Goal: Task Accomplishment & Management: Manage account settings

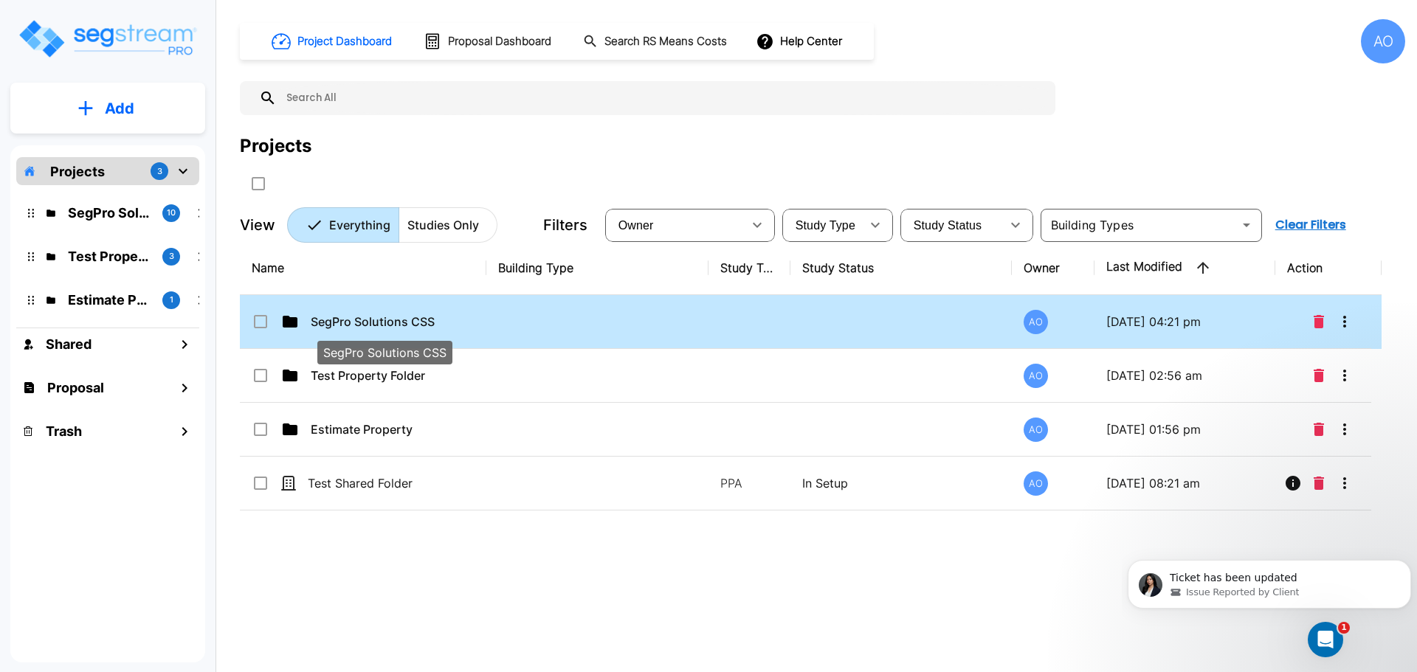
click at [381, 320] on p "SegPro Solutions CSS" at bounding box center [385, 322] width 148 height 18
checkbox input "false"
click at [381, 320] on p "SegPro Solutions CSS" at bounding box center [385, 322] width 148 height 18
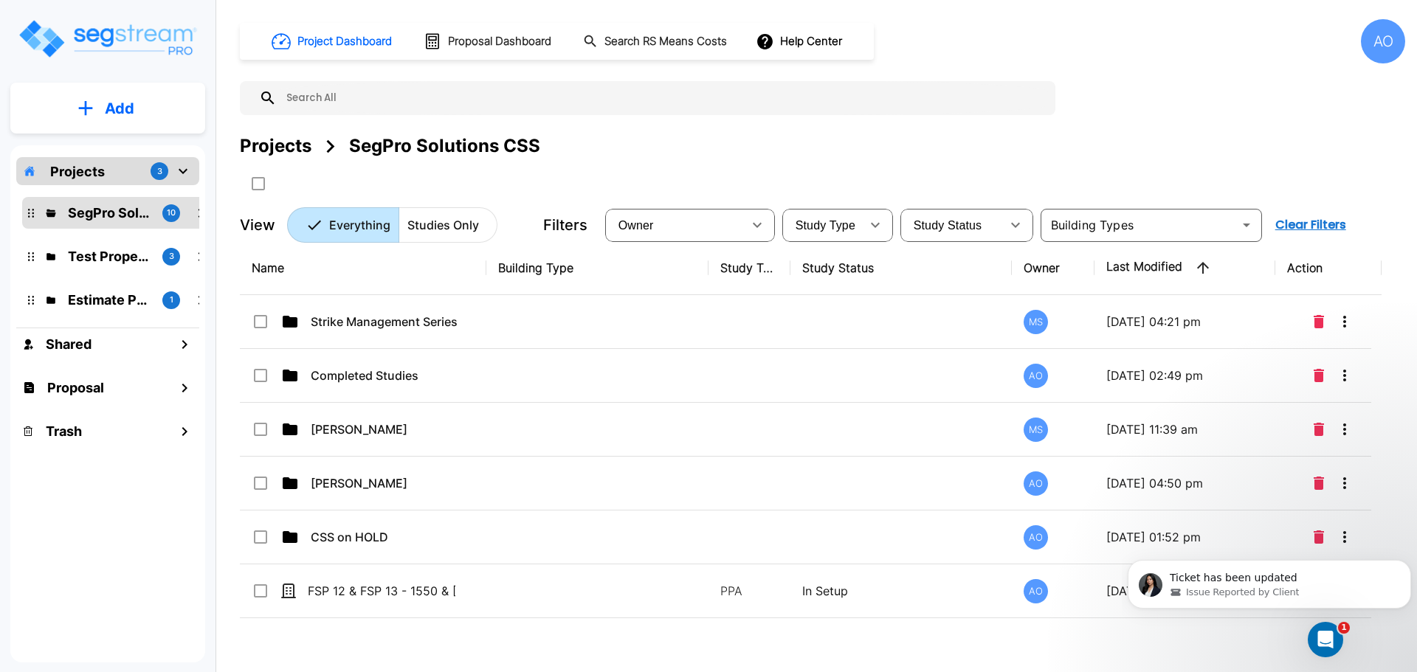
click at [330, 274] on th "Name" at bounding box center [363, 268] width 246 height 54
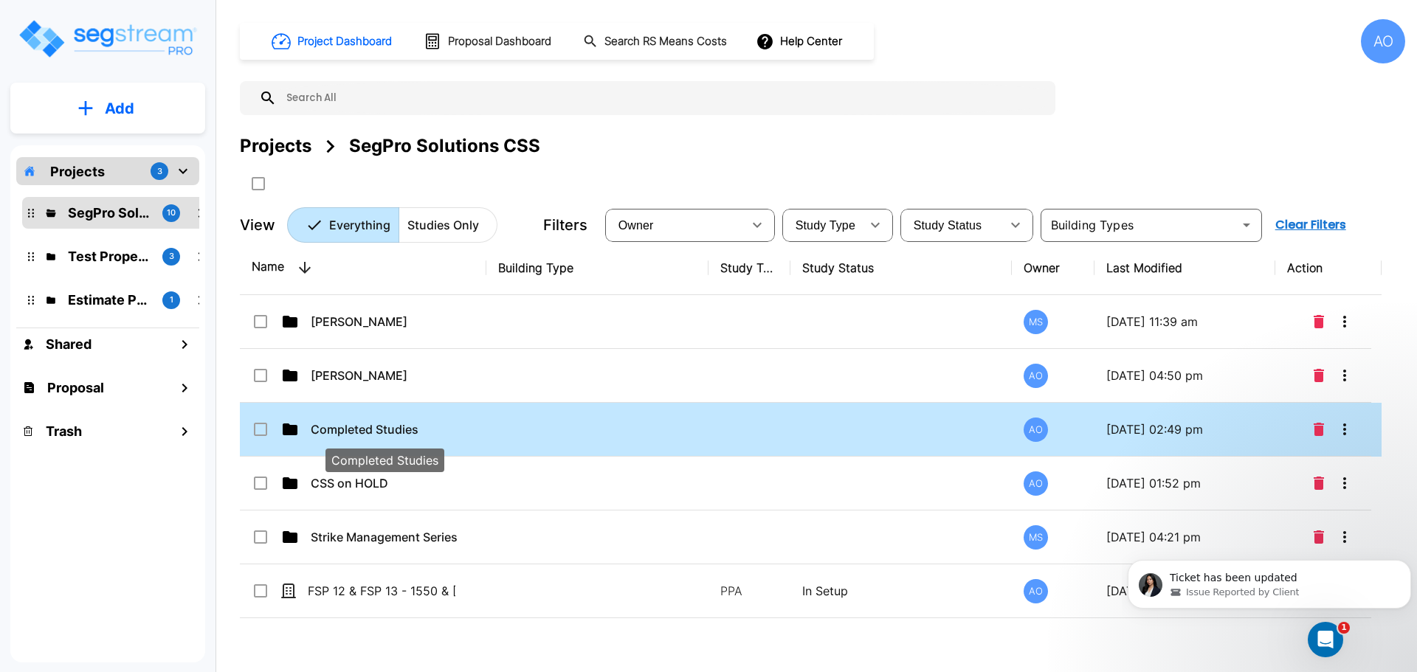
click at [384, 429] on p "Completed Studies" at bounding box center [385, 430] width 148 height 18
checkbox input "true"
click at [384, 429] on p "Completed Studies" at bounding box center [385, 430] width 148 height 18
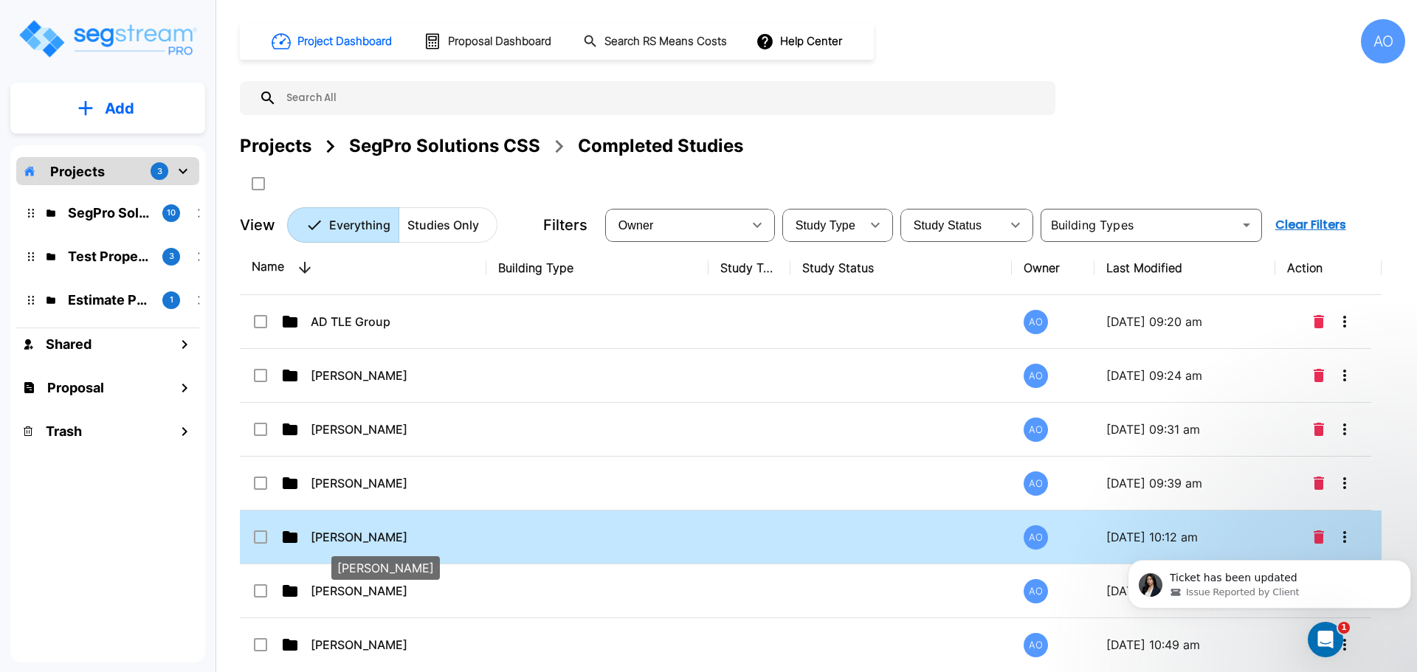
click at [367, 536] on p "Cameron Jensen" at bounding box center [385, 537] width 148 height 18
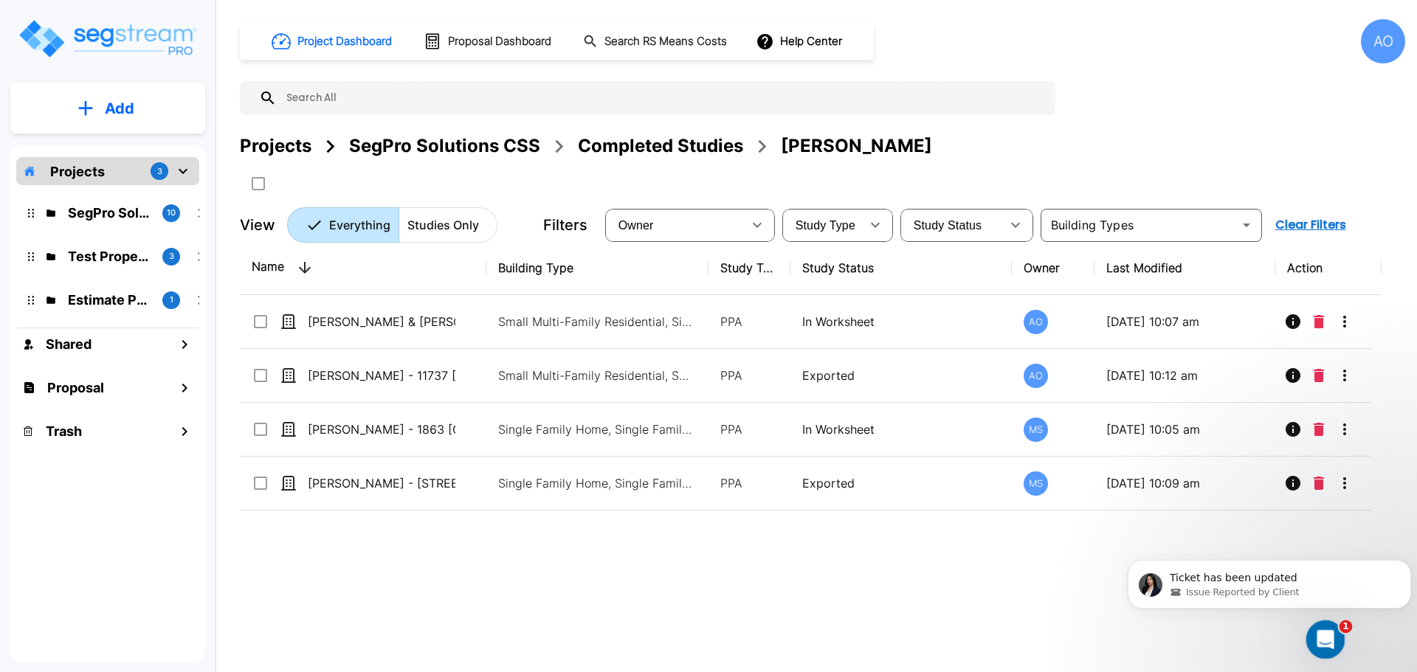
click at [1331, 633] on icon "Open Intercom Messenger" at bounding box center [1323, 638] width 24 height 24
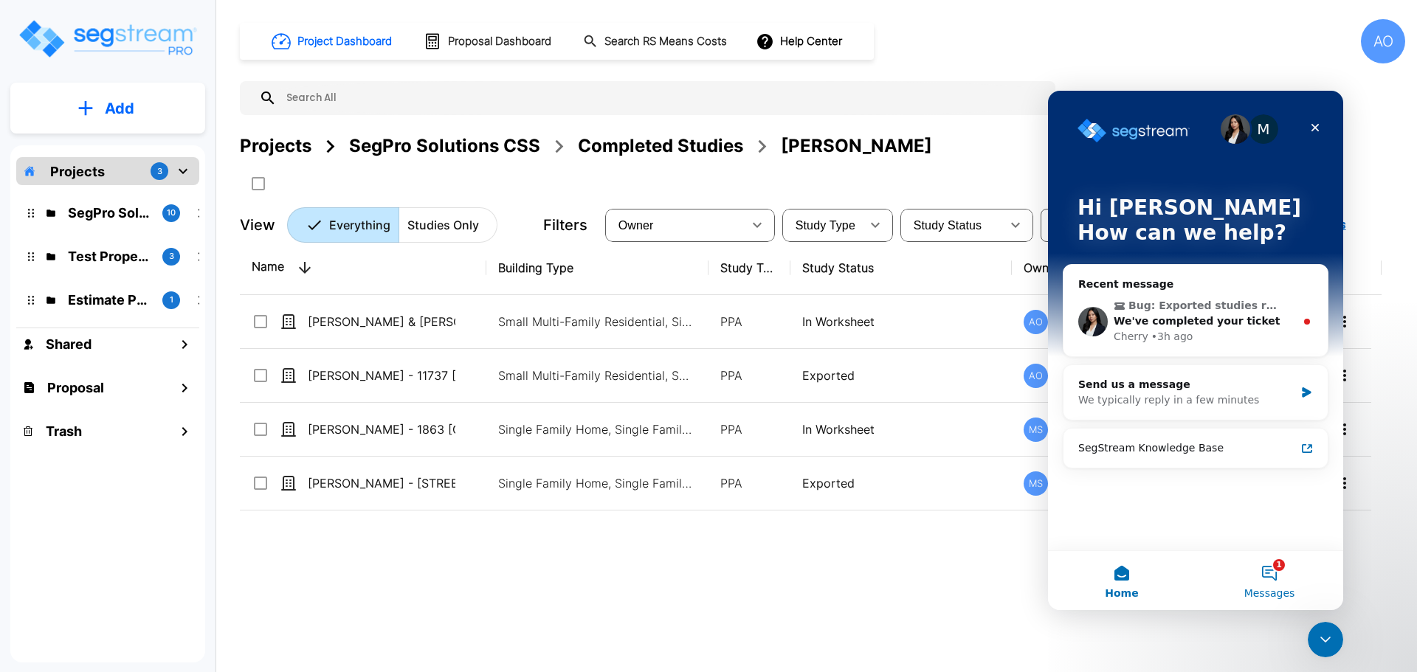
click at [1272, 576] on button "1 Messages" at bounding box center [1269, 580] width 148 height 59
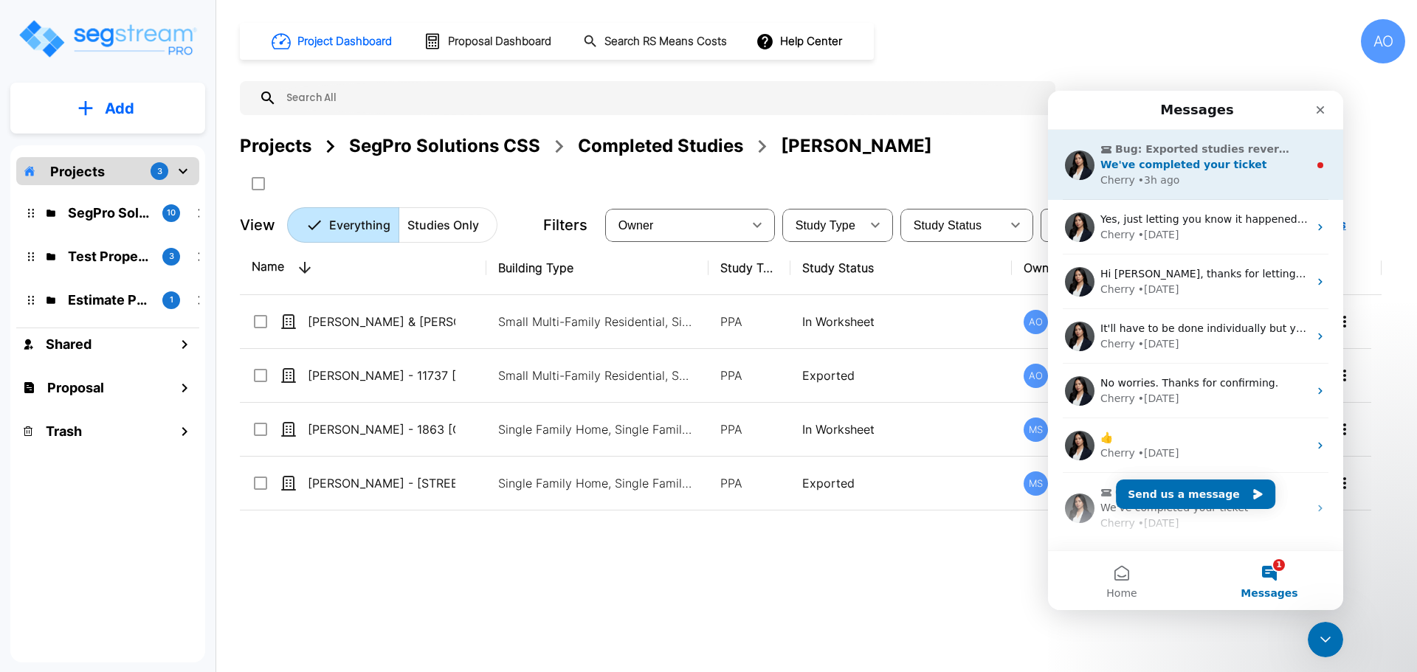
click at [1161, 162] on span "We've completed your ticket" at bounding box center [1183, 165] width 167 height 12
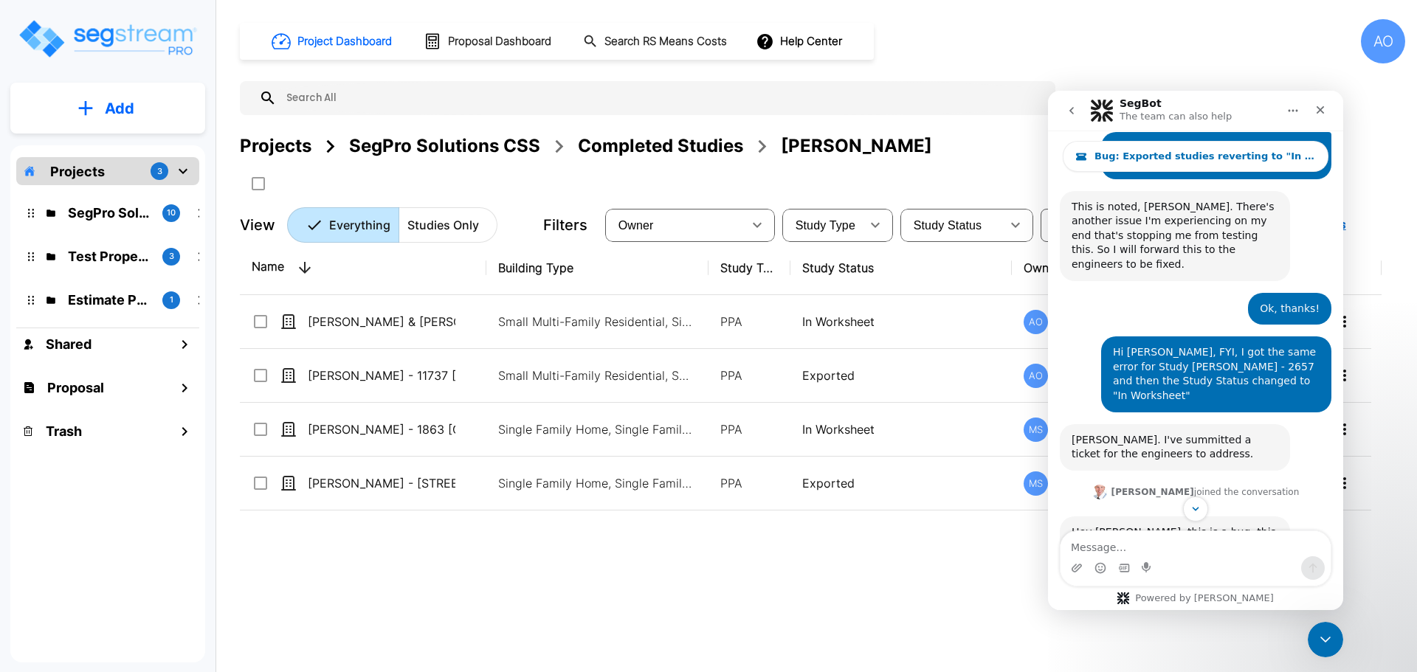
scroll to position [1100, 0]
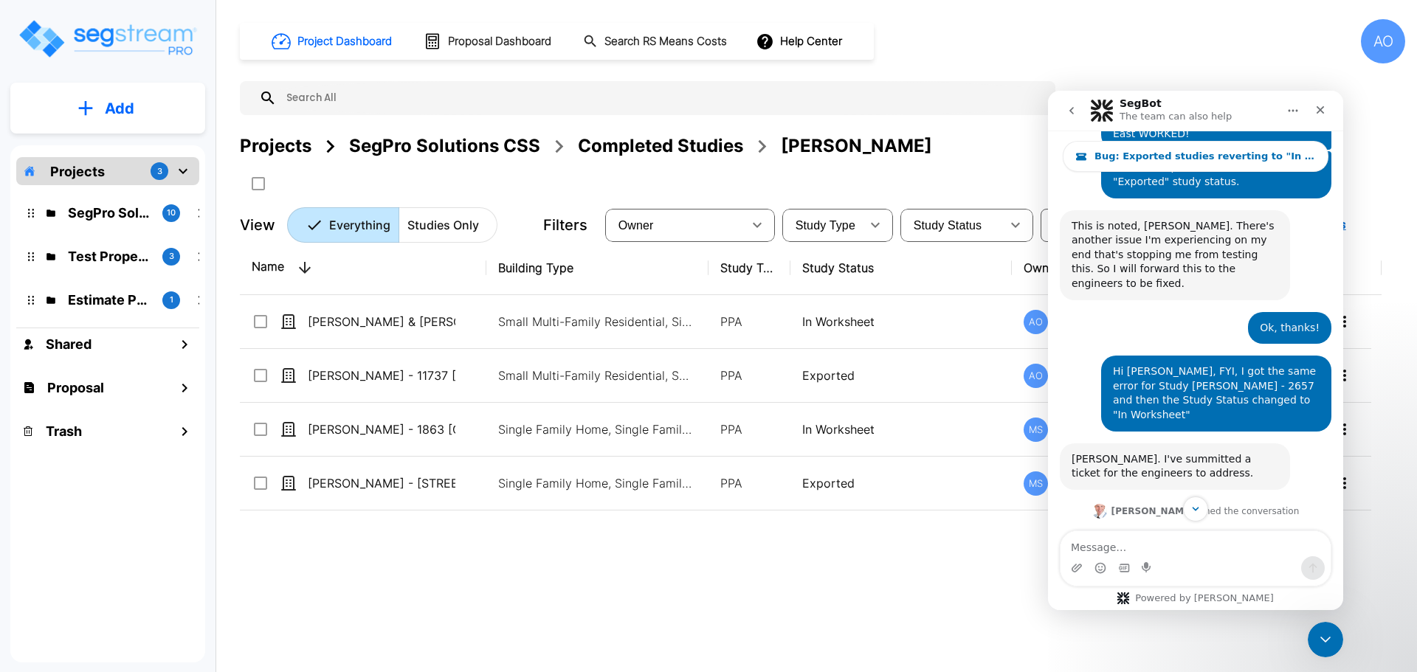
click at [623, 150] on div "Completed Studies" at bounding box center [660, 146] width 165 height 27
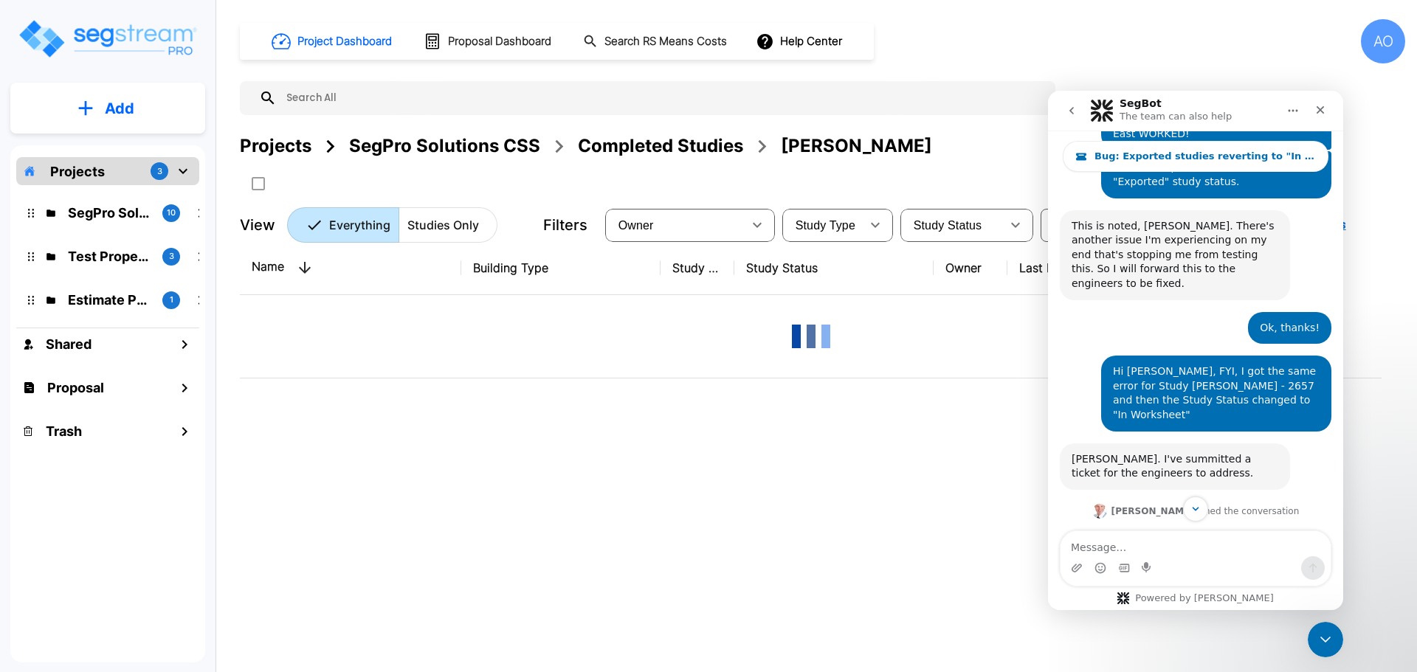
click at [678, 145] on div "Completed Studies" at bounding box center [660, 146] width 165 height 27
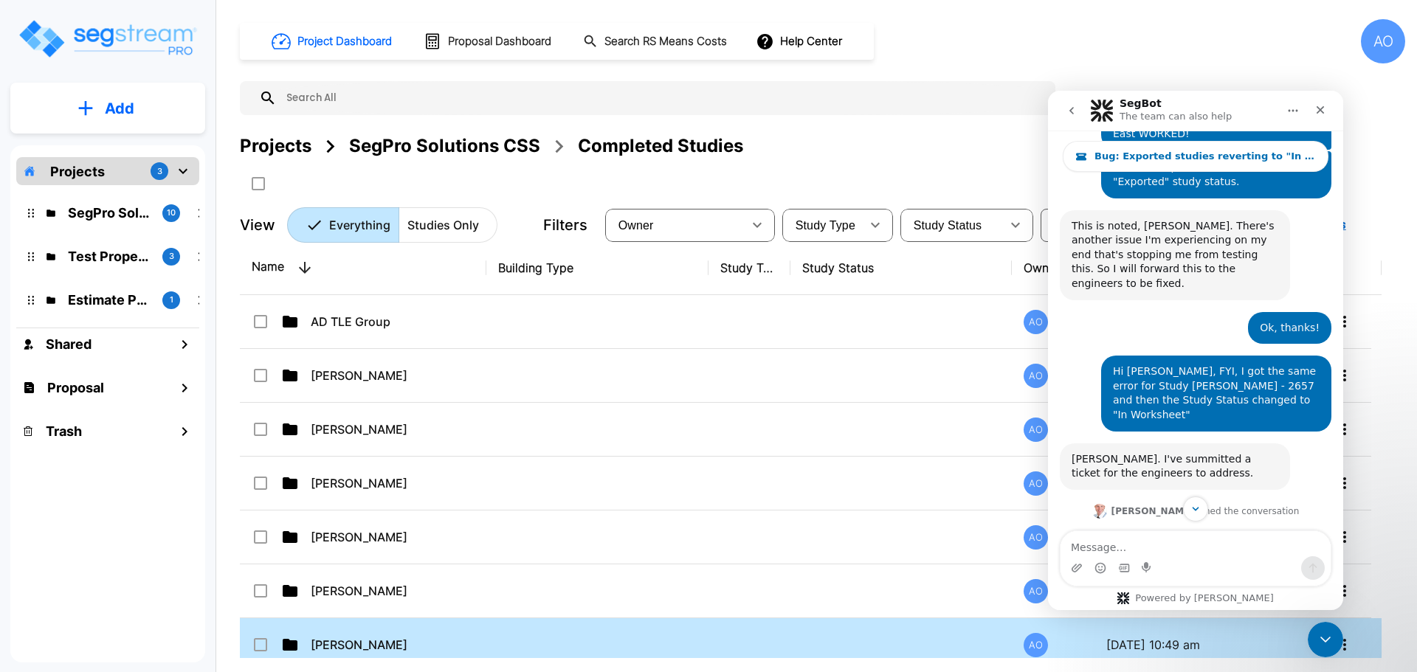
scroll to position [443, 0]
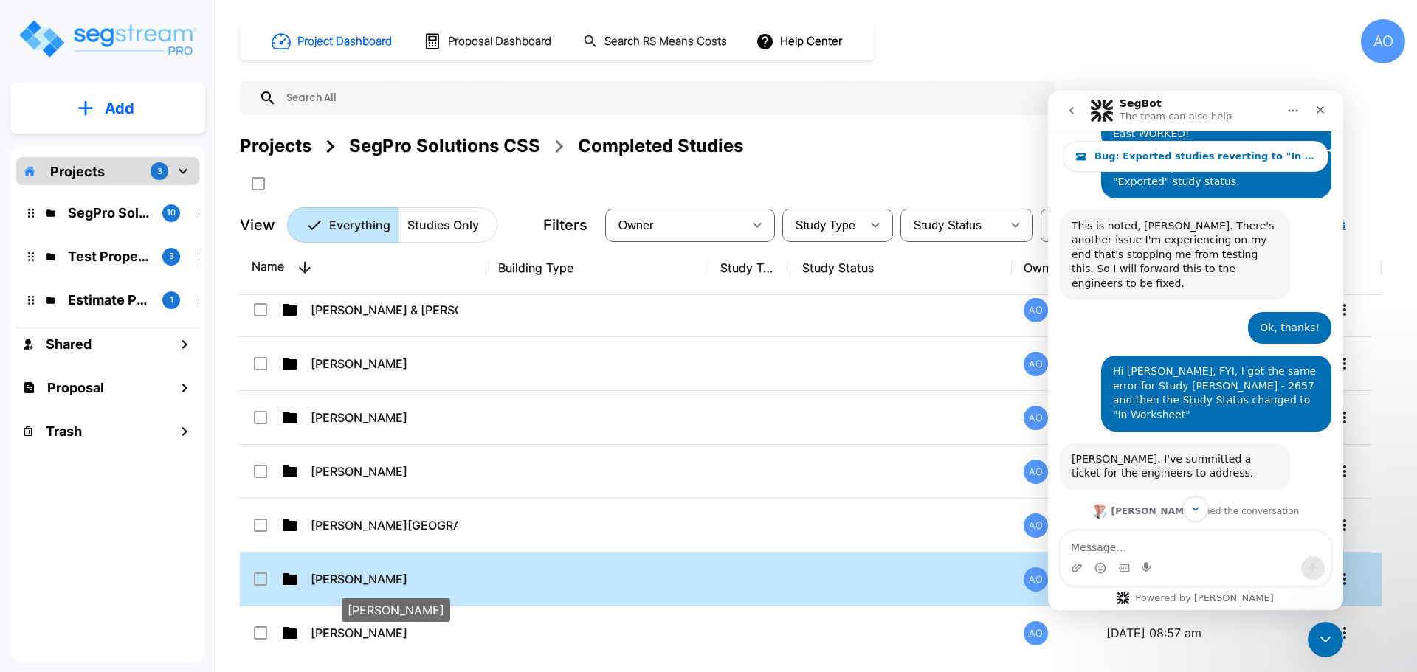
click at [350, 575] on p "David Giudici" at bounding box center [385, 579] width 148 height 18
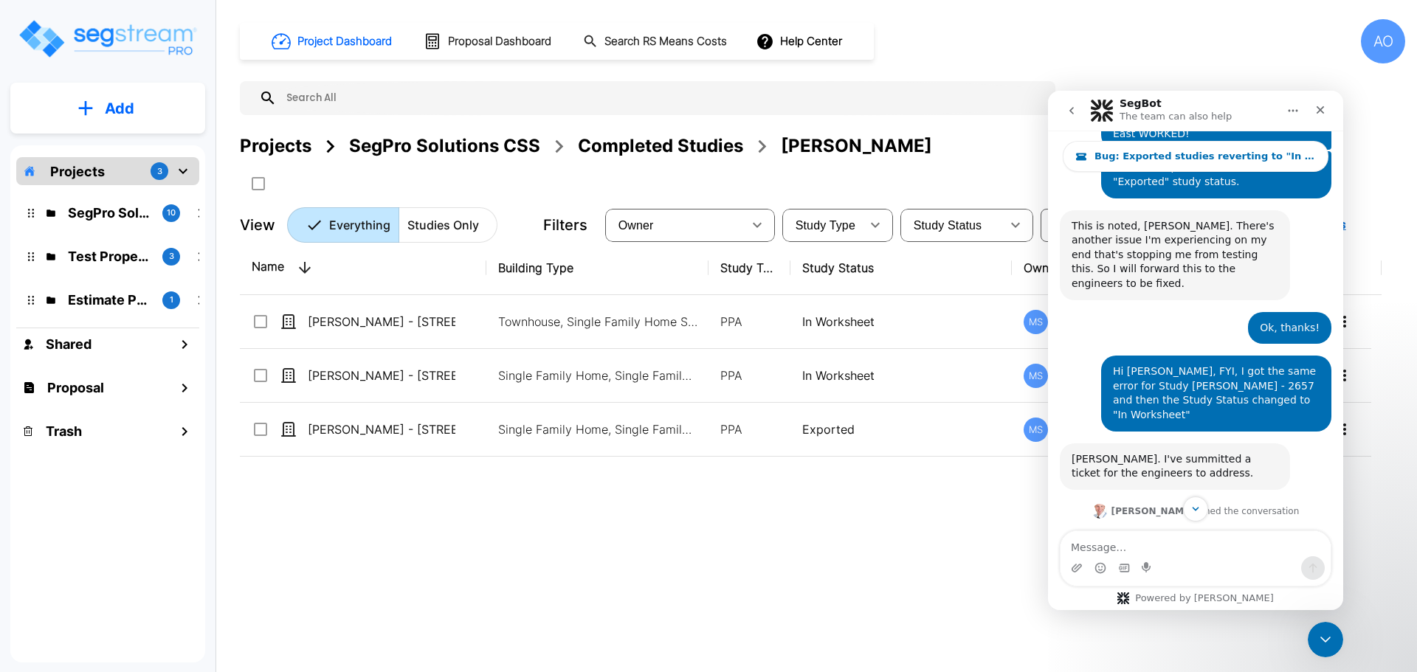
scroll to position [1321, 0]
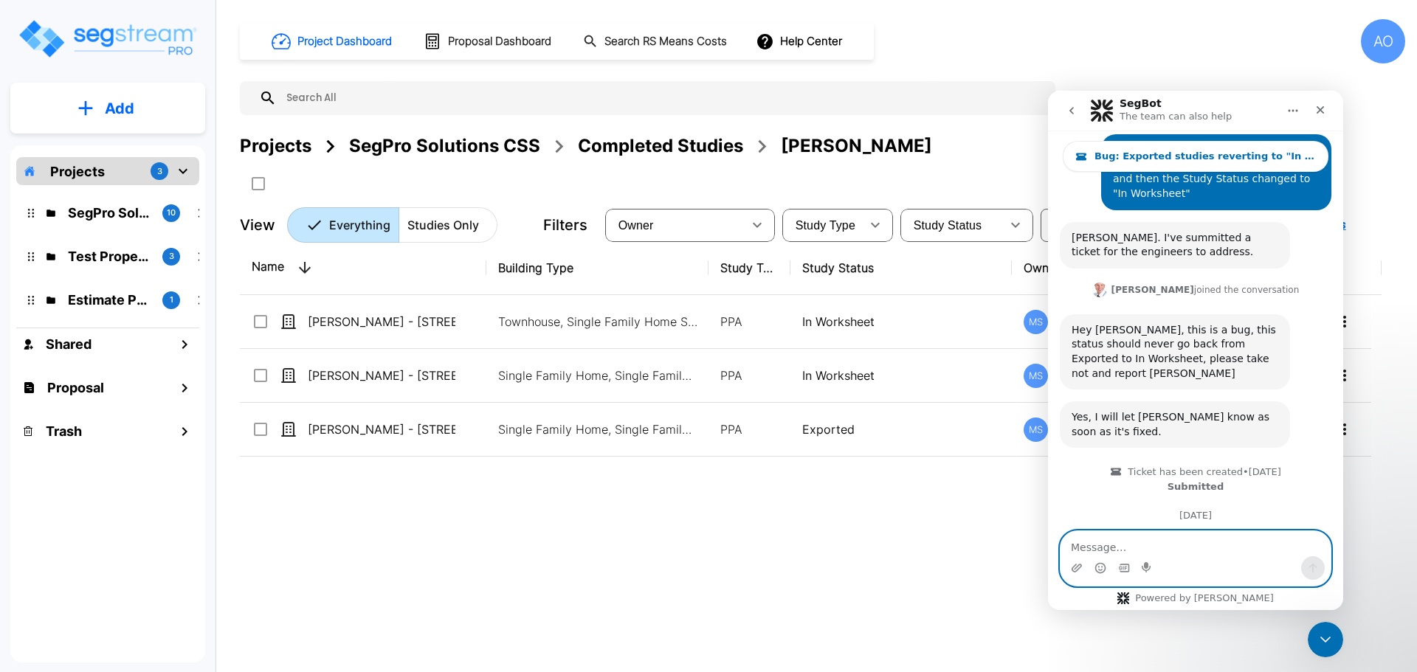
click at [1162, 544] on textarea "Message…" at bounding box center [1195, 543] width 270 height 25
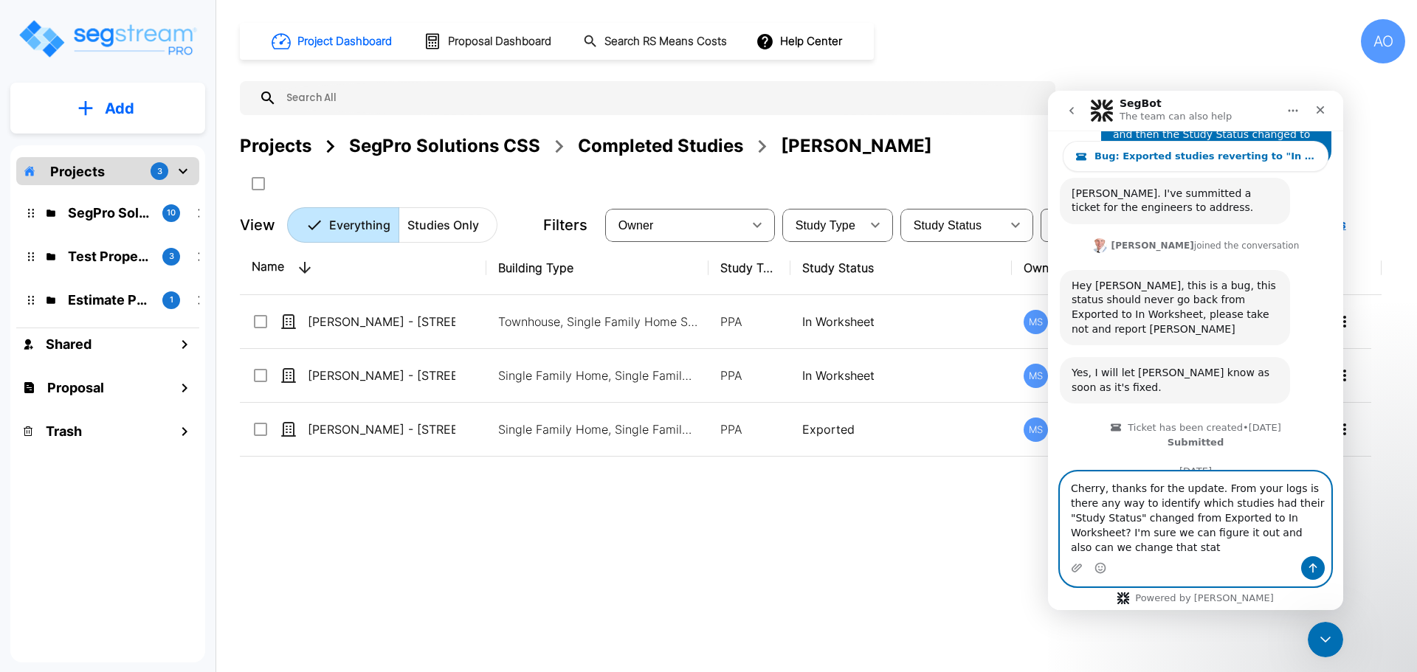
scroll to position [1381, 0]
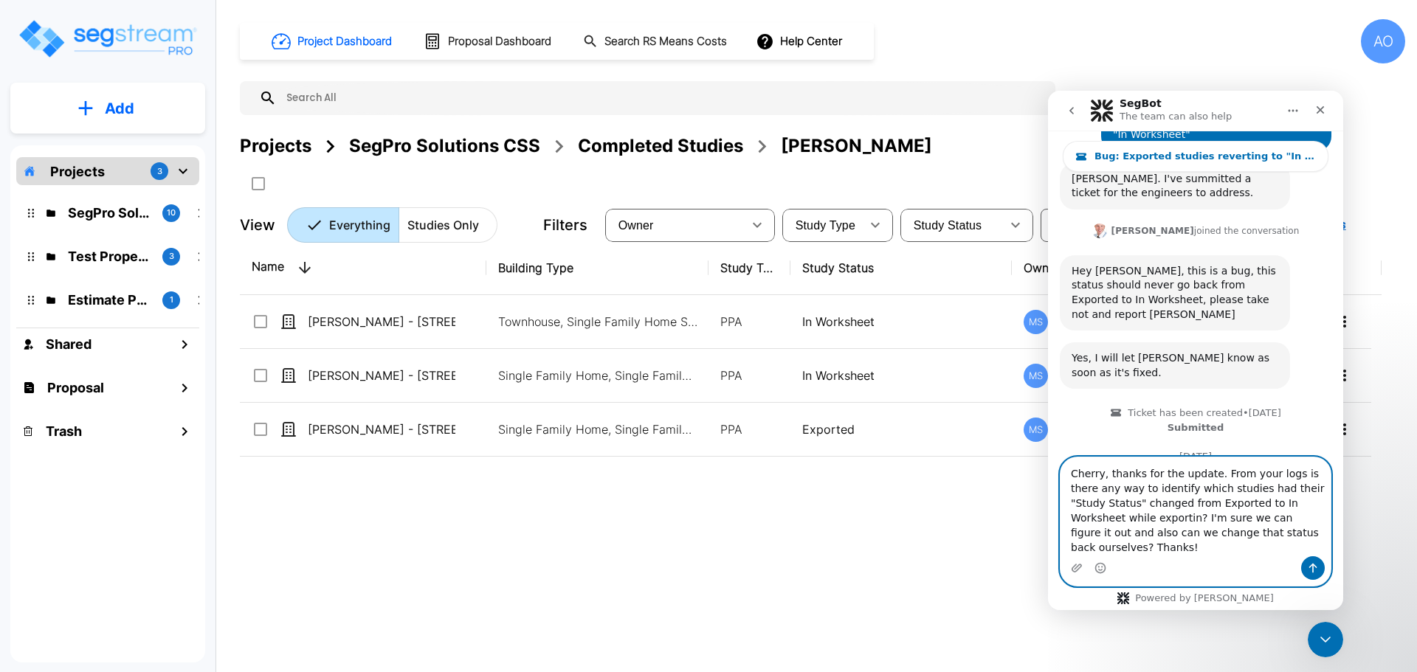
type textarea "Cherry, thanks for the update. From your logs is there any way to identify whic…"
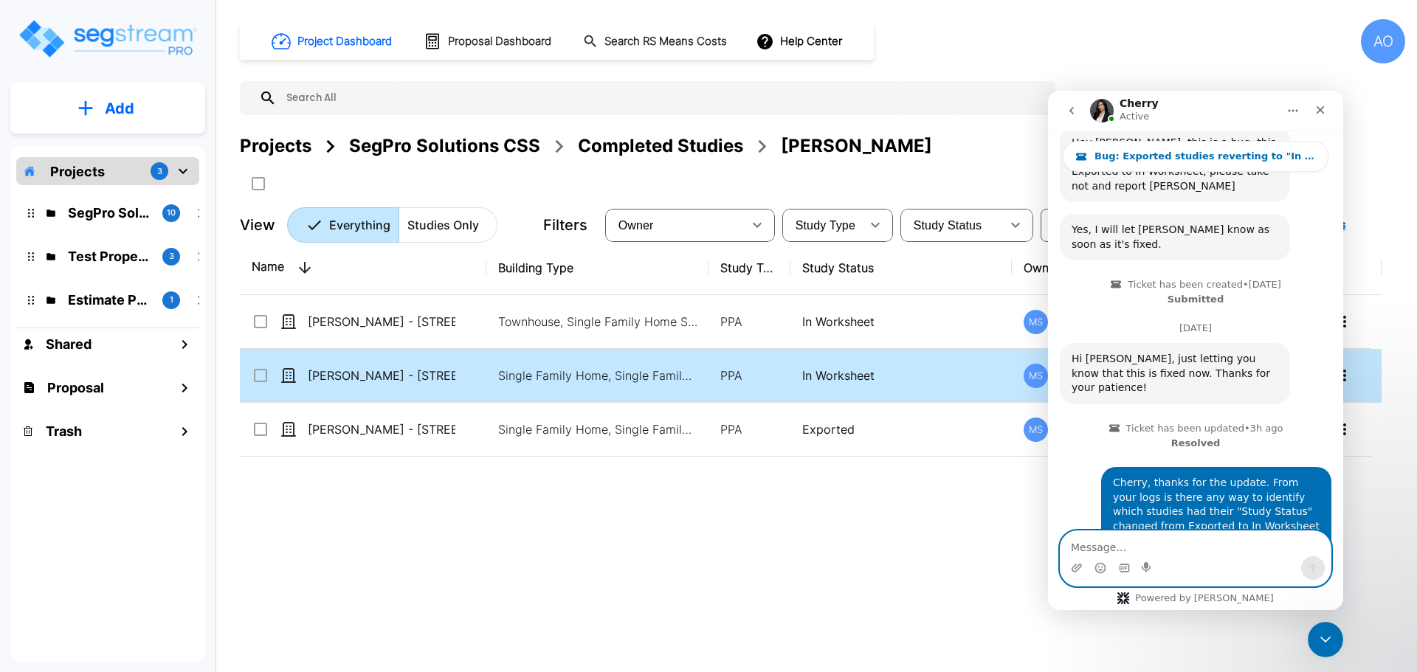
scroll to position [1452, 0]
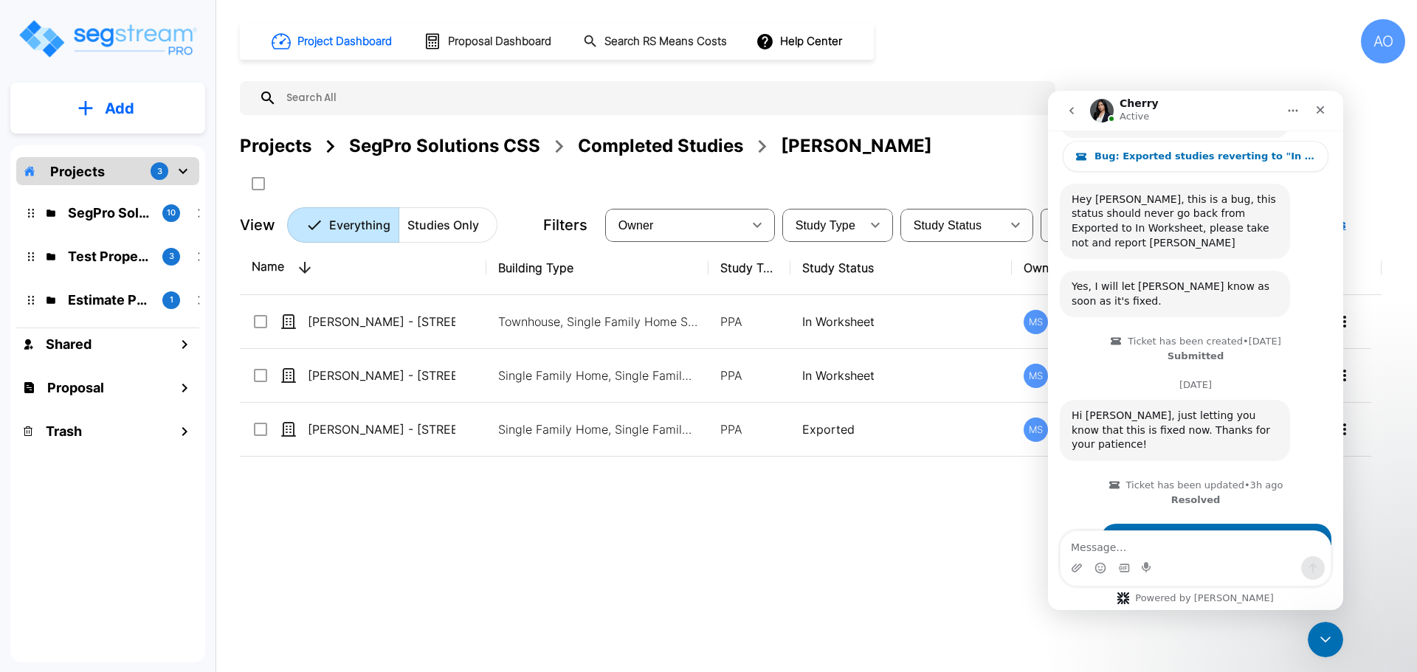
click at [635, 150] on div "Completed Studies" at bounding box center [660, 146] width 165 height 27
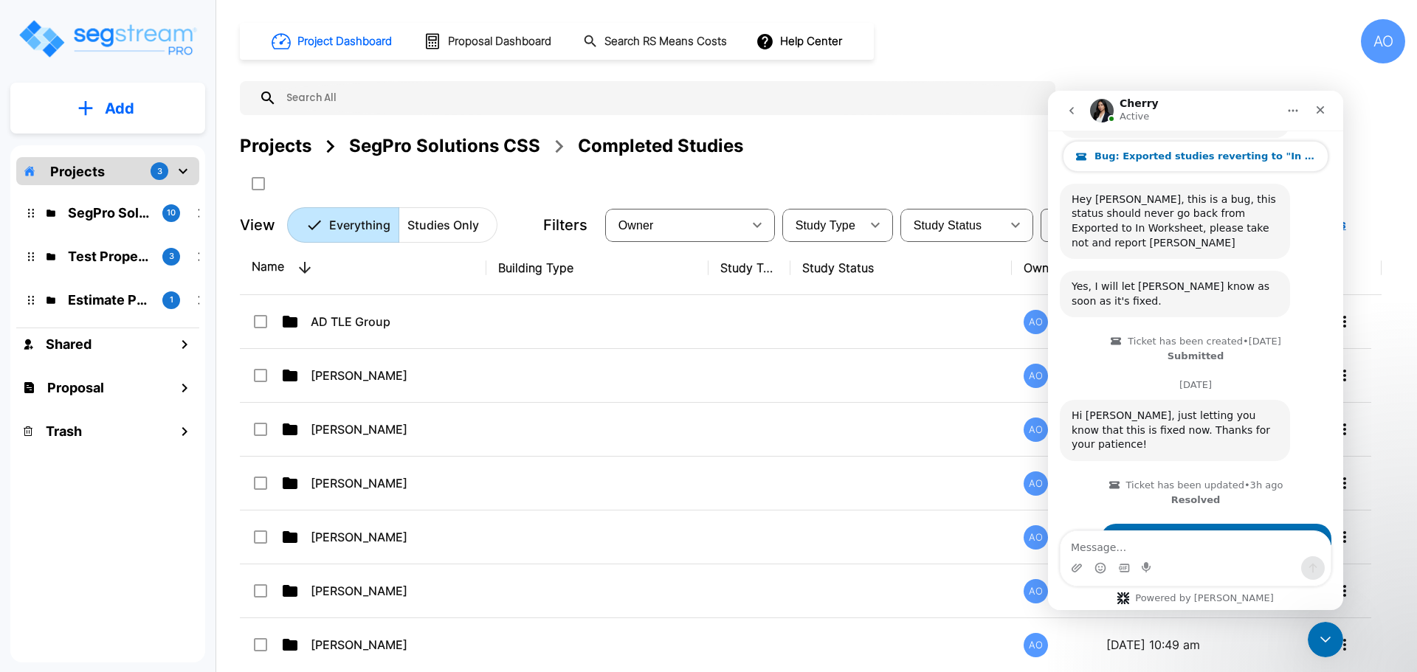
scroll to position [1509, 0]
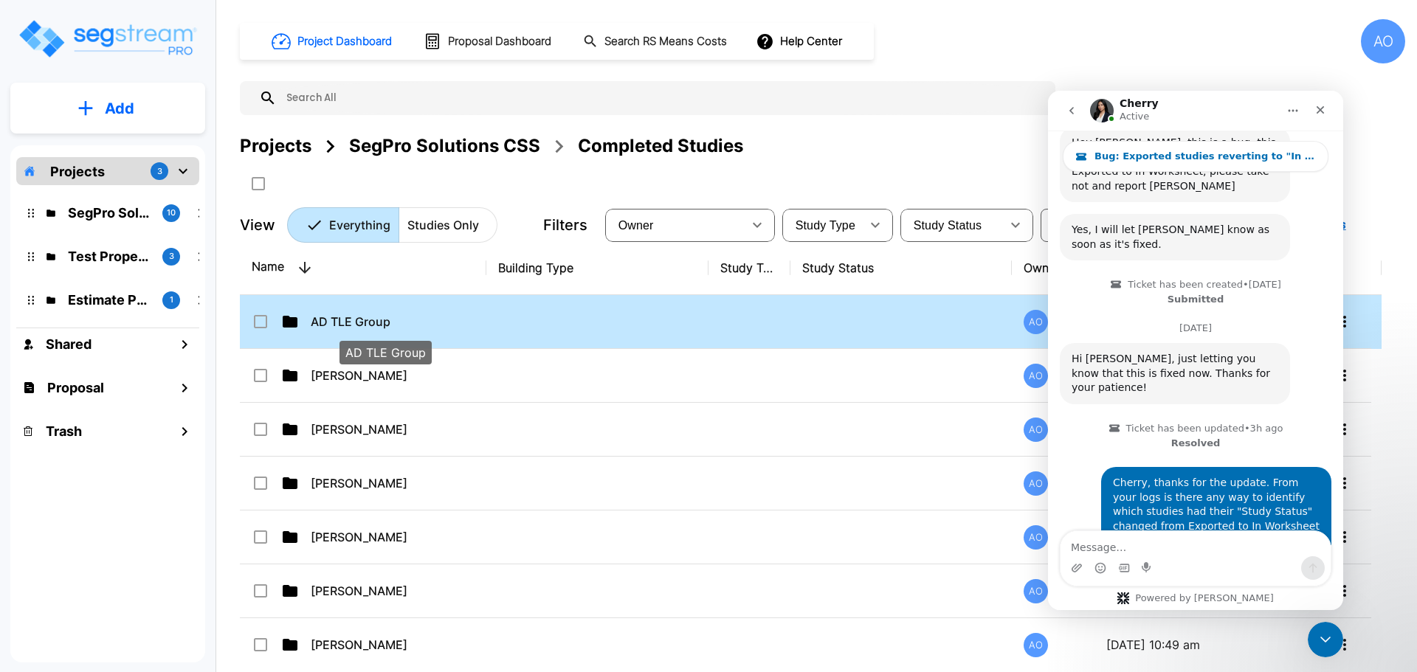
click at [350, 318] on p "AD TLE Group" at bounding box center [385, 322] width 148 height 18
checkbox input "true"
click at [350, 318] on p "AD TLE Group" at bounding box center [385, 322] width 148 height 18
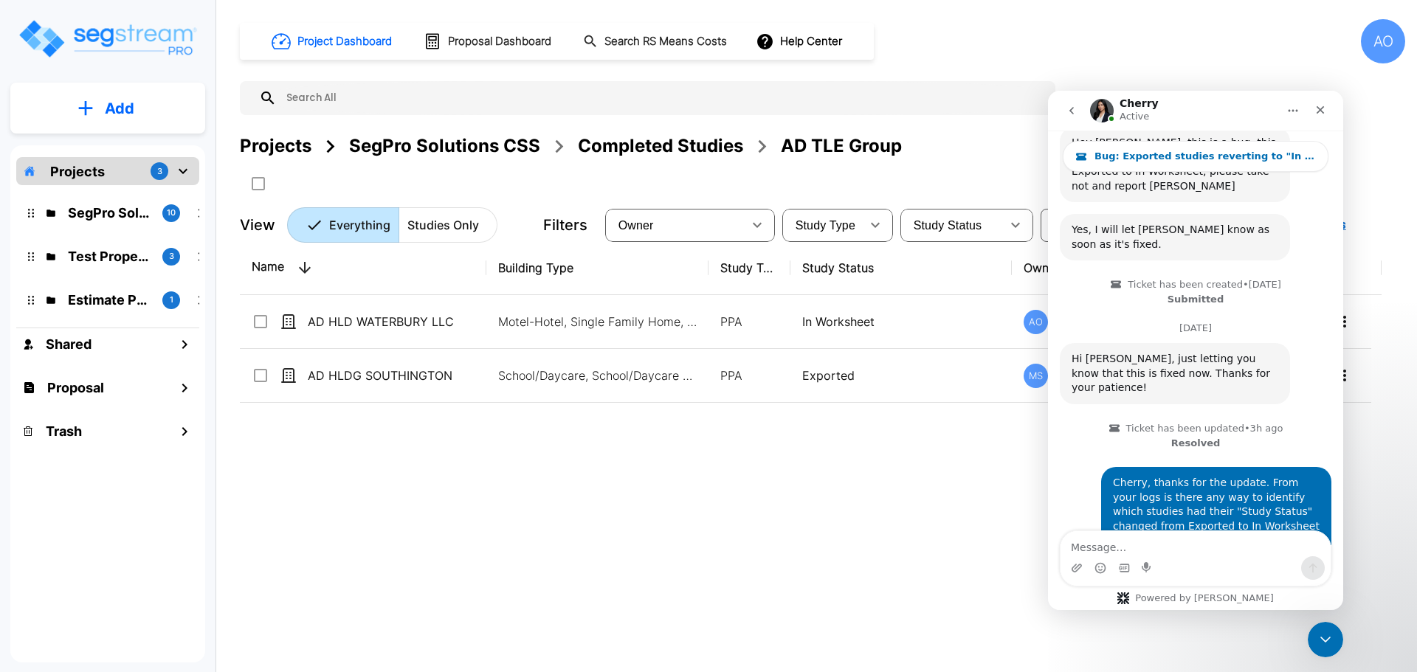
scroll to position [1452, 0]
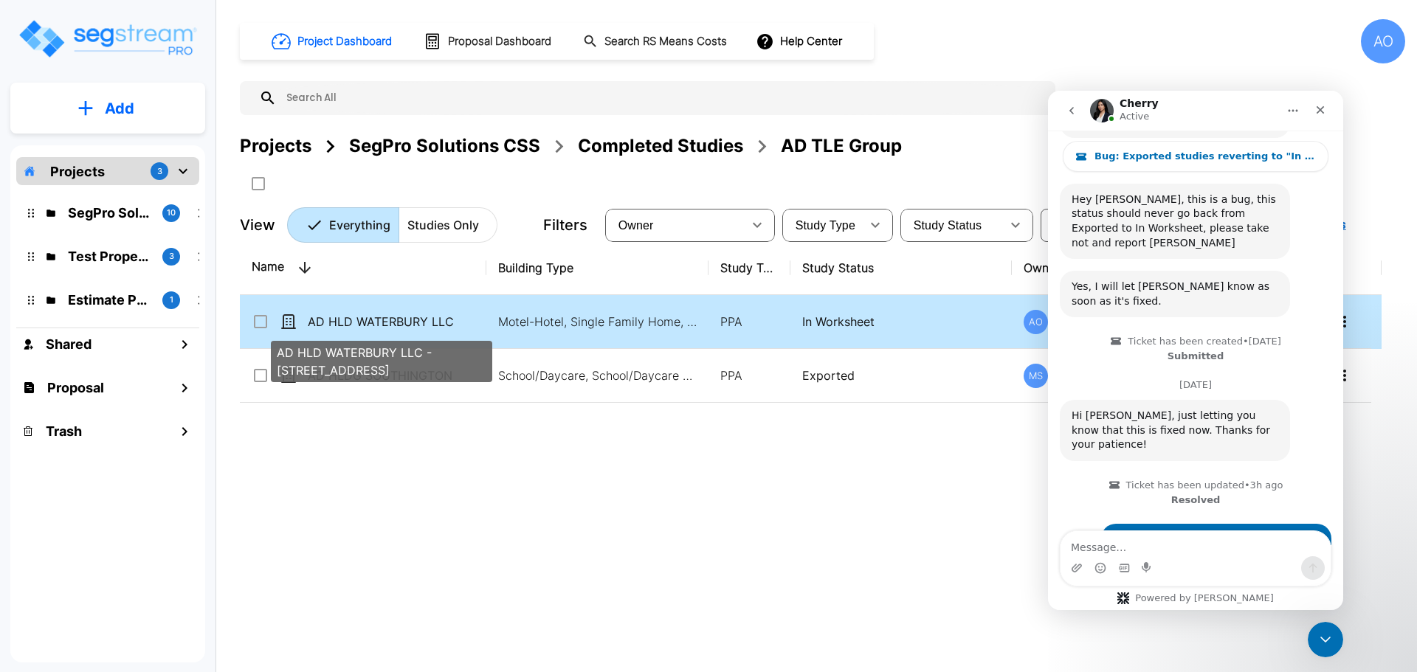
click at [426, 321] on p "AD HLD WATERBURY LLC - [STREET_ADDRESS]" at bounding box center [382, 322] width 148 height 18
checkbox input "false"
click at [426, 321] on p "AD HLD WATERBURY LLC - [STREET_ADDRESS]" at bounding box center [382, 322] width 148 height 18
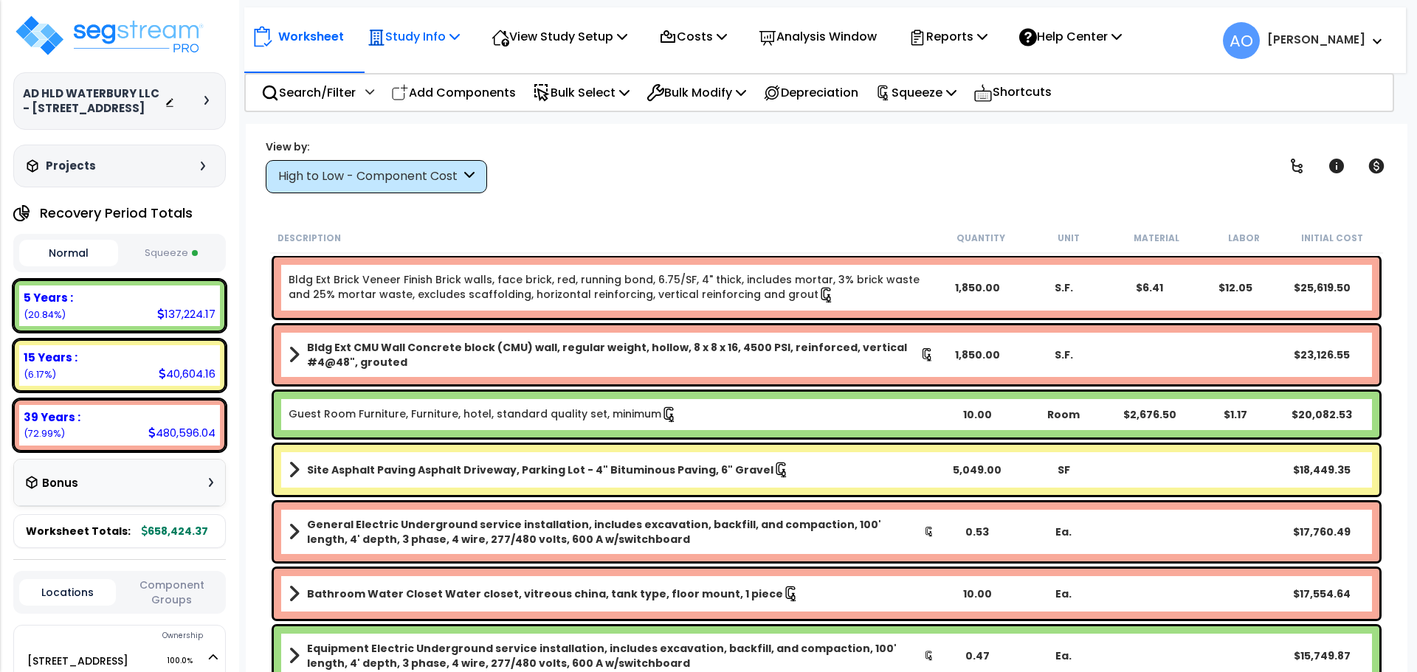
click at [460, 38] on icon at bounding box center [454, 36] width 10 height 12
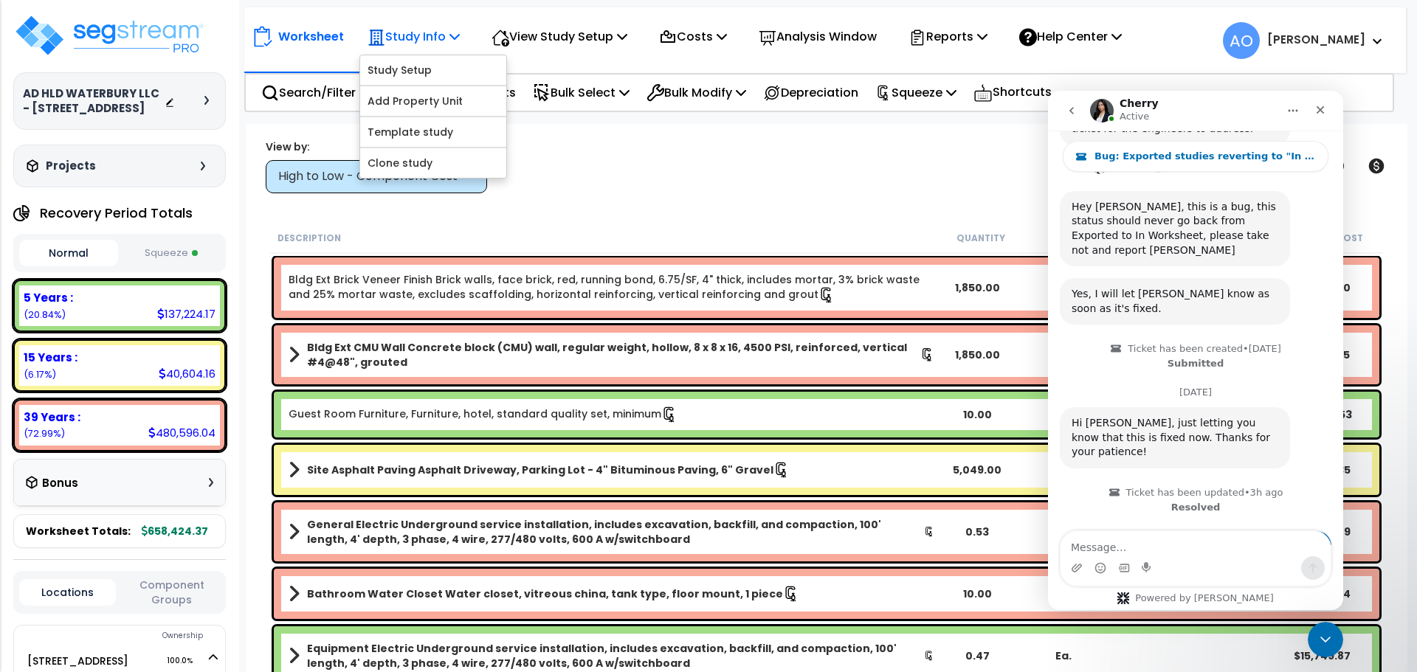
scroll to position [1452, 0]
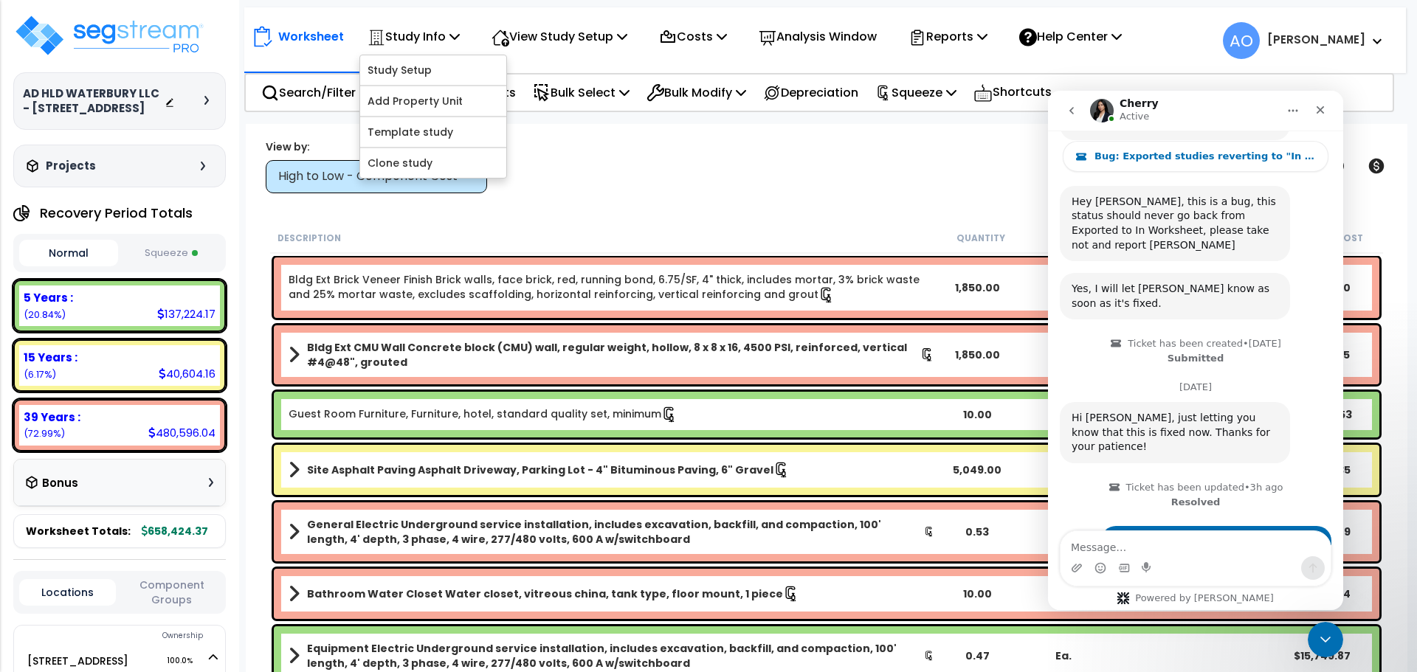
click at [851, 168] on div "View by: High to Low - Component Cost High to Low - Component Cost" at bounding box center [826, 166] width 1132 height 55
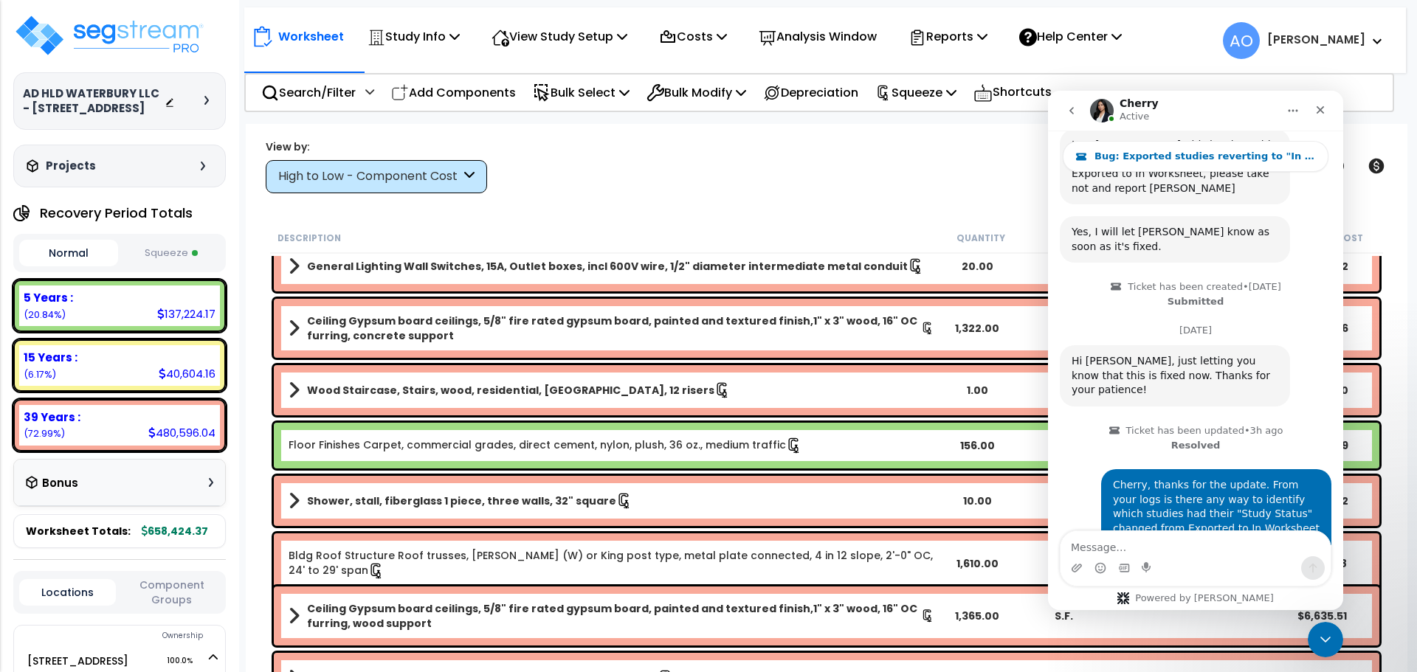
scroll to position [1402, 0]
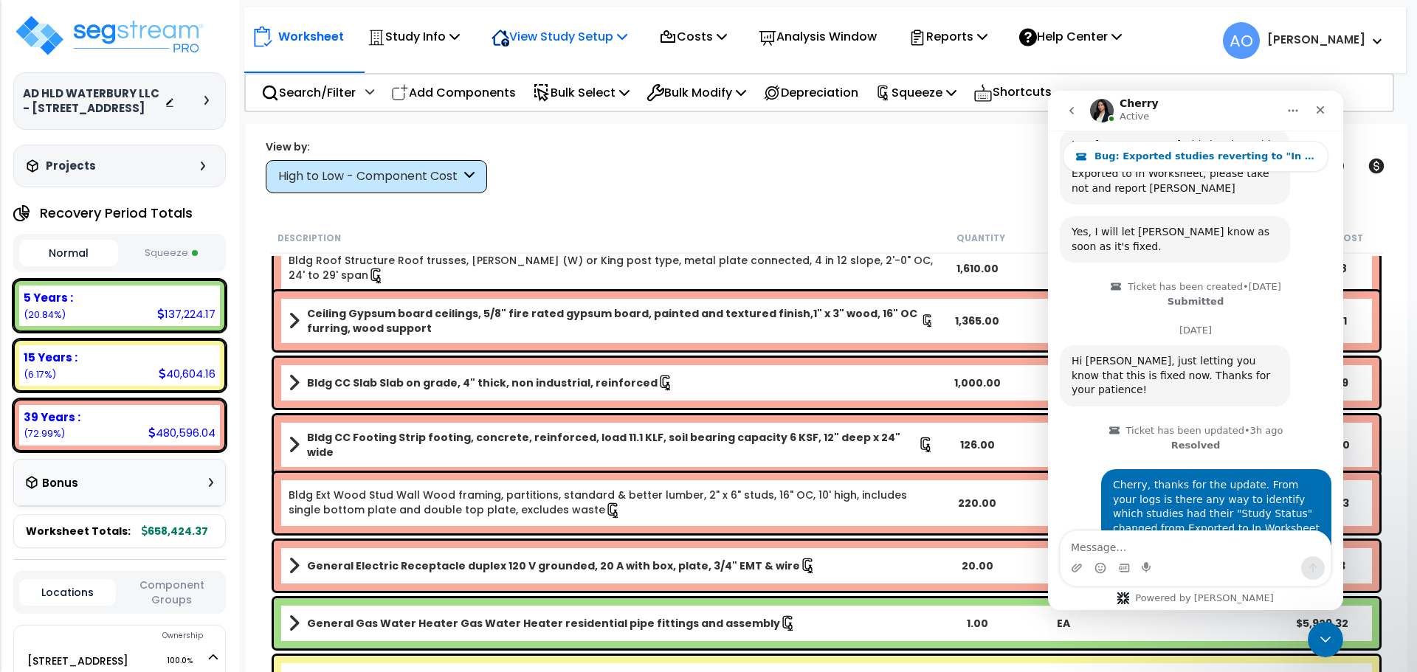
click at [592, 35] on p "View Study Setup" at bounding box center [559, 37] width 136 height 20
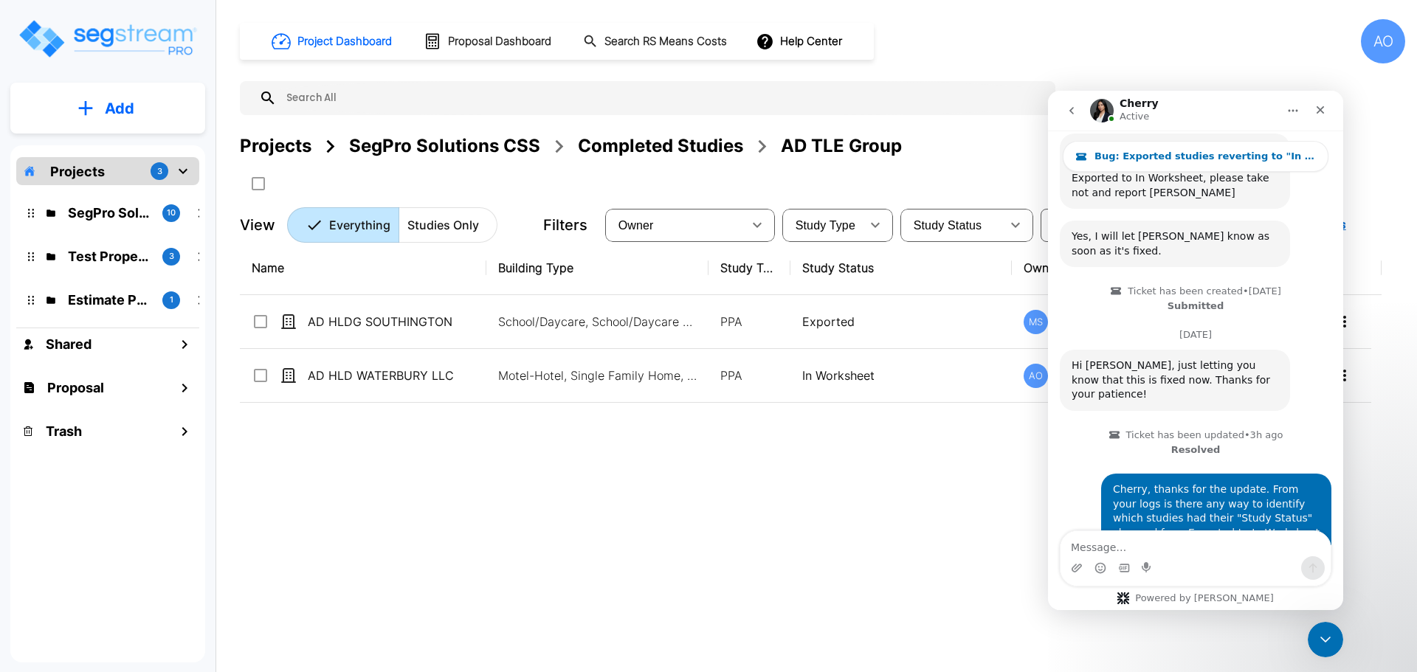
scroll to position [1509, 0]
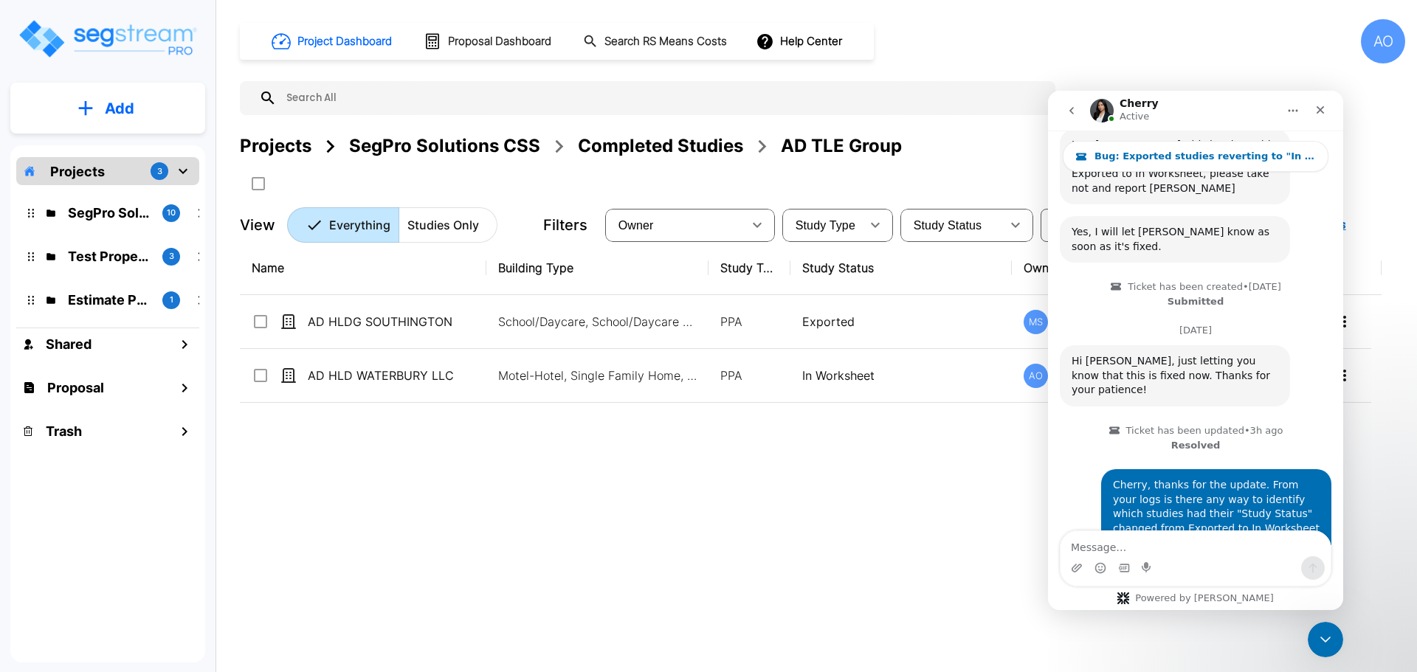
click at [618, 149] on div "Completed Studies" at bounding box center [660, 146] width 165 height 27
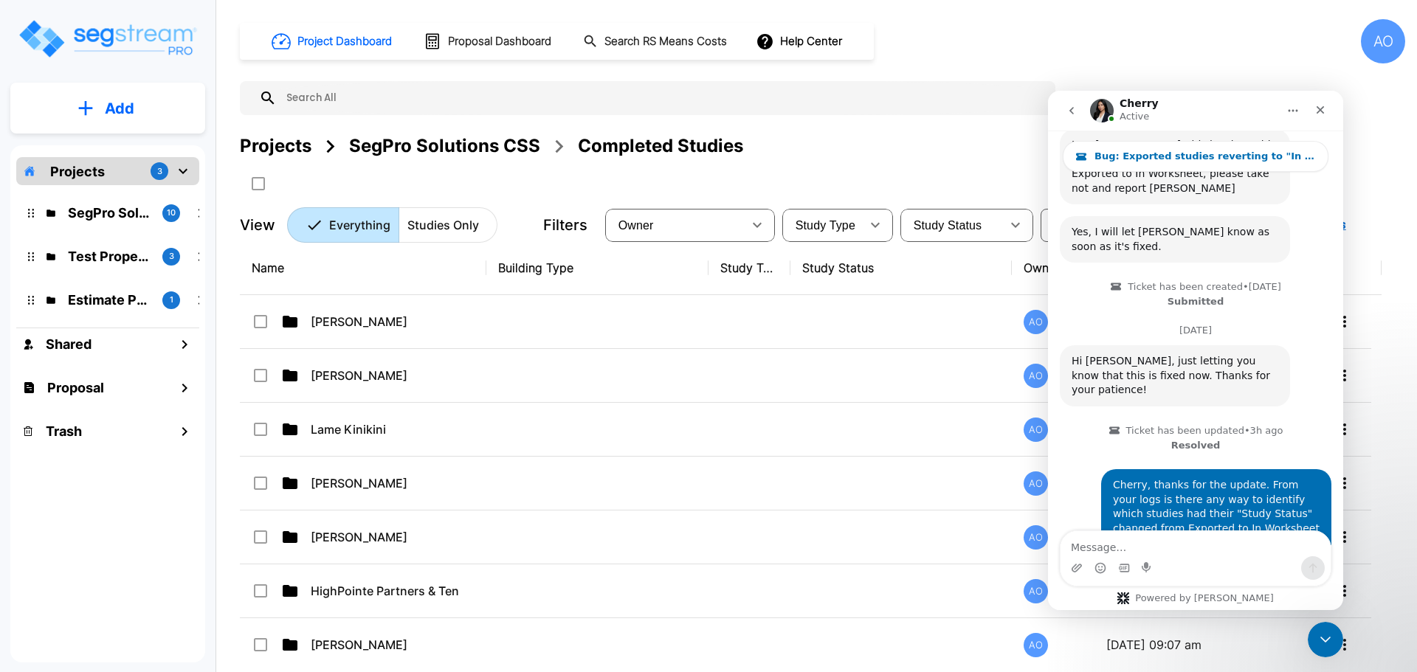
click at [324, 274] on th "Name" at bounding box center [363, 268] width 246 height 54
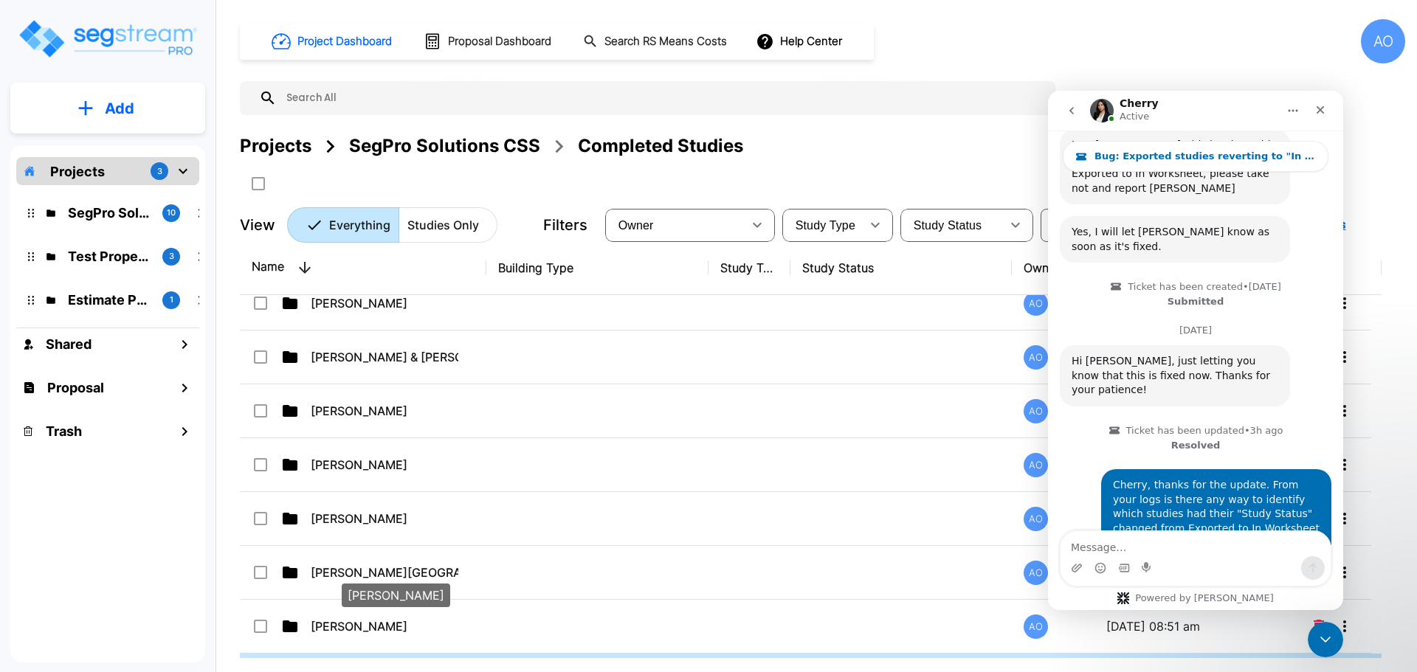
scroll to position [443, 0]
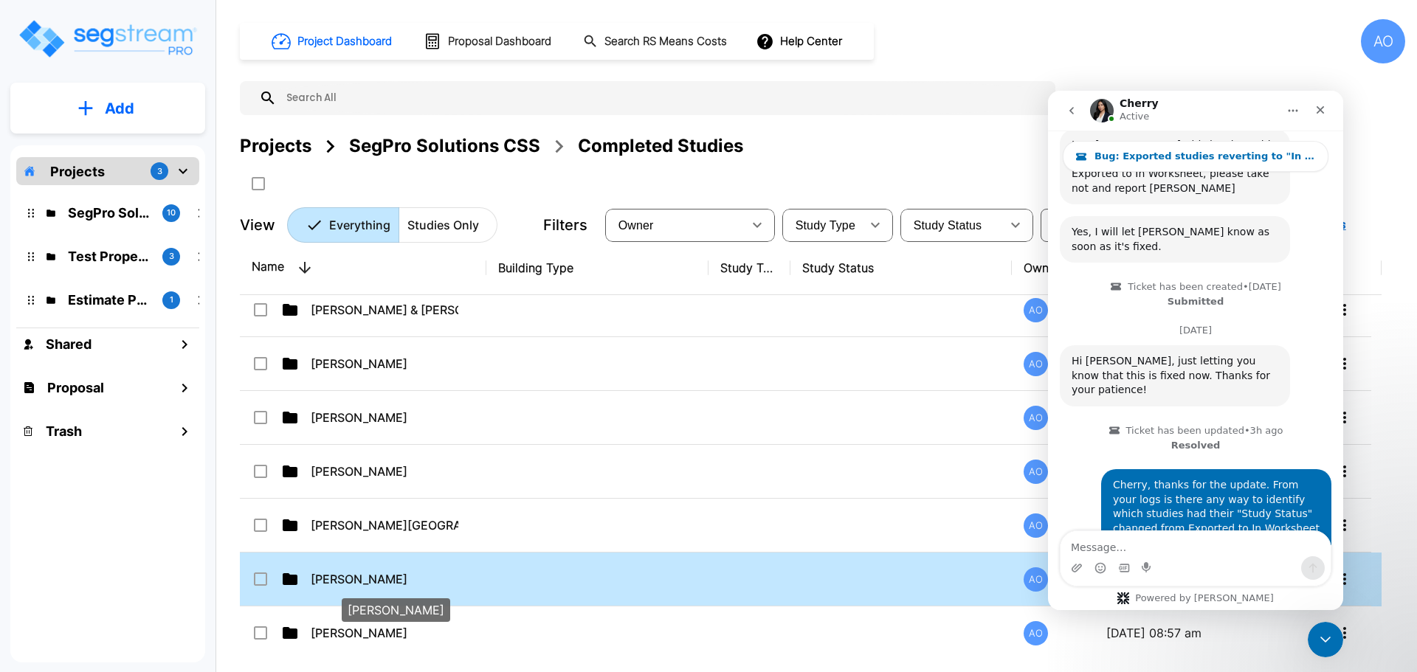
click at [350, 581] on p "David Giudici" at bounding box center [385, 579] width 148 height 18
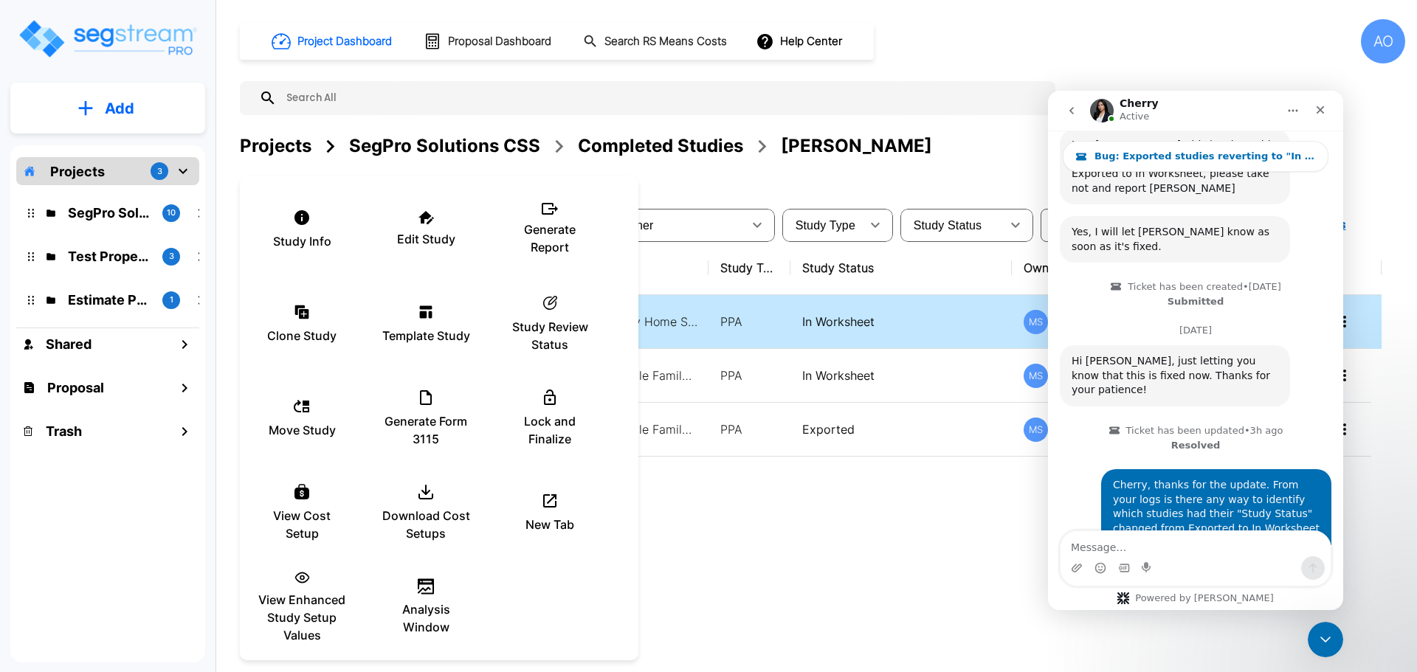
scroll to position [1452, 0]
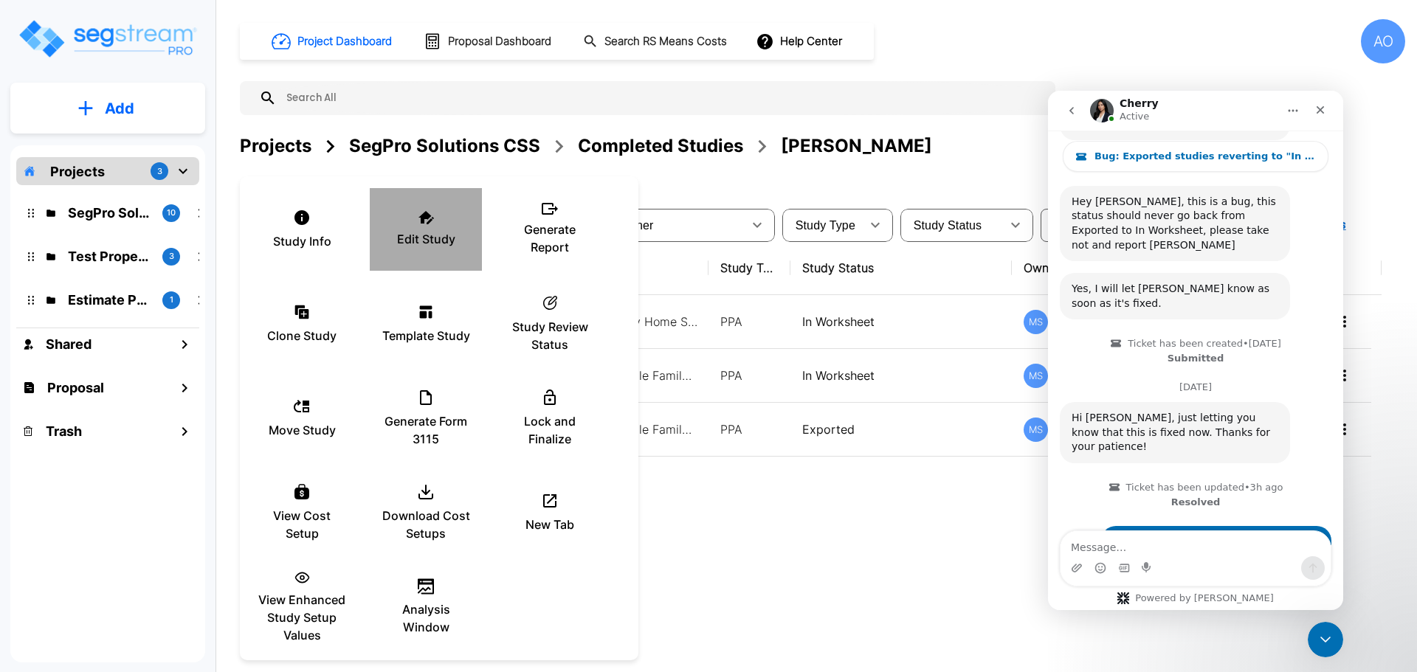
click at [428, 221] on icon at bounding box center [425, 217] width 15 height 13
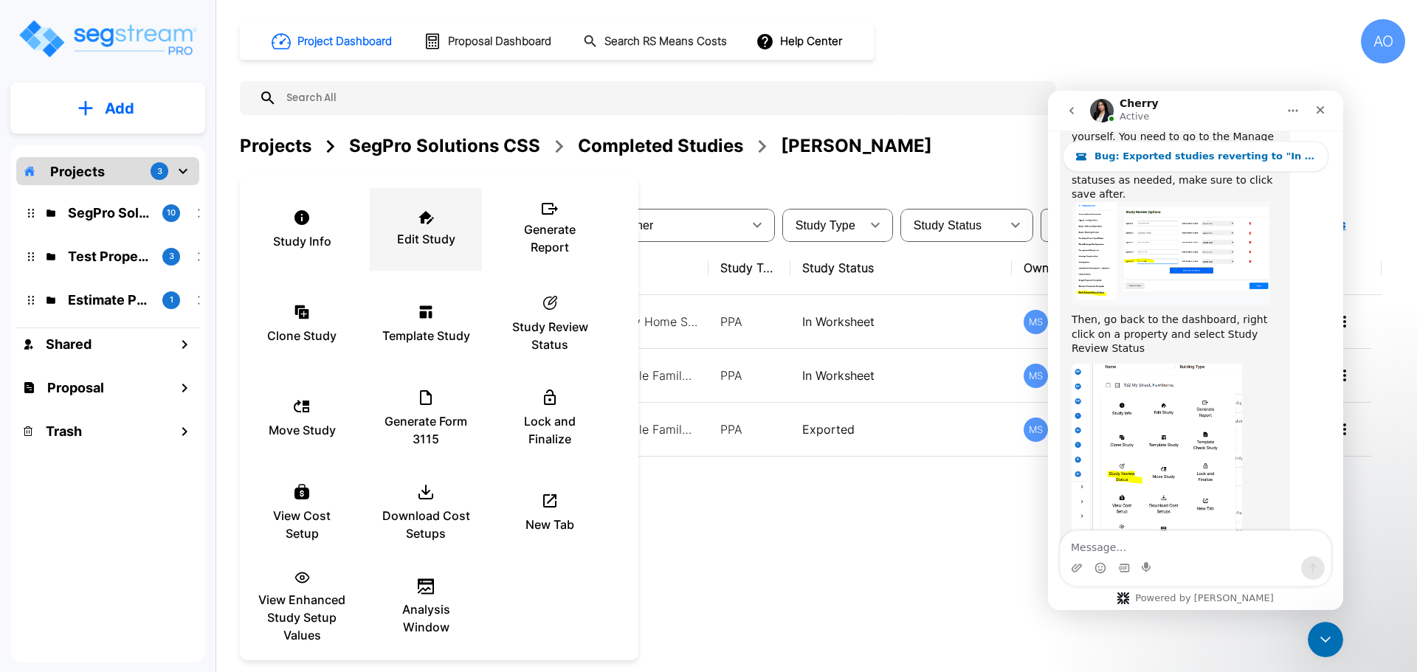
scroll to position [2124, 0]
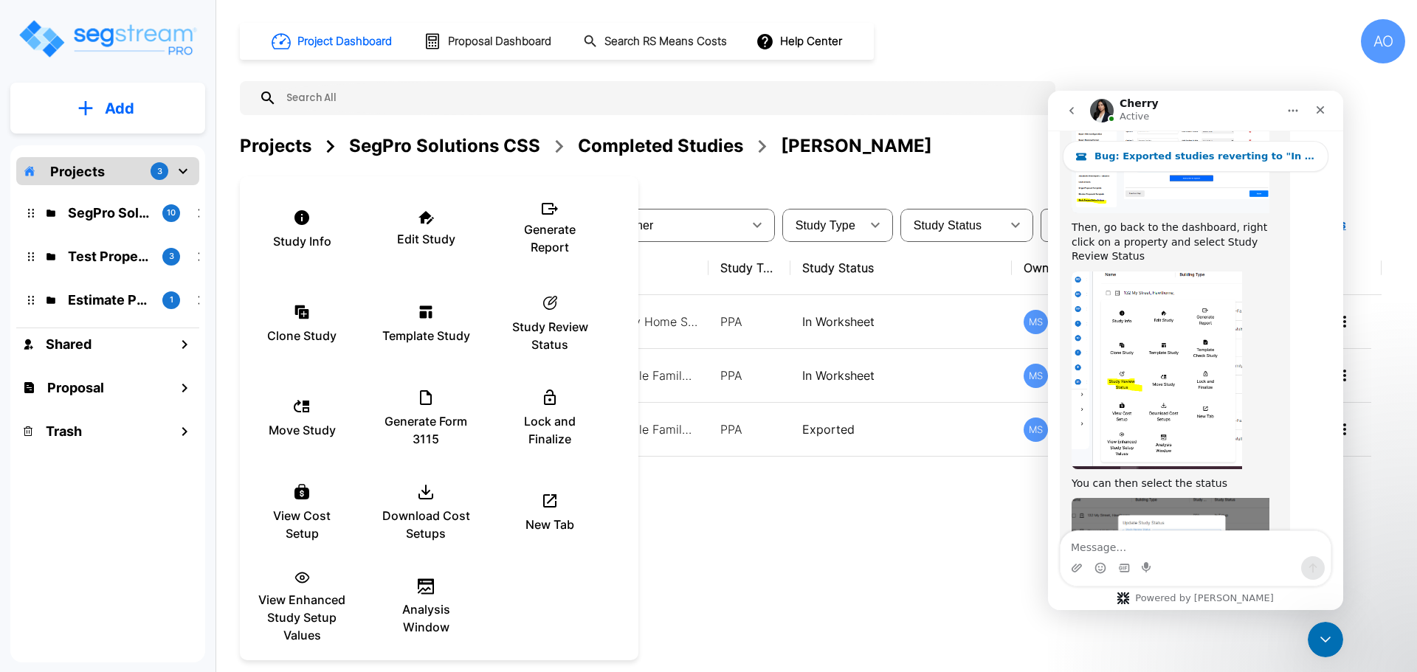
click at [839, 587] on div at bounding box center [708, 336] width 1417 height 672
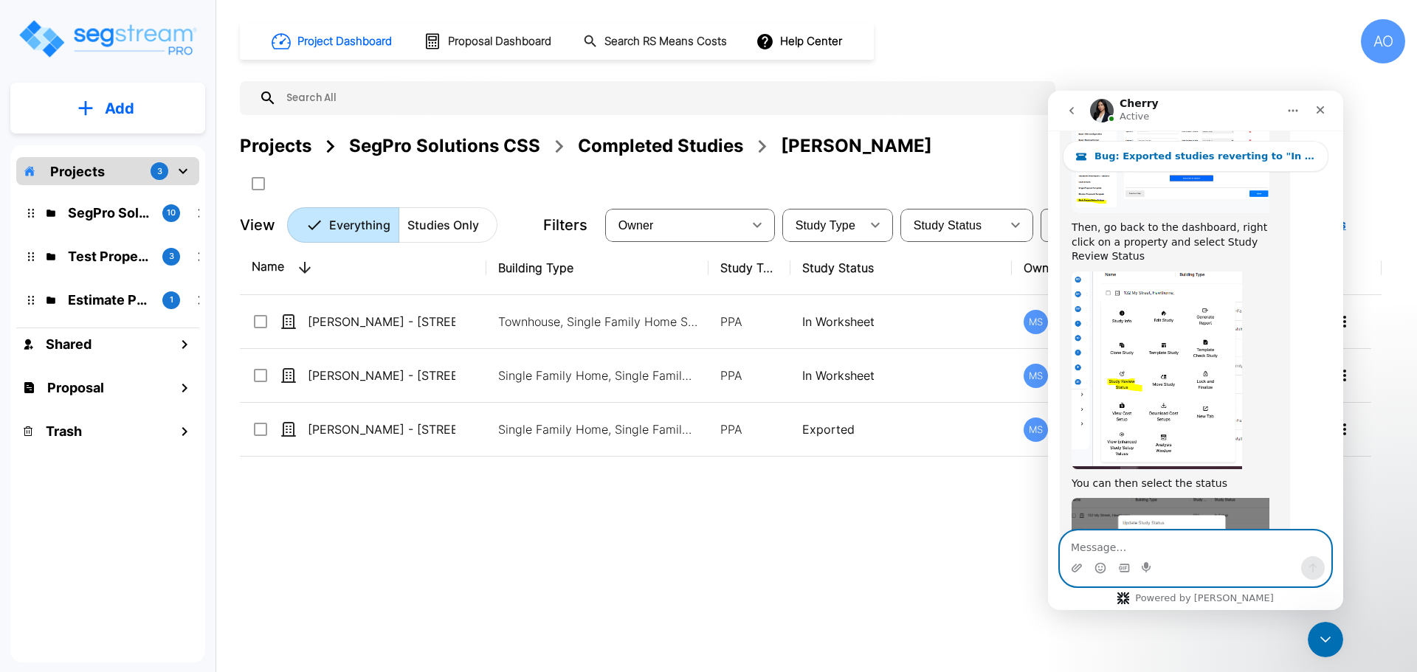
click at [1174, 541] on textarea "Message…" at bounding box center [1195, 543] width 270 height 25
type textarea "Ok, thank you. :)"
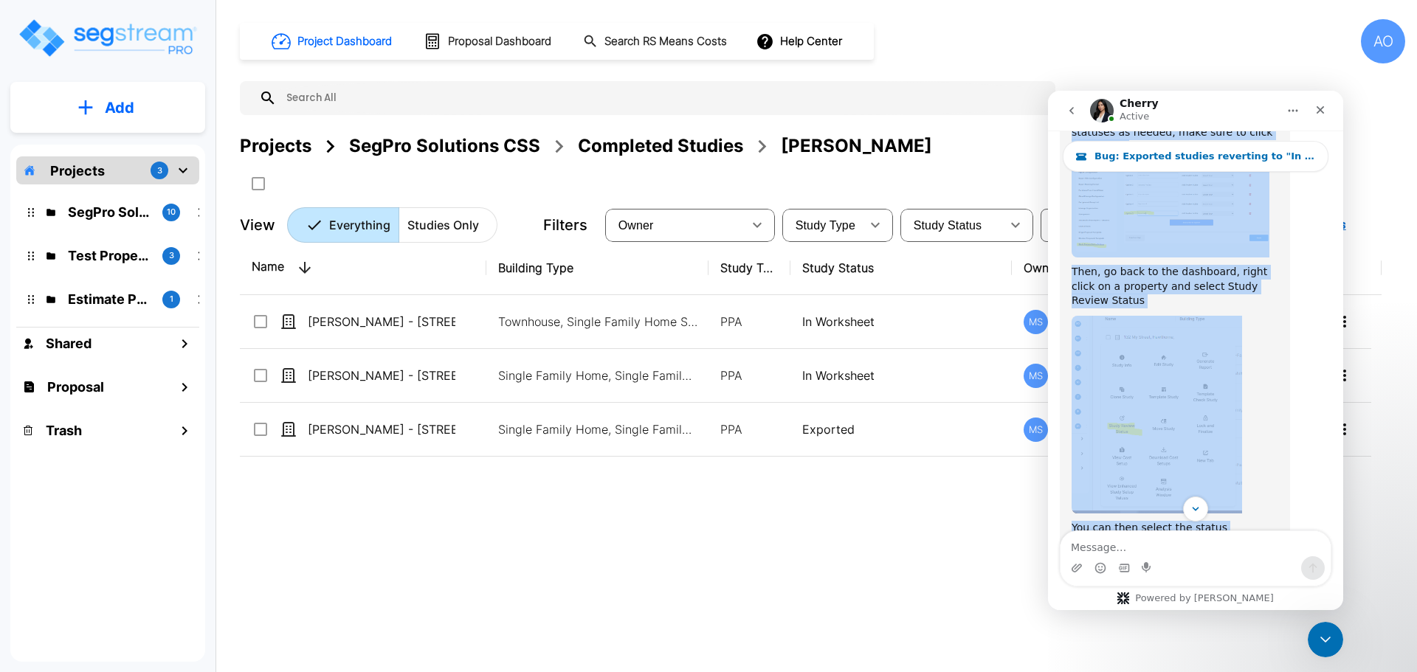
scroll to position [2211, 0]
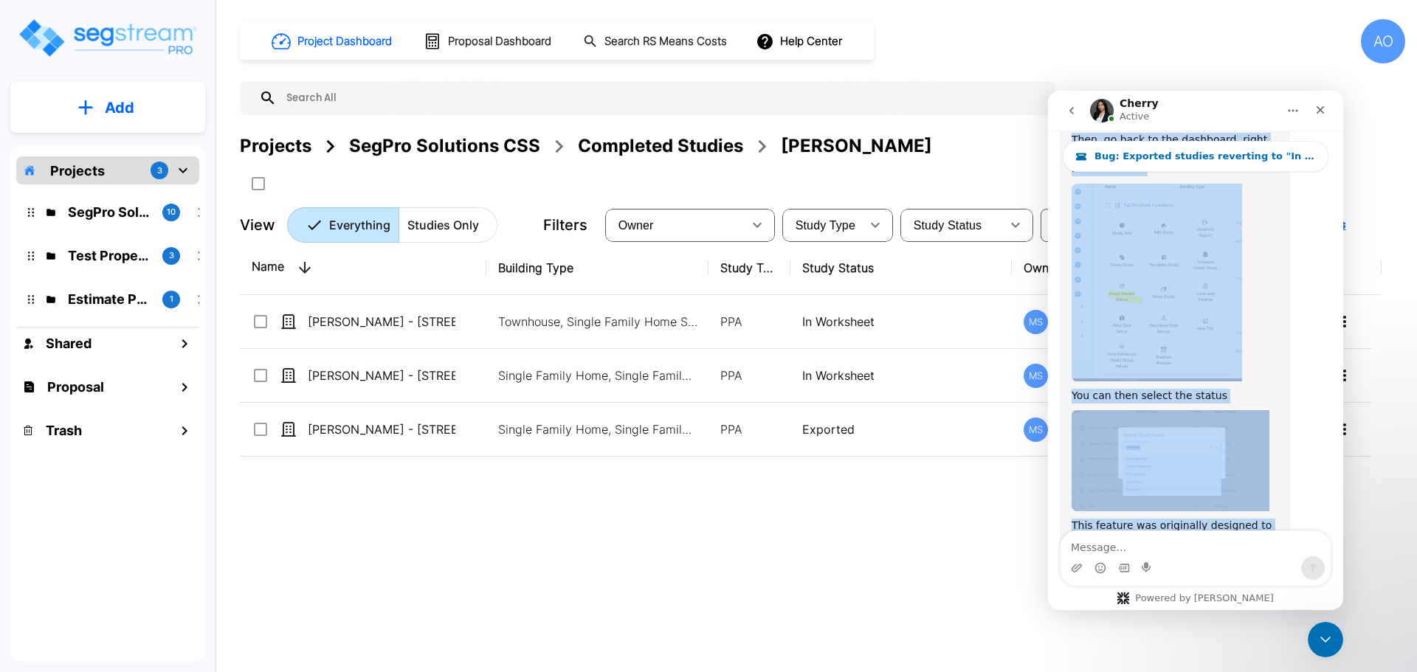
drag, startPoint x: 1071, startPoint y: 375, endPoint x: 1290, endPoint y: 412, distance: 221.6
click at [1290, 412] on div "Hi Andrew, I'm not sure we can give you a list of those studies. But you can ch…" at bounding box center [1196, 247] width 272 height 700
copy div "Hi Andrew, I'm not sure we can give you a list of those studies. But you can ch…"
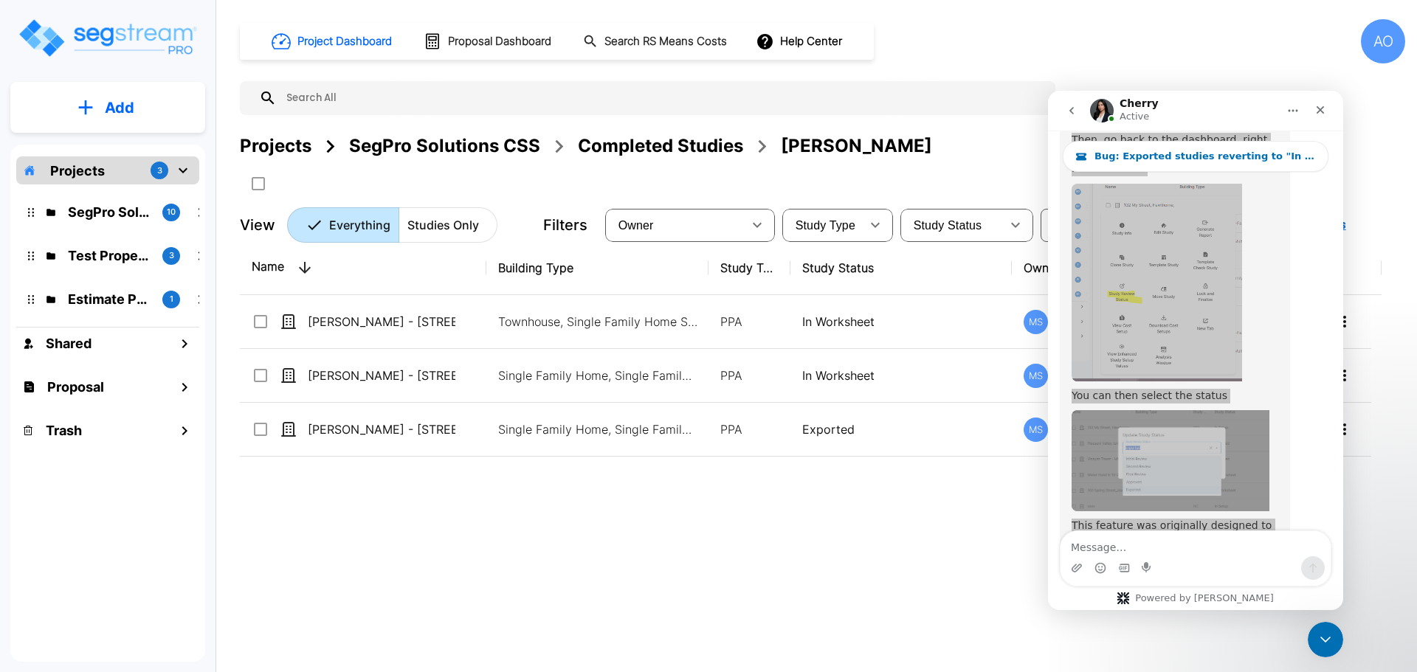
click at [1383, 41] on div "AO" at bounding box center [1383, 41] width 44 height 44
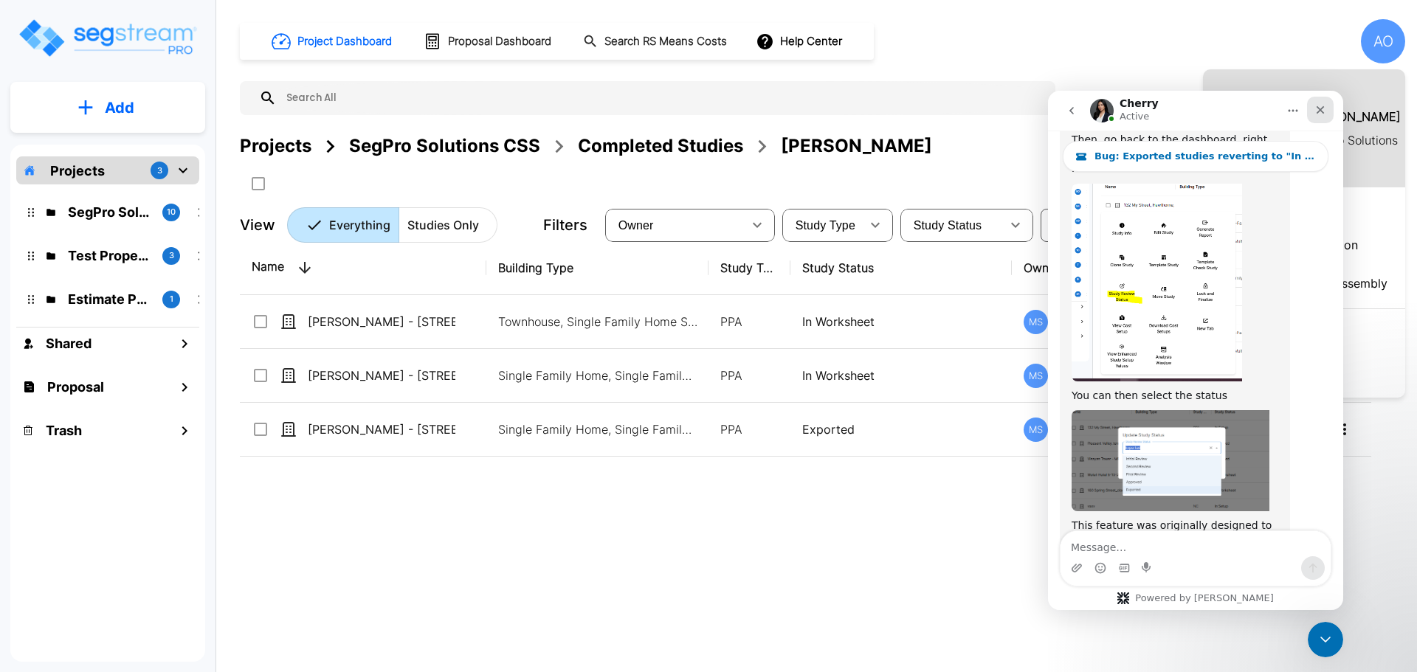
click at [1319, 111] on icon "Close" at bounding box center [1320, 110] width 8 height 8
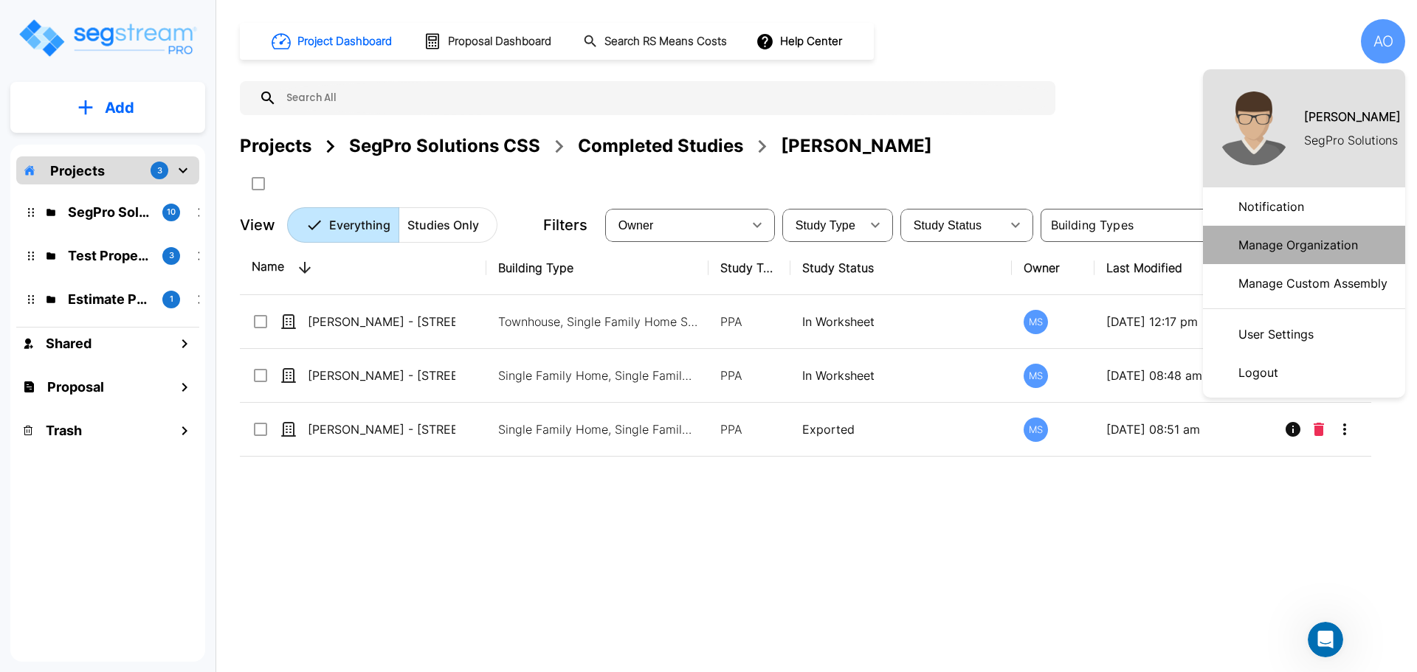
click at [1287, 243] on p "Manage Organization" at bounding box center [1297, 245] width 131 height 30
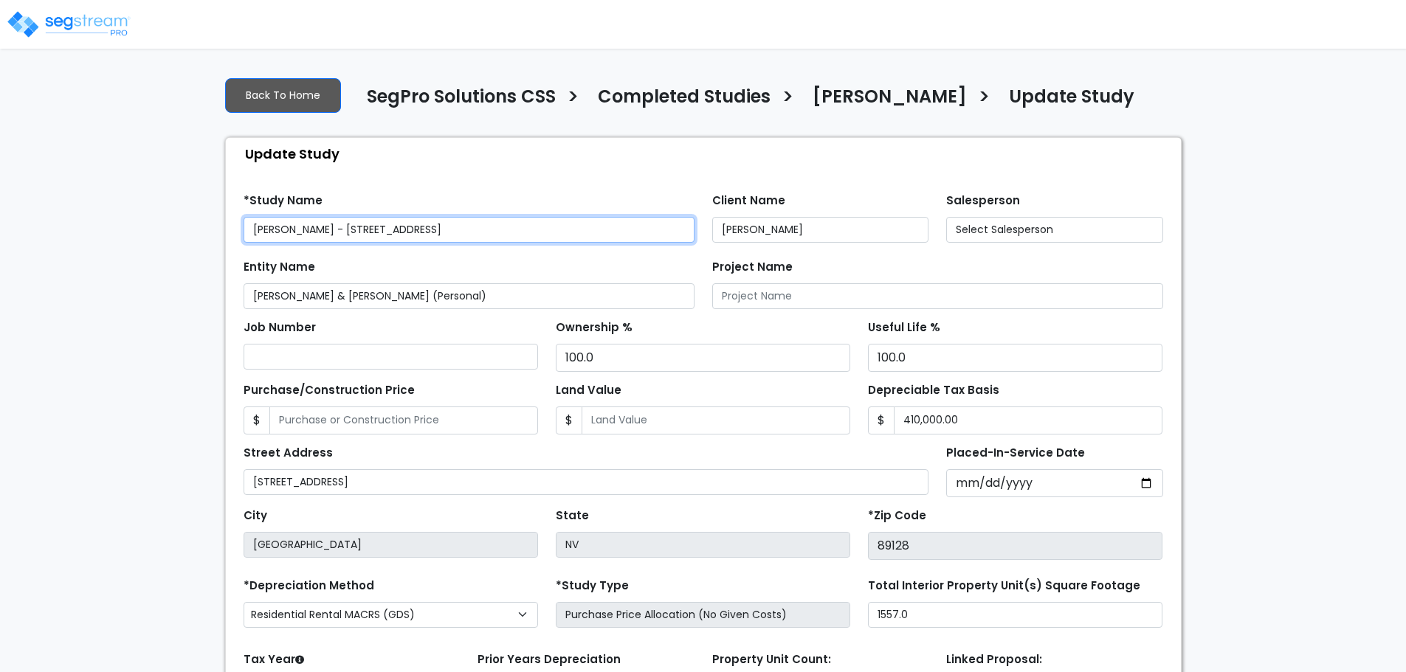
type input "24,724.0"
select select "2024"
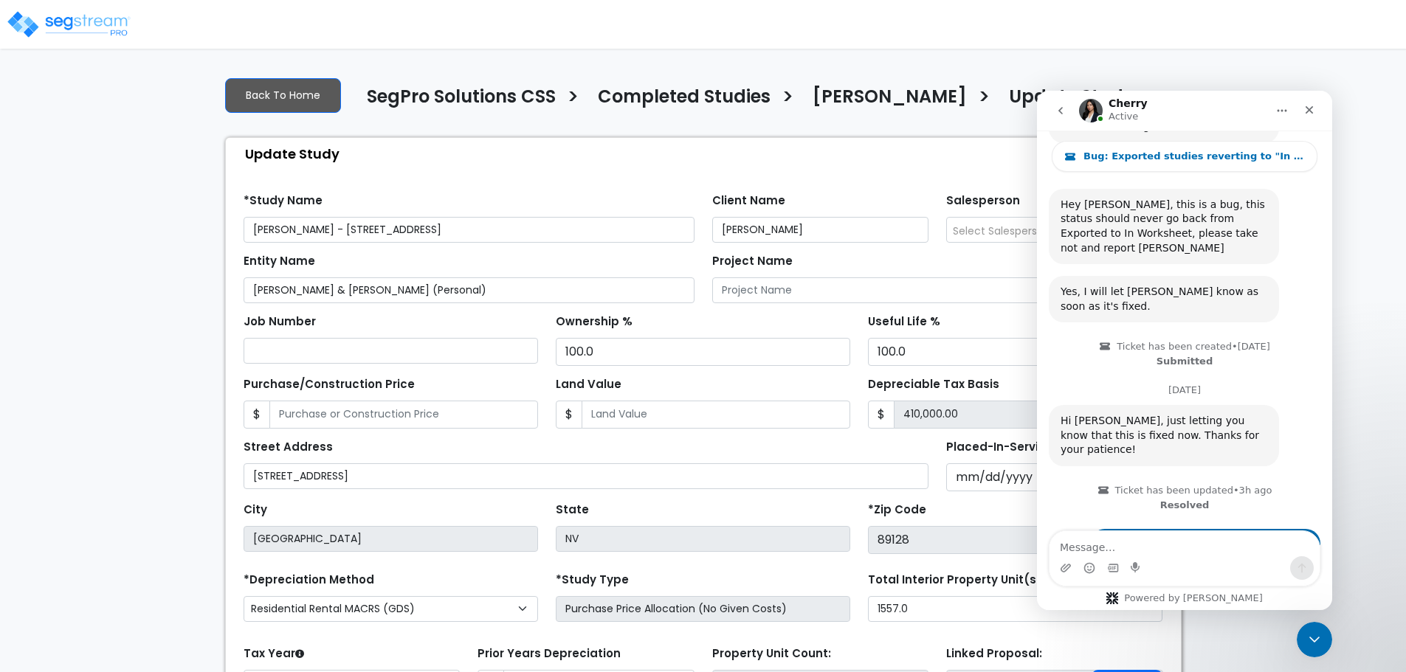
scroll to position [1452, 0]
click at [1311, 106] on icon "Close" at bounding box center [1309, 110] width 12 height 12
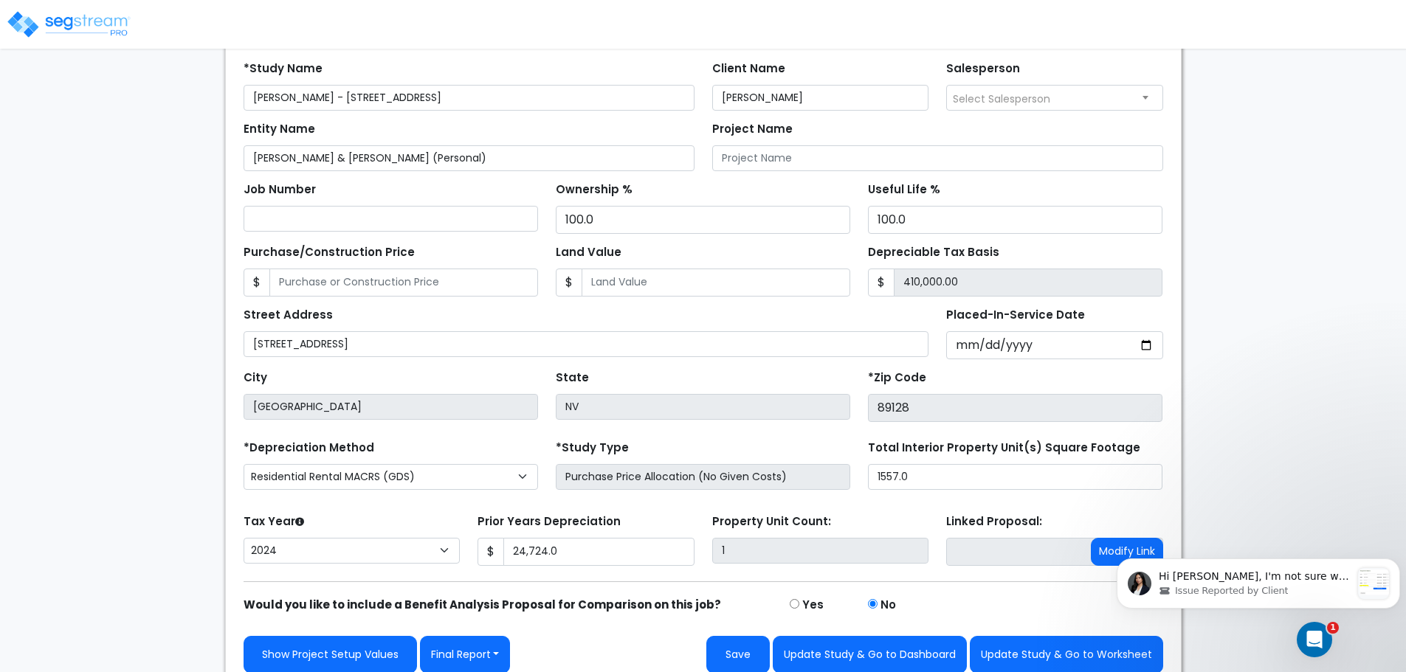
scroll to position [146, 0]
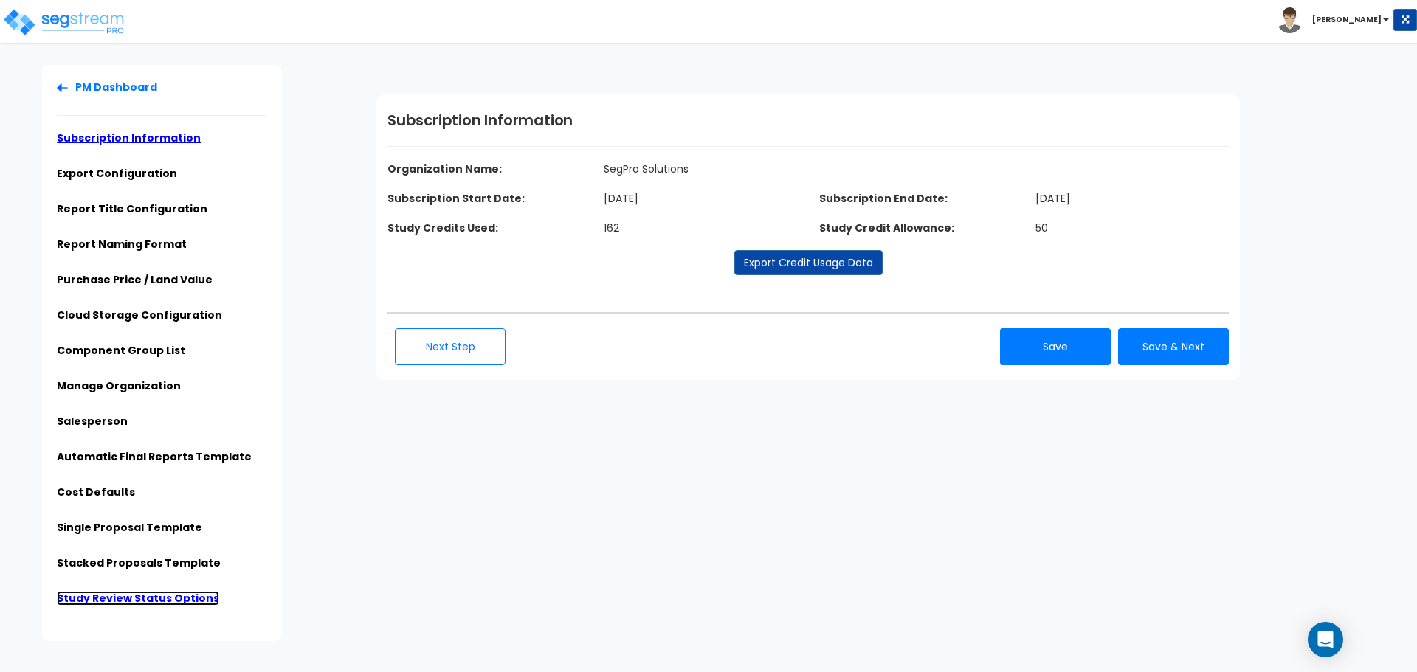
click at [140, 600] on link "Study Review Status Options" at bounding box center [138, 598] width 162 height 15
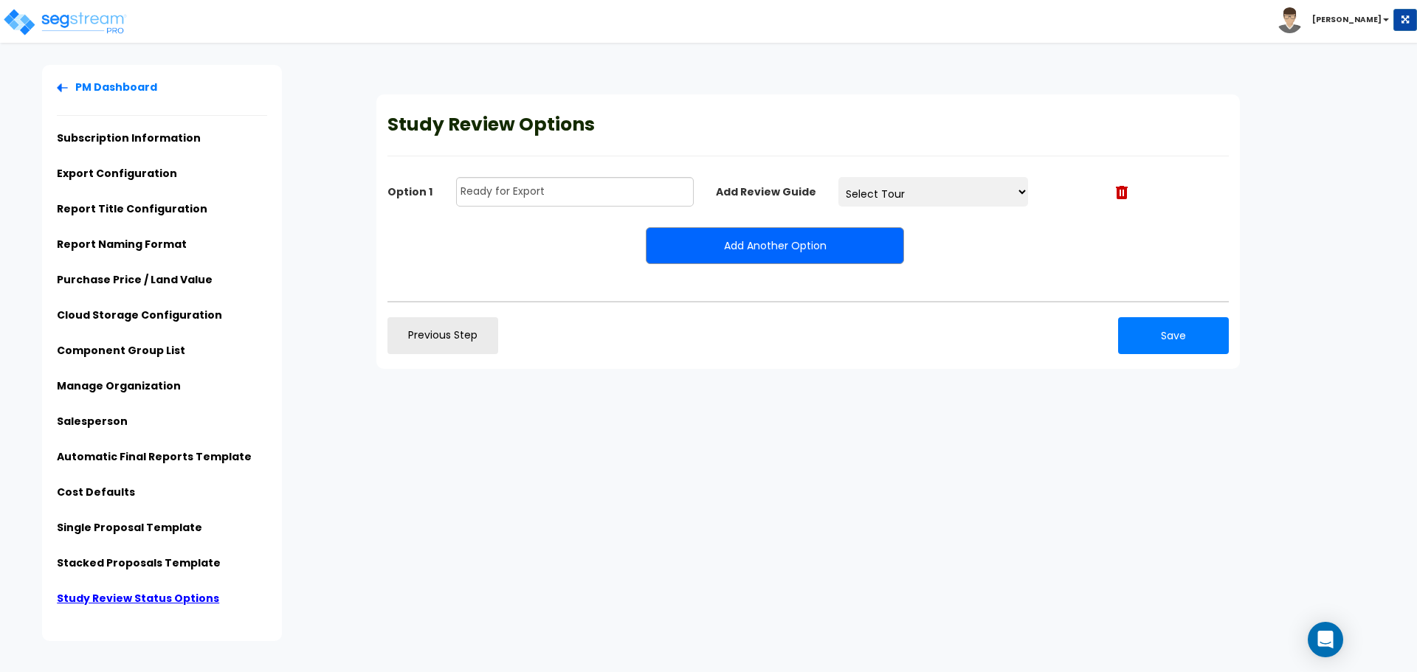
click at [1020, 192] on select "Select Tour" at bounding box center [933, 192] width 190 height 30
click at [103, 88] on link "PM Dashboard" at bounding box center [107, 87] width 100 height 15
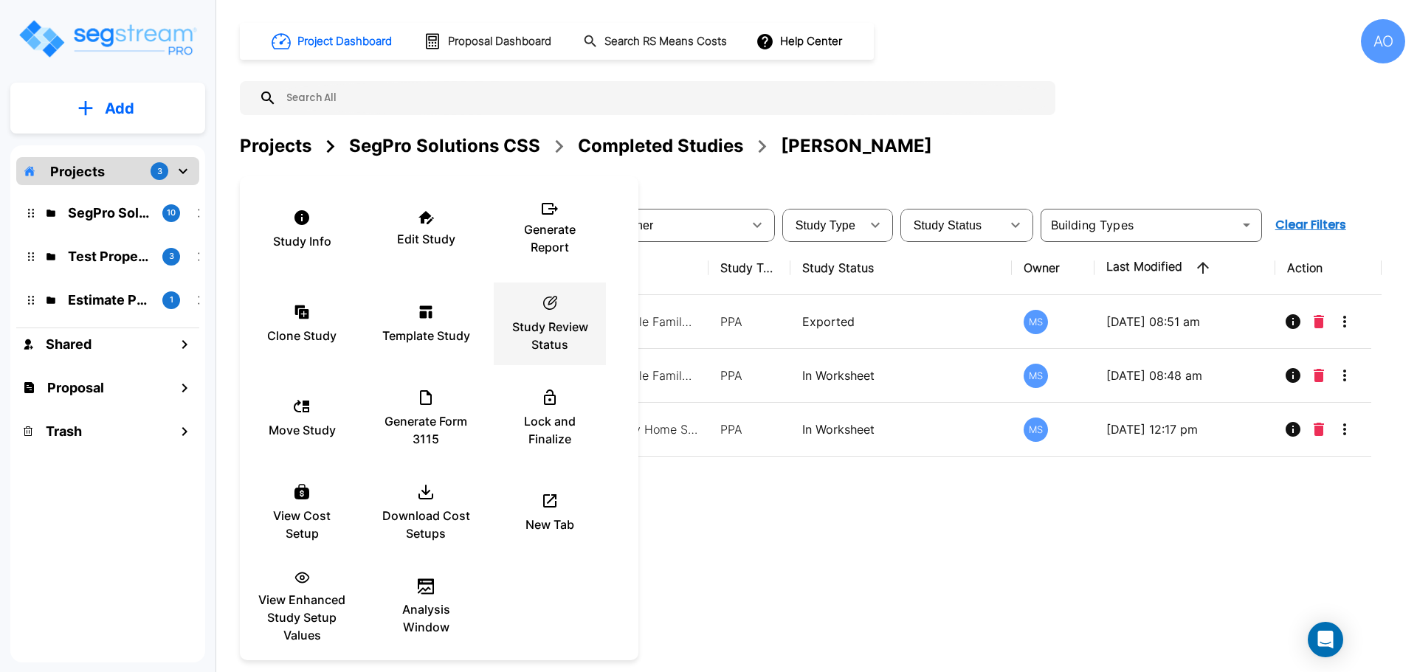
click at [549, 303] on icon at bounding box center [550, 303] width 14 height 14
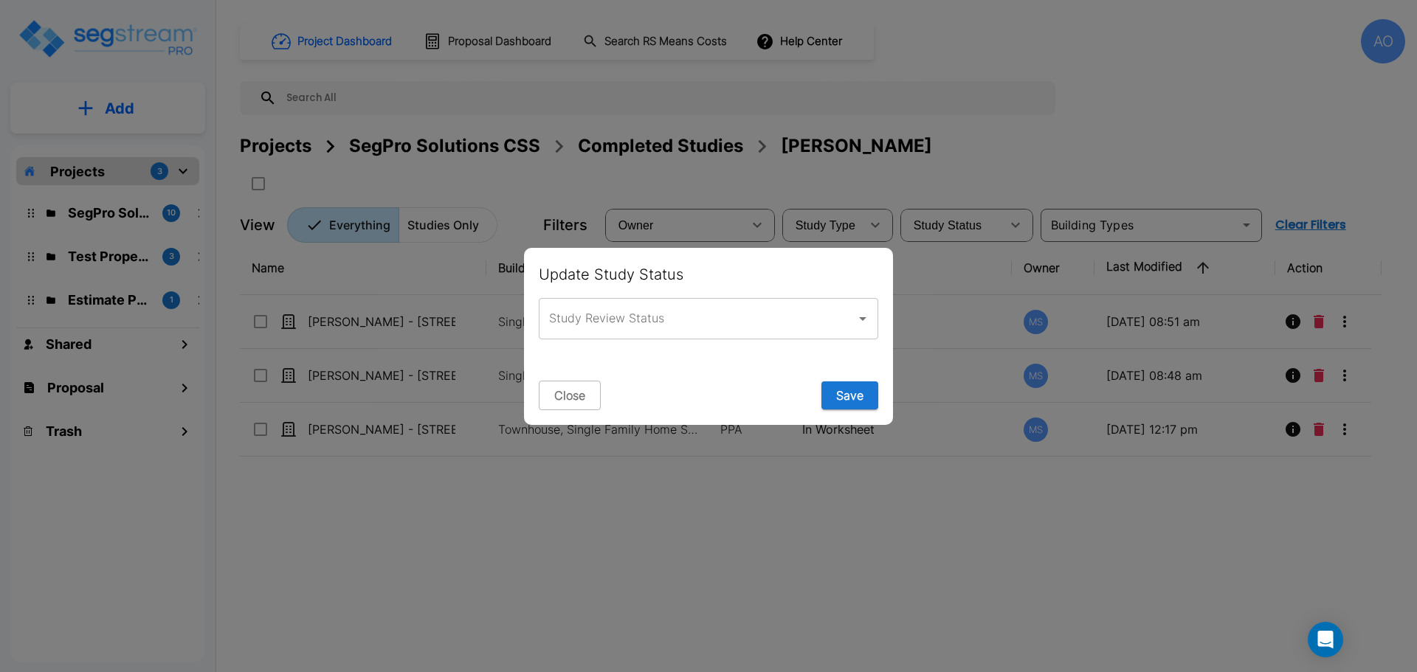
click at [601, 319] on input "Study Review Status" at bounding box center [697, 319] width 304 height 28
click at [568, 398] on button "Close" at bounding box center [570, 396] width 62 height 30
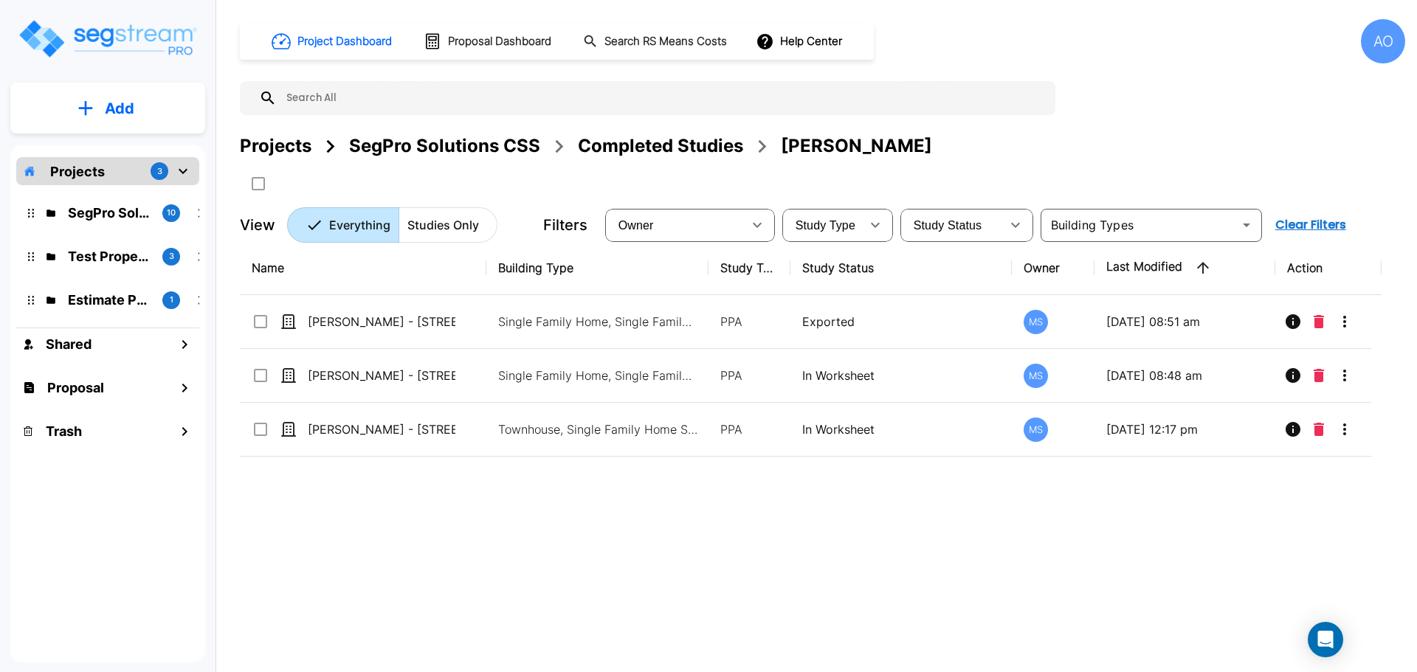
click at [633, 557] on div "Name Building Type Study Type Study Status Owner Last Modified Action David Giu…" at bounding box center [810, 449] width 1141 height 417
click at [1379, 47] on div "AO" at bounding box center [1383, 41] width 44 height 44
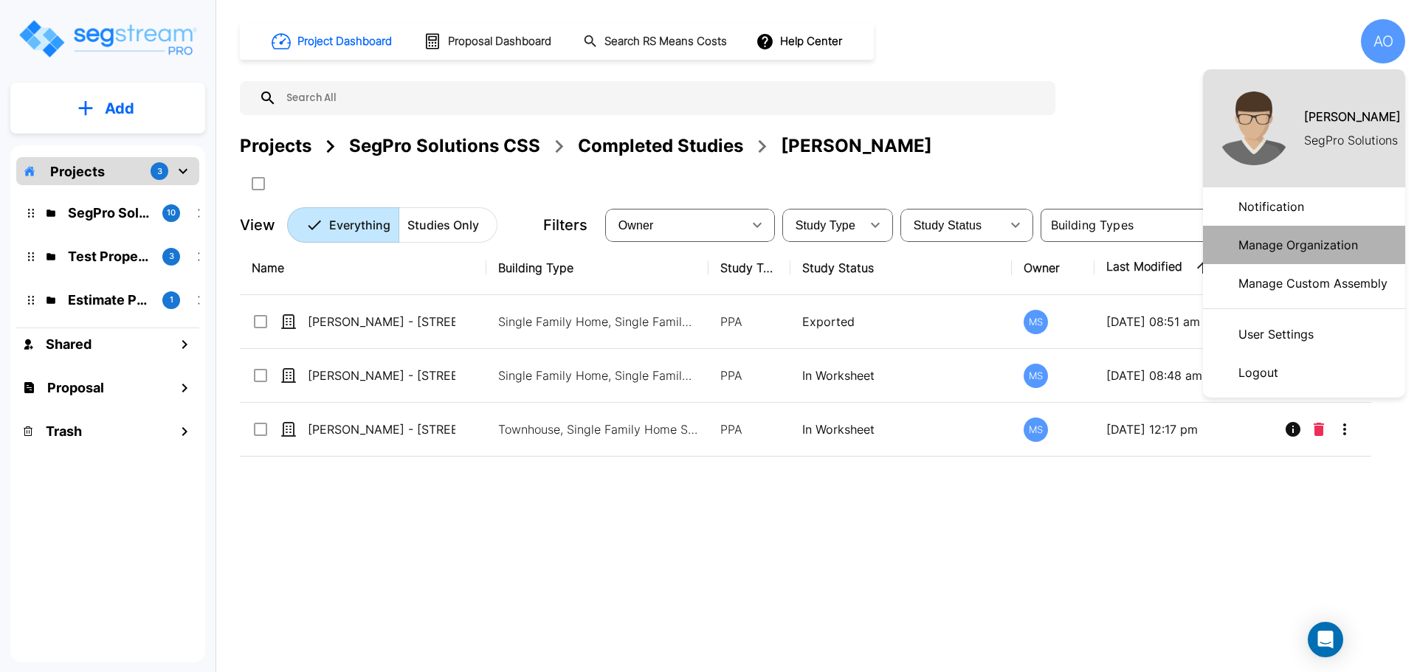
click at [1271, 247] on p "Manage Organization" at bounding box center [1297, 245] width 131 height 30
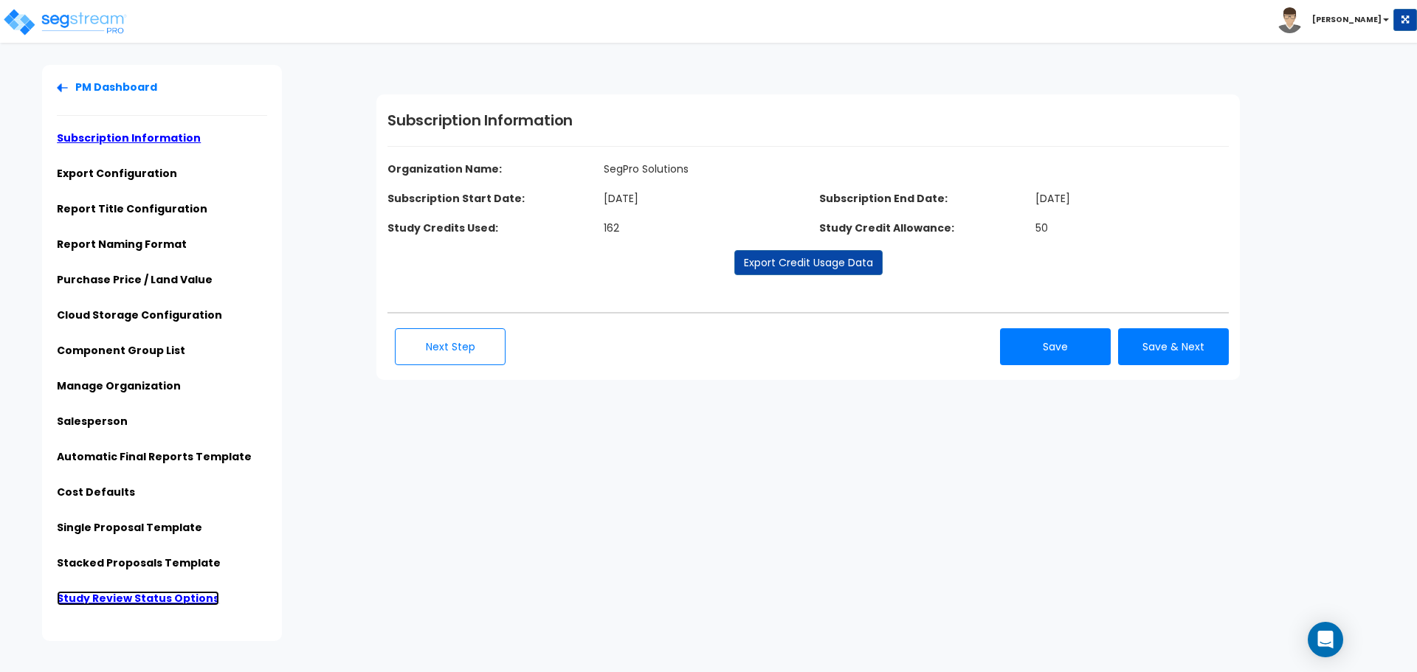
click at [105, 598] on link "Study Review Status Options" at bounding box center [138, 598] width 162 height 15
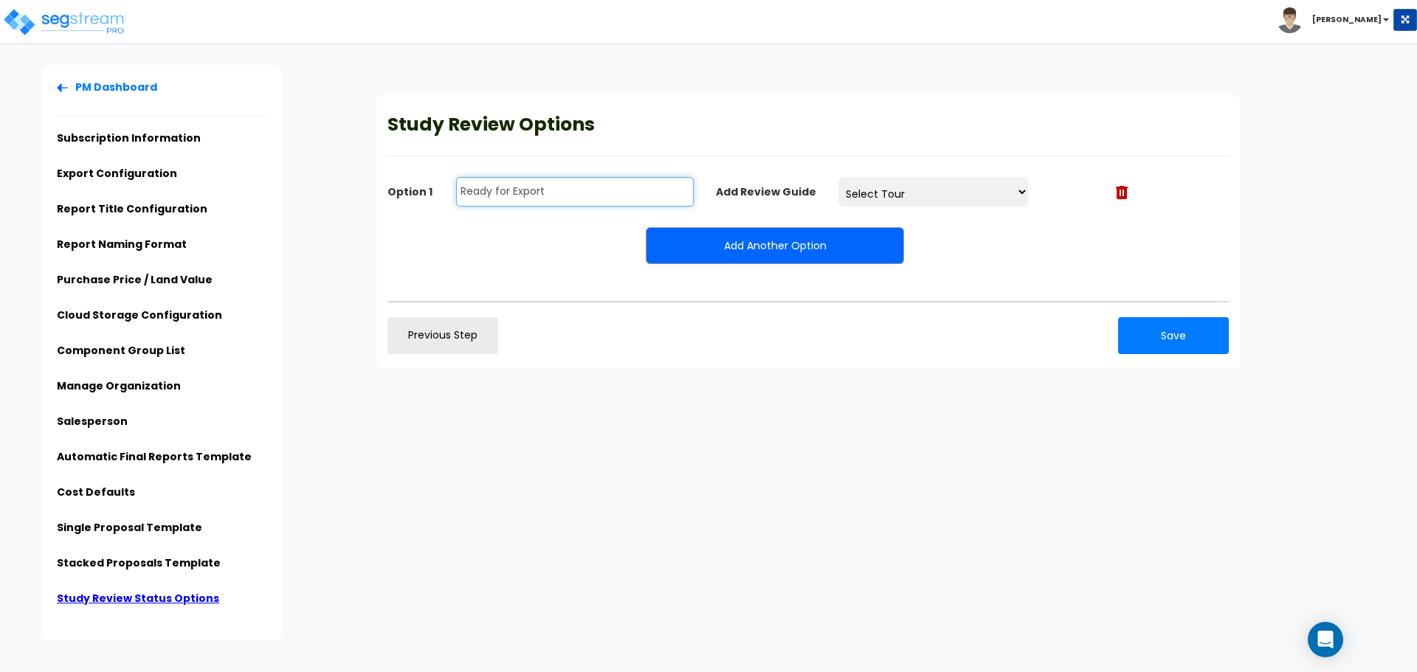
click at [550, 189] on input "Ready for Export" at bounding box center [575, 192] width 238 height 30
click at [1019, 193] on select "Select Tour" at bounding box center [933, 192] width 190 height 30
click at [767, 246] on button "Add Another Option" at bounding box center [775, 245] width 258 height 37
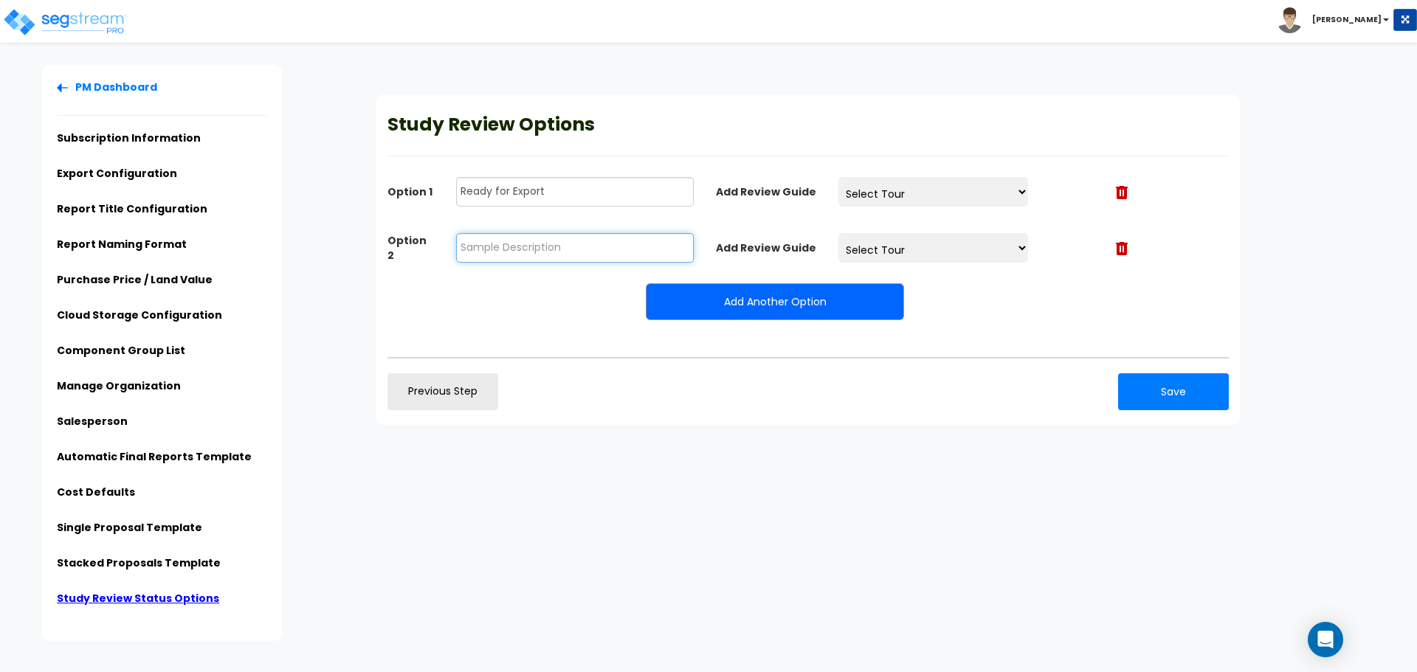
click at [587, 248] on input "text" at bounding box center [575, 248] width 238 height 30
type input "Exported"
click at [1017, 248] on select "Select Tour" at bounding box center [933, 248] width 190 height 30
click at [1175, 390] on button "Save" at bounding box center [1173, 391] width 111 height 37
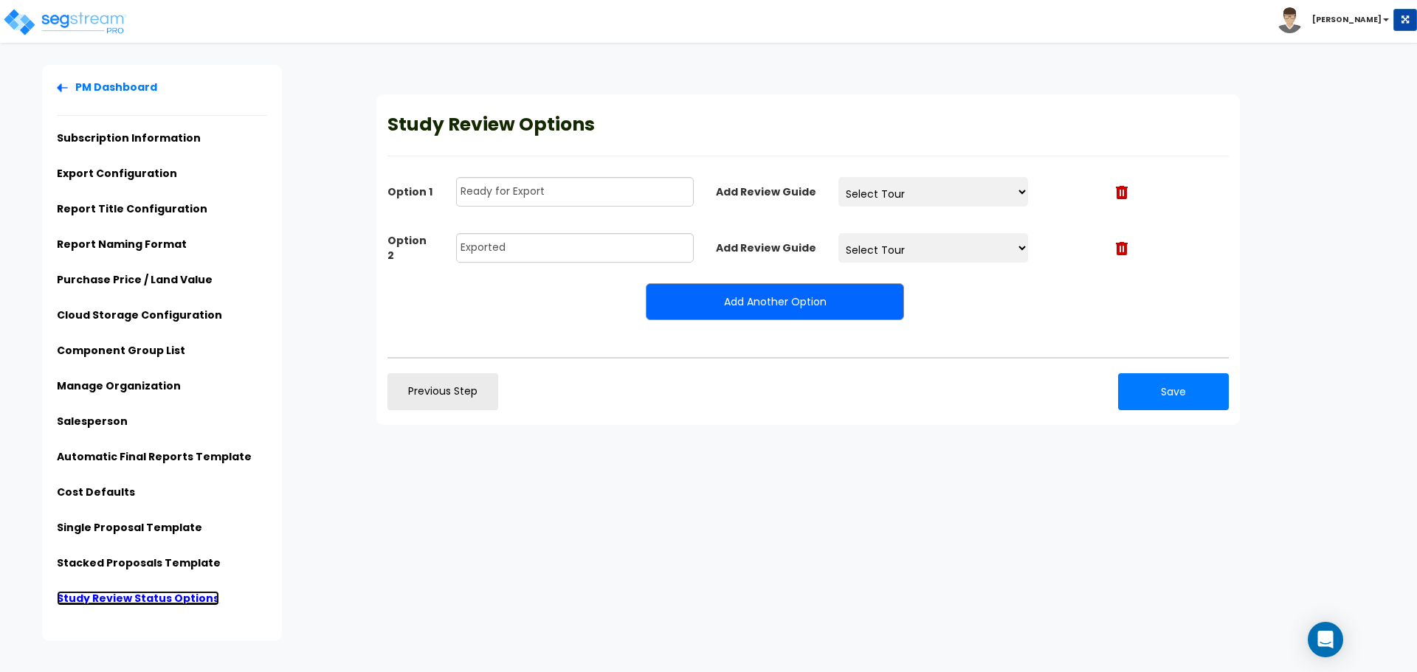
click at [131, 598] on link "Study Review Status Options" at bounding box center [138, 598] width 162 height 15
click at [142, 564] on link "Stacked Proposals Template" at bounding box center [139, 563] width 164 height 15
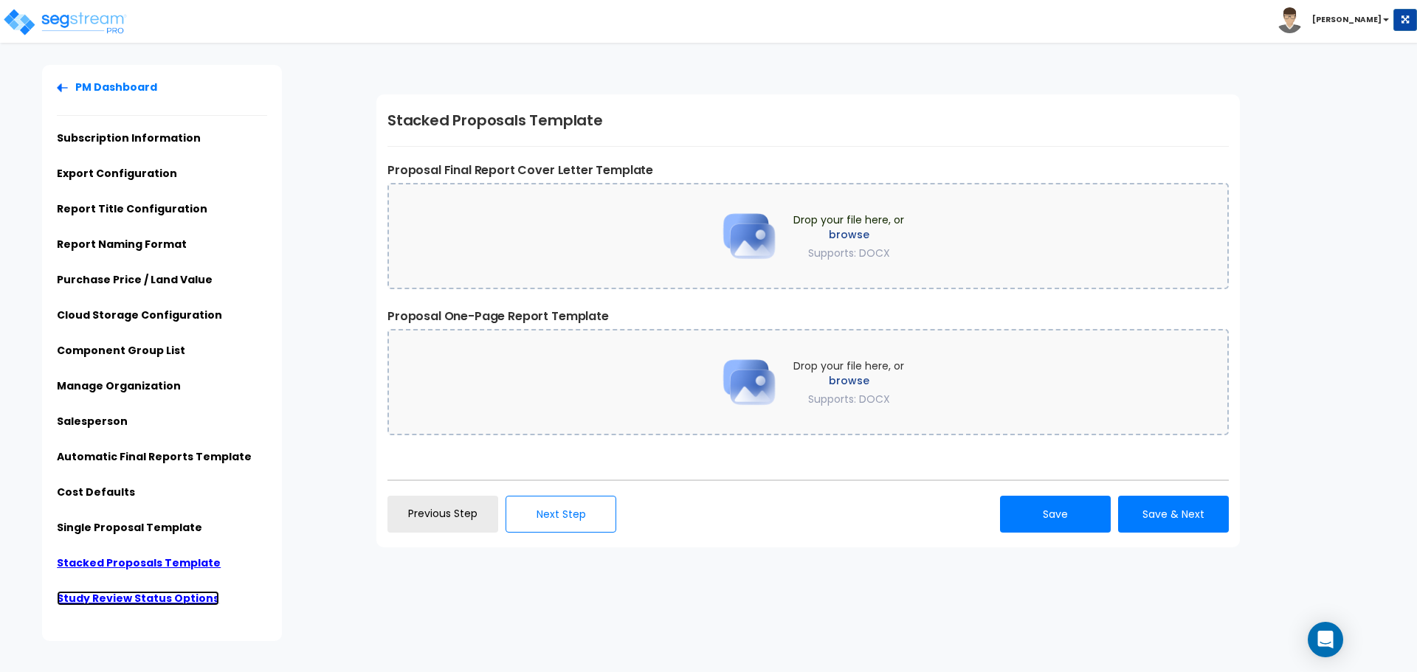
click at [139, 598] on link "Study Review Status Options" at bounding box center [138, 598] width 162 height 15
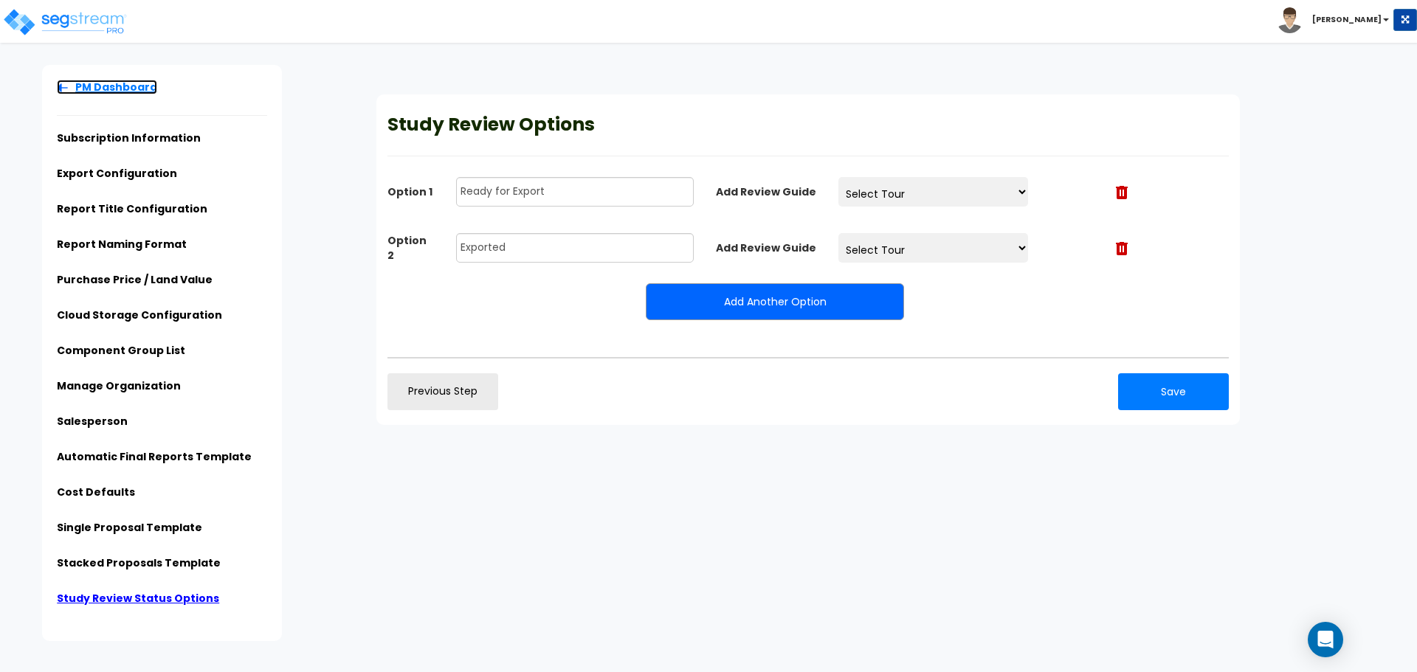
click at [89, 91] on link "PM Dashboard" at bounding box center [107, 87] width 100 height 15
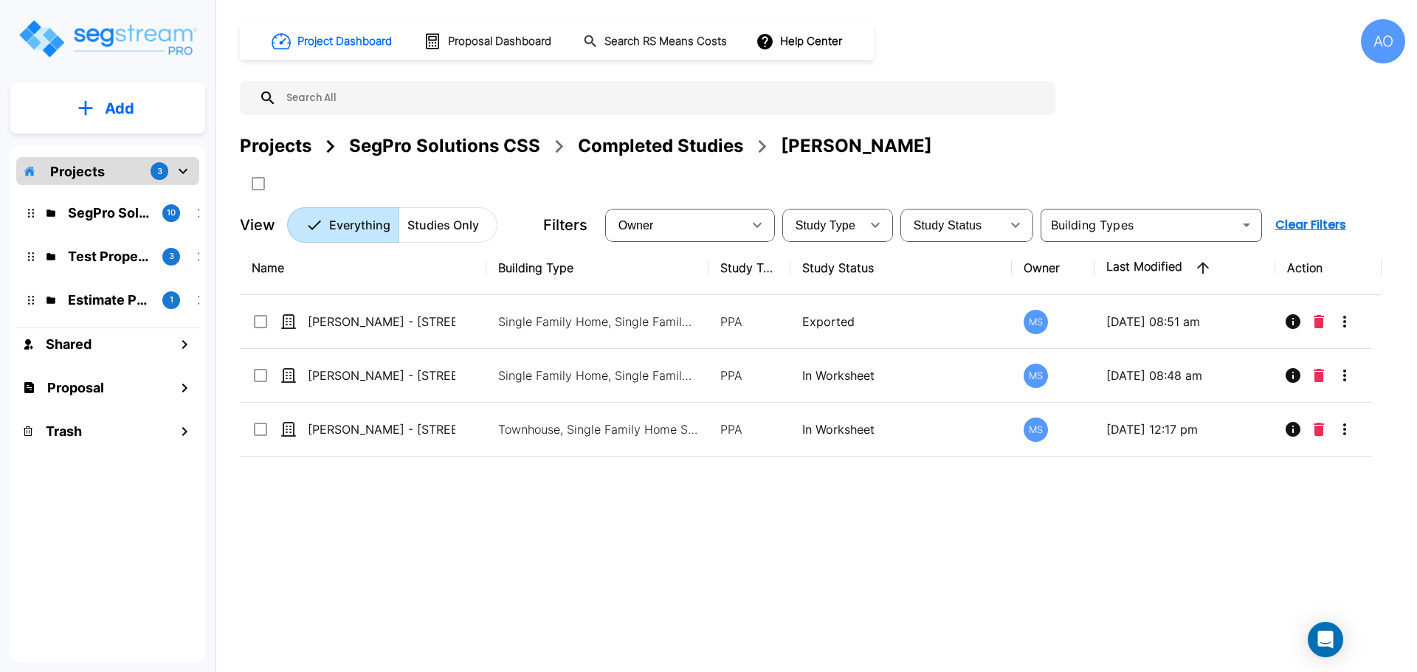
click at [635, 146] on div "Completed Studies" at bounding box center [660, 146] width 165 height 27
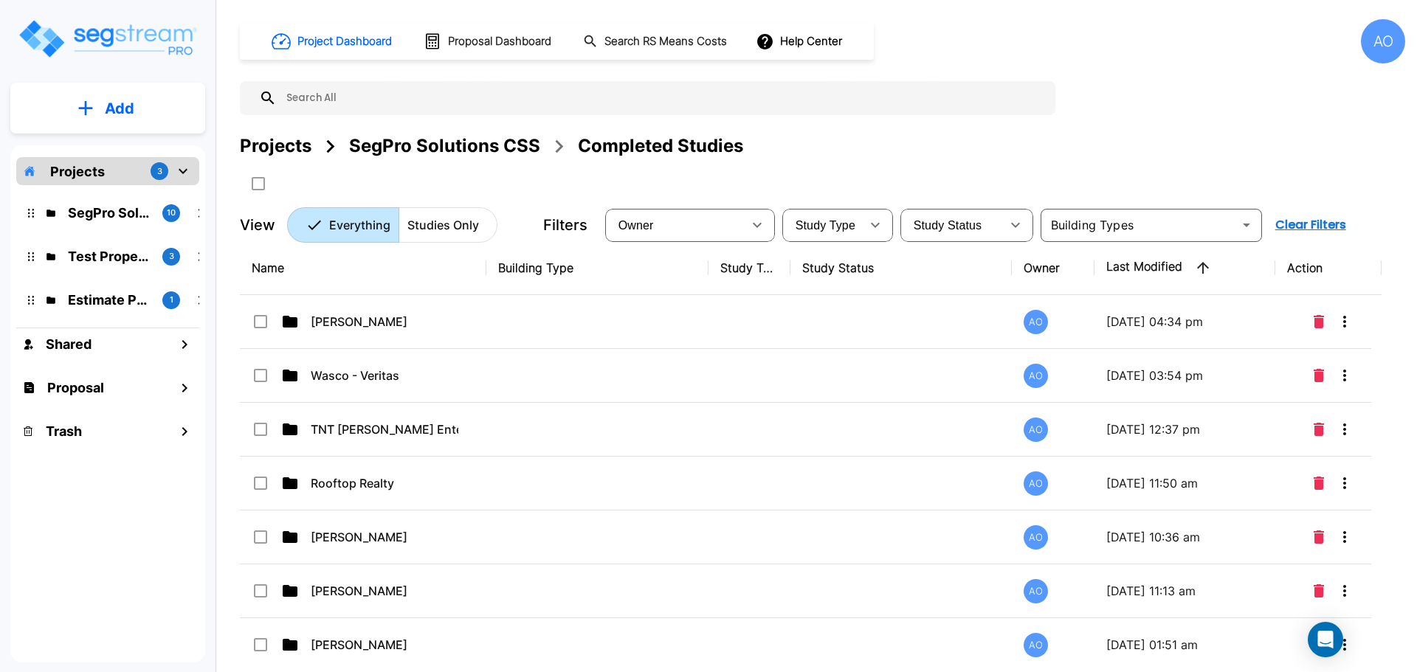
click at [312, 266] on th "Name" at bounding box center [363, 268] width 246 height 54
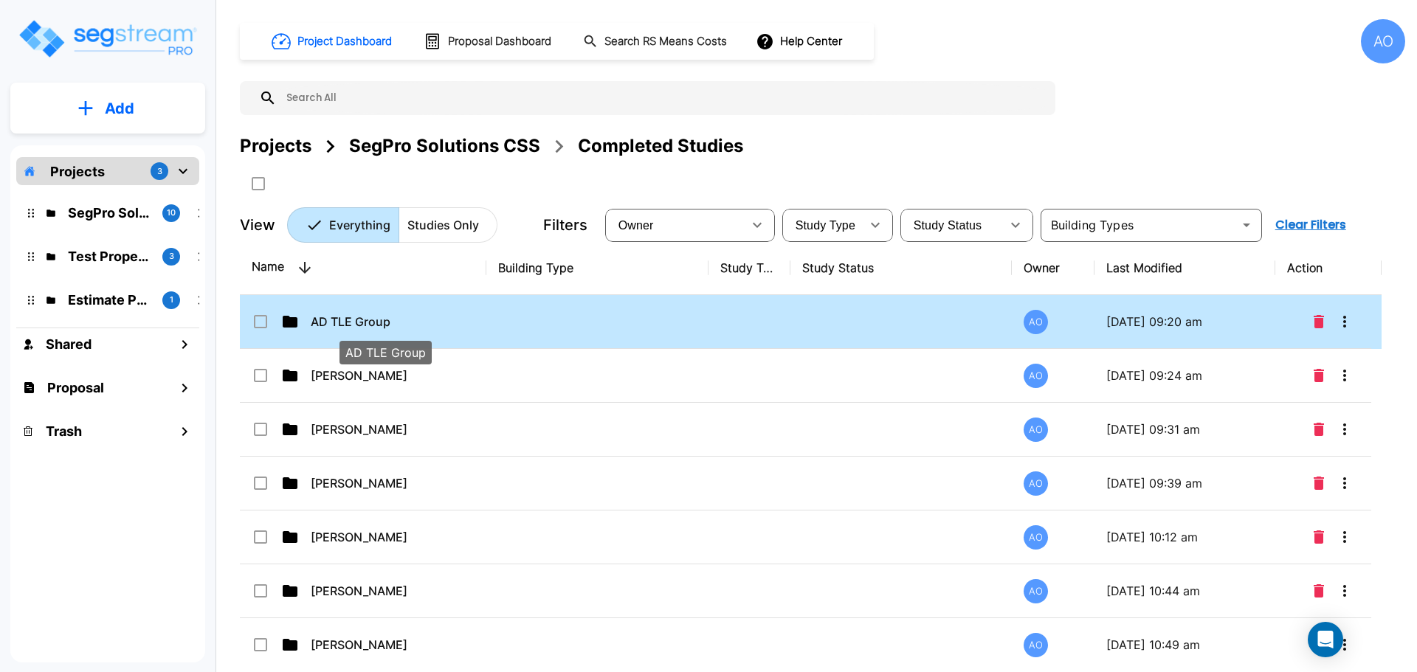
click at [358, 323] on p "AD TLE Group" at bounding box center [385, 322] width 148 height 18
checkbox input "true"
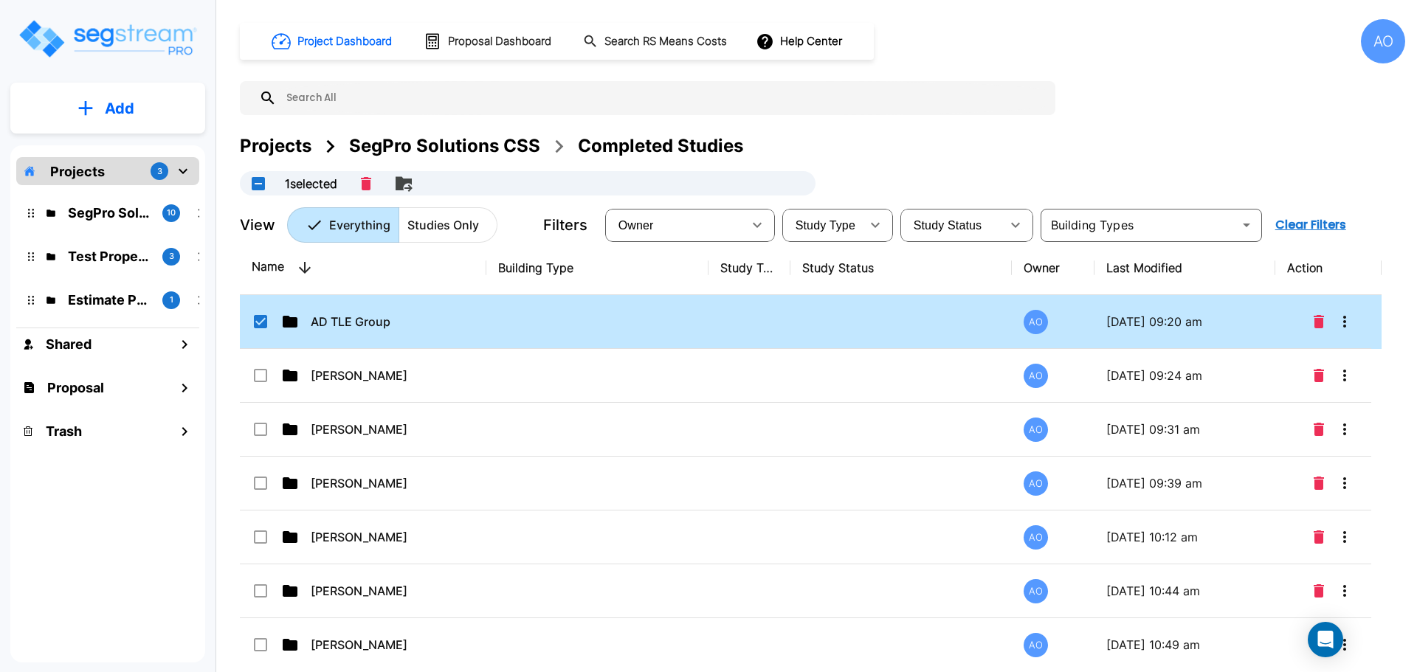
click at [476, 323] on td "AD TLE Group" at bounding box center [363, 322] width 246 height 54
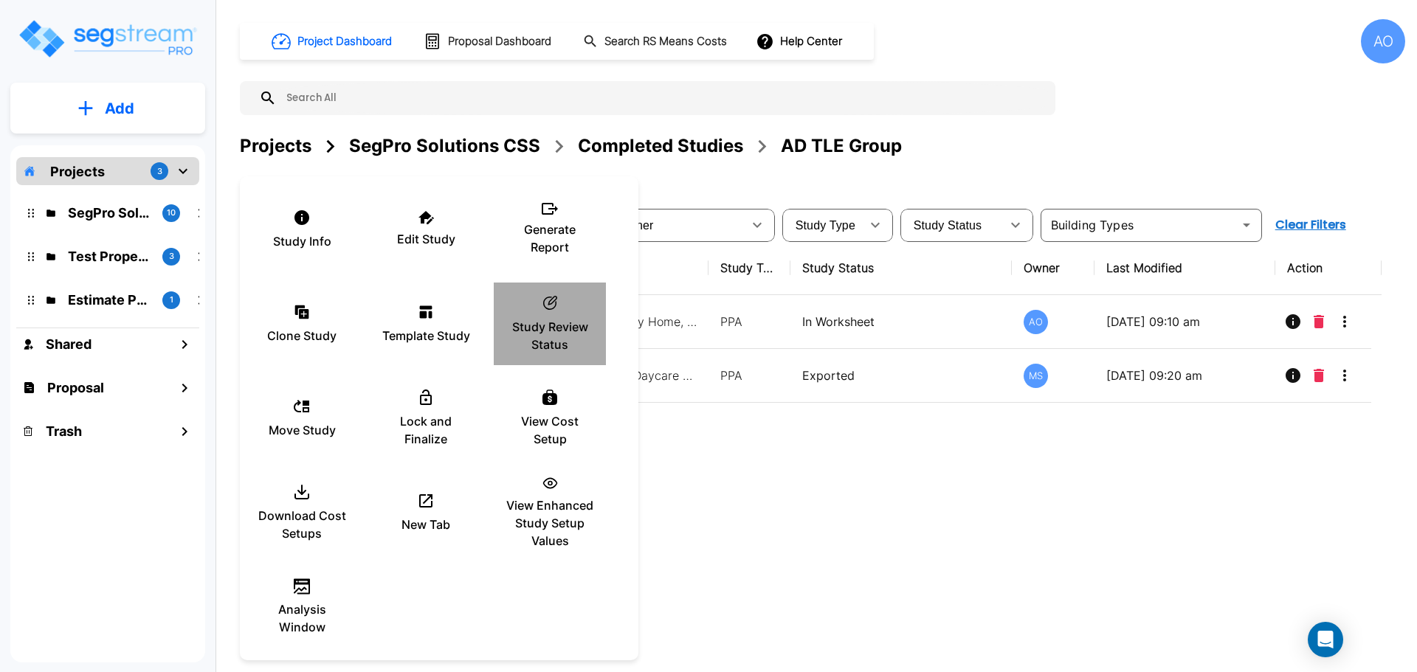
click at [550, 311] on icon "ic_fluent_status_24_regular Created with Sketch." at bounding box center [550, 303] width 18 height 18
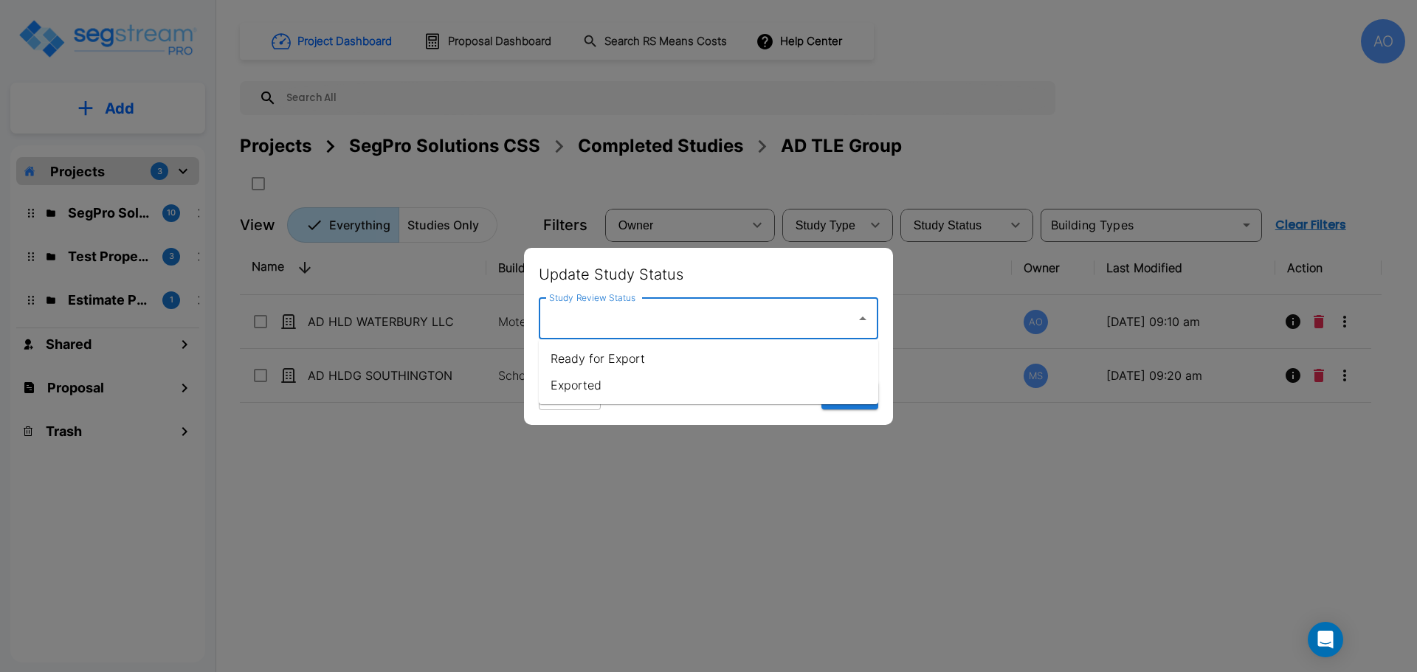
click at [702, 320] on input "Study Review Status" at bounding box center [697, 319] width 304 height 28
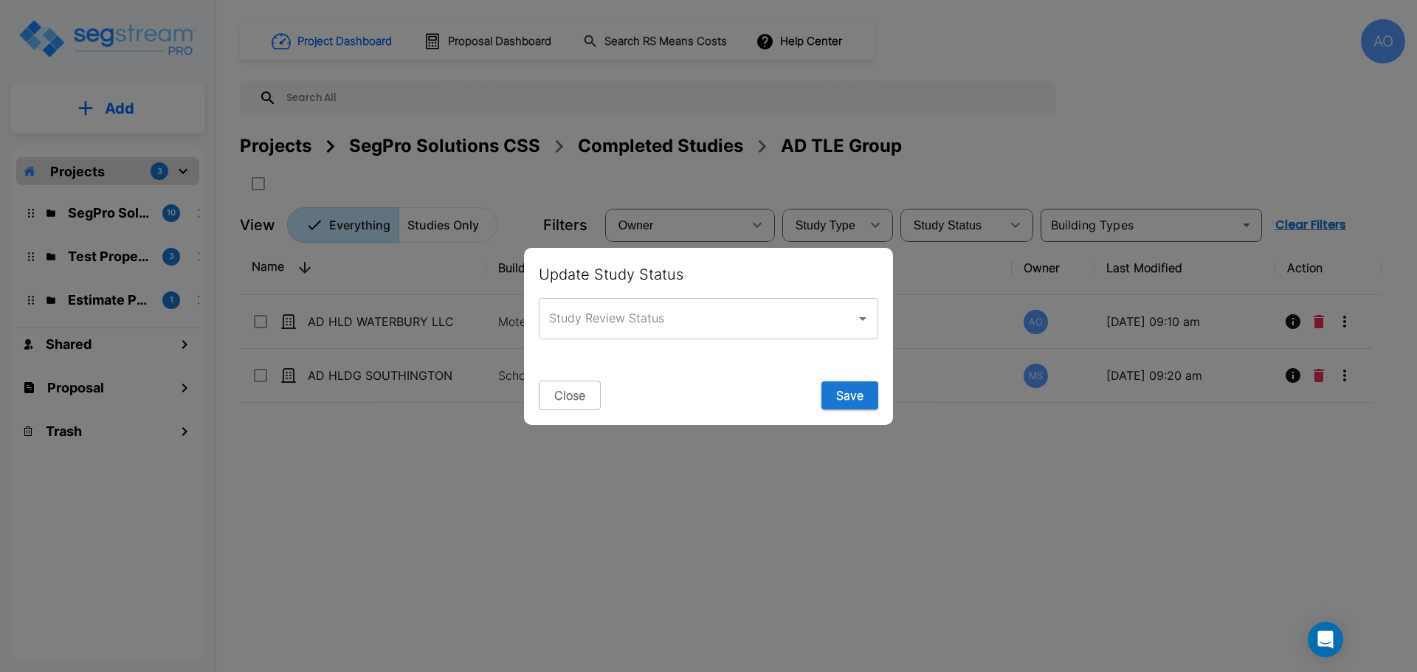
click at [680, 480] on div at bounding box center [708, 336] width 1417 height 672
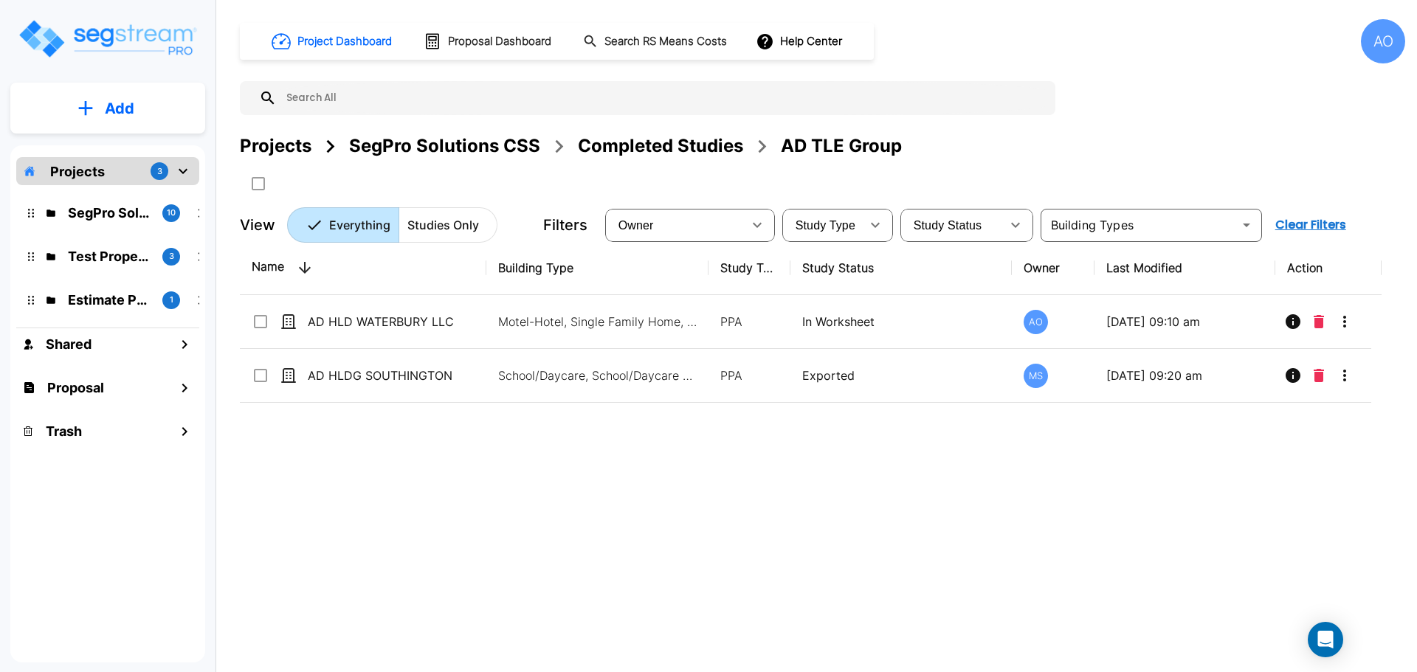
drag, startPoint x: 708, startPoint y: 268, endPoint x: 725, endPoint y: 266, distance: 17.0
click at [725, 266] on th "Study Type" at bounding box center [749, 268] width 82 height 54
click at [710, 271] on th "Study Type" at bounding box center [749, 268] width 82 height 54
click at [708, 272] on th "Study Type" at bounding box center [749, 268] width 82 height 54
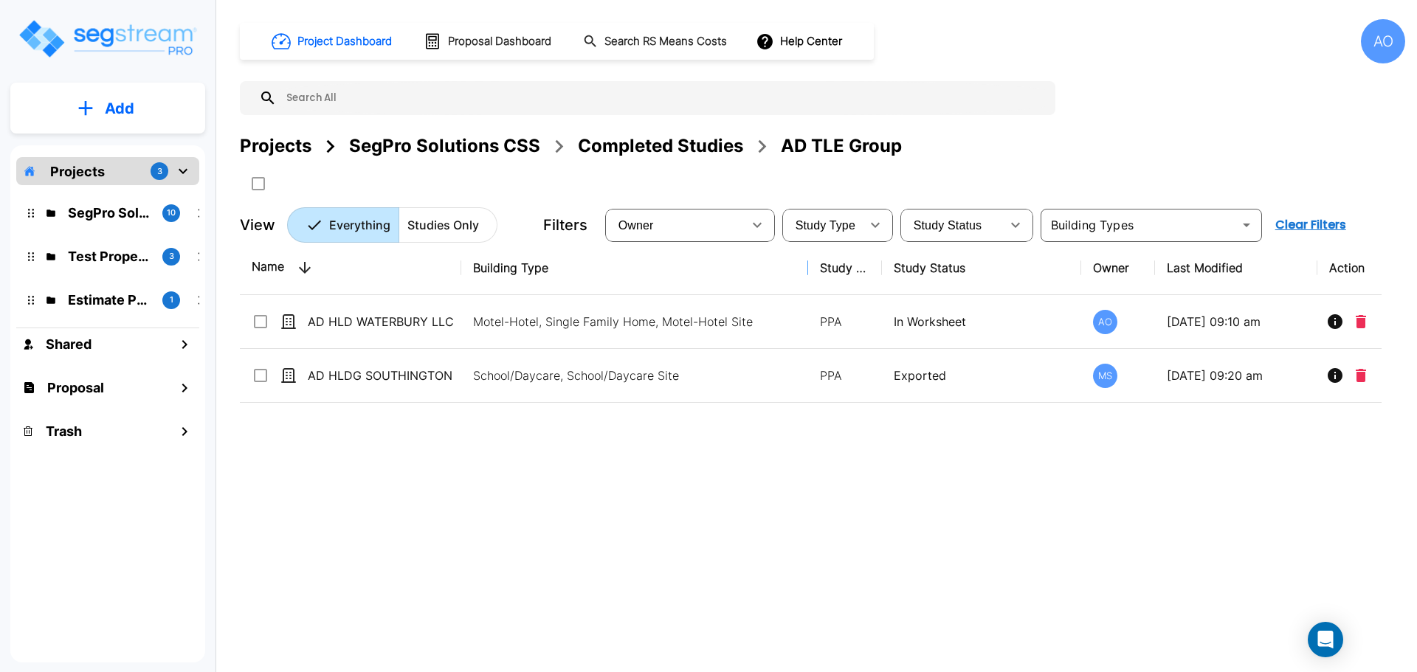
drag, startPoint x: 707, startPoint y: 272, endPoint x: 854, endPoint y: 323, distance: 156.3
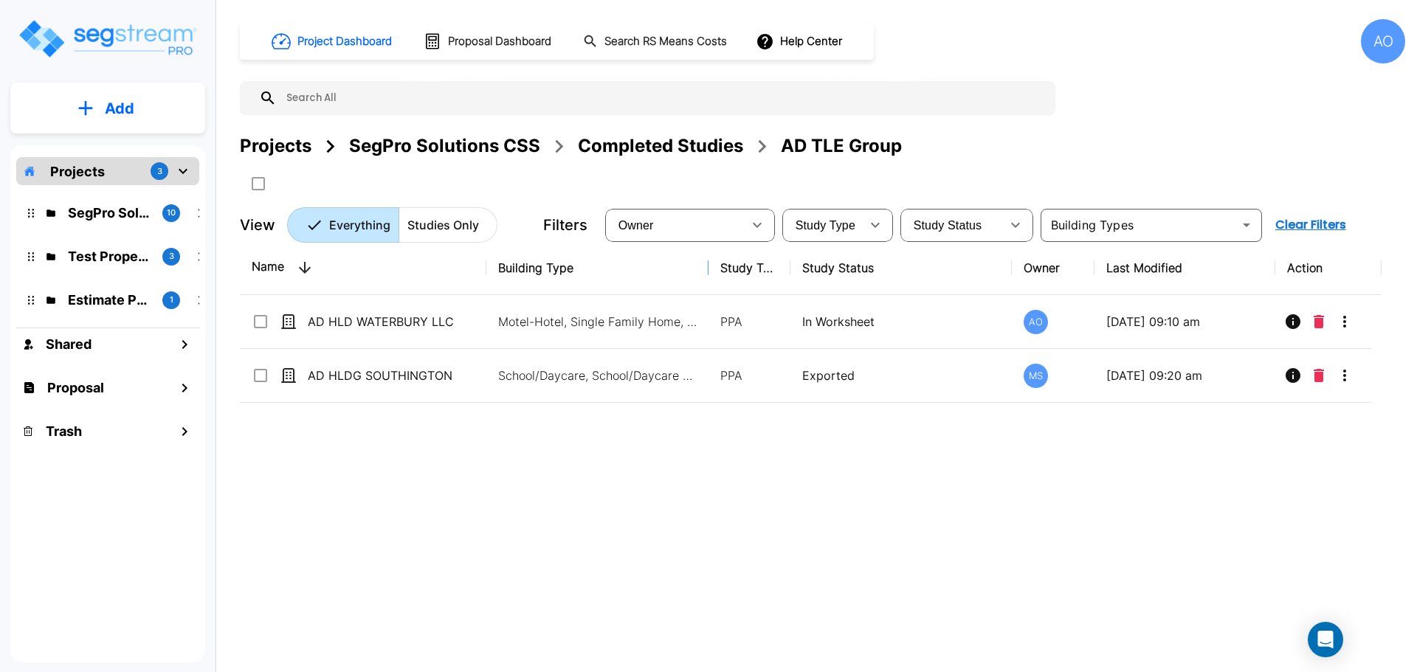
drag, startPoint x: 804, startPoint y: 268, endPoint x: 593, endPoint y: 274, distance: 210.4
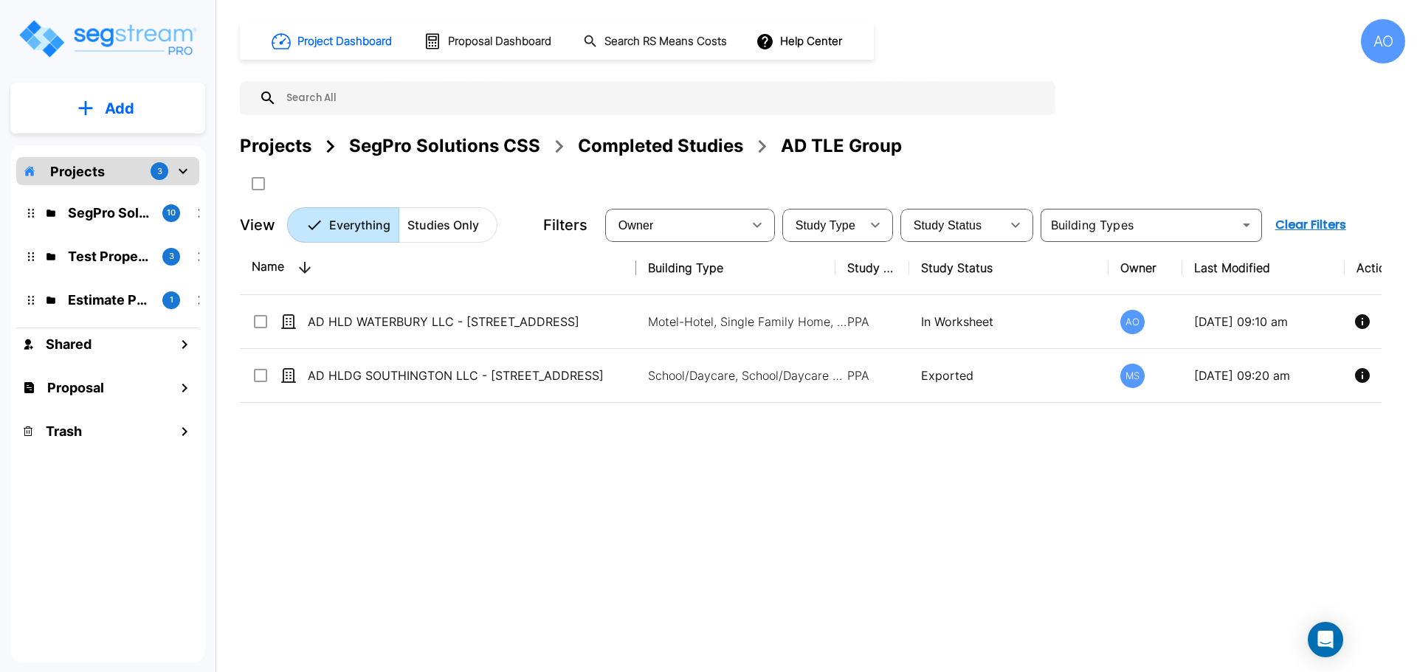
drag, startPoint x: 483, startPoint y: 269, endPoint x: 658, endPoint y: 296, distance: 177.0
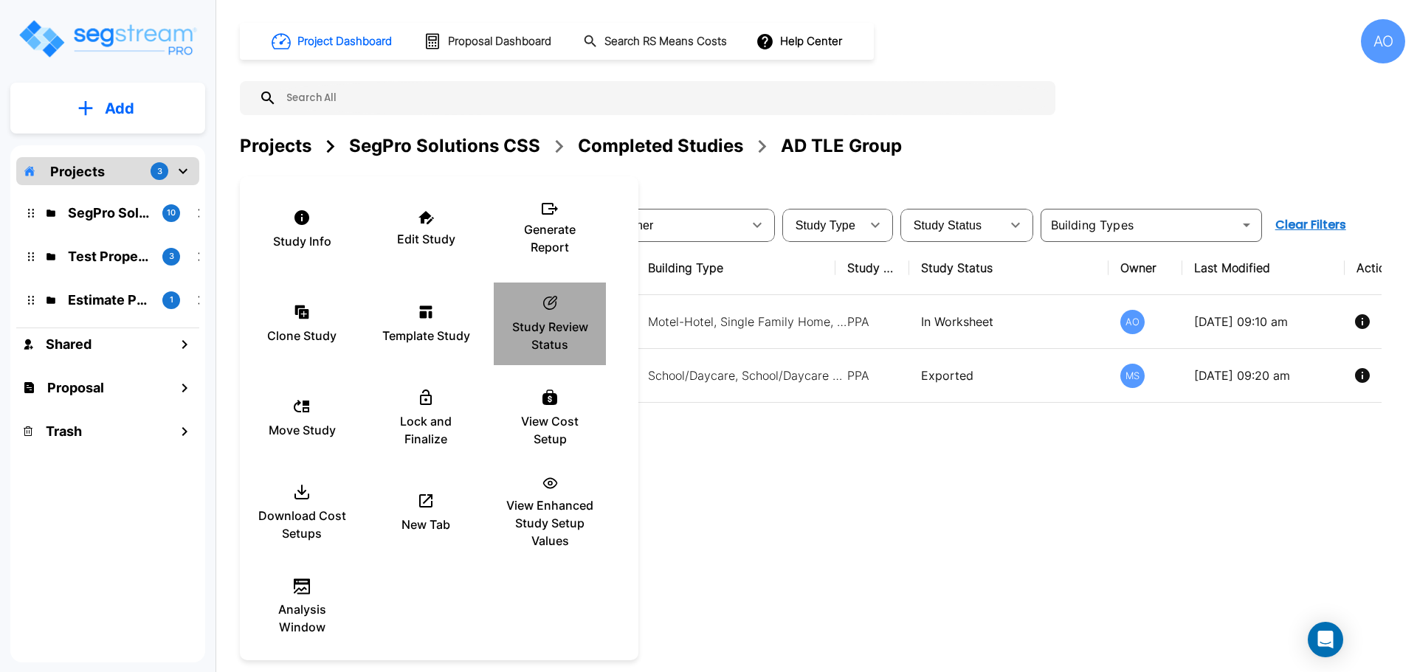
click at [549, 311] on icon "ic_fluent_status_24_regular Created with Sketch." at bounding box center [550, 303] width 18 height 18
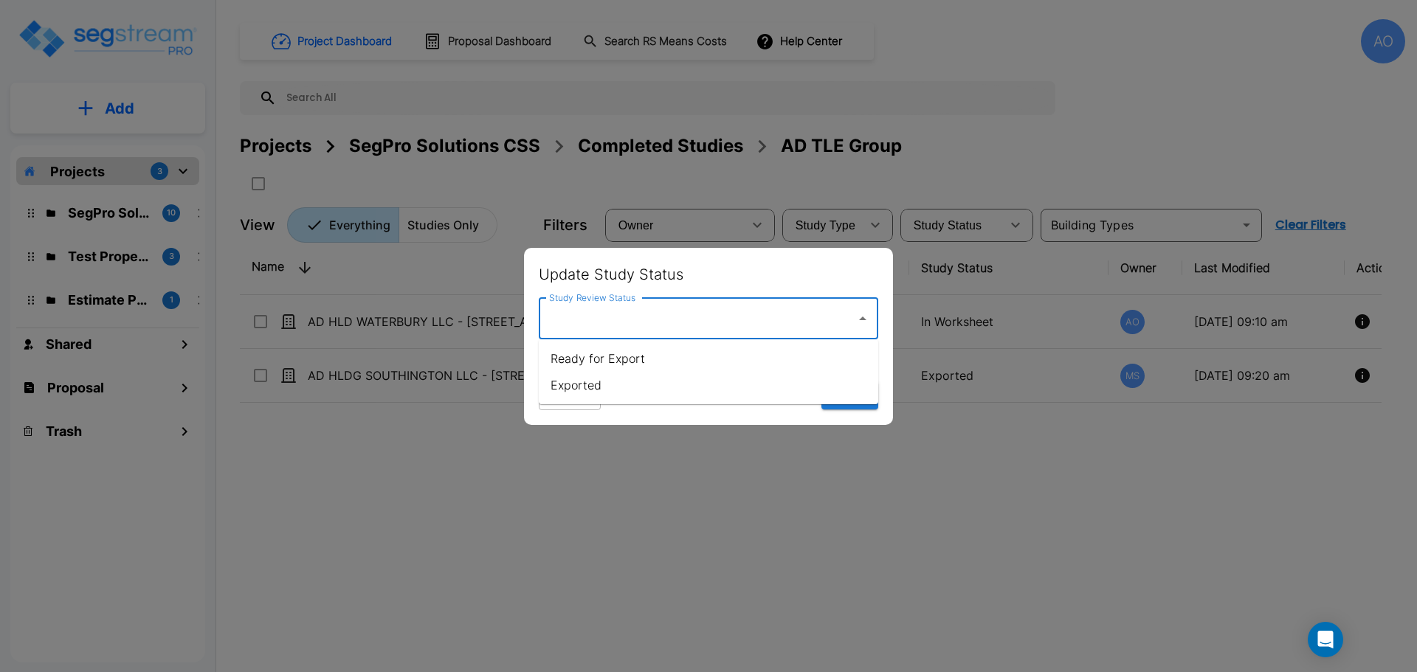
click at [605, 320] on input "Study Review Status" at bounding box center [697, 319] width 304 height 28
click at [578, 389] on li "Exported" at bounding box center [708, 385] width 339 height 27
type input "Exported"
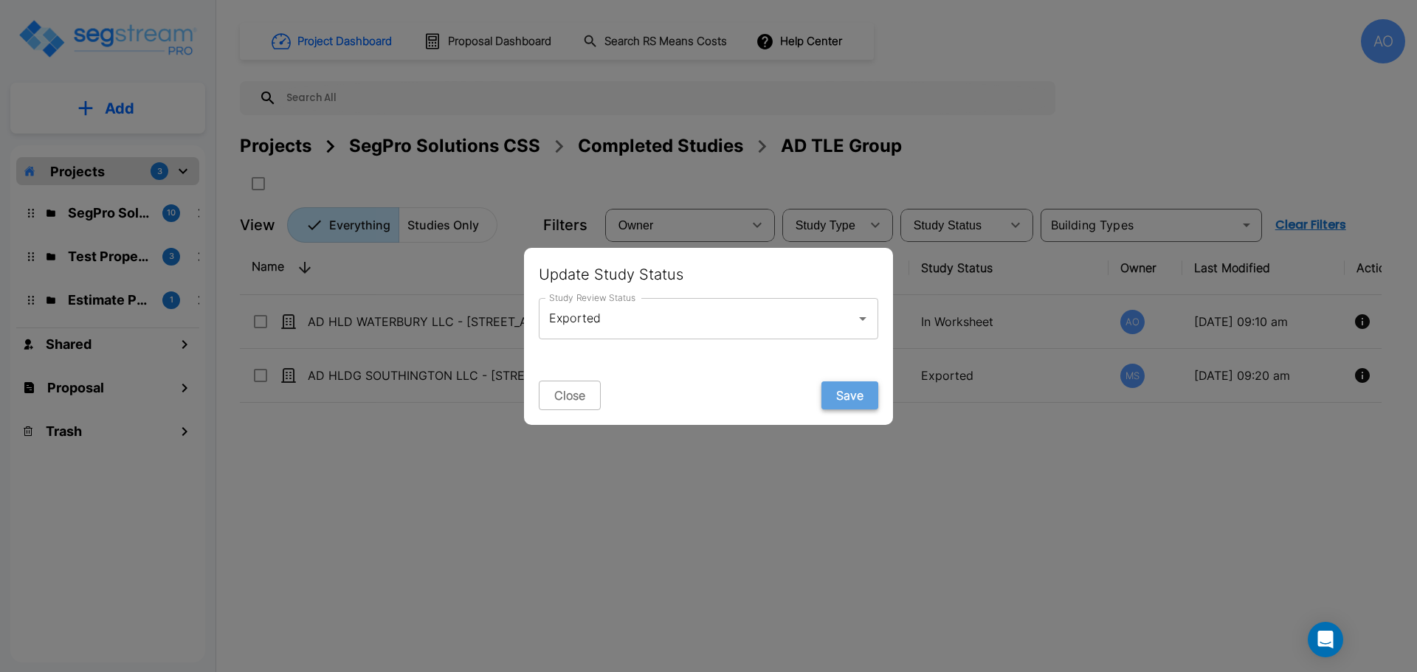
click at [849, 392] on button "Save" at bounding box center [849, 395] width 57 height 28
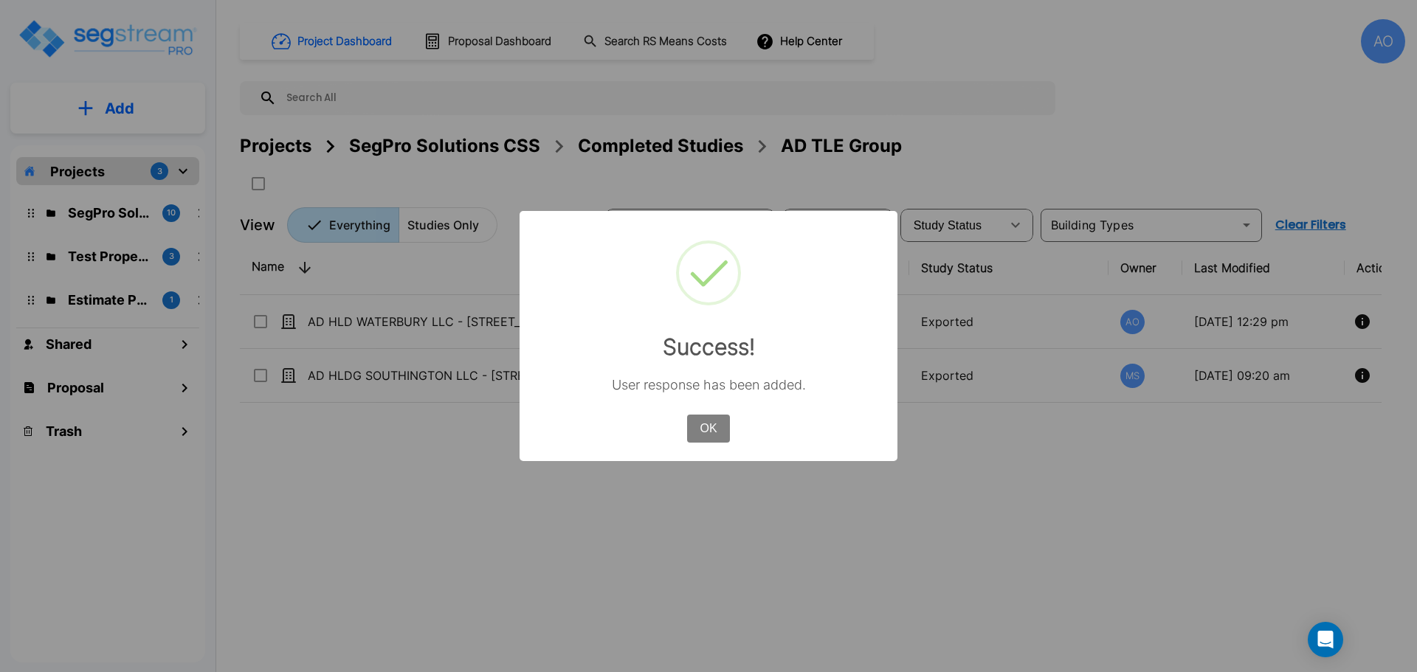
click at [715, 429] on button "OK" at bounding box center [708, 429] width 43 height 28
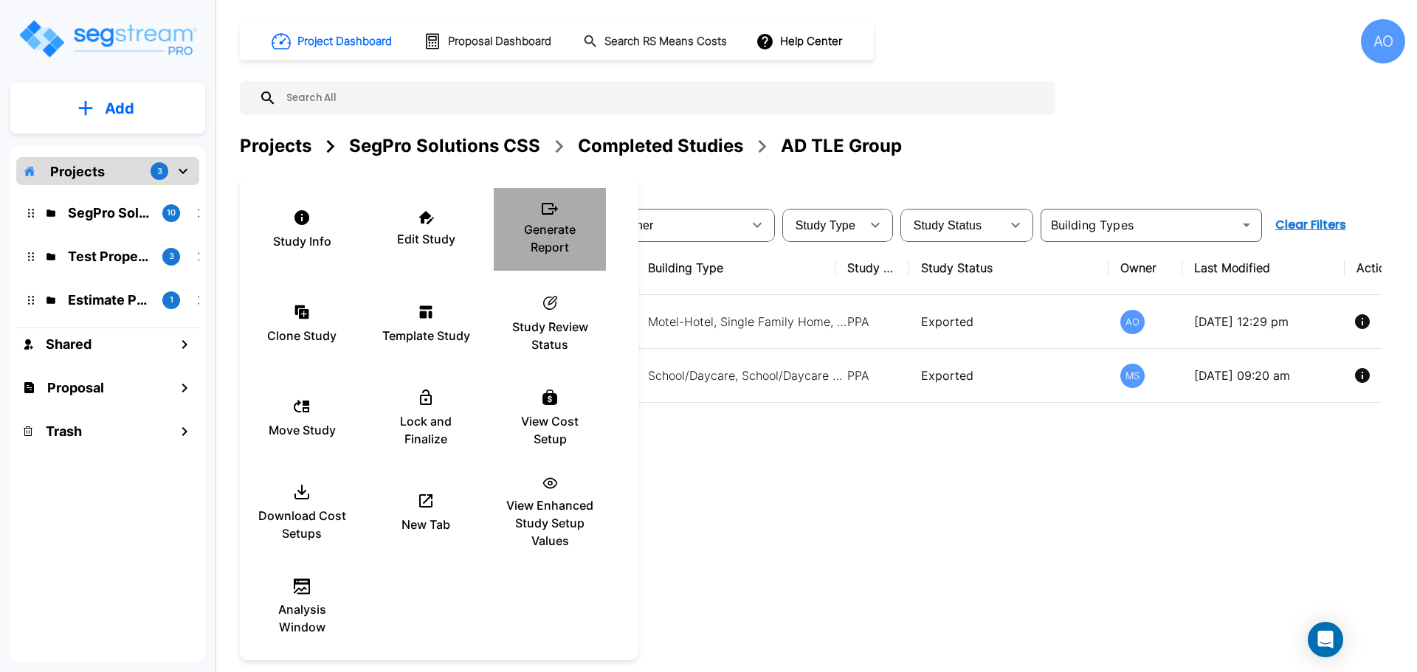
click at [547, 221] on p "Generate Report" at bounding box center [549, 238] width 89 height 35
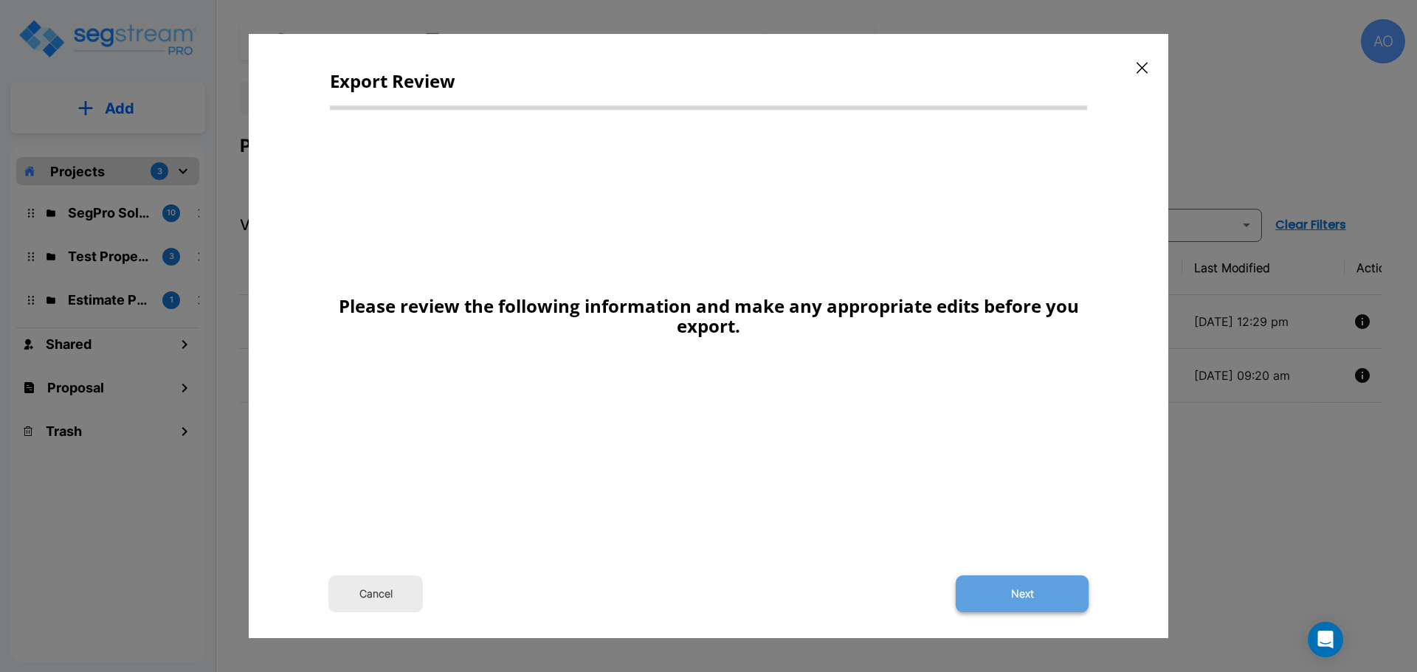
click at [1007, 590] on button "Next" at bounding box center [1022, 594] width 133 height 37
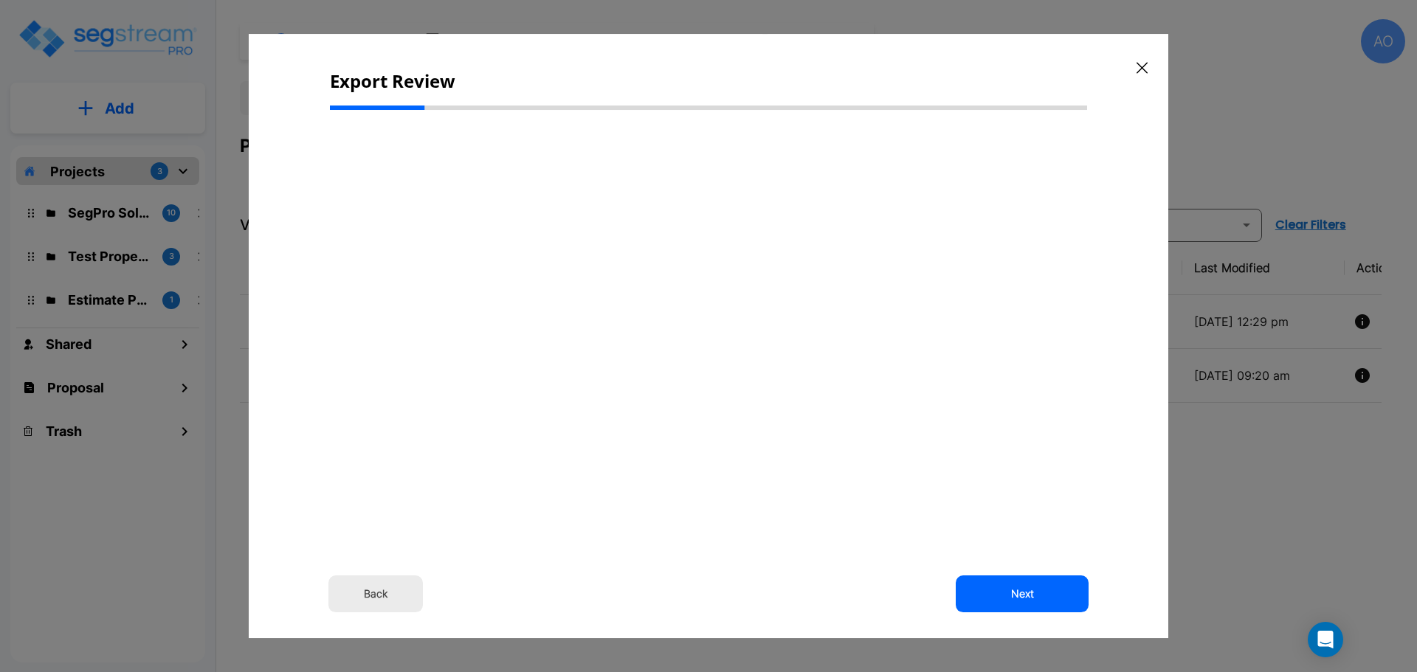
select select "2024"
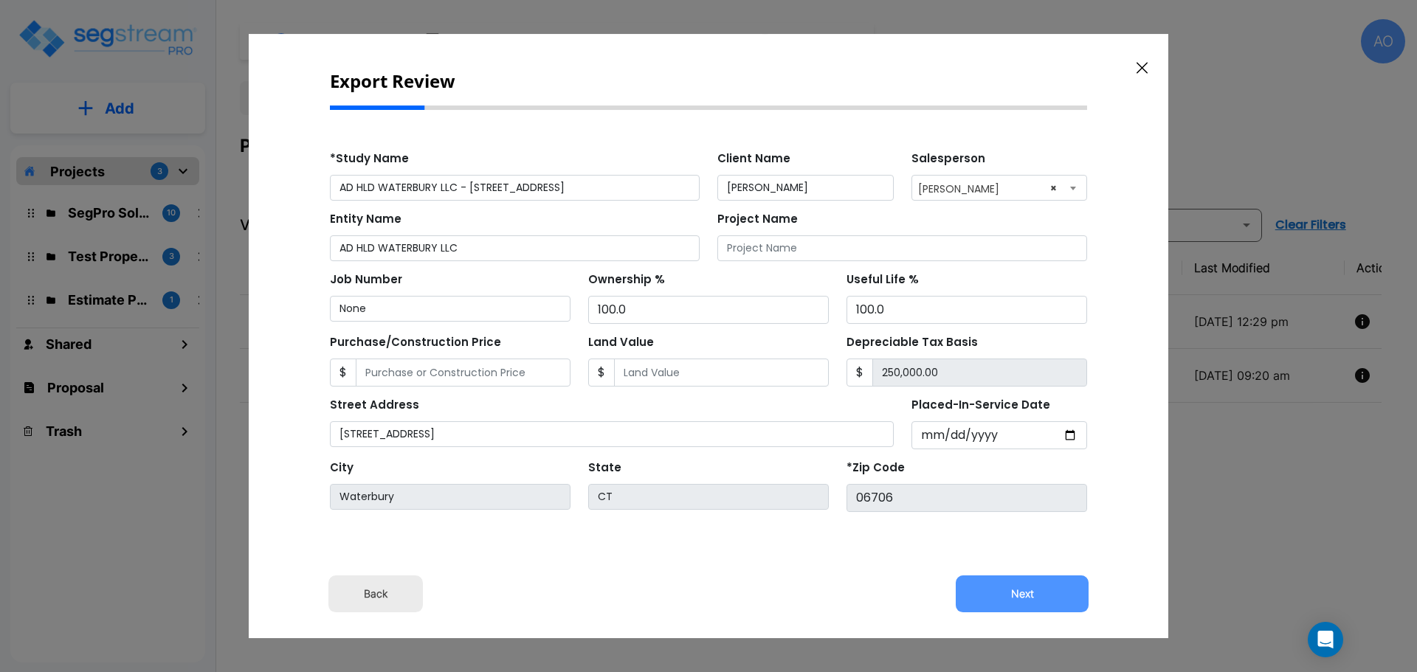
click at [1007, 590] on button "Next" at bounding box center [1022, 594] width 133 height 37
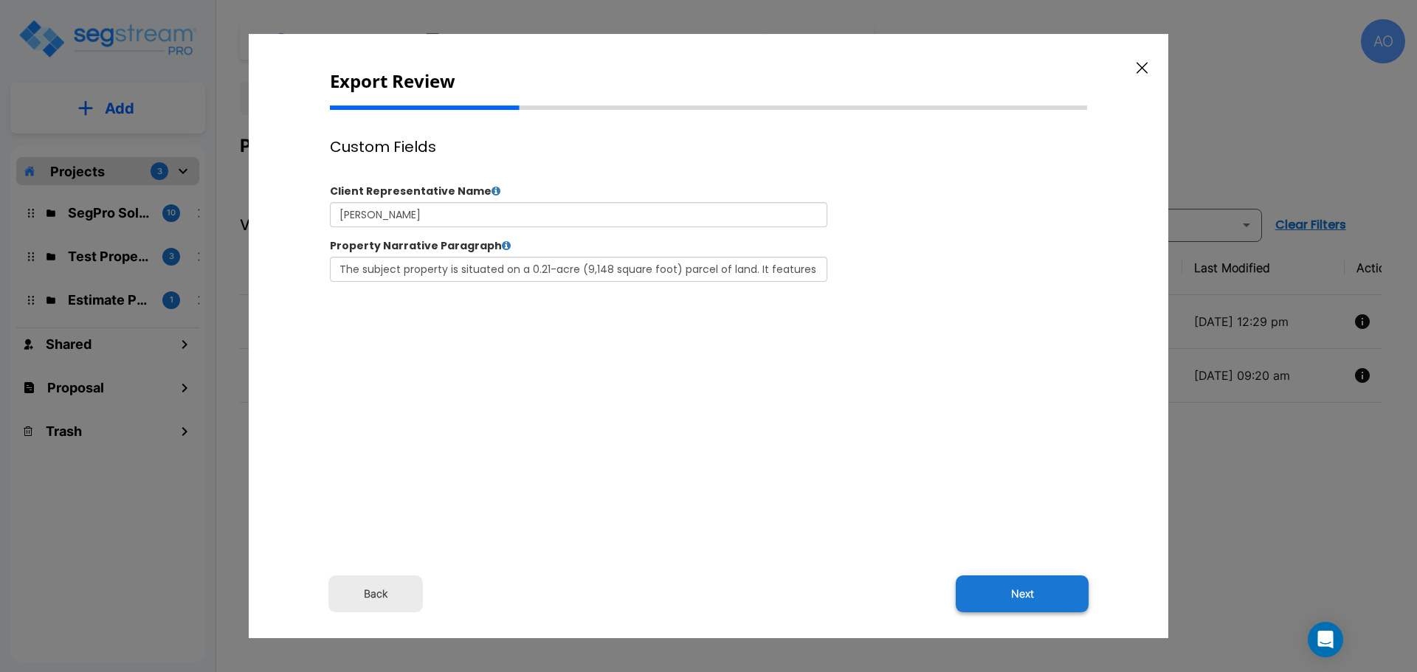
click at [1009, 598] on button "Next" at bounding box center [1022, 594] width 133 height 37
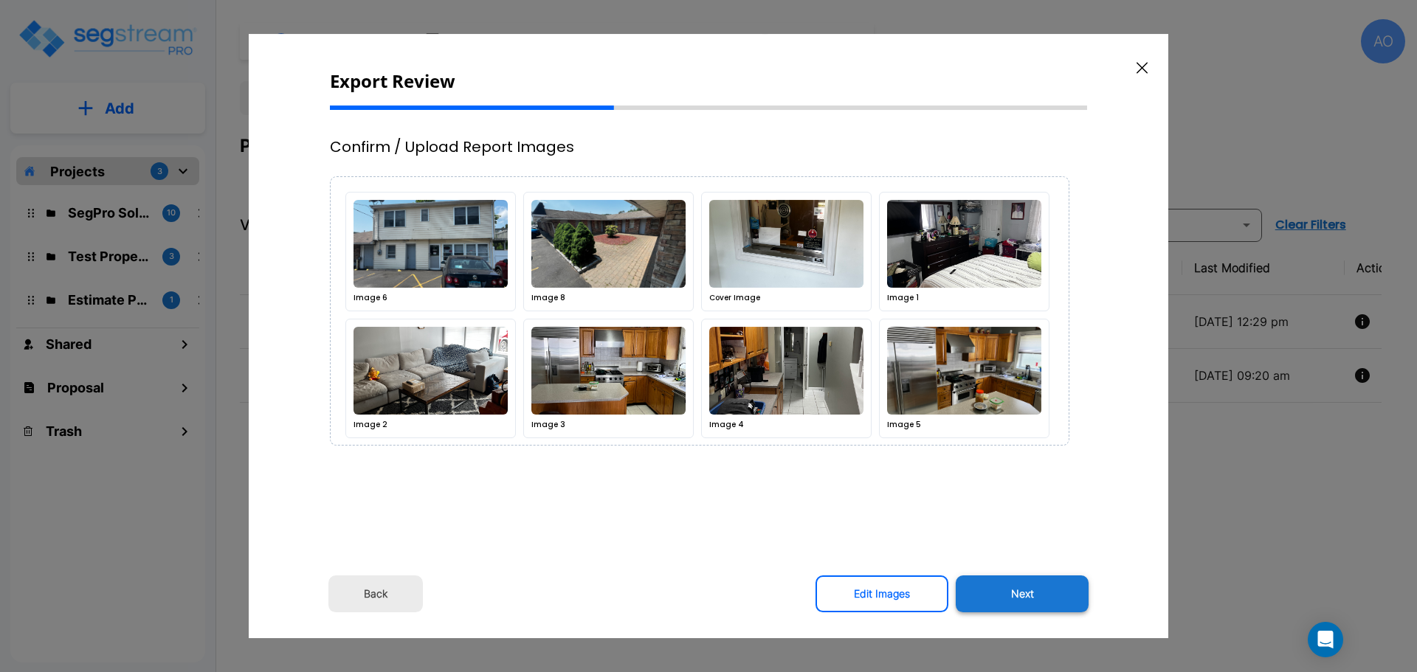
click at [1026, 598] on button "Next" at bounding box center [1022, 594] width 133 height 37
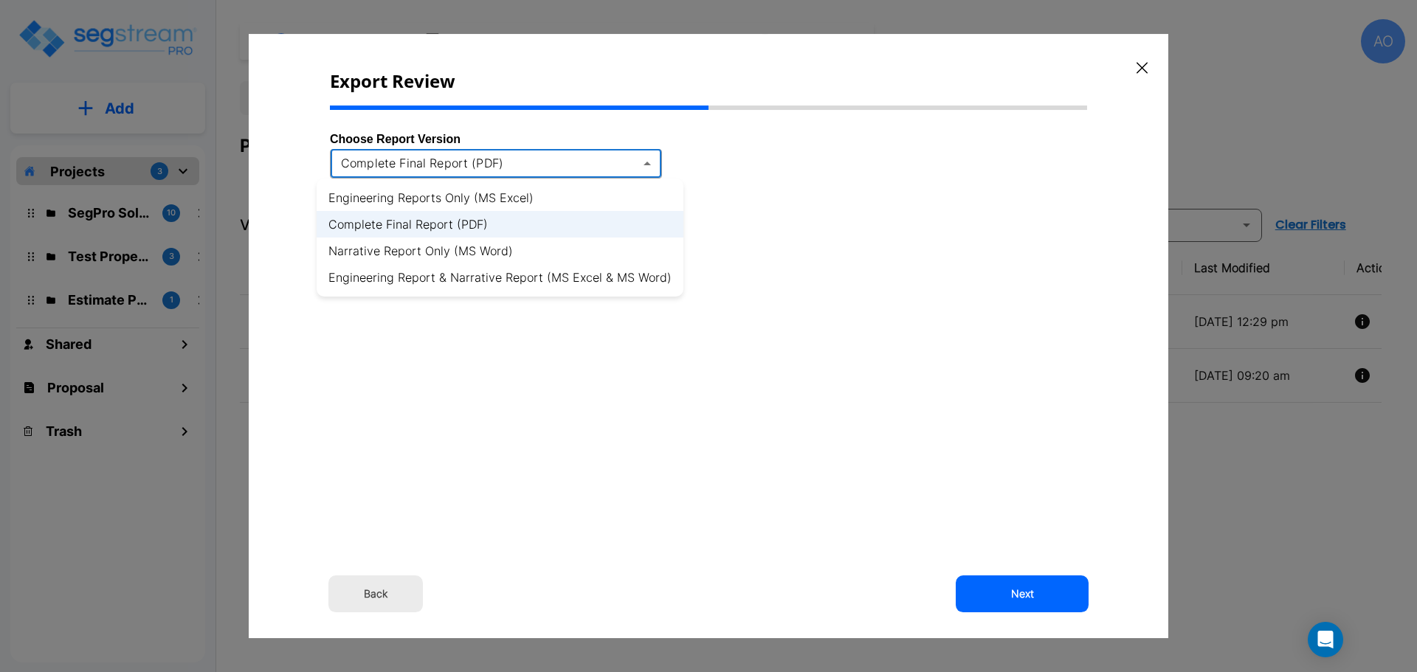
click at [590, 165] on body "× Your report is being generated. Be patient! × We're working on your Modificat…" at bounding box center [708, 336] width 1417 height 672
click at [594, 280] on li "Engineering Report & Narrative Report (MS Excel & MS Word)" at bounding box center [500, 277] width 367 height 27
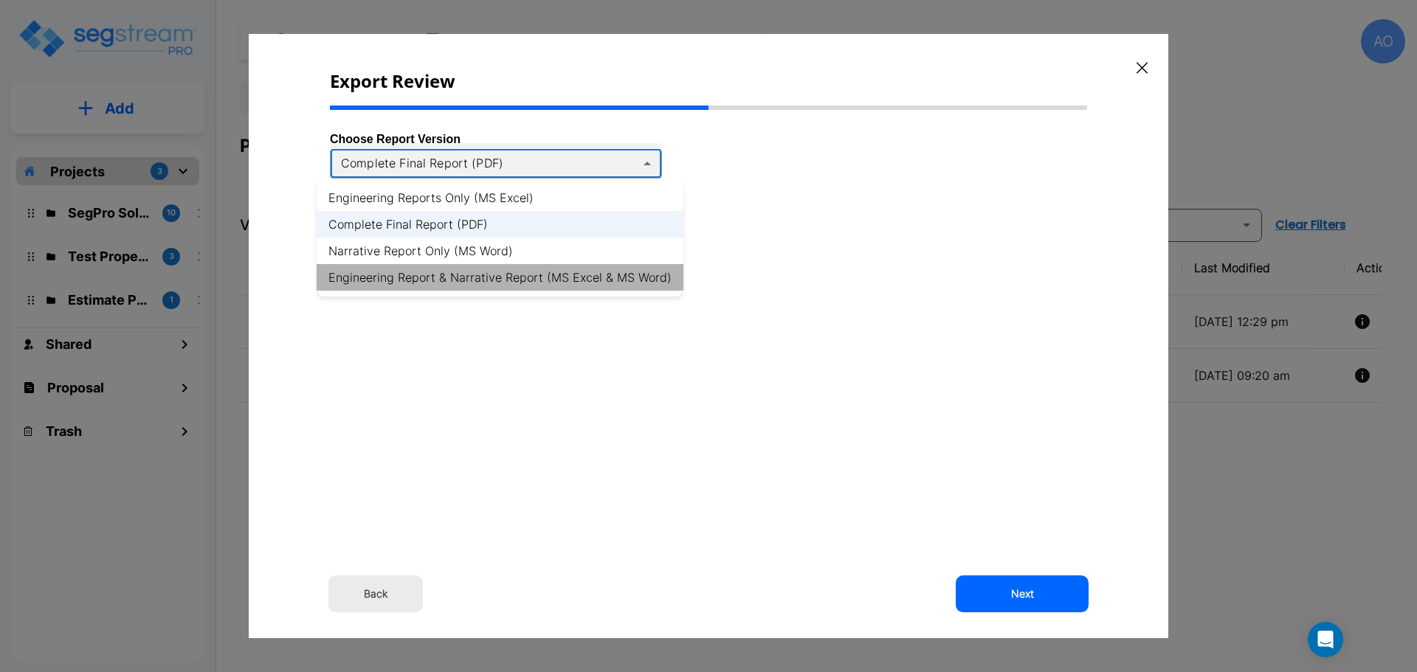
type input "xlsx_word"
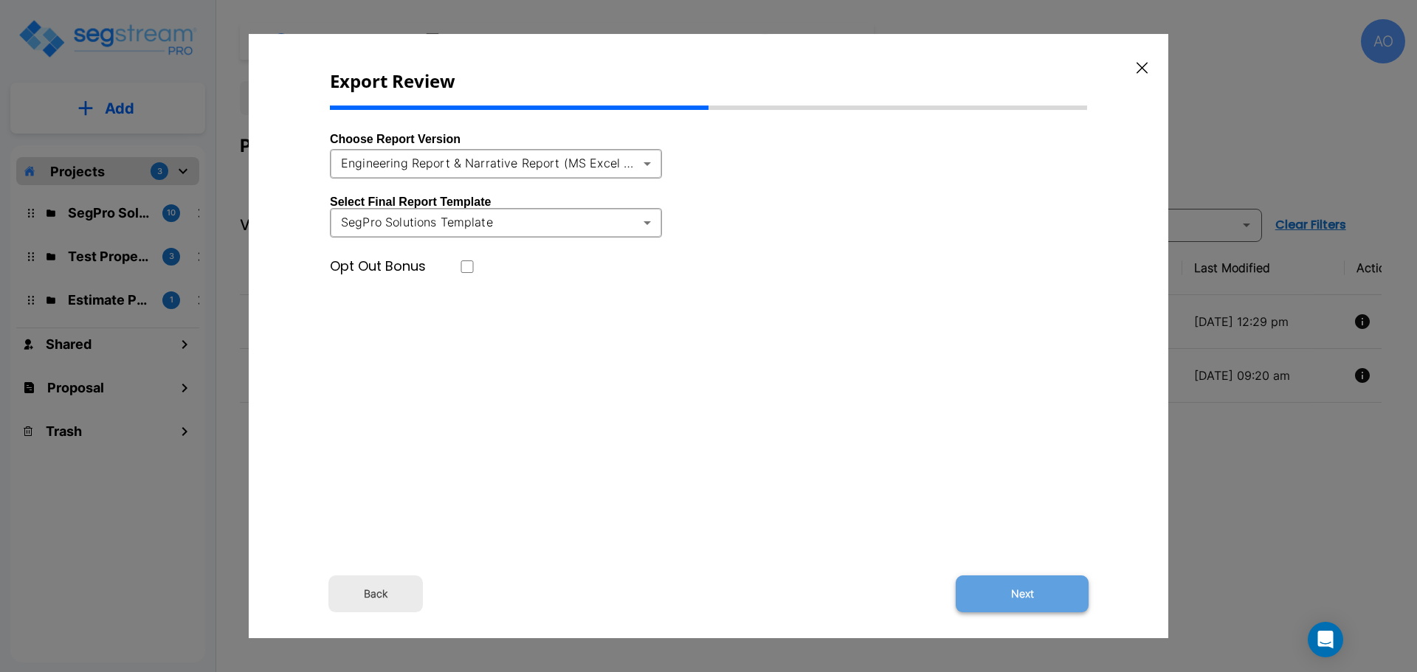
click at [1026, 597] on button "Next" at bounding box center [1022, 594] width 133 height 37
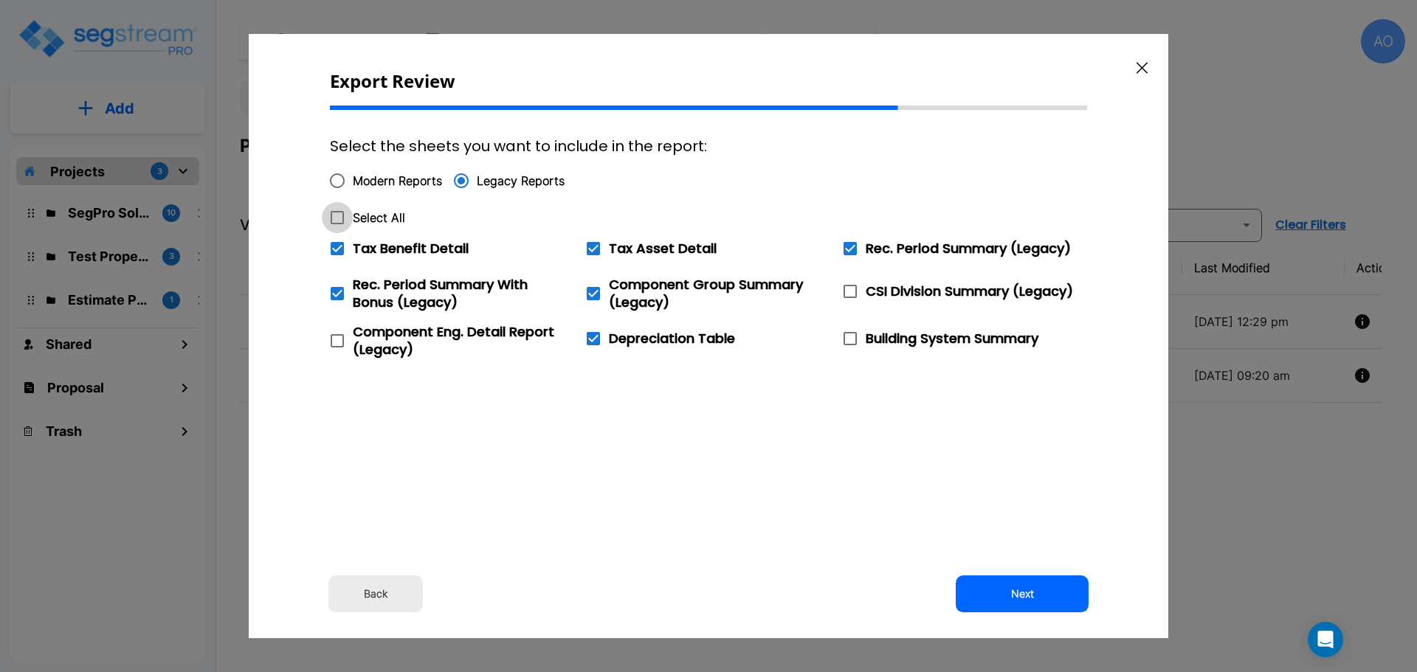
click at [342, 218] on icon at bounding box center [337, 217] width 13 height 13
click at [336, 215] on input "Select All" at bounding box center [329, 208] width 15 height 13
checkbox input "true"
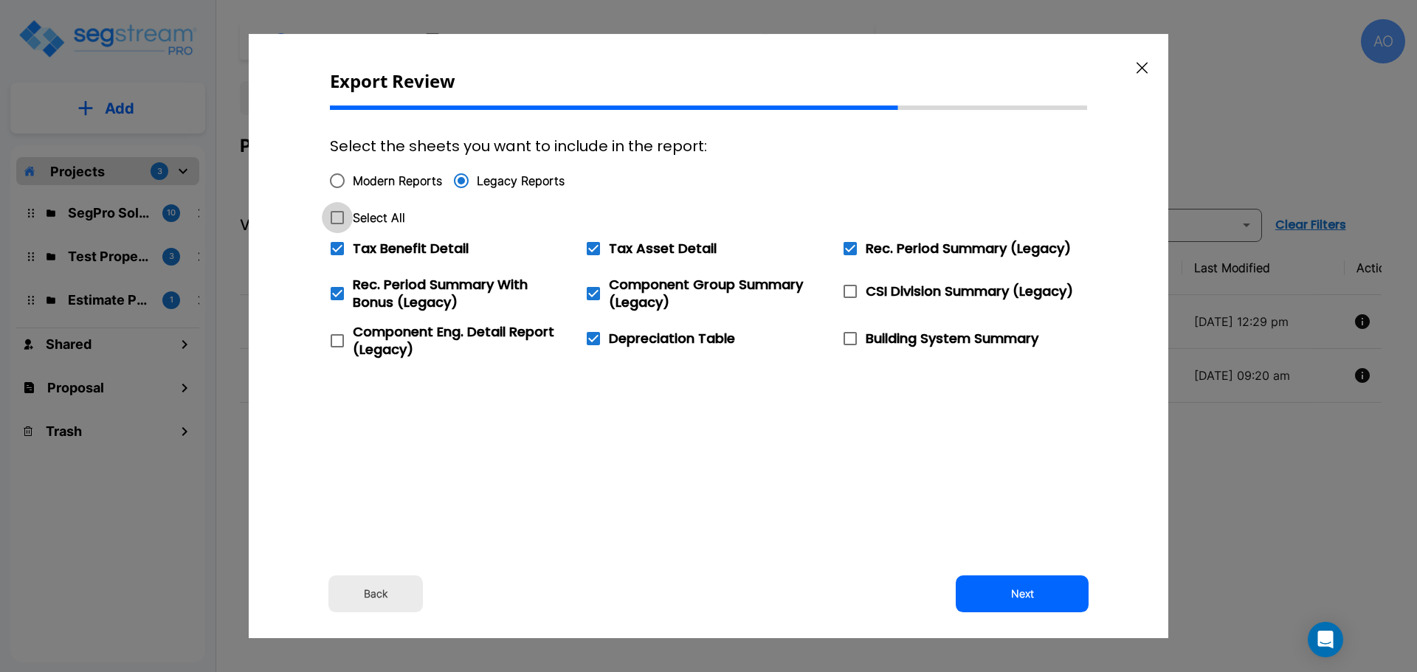
checkbox input "true"
click at [339, 249] on icon at bounding box center [337, 249] width 18 height 18
click at [336, 246] on input "Tax Benefit Detail" at bounding box center [329, 239] width 15 height 13
checkbox input "false"
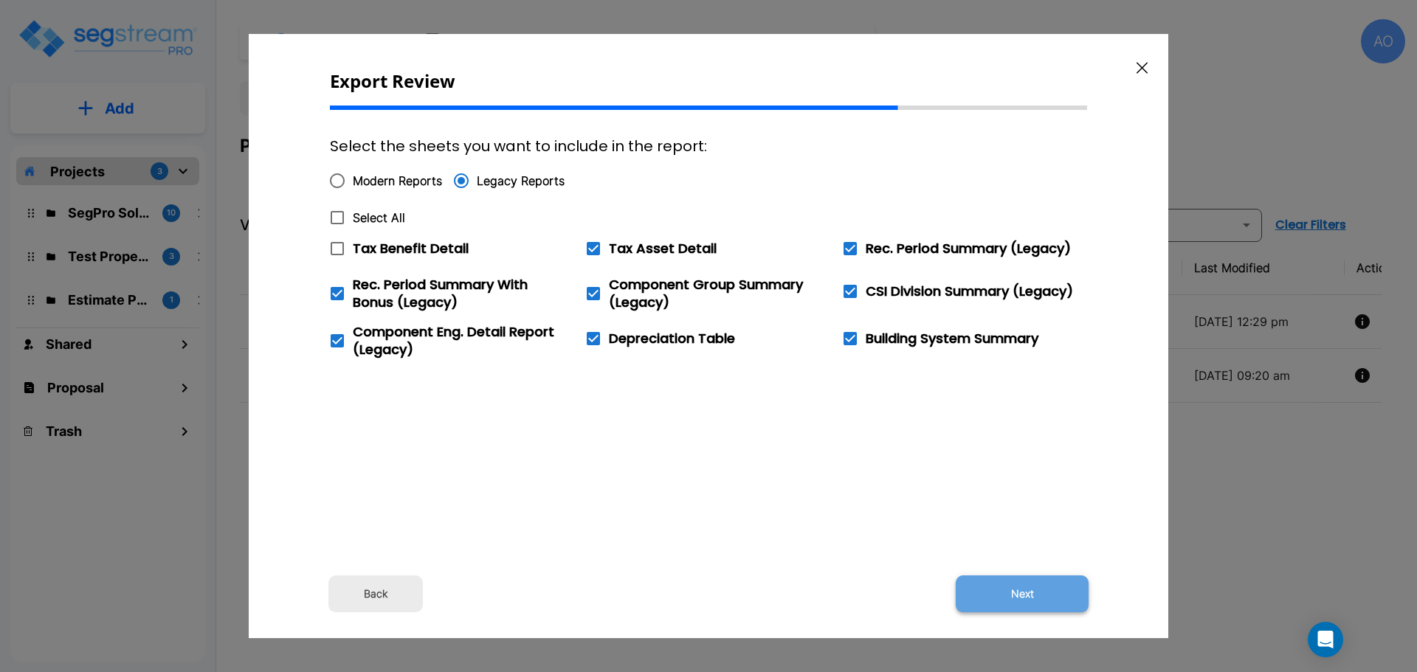
click at [1023, 600] on button "Next" at bounding box center [1022, 594] width 133 height 37
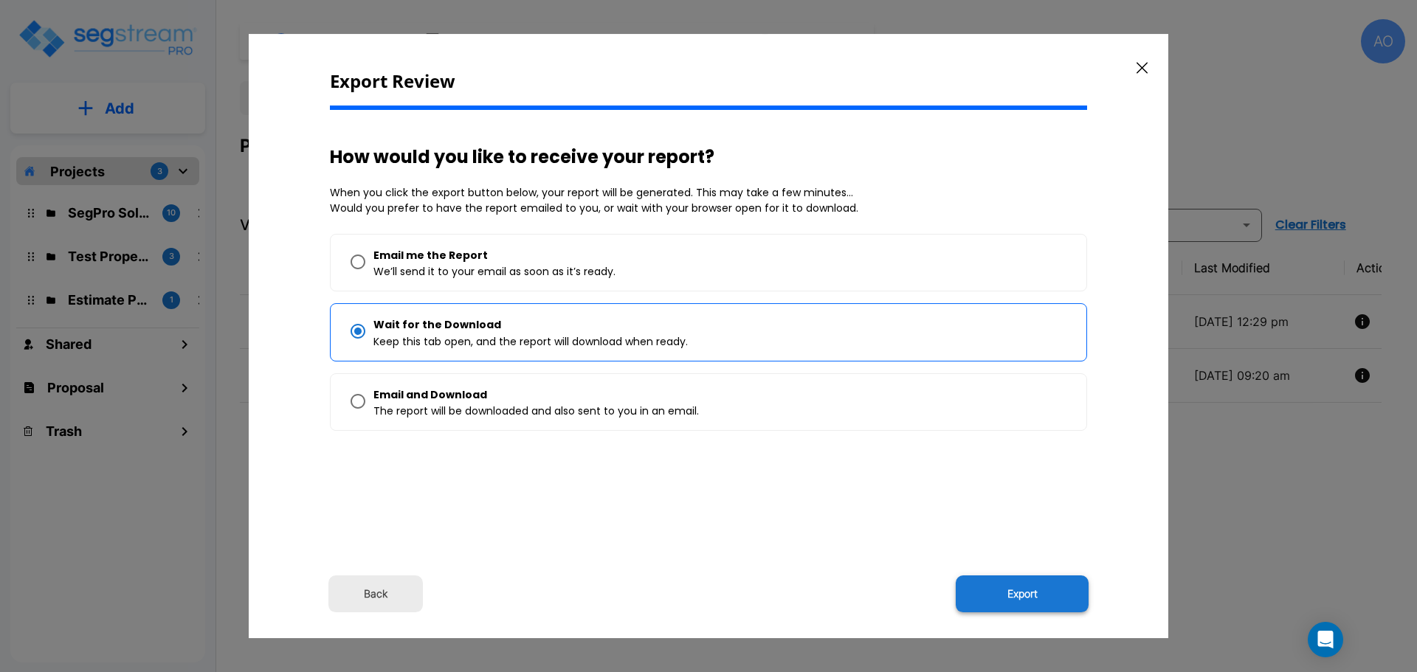
click at [1023, 600] on button "Export" at bounding box center [1022, 594] width 133 height 37
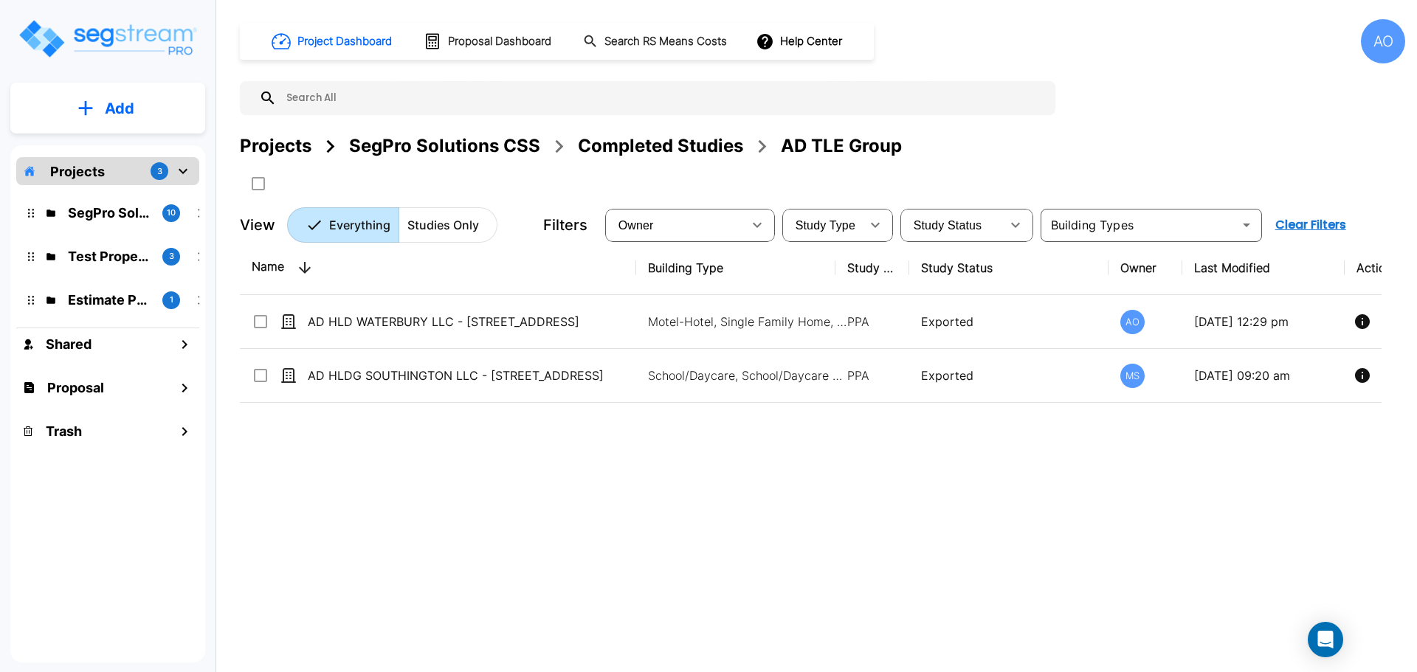
click at [1017, 547] on div "Name Building Type Study Type Study Status Owner Last Modified Action AD HLD WA…" at bounding box center [810, 449] width 1141 height 417
click at [663, 142] on div "Completed Studies" at bounding box center [660, 146] width 165 height 27
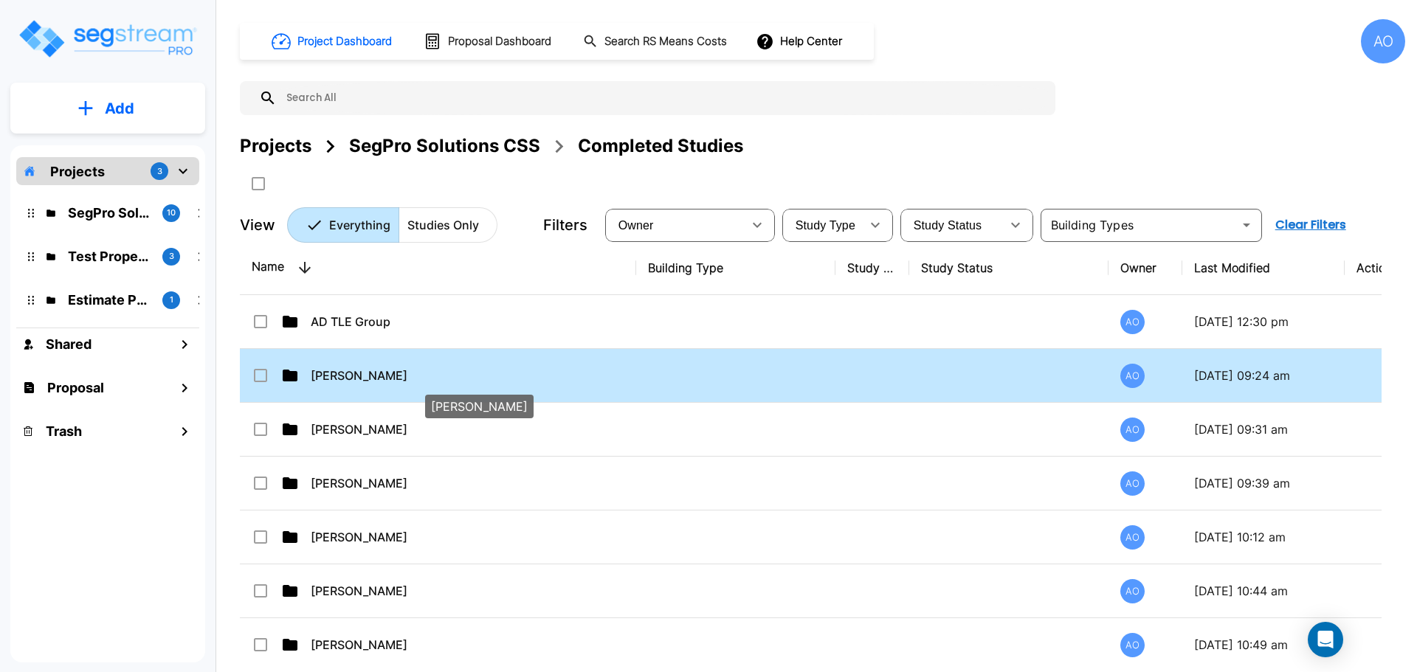
click at [359, 379] on p "Adam Manville" at bounding box center [472, 376] width 322 height 18
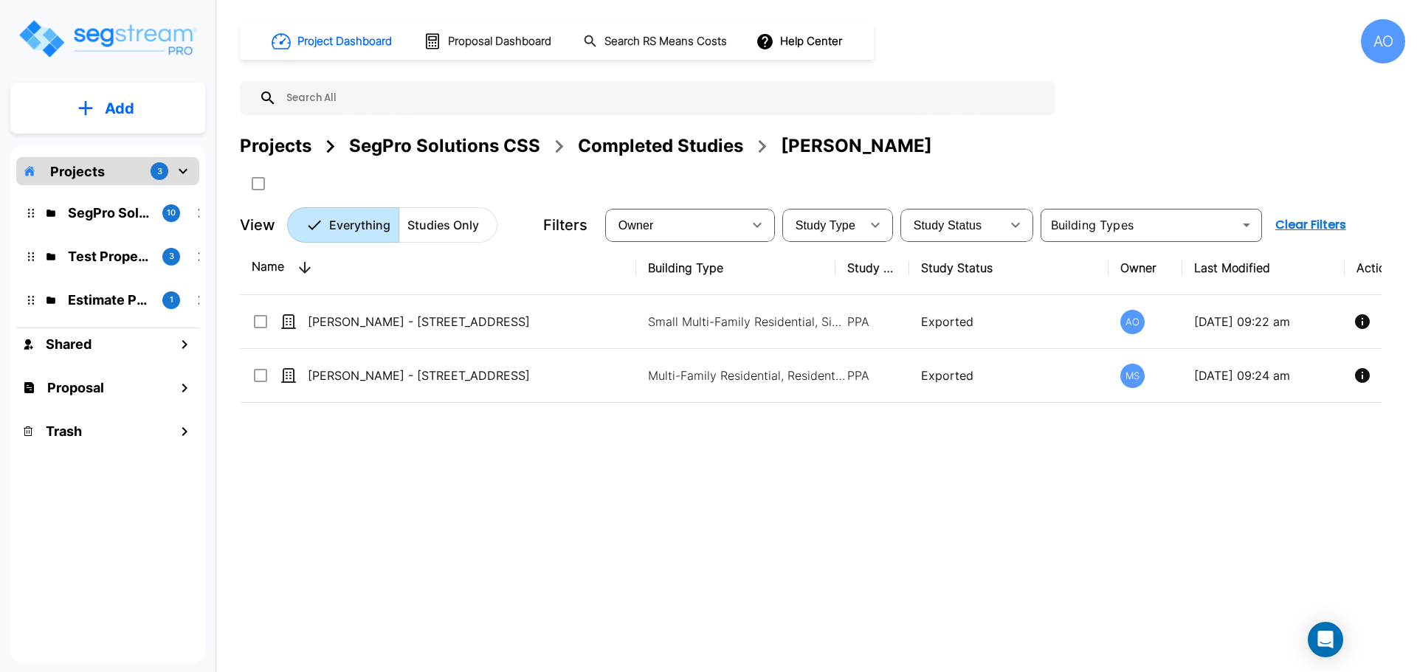
click at [629, 147] on div "Completed Studies" at bounding box center [660, 146] width 165 height 27
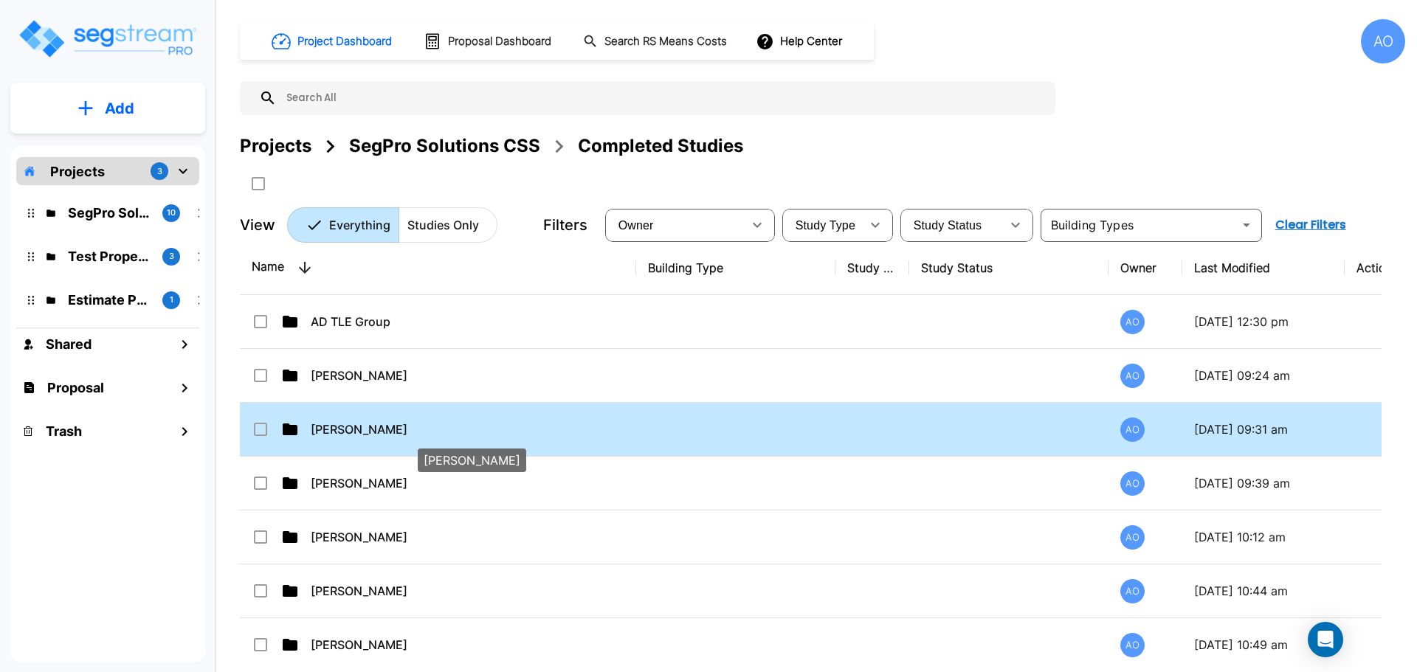
click at [353, 429] on p "[PERSON_NAME]" at bounding box center [472, 430] width 322 height 18
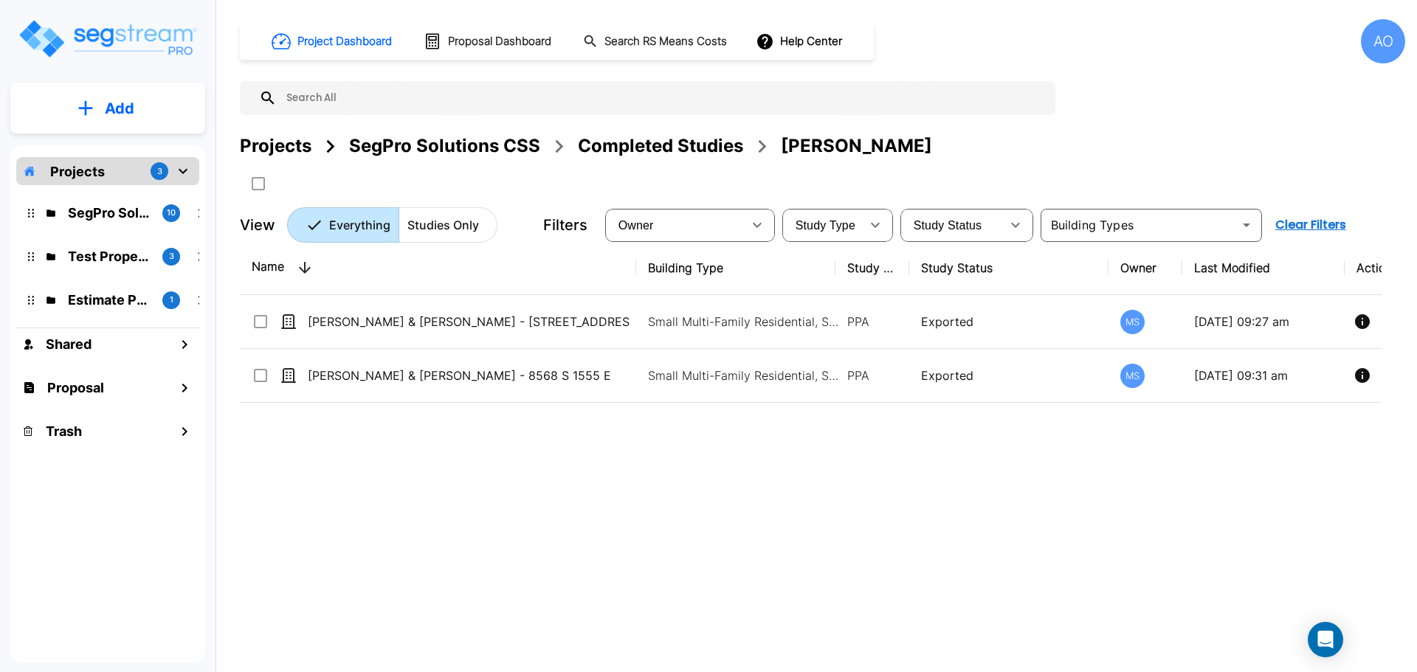
click at [657, 153] on div "Completed Studies" at bounding box center [660, 146] width 165 height 27
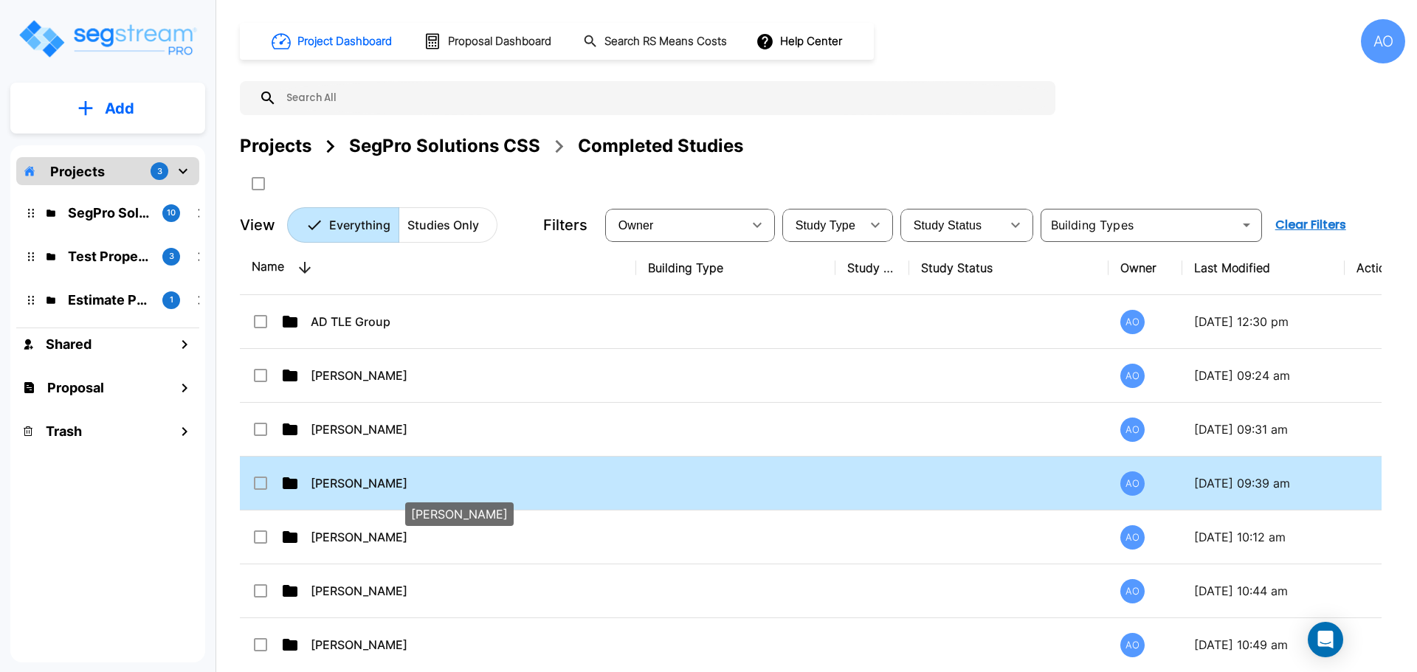
click at [348, 486] on p "[PERSON_NAME]" at bounding box center [472, 483] width 322 height 18
click at [346, 484] on p "[PERSON_NAME]" at bounding box center [472, 483] width 322 height 18
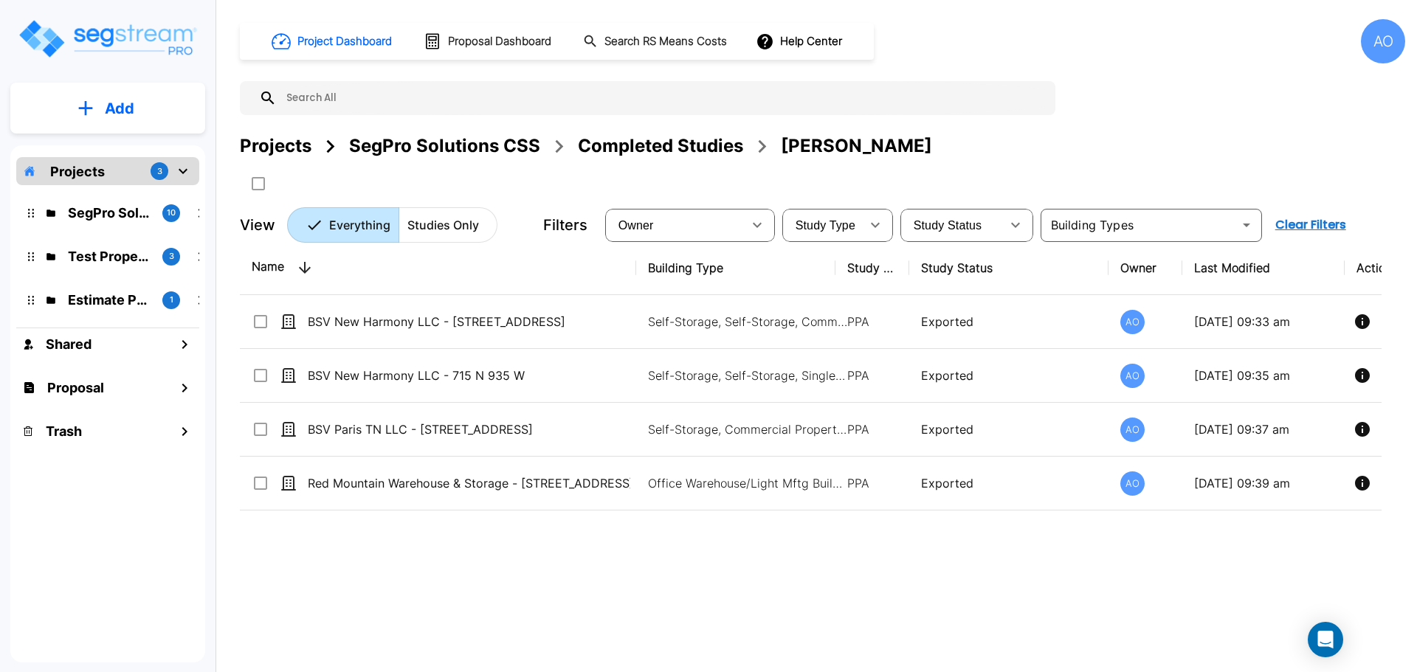
click at [670, 146] on div "Completed Studies" at bounding box center [660, 146] width 165 height 27
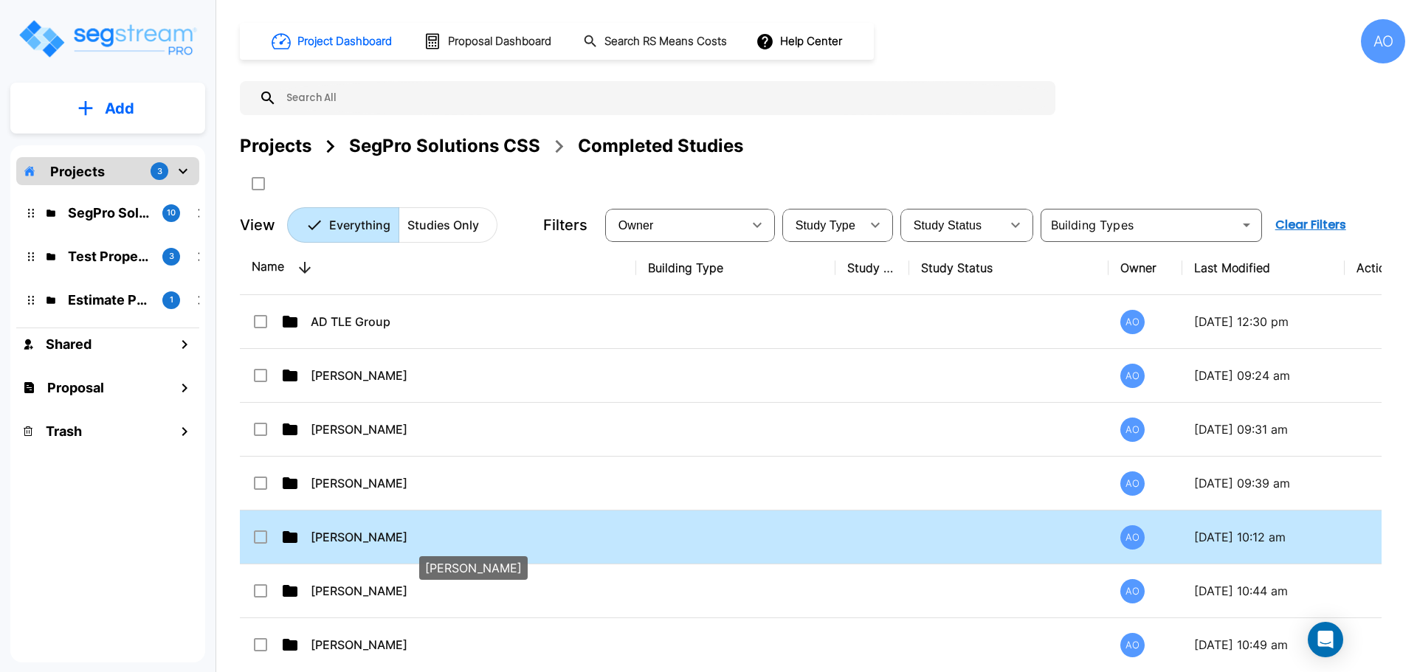
click at [336, 536] on p "[PERSON_NAME]" at bounding box center [472, 537] width 322 height 18
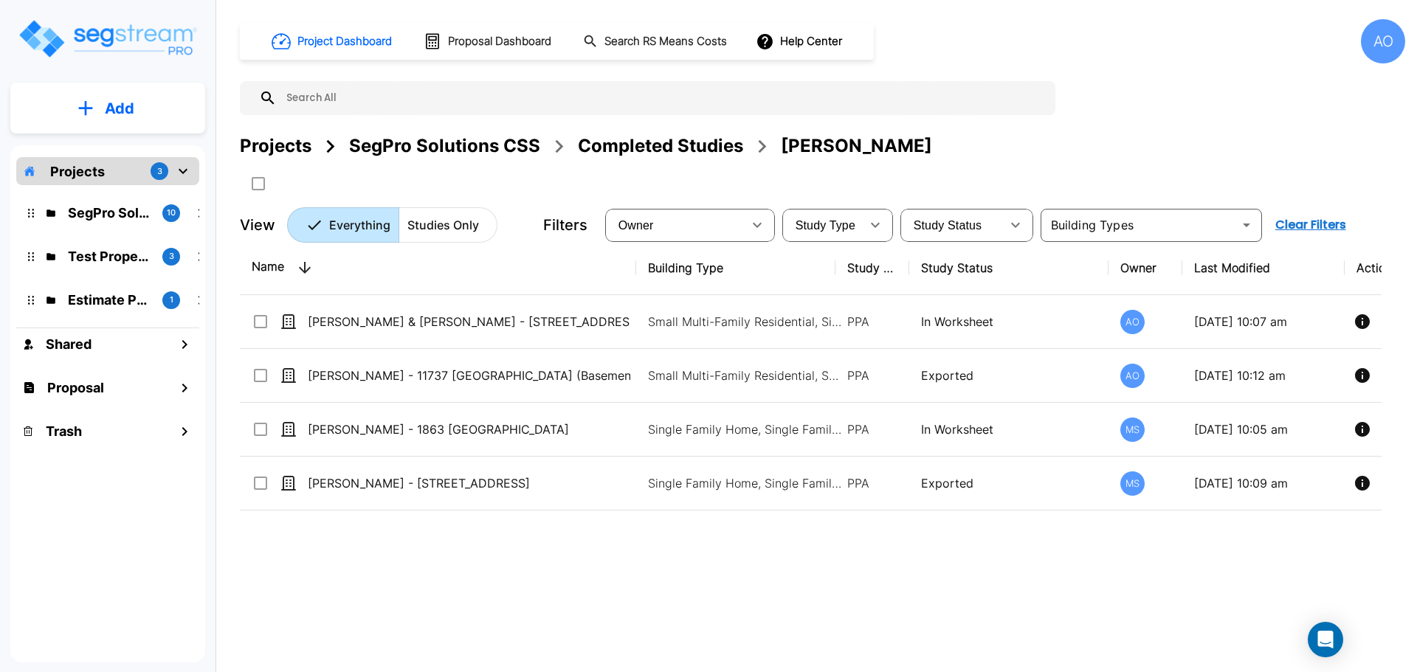
click at [1014, 274] on th "Study Status" at bounding box center [1008, 268] width 199 height 54
click at [975, 269] on th "Study Status" at bounding box center [1008, 268] width 199 height 54
click at [961, 270] on th "Study Status" at bounding box center [1008, 268] width 199 height 54
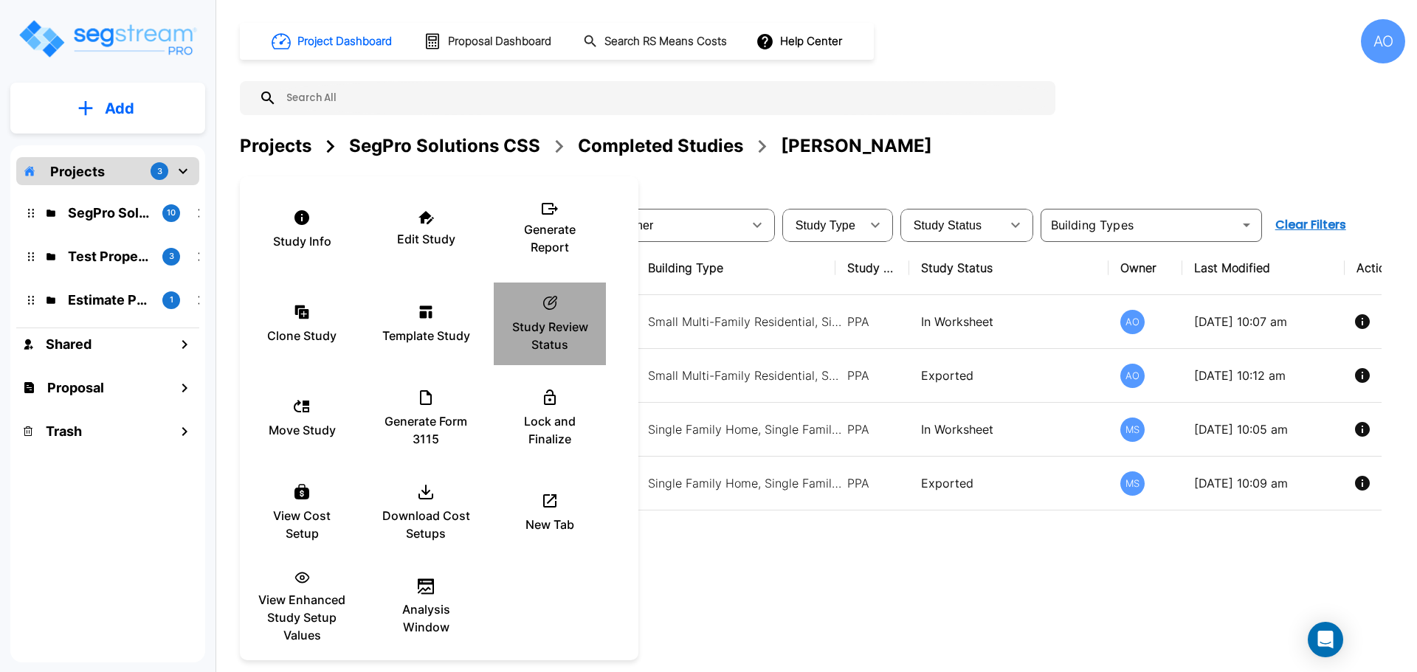
click at [547, 320] on p "Study Review Status" at bounding box center [549, 335] width 89 height 35
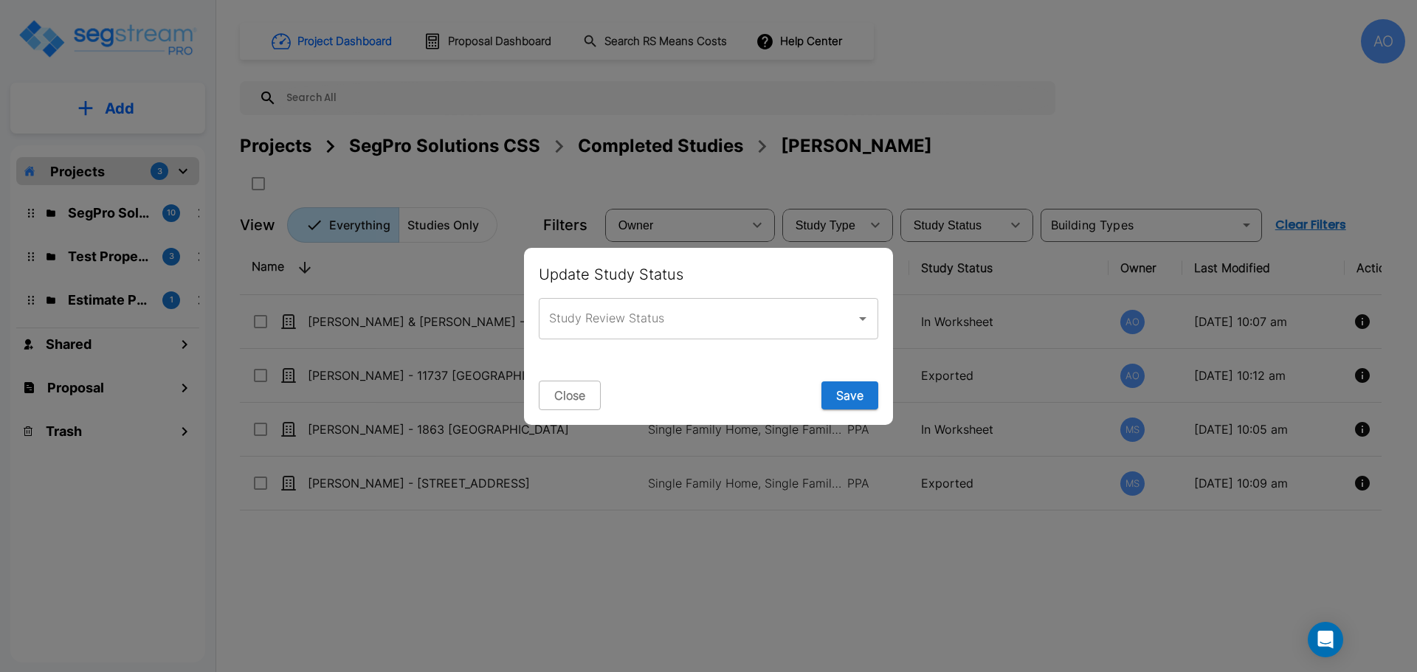
click at [577, 321] on input "Study Review Status" at bounding box center [697, 319] width 304 height 28
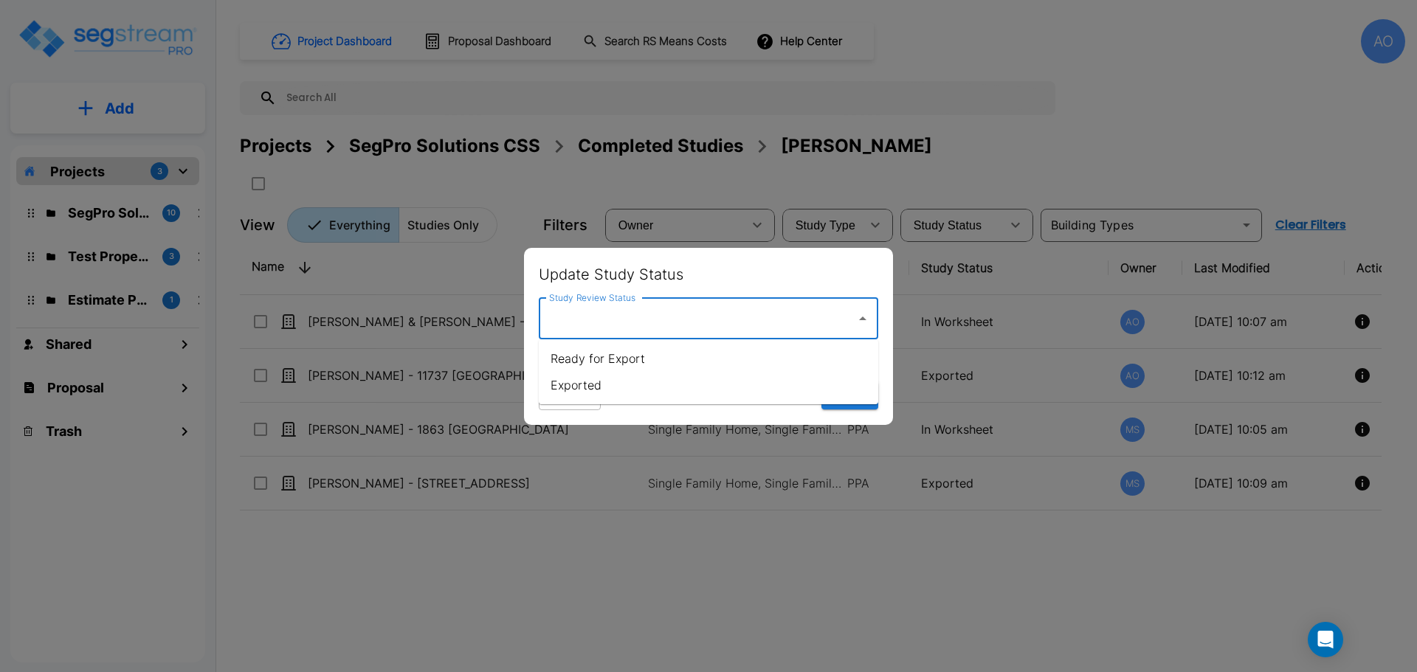
click at [578, 384] on li "Exported" at bounding box center [708, 385] width 339 height 27
type input "Exported"
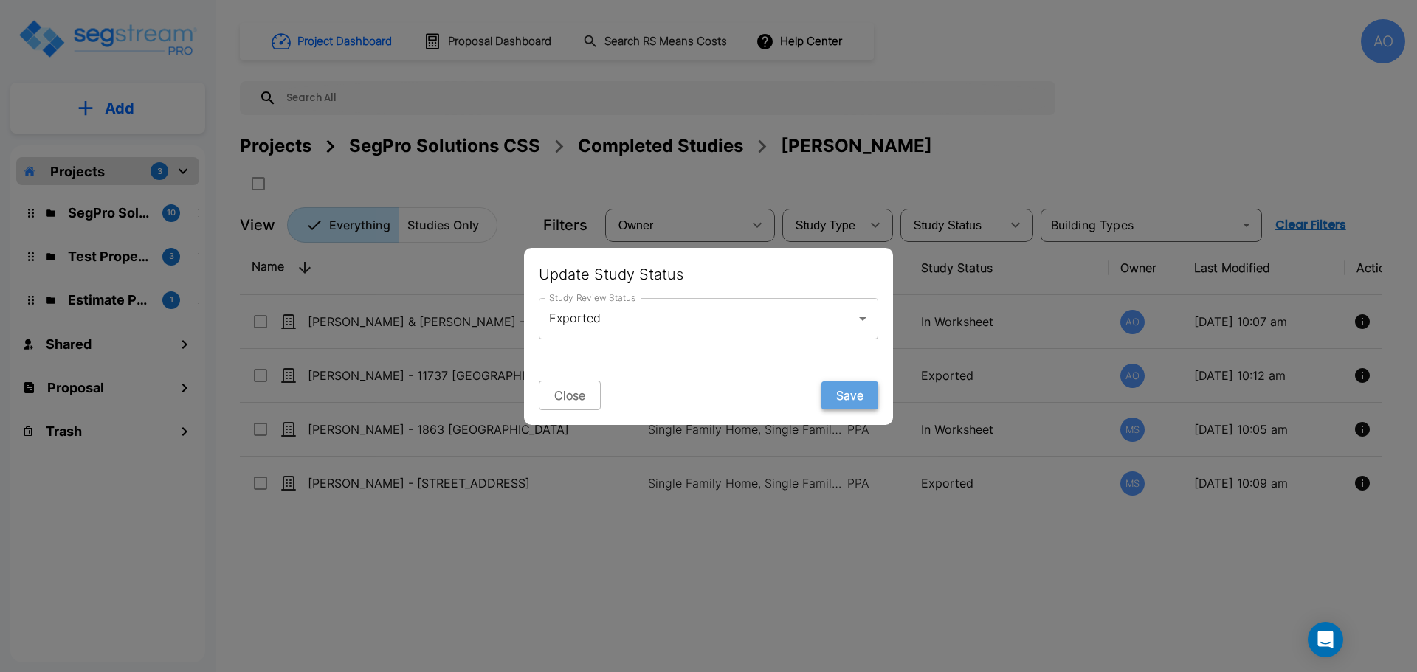
click at [848, 395] on button "Save" at bounding box center [849, 395] width 57 height 28
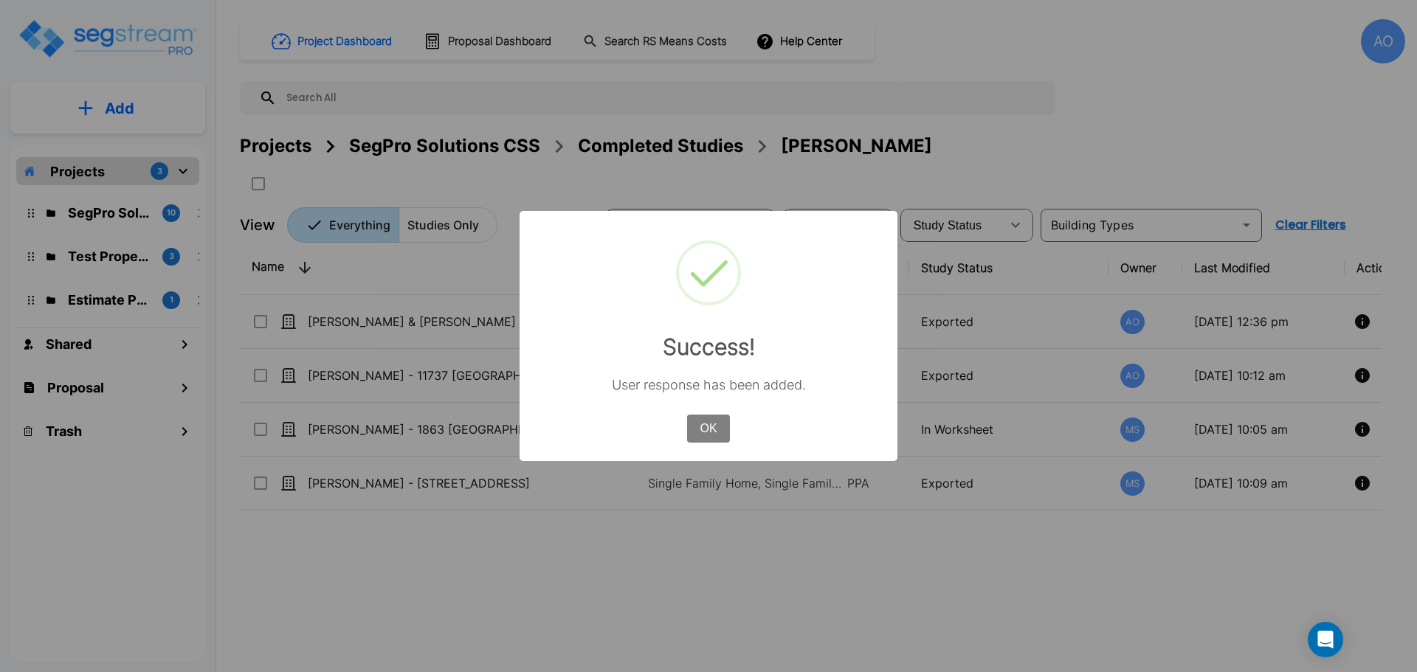
click at [709, 426] on button "OK" at bounding box center [708, 429] width 43 height 28
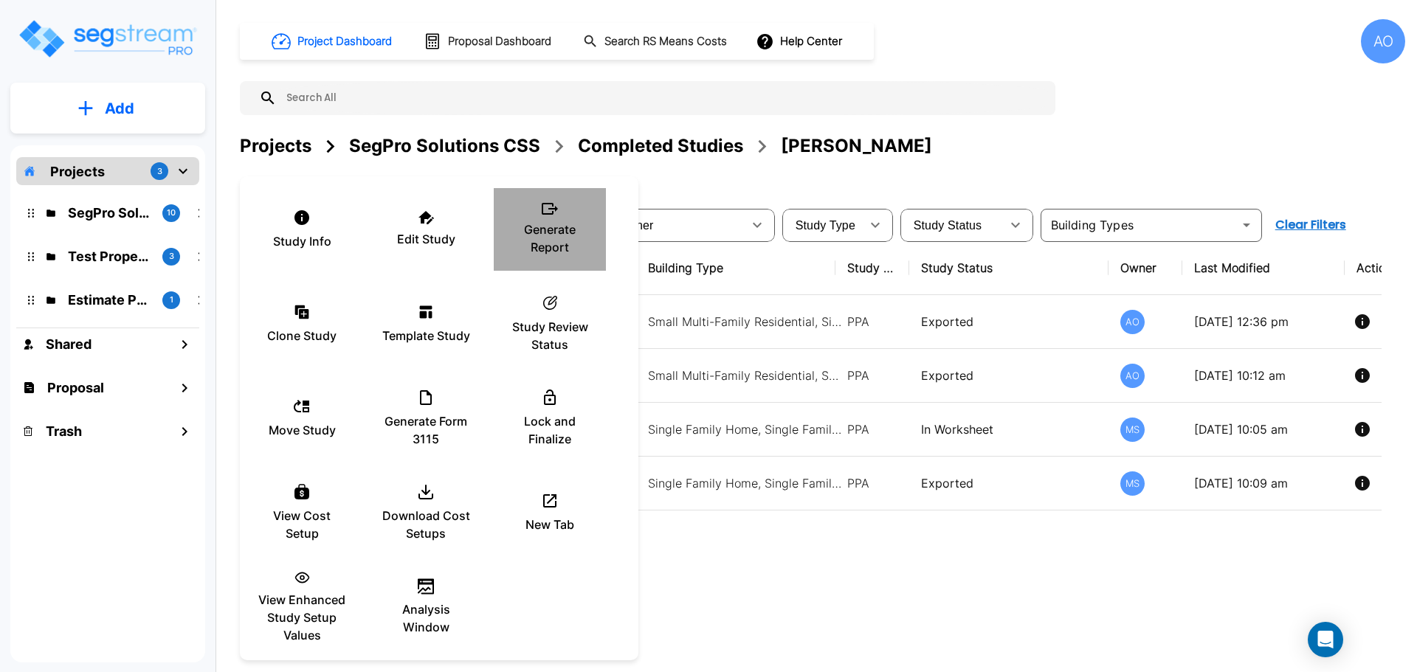
click at [547, 228] on p "Generate Report" at bounding box center [549, 238] width 89 height 35
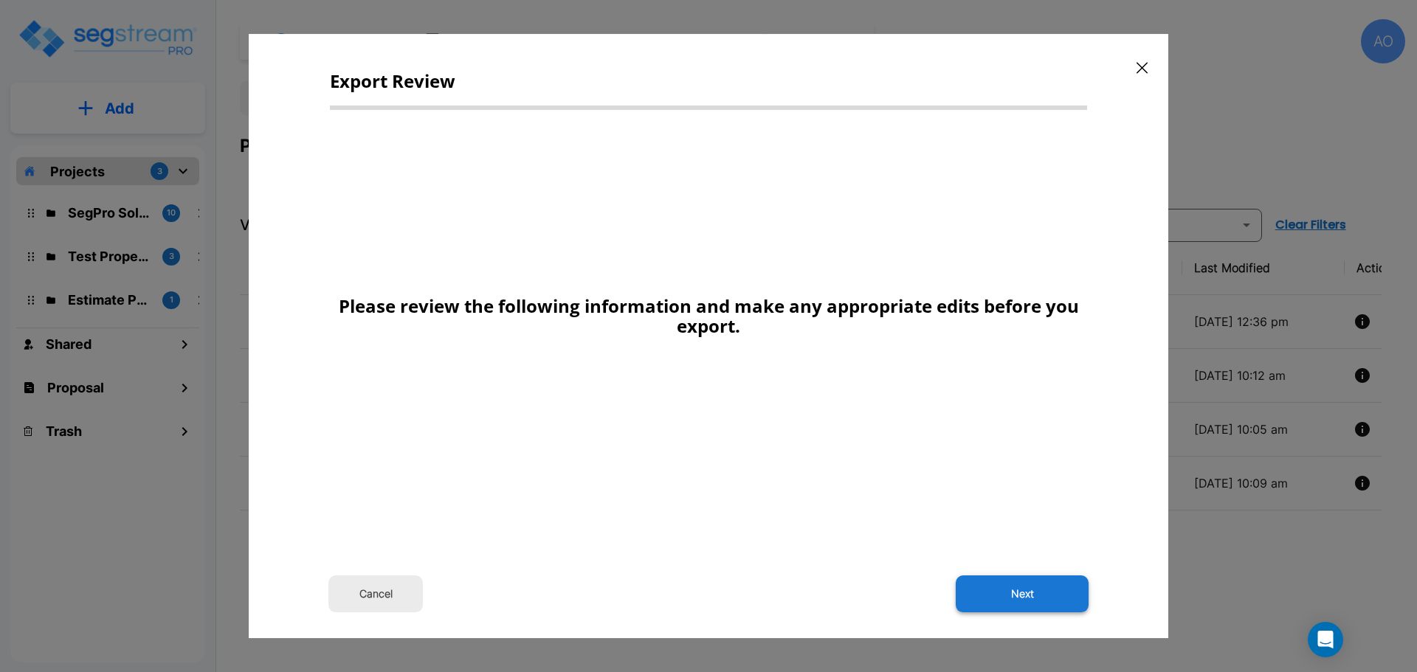
click at [1029, 598] on button "Next" at bounding box center [1022, 594] width 133 height 37
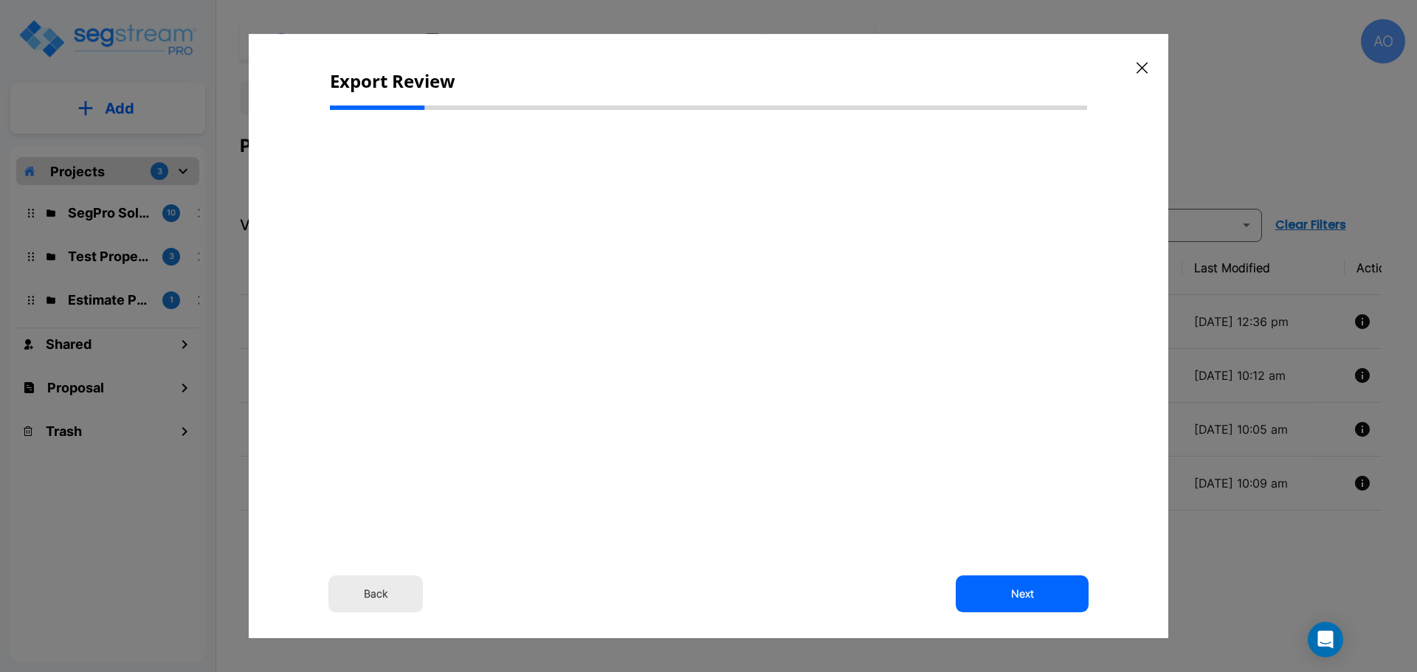
type input "34,396.0"
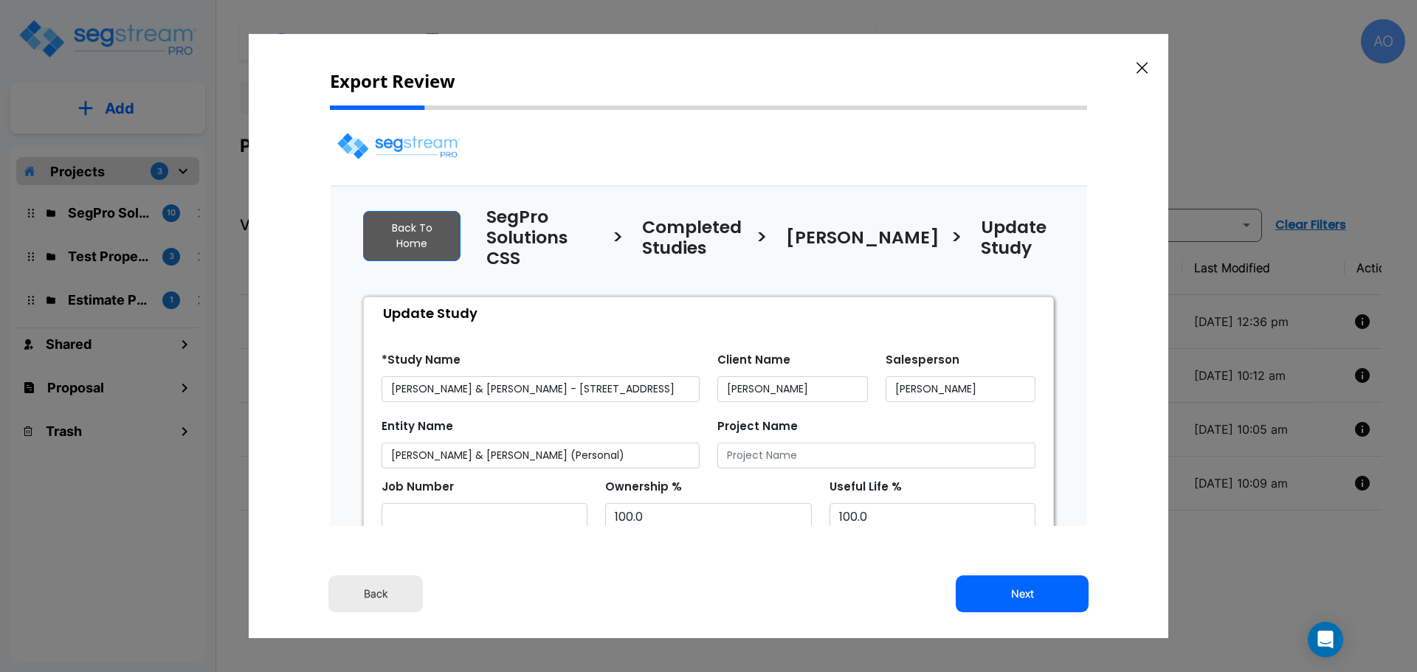
select select "2024"
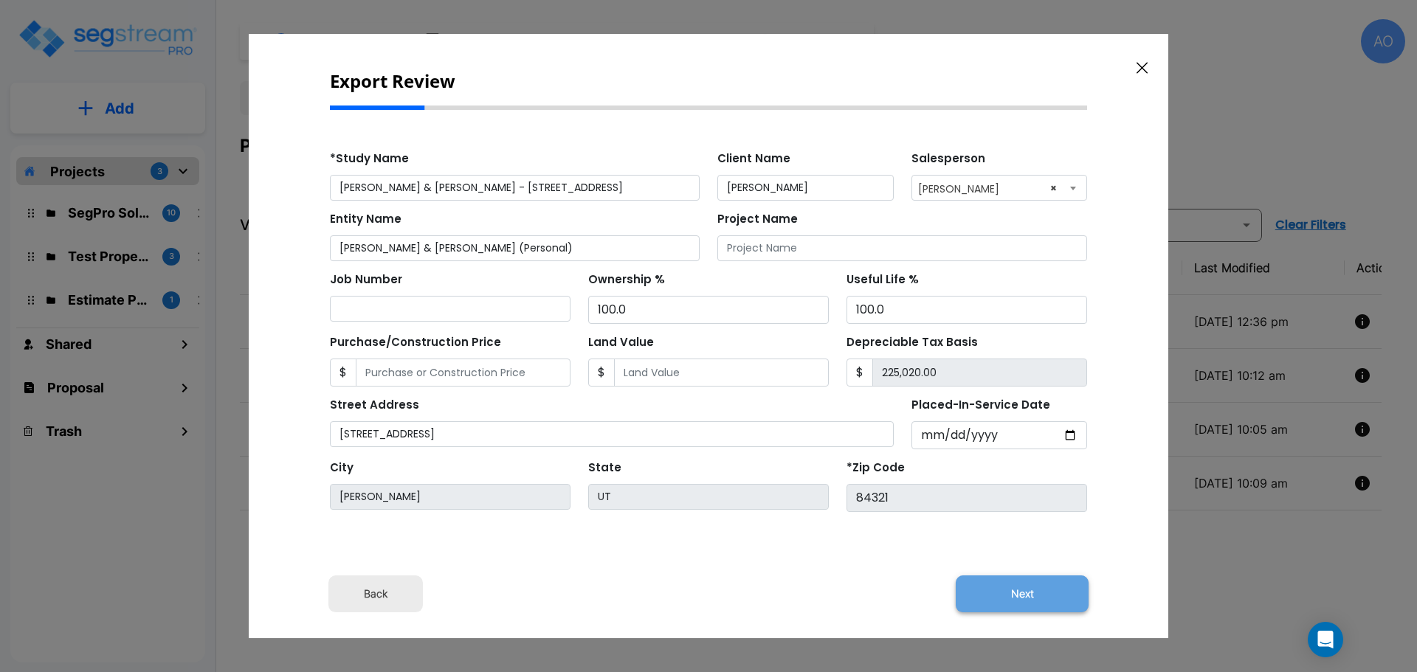
click at [1029, 600] on button "Next" at bounding box center [1022, 594] width 133 height 37
type input "34396"
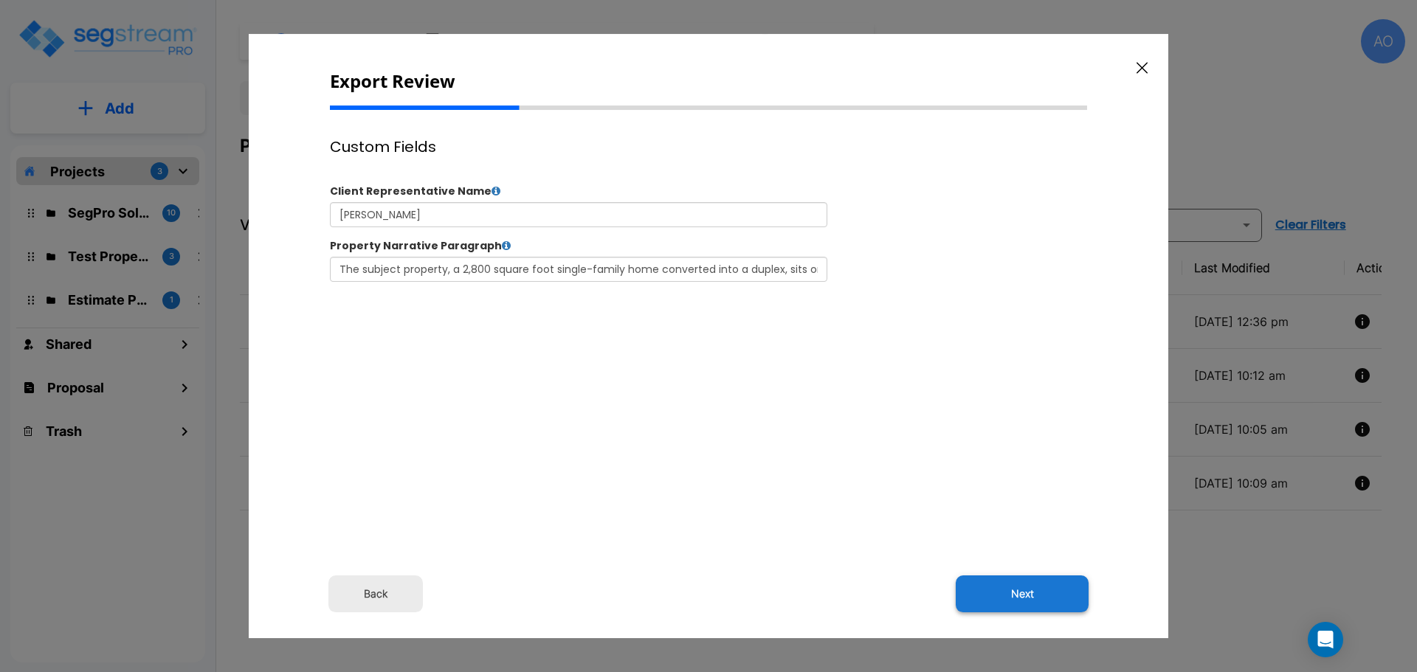
click at [1015, 590] on button "Next" at bounding box center [1022, 594] width 133 height 37
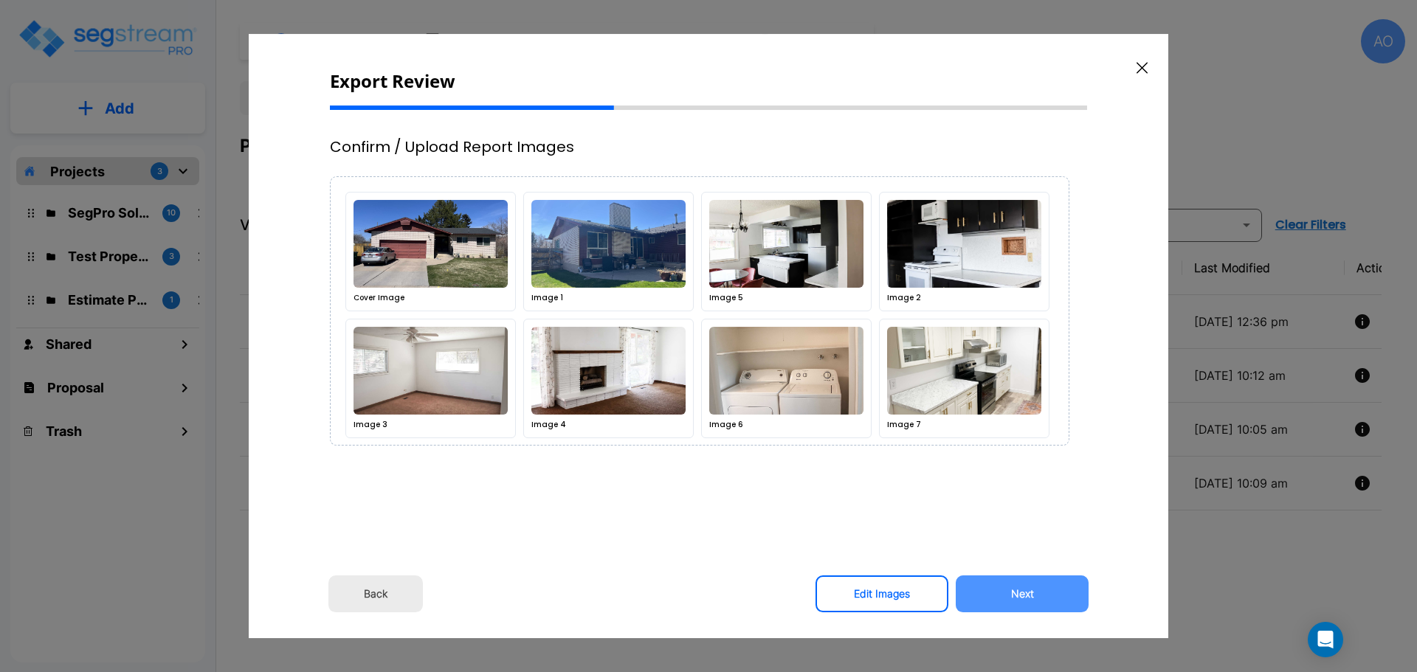
click at [1016, 590] on button "Next" at bounding box center [1022, 594] width 133 height 37
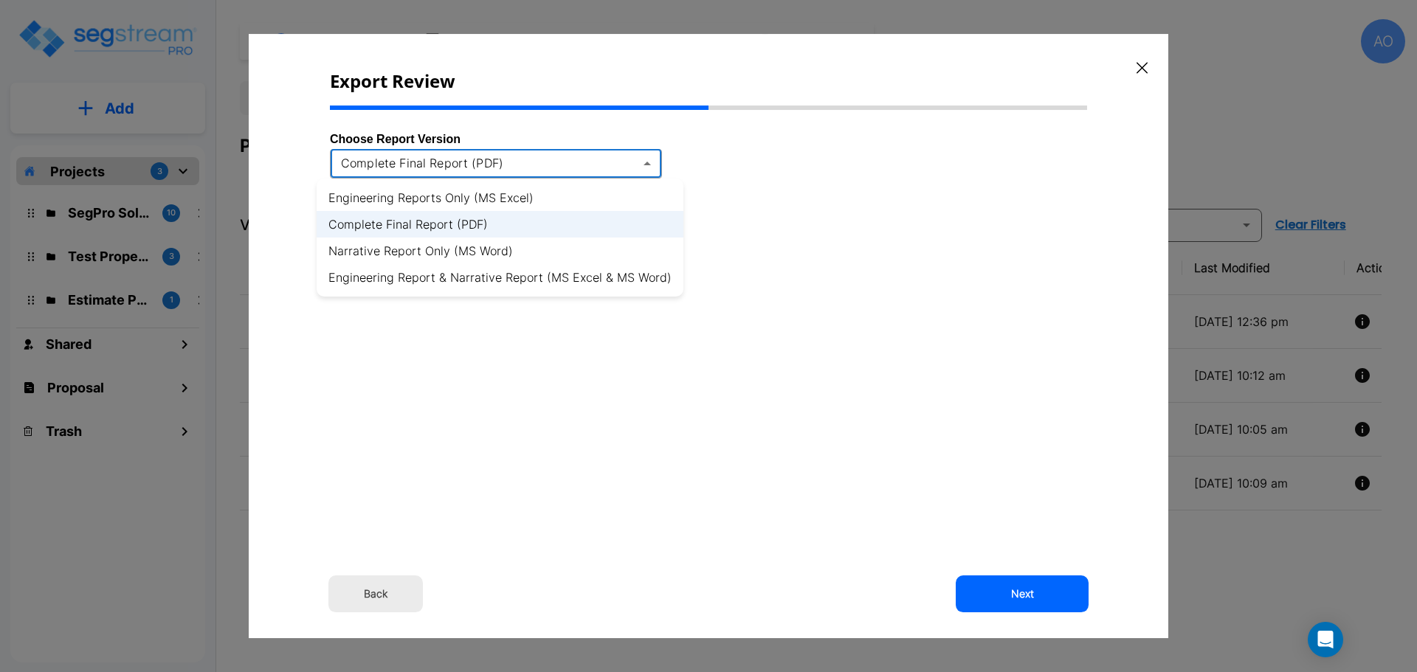
click at [507, 163] on body "× Your report is being generated. Be patient! × We're working on your Modificat…" at bounding box center [708, 336] width 1417 height 672
click at [532, 274] on li "Engineering Report & Narrative Report (MS Excel & MS Word)" at bounding box center [500, 277] width 367 height 27
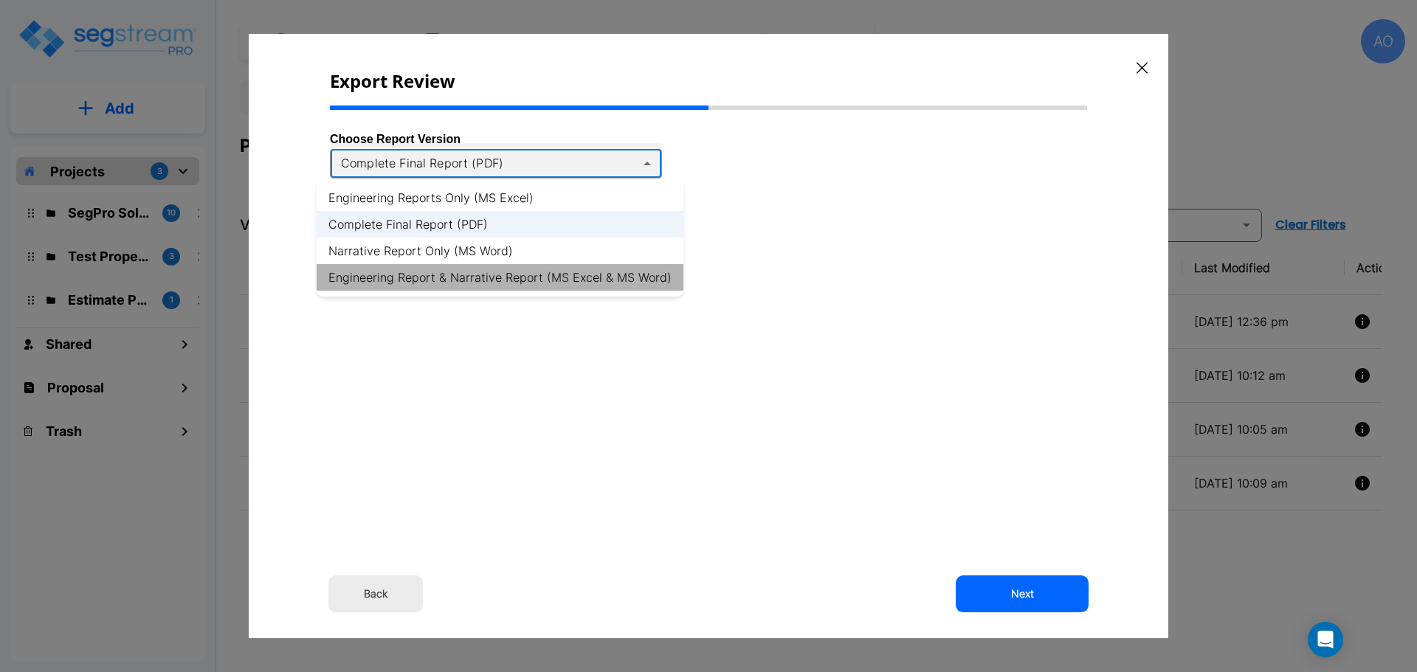
type input "xlsx_word"
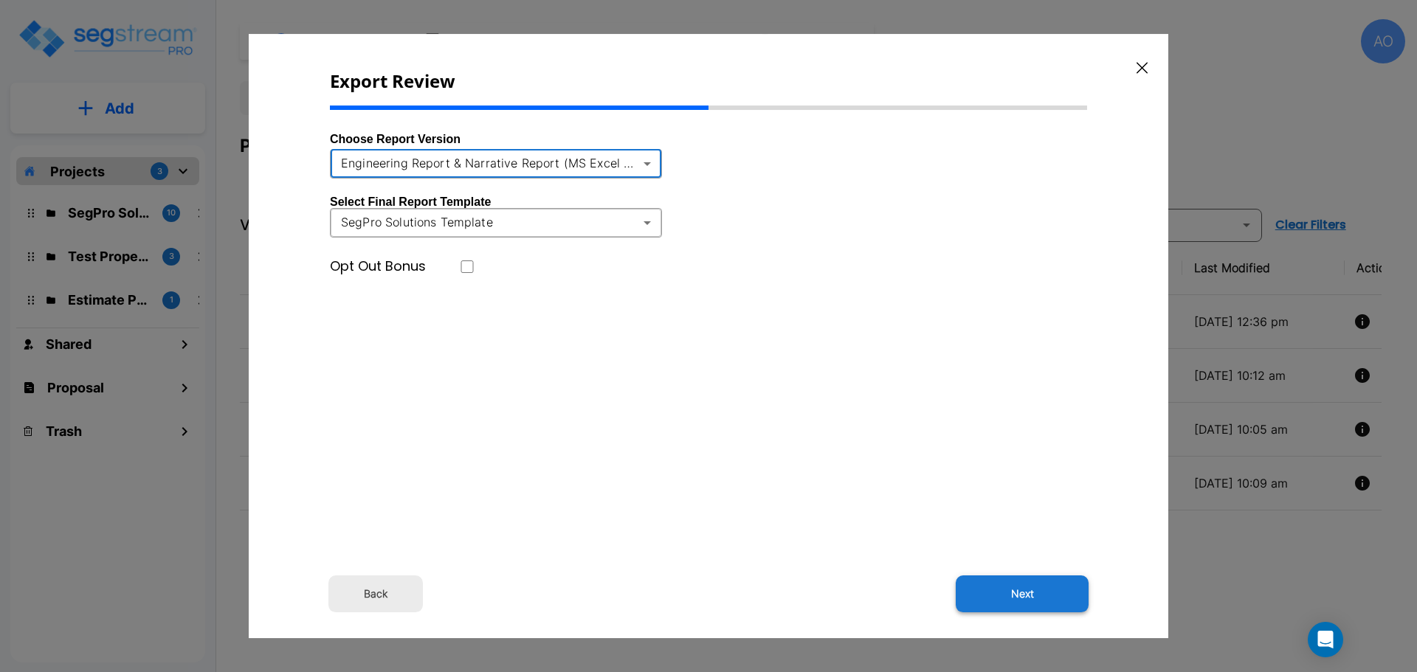
click at [1026, 597] on button "Next" at bounding box center [1022, 594] width 133 height 37
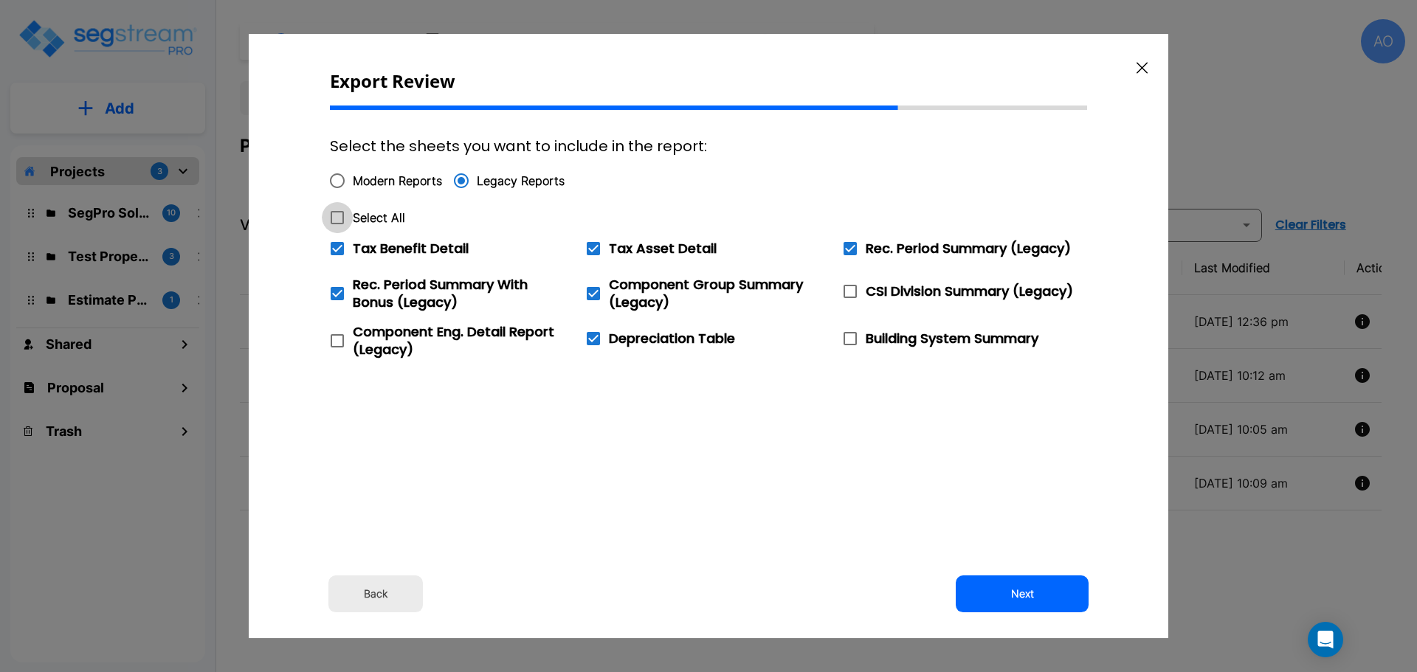
click at [338, 217] on icon at bounding box center [337, 218] width 18 height 18
click at [336, 215] on input "Select All" at bounding box center [329, 208] width 15 height 13
checkbox input "true"
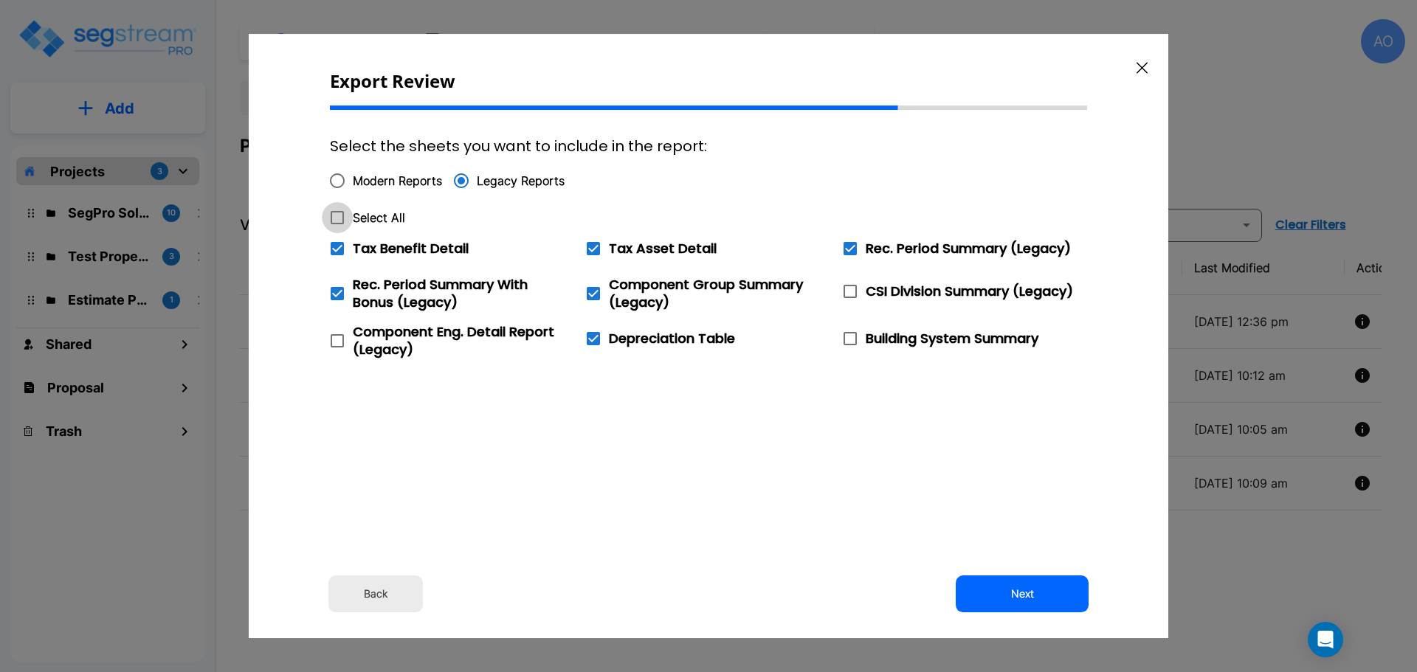
checkbox input "true"
click at [337, 252] on icon at bounding box center [337, 248] width 13 height 13
click at [336, 246] on input "Tax Benefit Detail" at bounding box center [329, 239] width 15 height 13
checkbox input "false"
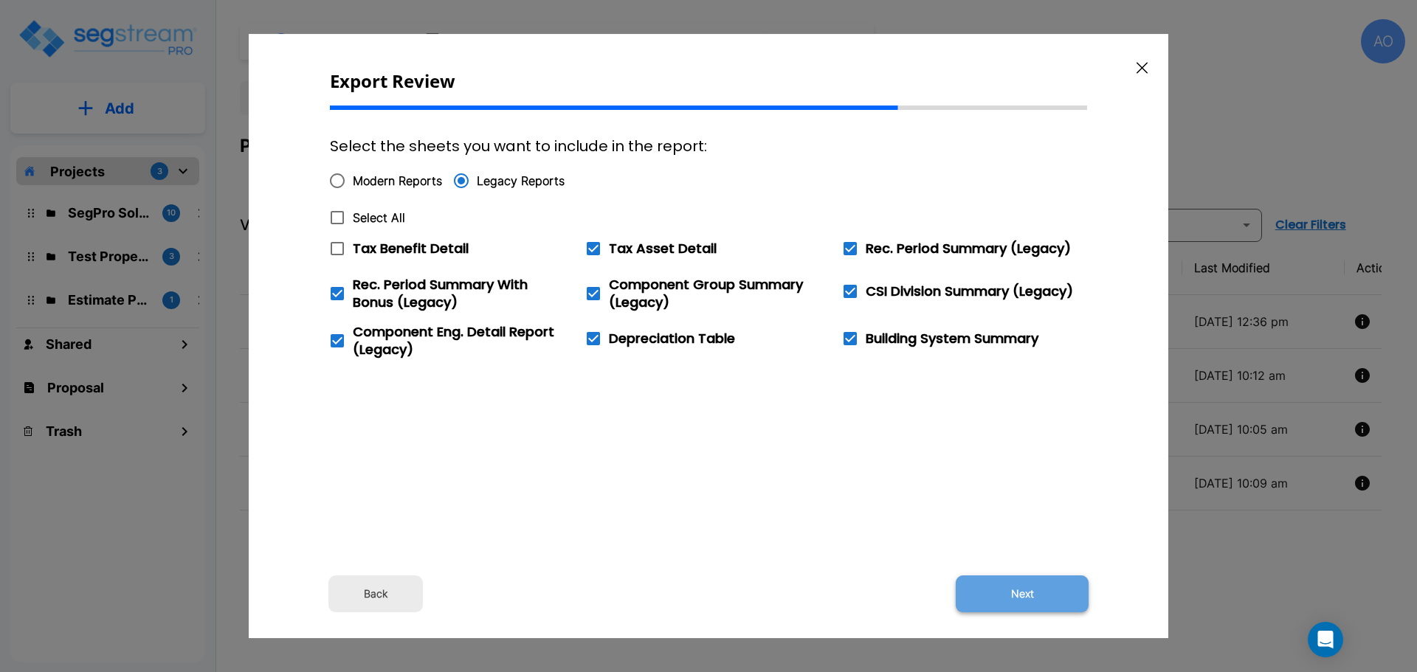
click at [1030, 591] on button "Next" at bounding box center [1022, 594] width 133 height 37
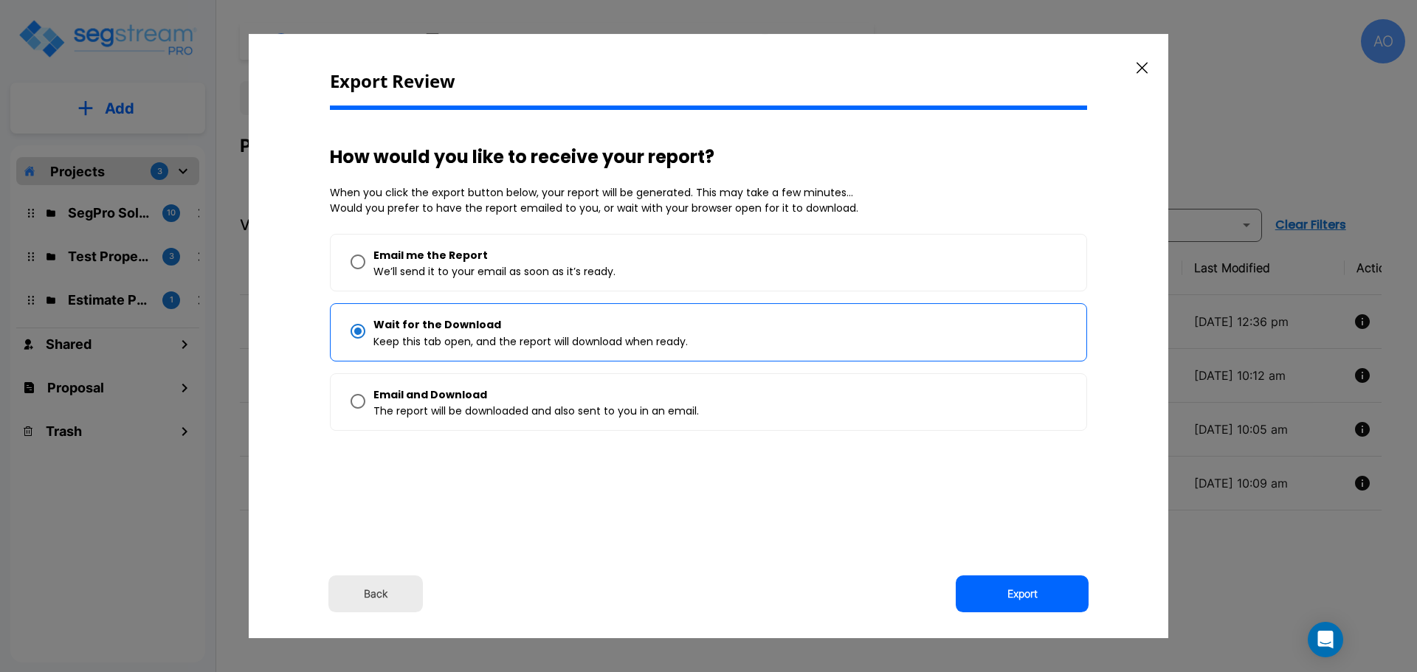
click at [1030, 591] on button "Export" at bounding box center [1022, 594] width 133 height 37
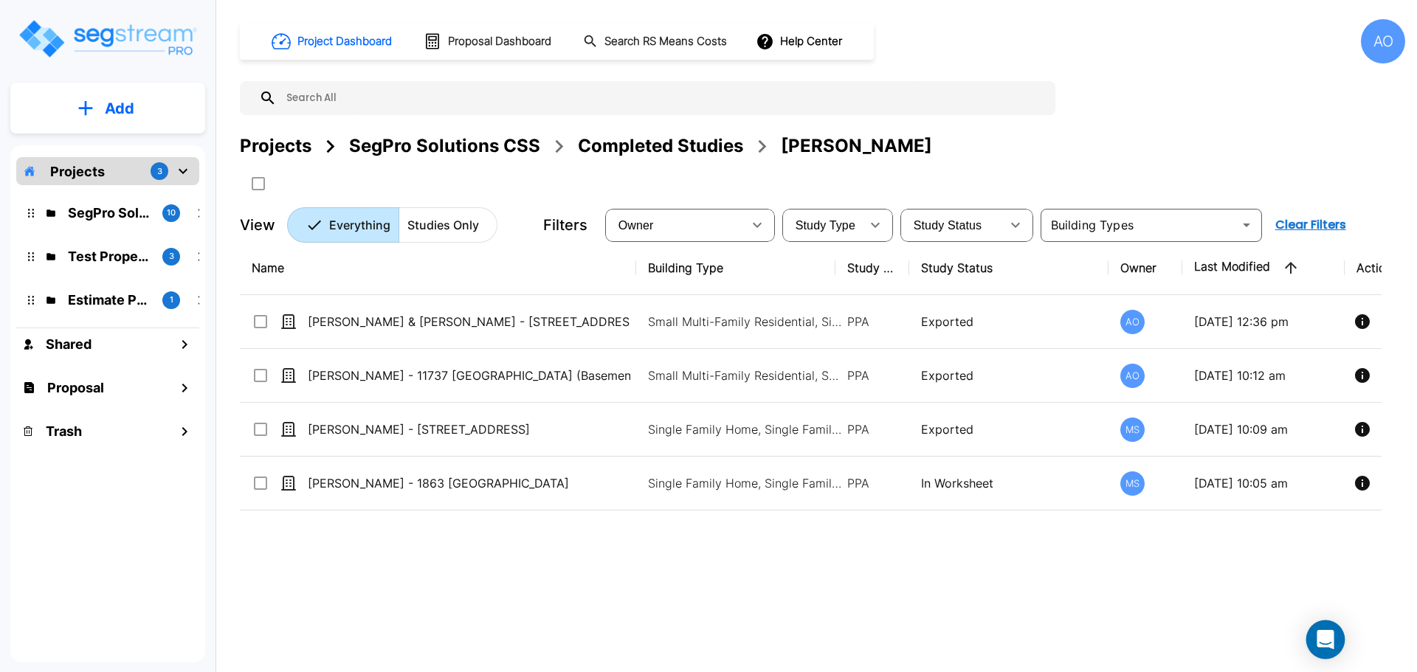
click at [1326, 640] on icon "Open Intercom Messenger" at bounding box center [1324, 639] width 17 height 19
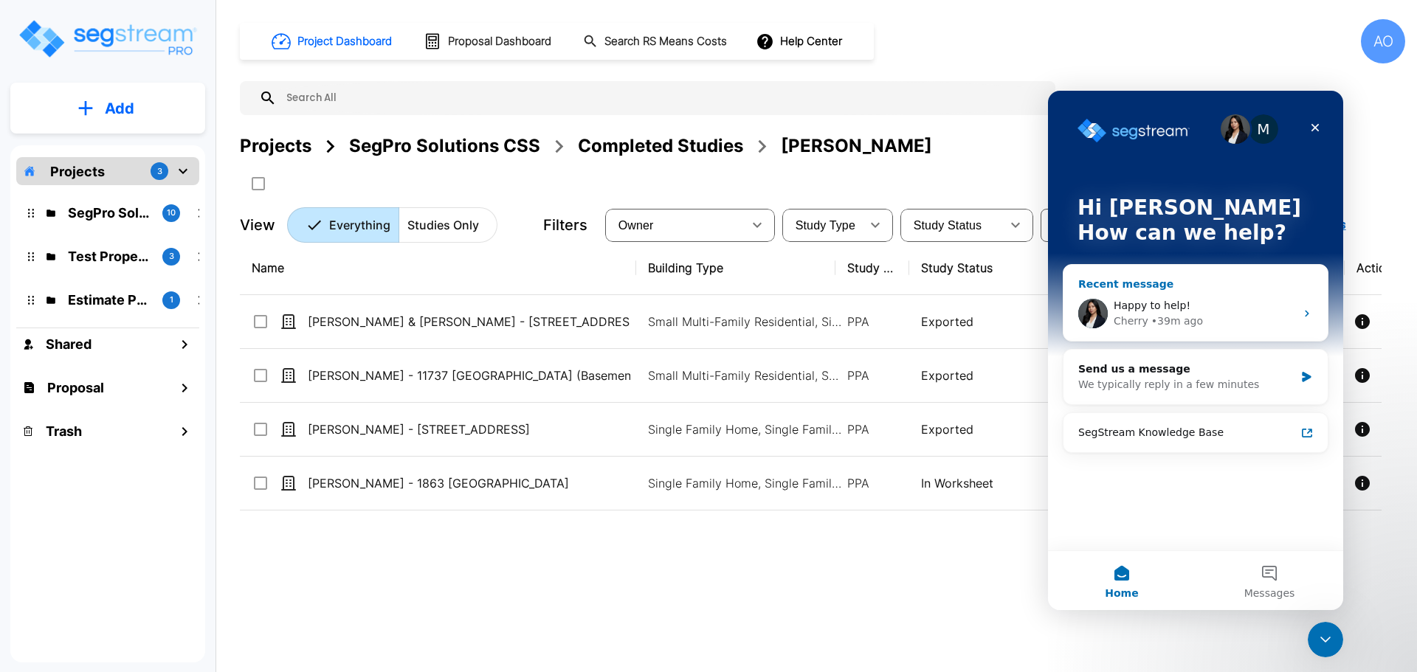
click at [1161, 308] on span "Happy to help!" at bounding box center [1151, 306] width 77 height 12
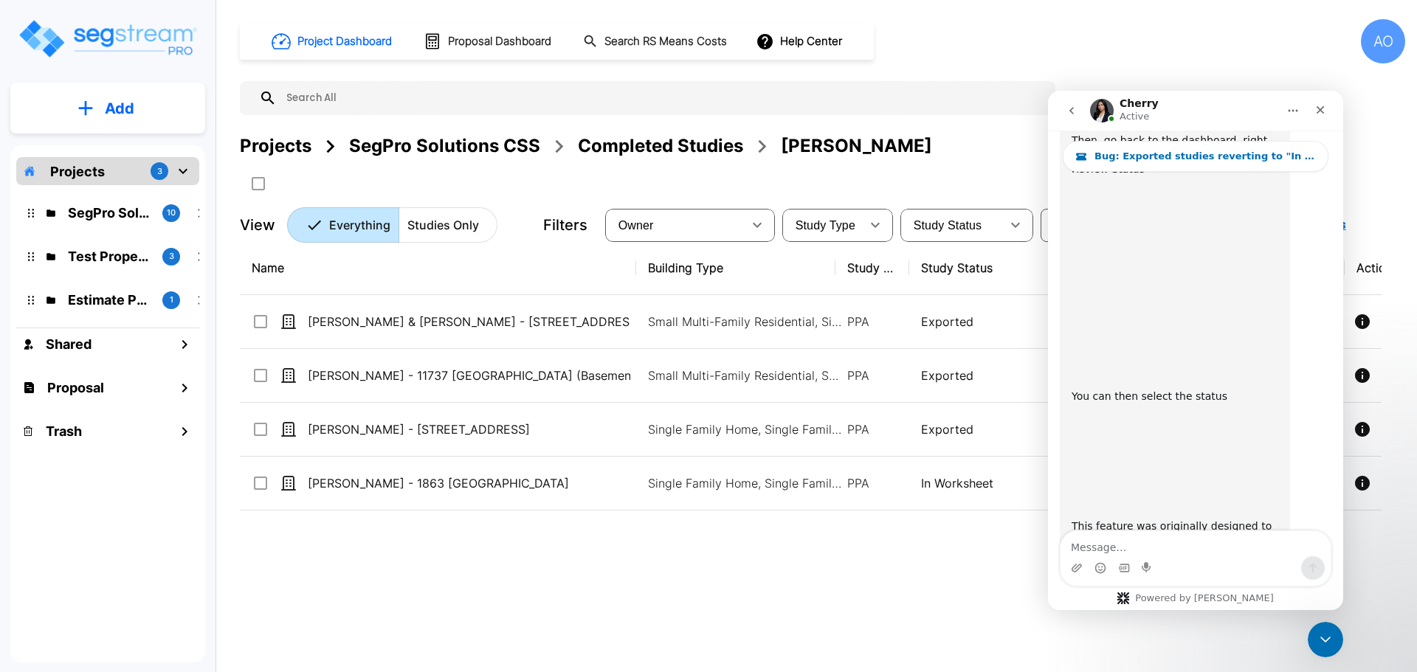
scroll to position [2211, 0]
click at [1158, 542] on textarea "Message…" at bounding box center [1195, 543] width 270 height 25
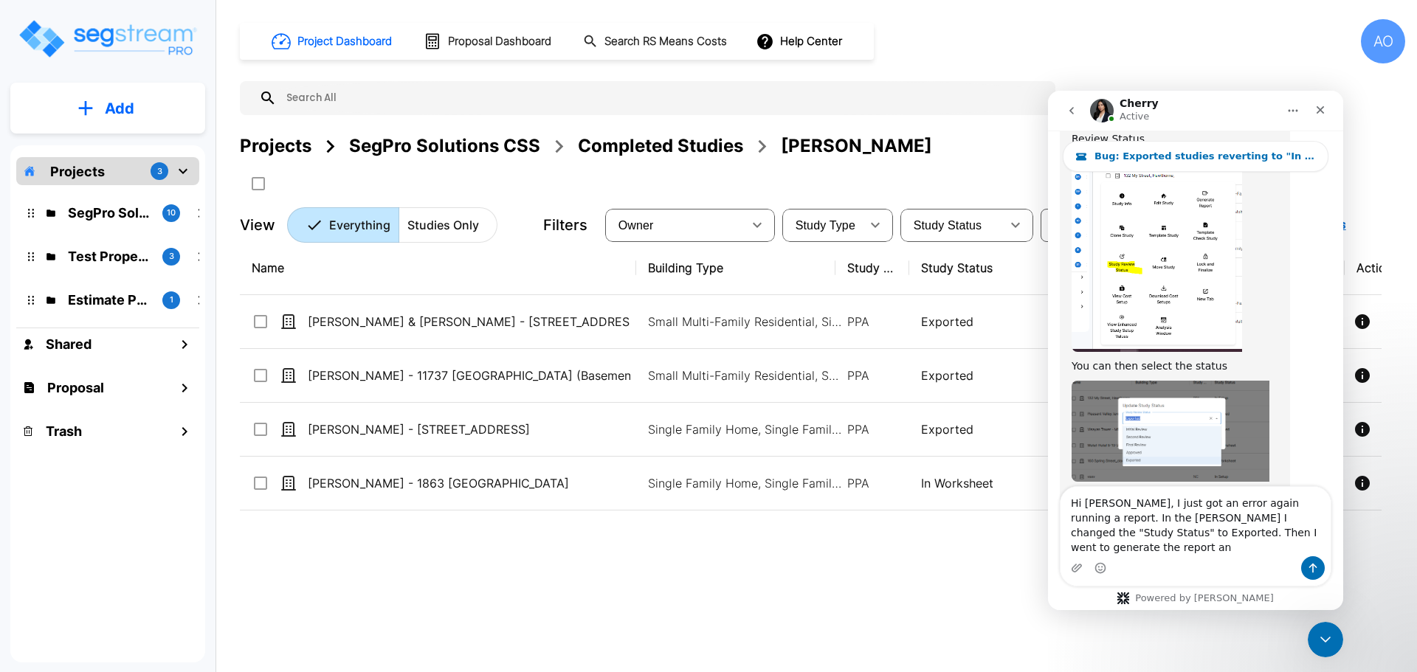
scroll to position [2256, 0]
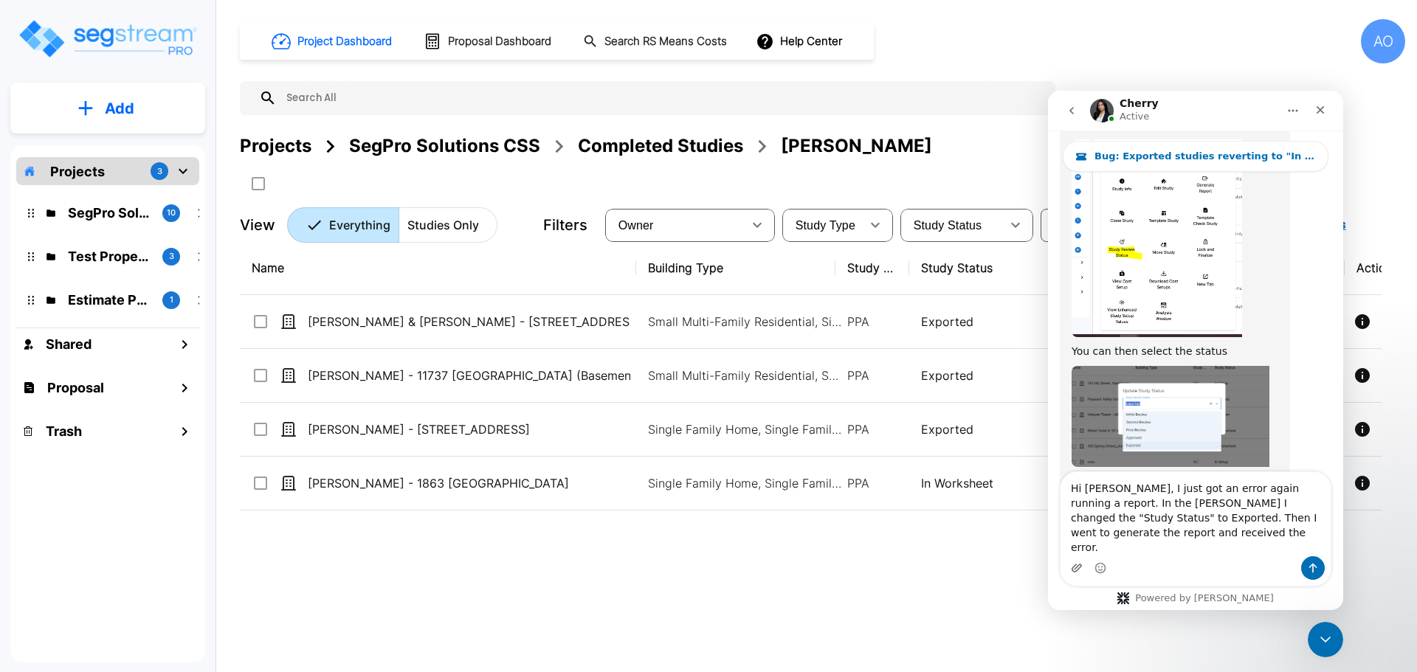
type textarea "Hi [PERSON_NAME], I just got an error again running a report. In the [PERSON_NA…"
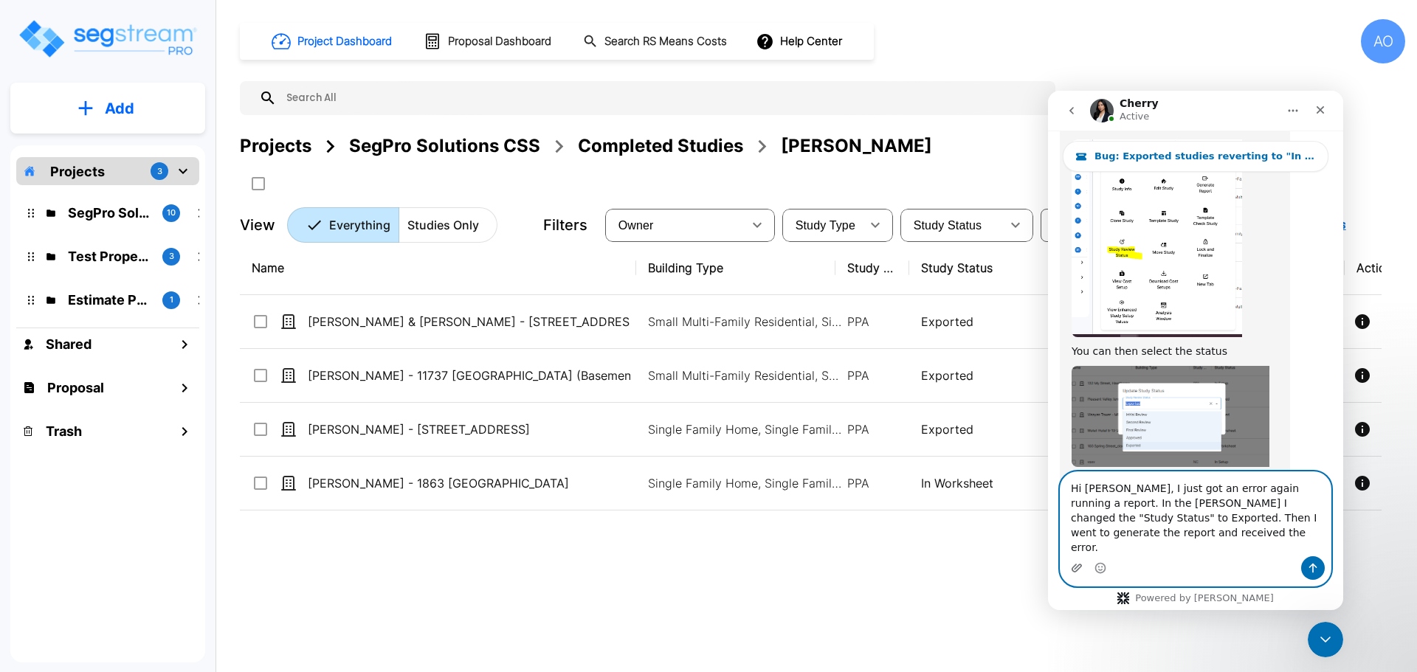
click at [1074, 567] on icon "Upload attachment" at bounding box center [1076, 568] width 10 height 8
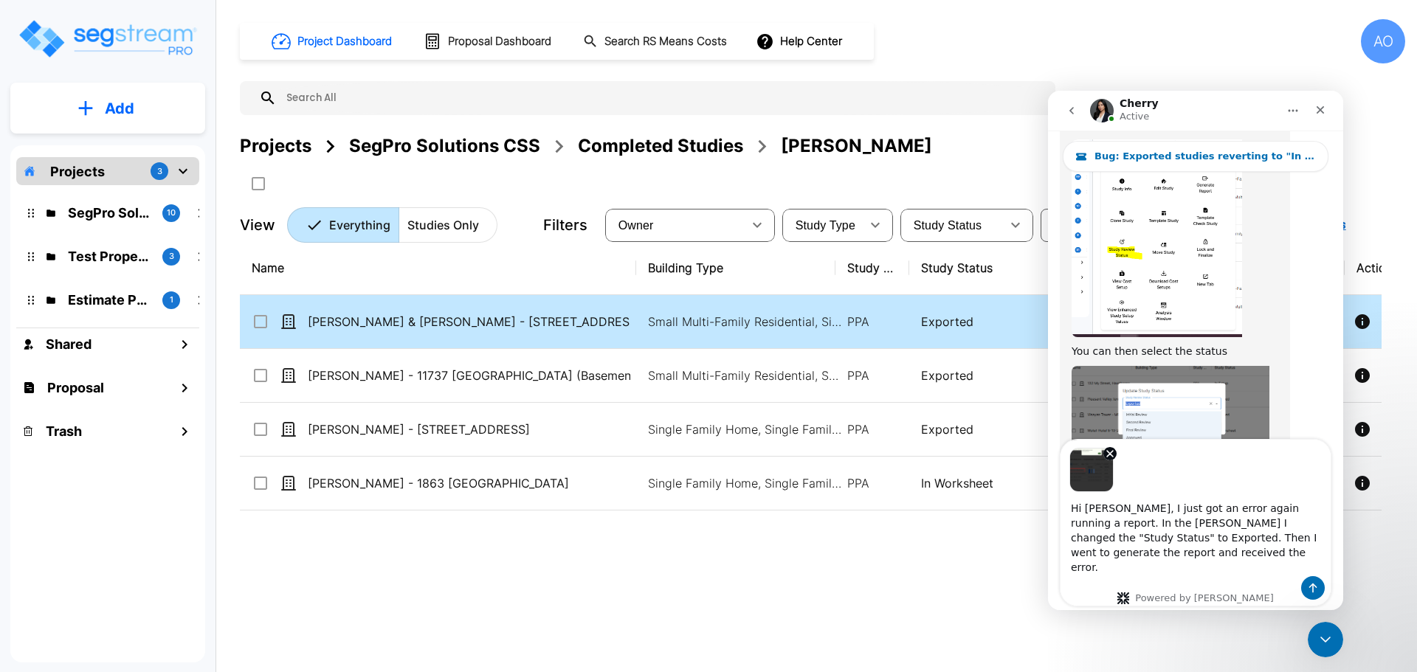
scroll to position [2303, 0]
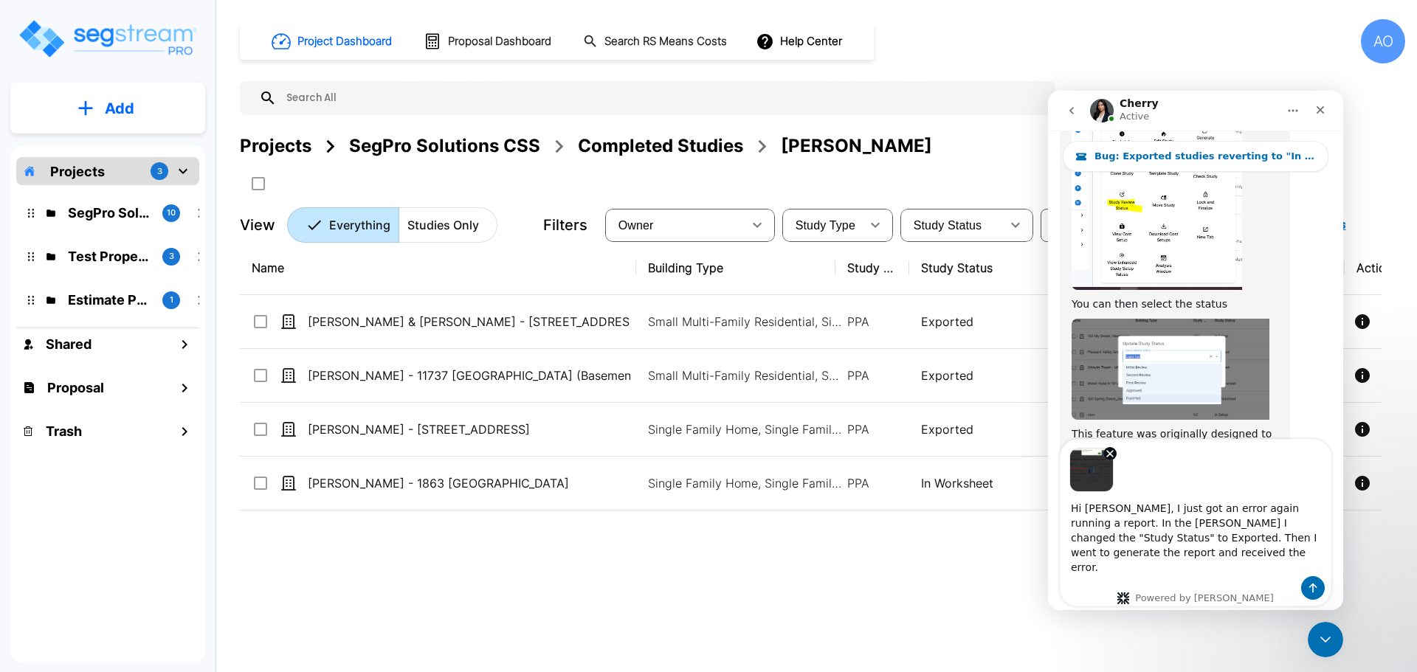
click at [1195, 523] on textarea "Hi [PERSON_NAME], I just got an error again running a report. In the [PERSON_NA…" at bounding box center [1195, 534] width 270 height 84
type textarea "Hi [PERSON_NAME], I just got an error again running a report. In the [PERSON_NA…"
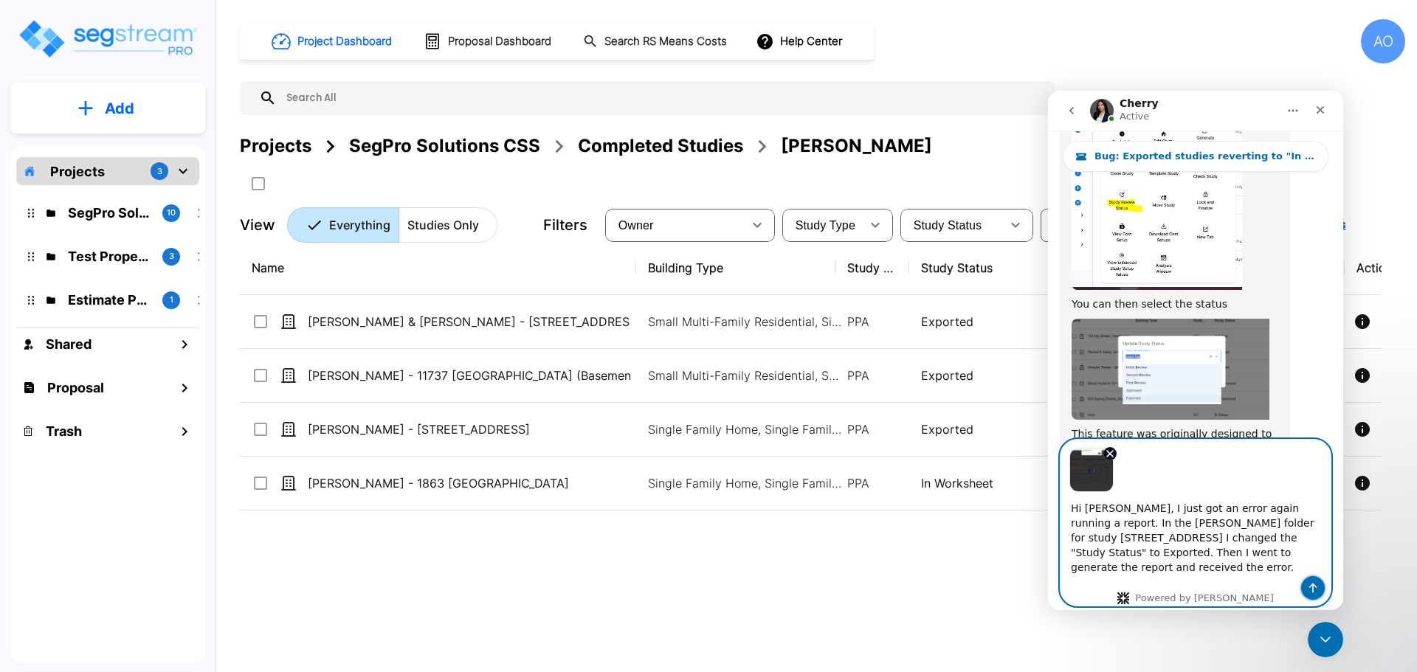
click at [1313, 584] on icon "Send a message…" at bounding box center [1313, 589] width 8 height 10
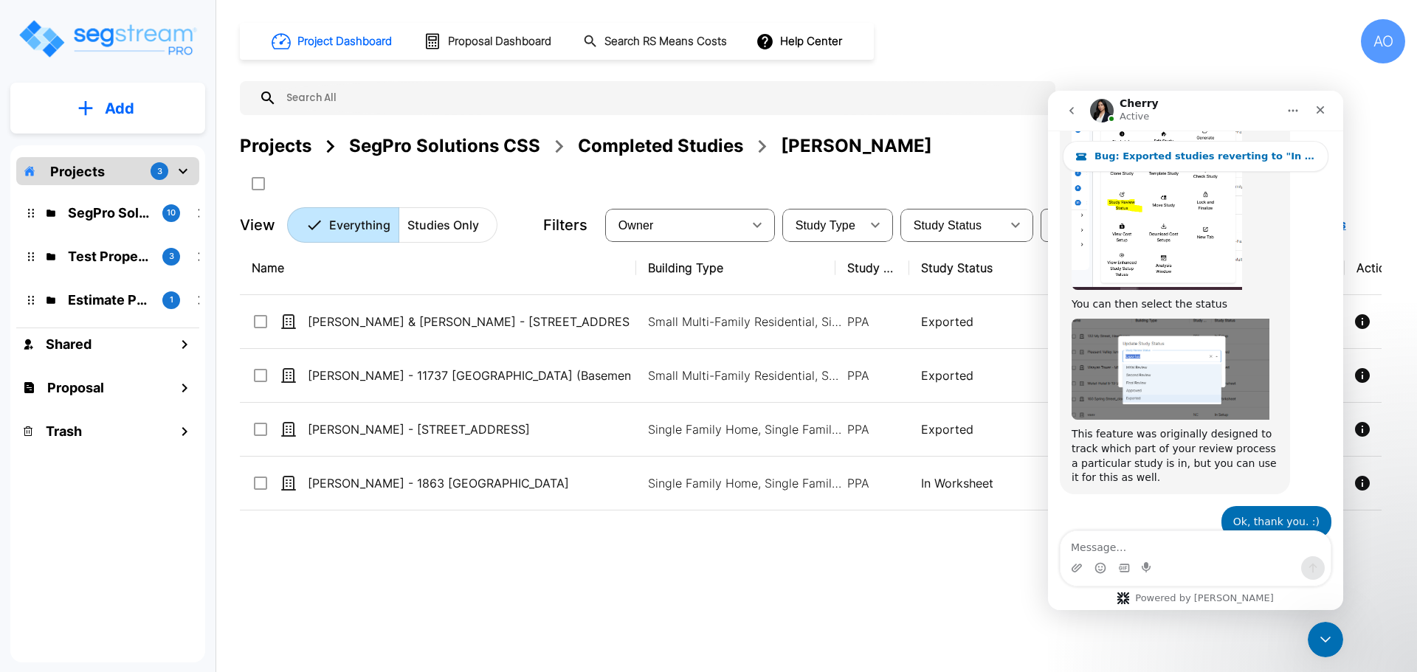
scroll to position [2419, 0]
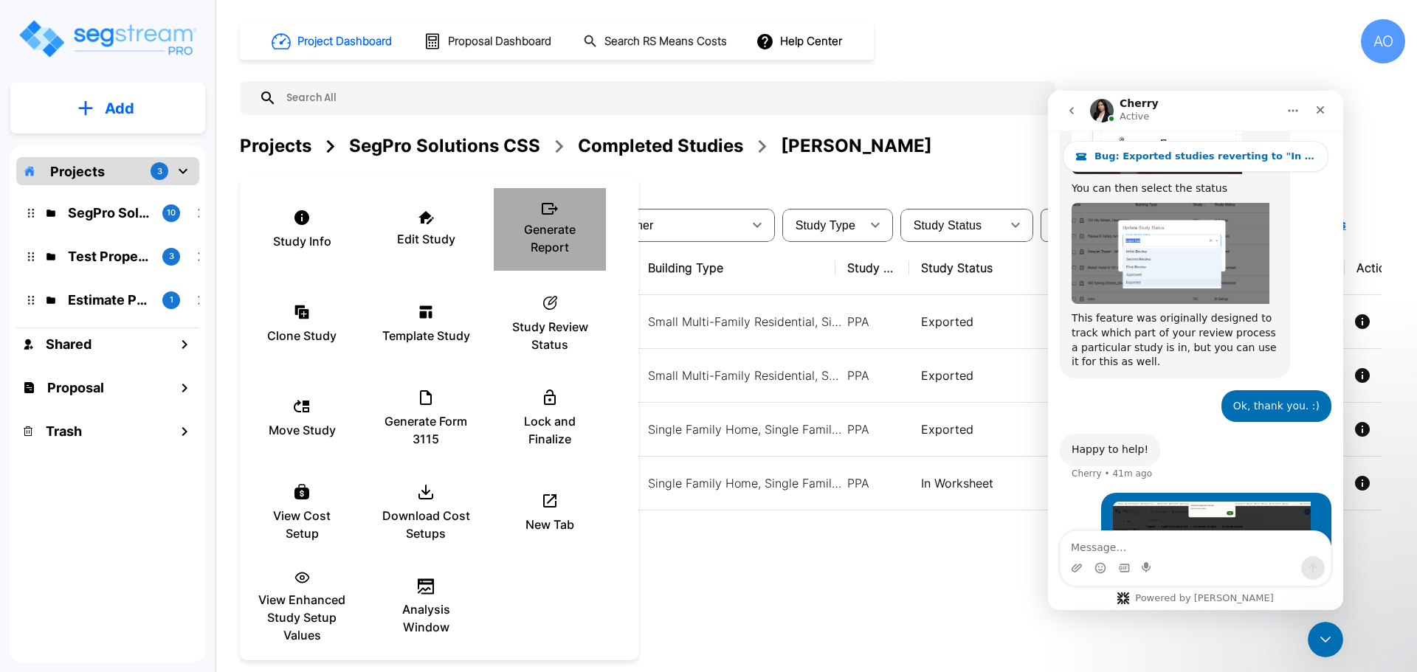
click at [538, 227] on p "Generate Report" at bounding box center [549, 238] width 89 height 35
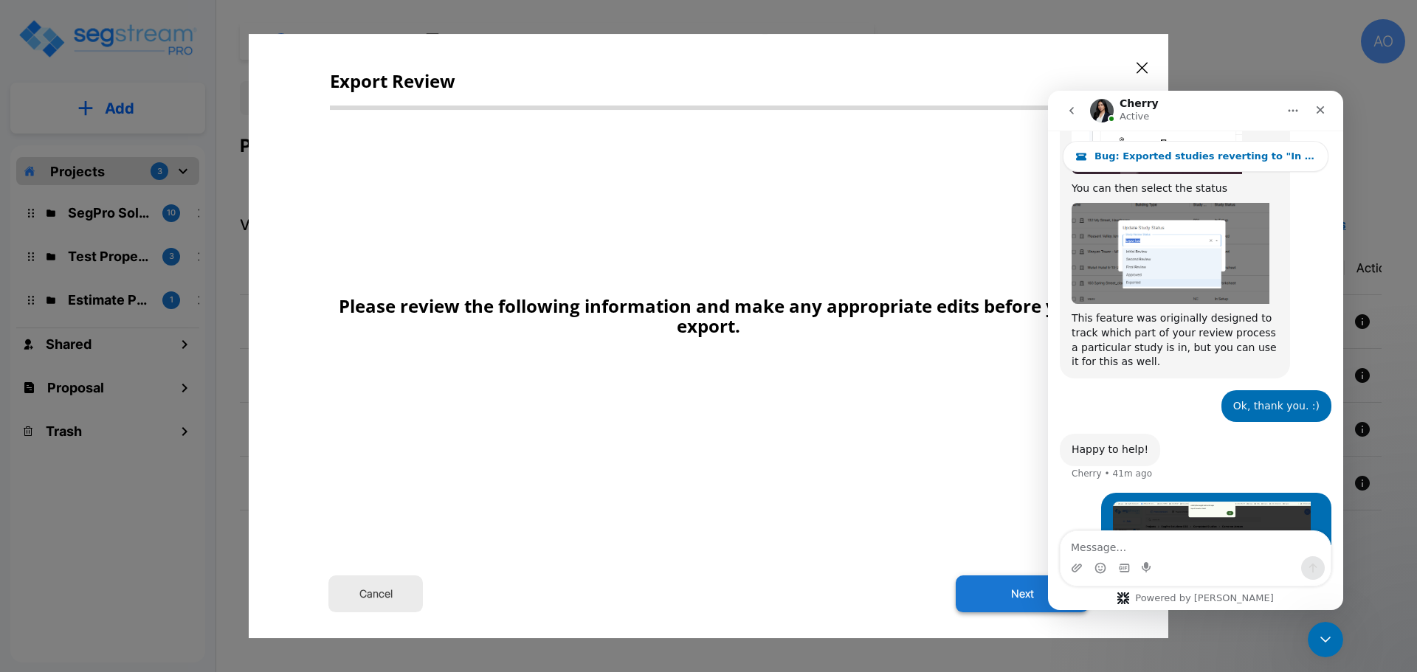
click at [1016, 592] on button "Next" at bounding box center [1022, 594] width 133 height 37
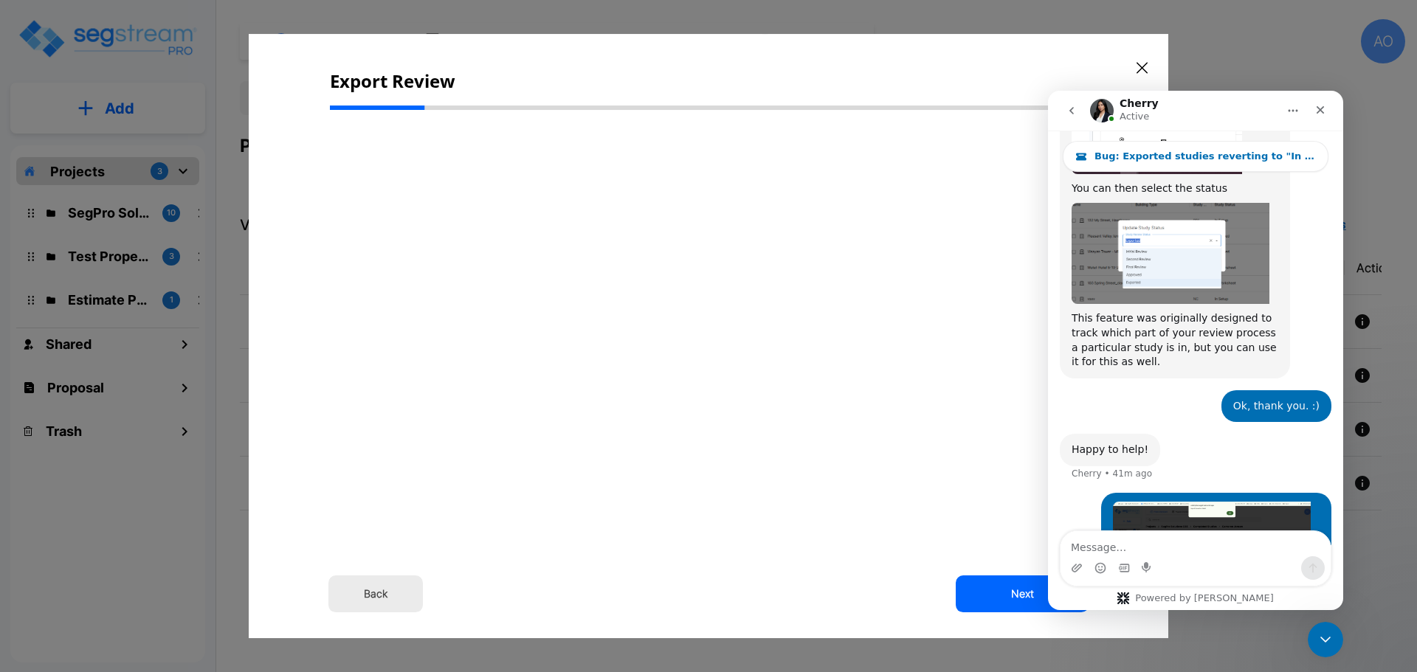
scroll to position [0, 0]
select select "2024"
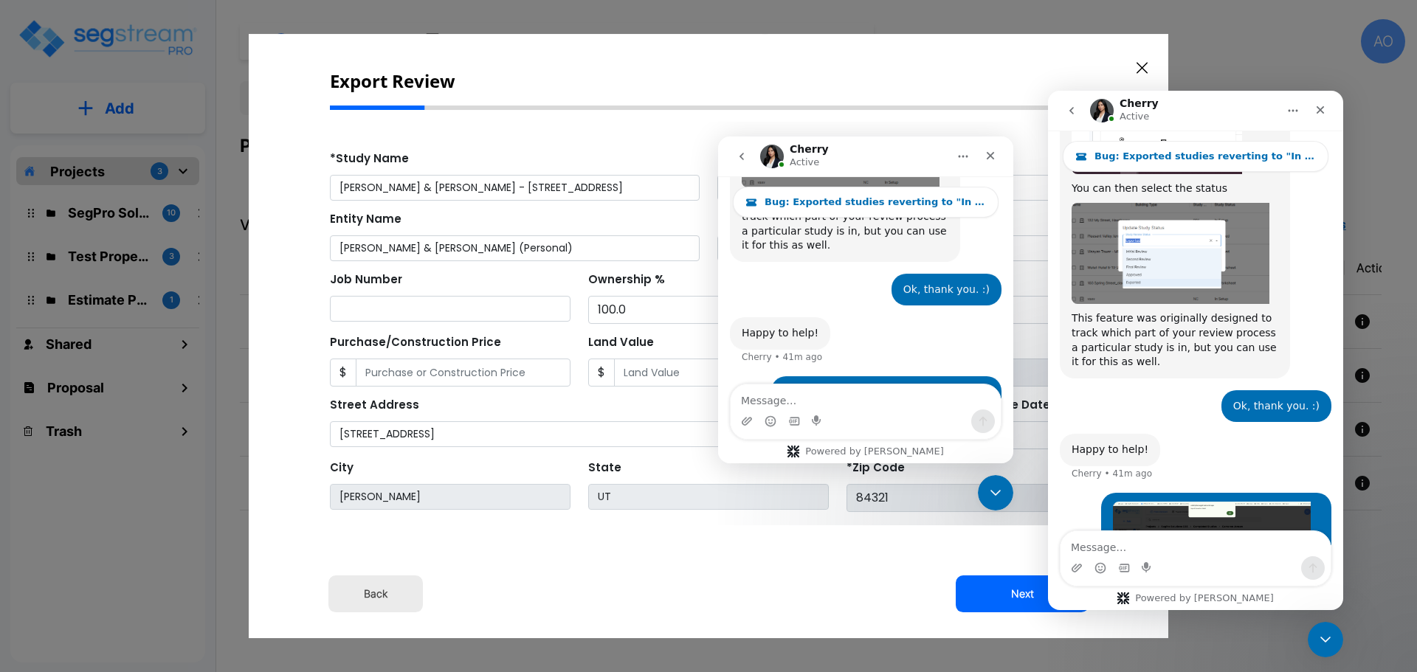
scroll to position [2611, 0]
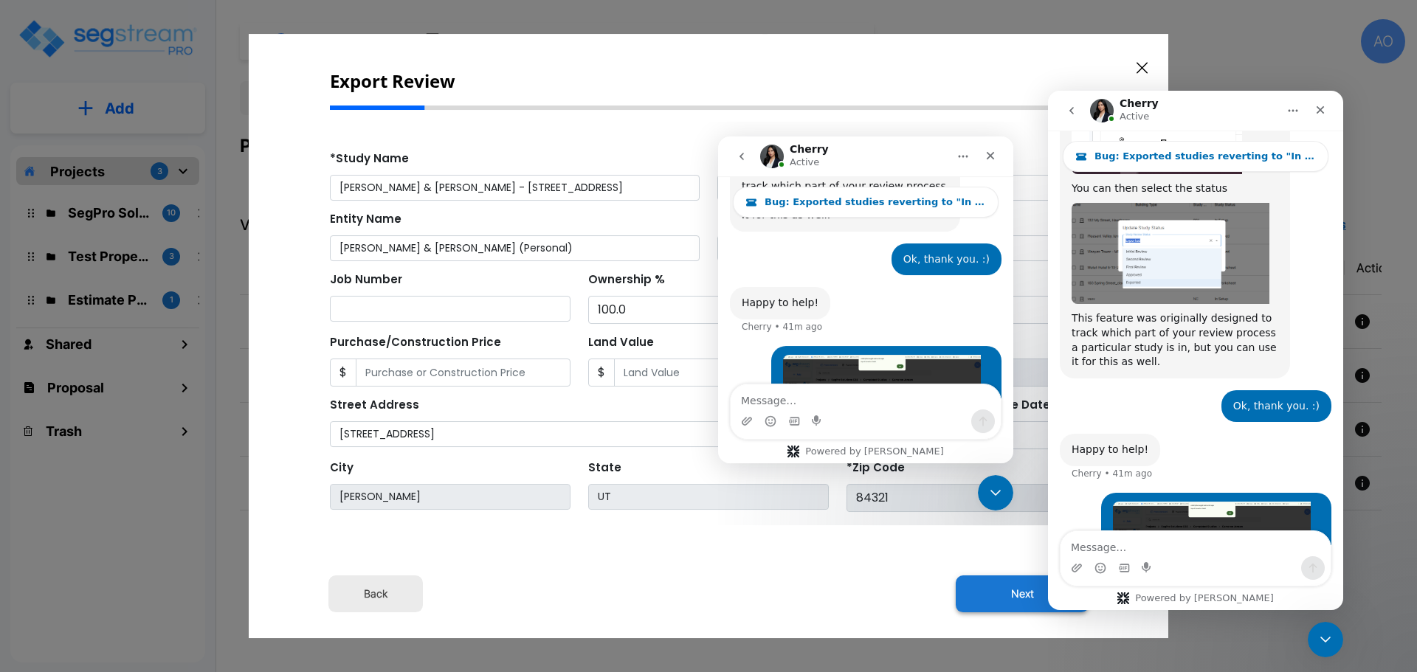
click at [1021, 593] on button "Next" at bounding box center [1022, 594] width 133 height 37
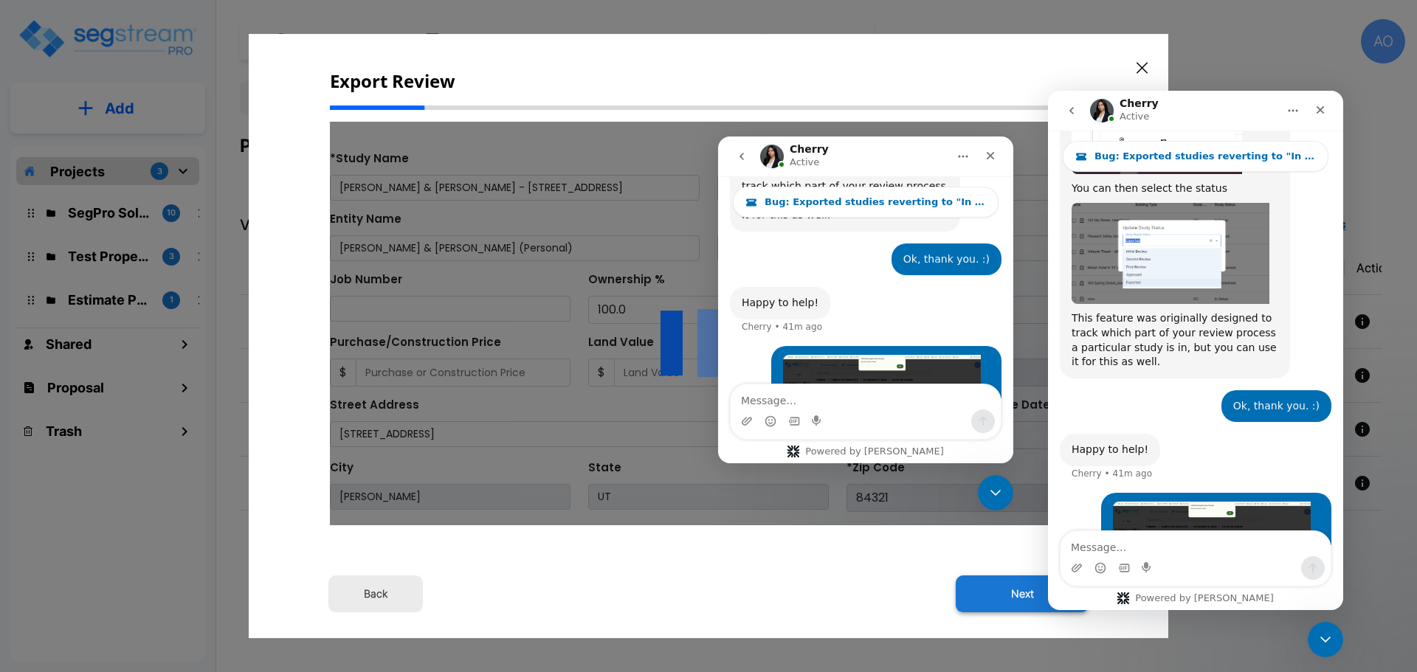
type input "34396"
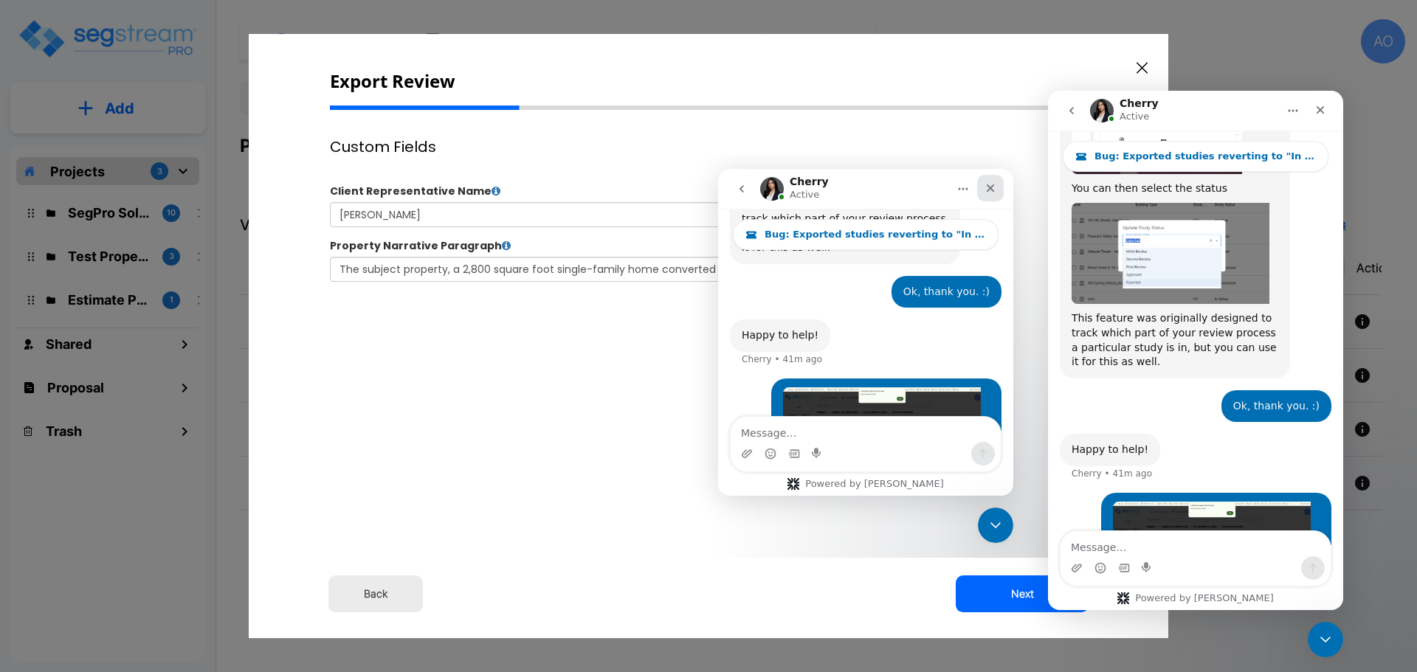
click at [990, 184] on icon "Close" at bounding box center [990, 188] width 12 height 12
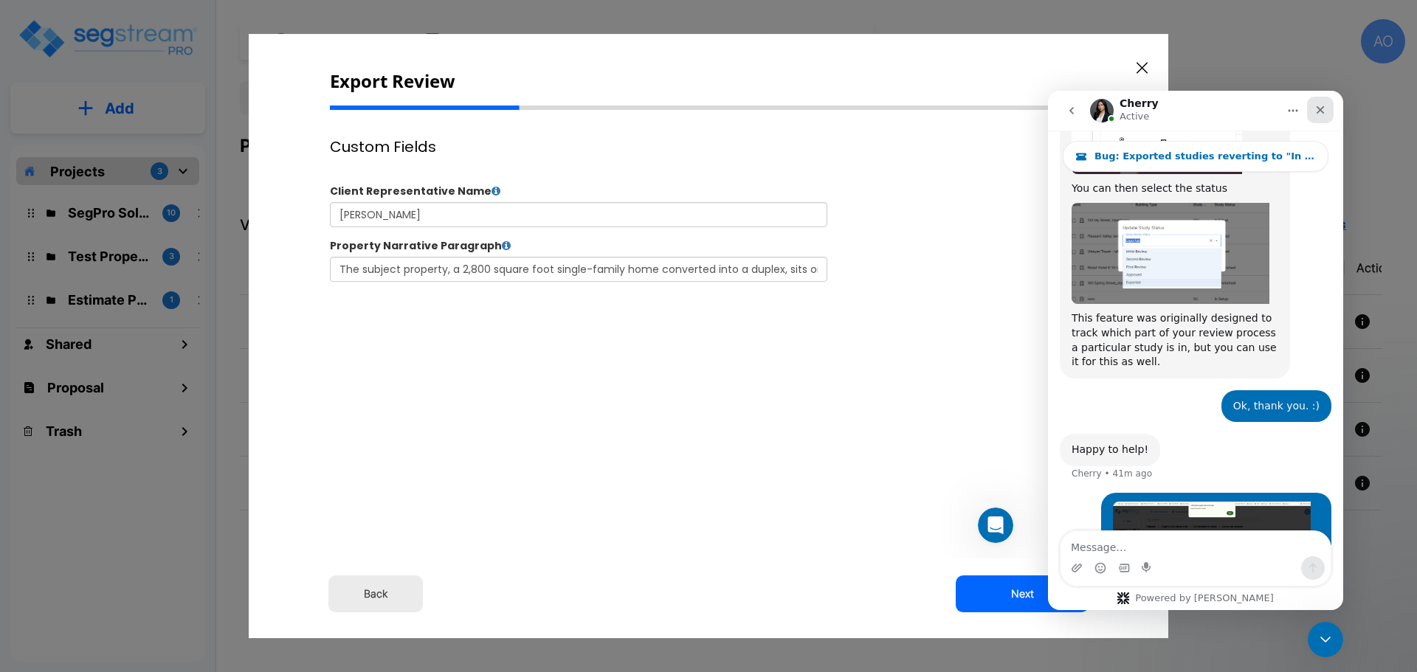
click at [1322, 106] on icon "Close" at bounding box center [1320, 110] width 12 height 12
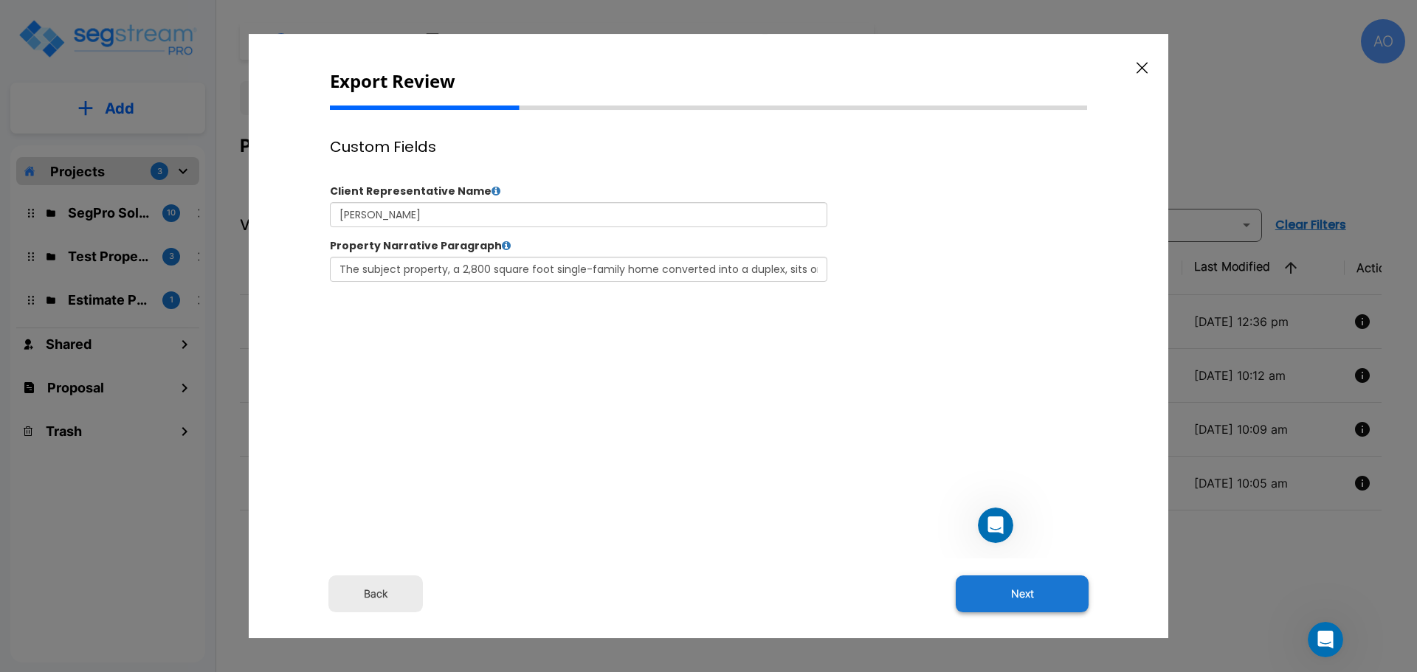
scroll to position [2419, 0]
click at [1018, 595] on button "Next" at bounding box center [1022, 594] width 133 height 37
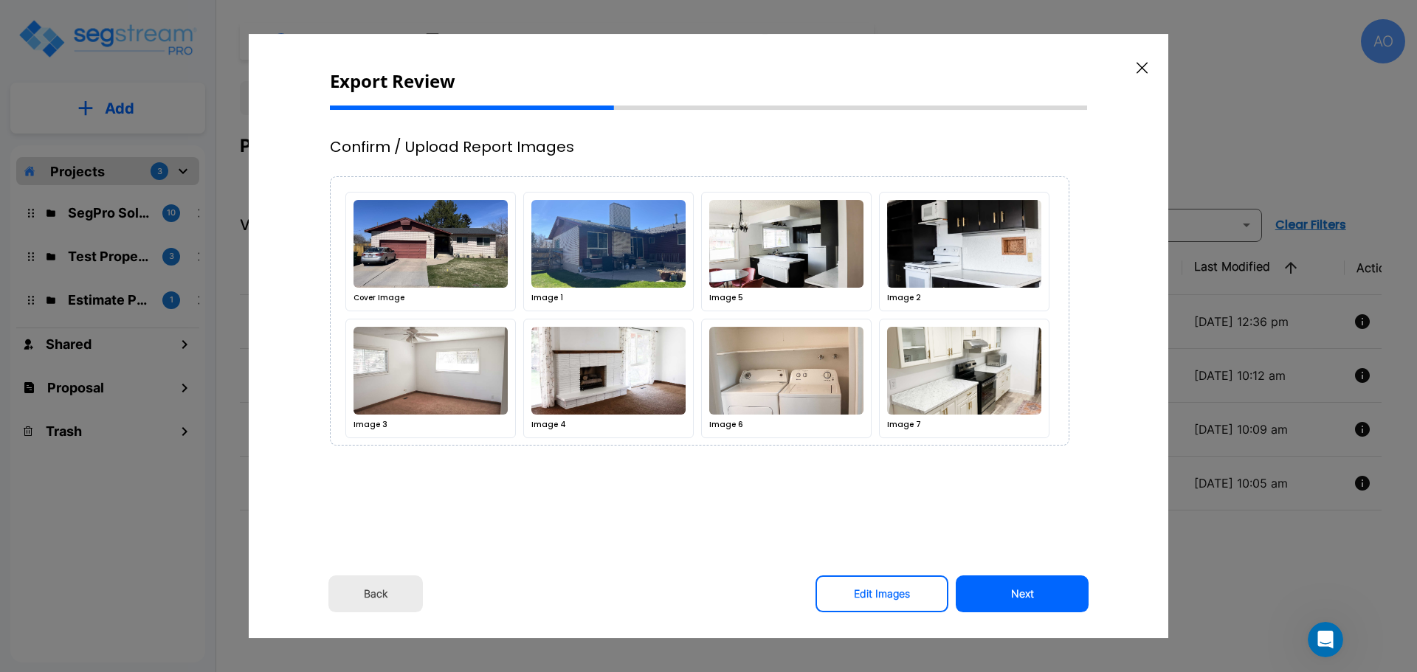
click at [1018, 595] on button "Next" at bounding box center [1022, 594] width 133 height 37
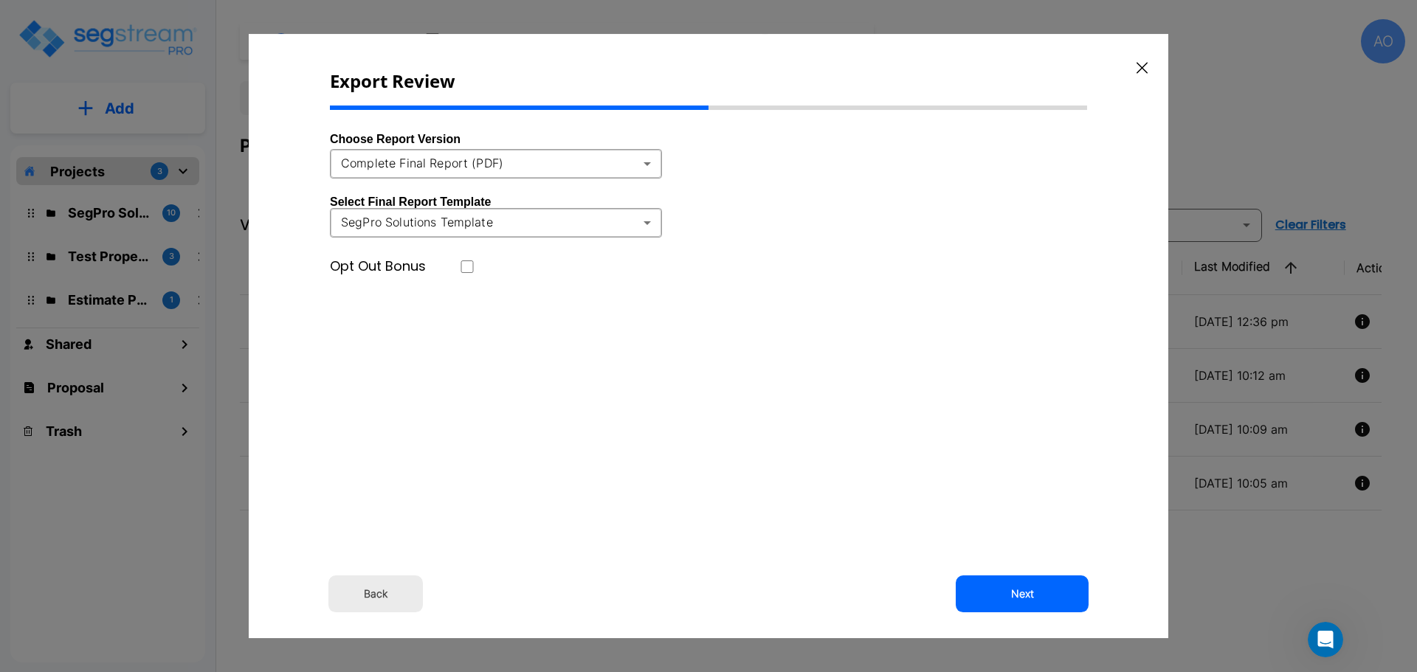
click at [561, 165] on body "× Your report is being generated. Be patient! × We're working on your Modificat…" at bounding box center [708, 336] width 1417 height 672
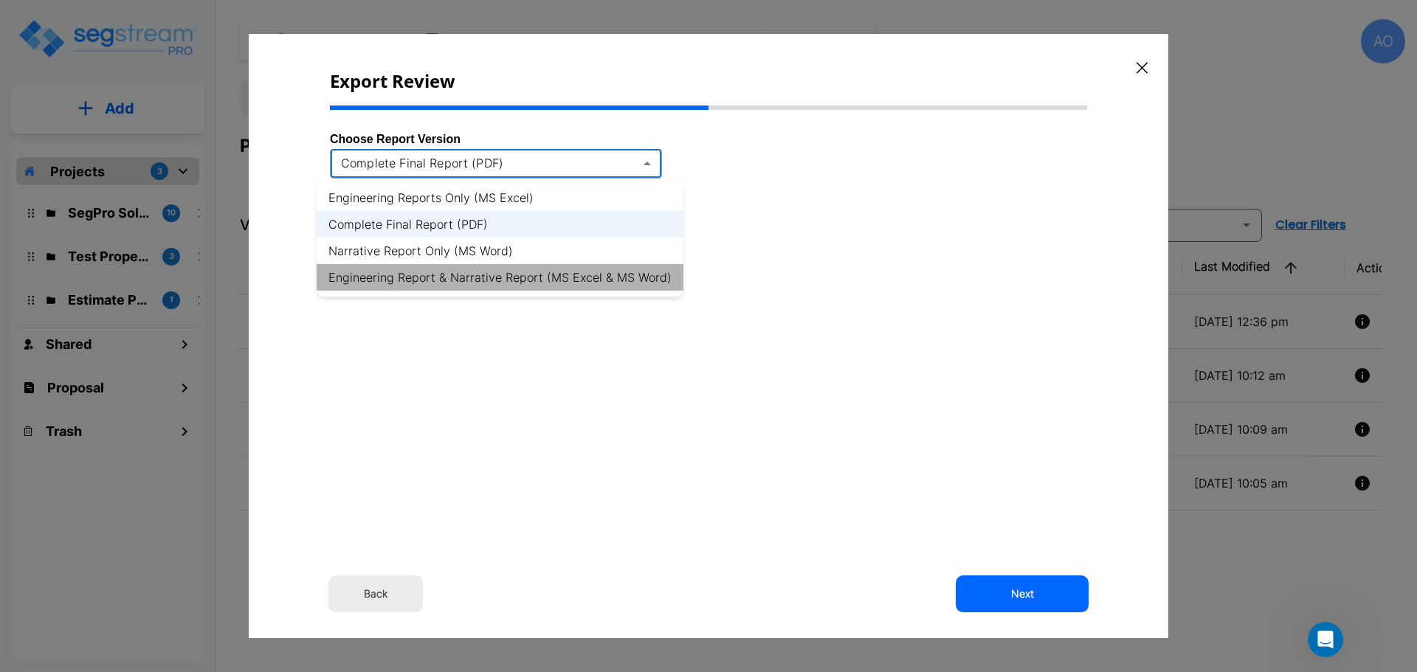
click at [553, 277] on li "Engineering Report & Narrative Report (MS Excel & MS Word)" at bounding box center [500, 277] width 367 height 27
type input "xlsx_word"
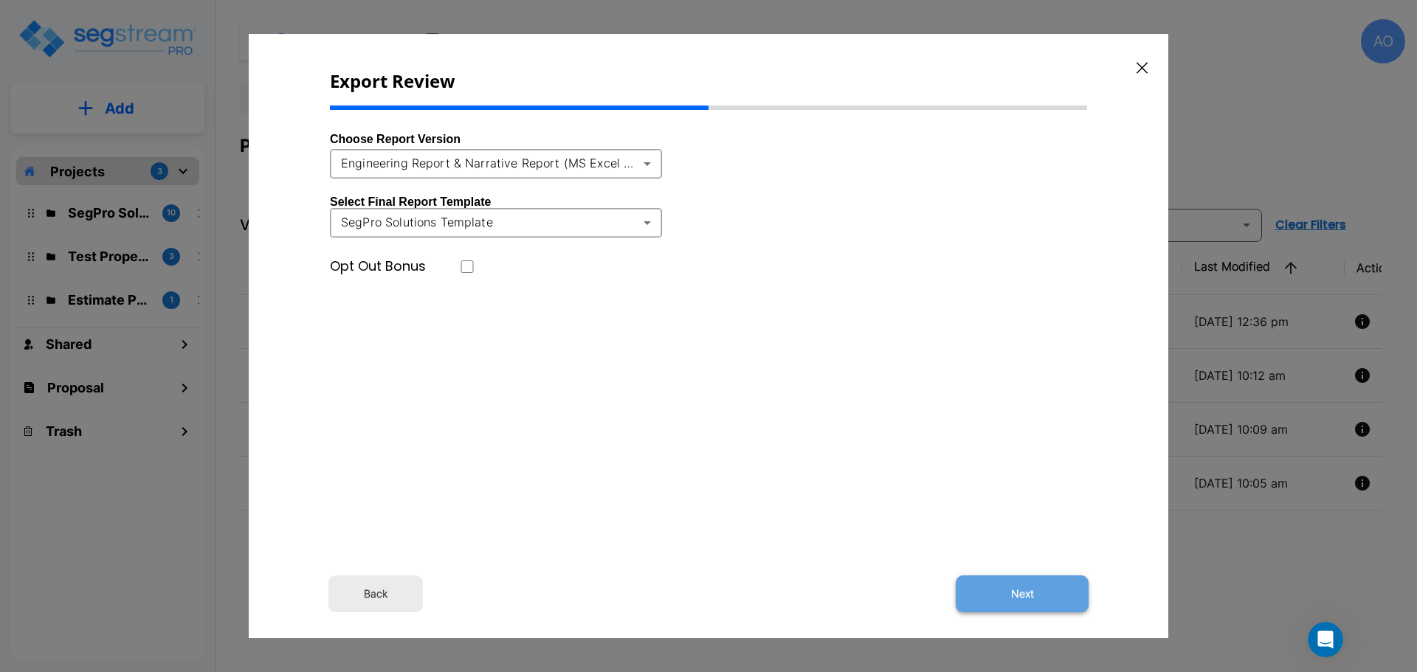
click at [1026, 601] on button "Next" at bounding box center [1022, 594] width 133 height 37
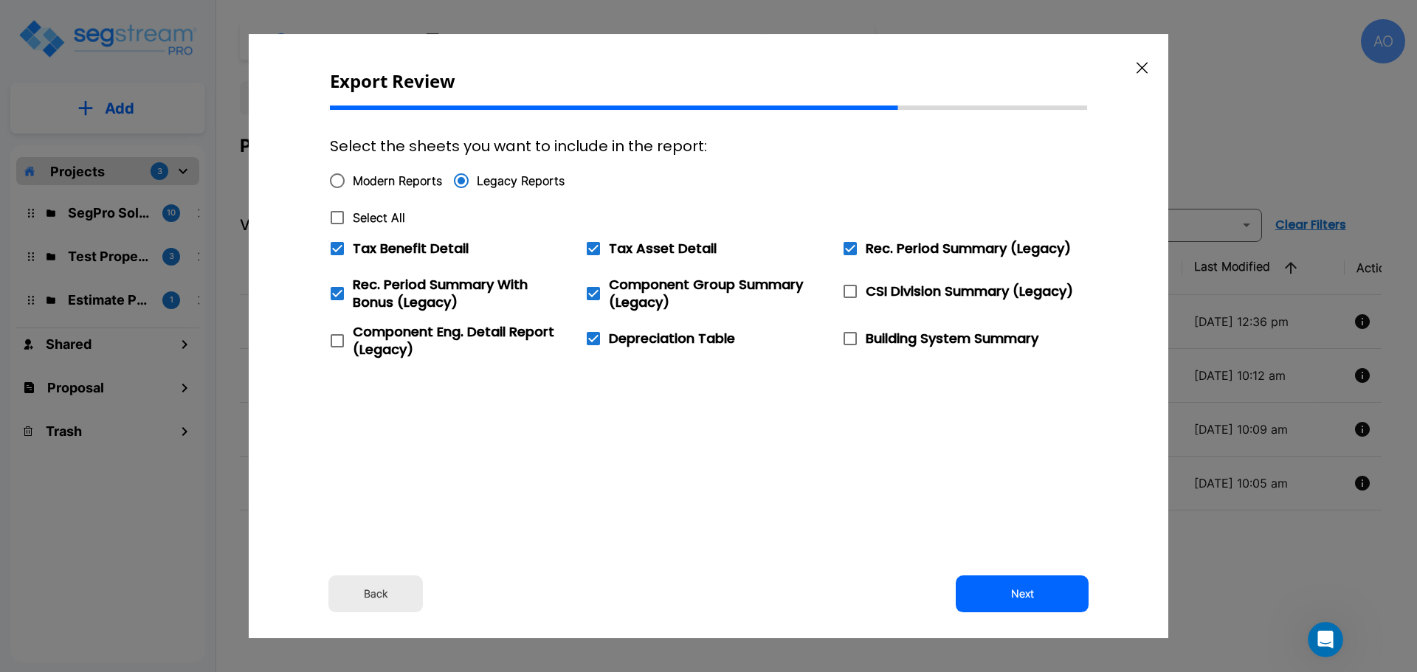
click at [336, 217] on icon at bounding box center [337, 218] width 18 height 18
click at [336, 215] on input "Select All" at bounding box center [329, 208] width 15 height 13
checkbox input "true"
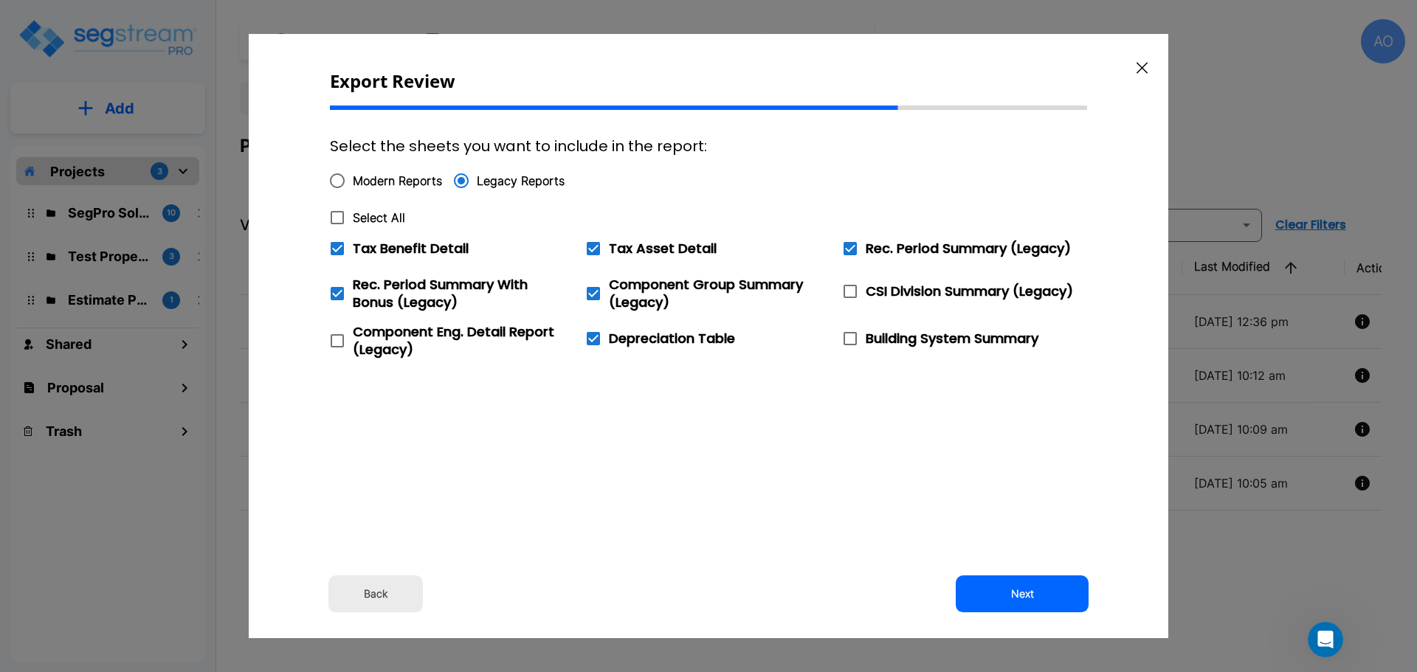
checkbox input "true"
click at [340, 249] on icon at bounding box center [337, 248] width 13 height 13
click at [336, 246] on input "Tax Benefit Detail" at bounding box center [329, 239] width 15 height 13
checkbox input "false"
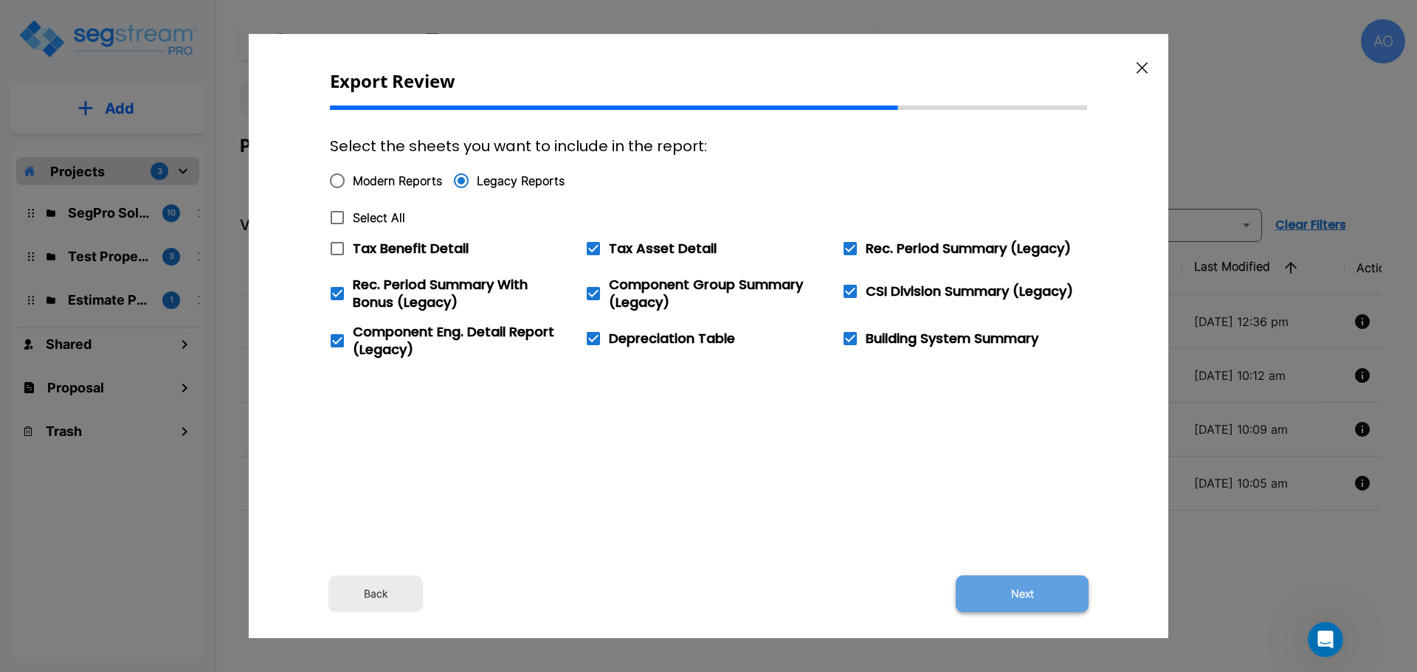
click at [1020, 593] on button "Next" at bounding box center [1022, 594] width 133 height 37
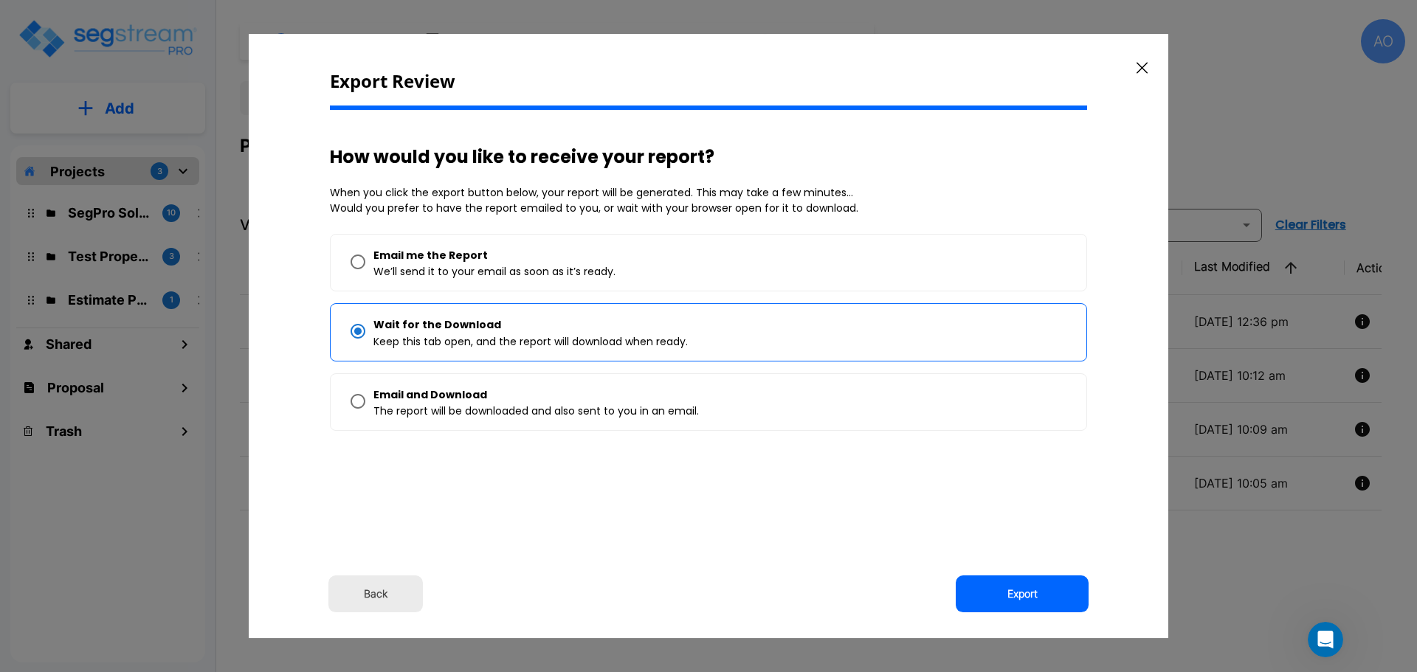
click at [1020, 593] on button "Export" at bounding box center [1022, 594] width 133 height 37
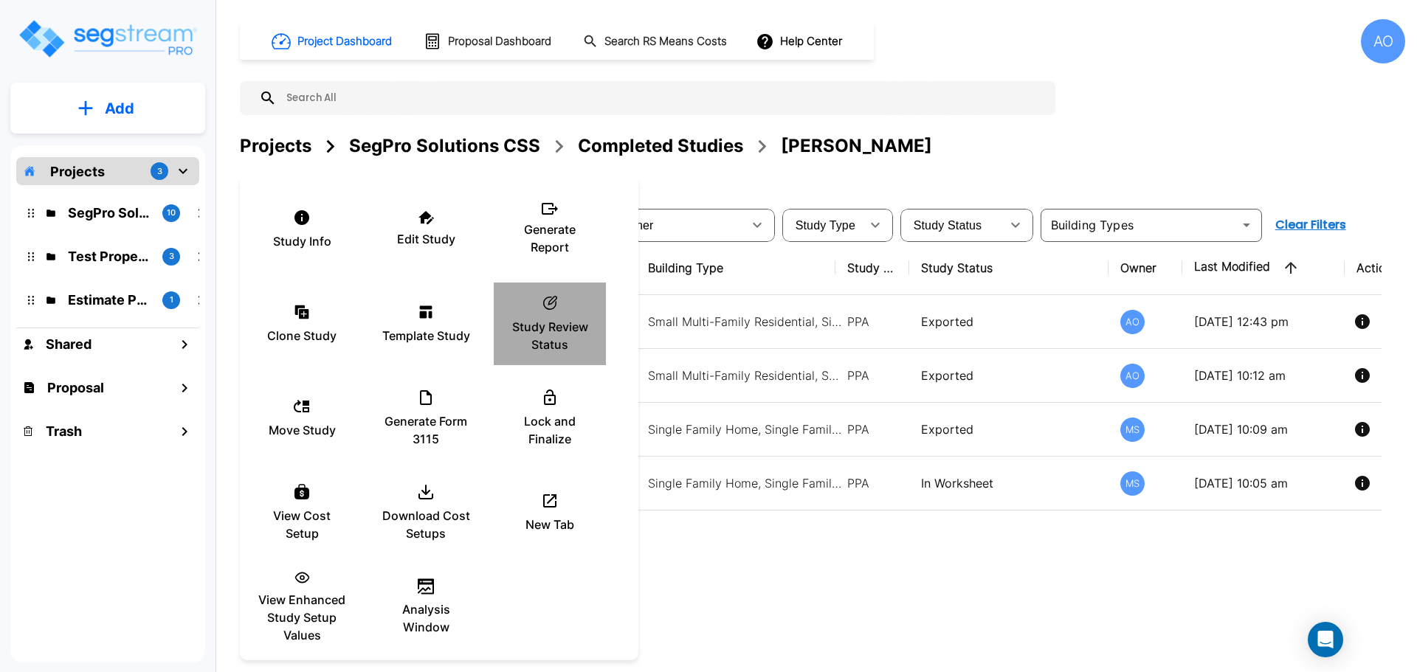
click at [545, 309] on icon "ic_fluent_status_24_regular Created with Sketch." at bounding box center [550, 303] width 18 height 18
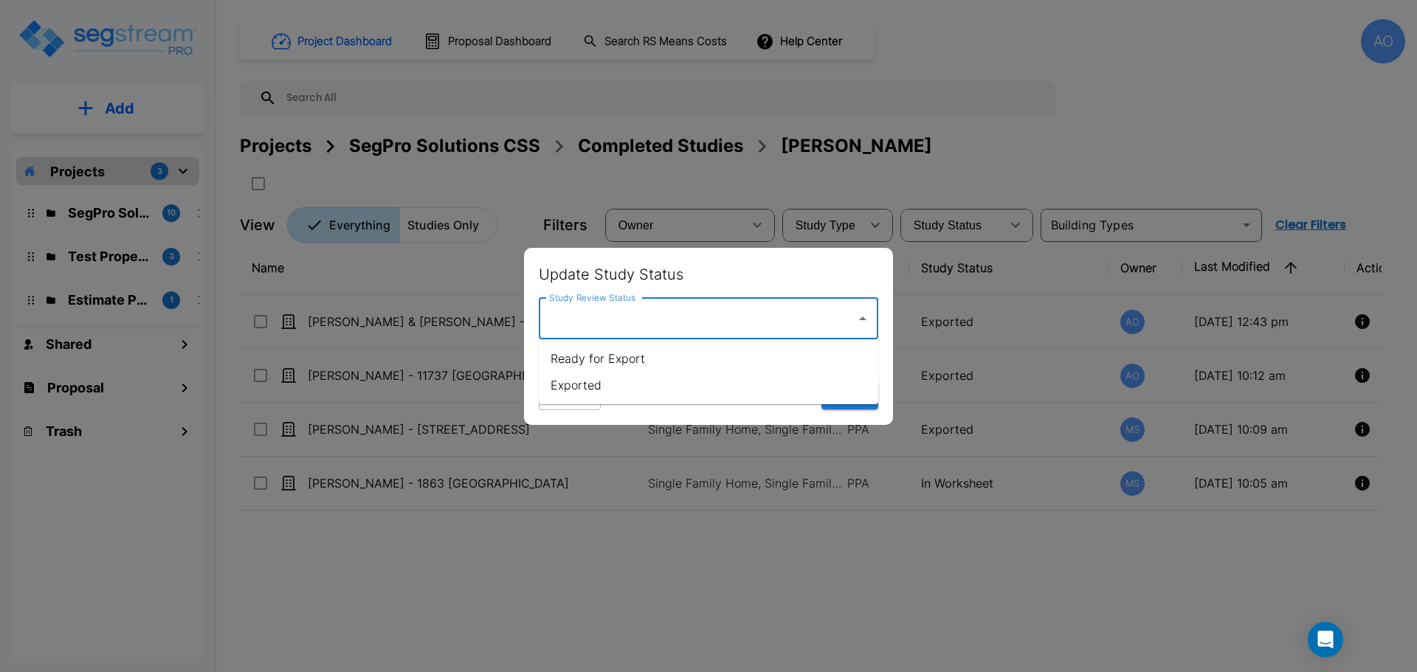
click at [578, 325] on input "Study Review Status" at bounding box center [697, 319] width 304 height 28
click at [574, 385] on li "Exported" at bounding box center [708, 385] width 339 height 27
type input "Exported"
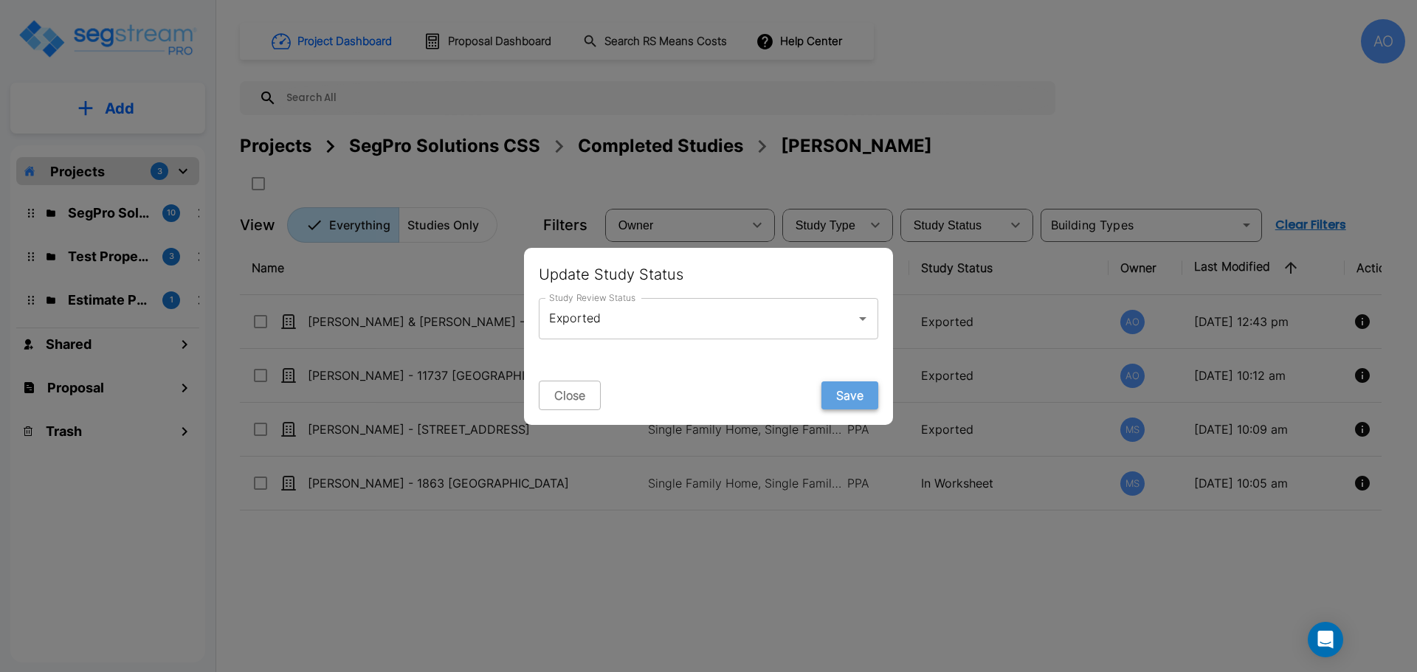
click at [845, 398] on button "Save" at bounding box center [849, 395] width 57 height 28
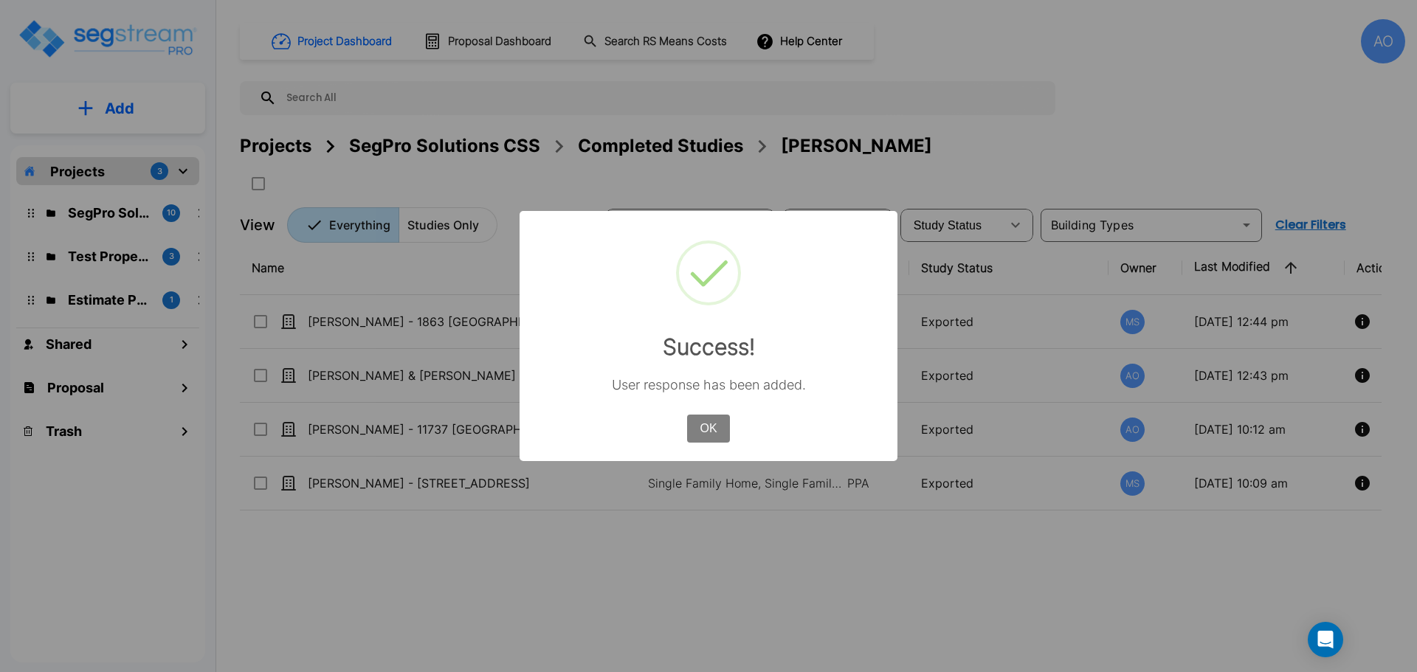
click at [713, 426] on button "OK" at bounding box center [708, 429] width 43 height 28
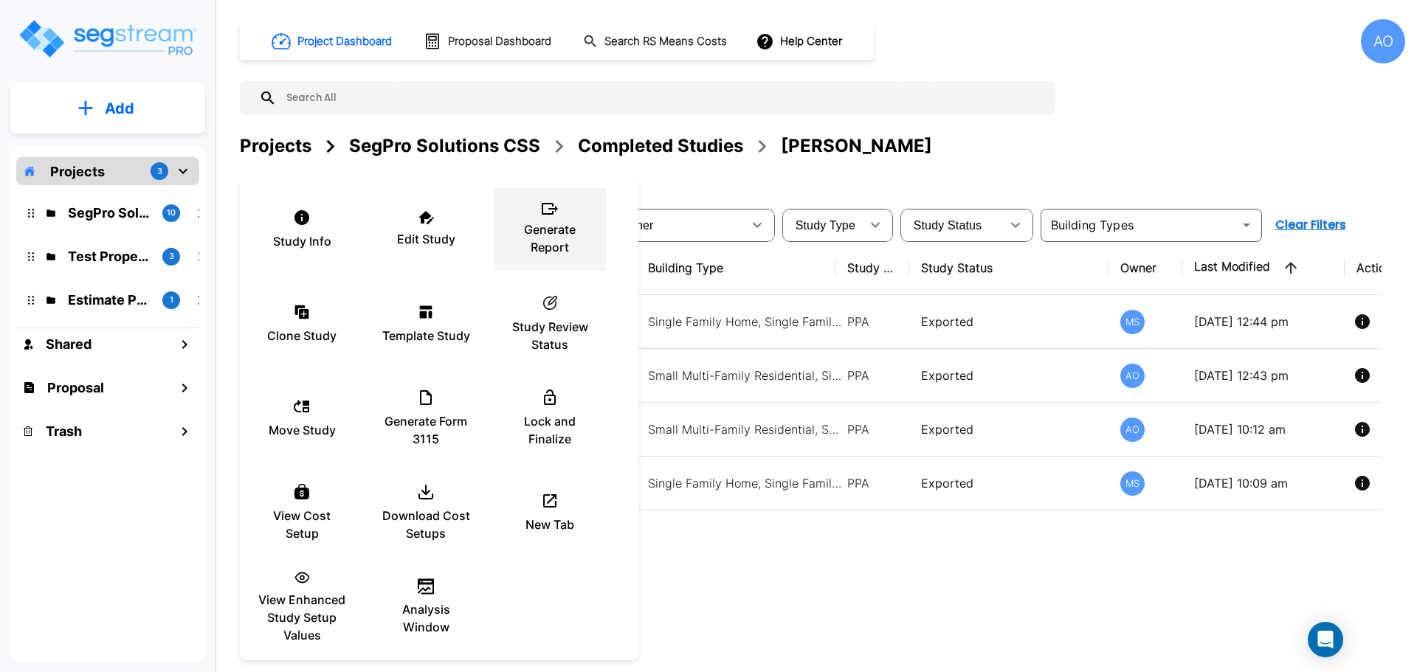
click at [543, 218] on div "Generate Report" at bounding box center [549, 230] width 89 height 74
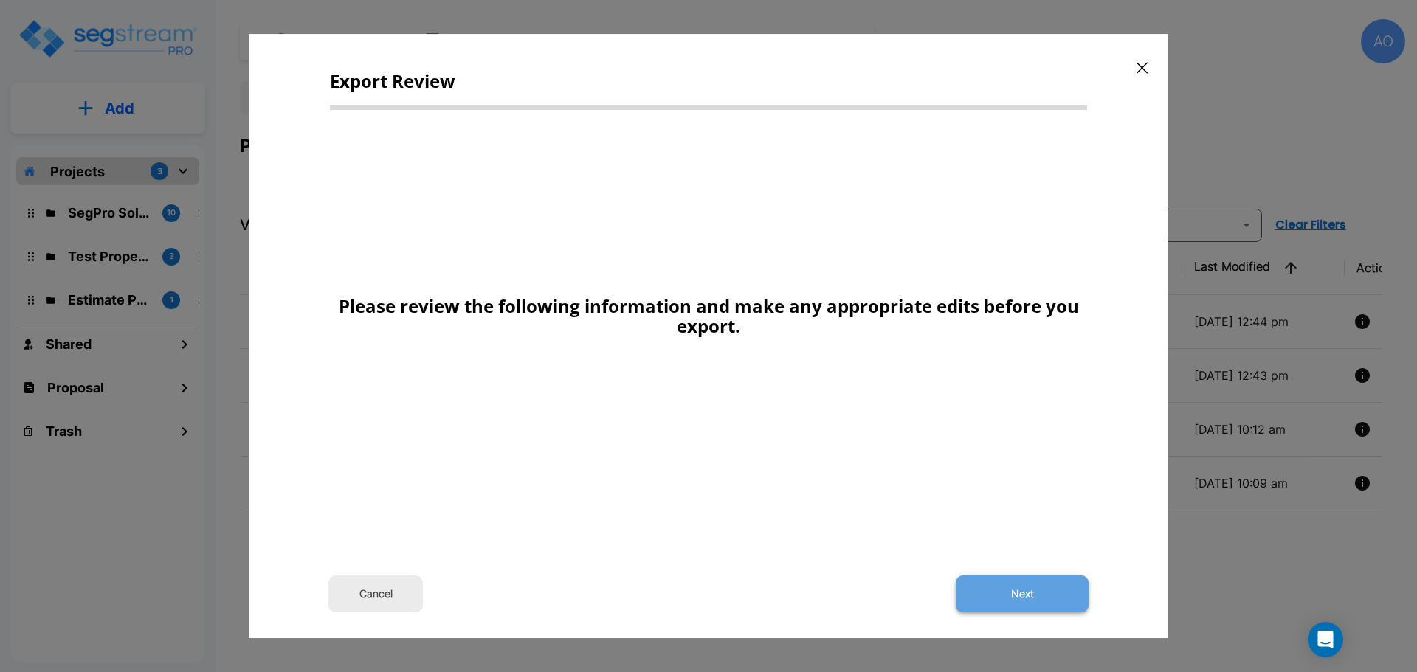
click at [1021, 598] on button "Next" at bounding box center [1022, 594] width 133 height 37
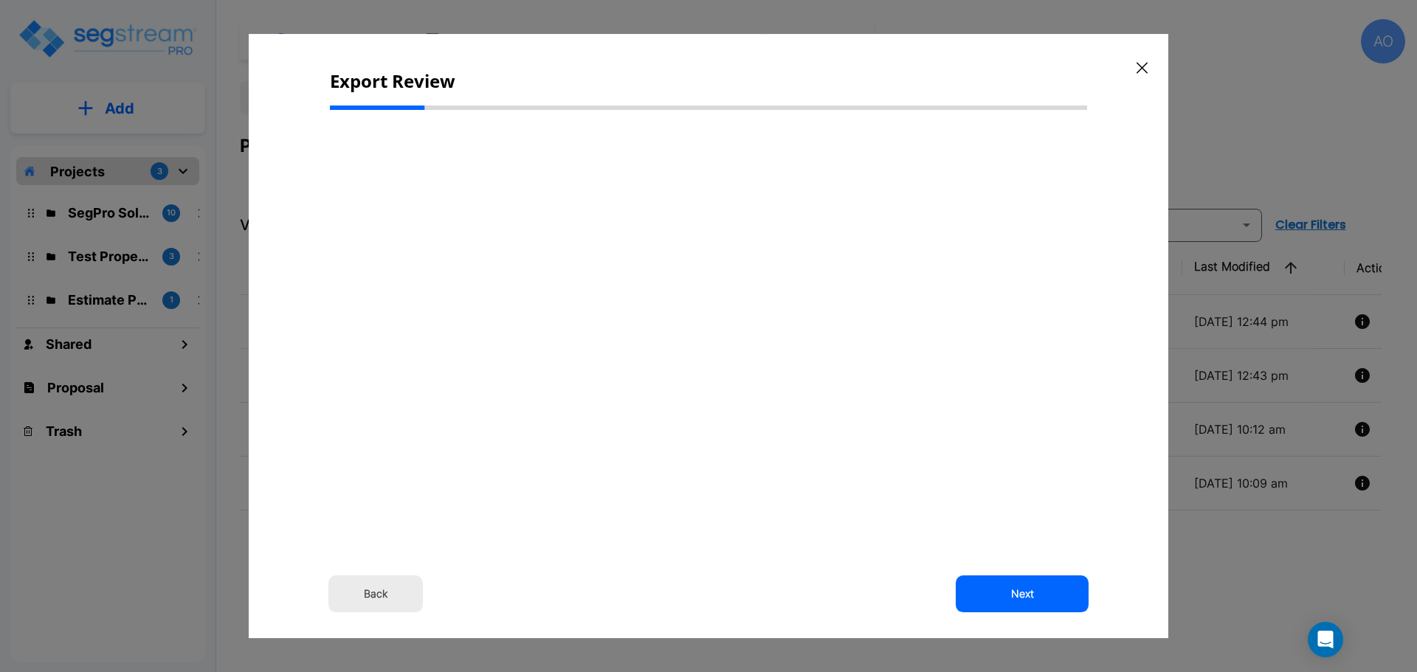
type input "29,868.0"
select select "2024"
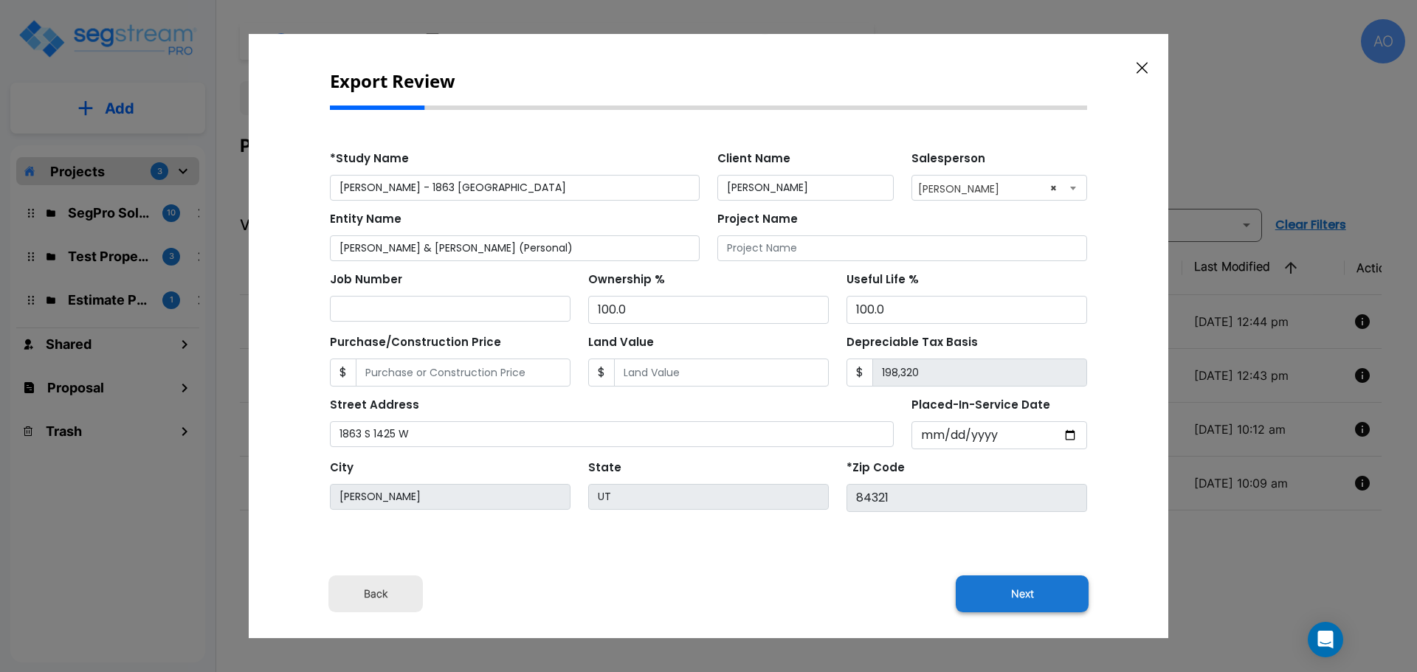
click at [1023, 595] on button "Next" at bounding box center [1022, 594] width 133 height 37
type input "29868"
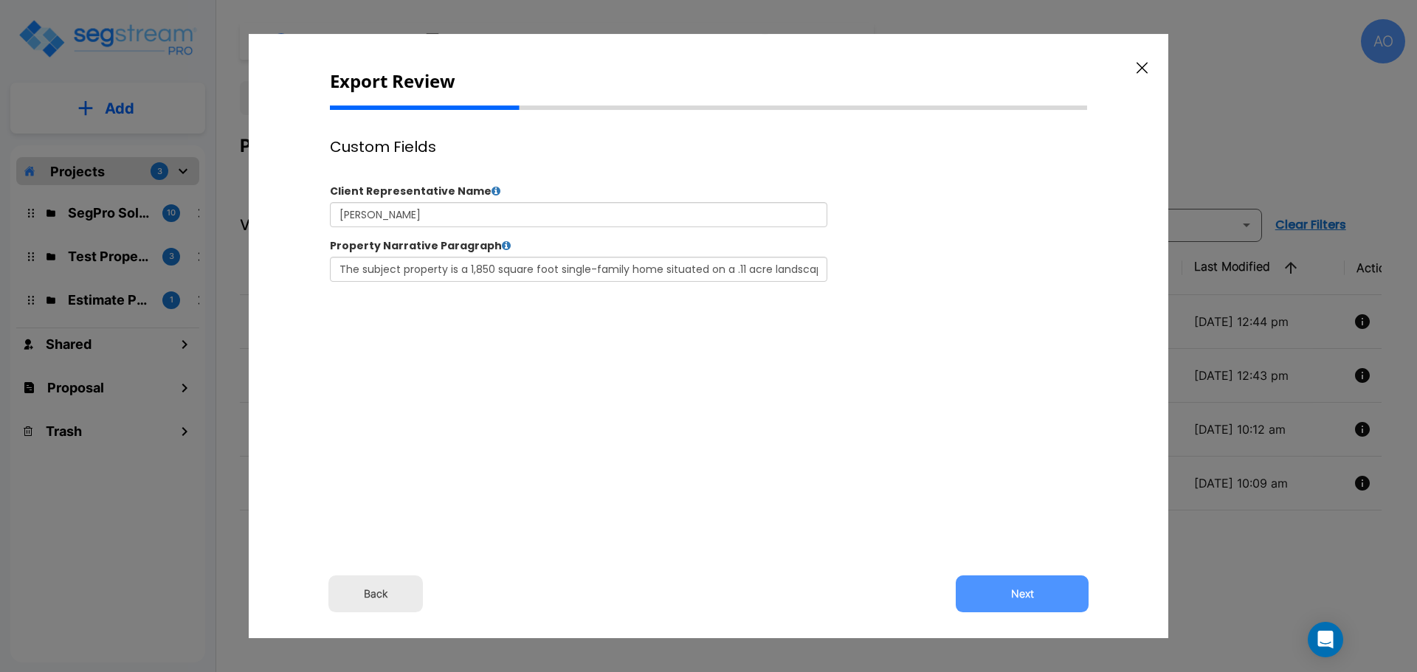
click at [1023, 595] on button "Next" at bounding box center [1022, 594] width 133 height 37
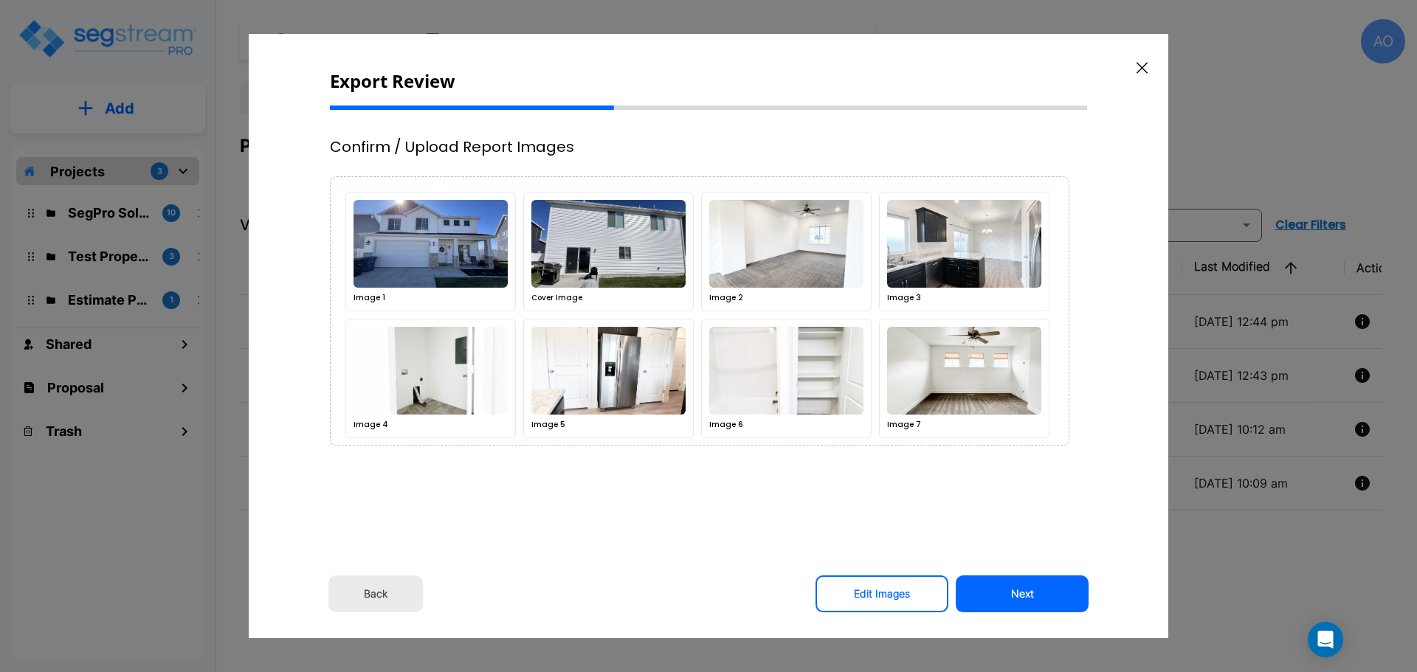
click at [1023, 595] on button "Next" at bounding box center [1022, 594] width 133 height 37
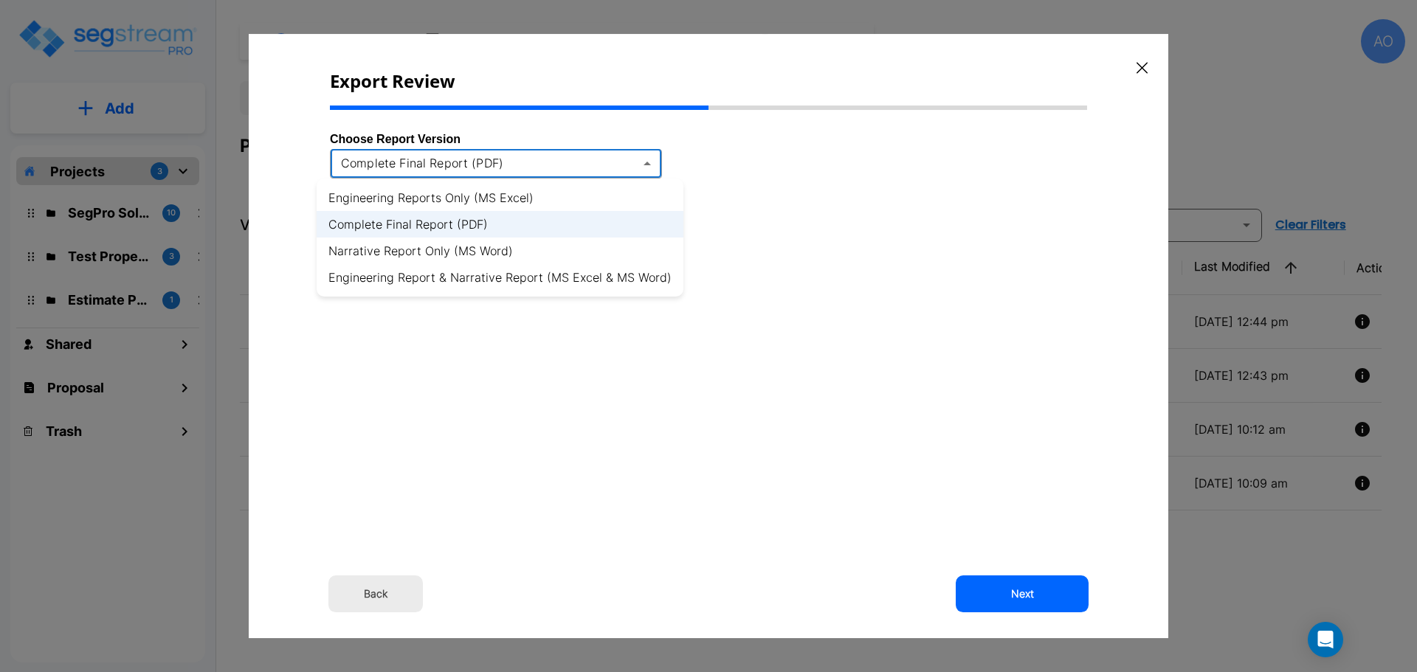
click at [477, 159] on body "× Your report is being generated. Be patient! × We're working on your Modificat…" at bounding box center [708, 336] width 1417 height 672
click at [514, 279] on li "Engineering Report & Narrative Report (MS Excel & MS Word)" at bounding box center [500, 277] width 367 height 27
type input "xlsx_word"
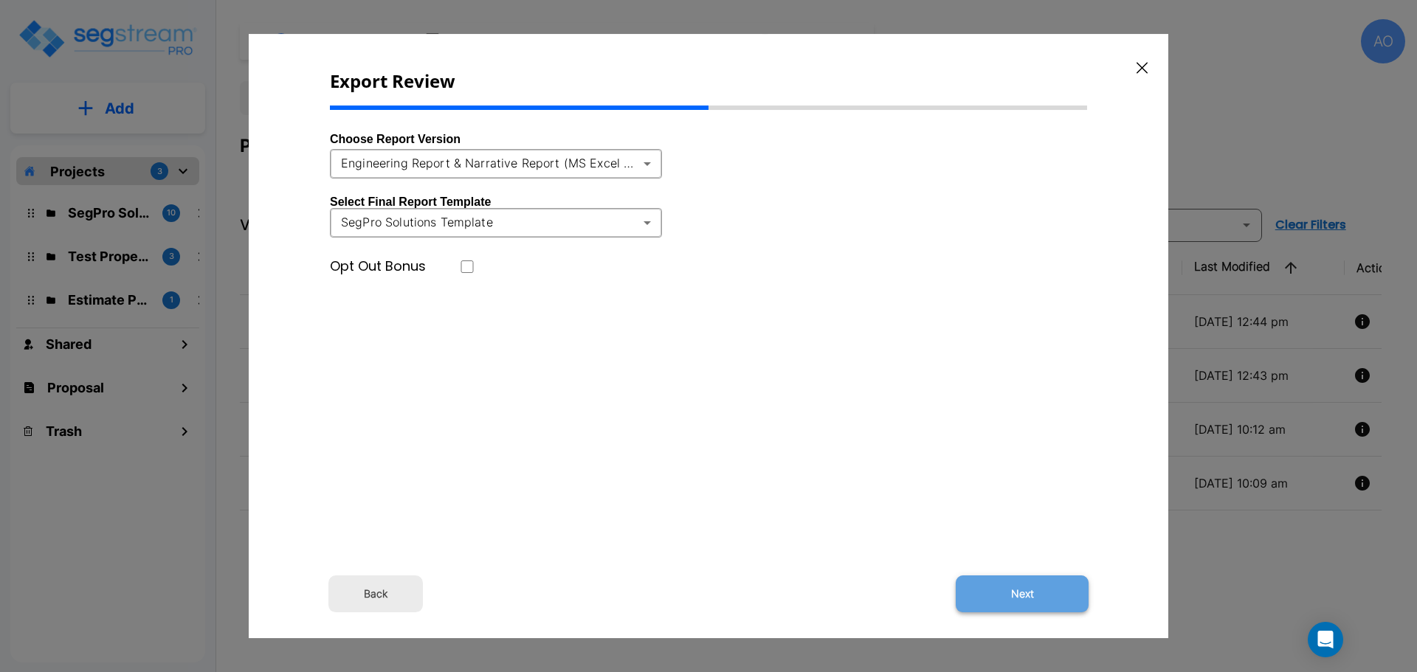
click at [1020, 591] on button "Next" at bounding box center [1022, 594] width 133 height 37
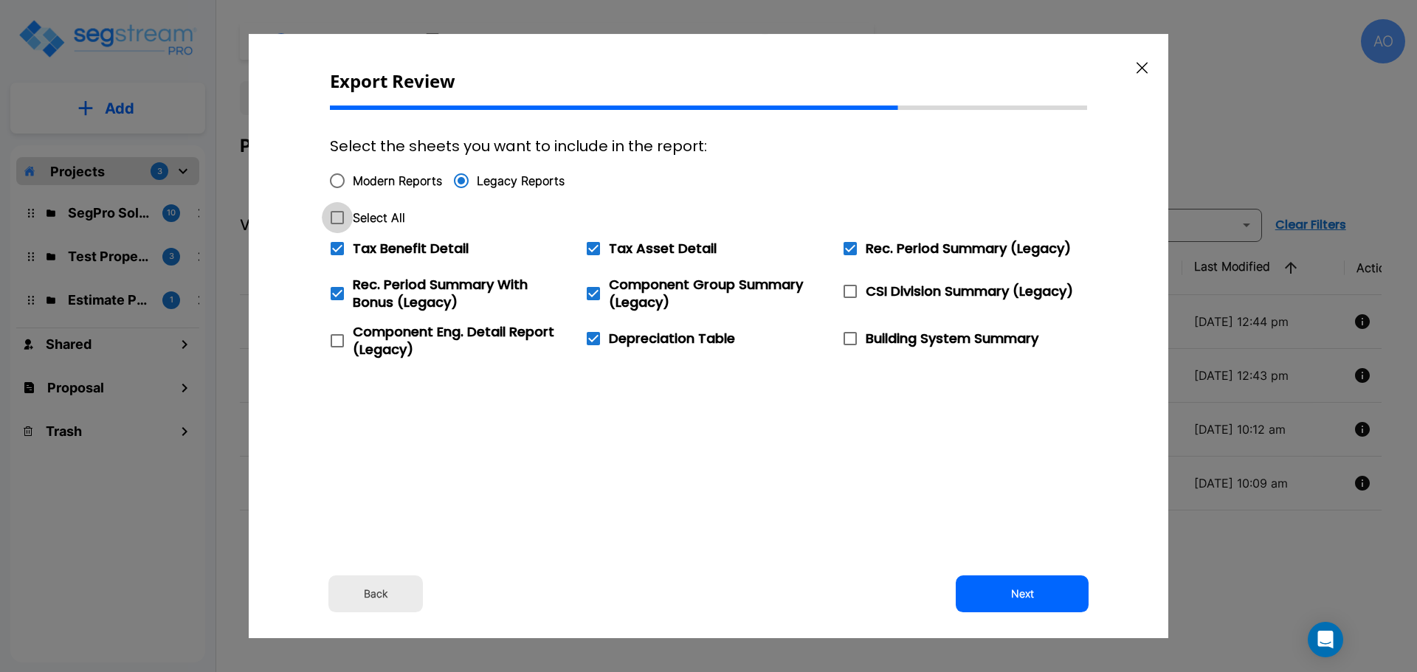
click at [338, 218] on icon at bounding box center [337, 218] width 18 height 18
click at [336, 215] on input "Select All" at bounding box center [329, 208] width 15 height 13
checkbox input "true"
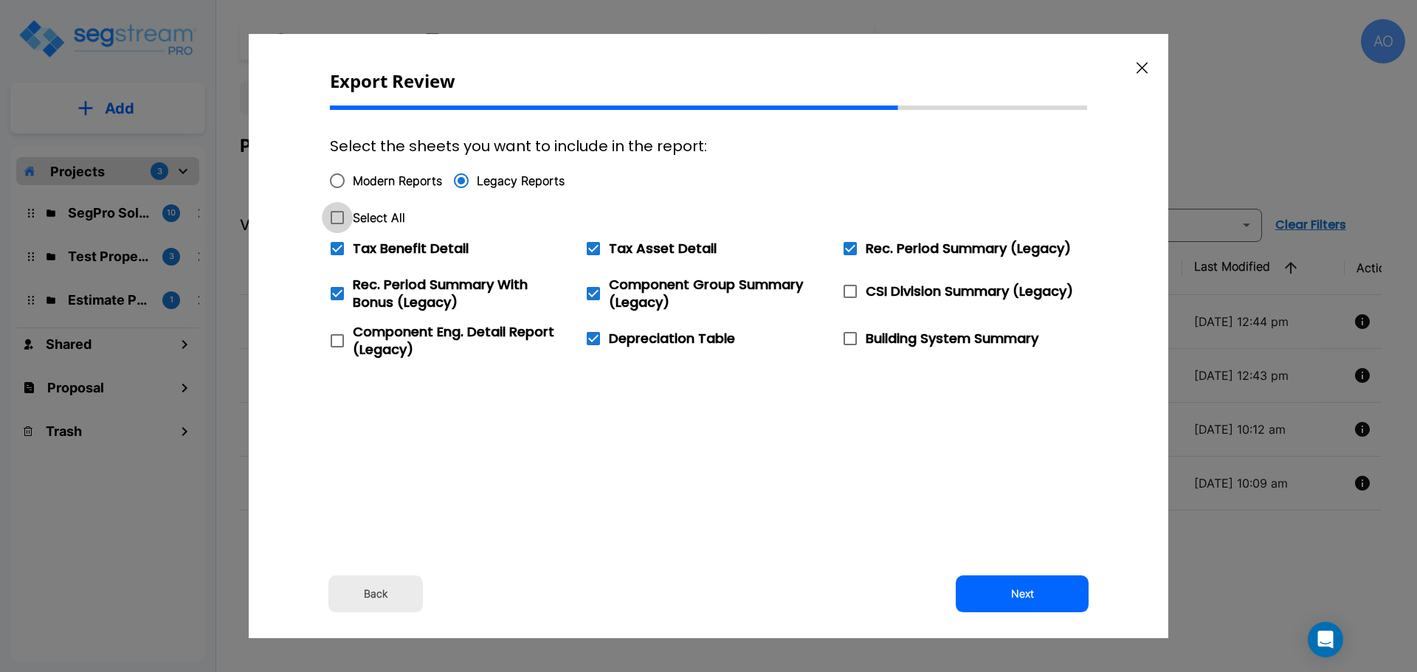
checkbox input "true"
click at [337, 248] on icon at bounding box center [337, 248] width 13 height 13
click at [336, 246] on input "Tax Benefit Detail" at bounding box center [329, 239] width 15 height 13
checkbox input "false"
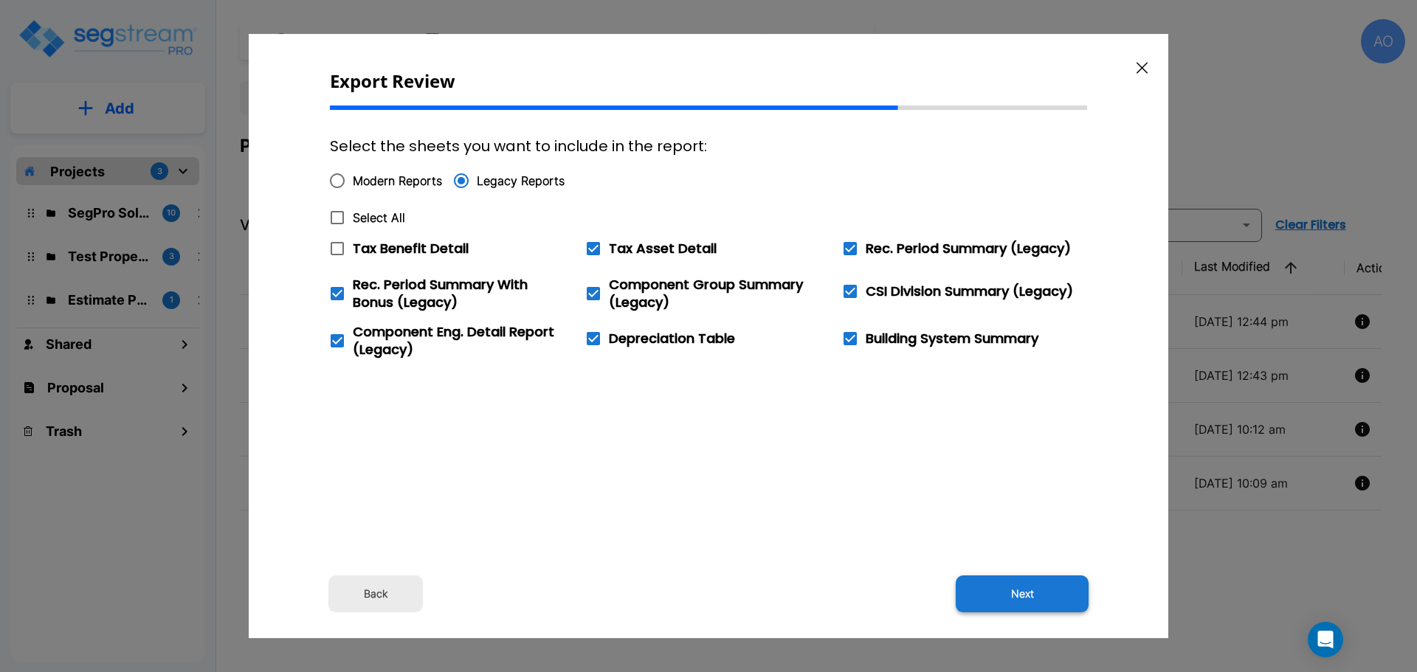
click at [1023, 595] on button "Next" at bounding box center [1022, 594] width 133 height 37
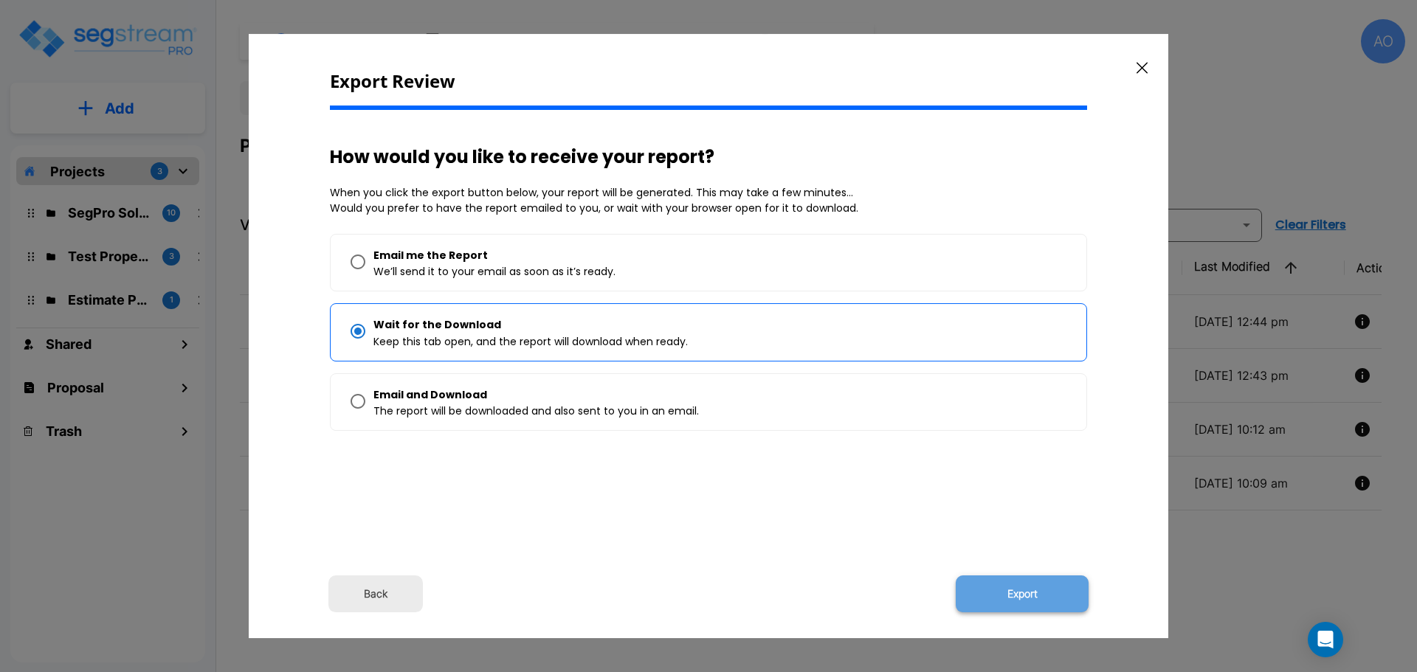
click at [1023, 595] on button "Export" at bounding box center [1022, 594] width 133 height 37
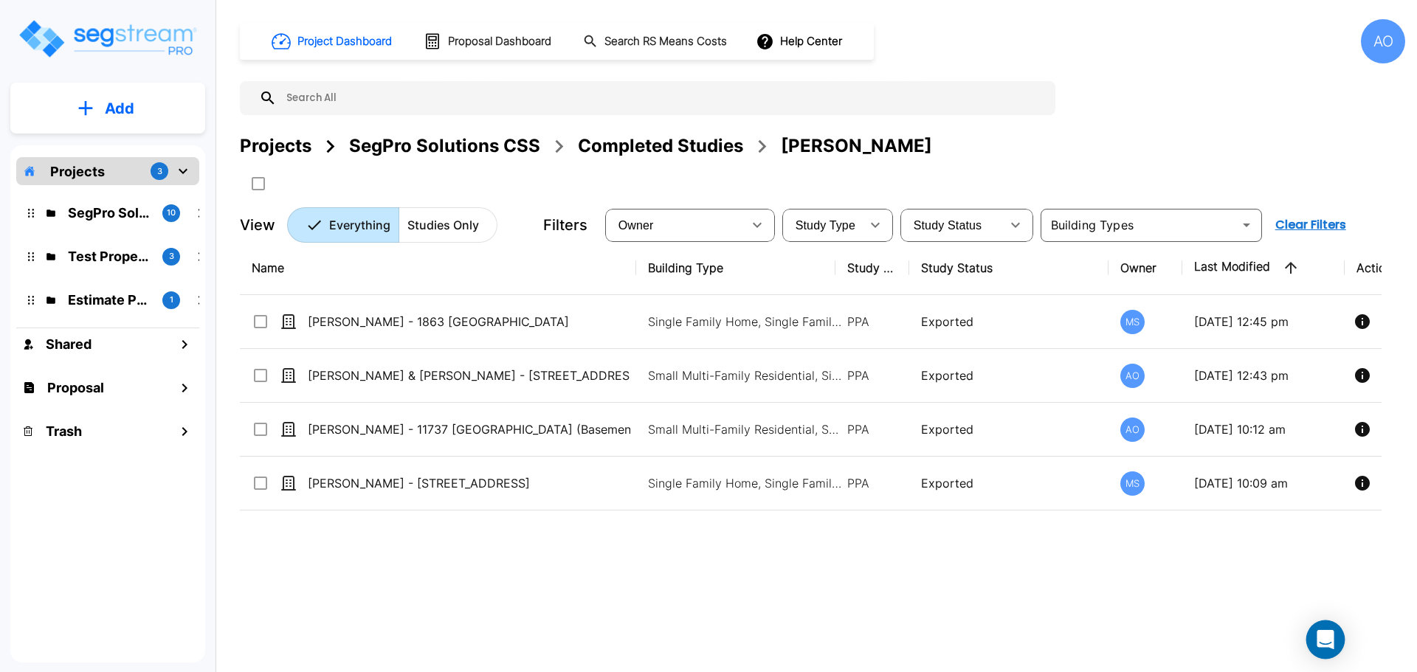
click at [1321, 641] on icon "Open Intercom Messenger" at bounding box center [1324, 639] width 17 height 19
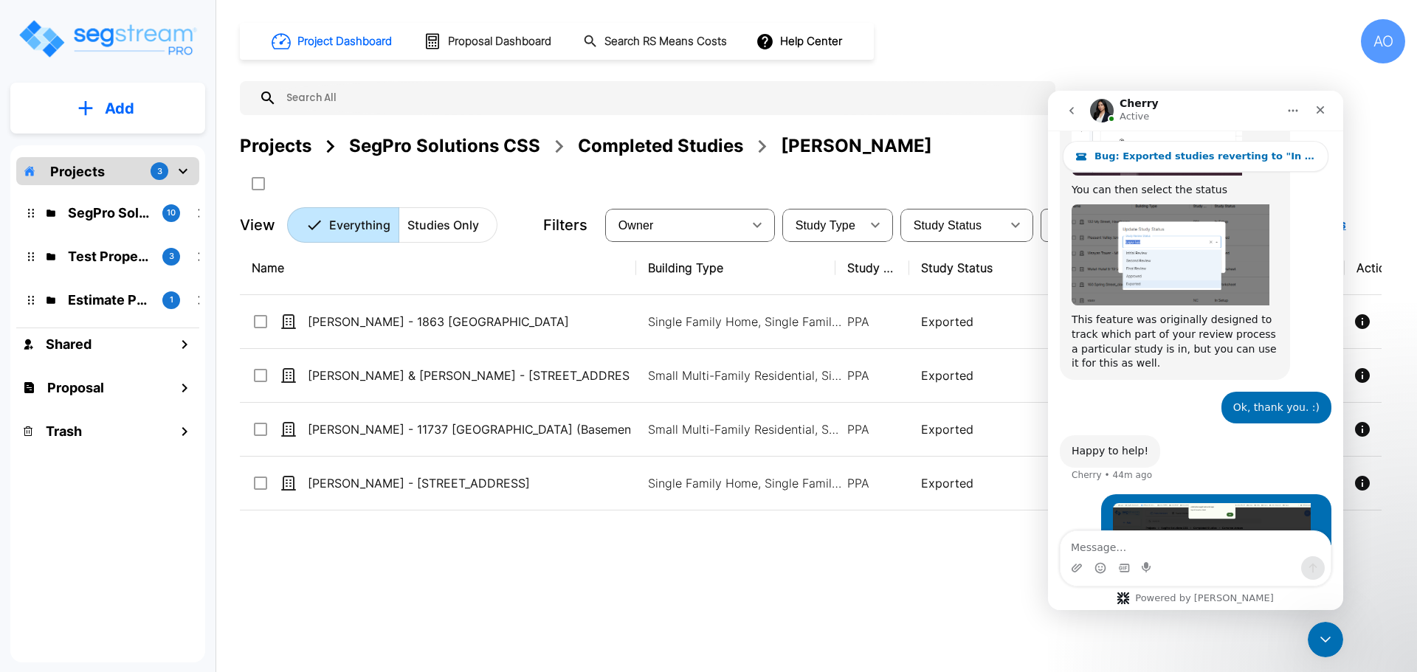
scroll to position [2419, 0]
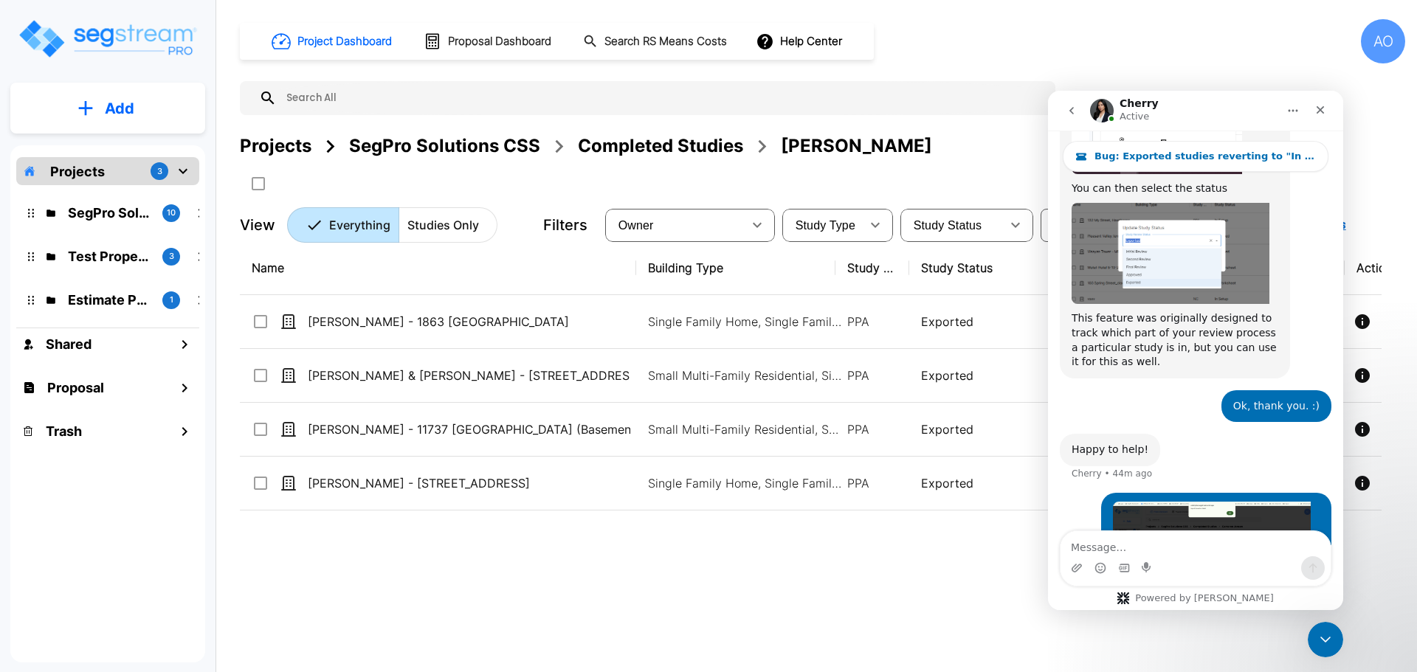
click at [1159, 548] on textarea "Message…" at bounding box center [1195, 543] width 270 height 25
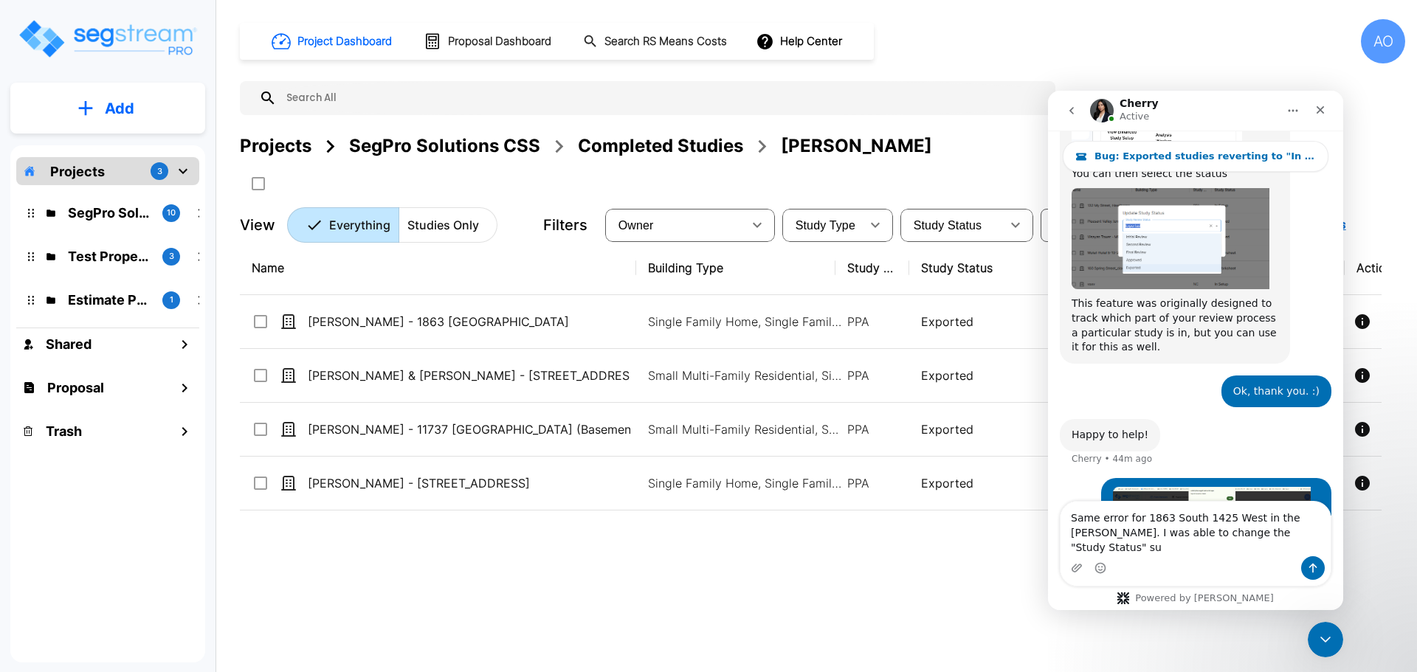
scroll to position [2448, 0]
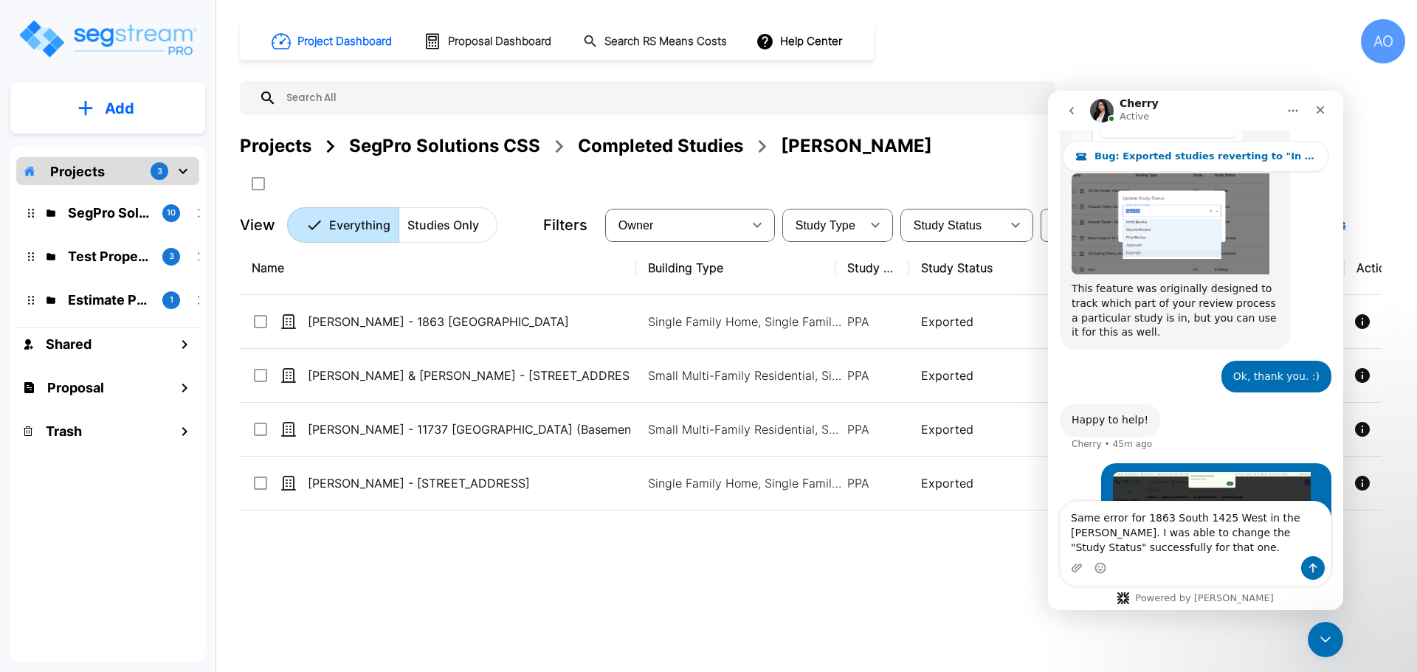
type textarea "Same error for 1863 South 1425 West in the Cameron Jenson folder. I was able to…"
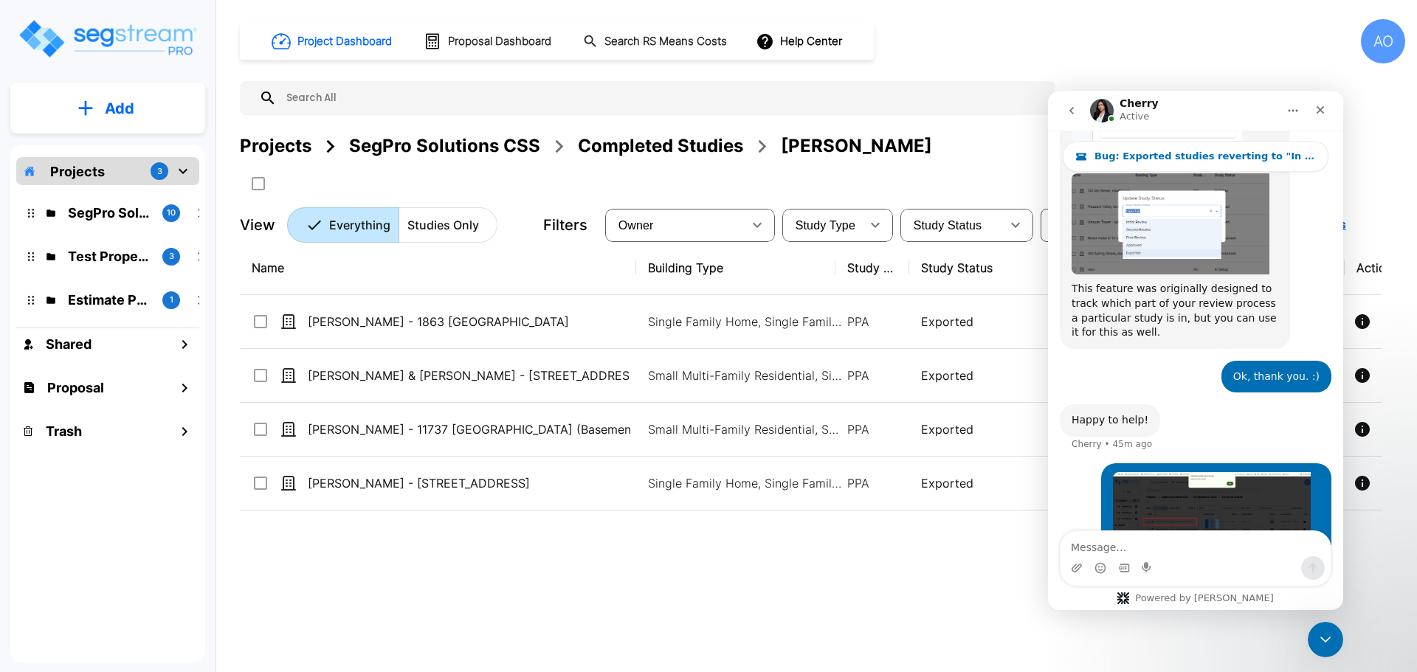
scroll to position [2481, 0]
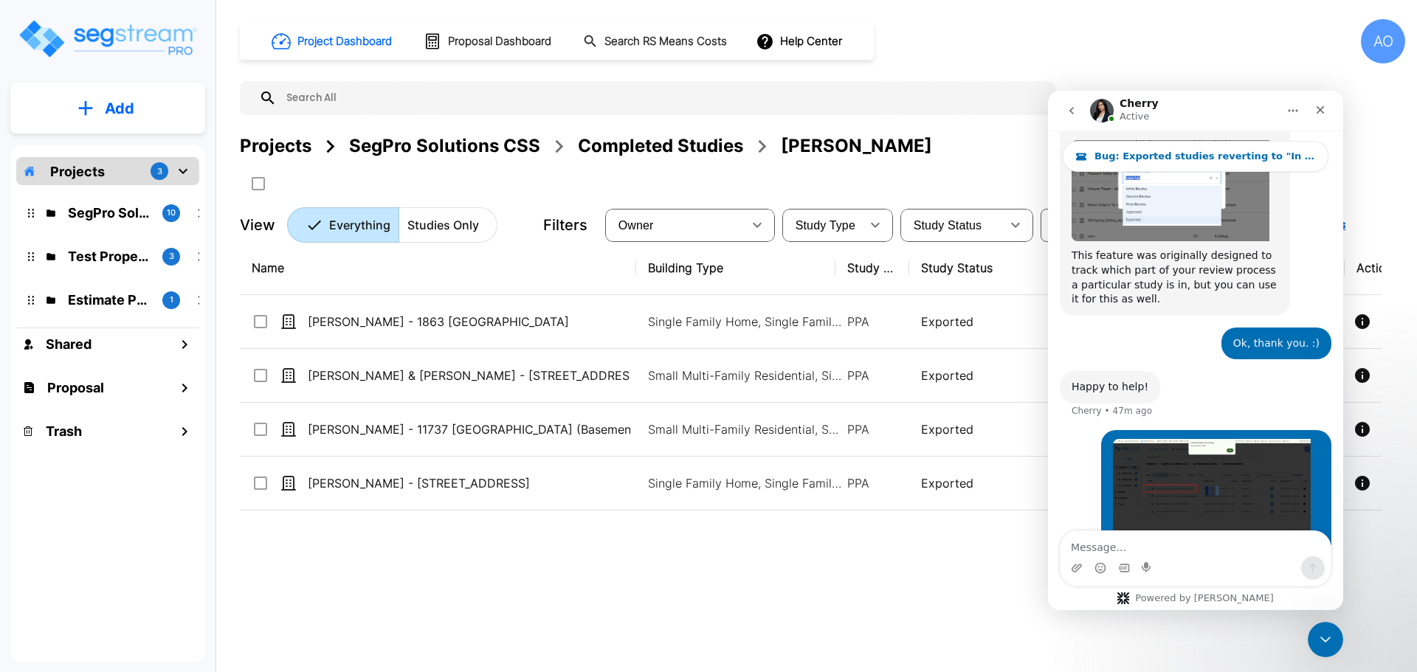
click at [942, 577] on div "Name Building Type Study Type Study Status Owner Last Modified Action Cameron J…" at bounding box center [810, 449] width 1141 height 417
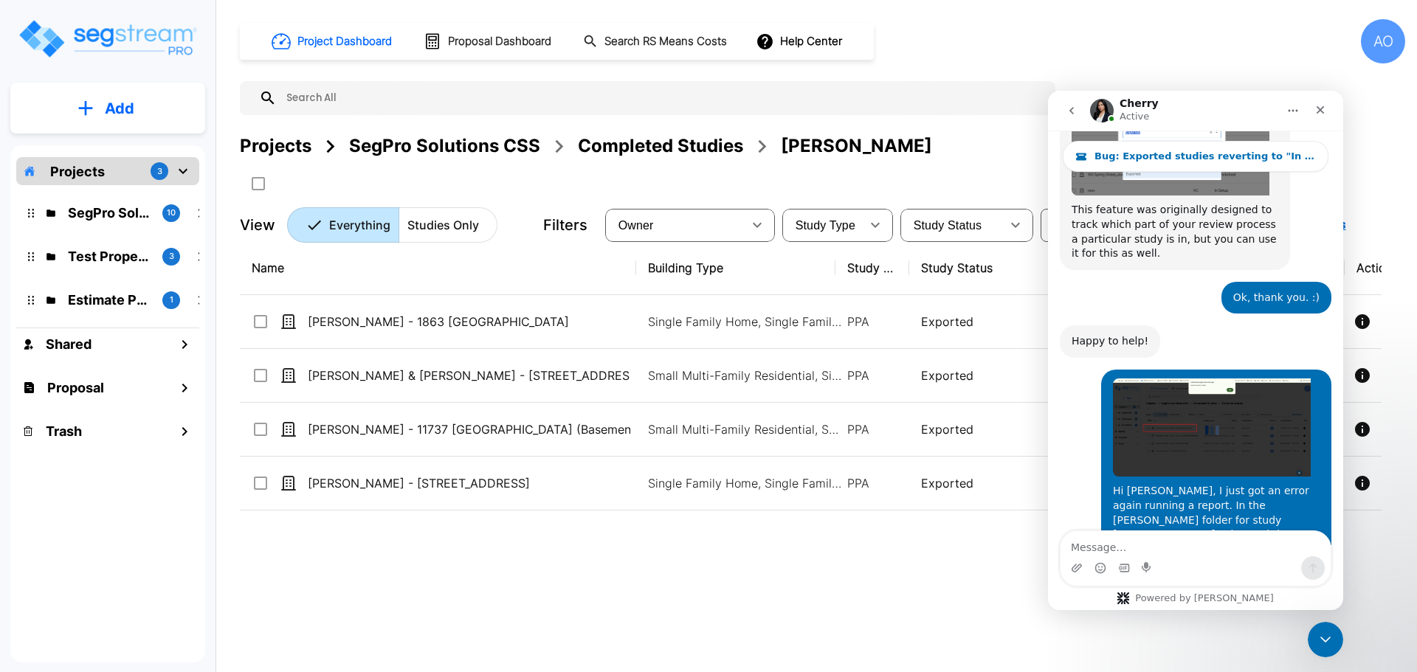
scroll to position [2526, 0]
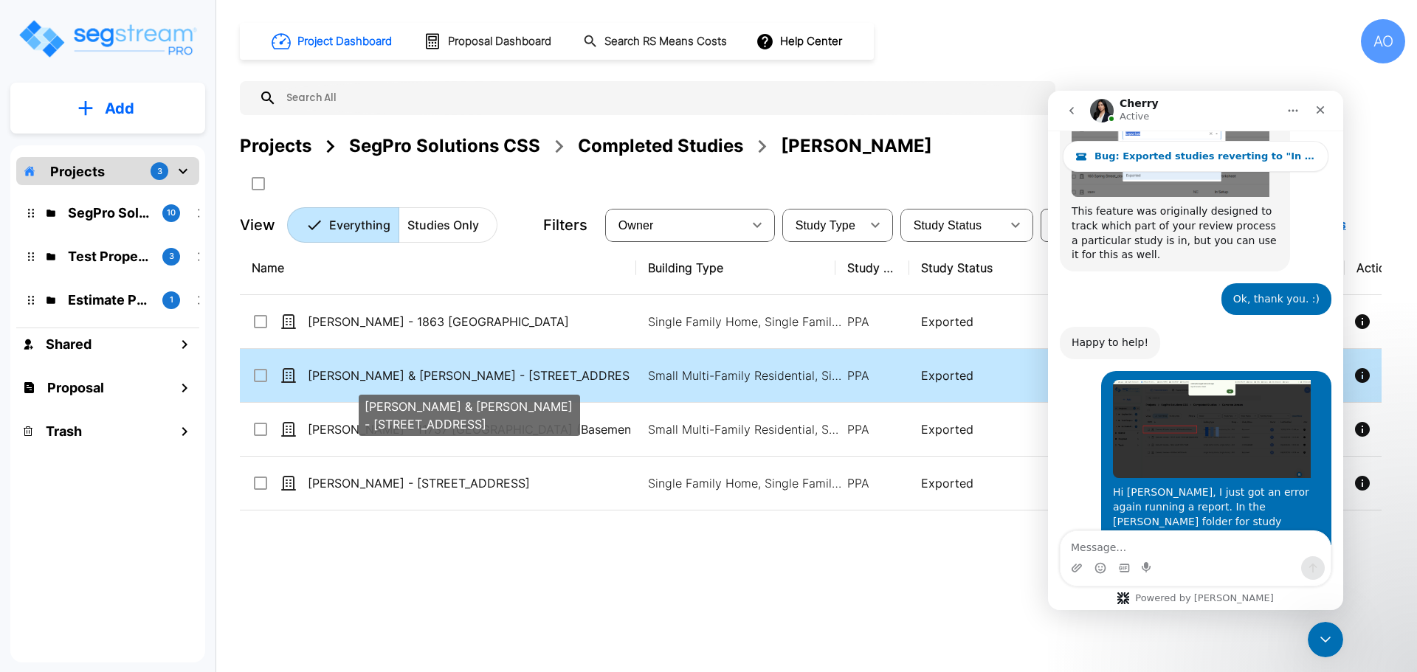
click at [497, 376] on p "[PERSON_NAME] & [PERSON_NAME] - [STREET_ADDRESS]" at bounding box center [469, 376] width 322 height 18
checkbox input "true"
click at [497, 376] on p "[PERSON_NAME] & [PERSON_NAME] - [STREET_ADDRESS]" at bounding box center [469, 376] width 322 height 18
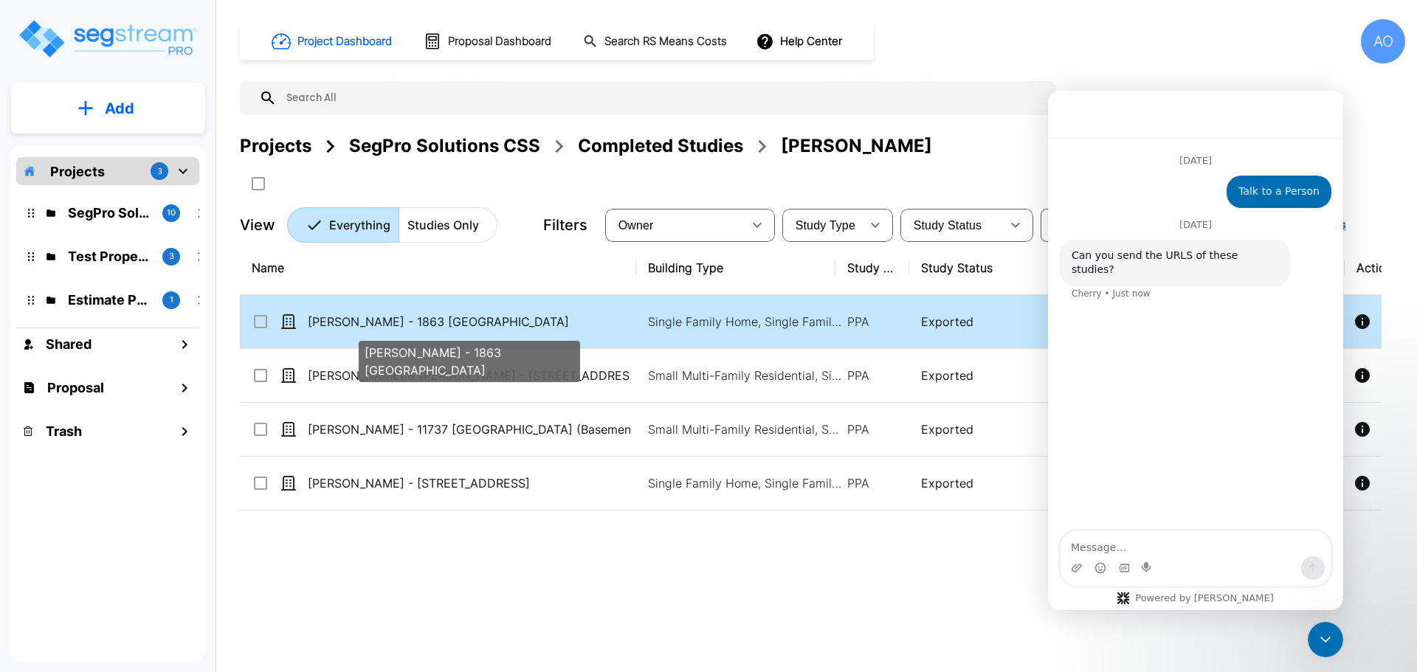
click at [438, 322] on p "[PERSON_NAME] - 1863 [GEOGRAPHIC_DATA]" at bounding box center [469, 322] width 322 height 18
checkbox input "true"
click at [438, 322] on p "[PERSON_NAME] - 1863 [GEOGRAPHIC_DATA]" at bounding box center [469, 322] width 322 height 18
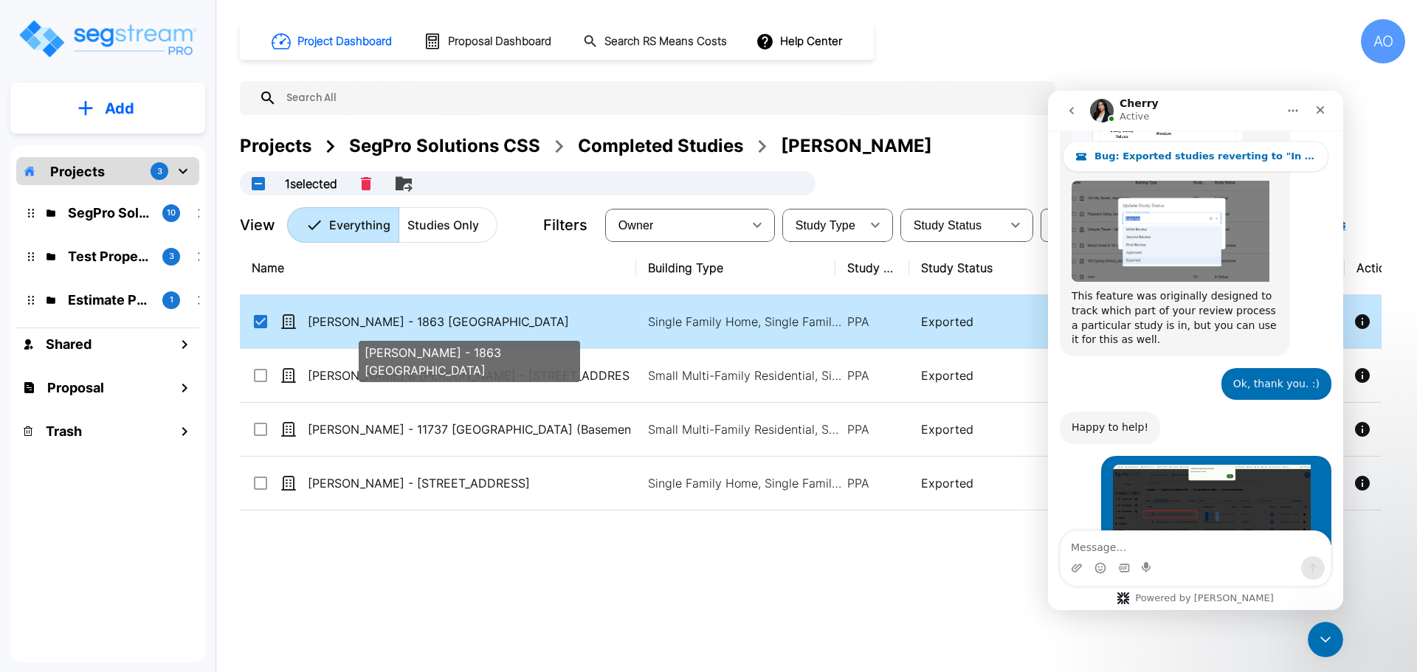
scroll to position [2501, 0]
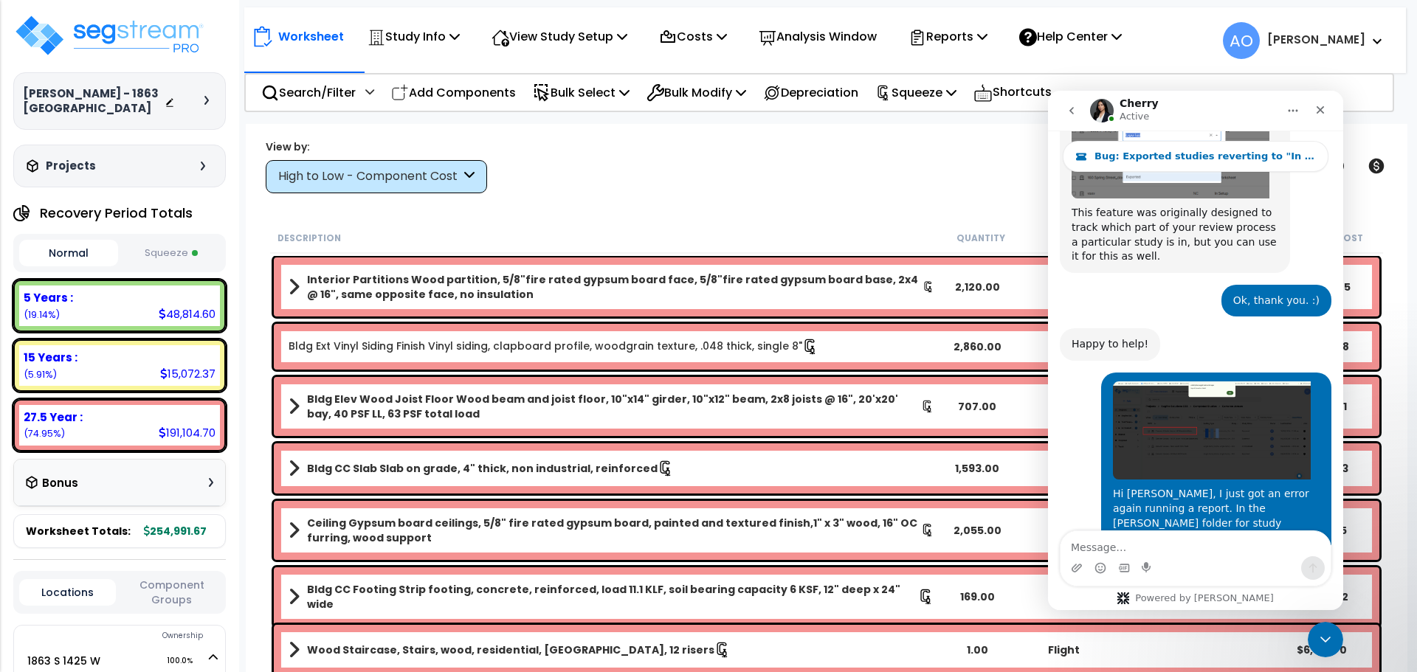
scroll to position [2526, 0]
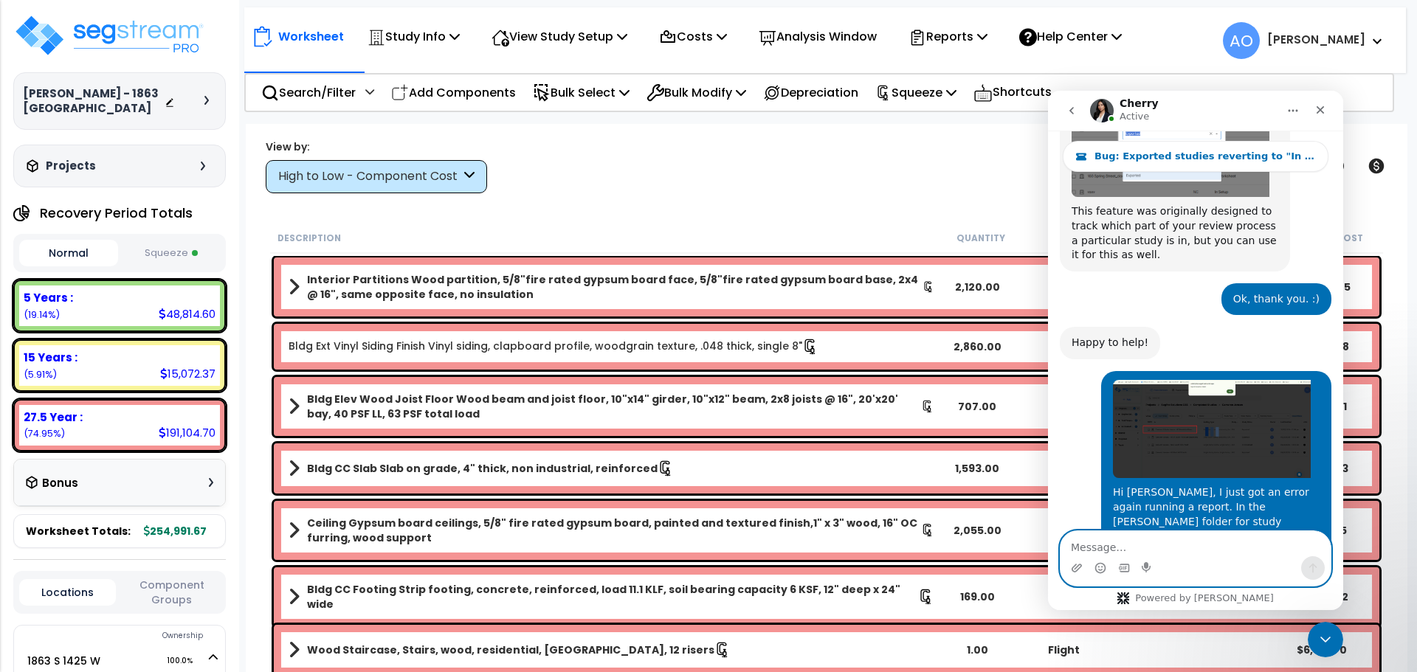
click at [1153, 545] on textarea "Message…" at bounding box center [1195, 543] width 270 height 25
paste textarea "https://enterprise.segstream.com/project/v2/take-offsheet/30628/ https://enterp…"
type textarea "https://enterprise.segstream.com/project/v2/take-offsheet/30628/ https://enterp…"
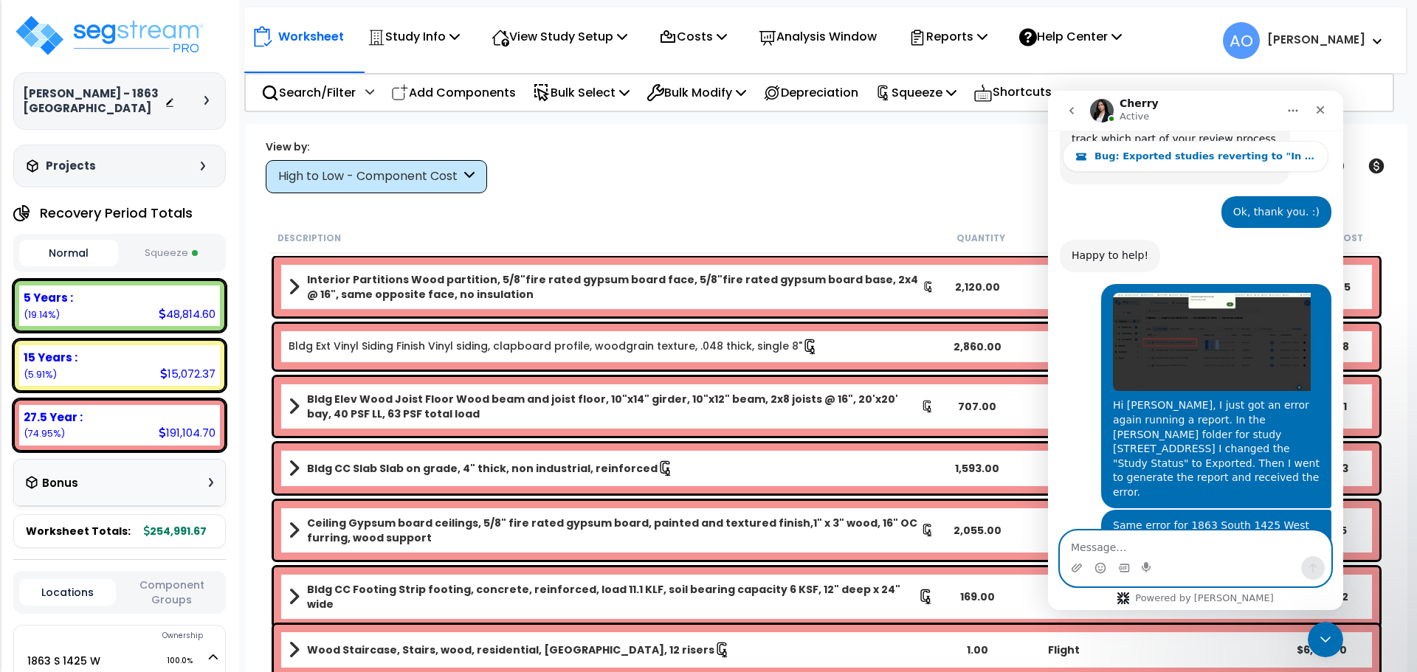
scroll to position [2627, 0]
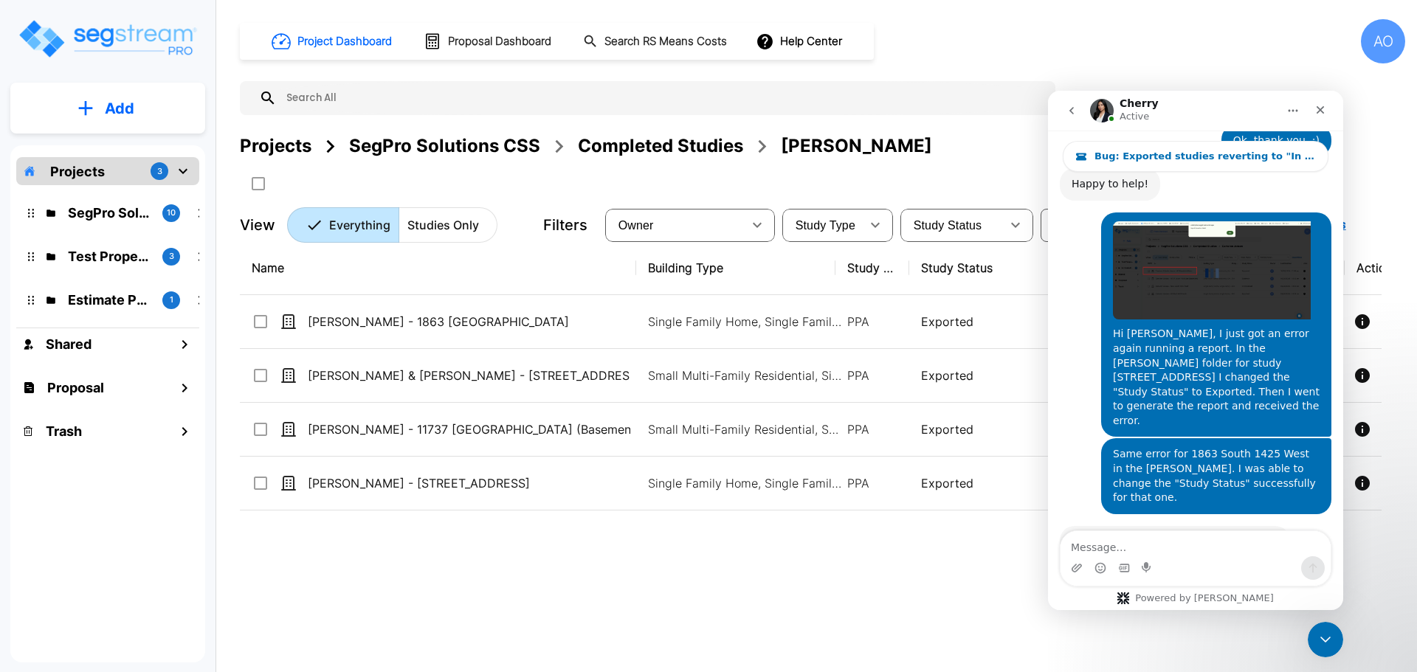
scroll to position [2671, 0]
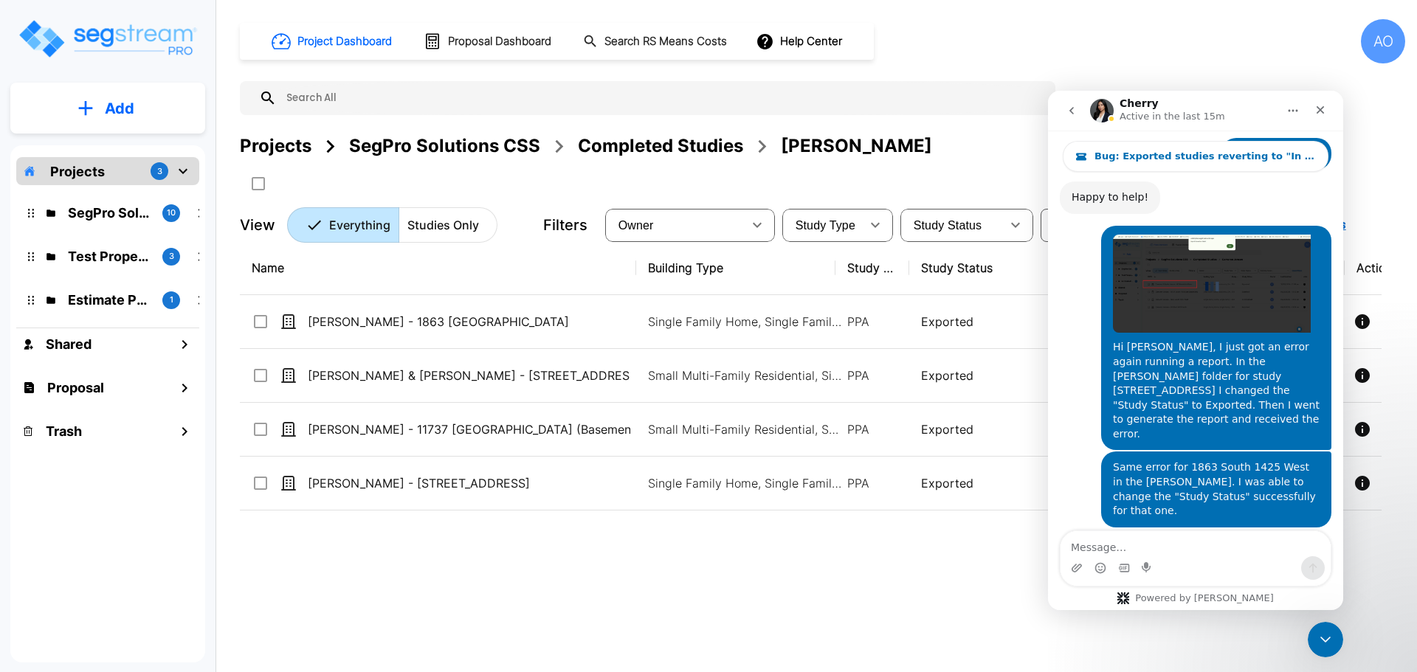
click at [671, 145] on div "Completed Studies" at bounding box center [660, 146] width 165 height 27
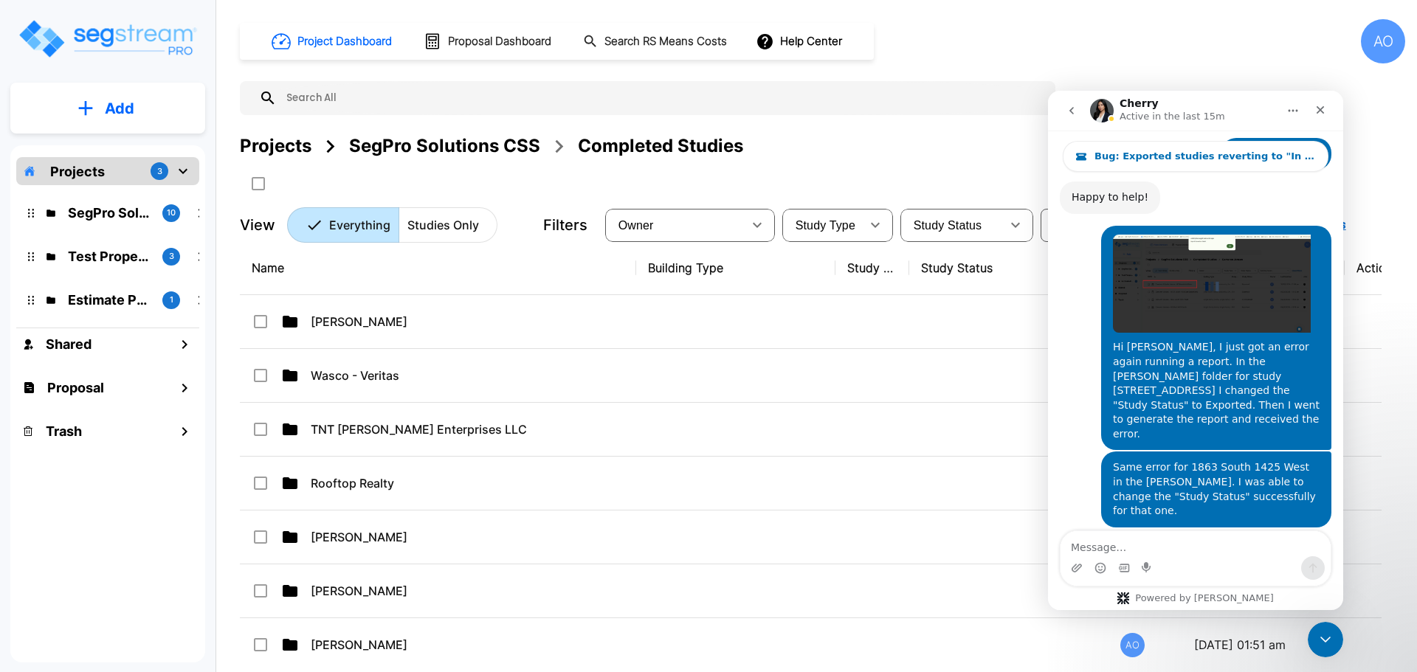
click at [311, 272] on th "Name" at bounding box center [438, 268] width 396 height 54
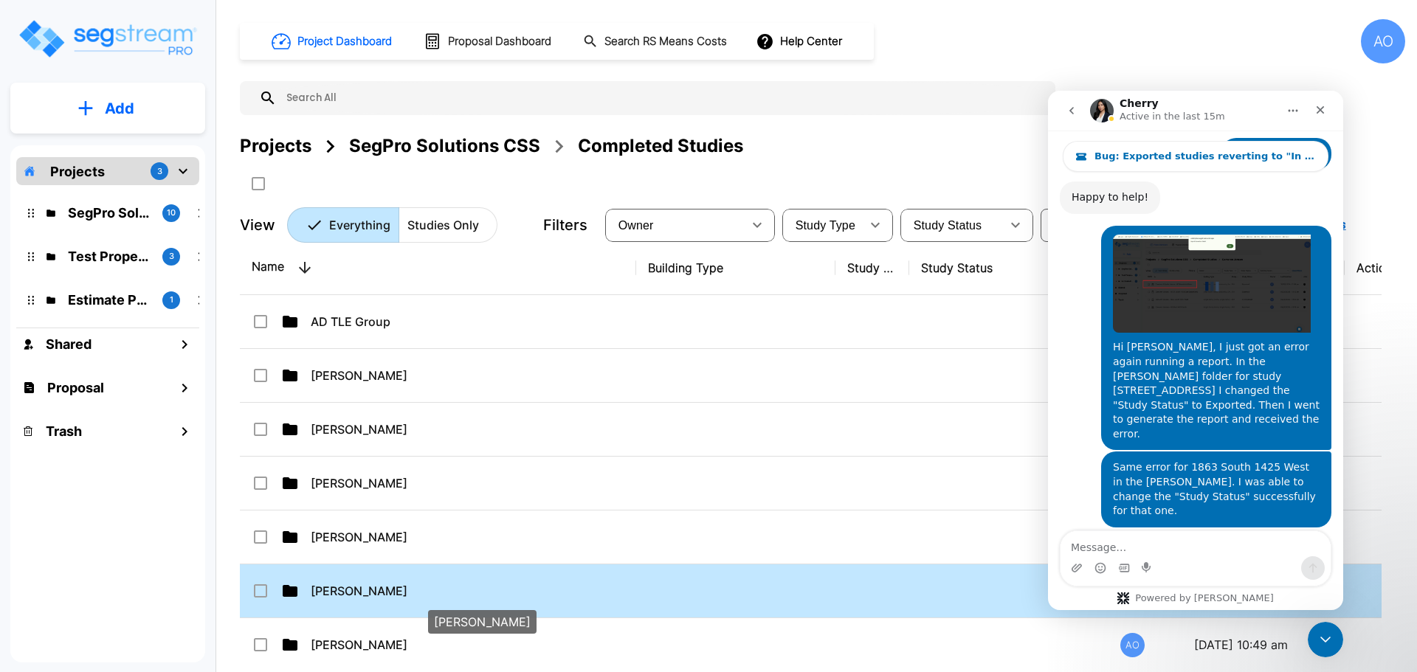
click at [356, 591] on p "[PERSON_NAME]" at bounding box center [472, 591] width 322 height 18
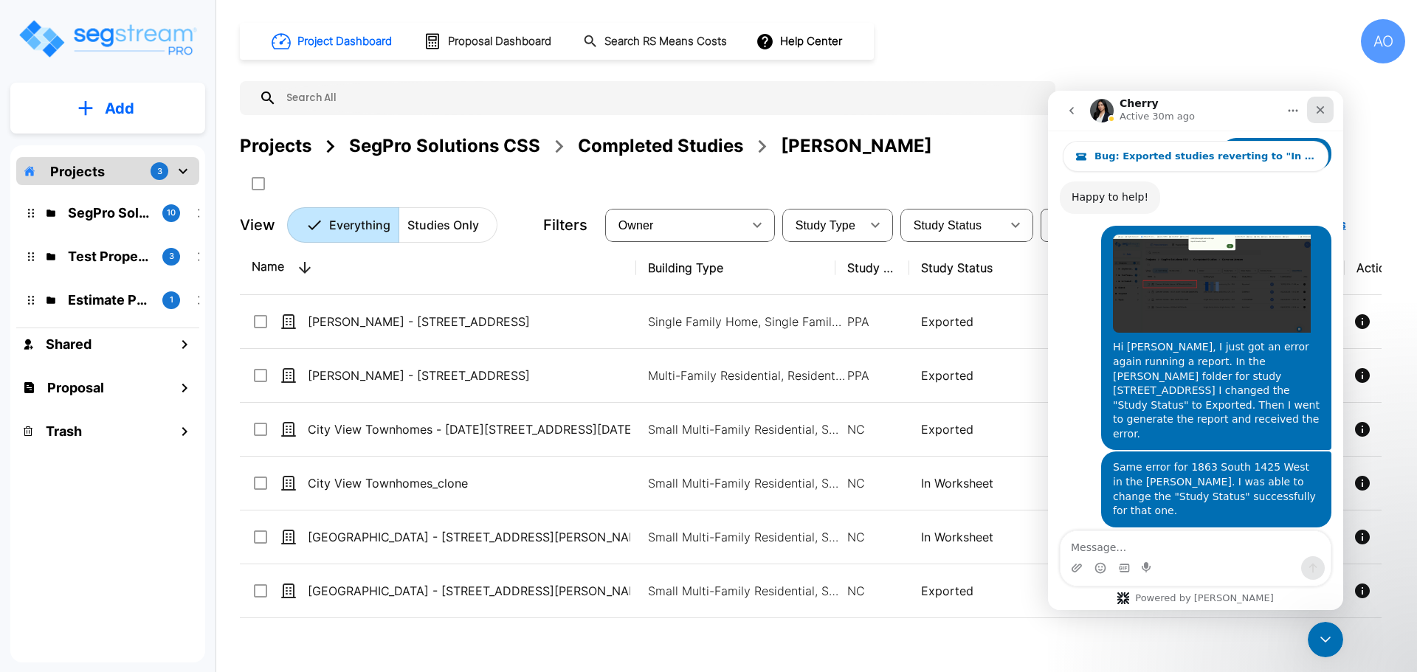
click at [1321, 109] on icon "Close" at bounding box center [1320, 110] width 8 height 8
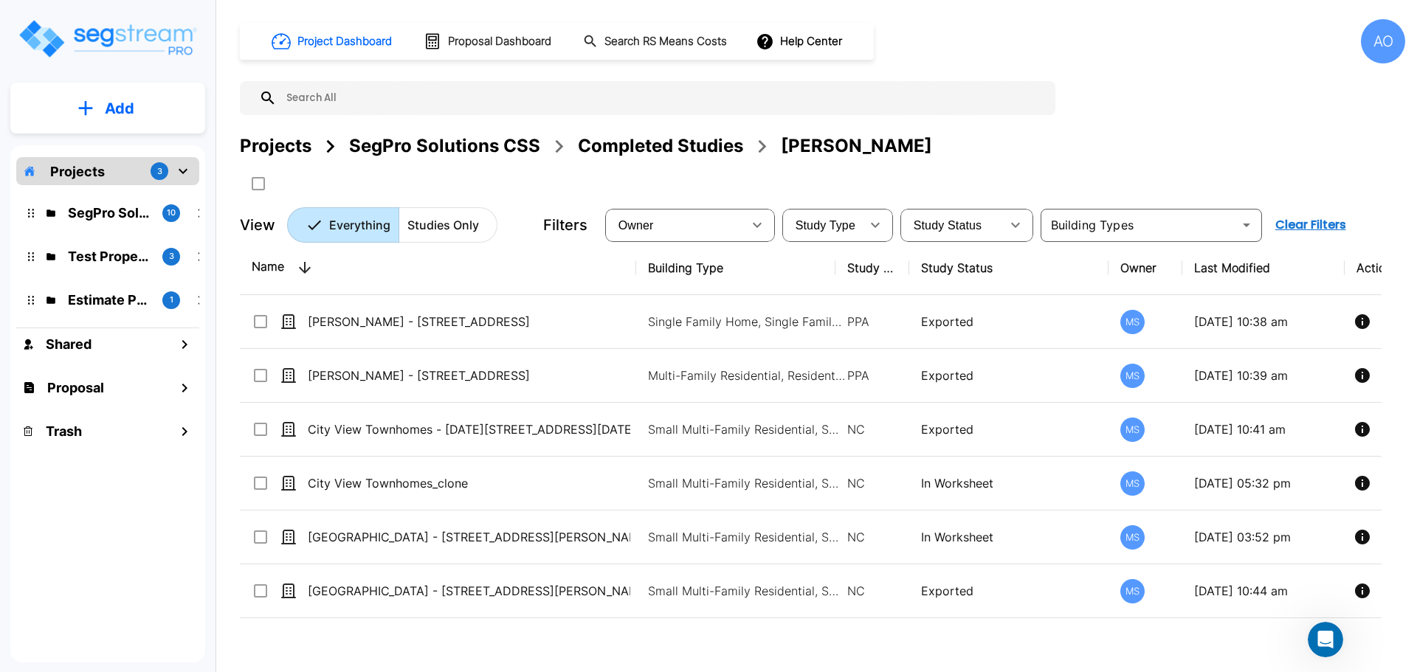
click at [667, 148] on div "Completed Studies" at bounding box center [660, 146] width 165 height 27
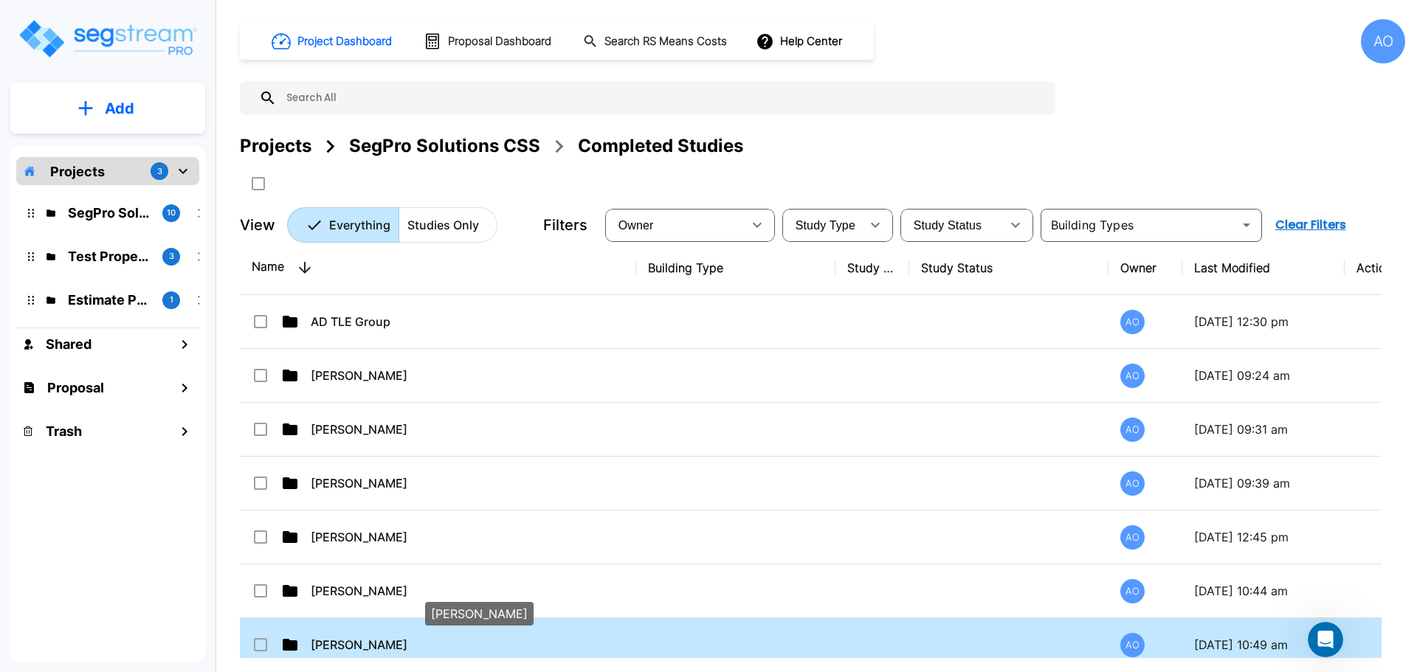
click at [342, 643] on p "Chase Lindsay" at bounding box center [472, 645] width 322 height 18
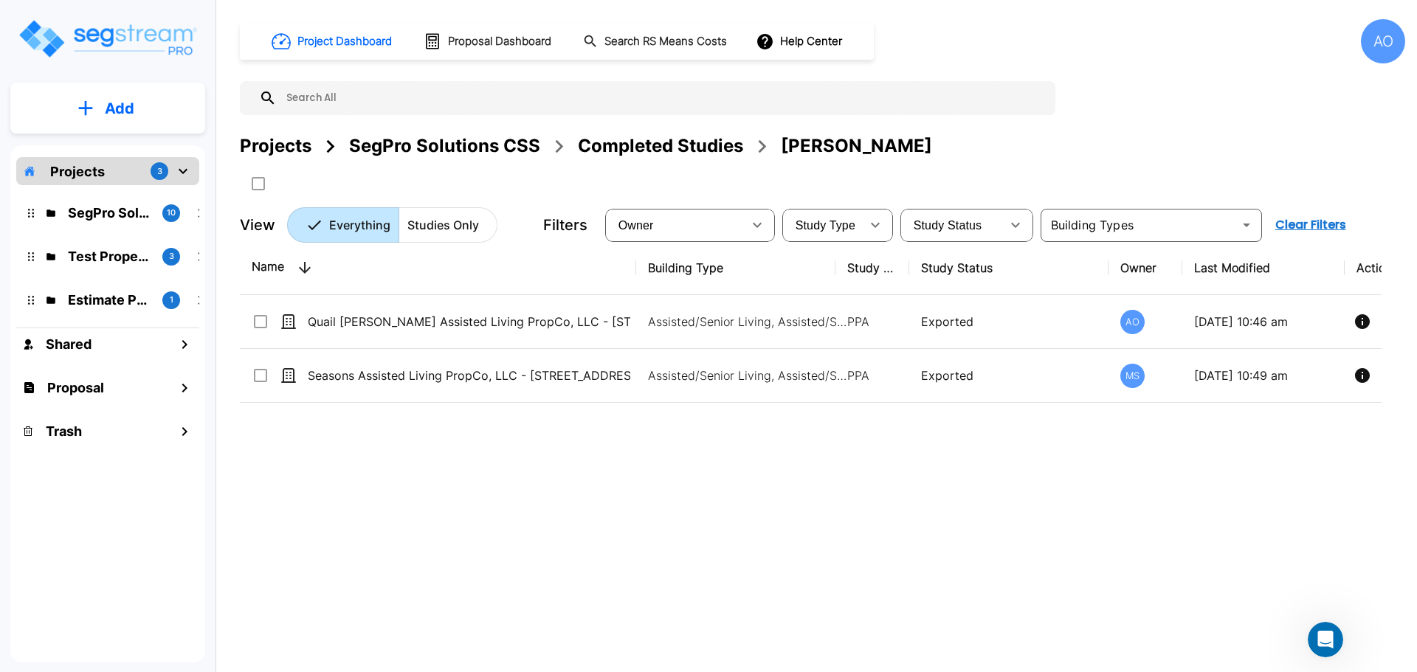
click at [677, 146] on div "Completed Studies" at bounding box center [660, 146] width 165 height 27
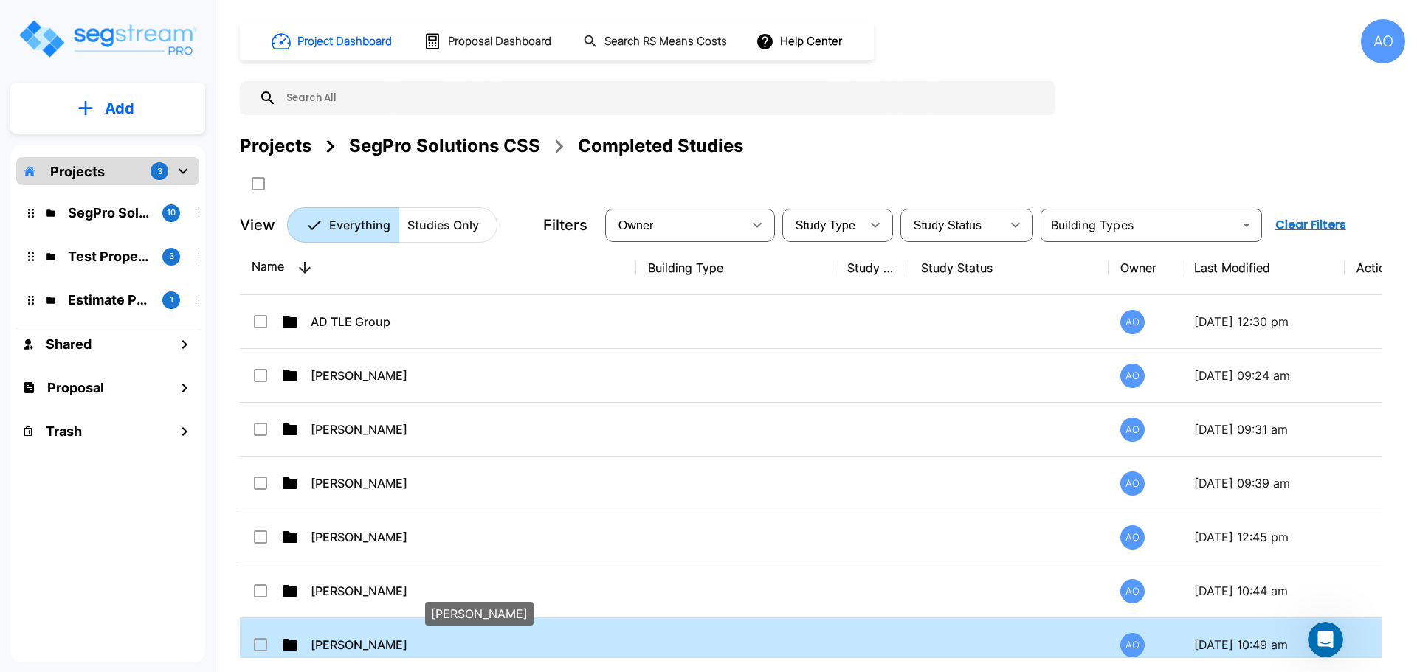
scroll to position [74, 0]
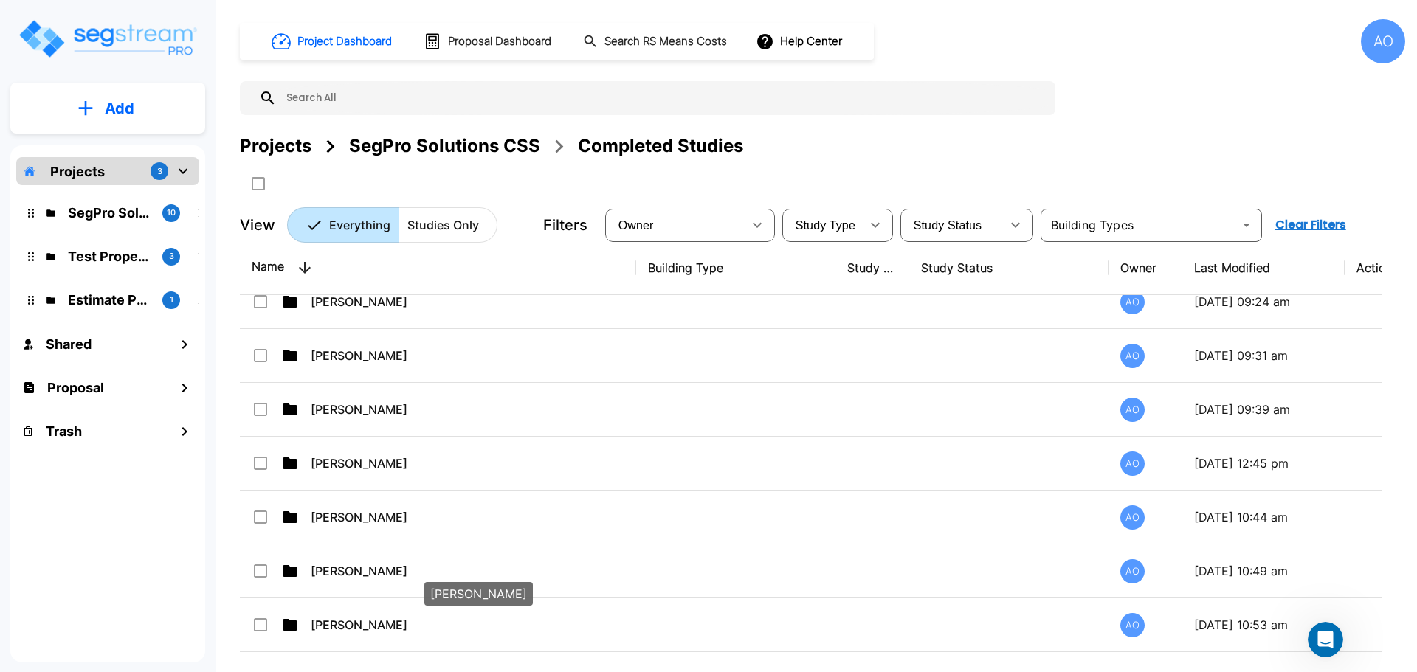
drag, startPoint x: 345, startPoint y: 625, endPoint x: 563, endPoint y: 496, distance: 253.7
click at [345, 625] on p "Chris Chandler" at bounding box center [472, 625] width 322 height 18
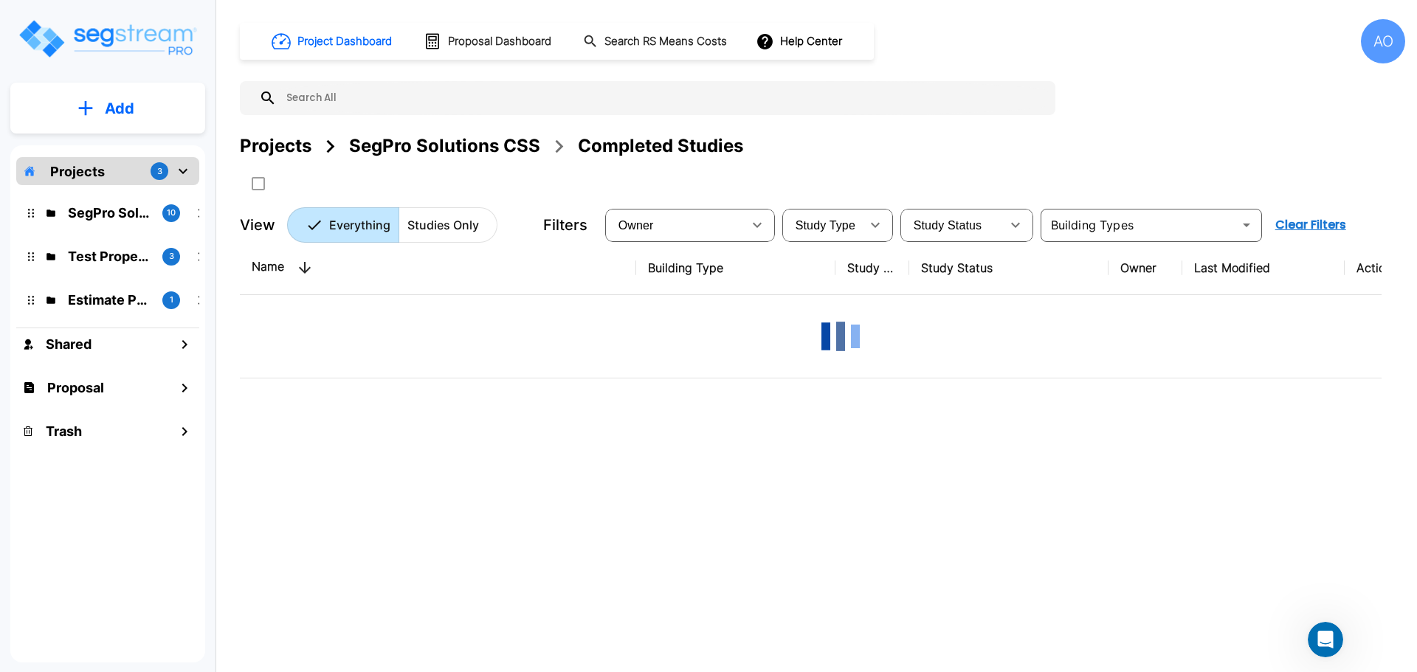
scroll to position [0, 0]
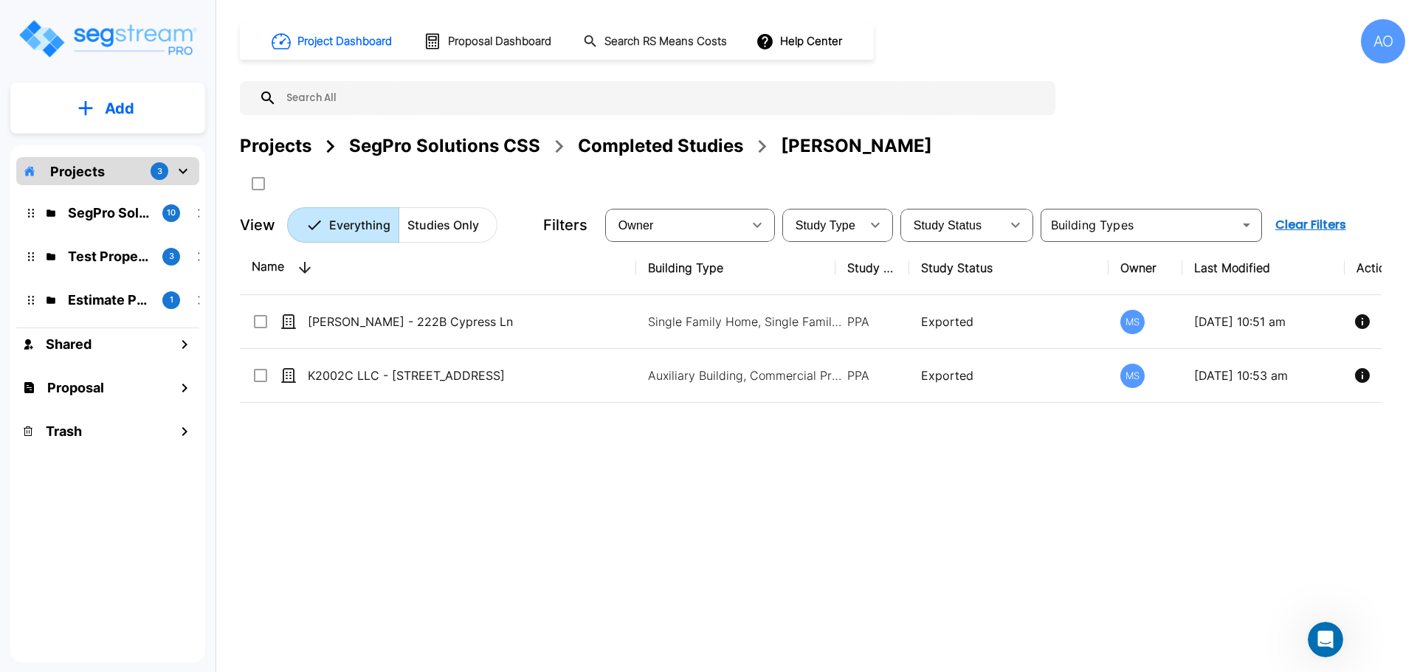
click at [671, 147] on div "Completed Studies" at bounding box center [660, 146] width 165 height 27
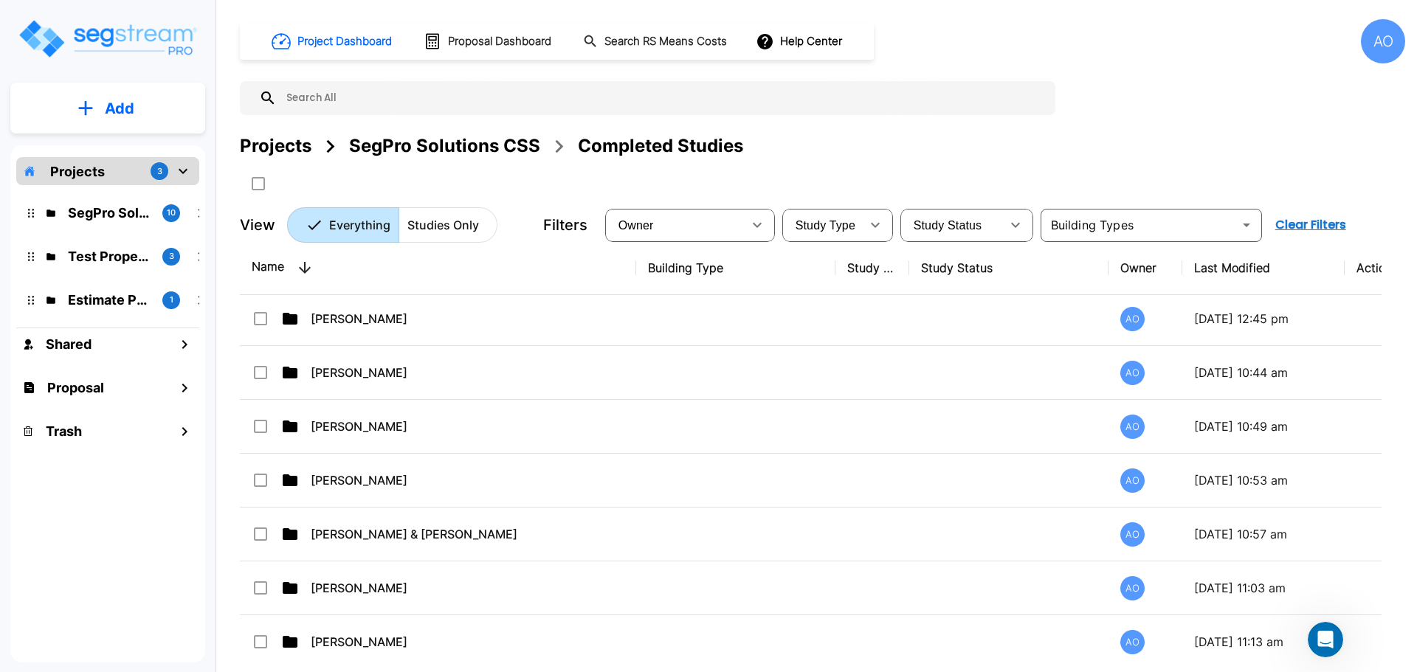
scroll to position [221, 0]
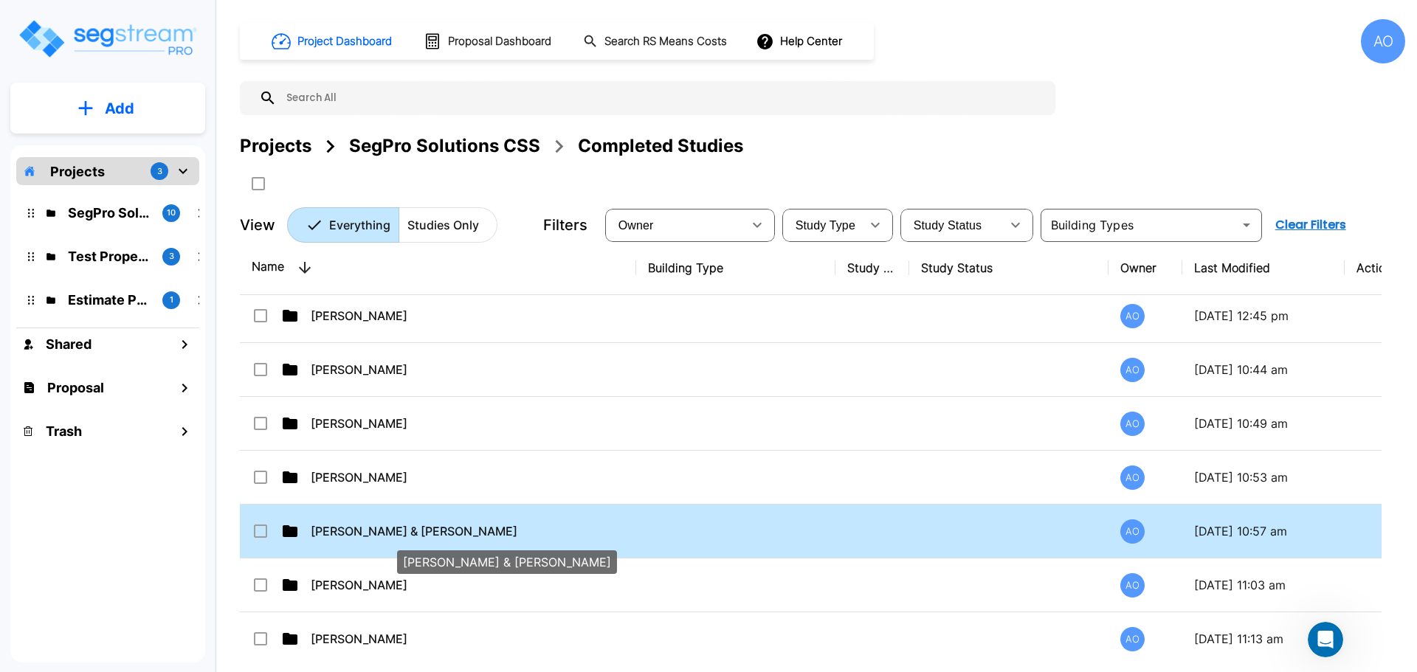
click at [384, 530] on p "Christa & Anthony Miano" at bounding box center [472, 531] width 322 height 18
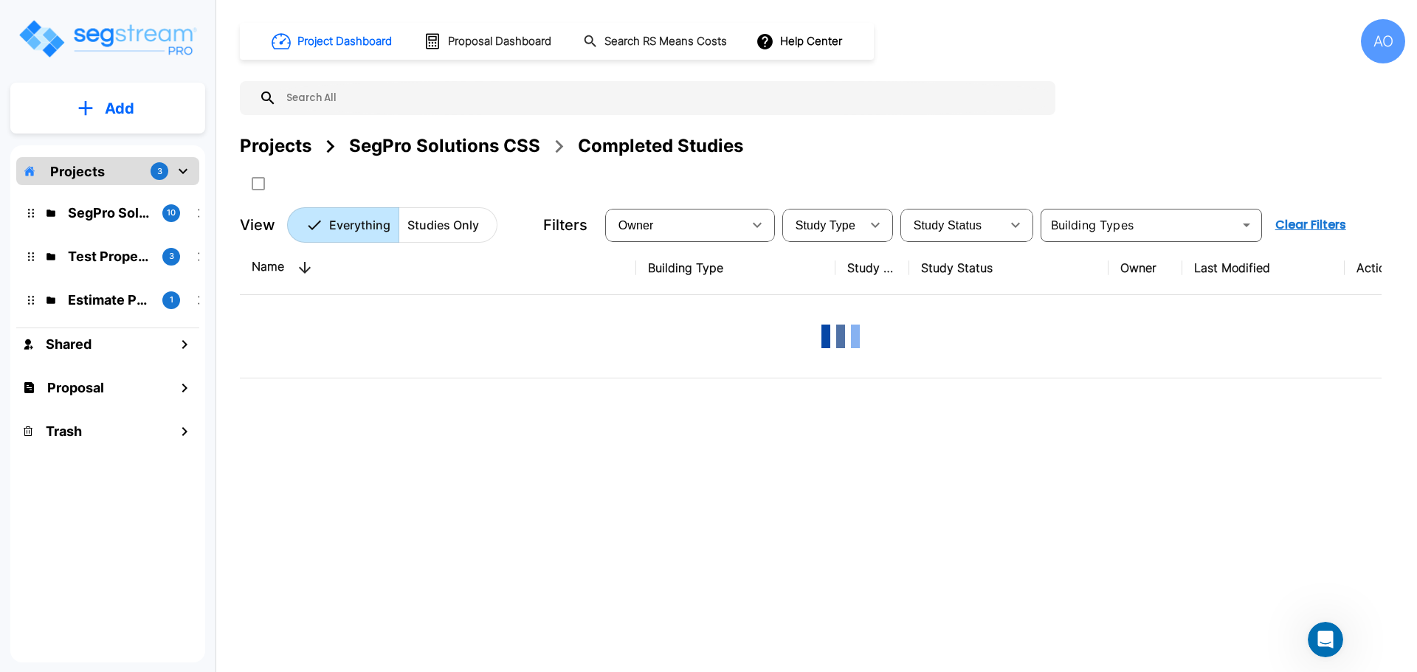
scroll to position [0, 0]
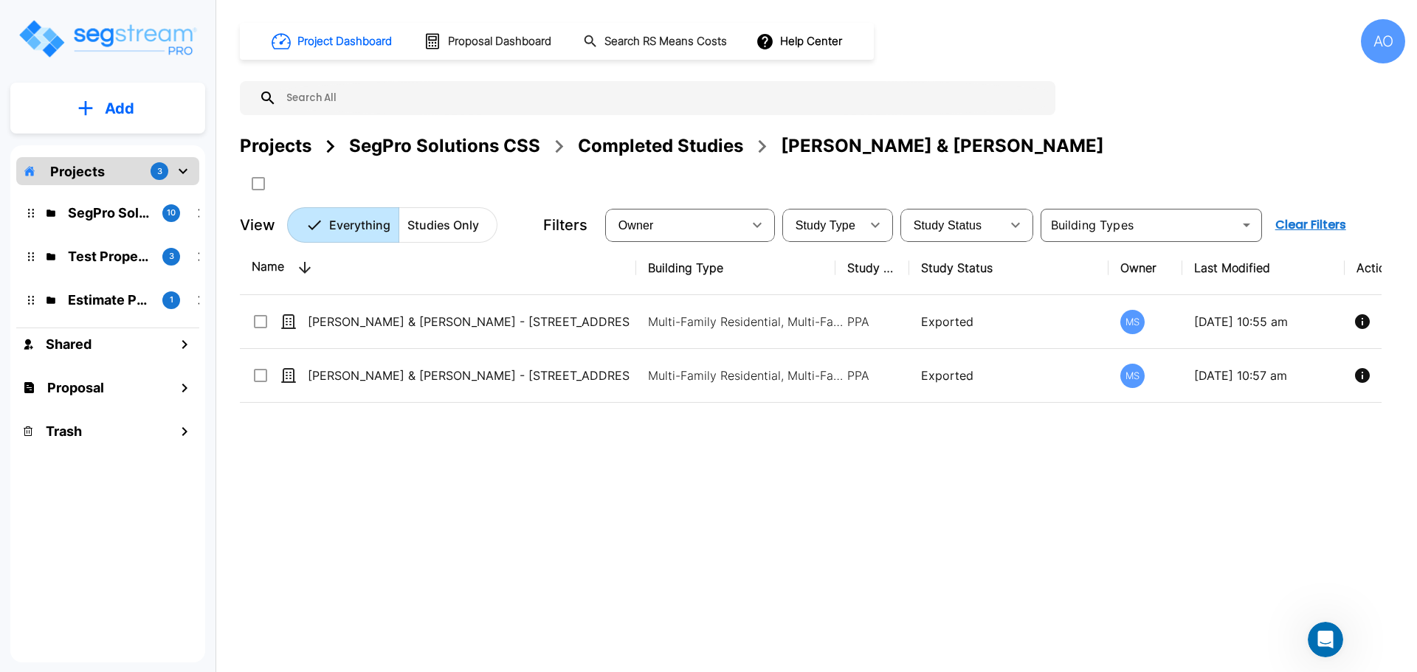
click at [688, 145] on div "Completed Studies" at bounding box center [660, 146] width 165 height 27
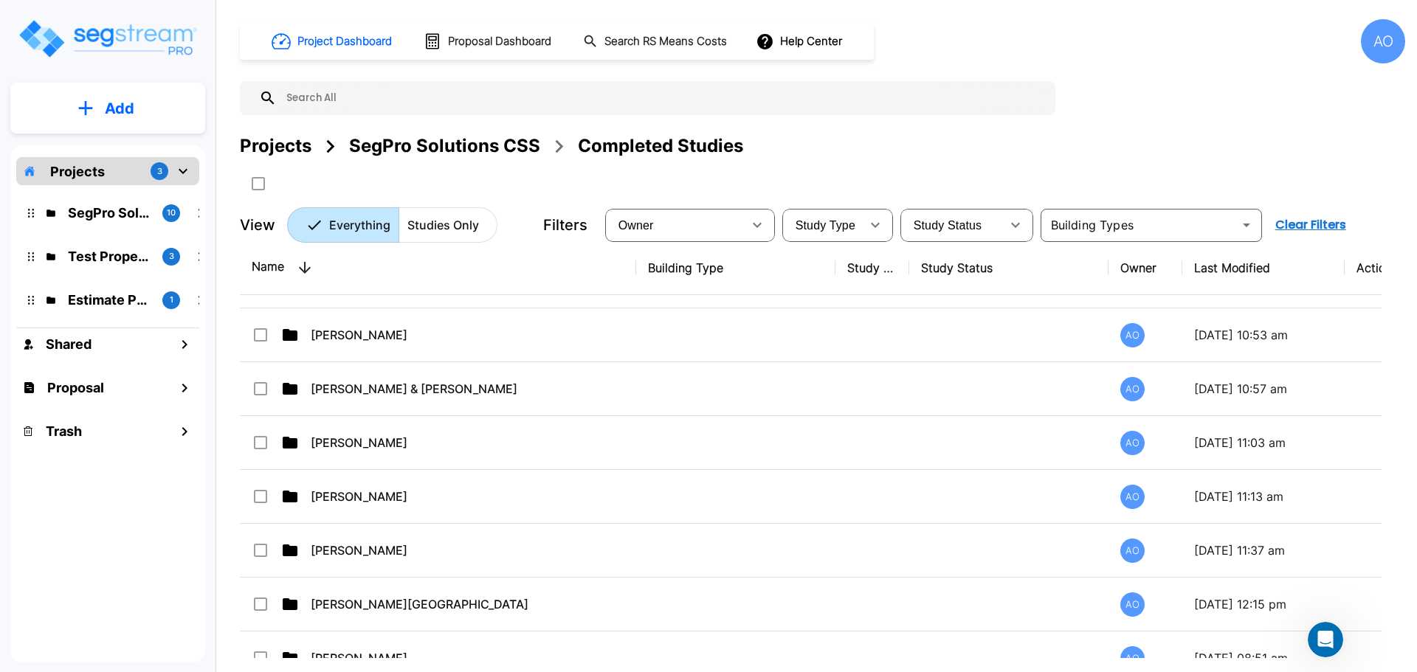
scroll to position [369, 0]
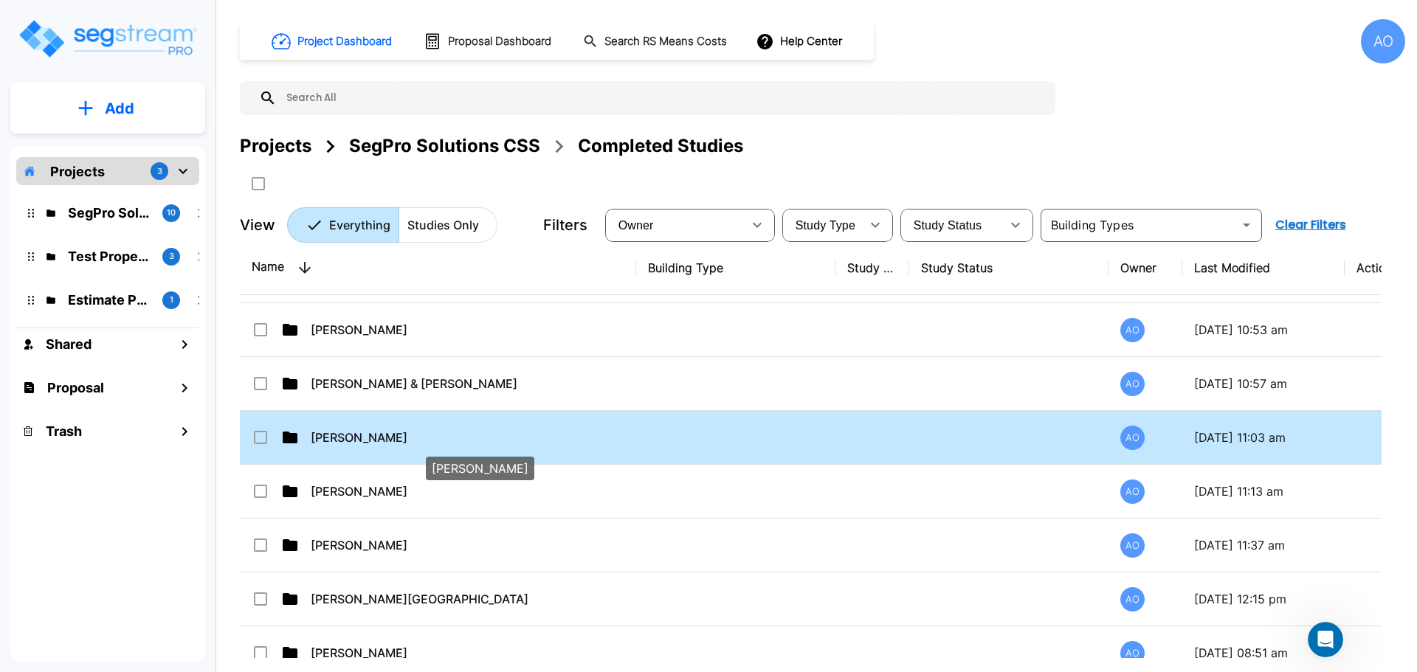
click at [377, 437] on p "[PERSON_NAME]" at bounding box center [472, 438] width 322 height 18
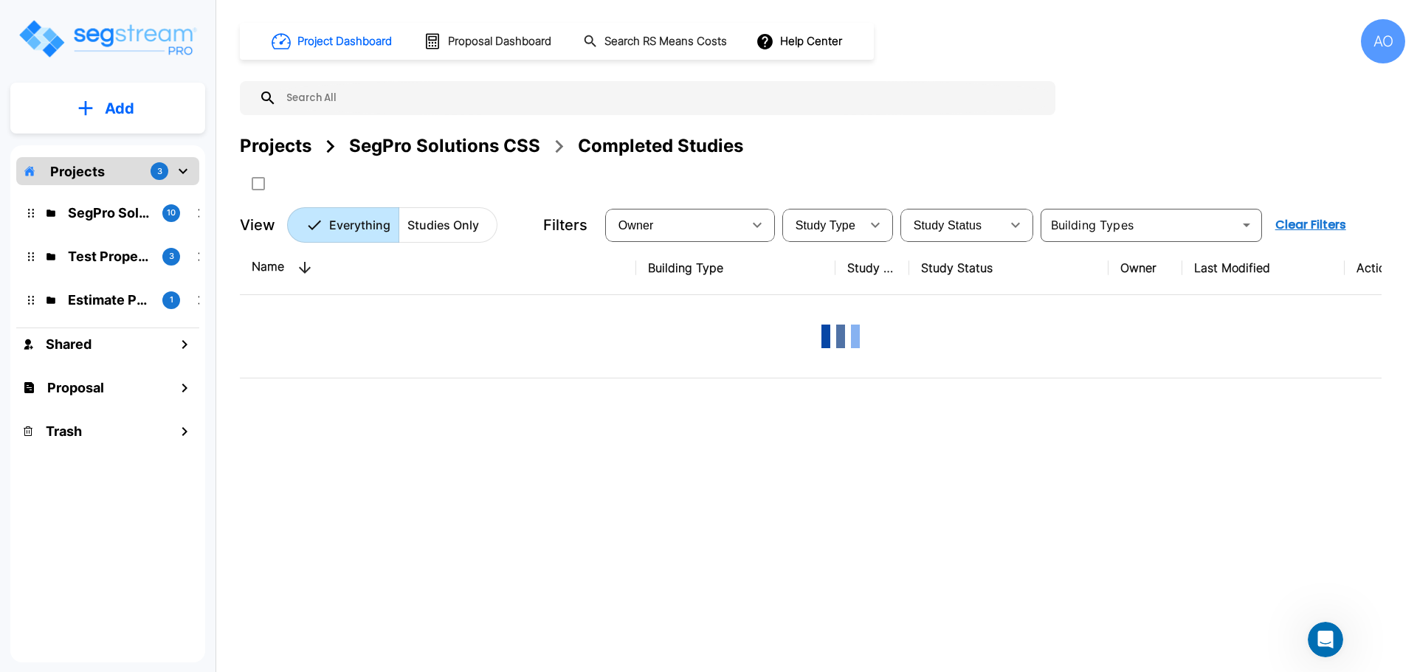
scroll to position [0, 0]
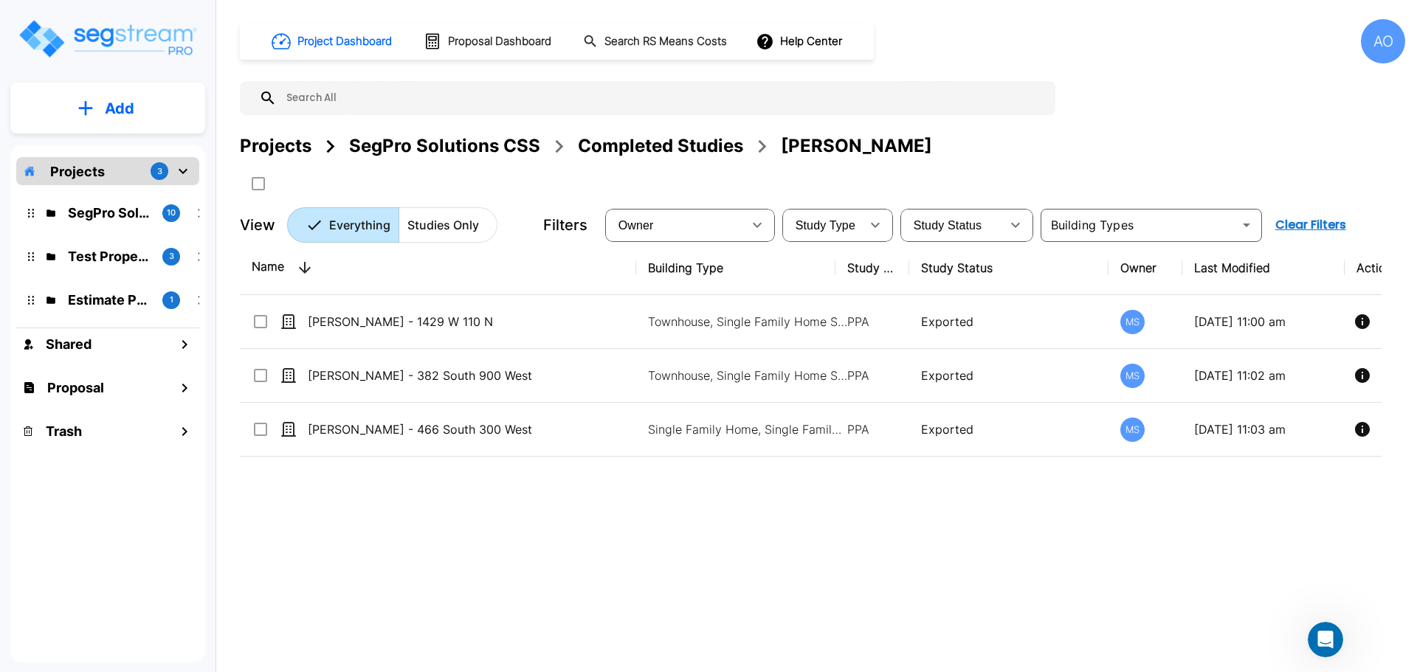
click at [698, 147] on div "Completed Studies" at bounding box center [660, 146] width 165 height 27
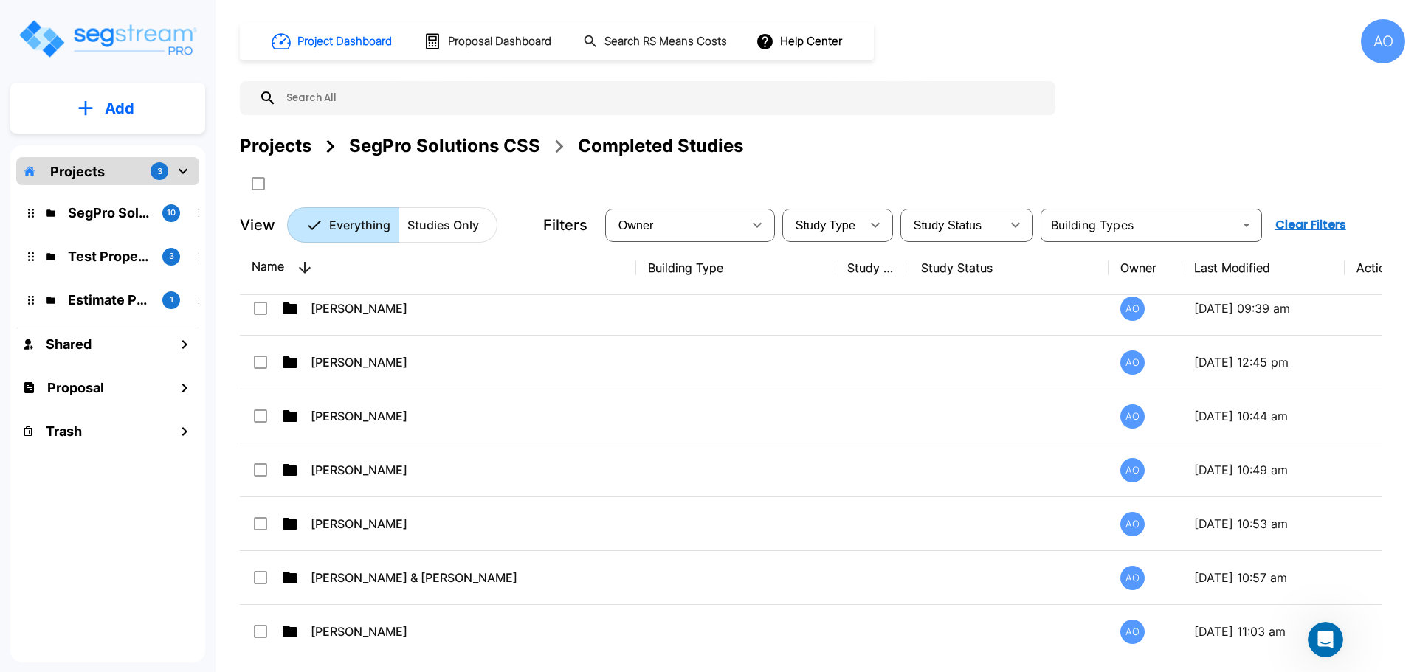
scroll to position [221, 0]
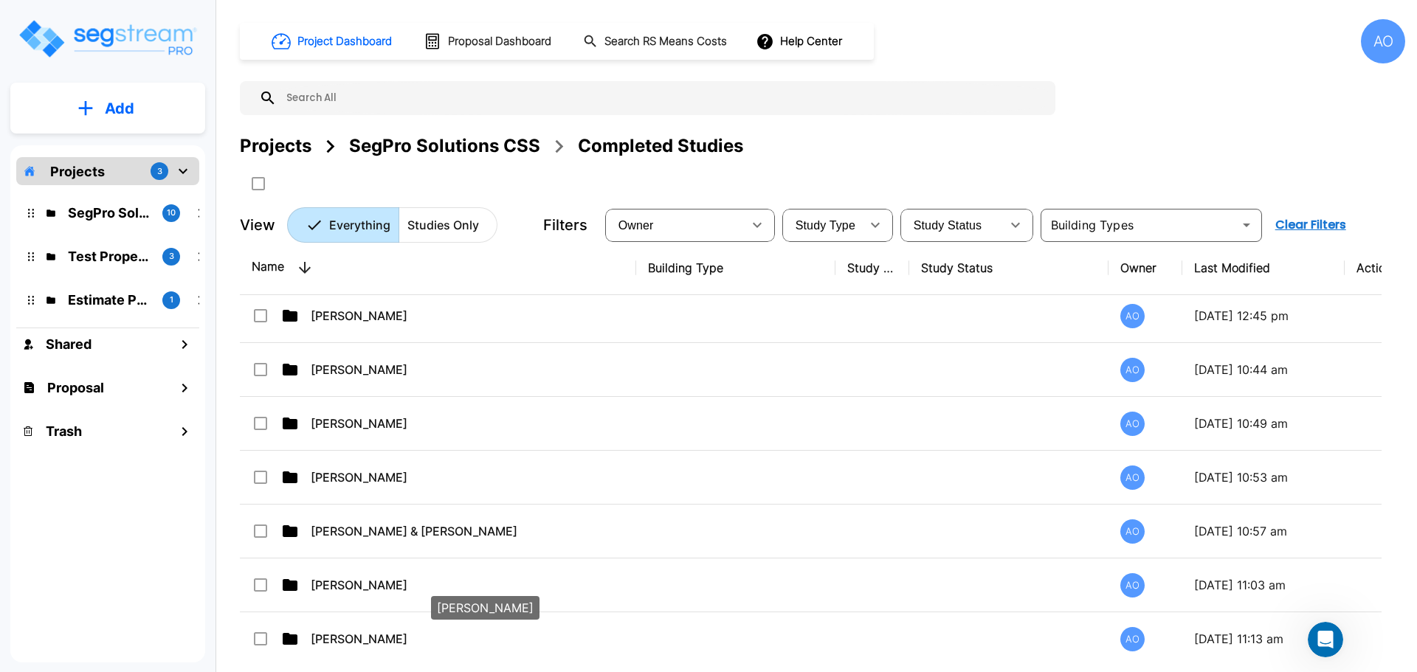
click at [361, 635] on p "[PERSON_NAME]" at bounding box center [472, 639] width 322 height 18
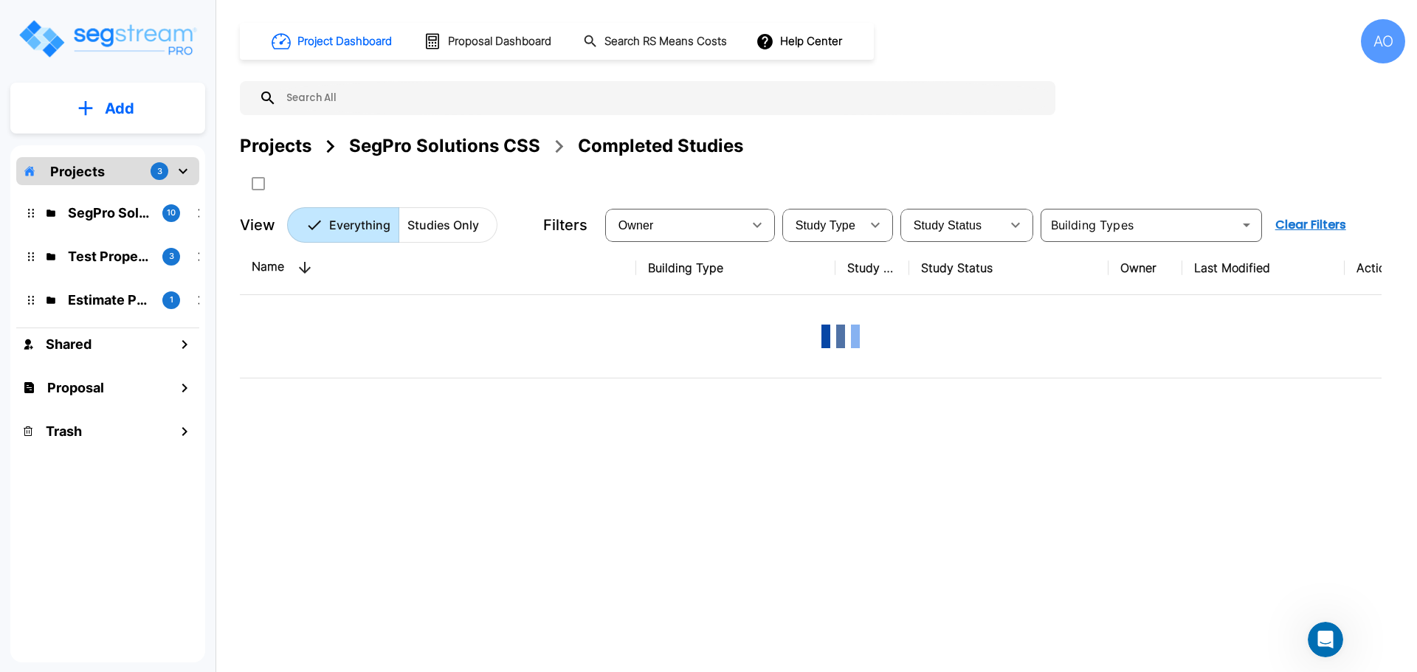
scroll to position [0, 0]
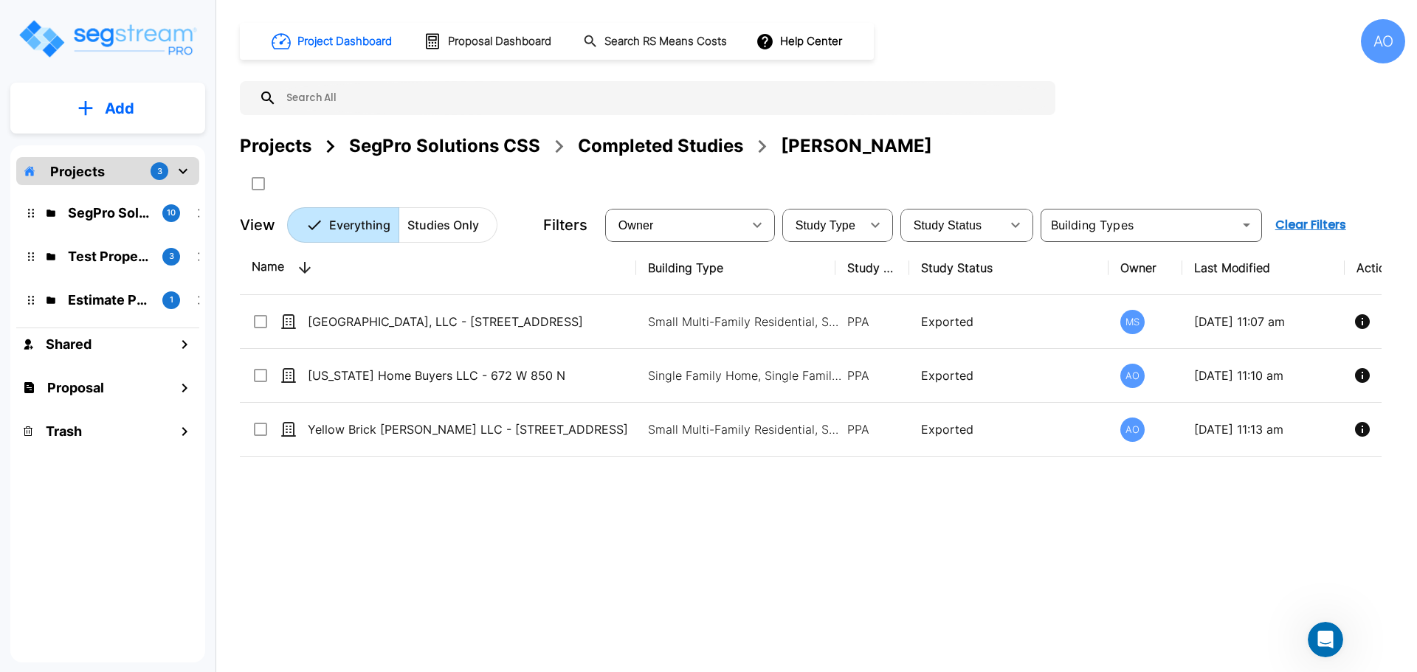
click at [671, 148] on div "Completed Studies" at bounding box center [660, 146] width 165 height 27
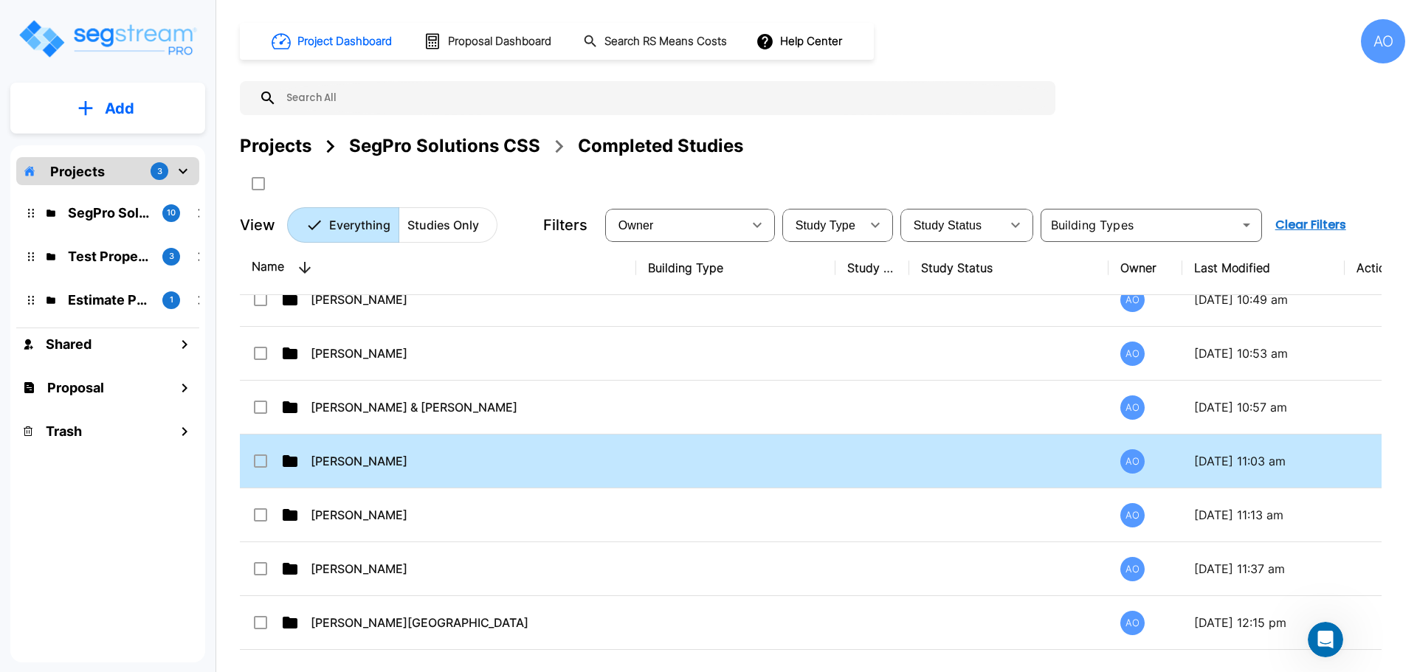
scroll to position [369, 0]
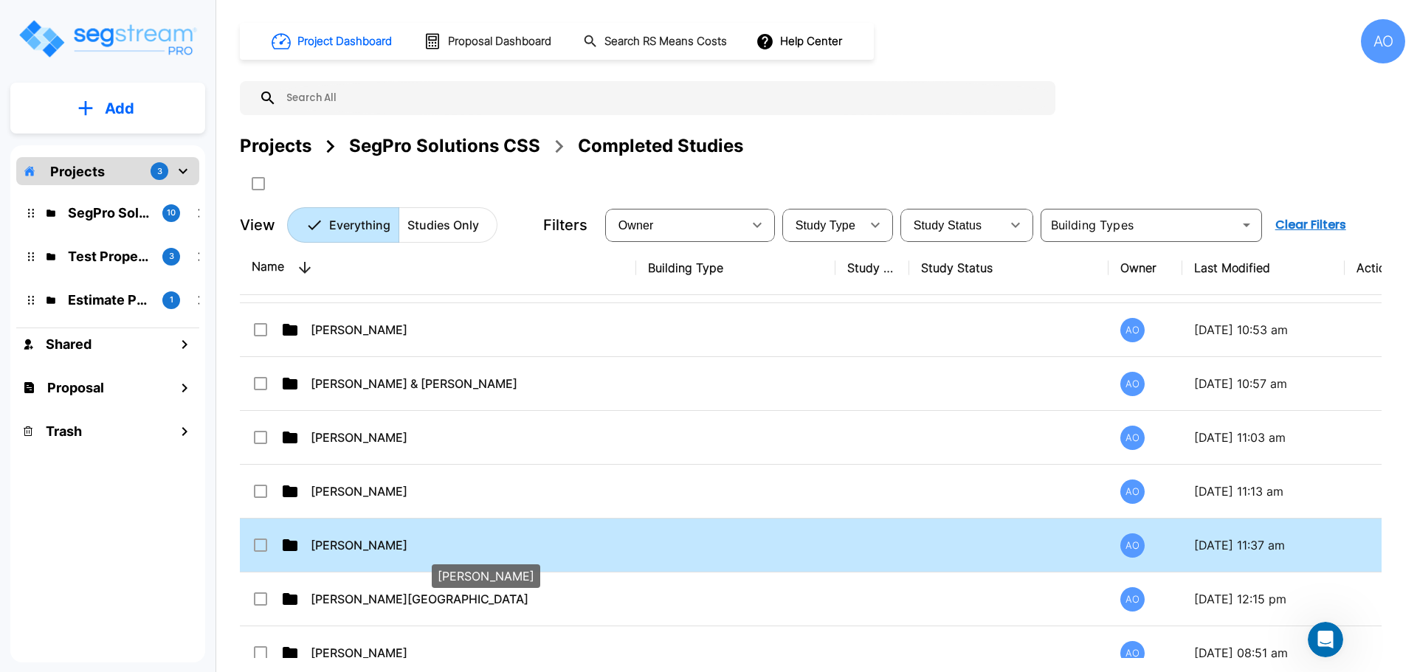
click at [355, 547] on p "[PERSON_NAME]" at bounding box center [472, 545] width 322 height 18
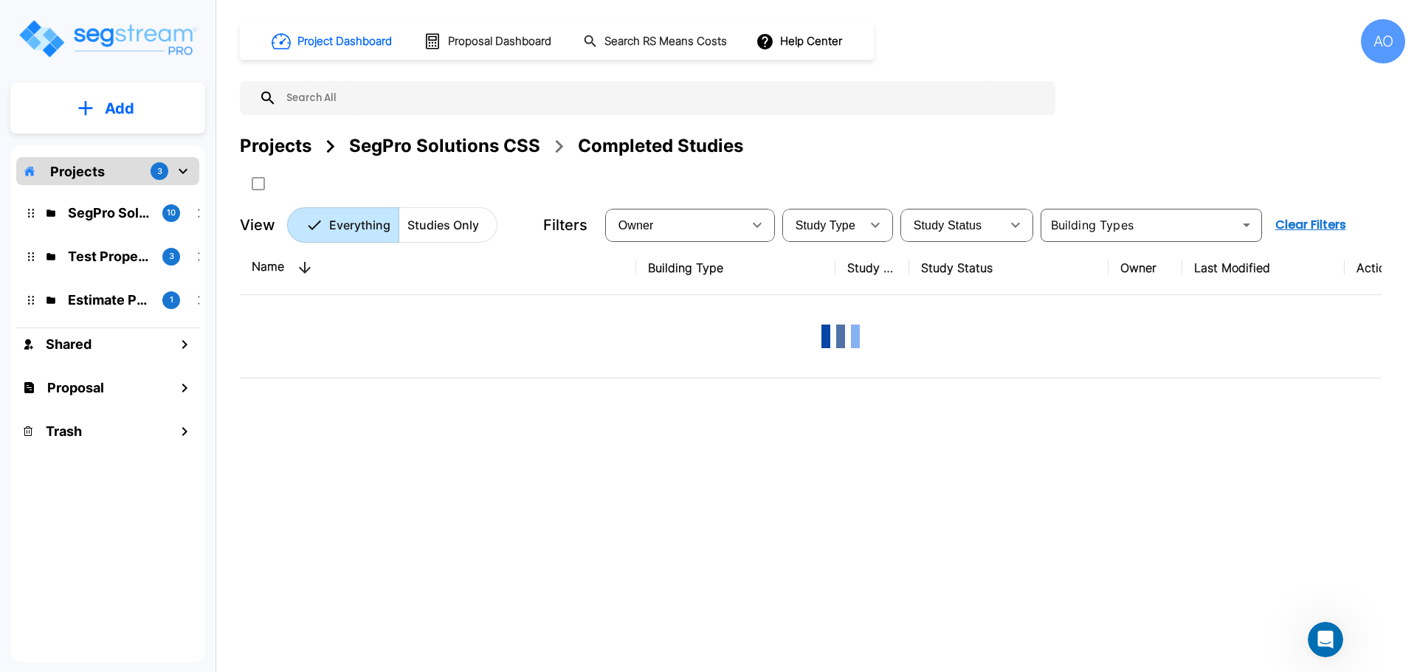
scroll to position [0, 0]
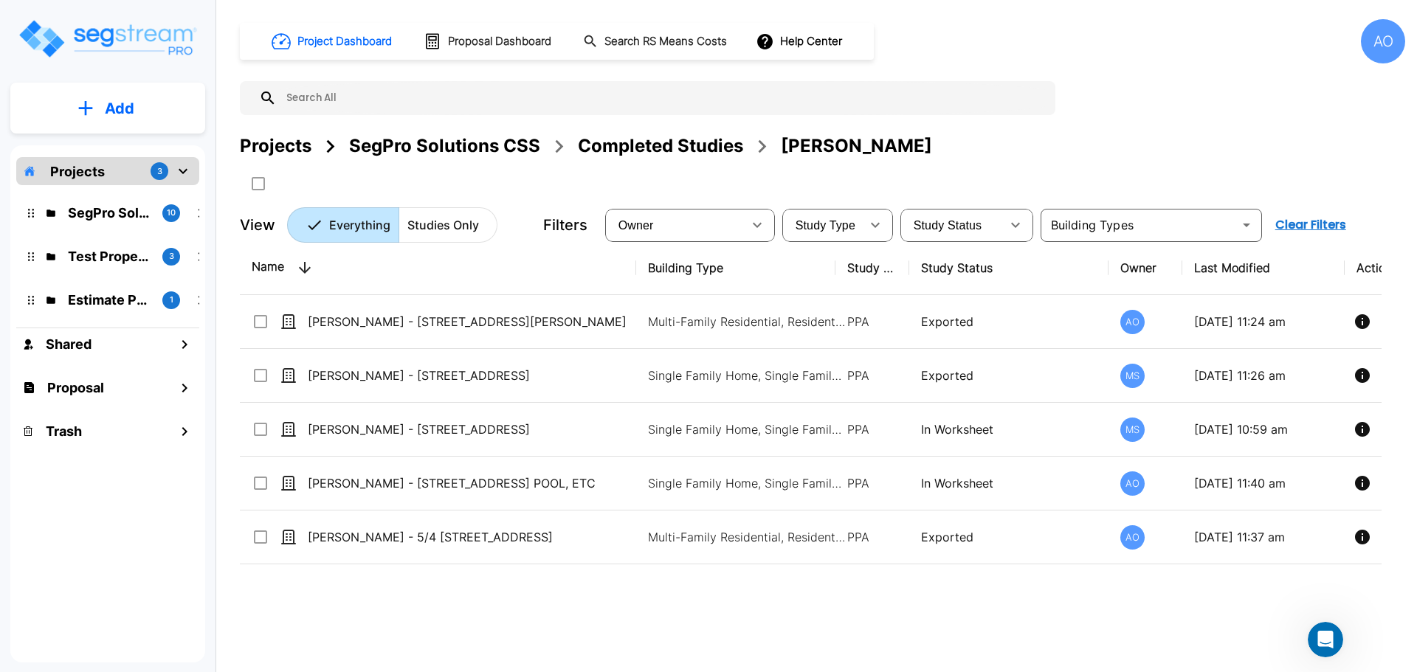
click at [677, 149] on div "Completed Studies" at bounding box center [660, 146] width 165 height 27
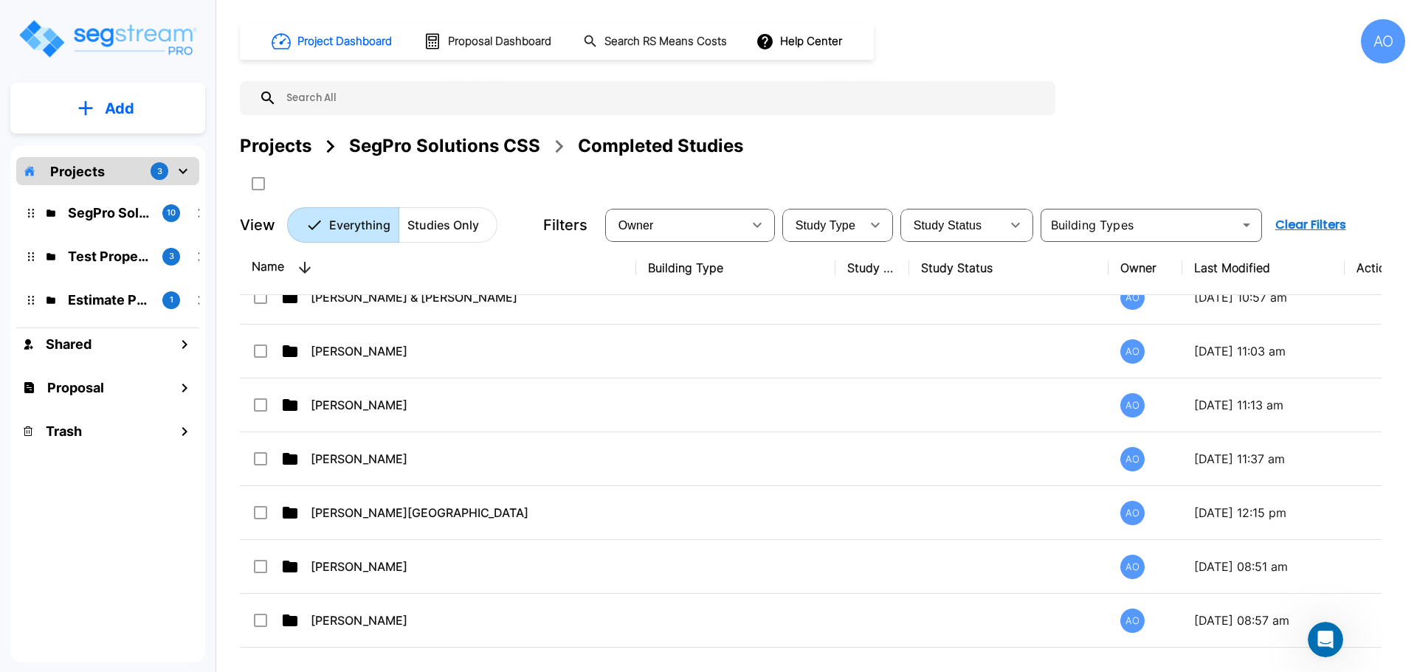
scroll to position [516, 0]
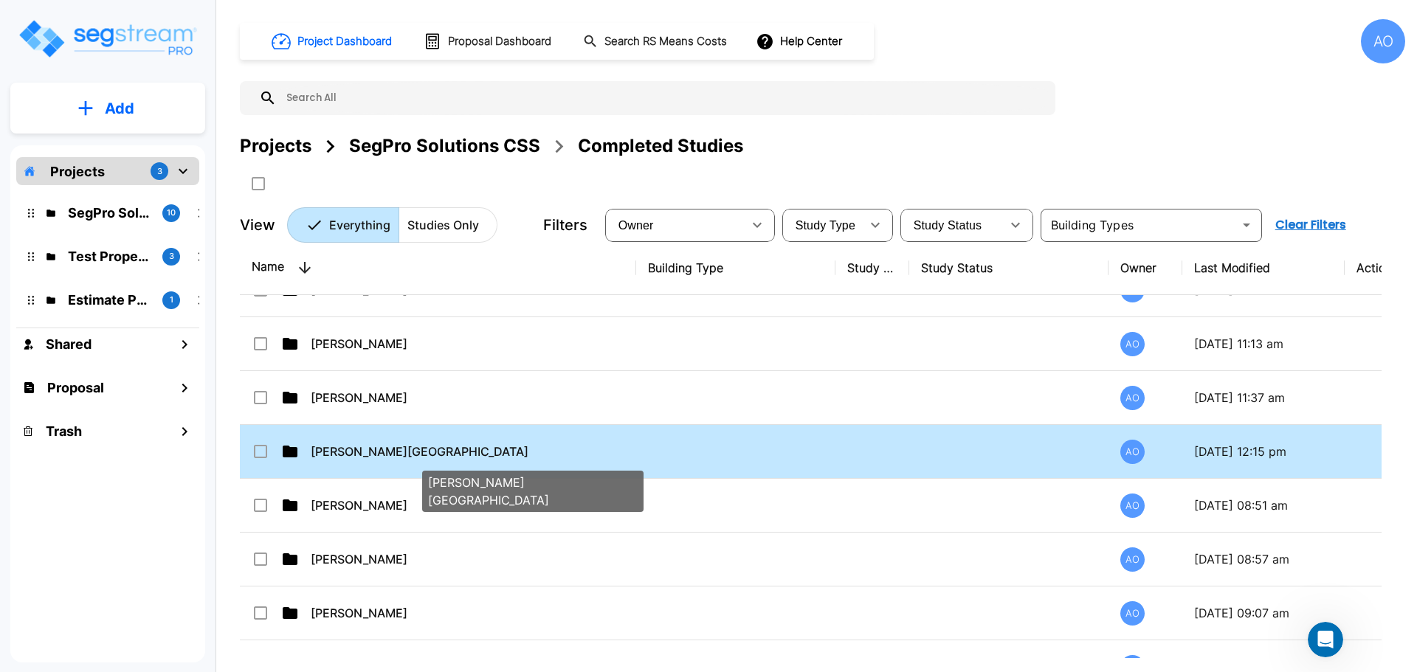
click at [368, 453] on p "[PERSON_NAME][GEOGRAPHIC_DATA]" at bounding box center [472, 452] width 322 height 18
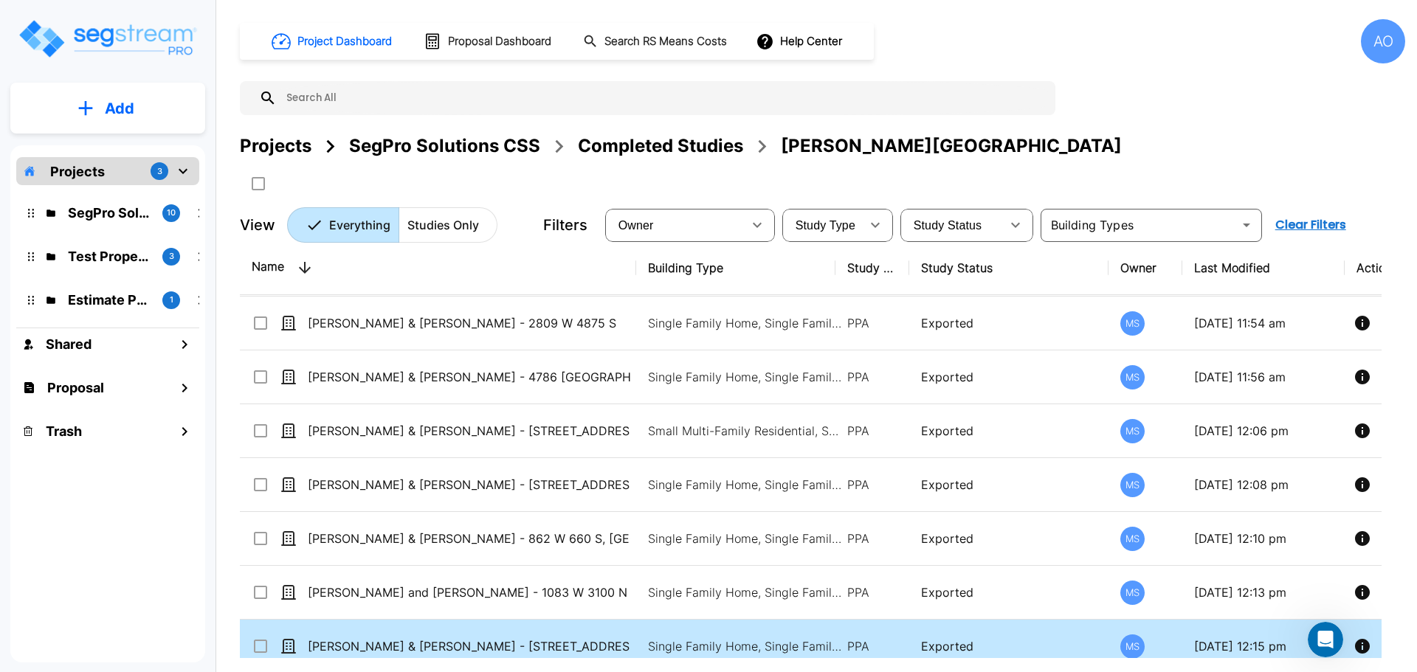
scroll to position [68, 0]
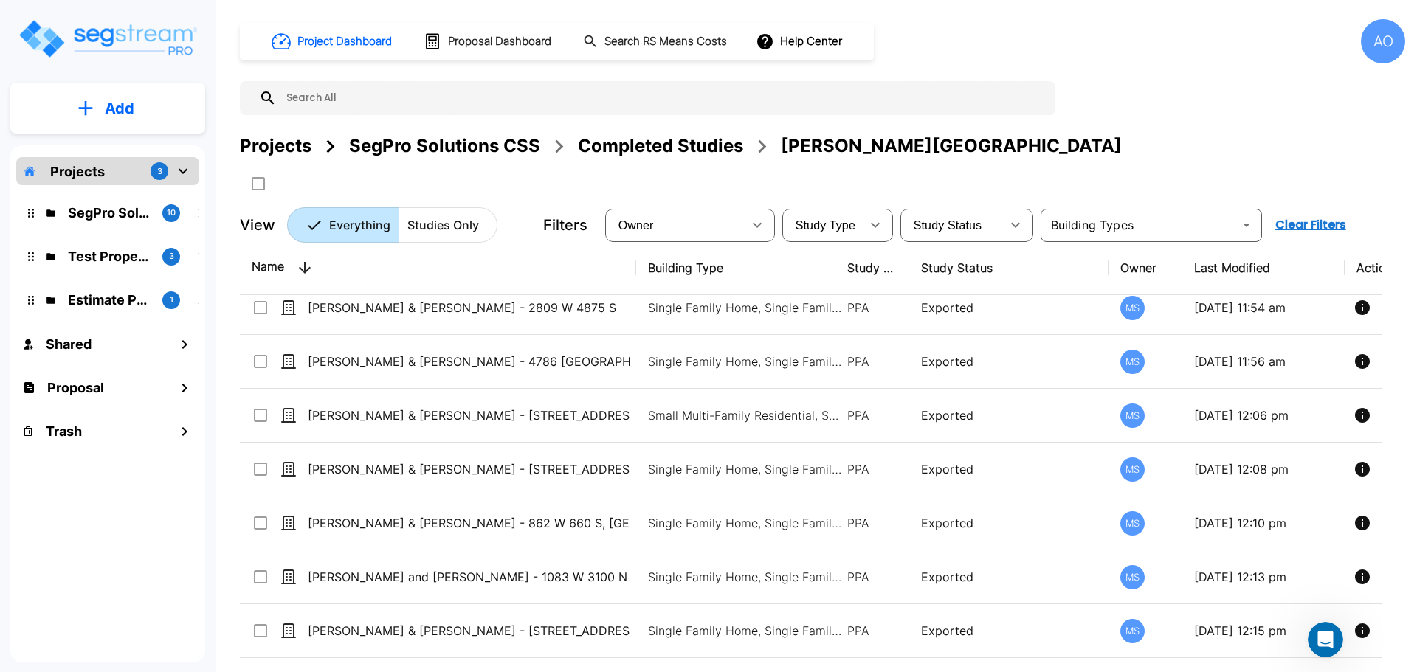
click at [717, 146] on div "Completed Studies" at bounding box center [660, 146] width 165 height 27
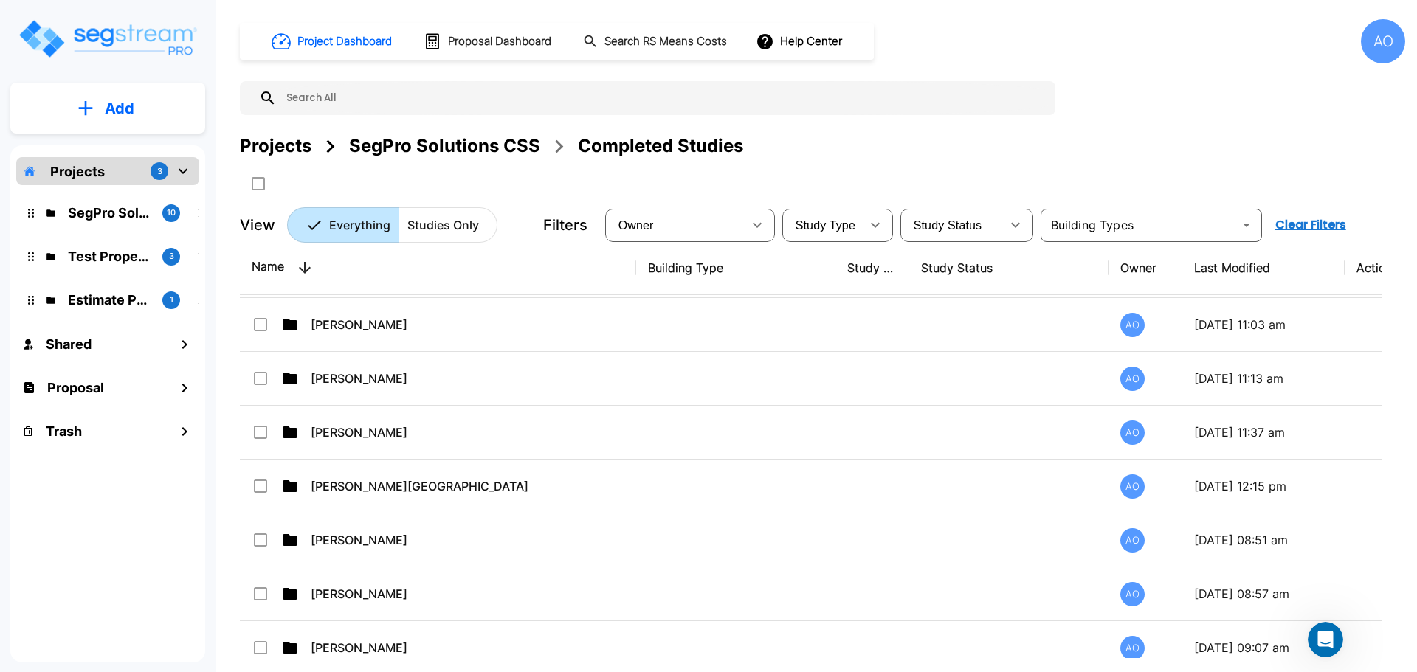
scroll to position [516, 0]
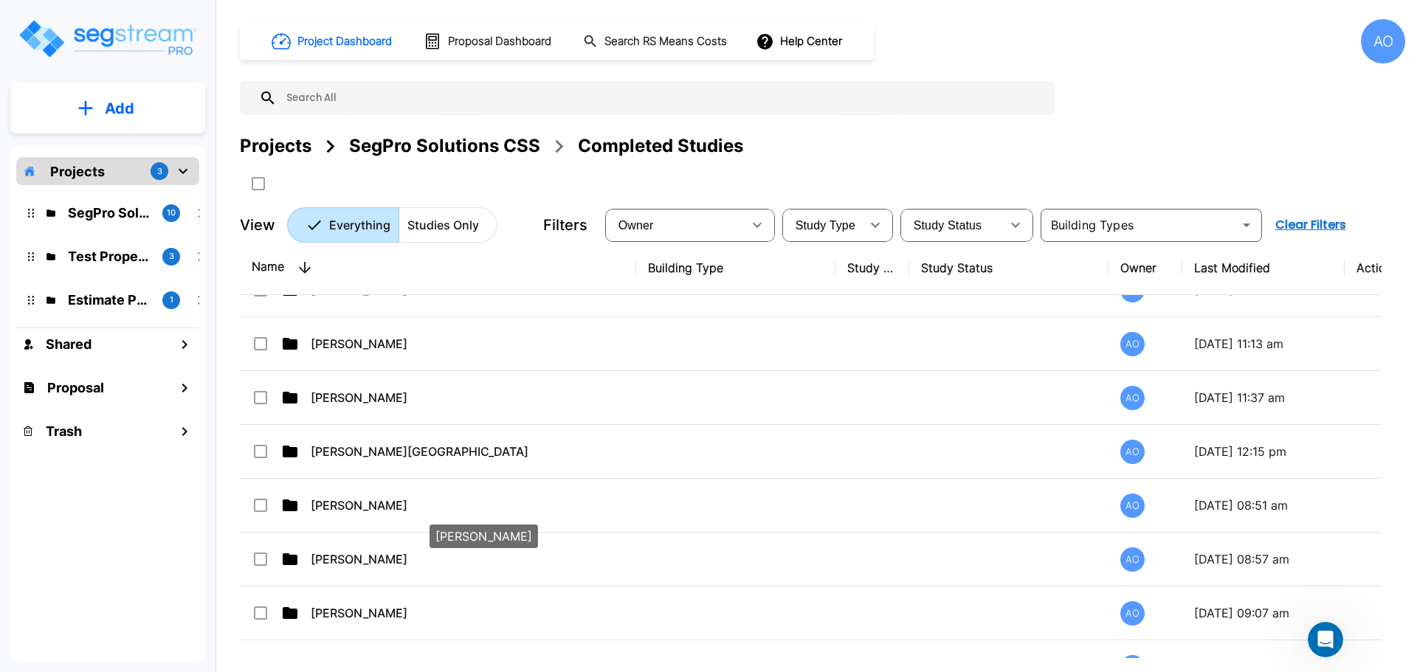
drag, startPoint x: 346, startPoint y: 504, endPoint x: 1340, endPoint y: 379, distance: 1001.7
click at [346, 504] on p "[PERSON_NAME]" at bounding box center [472, 506] width 322 height 18
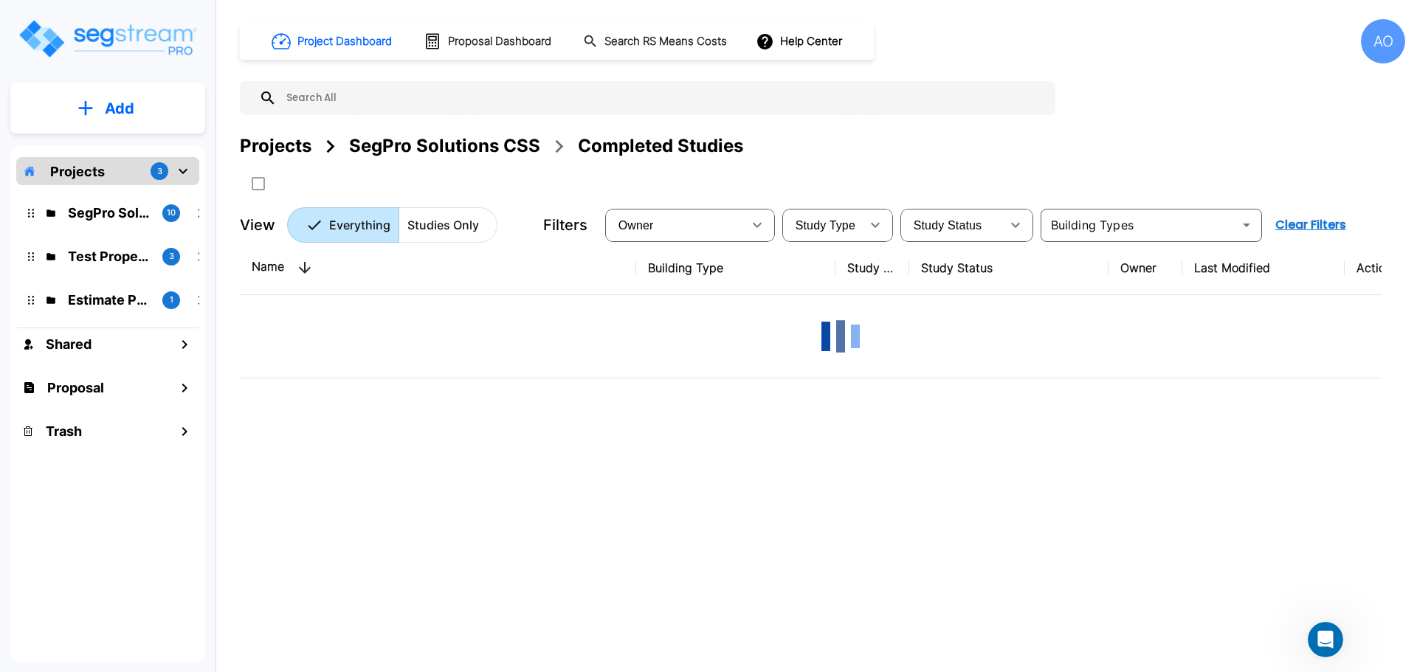
scroll to position [0, 0]
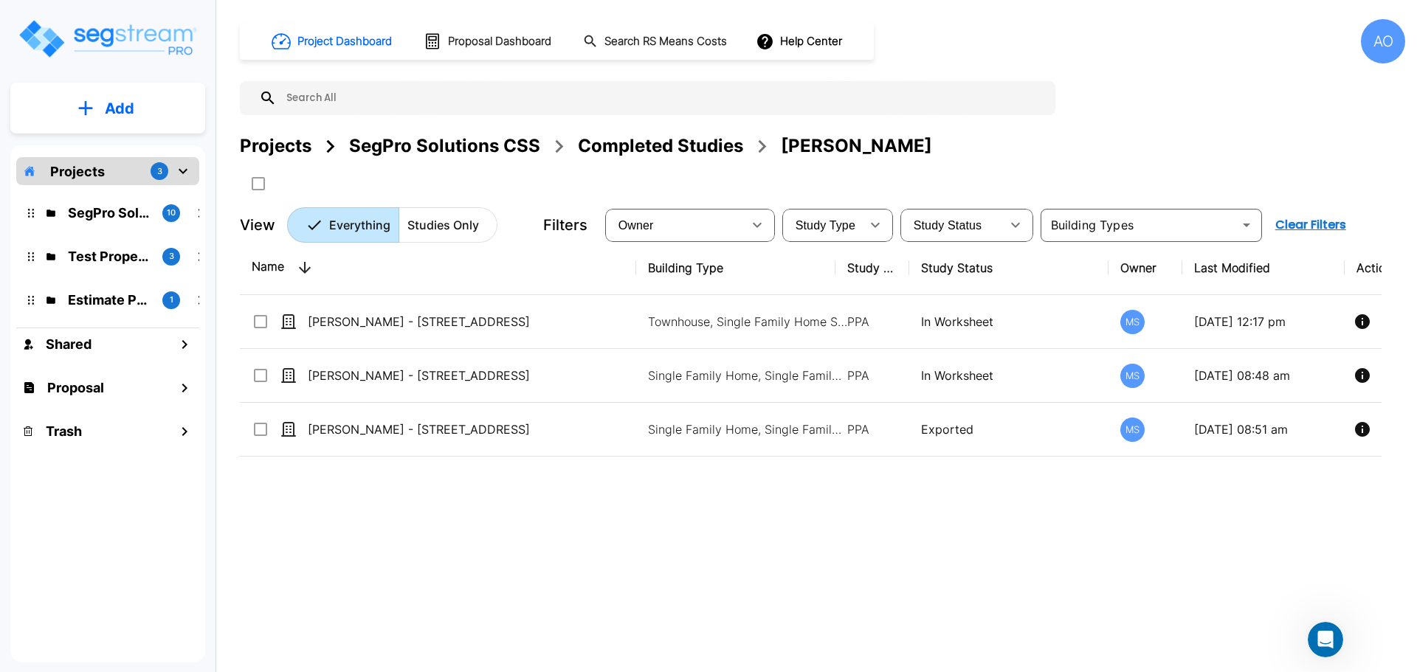
click at [668, 142] on div "Completed Studies" at bounding box center [660, 146] width 165 height 27
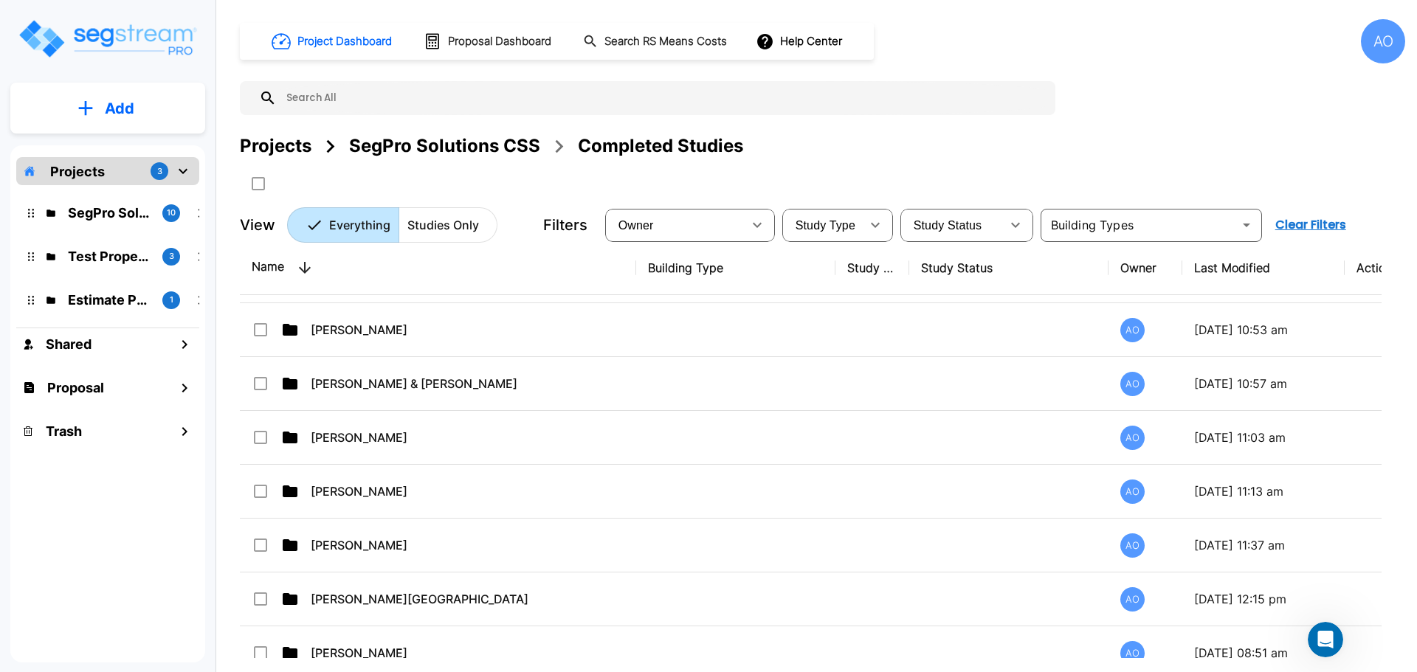
scroll to position [443, 0]
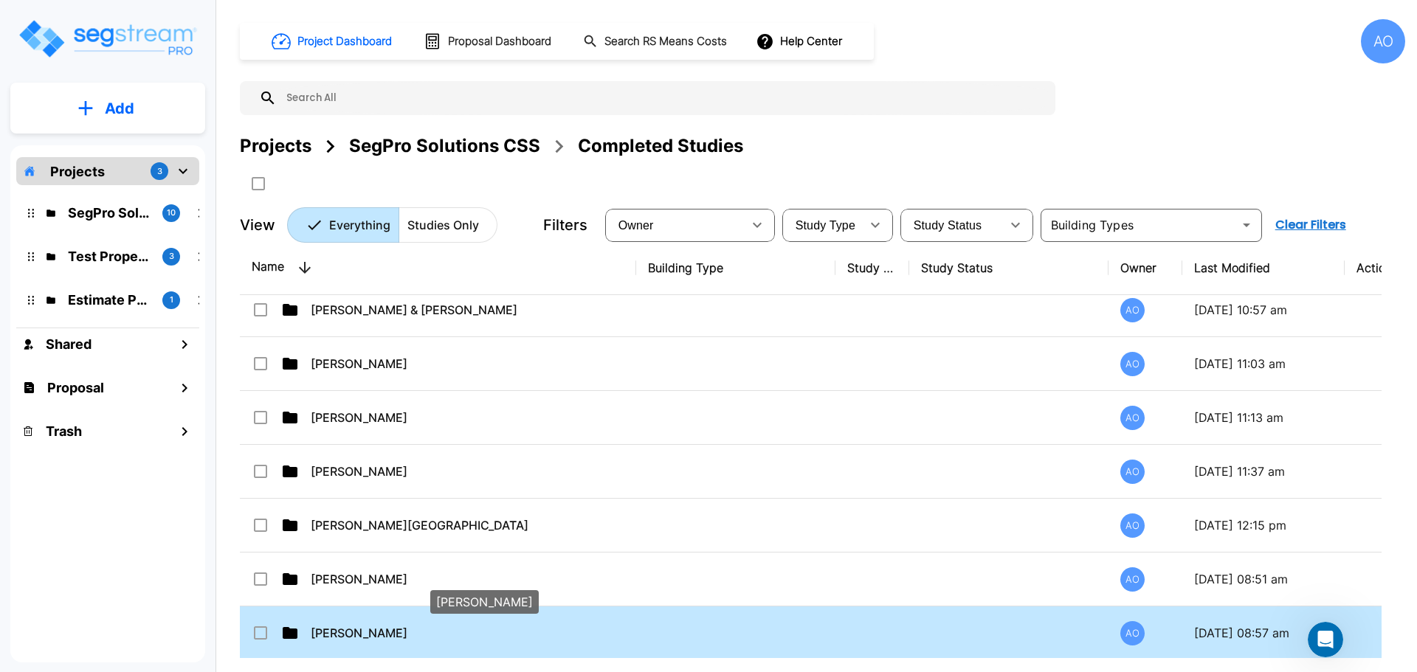
click at [353, 634] on p "[PERSON_NAME]" at bounding box center [472, 633] width 322 height 18
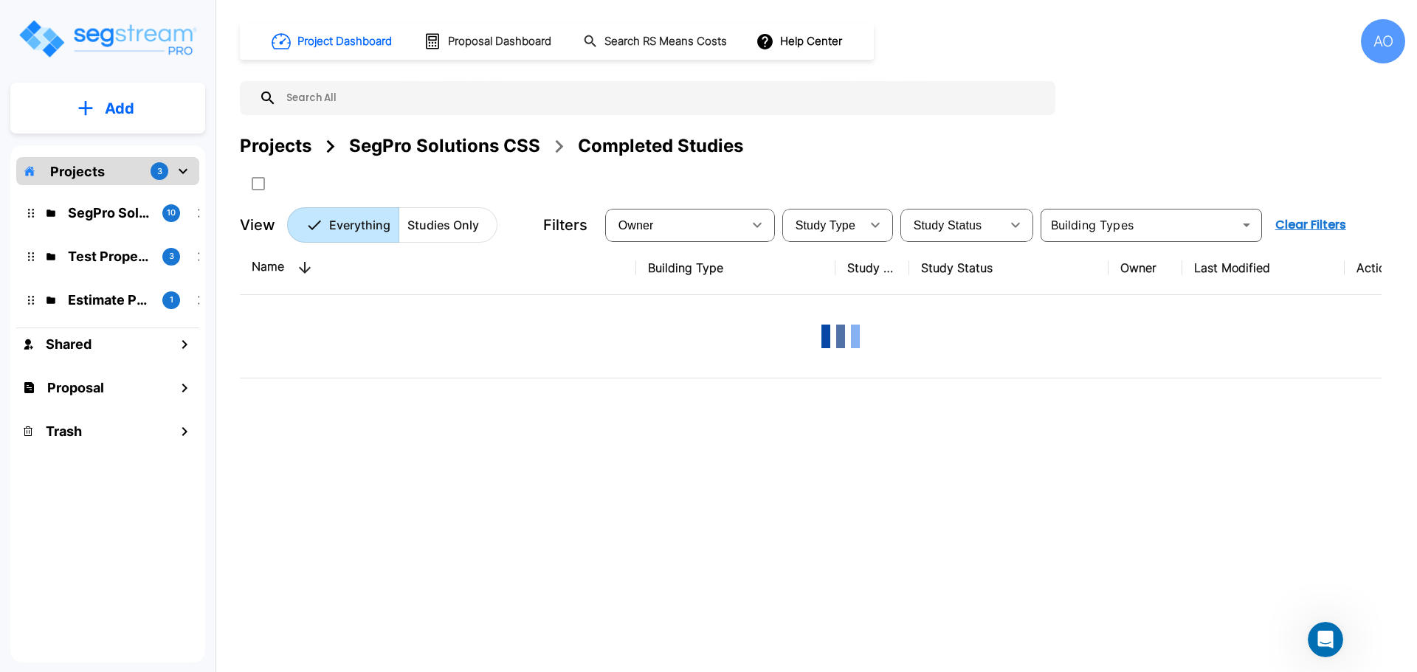
scroll to position [0, 0]
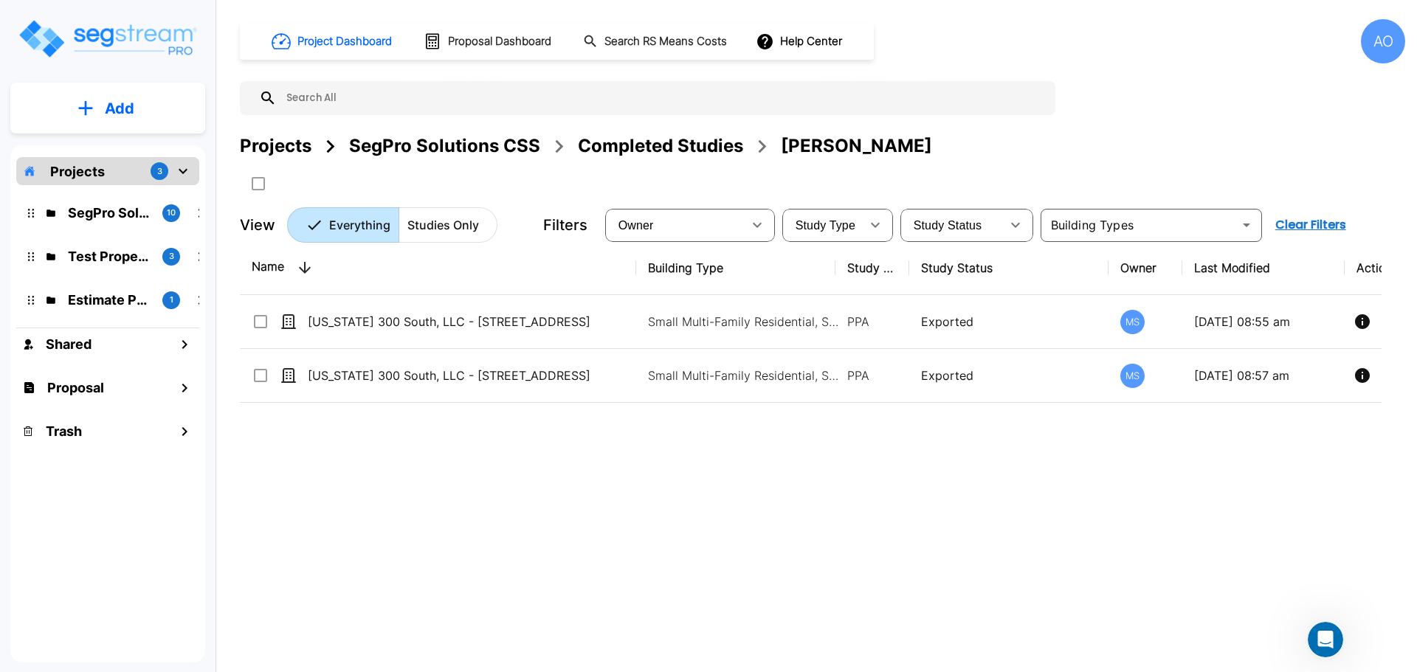
click at [675, 149] on div "Completed Studies" at bounding box center [660, 146] width 165 height 27
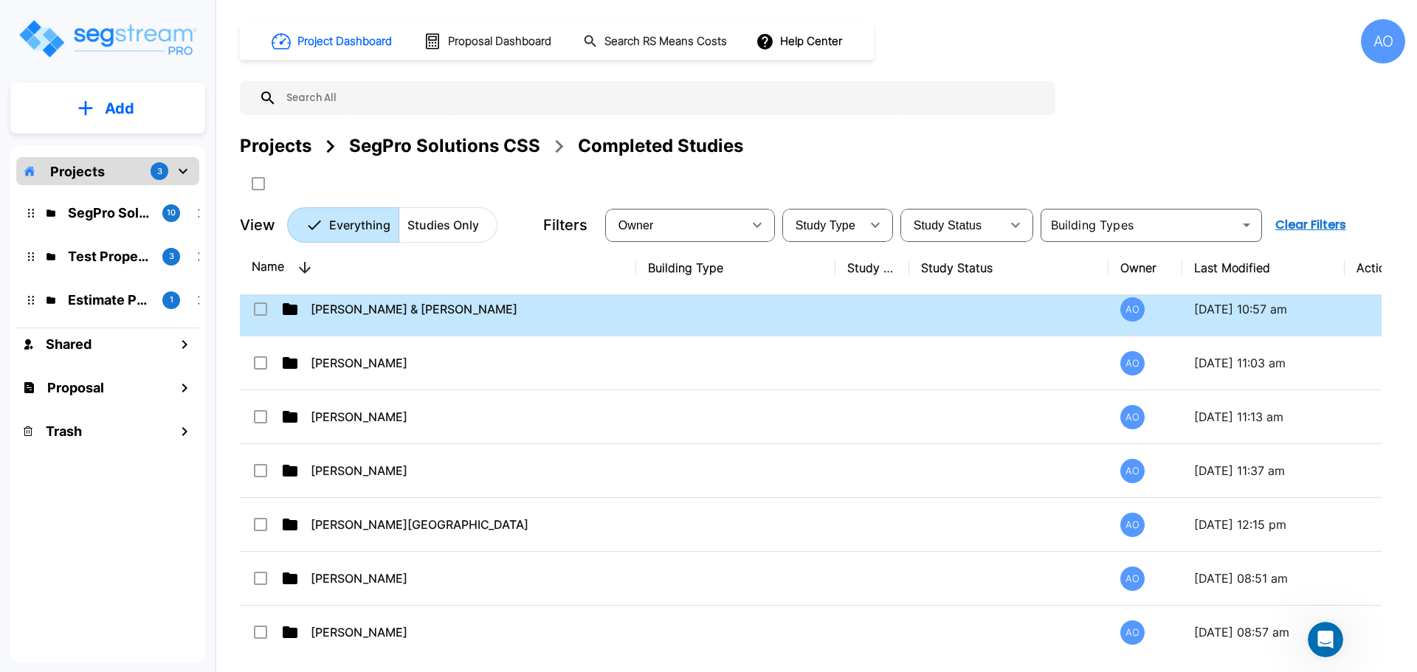
scroll to position [516, 0]
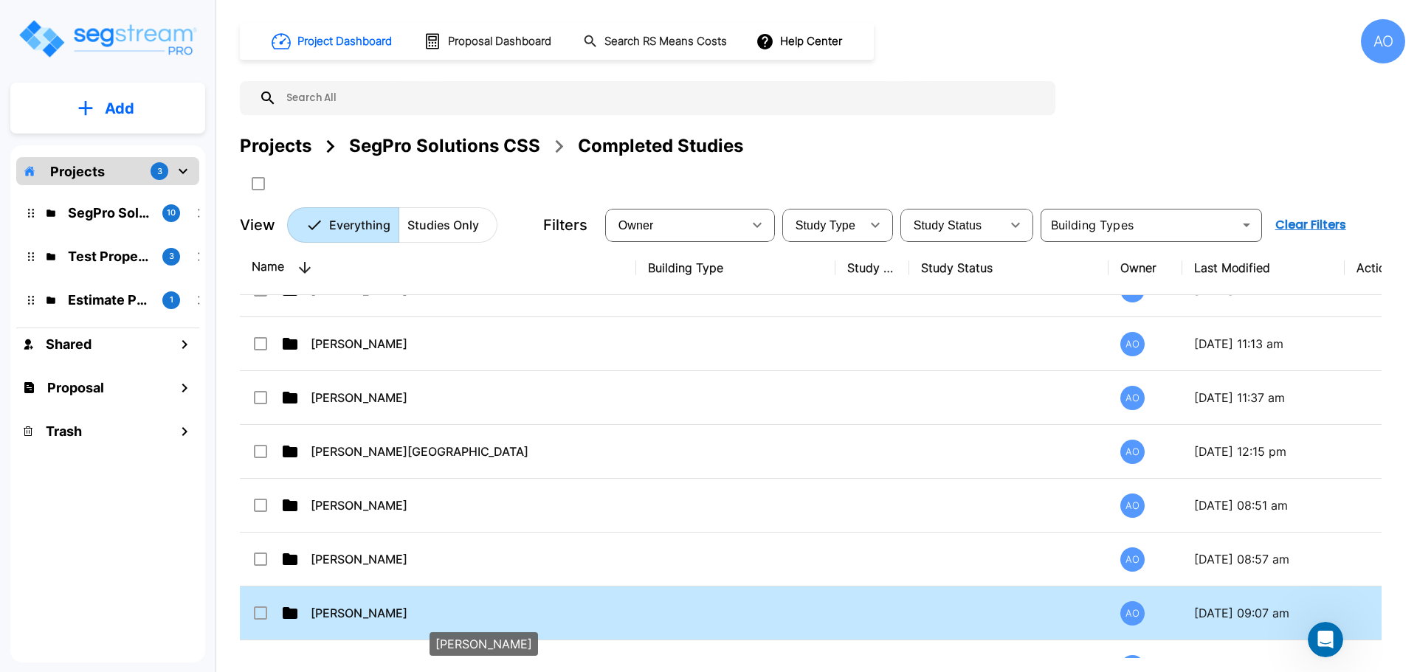
click at [350, 612] on p "[PERSON_NAME]" at bounding box center [472, 613] width 322 height 18
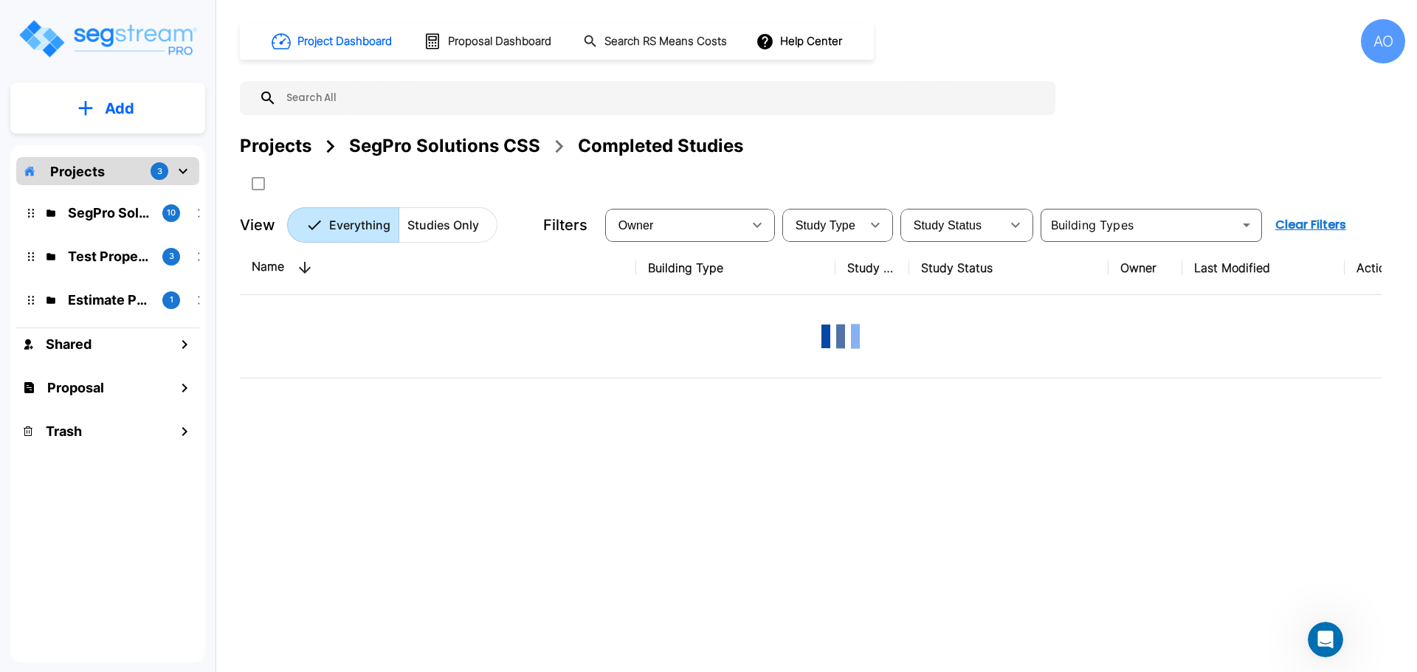
scroll to position [0, 0]
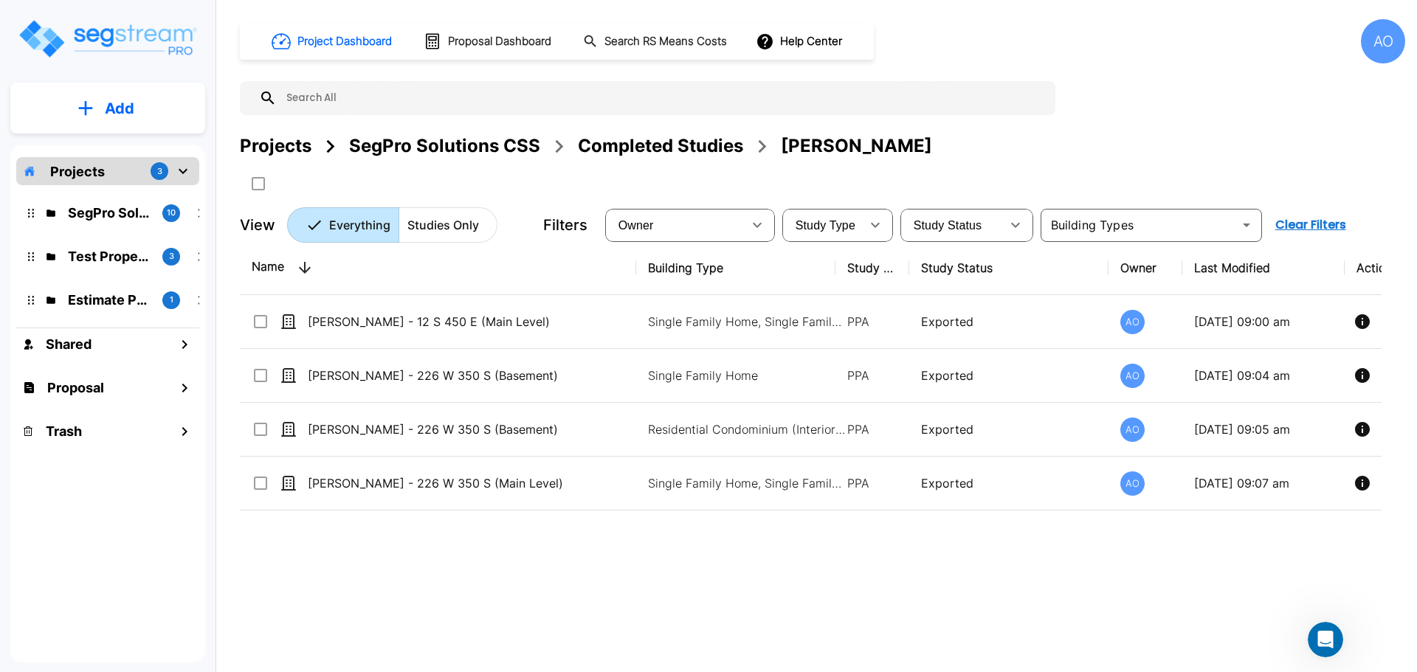
click at [651, 144] on div "Completed Studies" at bounding box center [660, 146] width 165 height 27
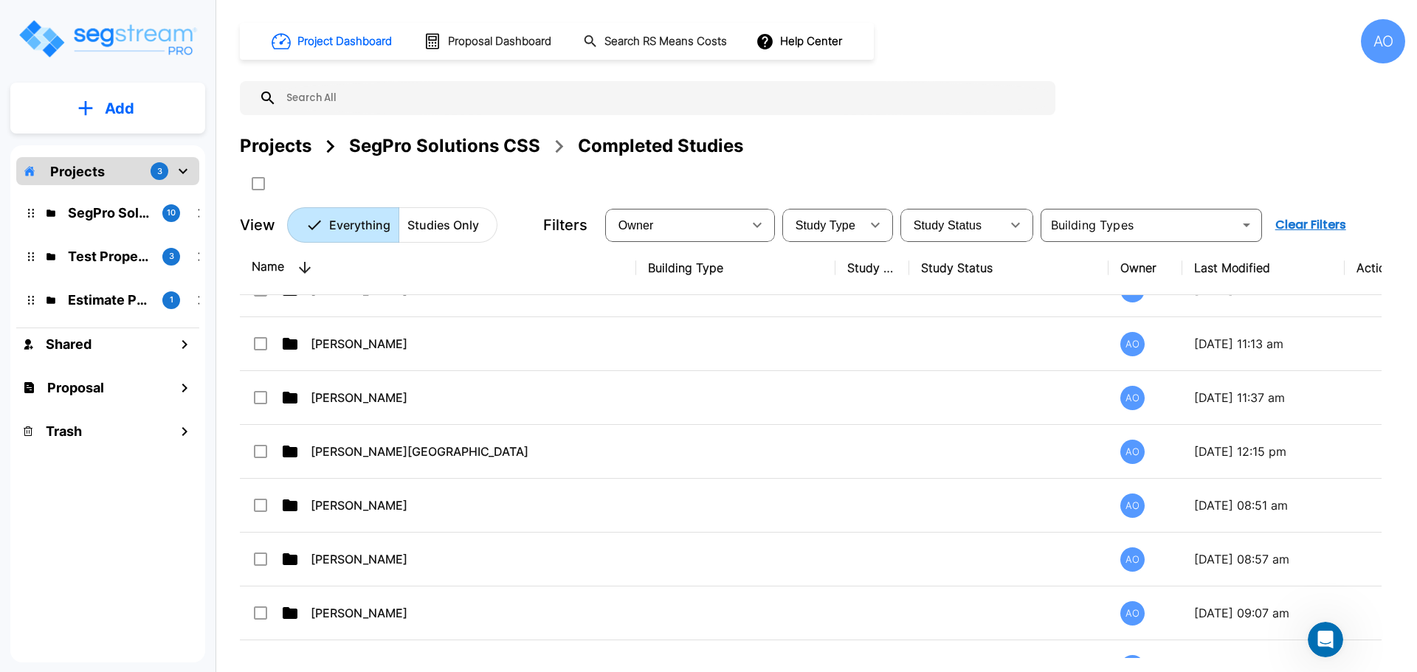
scroll to position [738, 0]
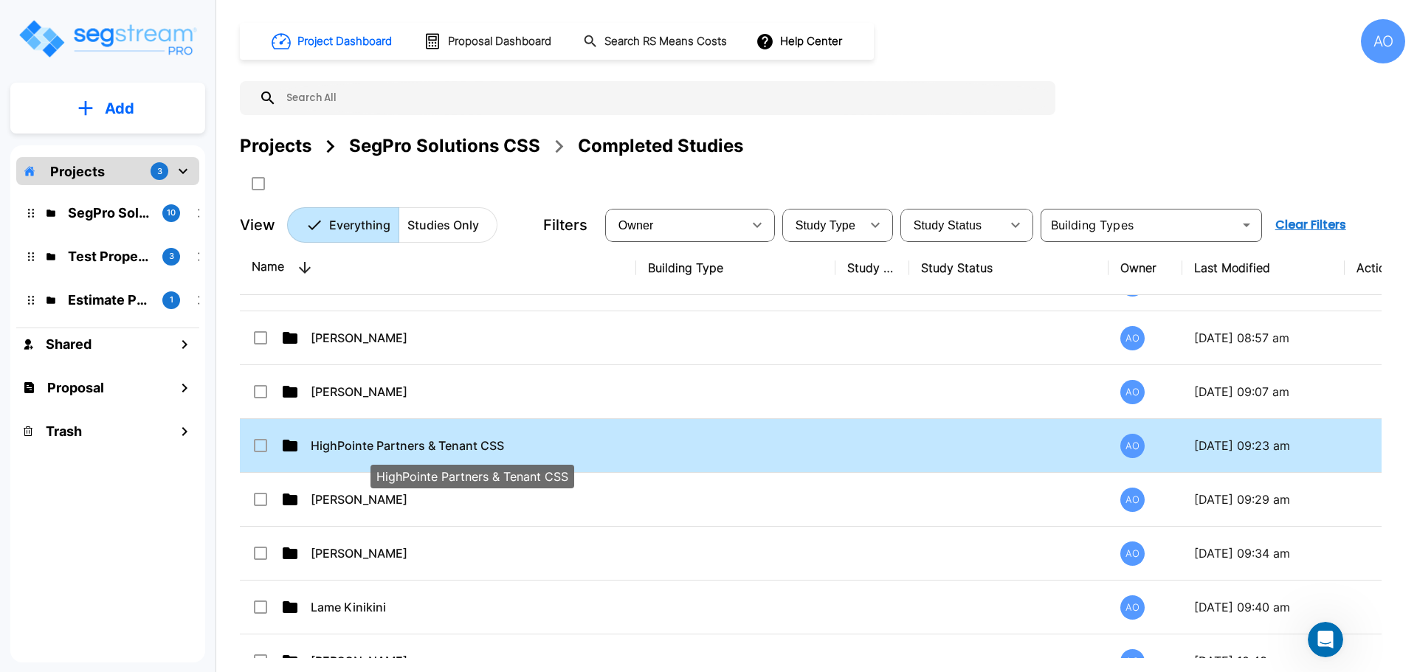
click at [396, 445] on p "HighPointe Partners & Tenant CSS" at bounding box center [472, 446] width 322 height 18
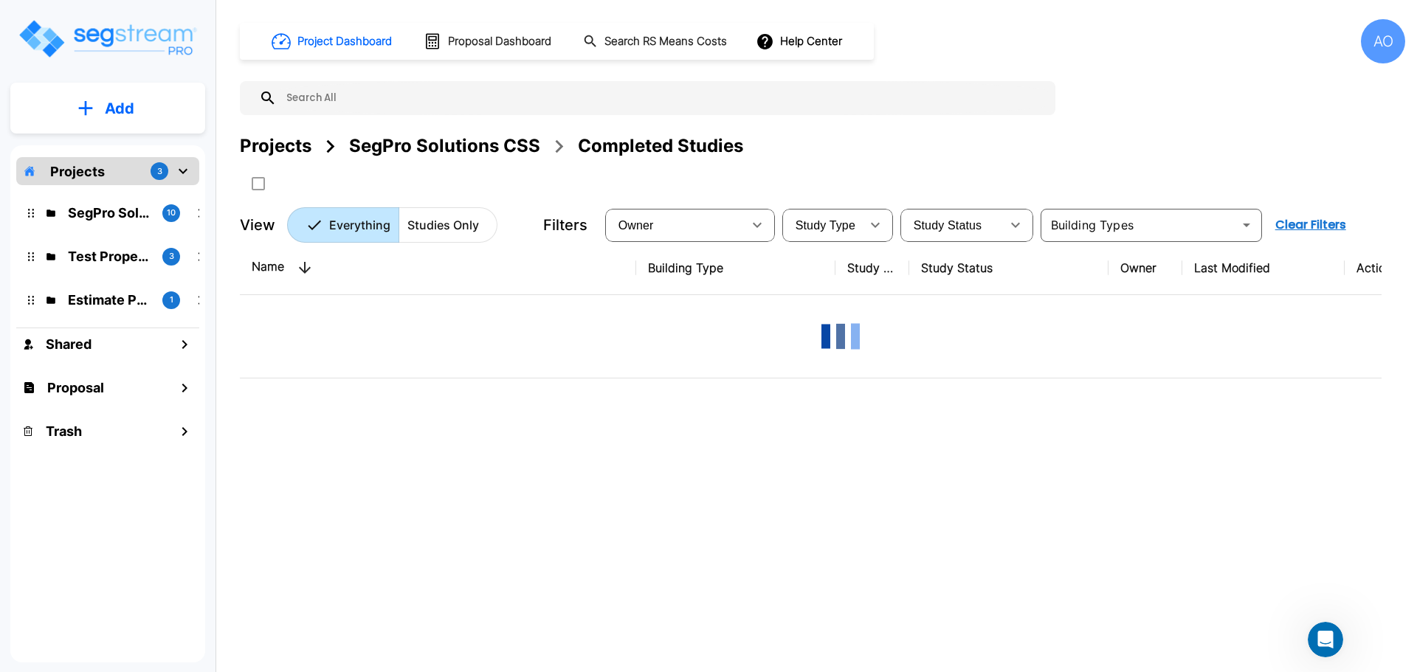
scroll to position [0, 0]
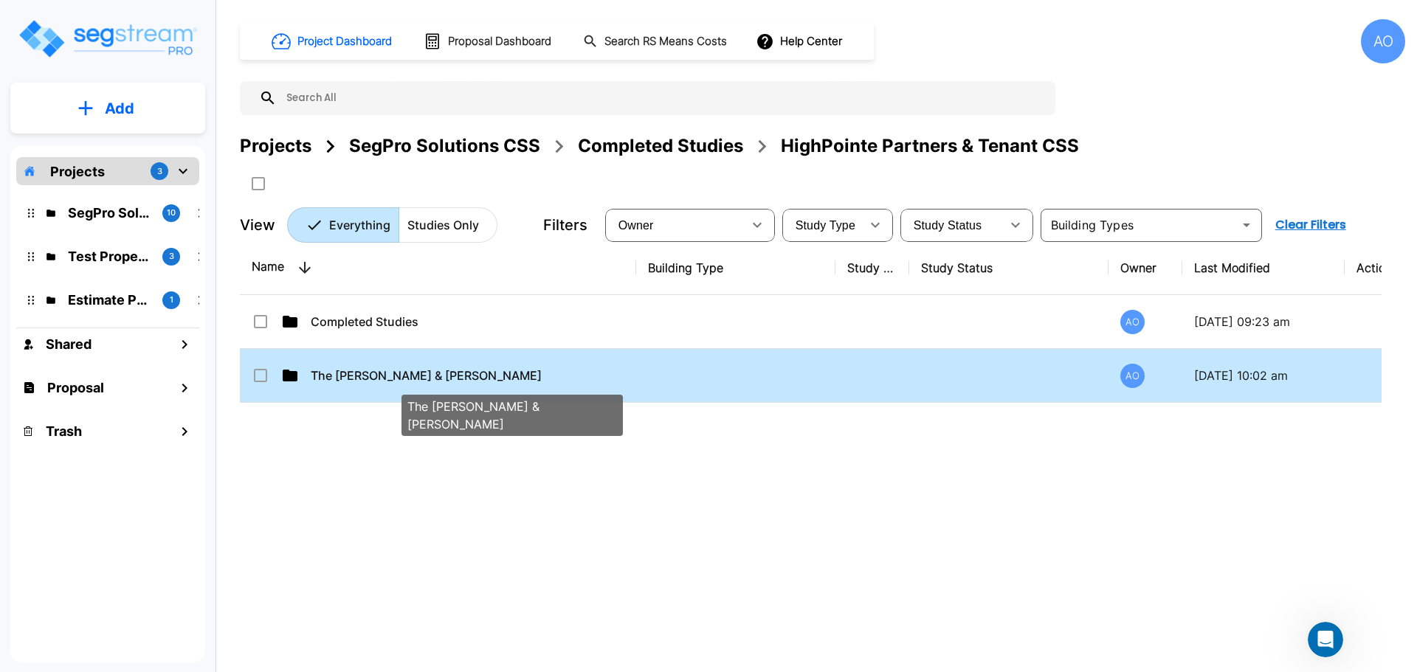
click at [369, 376] on p "The Ballard & Sorenson" at bounding box center [472, 376] width 322 height 18
checkbox input "true"
click at [369, 376] on p "The Ballard & Sorenson" at bounding box center [472, 376] width 322 height 18
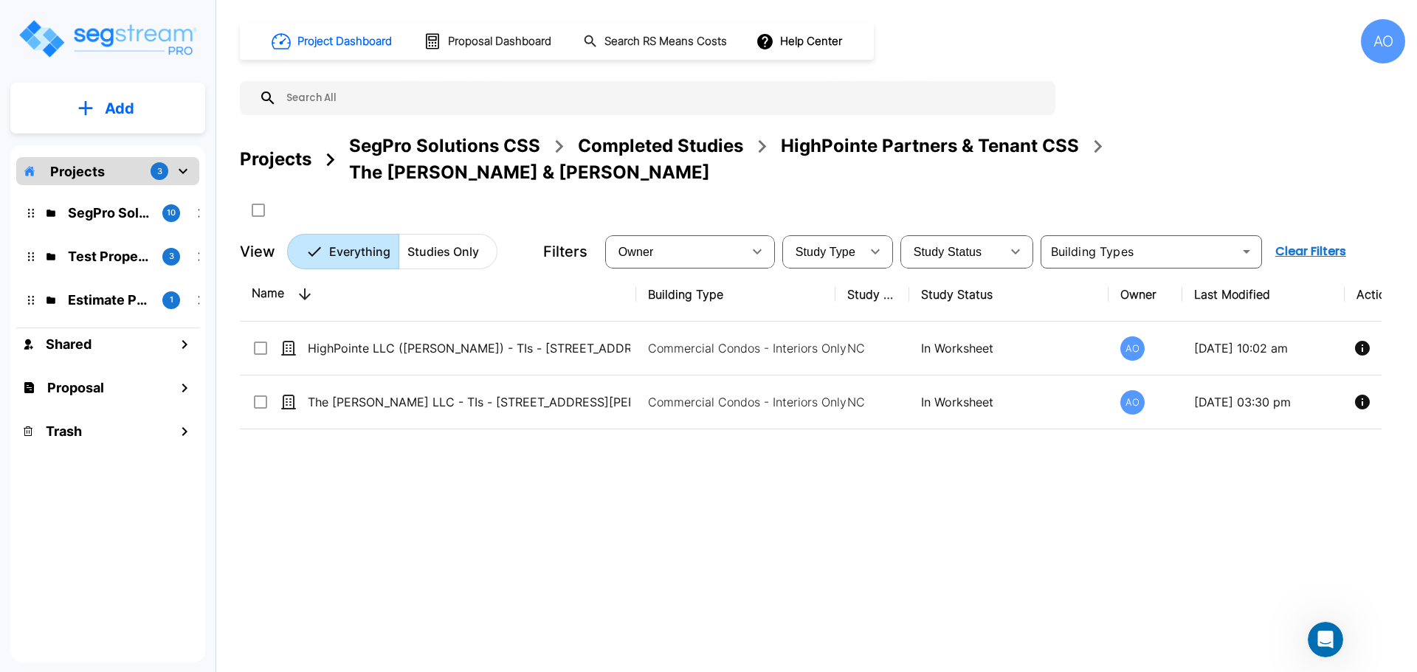
click at [931, 152] on div "HighPointe Partners & Tenant CSS" at bounding box center [930, 146] width 298 height 27
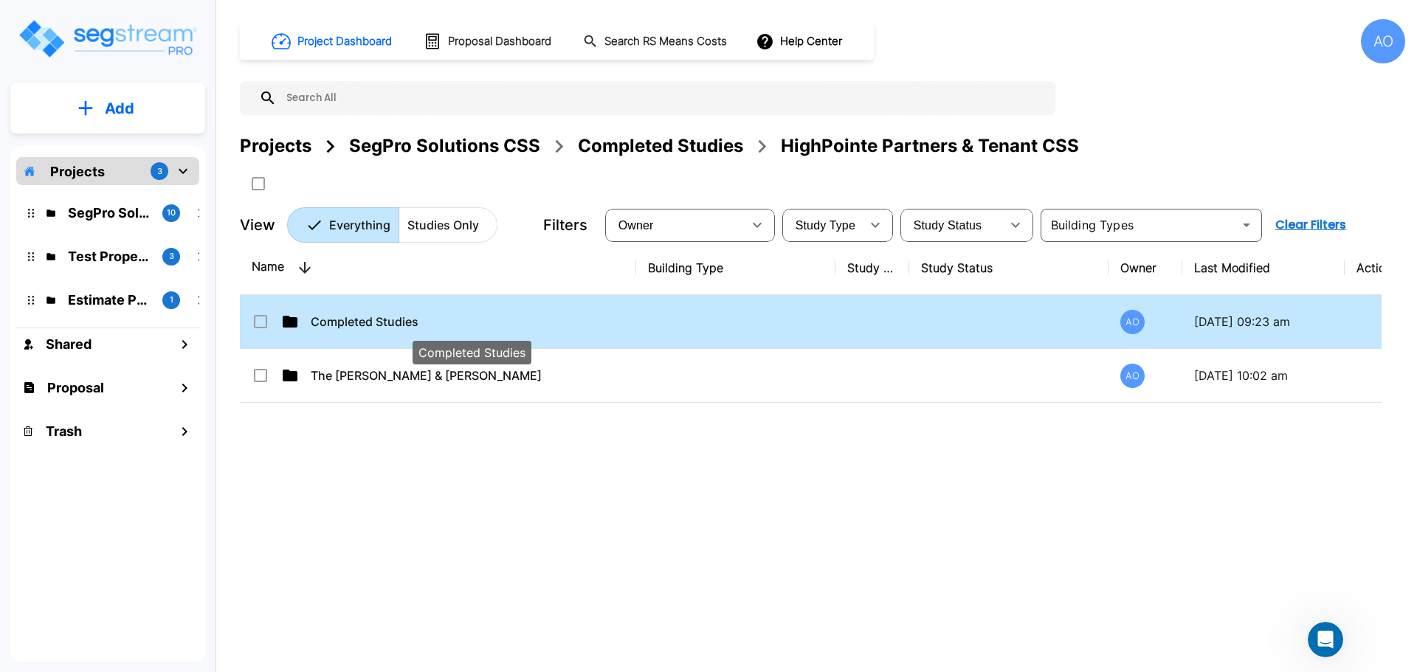
click at [359, 326] on p "Completed Studies" at bounding box center [472, 322] width 322 height 18
checkbox input "true"
click at [359, 326] on p "Completed Studies" at bounding box center [472, 322] width 322 height 18
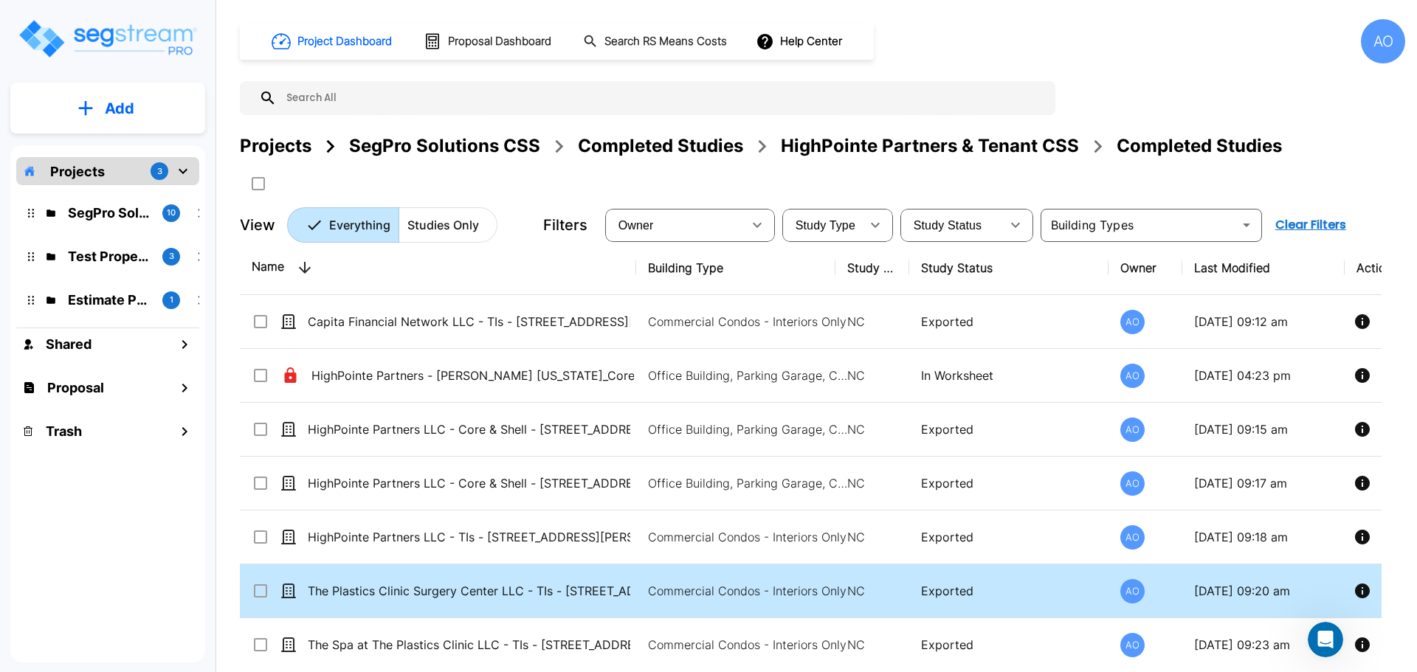
scroll to position [14, 0]
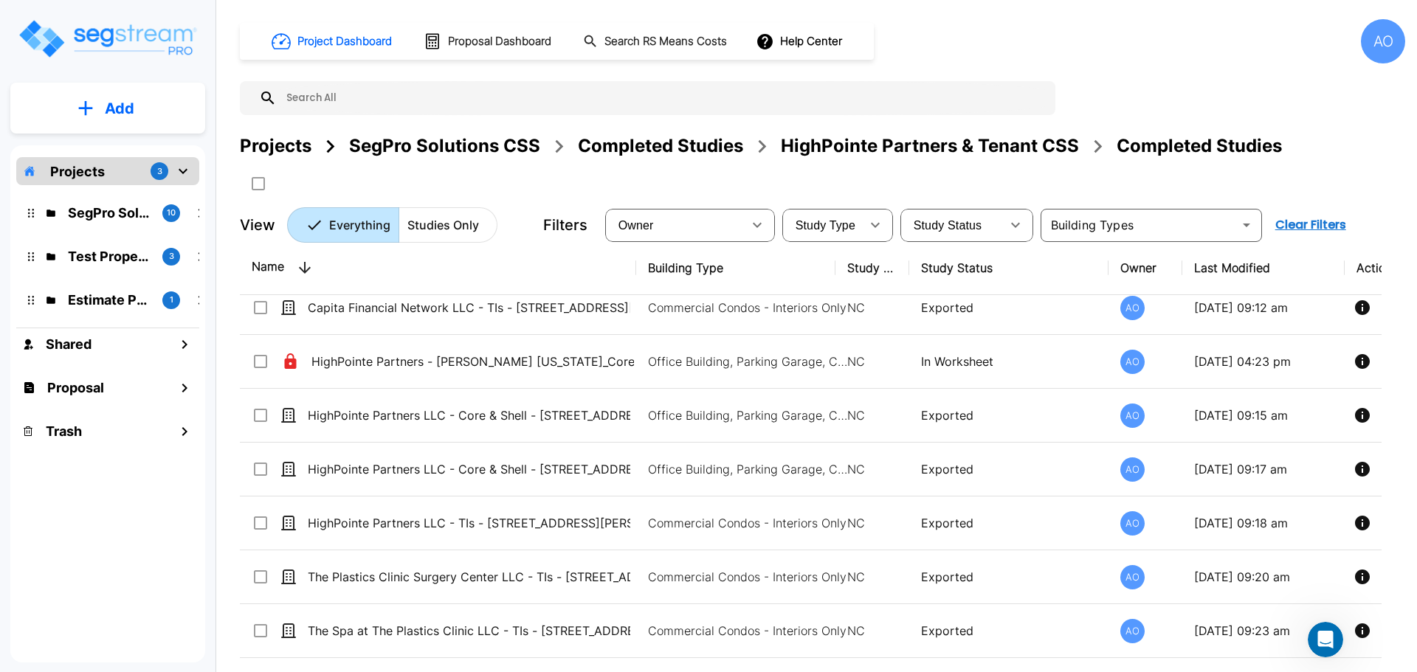
click at [895, 151] on div "HighPointe Partners & Tenant CSS" at bounding box center [930, 146] width 298 height 27
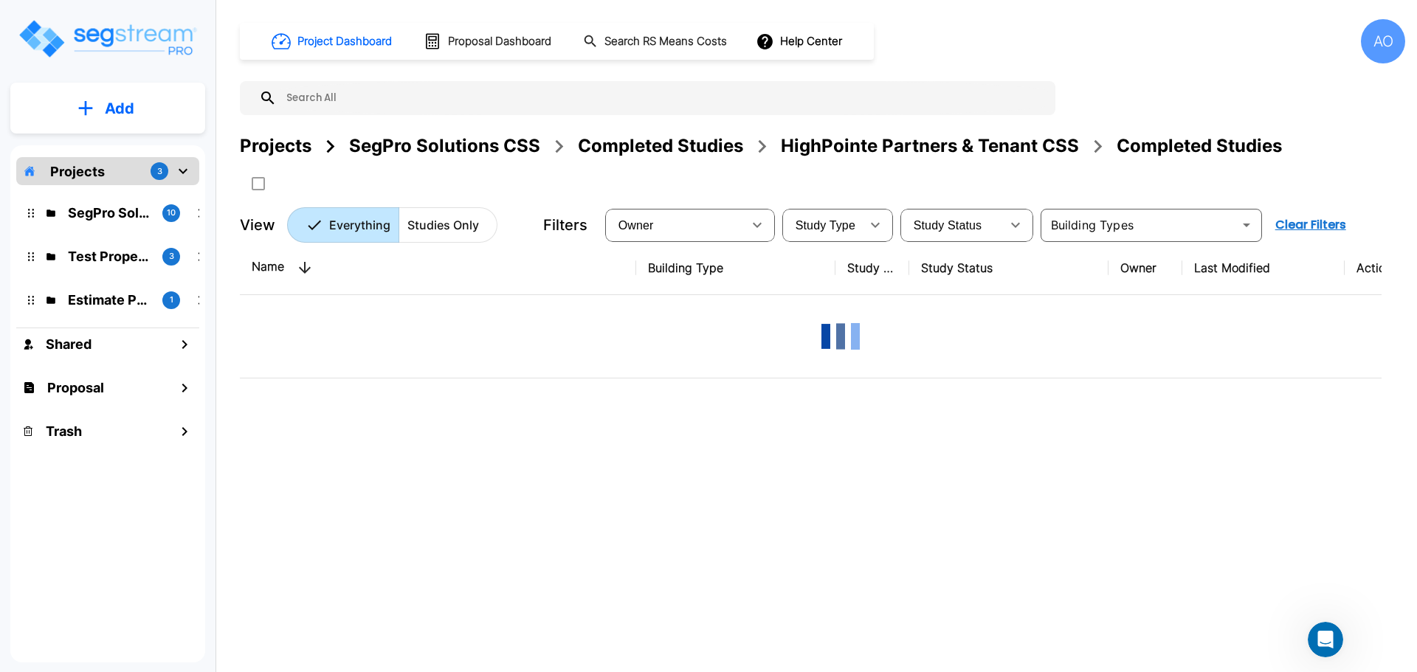
scroll to position [0, 0]
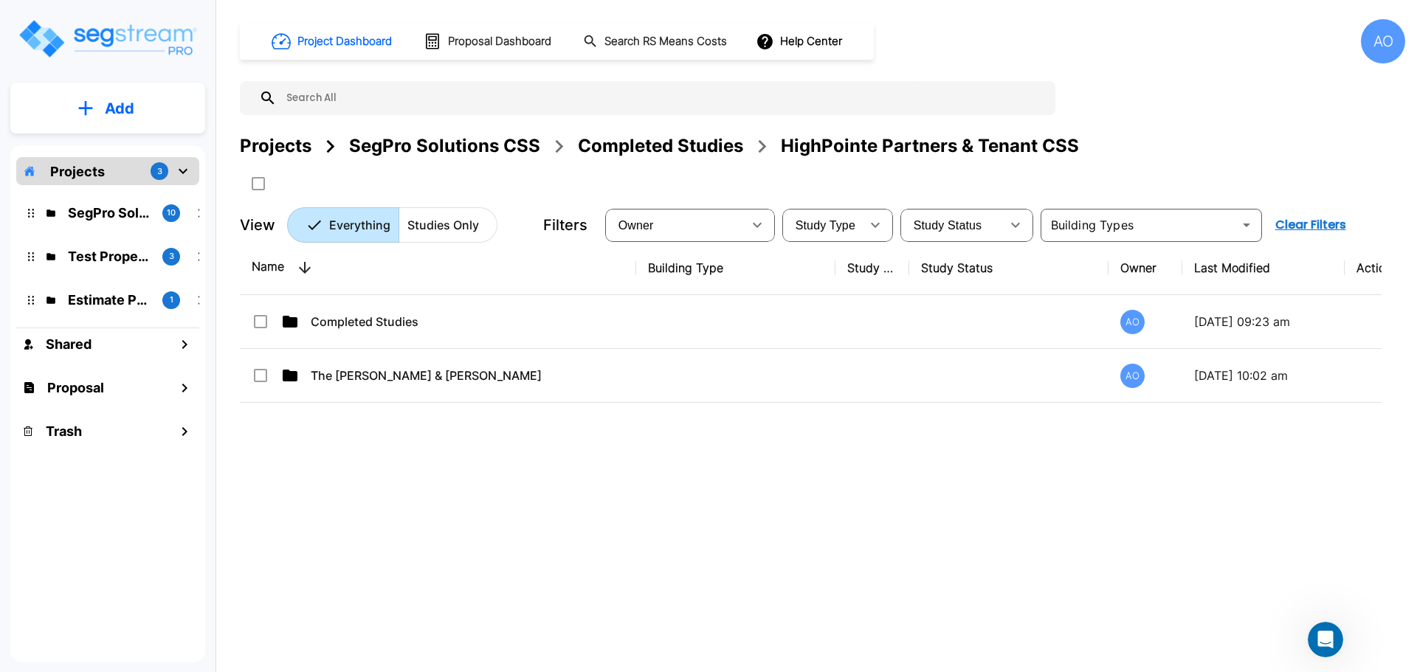
click at [698, 148] on div "Completed Studies" at bounding box center [660, 146] width 165 height 27
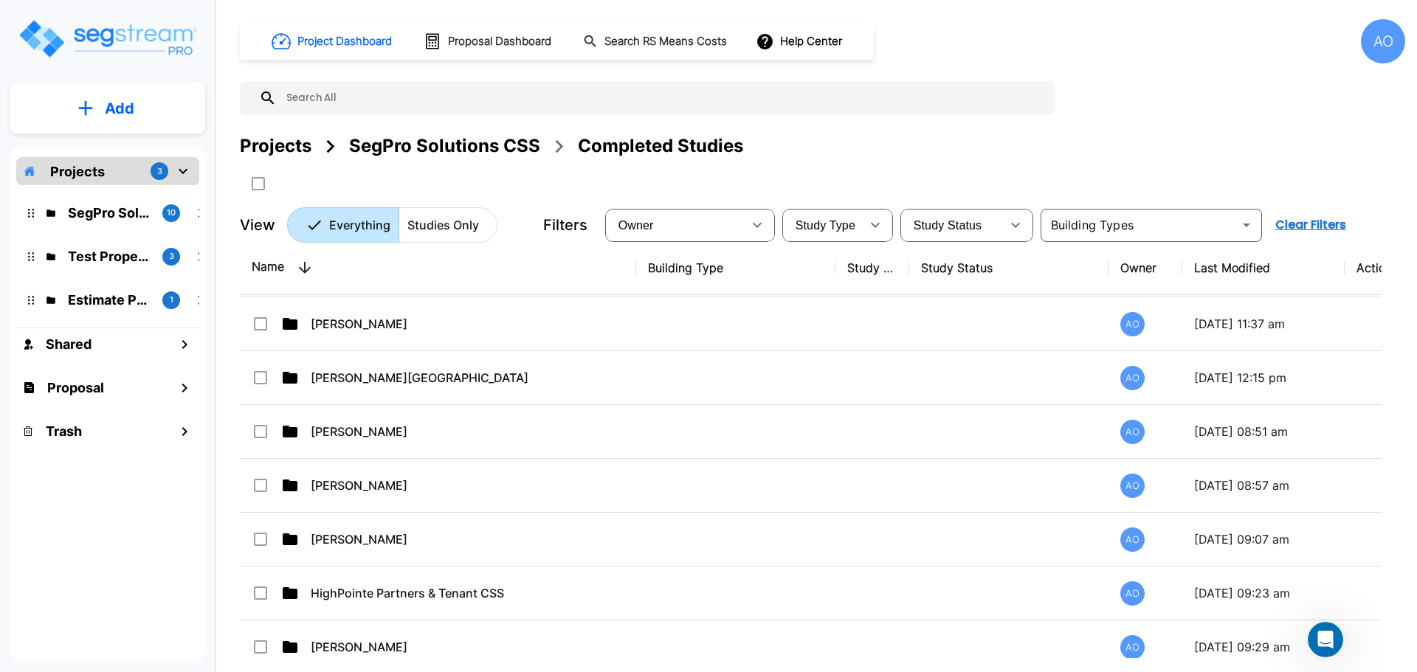
scroll to position [812, 0]
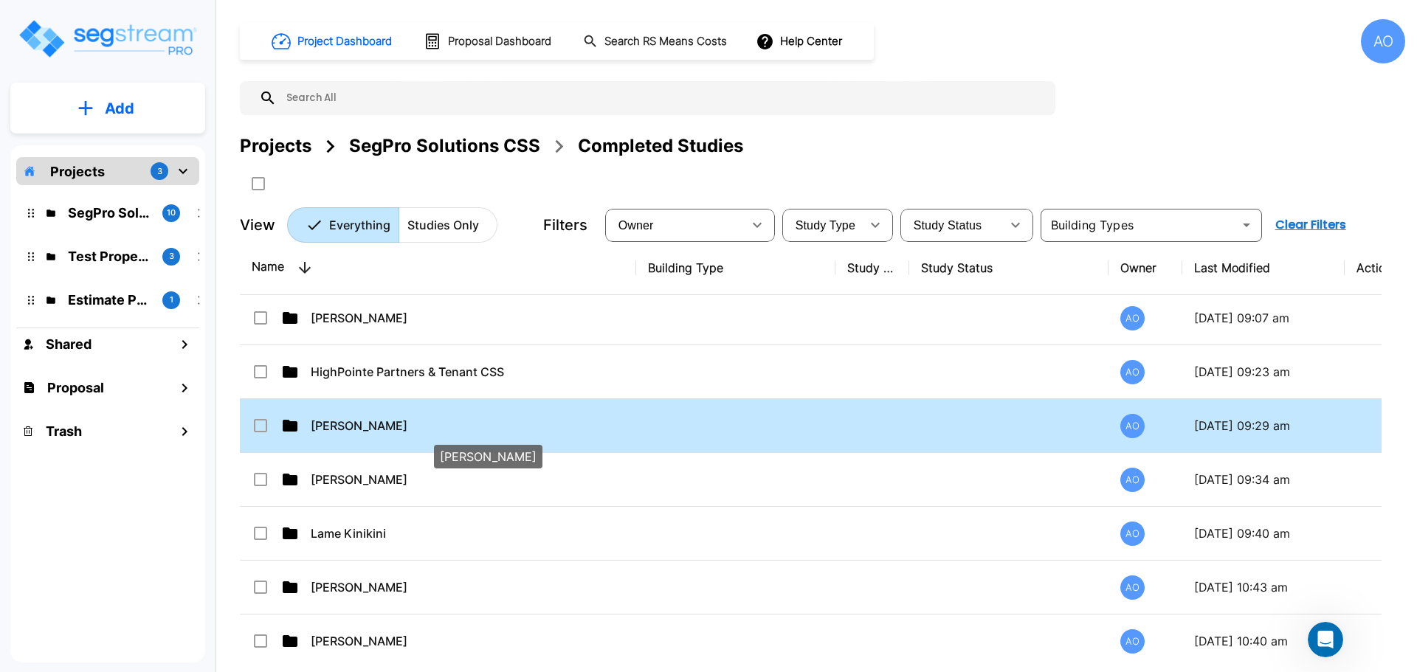
click at [356, 422] on p "[PERSON_NAME]" at bounding box center [472, 426] width 322 height 18
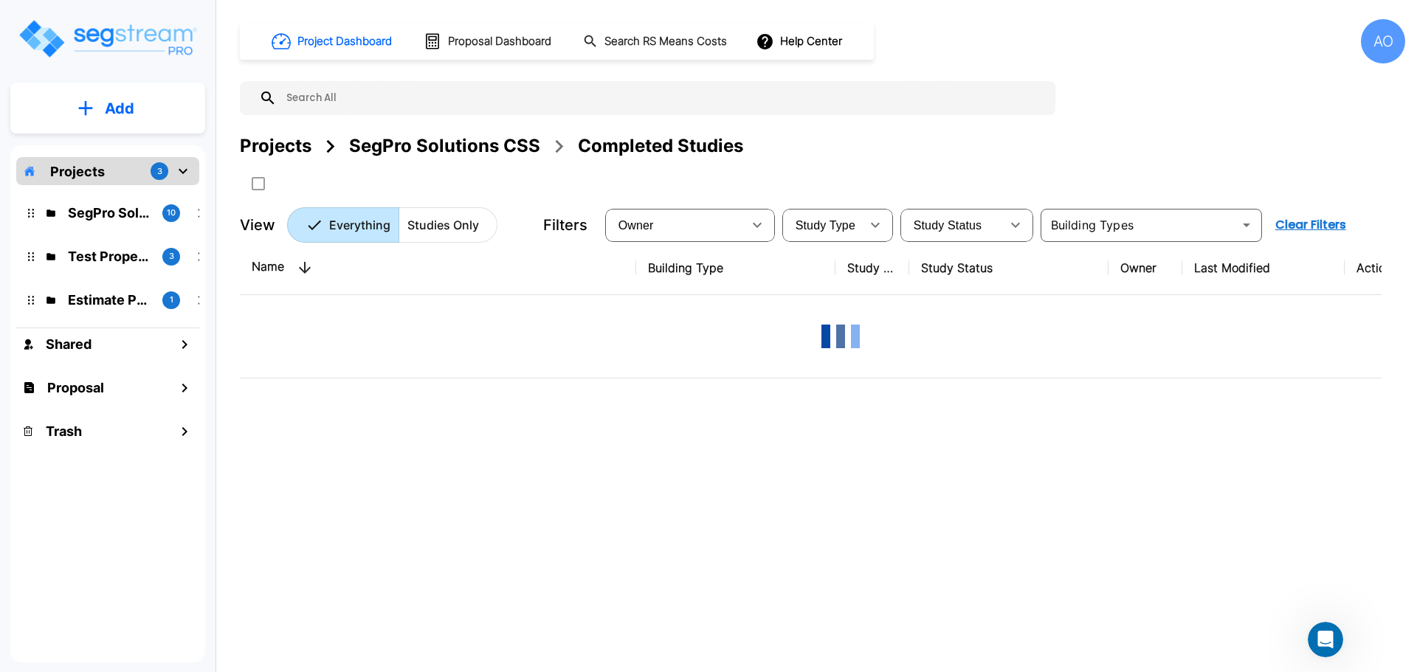
scroll to position [0, 0]
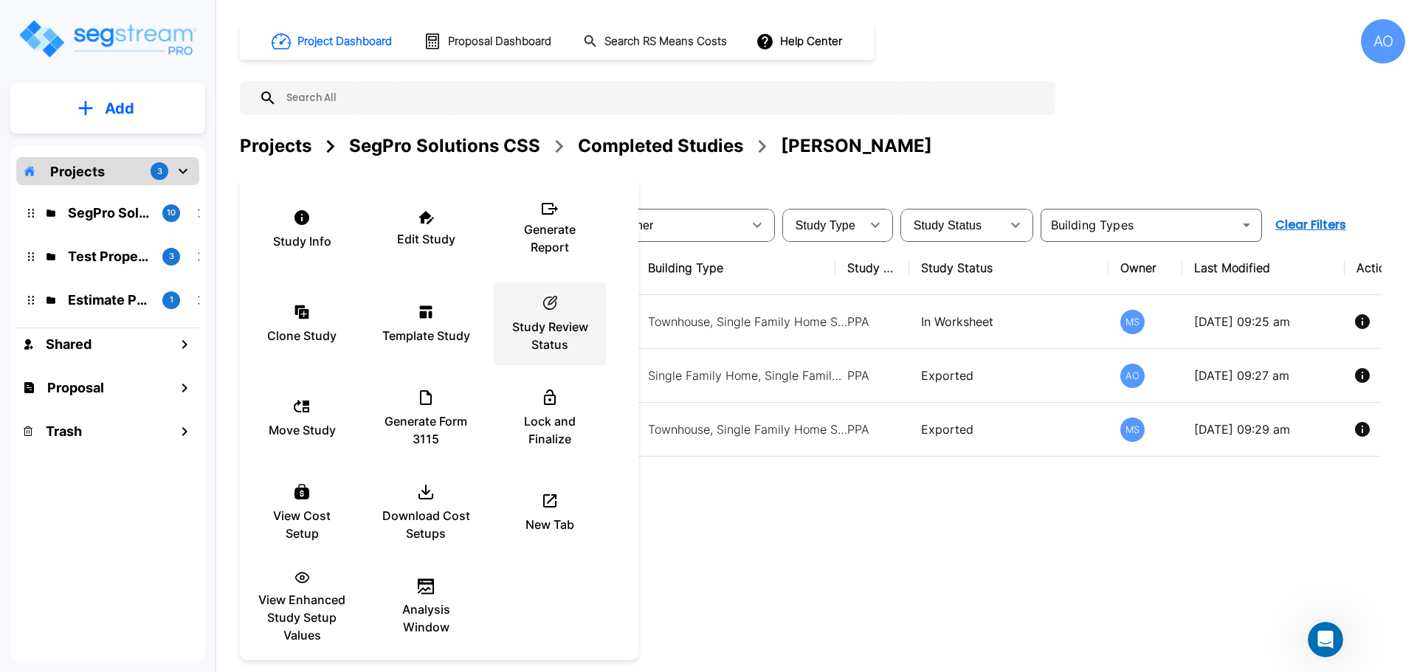
click at [550, 315] on div "ic_fluent_status_24_regular Created with Sketch. Study Review Status" at bounding box center [549, 324] width 89 height 74
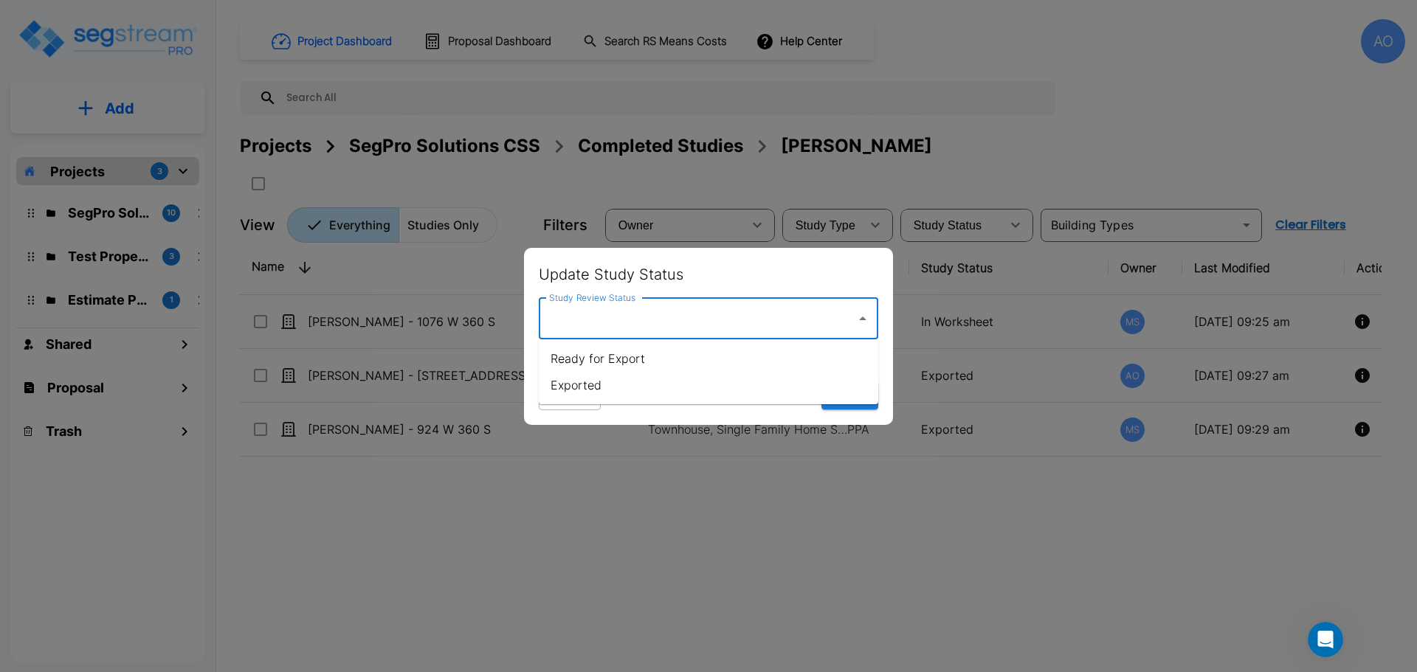
click at [574, 324] on input "Study Review Status" at bounding box center [697, 319] width 304 height 28
click at [580, 386] on li "Exported" at bounding box center [708, 385] width 339 height 27
type input "Exported"
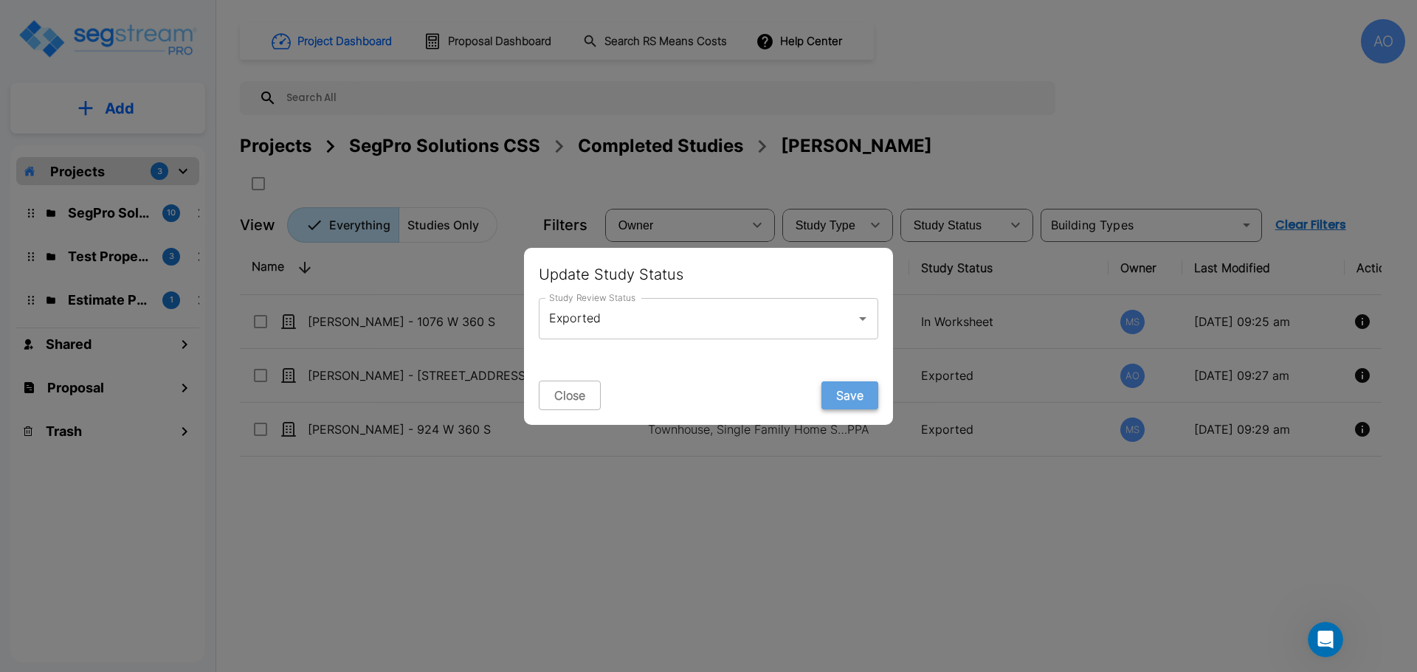
click at [851, 392] on button "Save" at bounding box center [849, 395] width 57 height 28
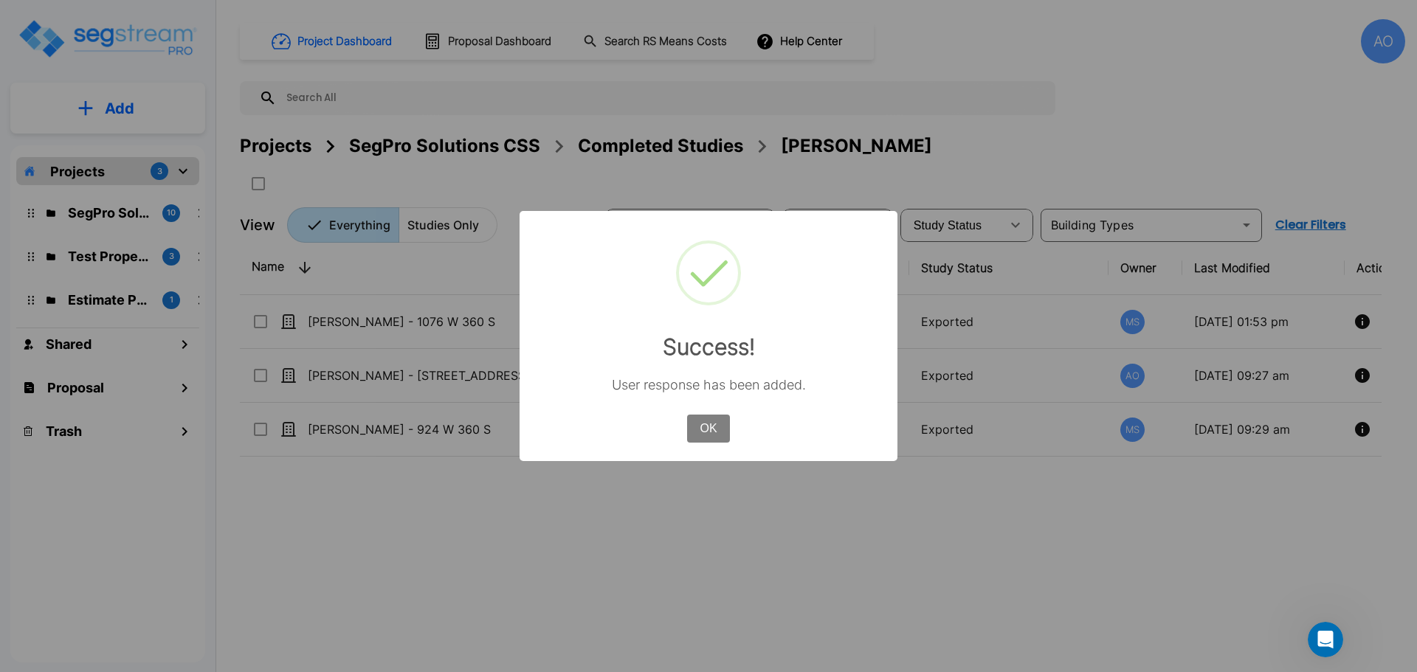
click at [707, 429] on button "OK" at bounding box center [708, 429] width 43 height 28
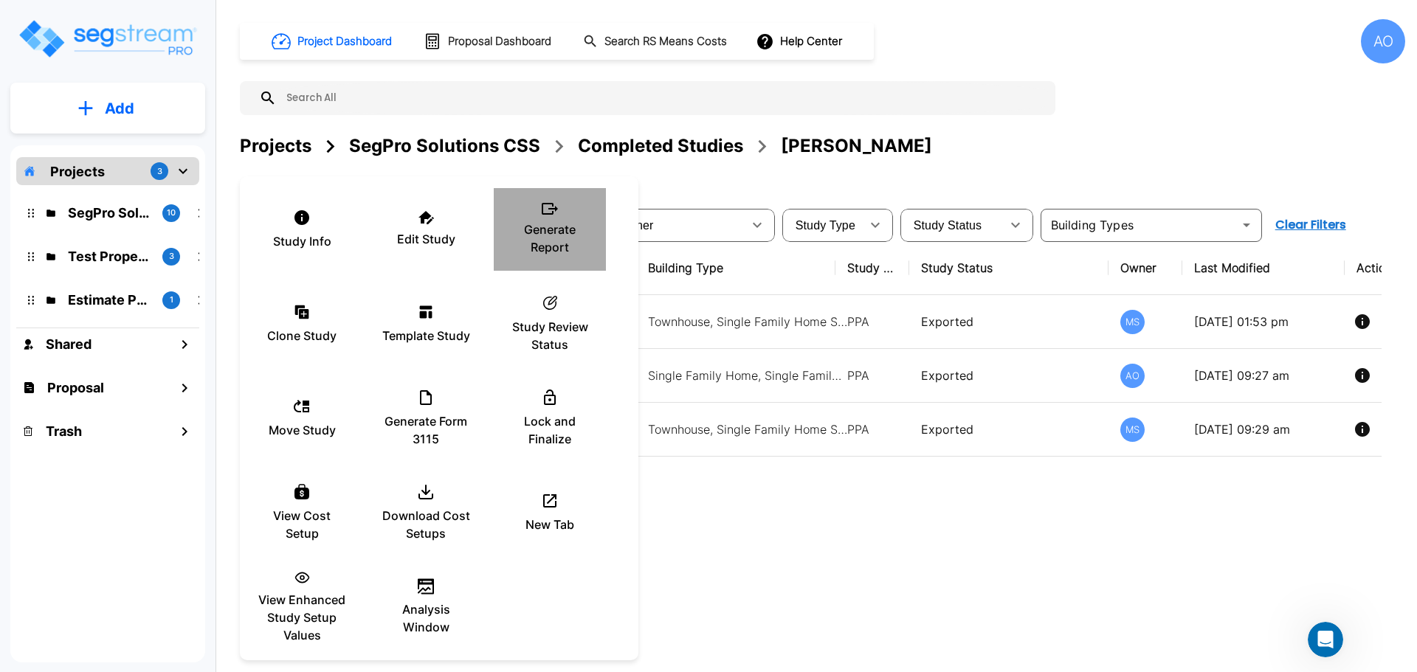
click at [540, 236] on p "Generate Report" at bounding box center [549, 238] width 89 height 35
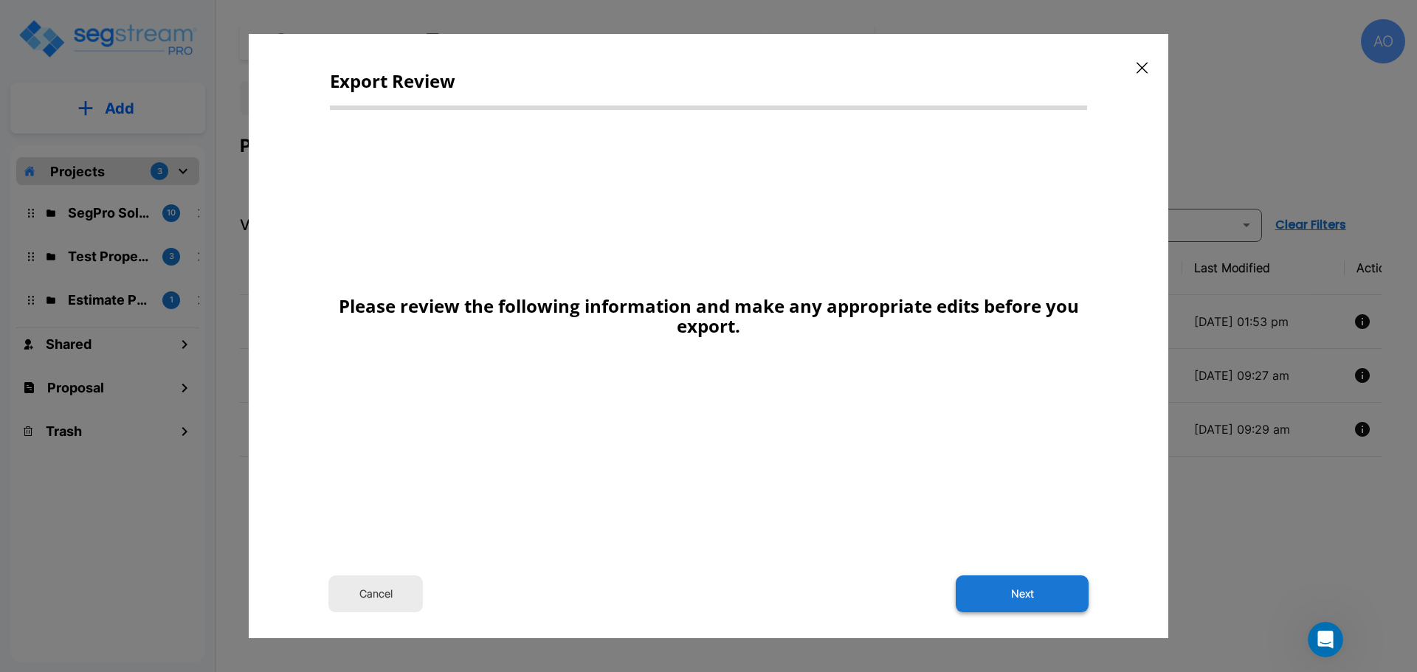
click at [1029, 590] on button "Next" at bounding box center [1022, 594] width 133 height 37
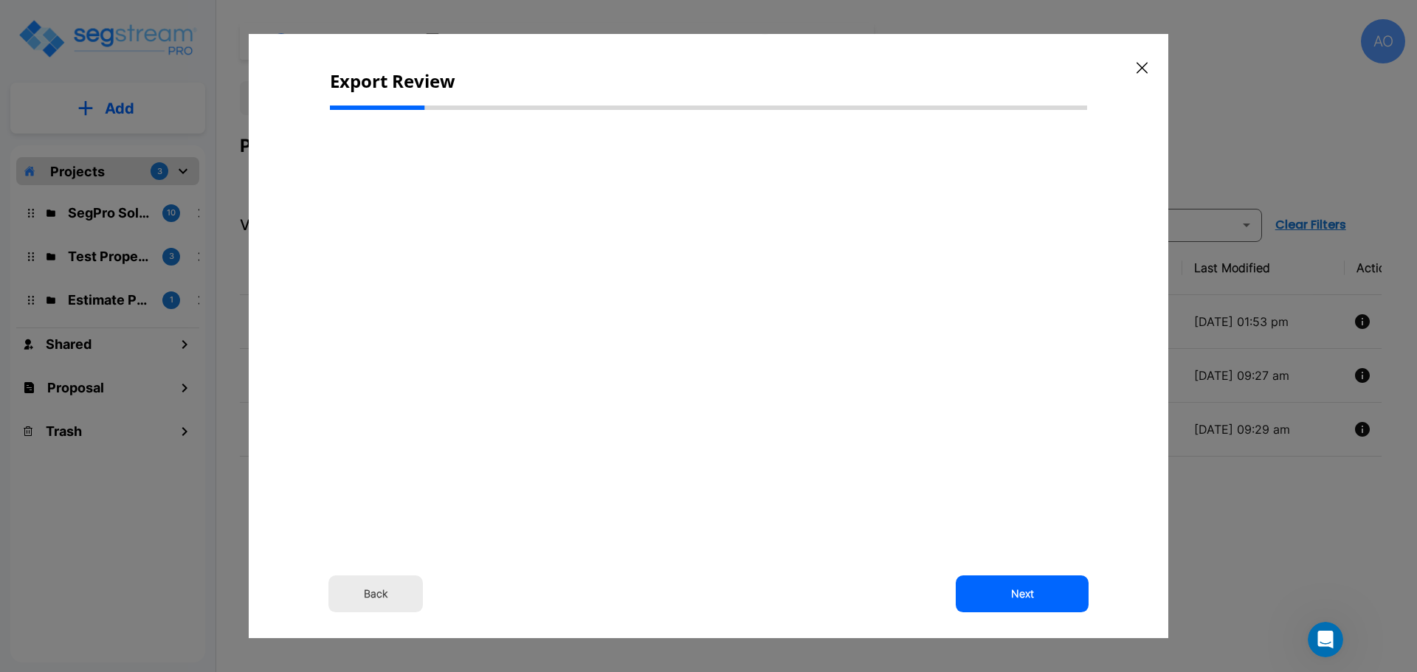
select select "2024"
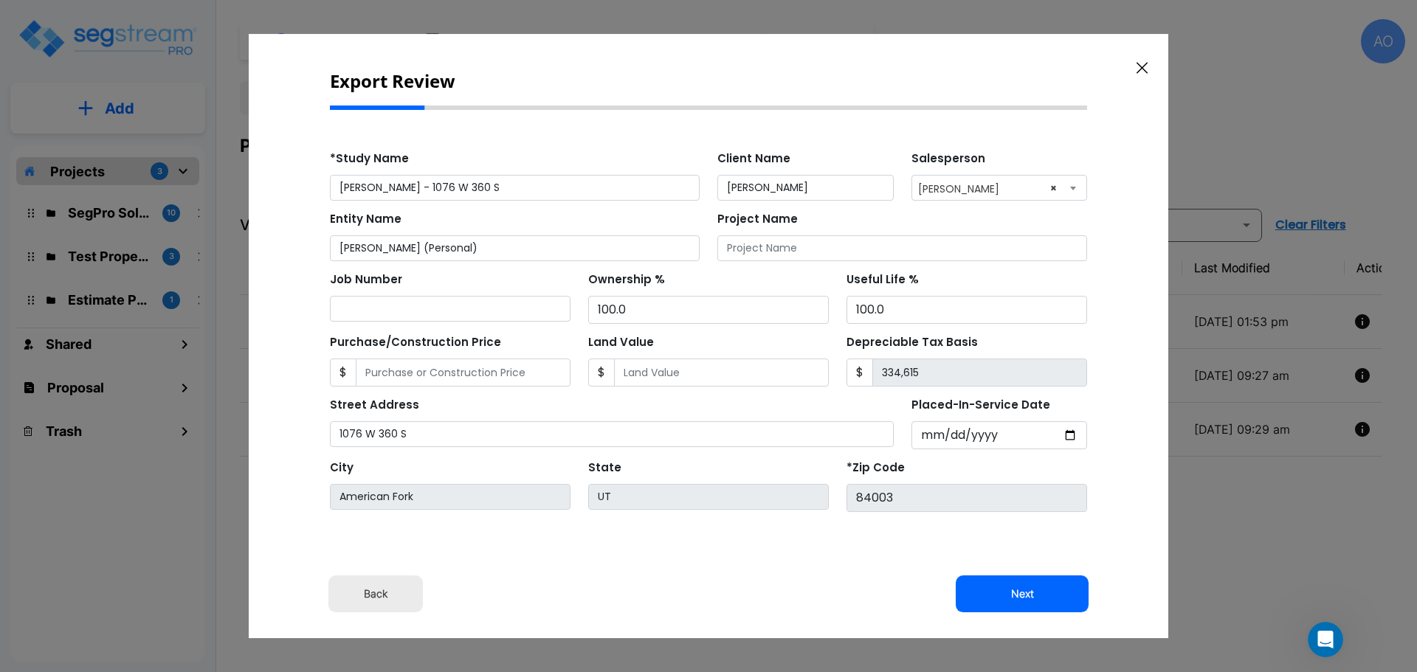
click at [1029, 590] on button "Next" at bounding box center [1022, 594] width 133 height 37
type input "22614"
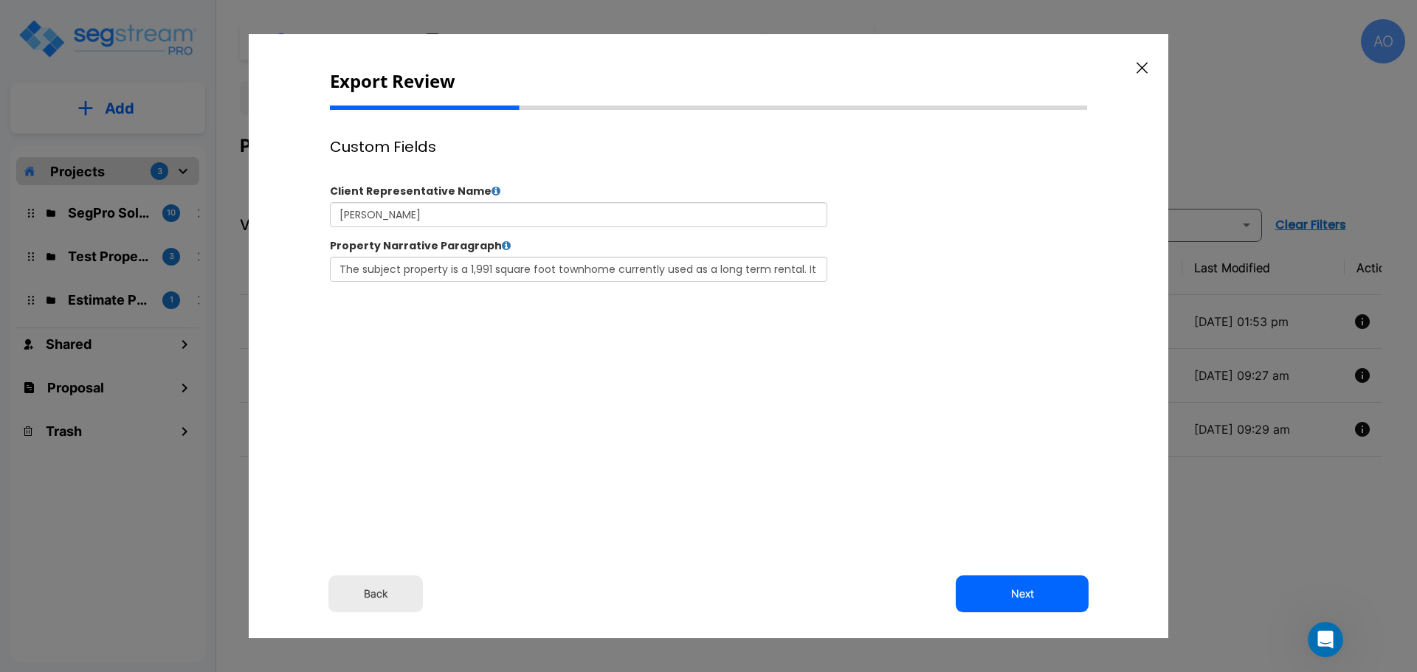
click at [1029, 590] on button "Next" at bounding box center [1022, 594] width 133 height 37
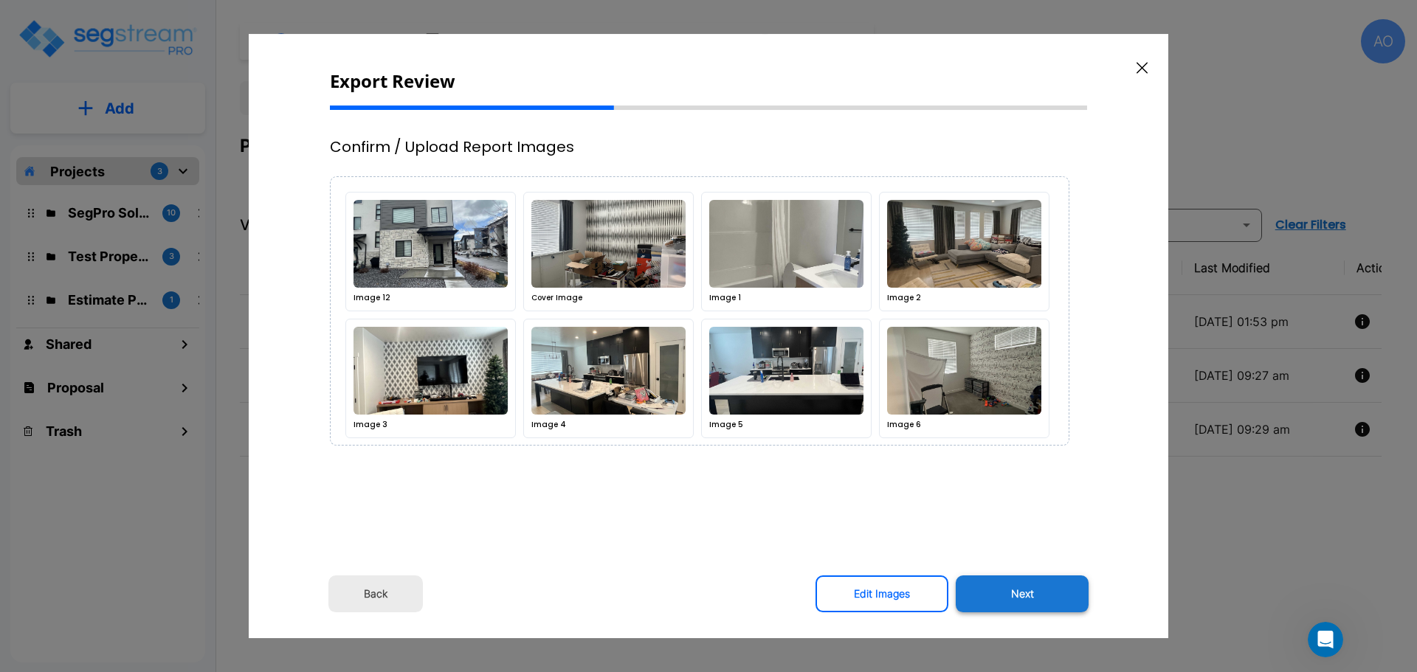
click at [1029, 592] on button "Next" at bounding box center [1022, 594] width 133 height 37
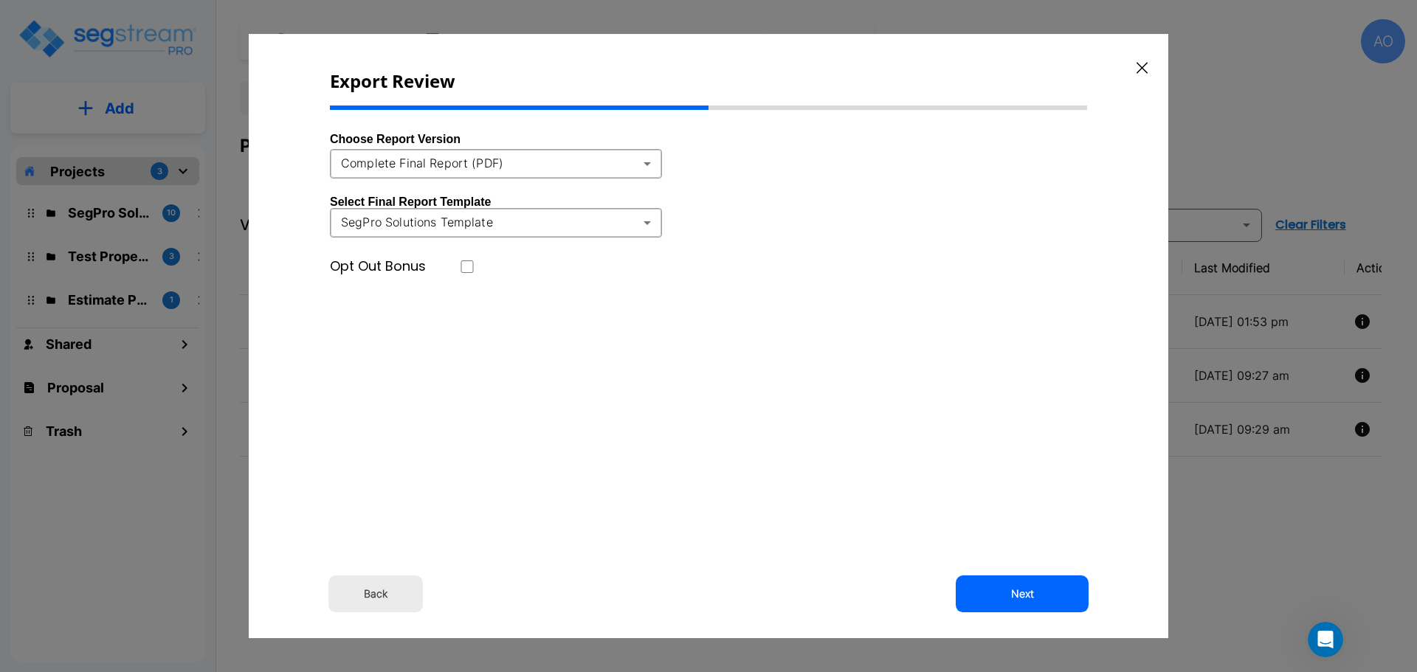
click at [550, 165] on body "× Your report is being generated. Be patient! × We're working on your Modificat…" at bounding box center [708, 336] width 1417 height 672
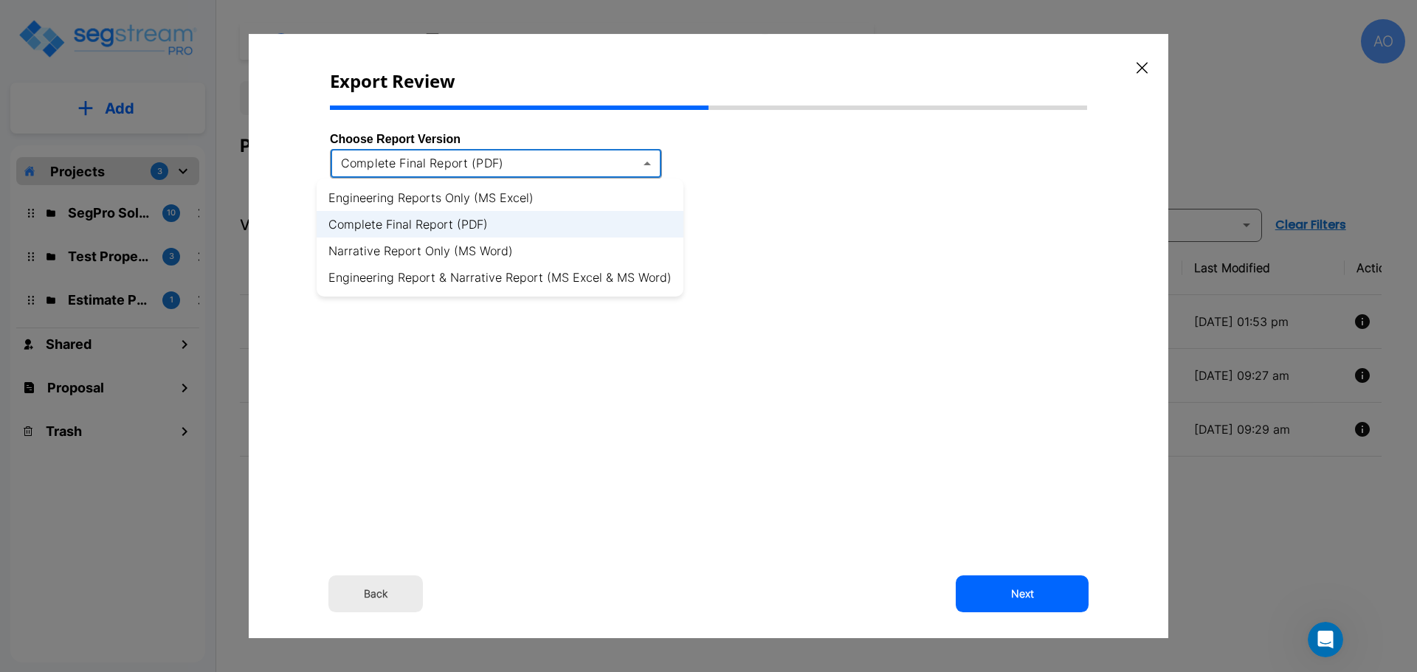
click at [552, 278] on li "Engineering Report & Narrative Report (MS Excel & MS Word)" at bounding box center [500, 277] width 367 height 27
type input "xlsx_word"
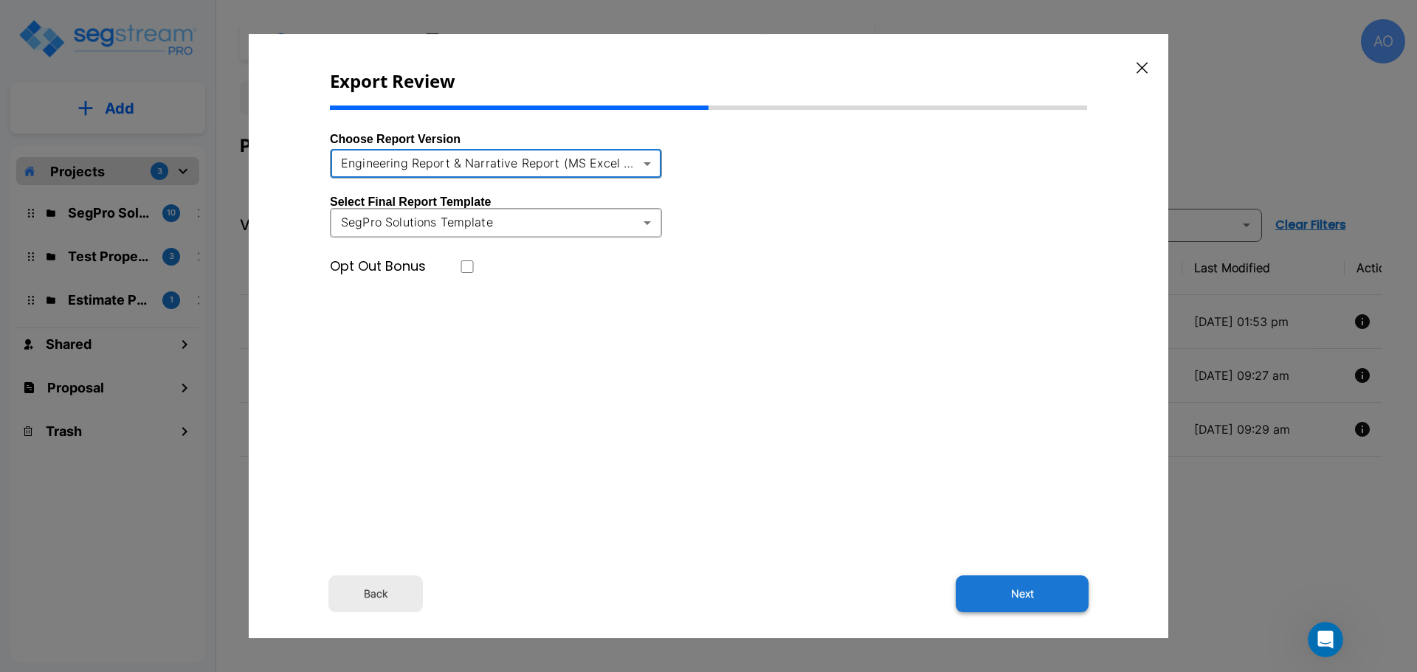
click at [1018, 598] on button "Next" at bounding box center [1022, 594] width 133 height 37
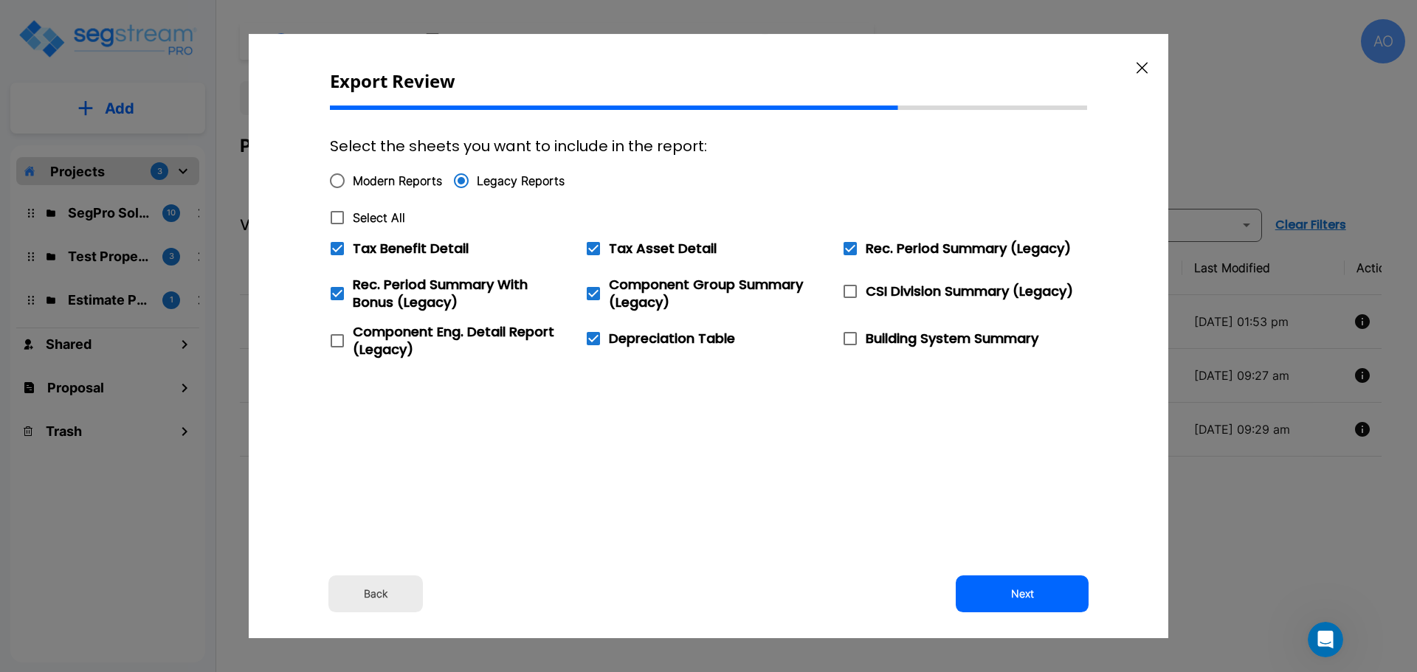
click at [342, 218] on icon at bounding box center [337, 217] width 13 height 13
click at [336, 215] on input "Select All" at bounding box center [329, 208] width 15 height 13
checkbox input "true"
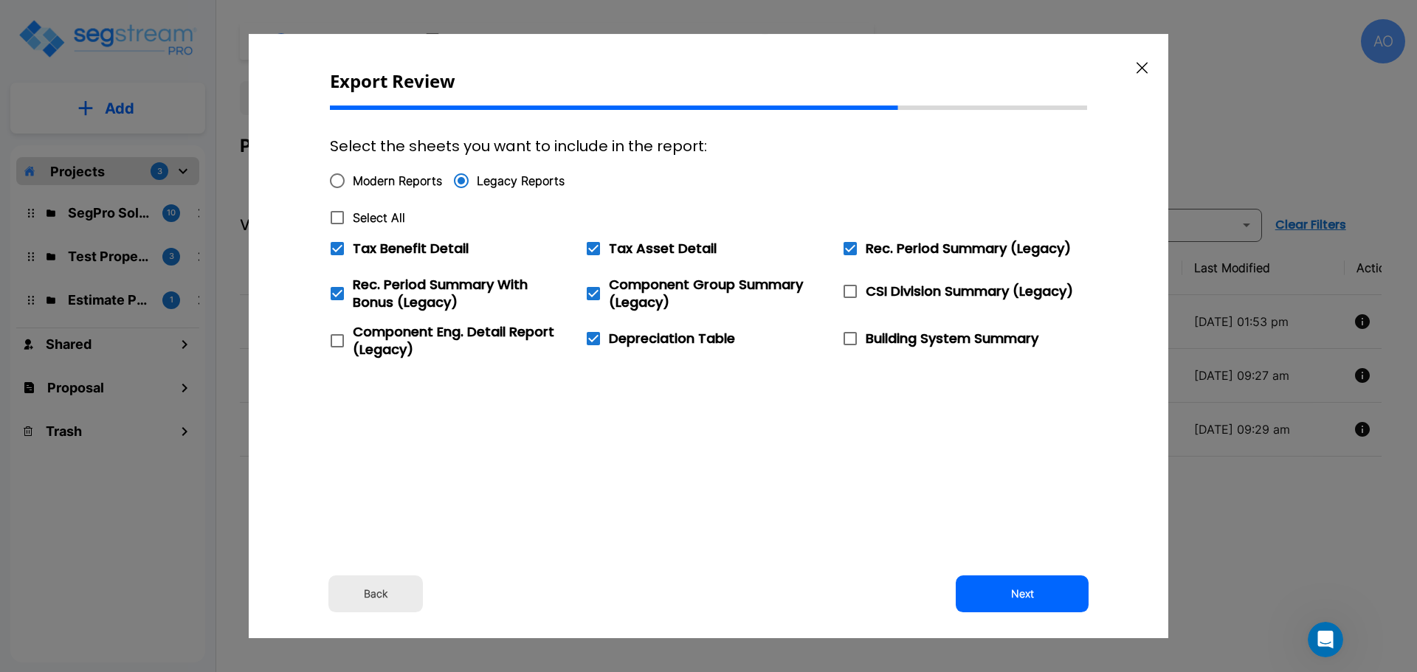
checkbox input "true"
click at [339, 247] on icon at bounding box center [337, 249] width 18 height 18
click at [336, 246] on input "Tax Benefit Detail" at bounding box center [329, 239] width 15 height 13
checkbox input "false"
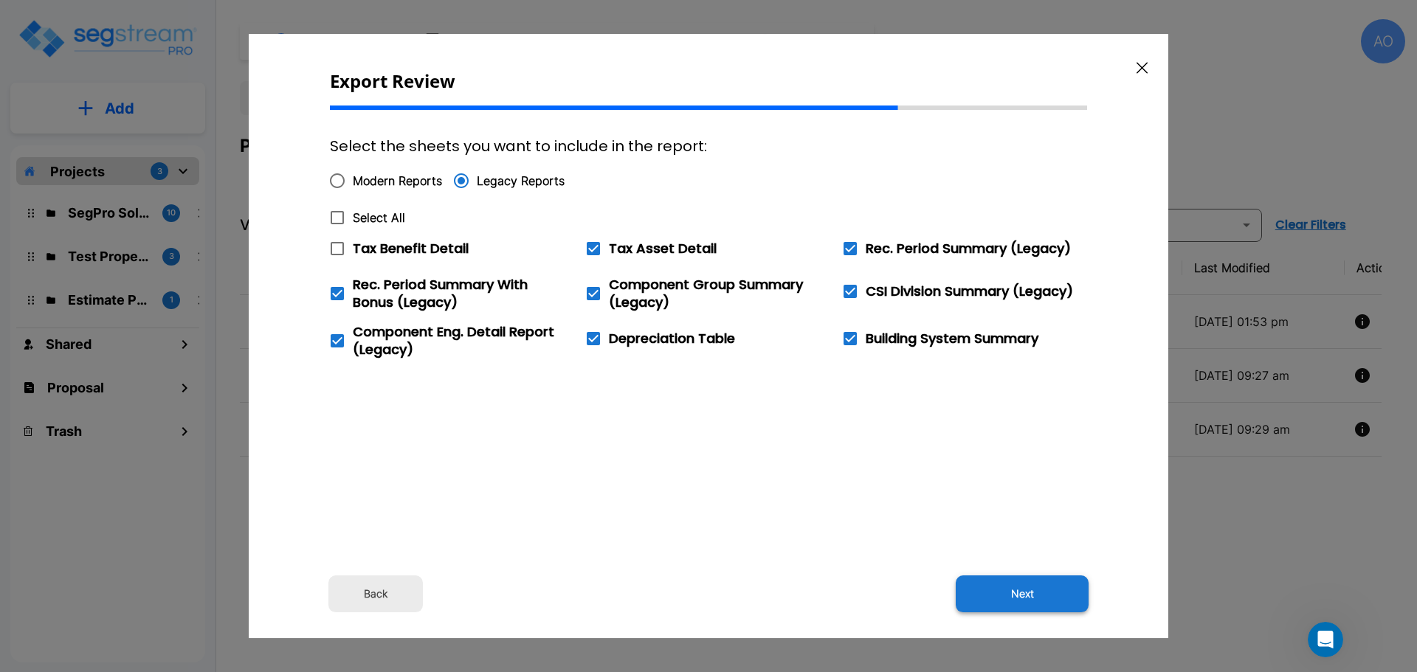
click at [1032, 594] on button "Next" at bounding box center [1022, 594] width 133 height 37
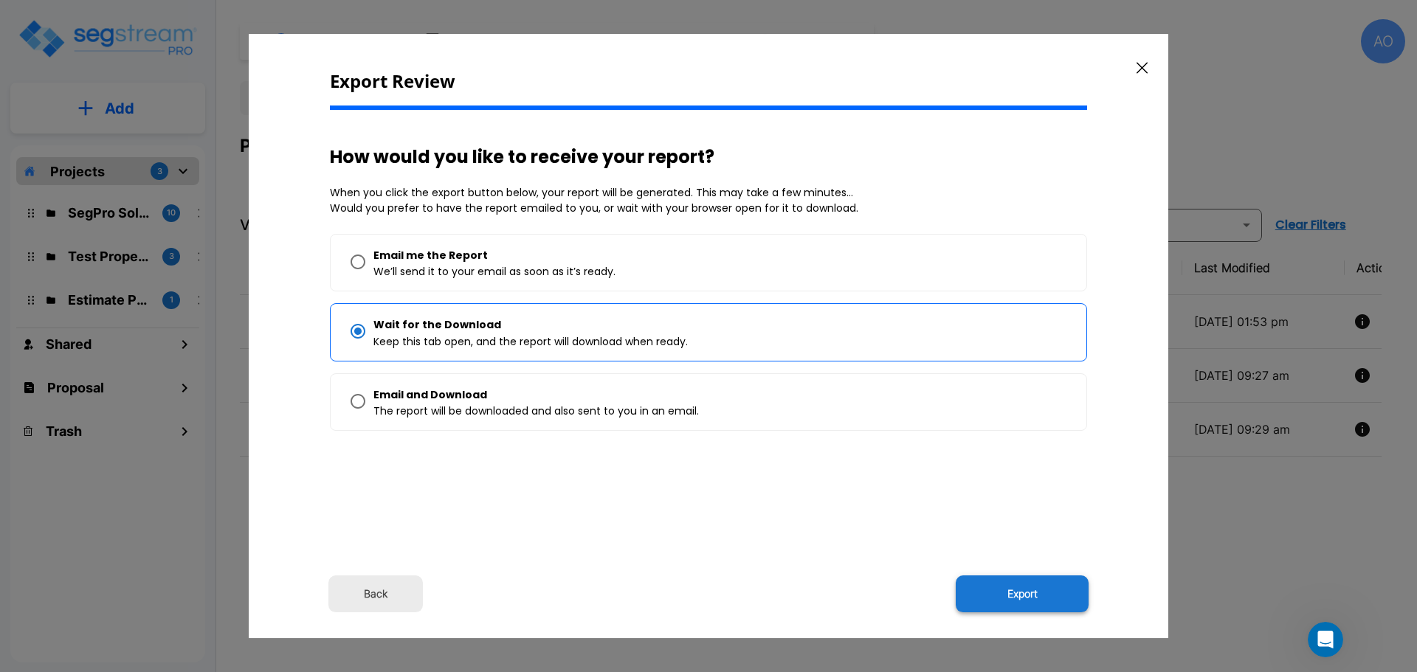
click at [1028, 592] on button "Export" at bounding box center [1022, 594] width 133 height 37
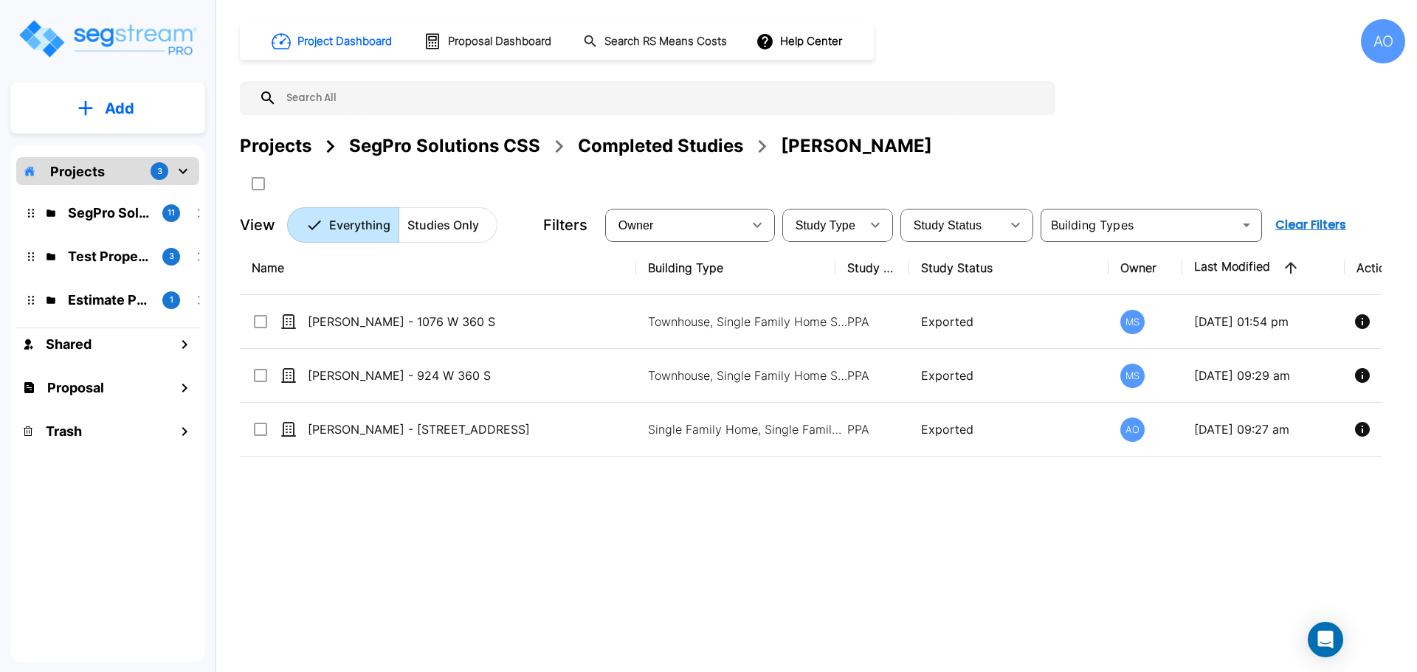
click at [673, 143] on div "Completed Studies" at bounding box center [660, 146] width 165 height 27
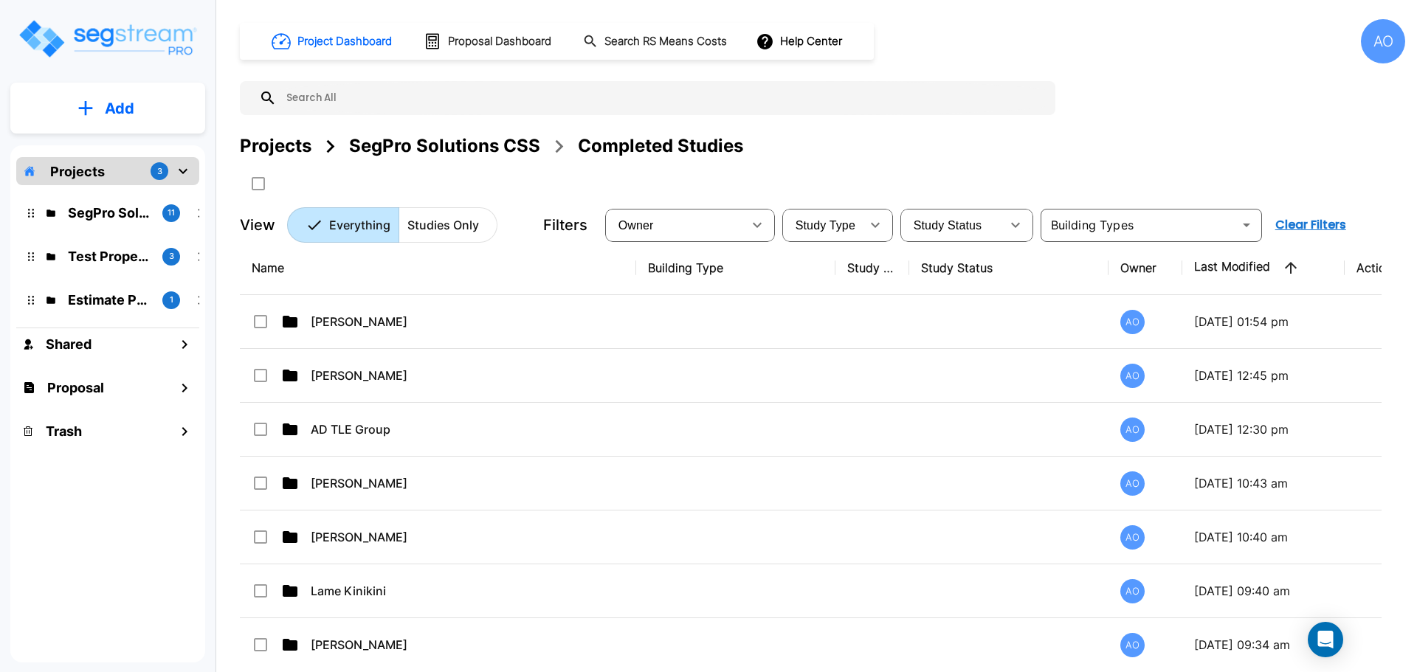
click at [323, 274] on th "Name" at bounding box center [438, 268] width 396 height 54
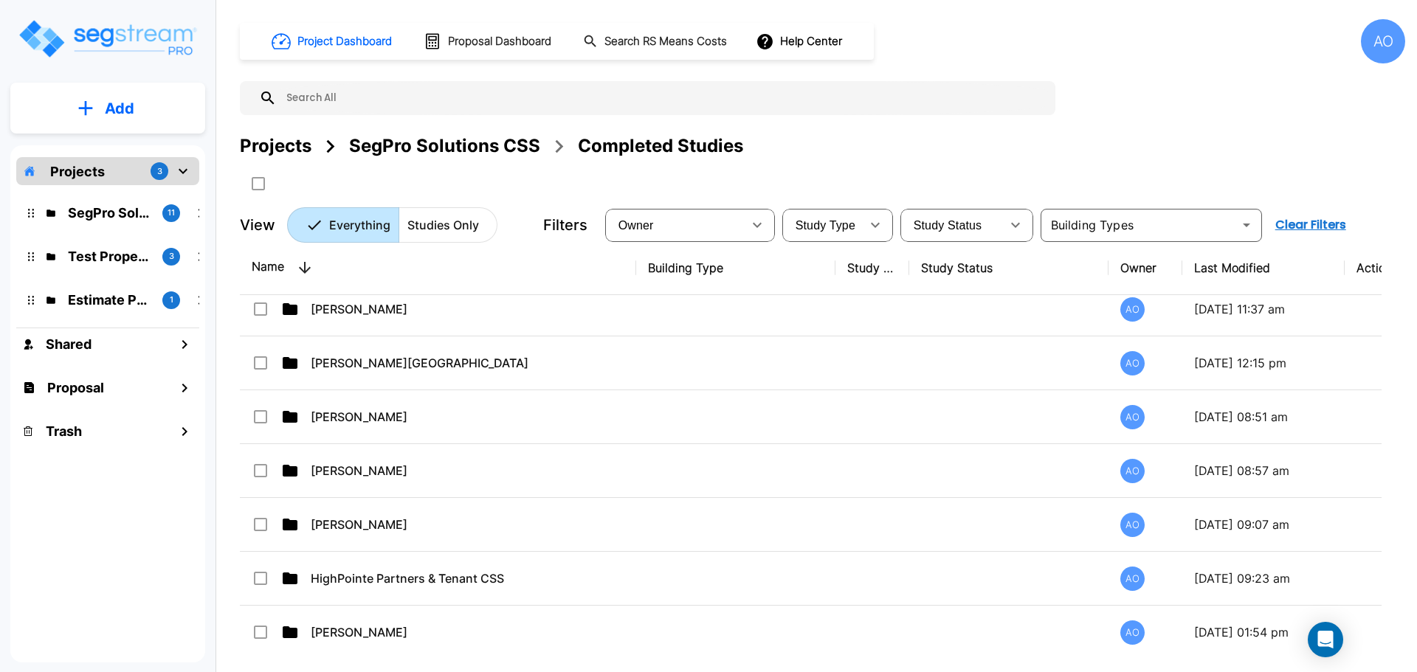
scroll to position [738, 0]
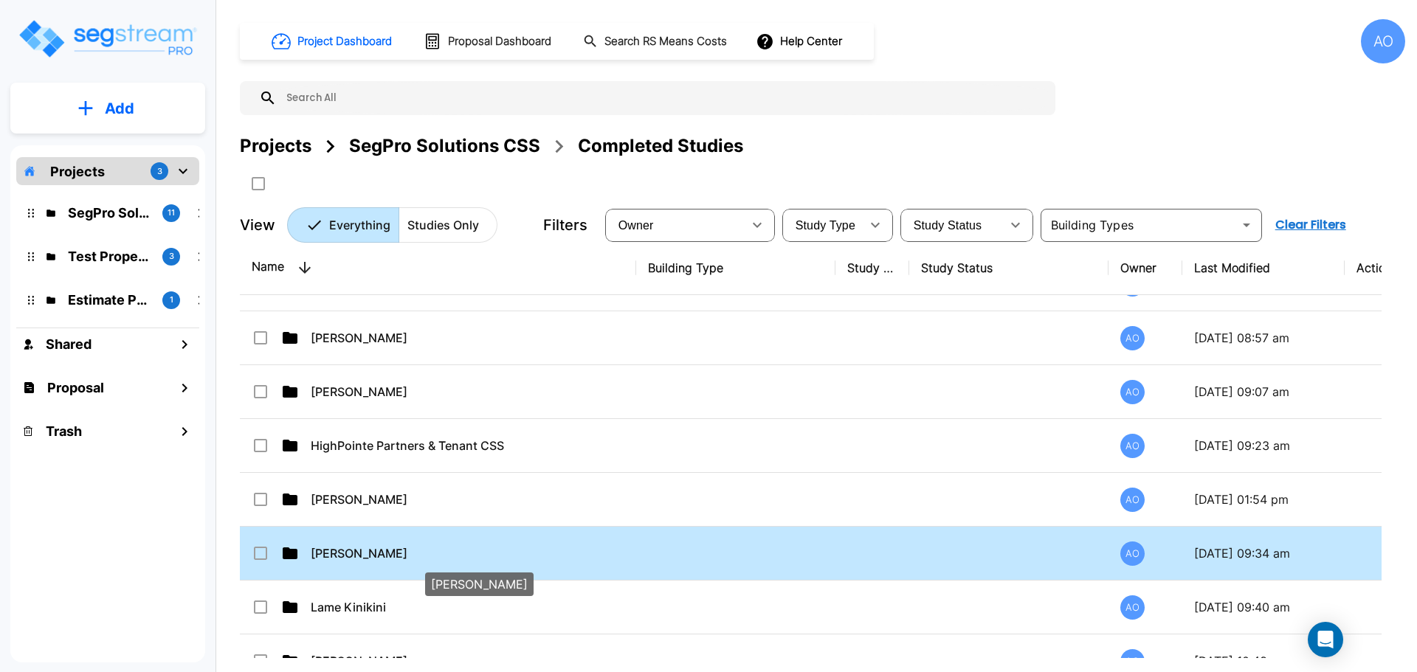
click at [348, 554] on p "[PERSON_NAME]" at bounding box center [472, 554] width 322 height 18
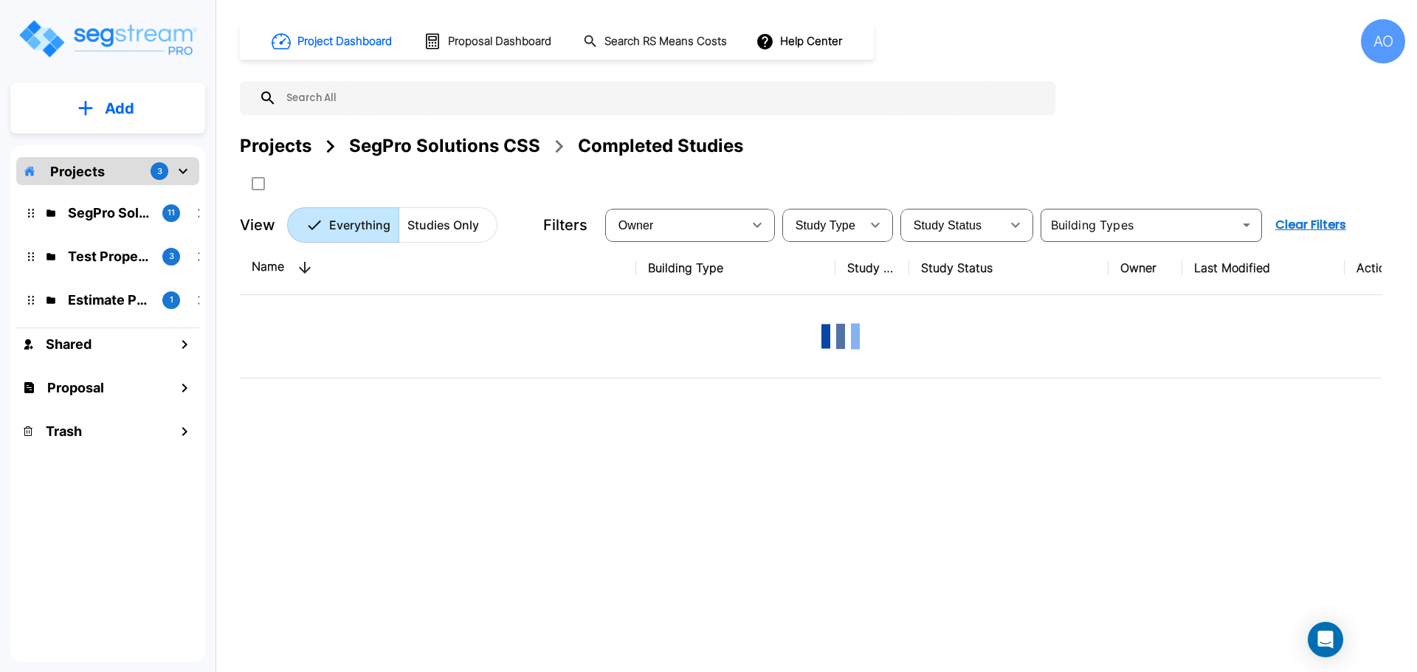
scroll to position [0, 0]
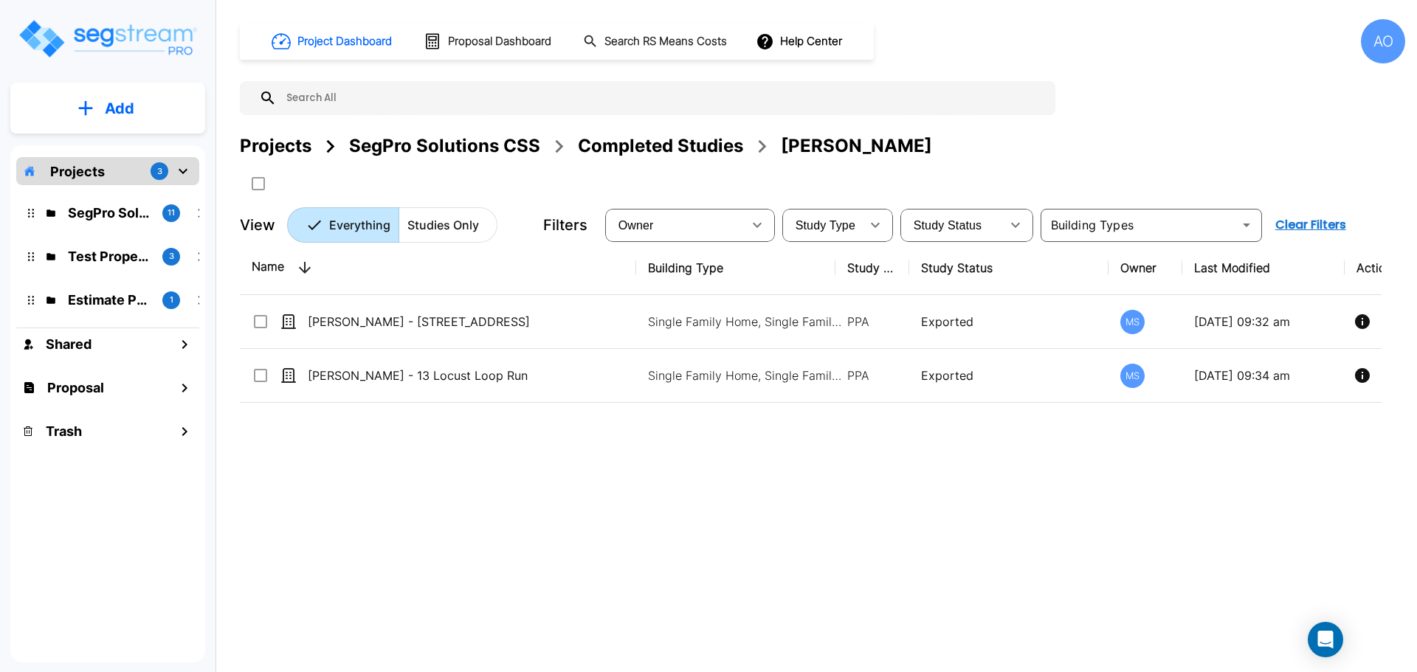
click at [669, 153] on div "Completed Studies" at bounding box center [660, 146] width 165 height 27
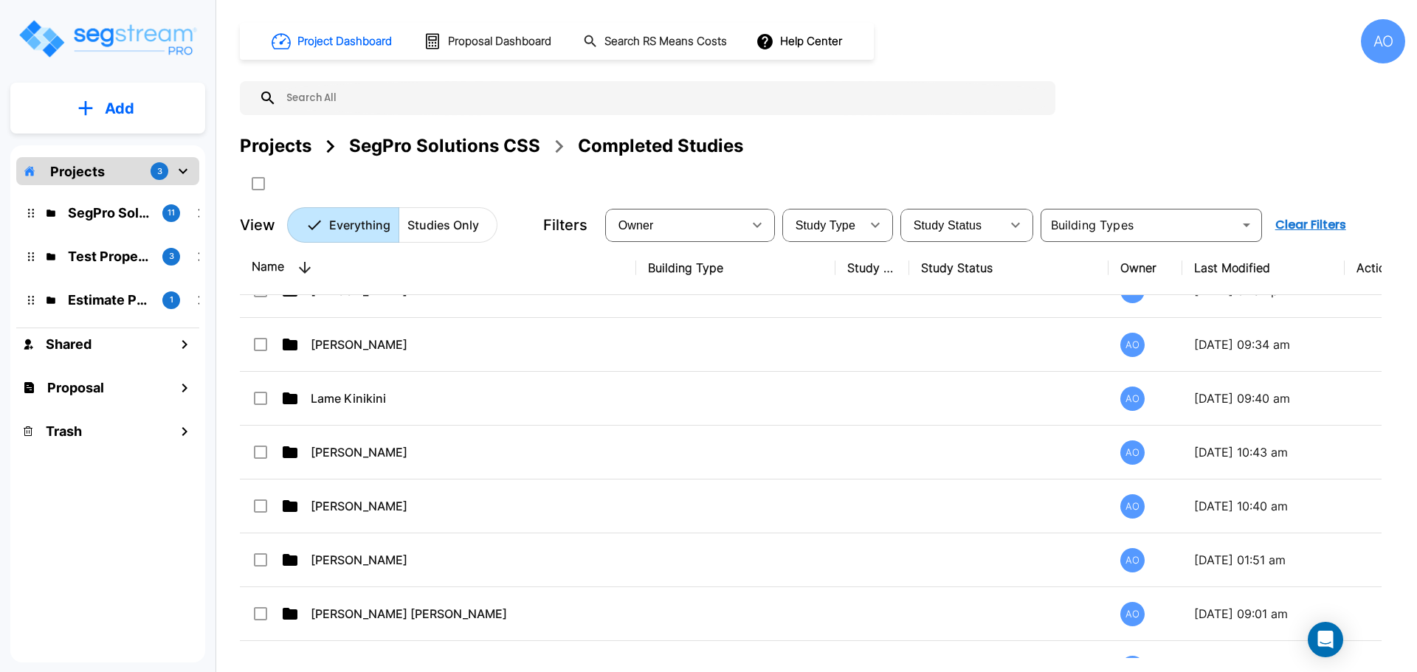
scroll to position [959, 0]
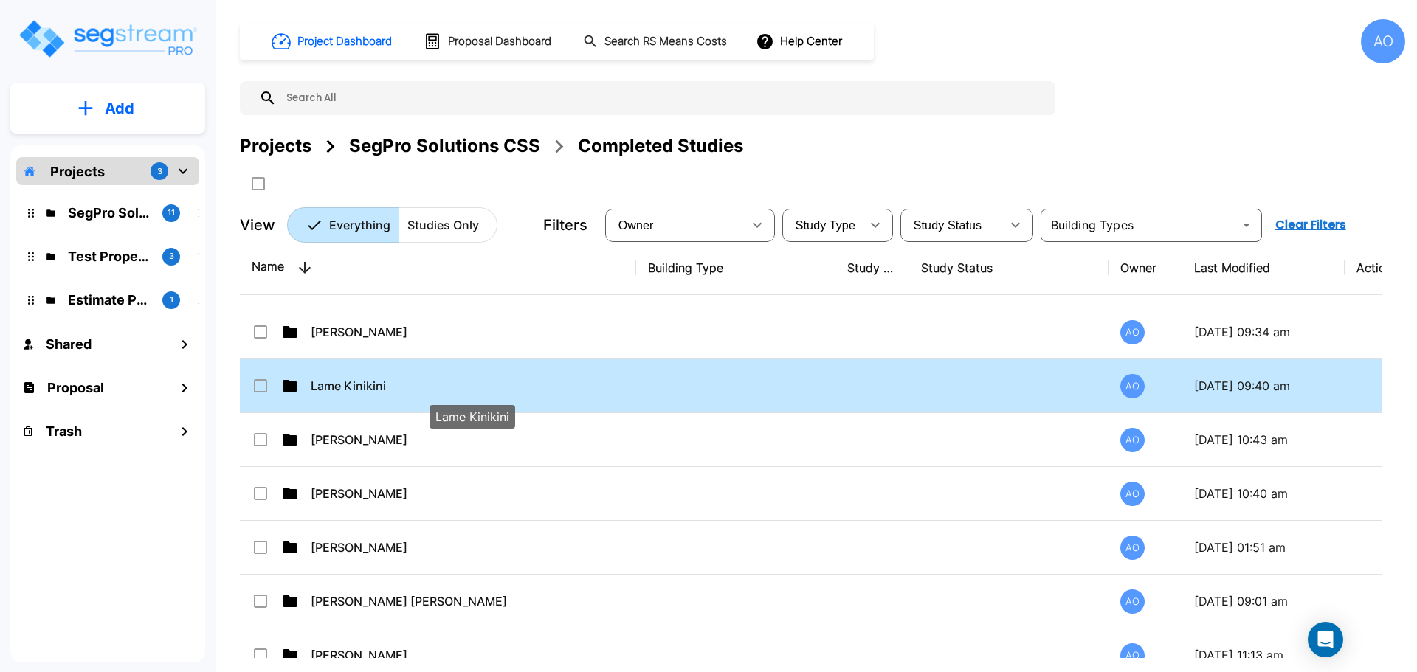
click at [357, 388] on p "Lame Kinikini" at bounding box center [472, 386] width 322 height 18
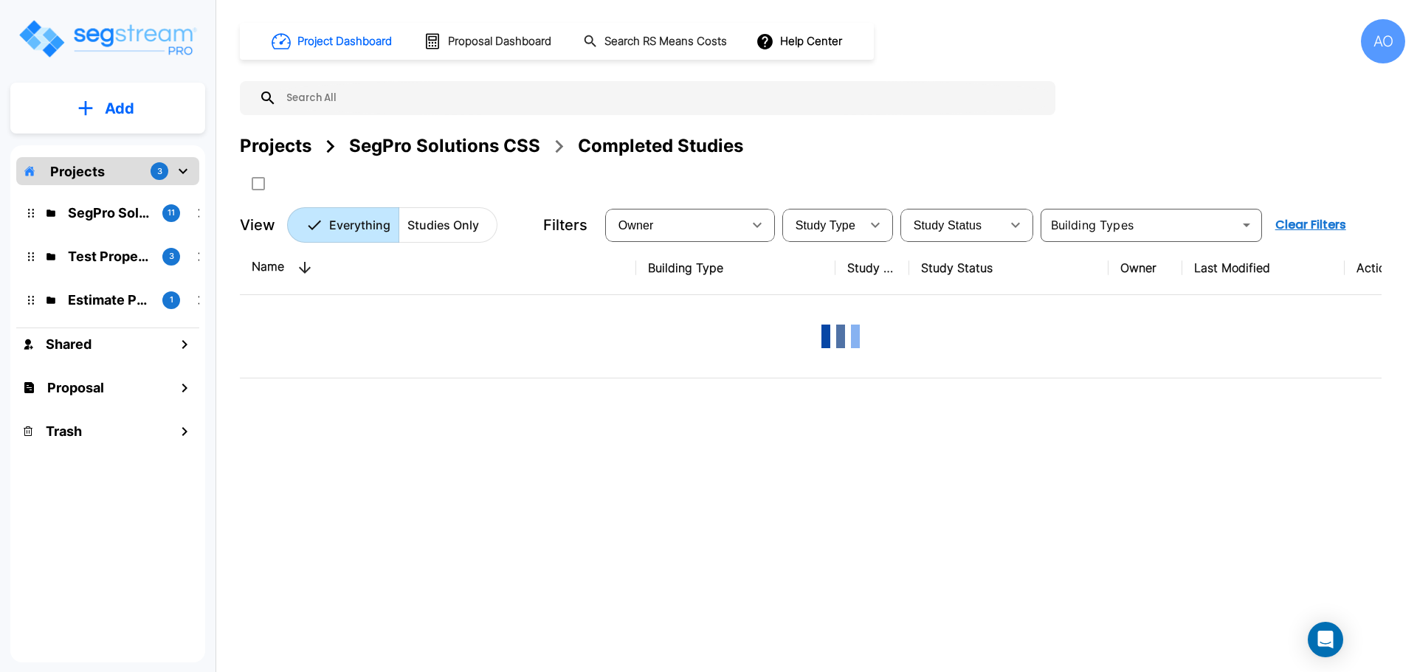
scroll to position [0, 0]
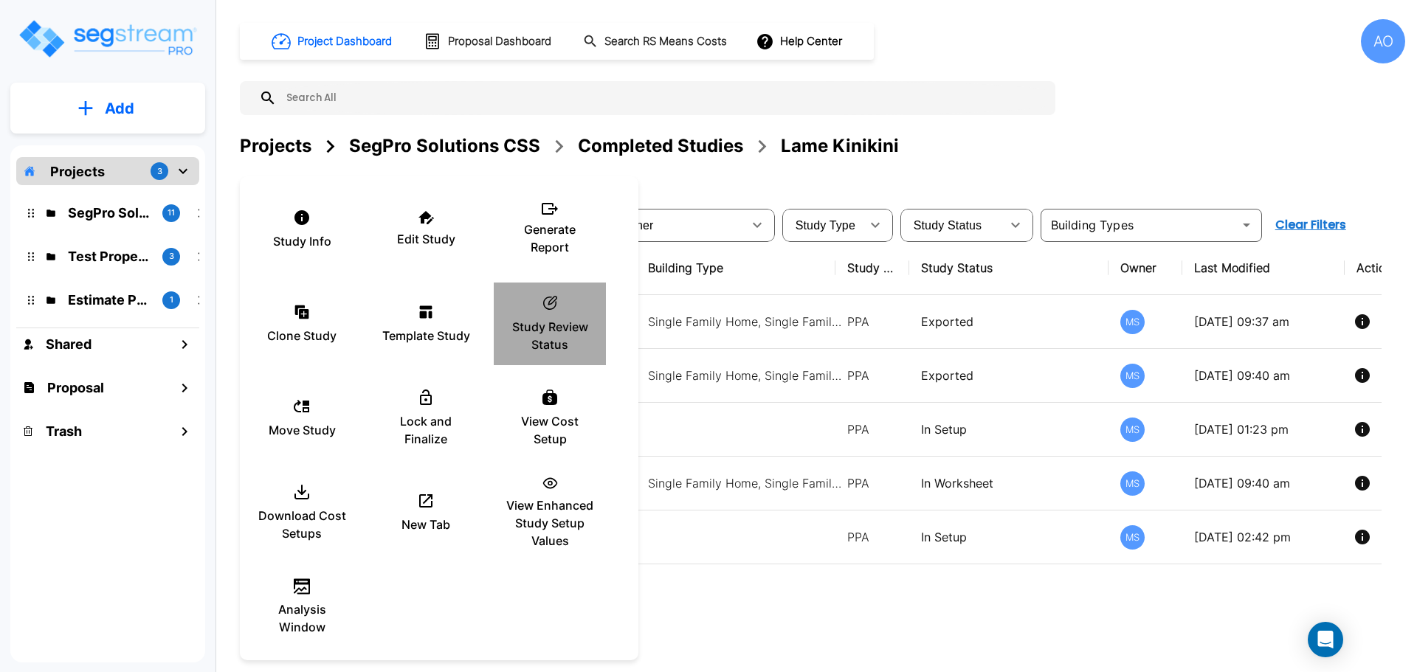
click at [556, 317] on div "ic_fluent_status_24_regular Created with Sketch. Study Review Status" at bounding box center [549, 324] width 89 height 74
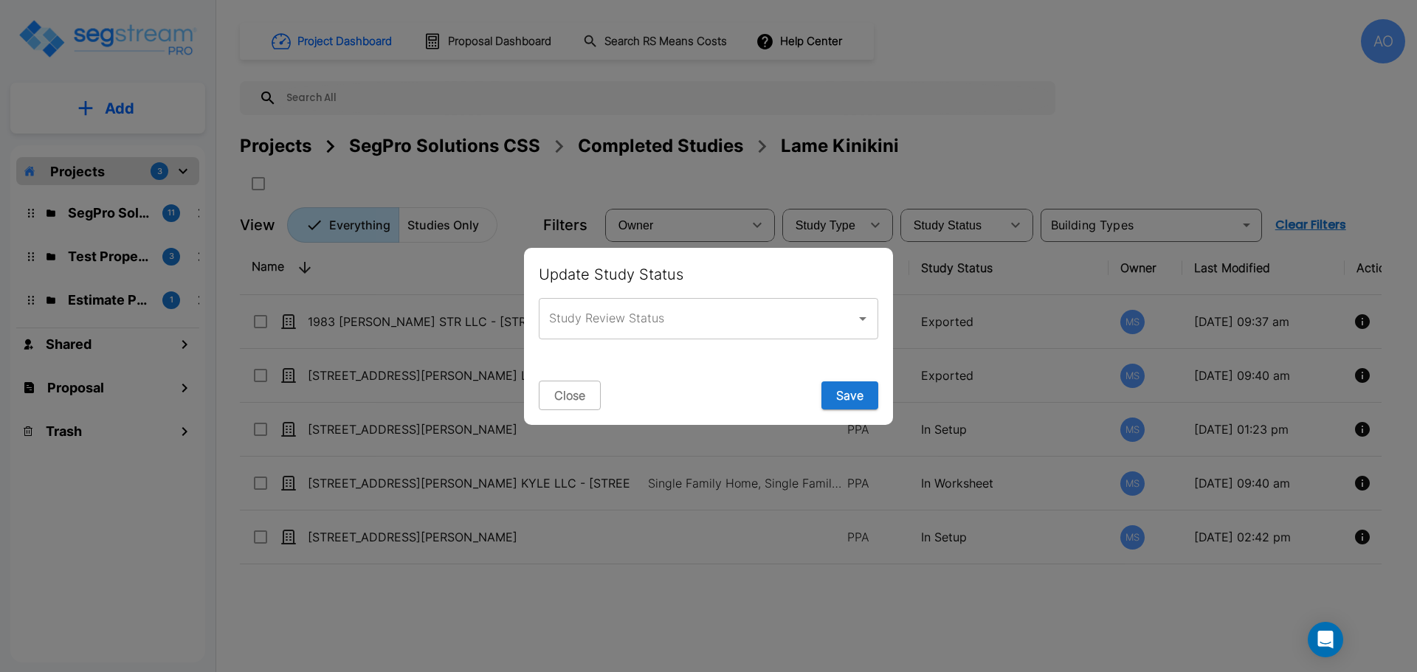
click at [593, 319] on input "Study Review Status" at bounding box center [697, 319] width 304 height 28
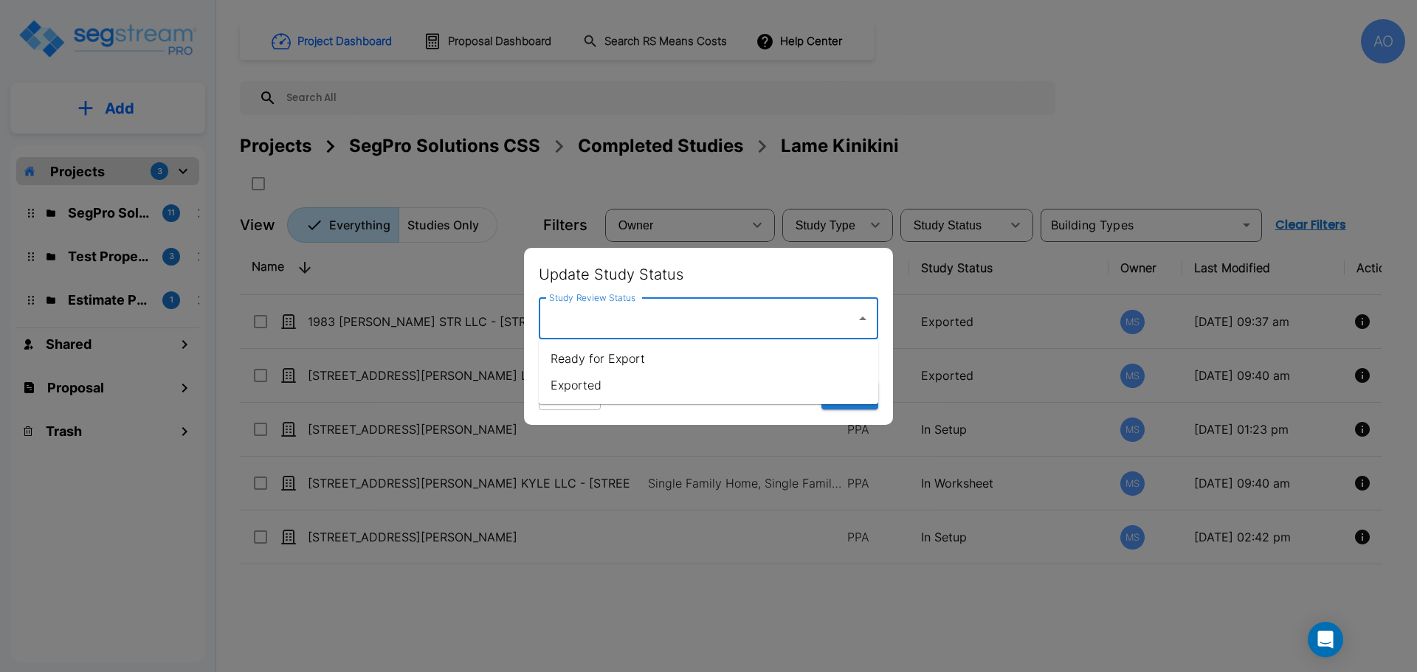
click at [580, 384] on li "Exported" at bounding box center [708, 385] width 339 height 27
type input "Exported"
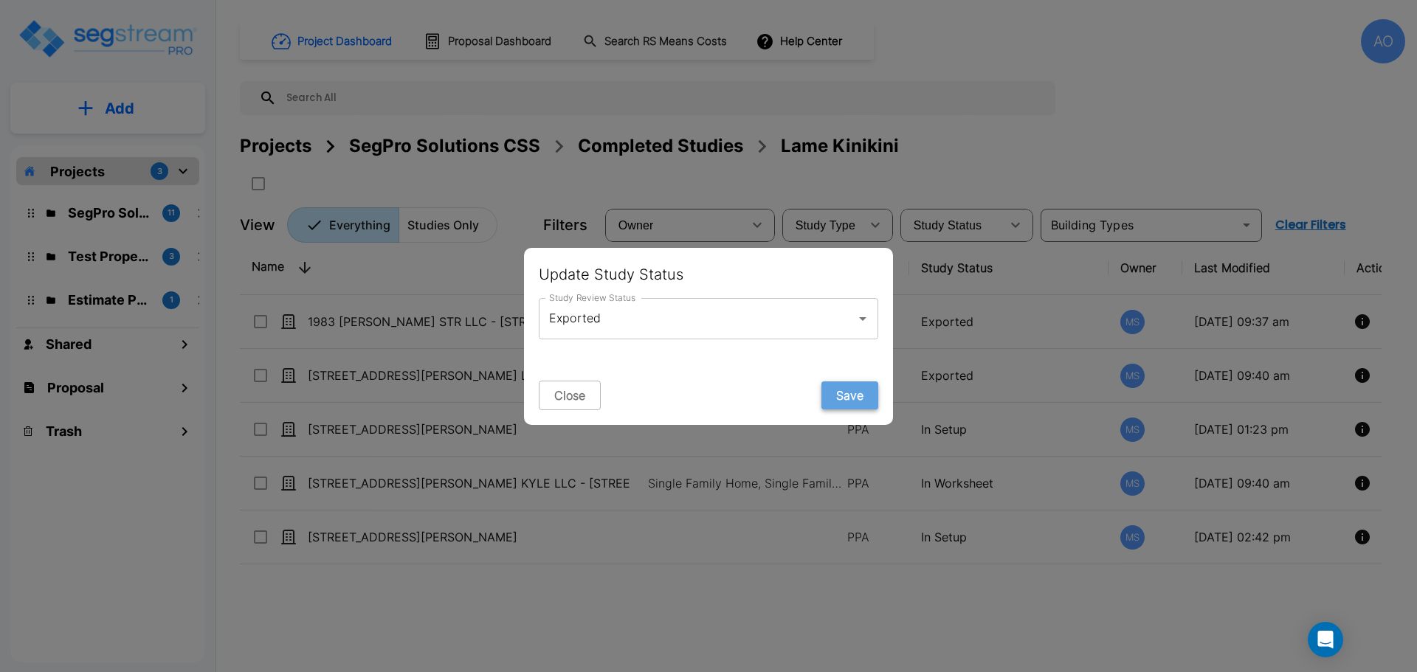
click at [859, 394] on button "Save" at bounding box center [849, 395] width 57 height 28
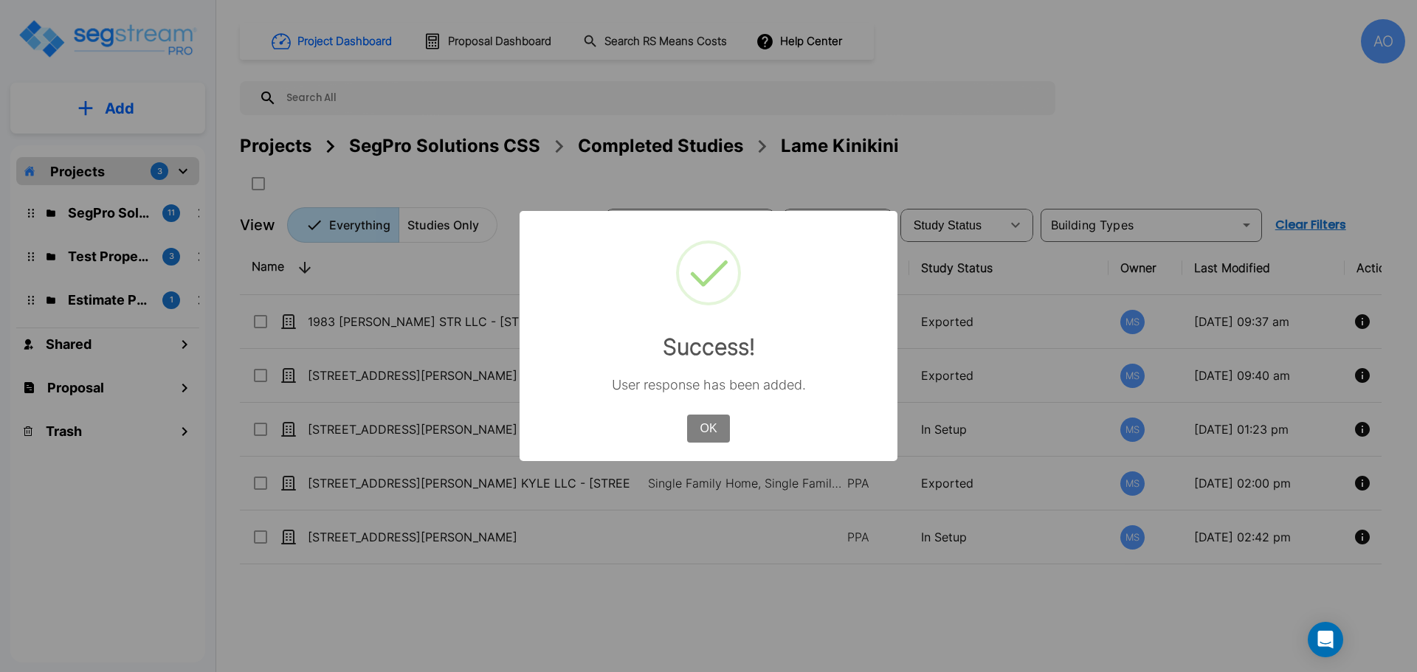
click at [712, 429] on button "OK" at bounding box center [708, 429] width 43 height 28
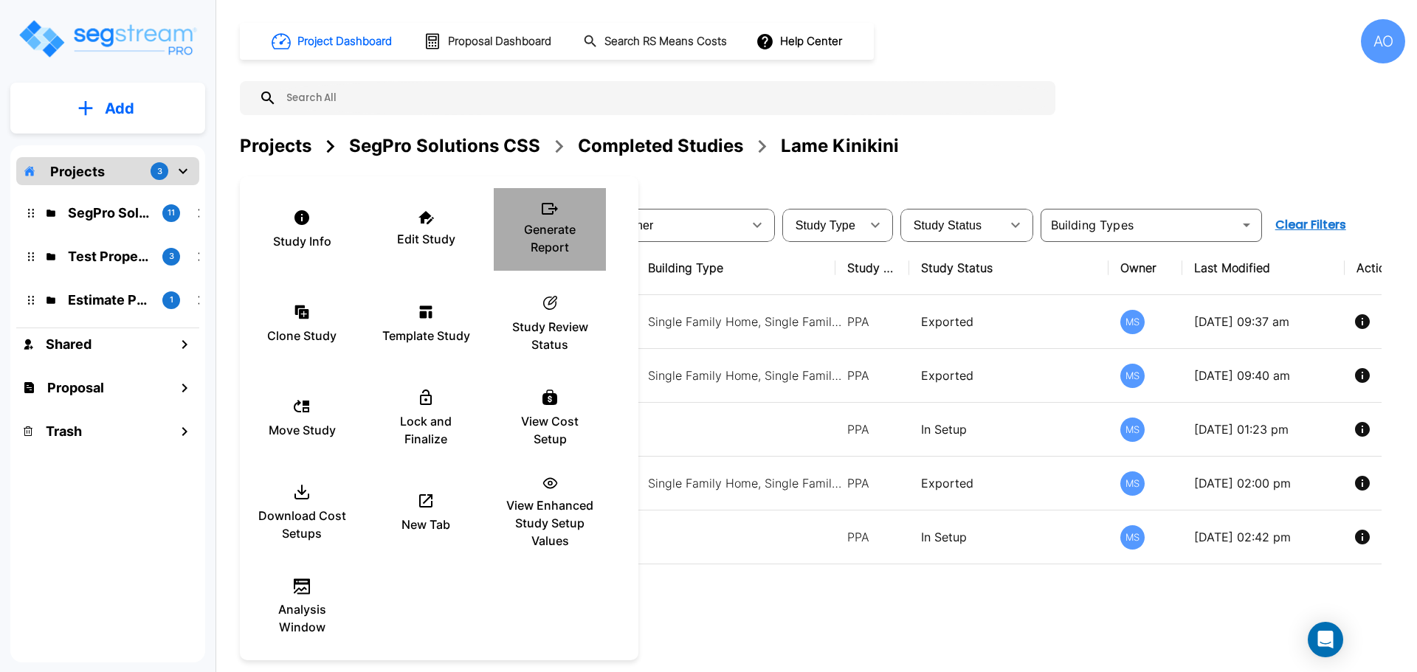
click at [542, 233] on p "Generate Report" at bounding box center [549, 238] width 89 height 35
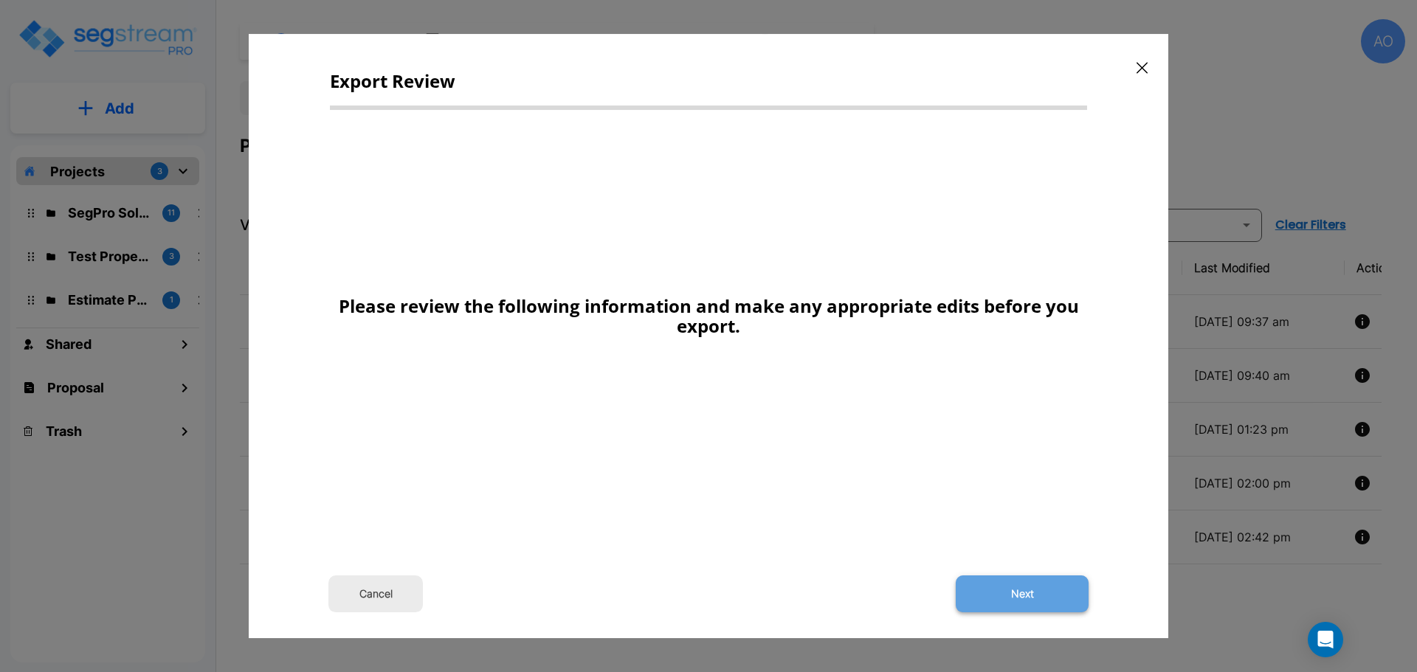
click at [1026, 590] on button "Next" at bounding box center [1022, 594] width 133 height 37
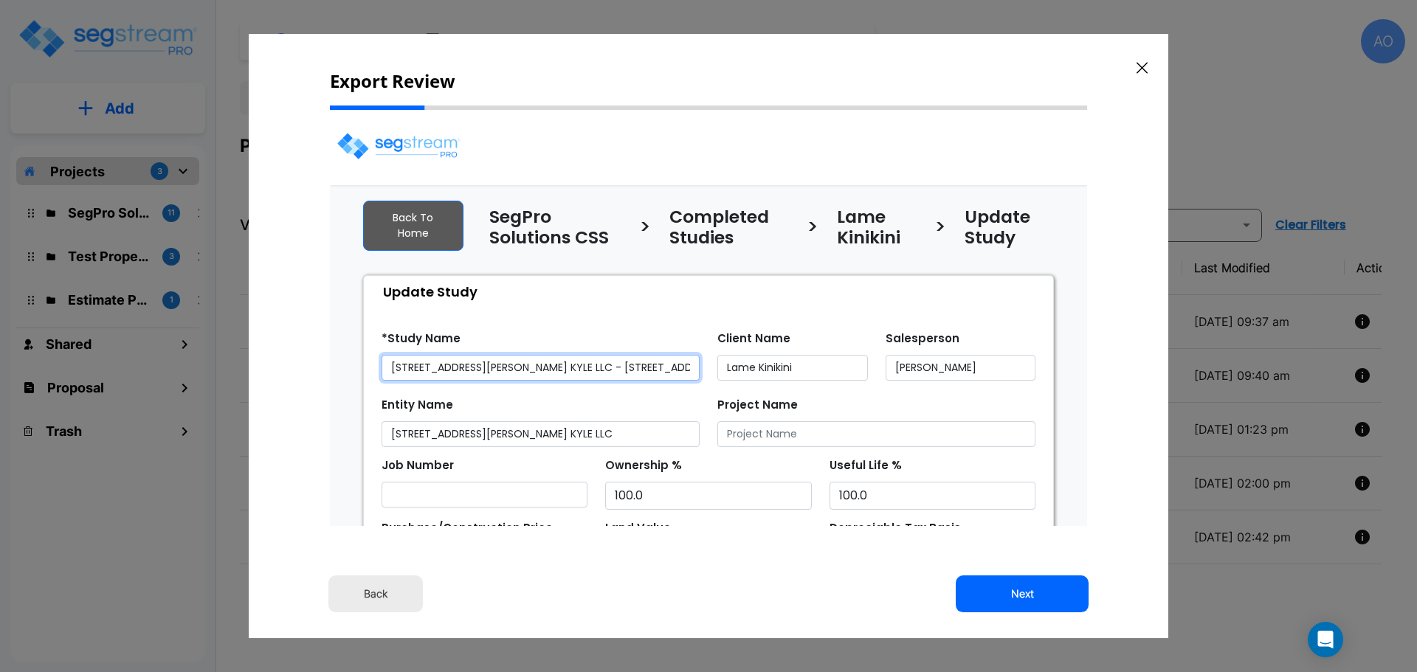
select select "2024"
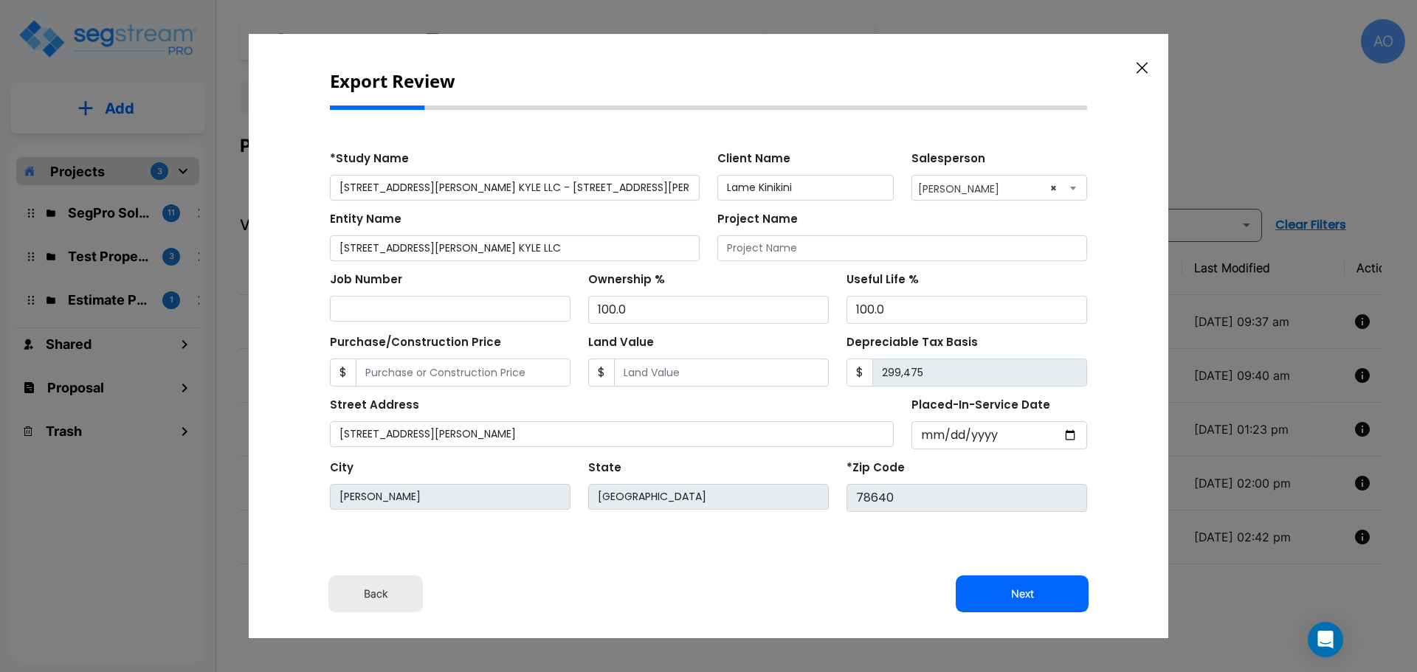
click at [1026, 590] on button "Next" at bounding box center [1022, 594] width 133 height 37
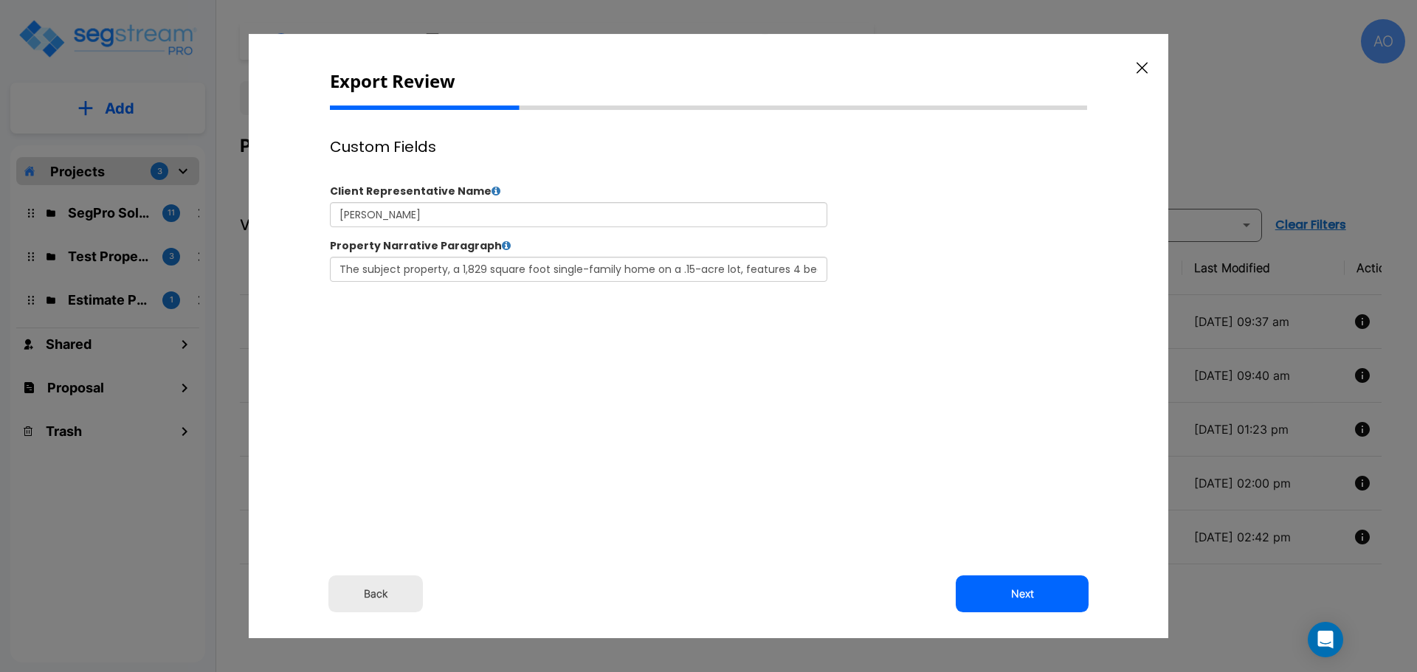
click at [1026, 590] on button "Next" at bounding box center [1022, 594] width 133 height 37
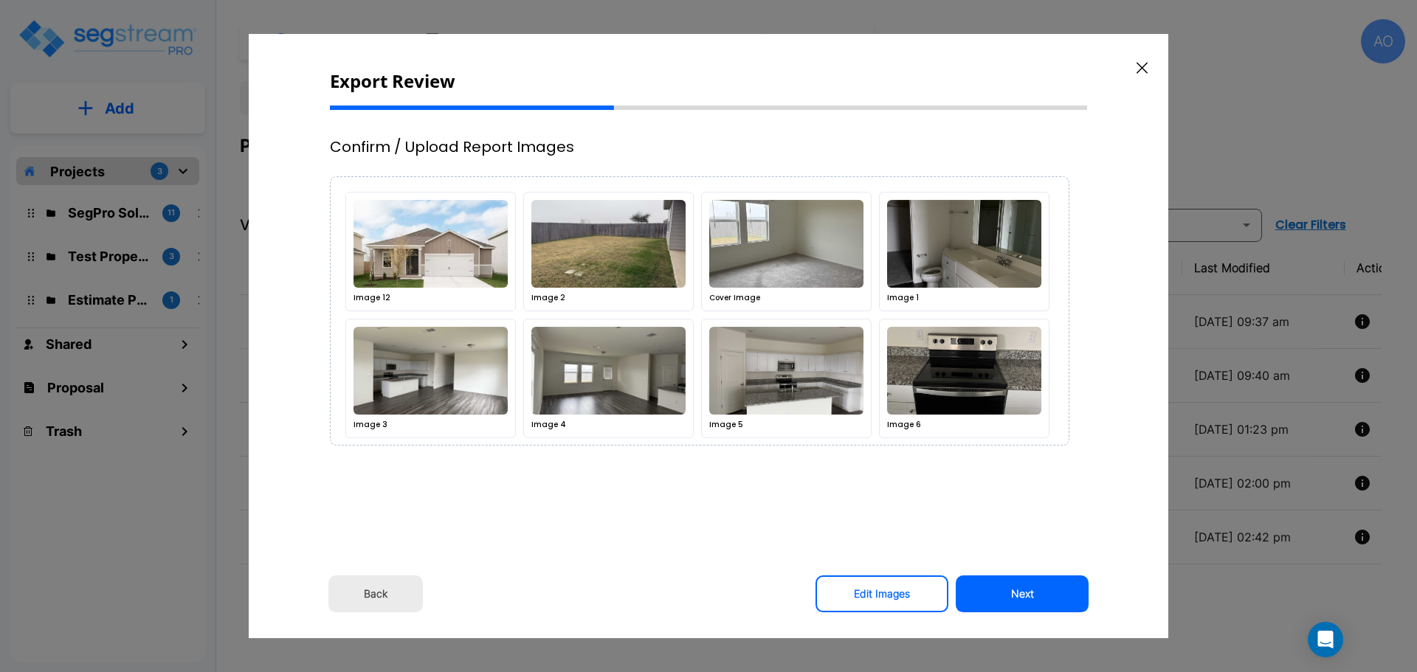
click at [1026, 590] on button "Next" at bounding box center [1022, 594] width 133 height 37
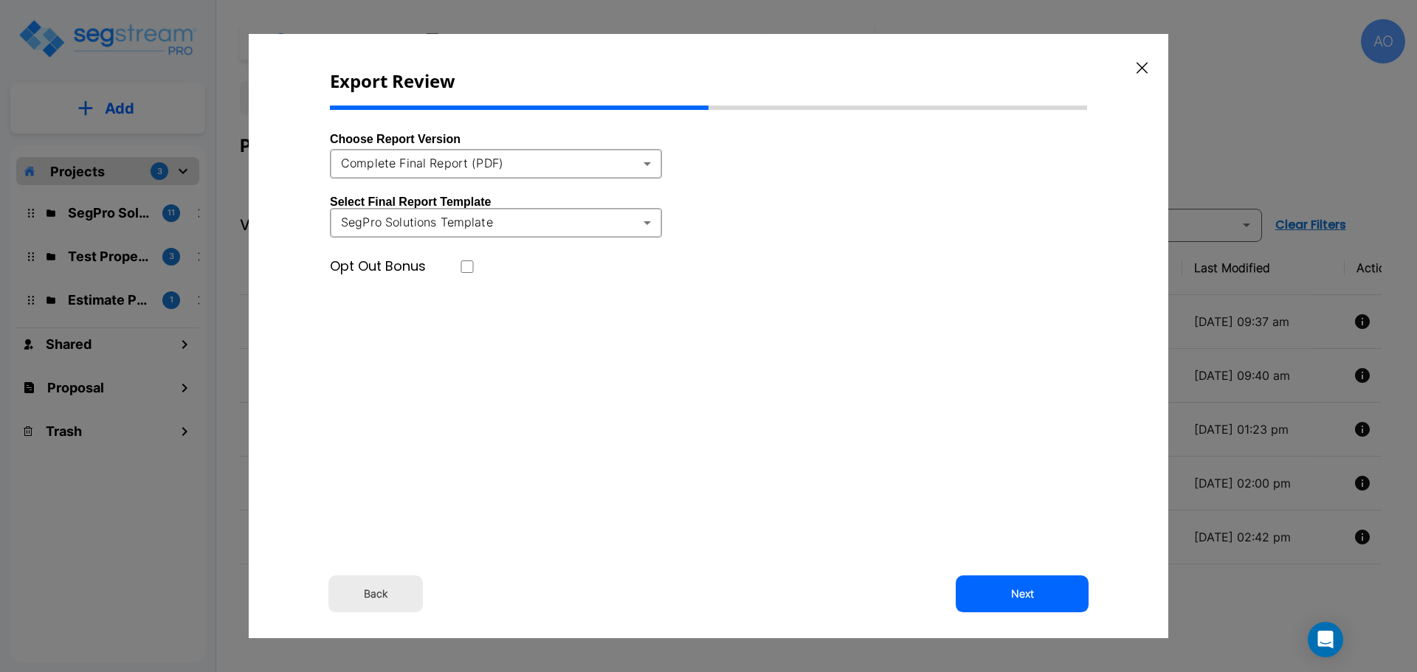
click at [528, 166] on body "× Your report is being generated. Be patient! × We're working on your Modificat…" at bounding box center [708, 336] width 1417 height 672
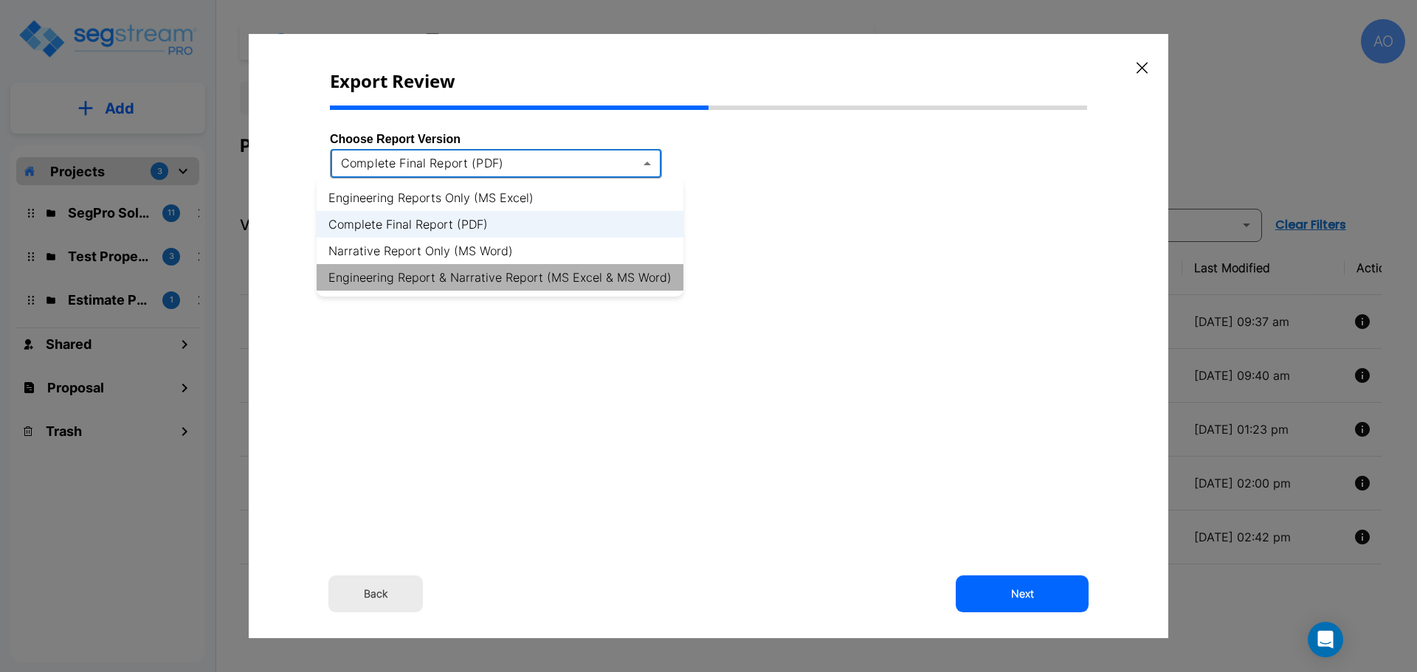
click at [534, 279] on li "Engineering Report & Narrative Report (MS Excel & MS Word)" at bounding box center [500, 277] width 367 height 27
type input "xlsx_word"
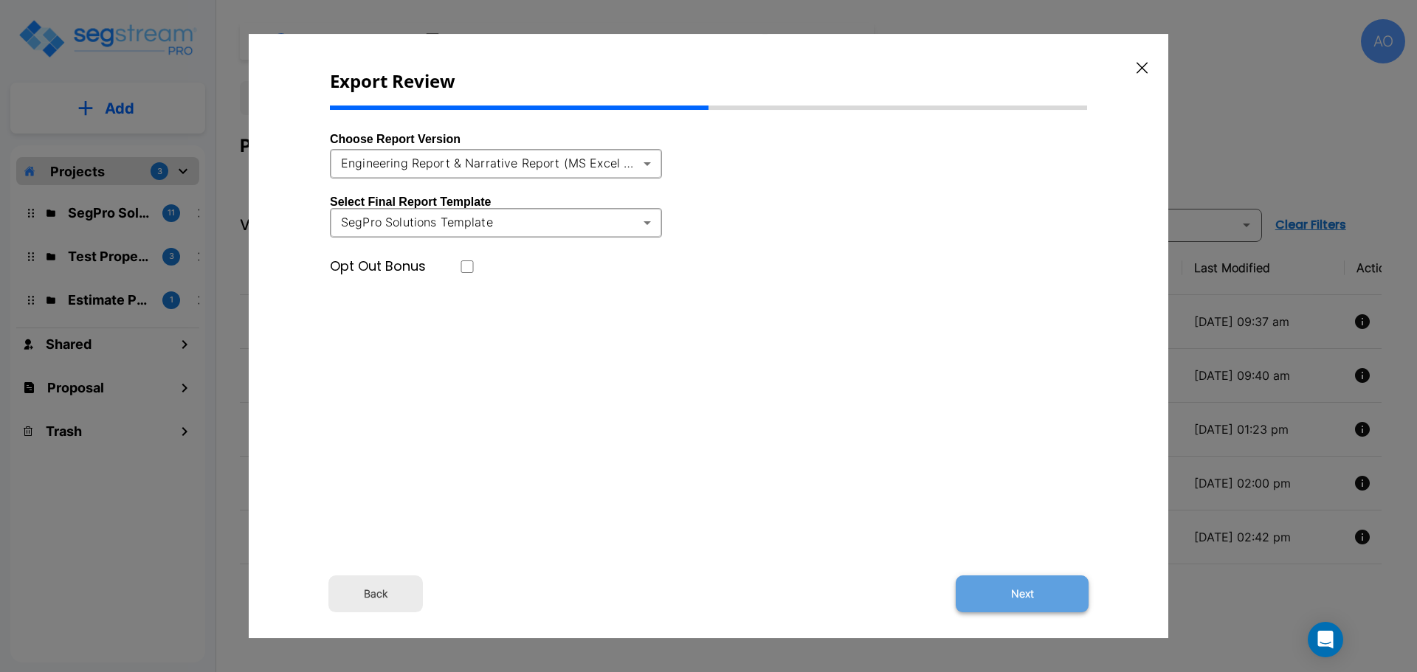
click at [1029, 595] on button "Next" at bounding box center [1022, 594] width 133 height 37
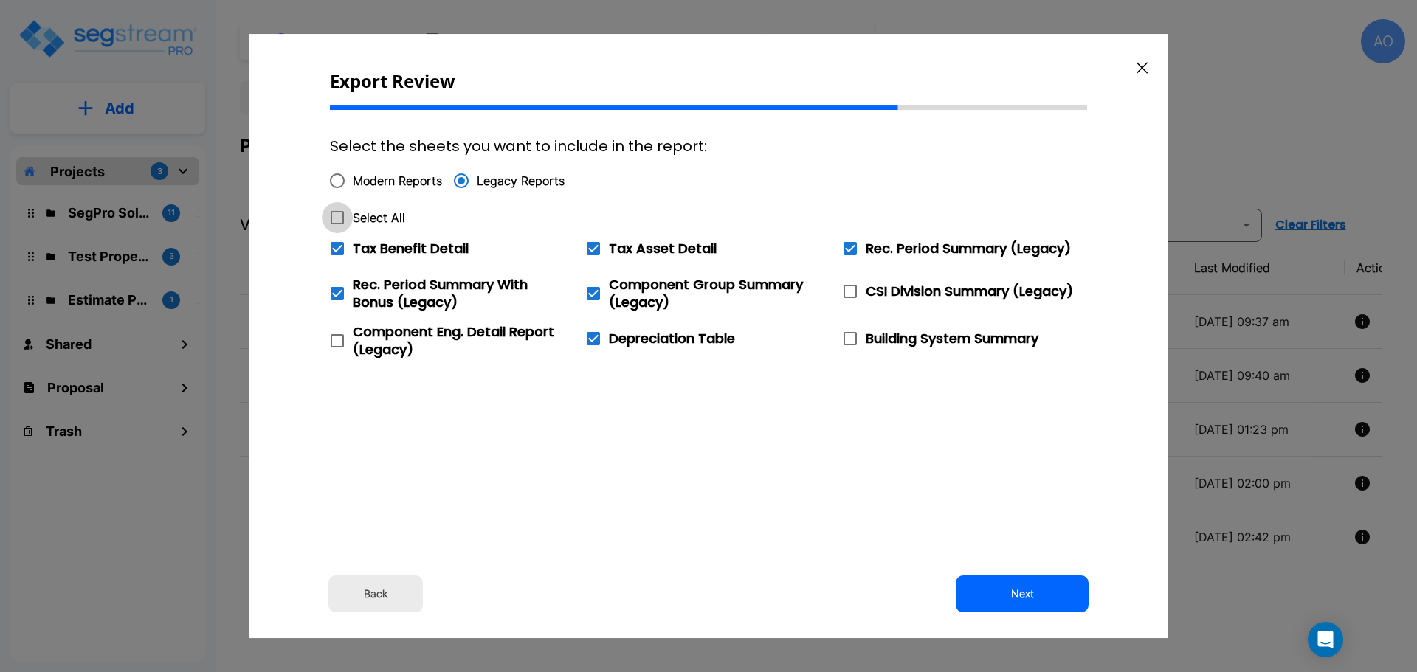
click at [341, 215] on icon at bounding box center [337, 218] width 18 height 18
click at [336, 215] on input "Select All" at bounding box center [329, 208] width 15 height 13
checkbox input "true"
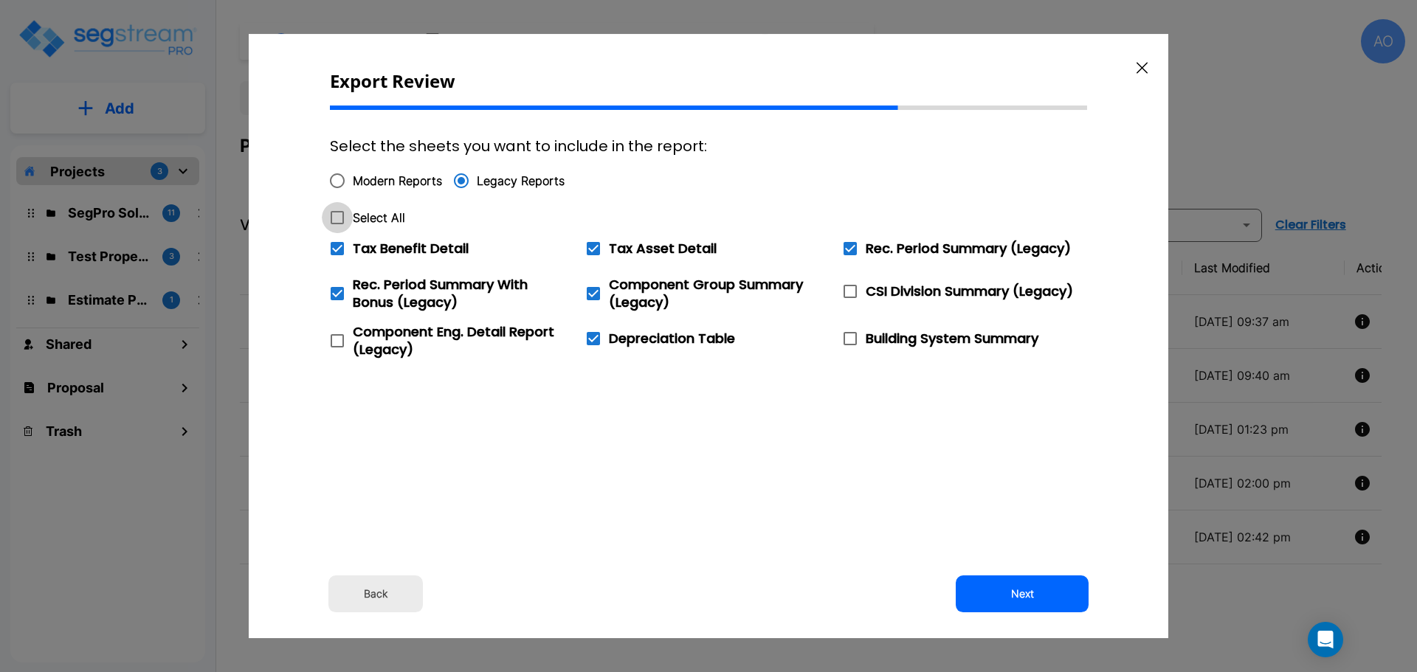
checkbox input "true"
click at [340, 248] on icon at bounding box center [337, 248] width 13 height 13
click at [336, 246] on input "Tax Benefit Detail" at bounding box center [329, 239] width 15 height 13
checkbox input "false"
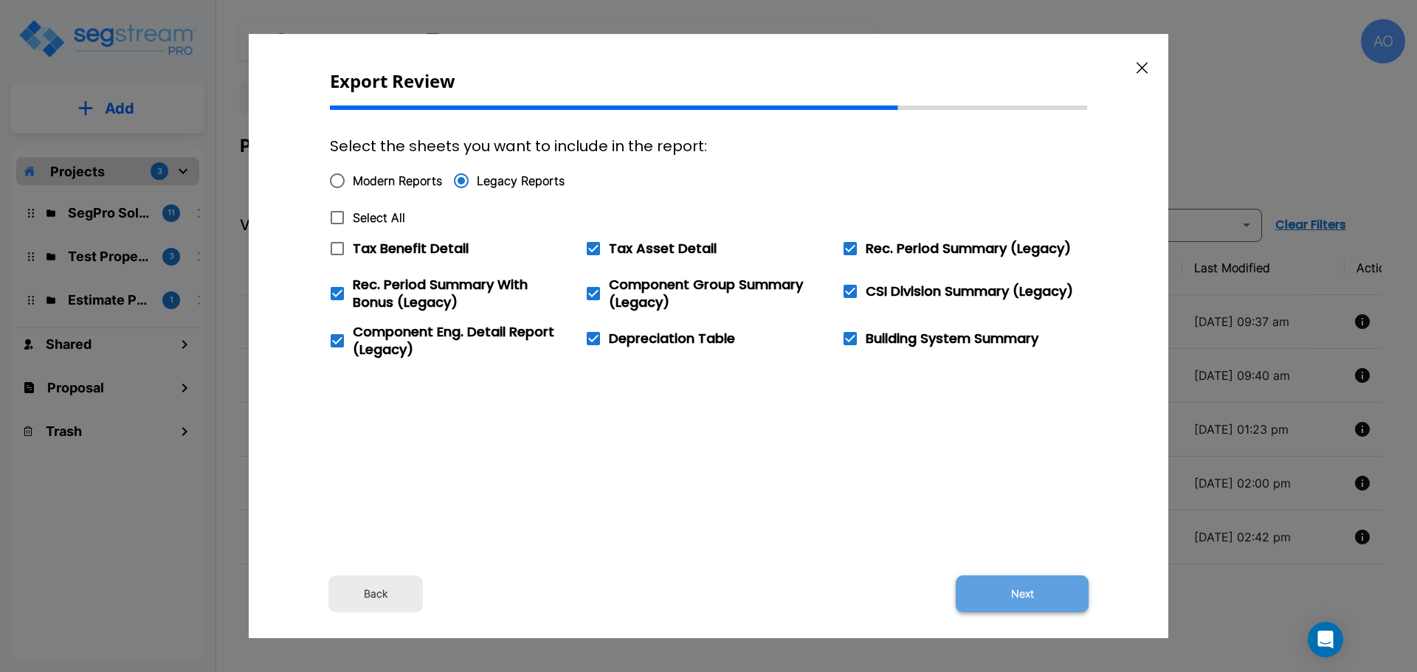
click at [1034, 592] on button "Next" at bounding box center [1022, 594] width 133 height 37
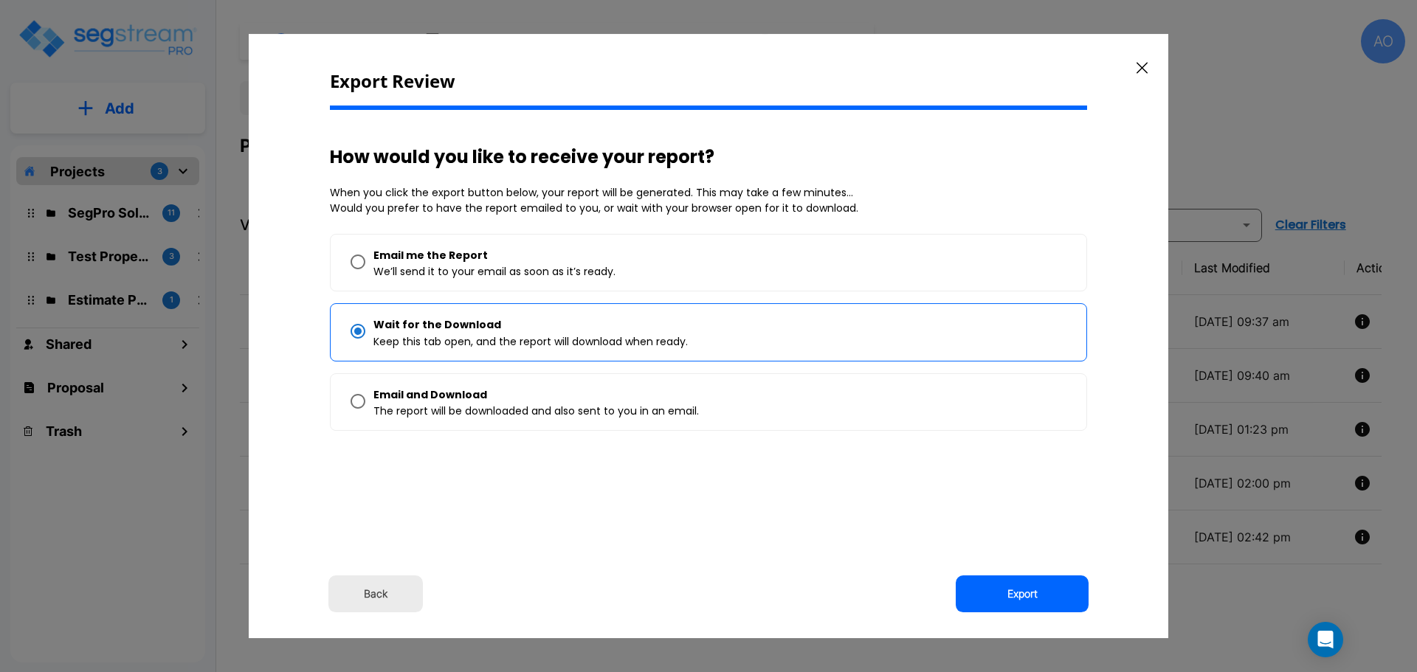
click at [1034, 592] on button "Export" at bounding box center [1022, 594] width 133 height 37
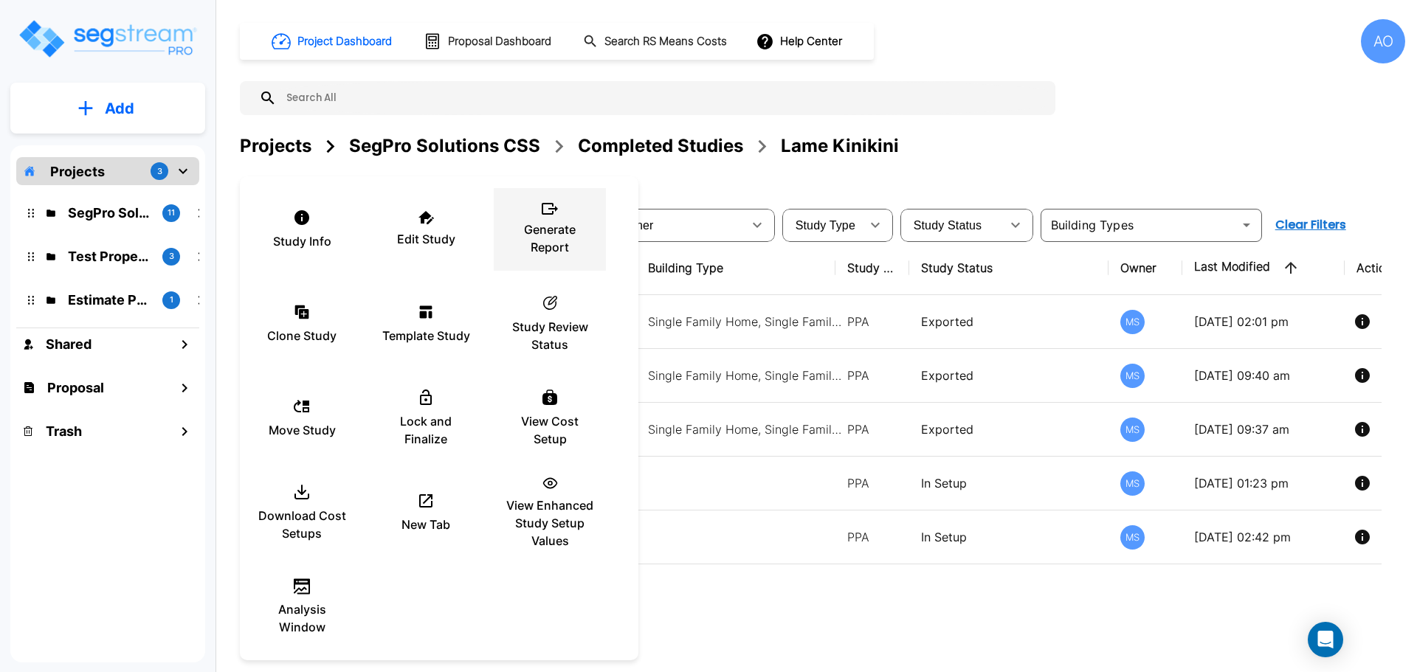
click at [538, 238] on p "Generate Report" at bounding box center [549, 238] width 89 height 35
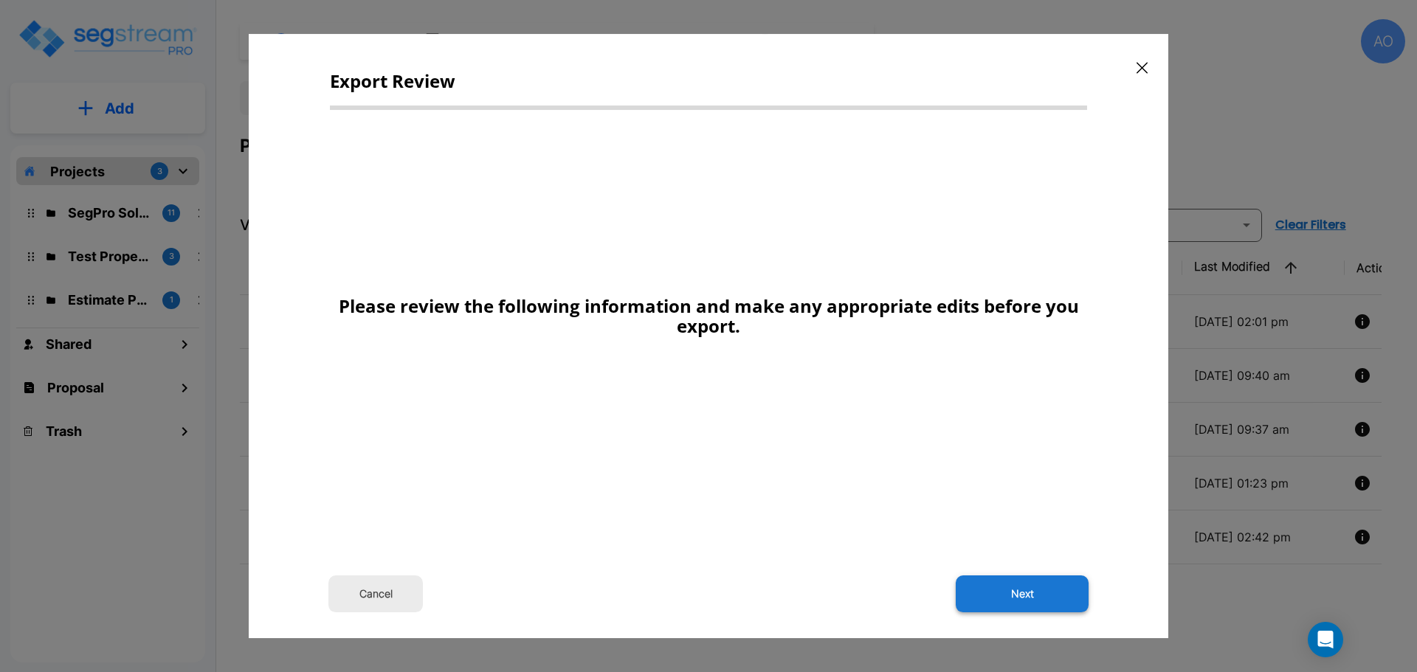
click at [1003, 594] on button "Next" at bounding box center [1022, 594] width 133 height 37
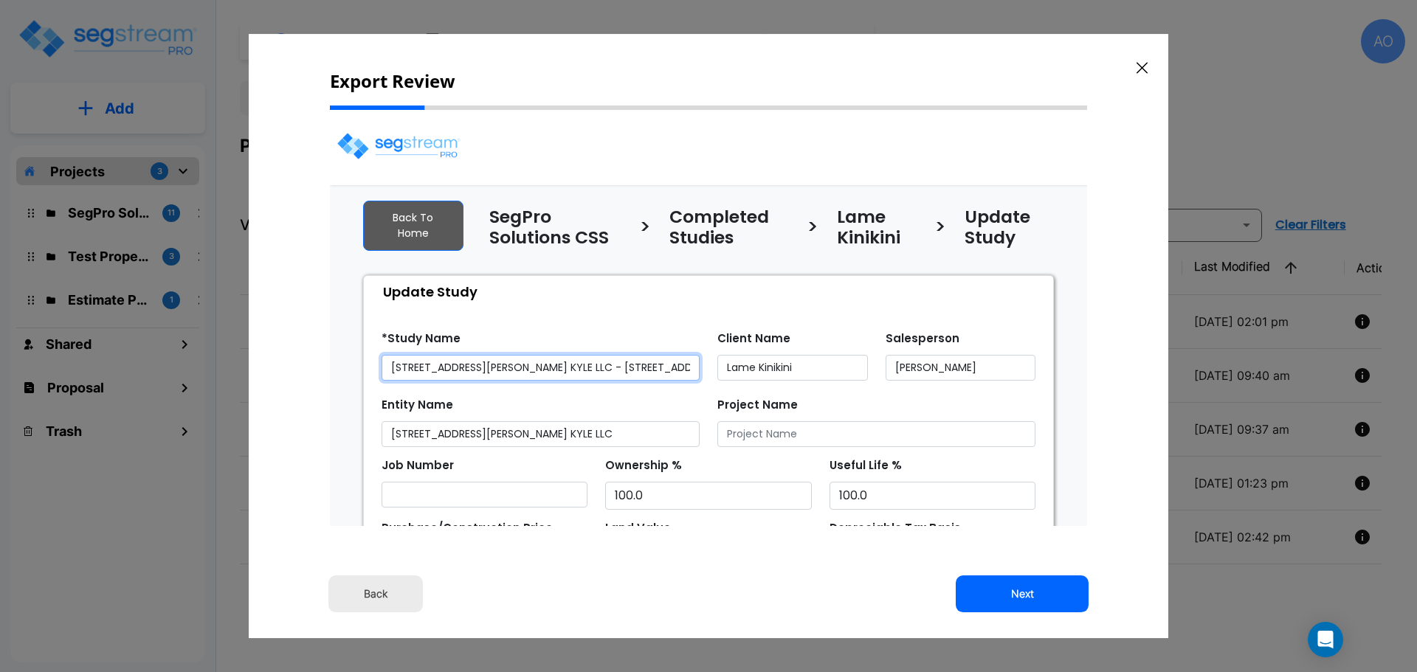
select select "2024"
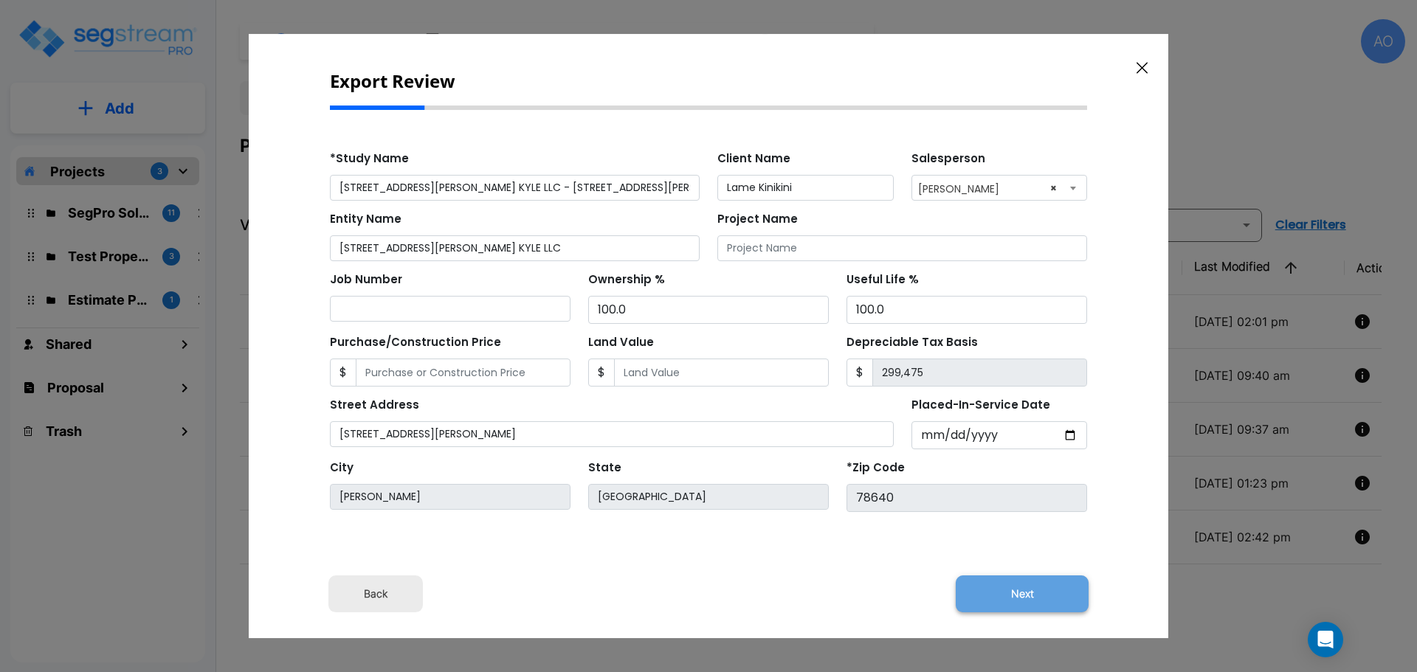
click at [1006, 594] on button "Next" at bounding box center [1022, 594] width 133 height 37
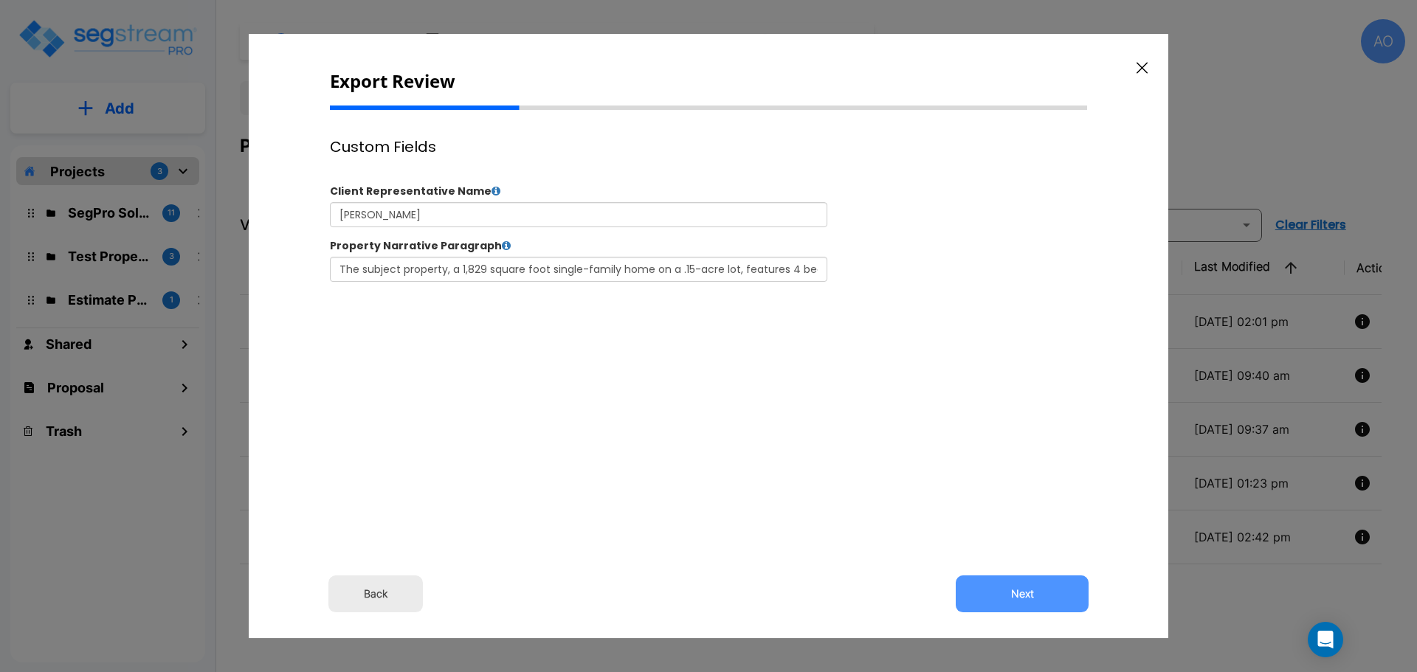
click at [1007, 594] on button "Next" at bounding box center [1022, 594] width 133 height 37
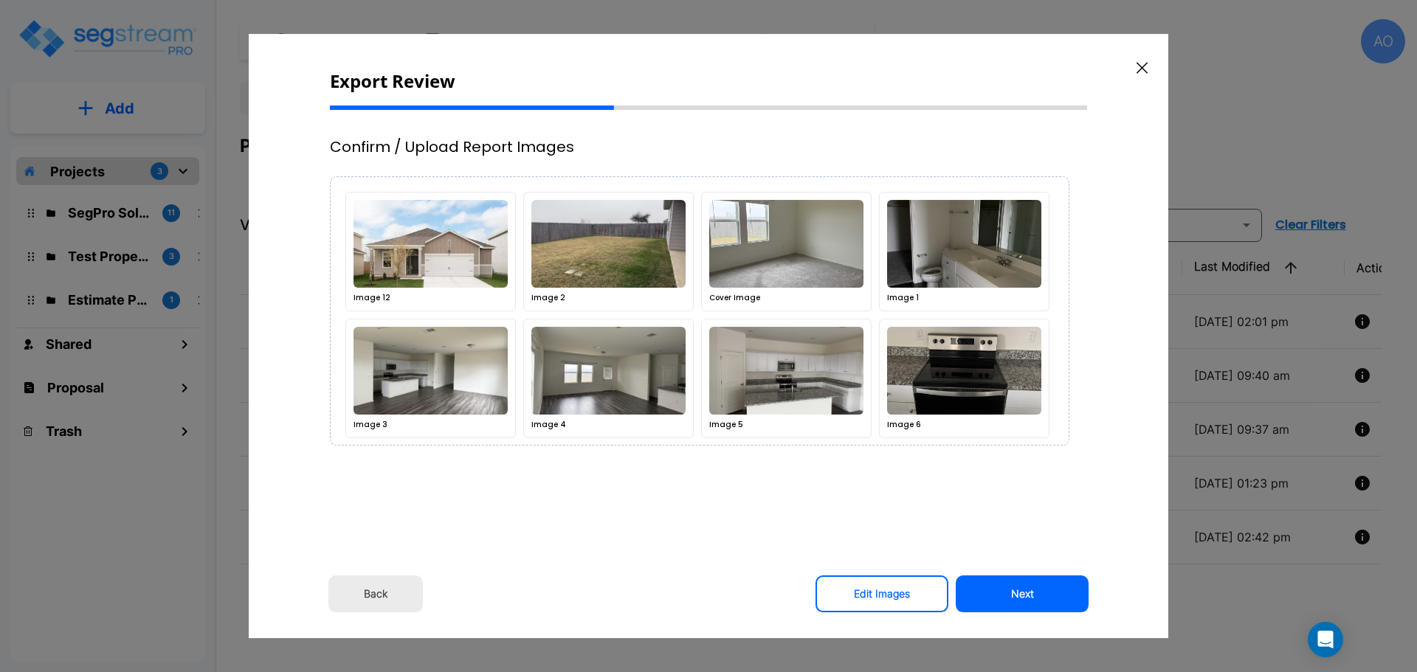
click at [1007, 594] on button "Next" at bounding box center [1022, 594] width 133 height 37
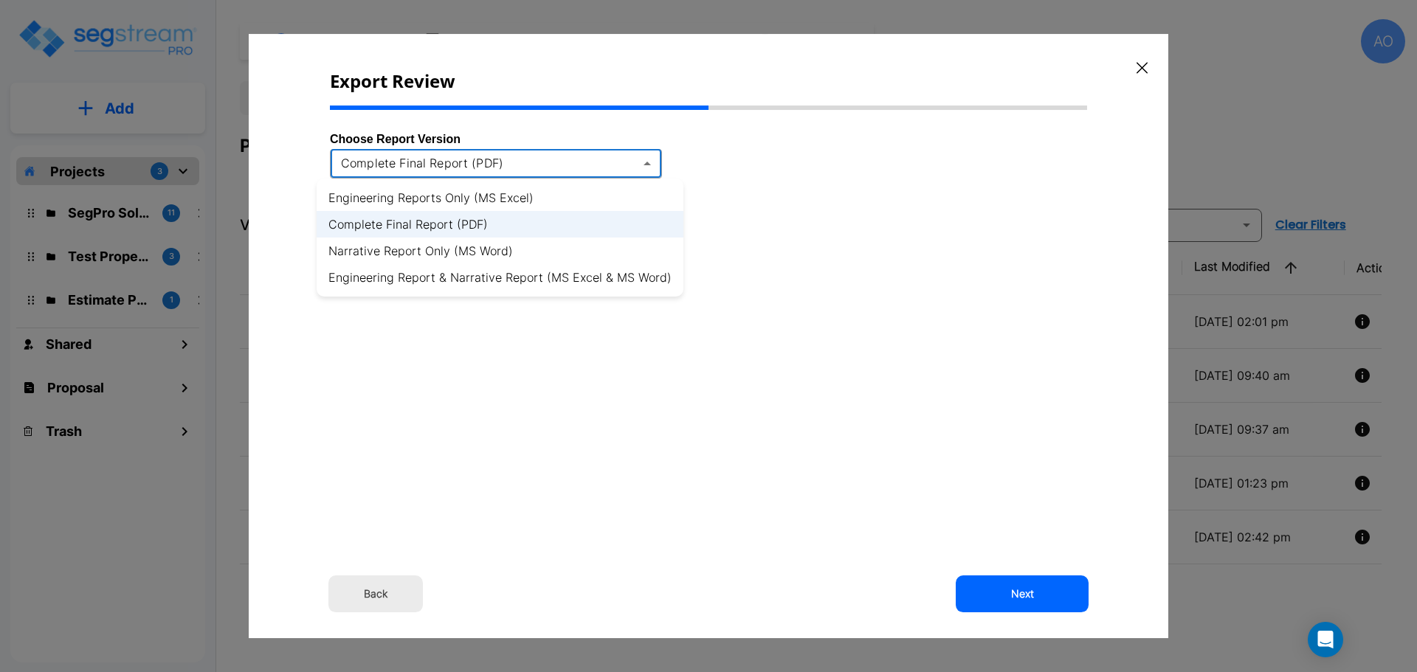
click at [585, 162] on body "× Your report is being generated. Be patient! × We're working on your Modificat…" at bounding box center [708, 336] width 1417 height 672
click at [581, 277] on li "Engineering Report & Narrative Report (MS Excel & MS Word)" at bounding box center [500, 277] width 367 height 27
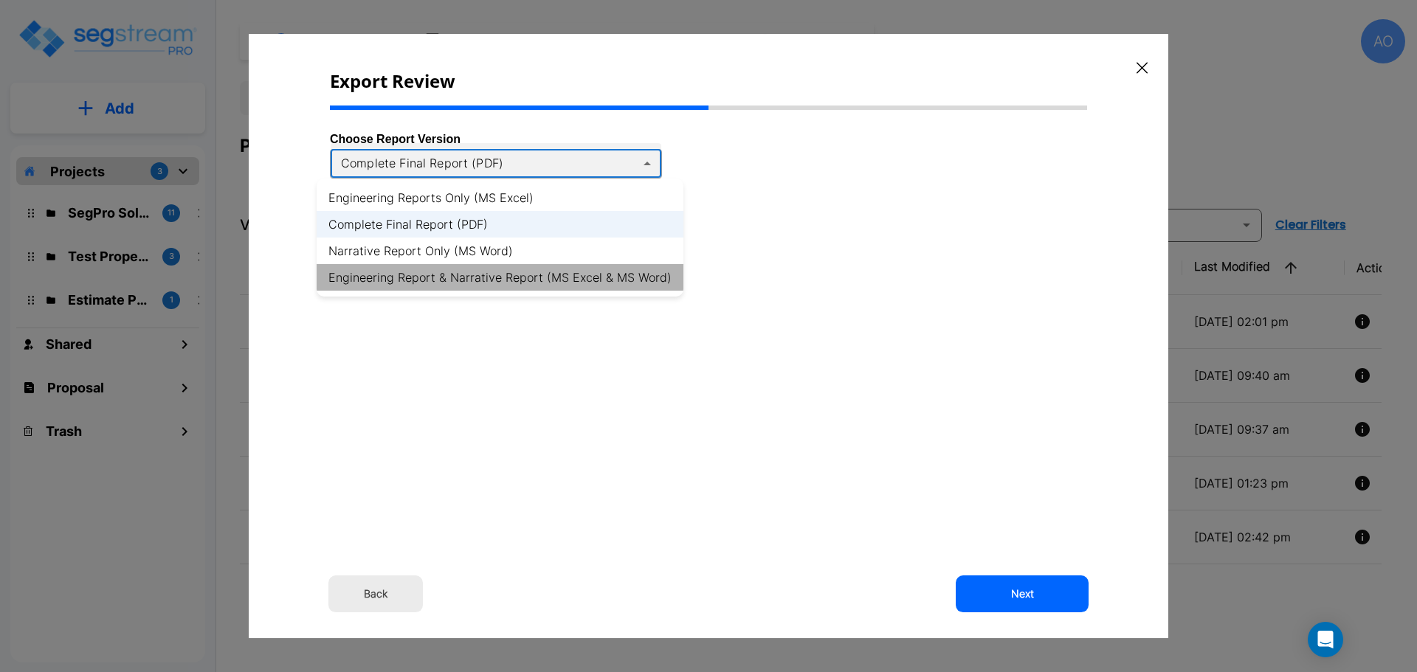
type input "xlsx_word"
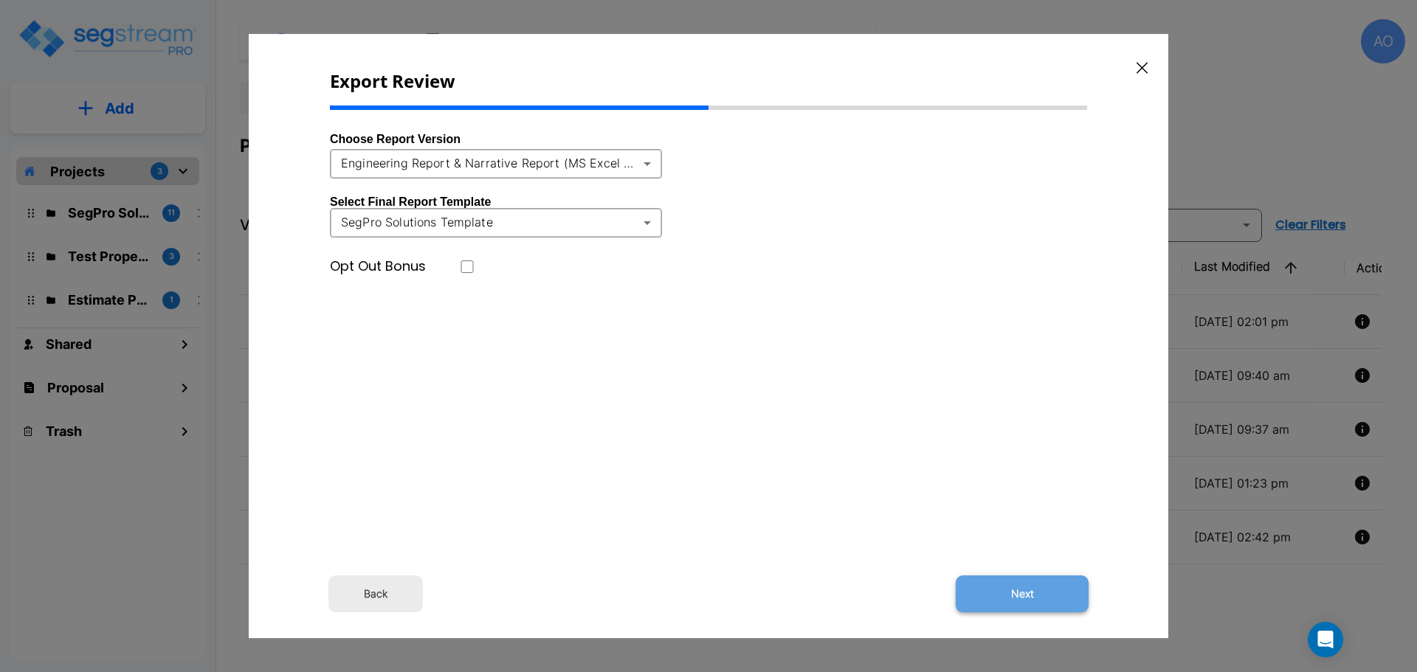
click at [1021, 603] on button "Next" at bounding box center [1022, 594] width 133 height 37
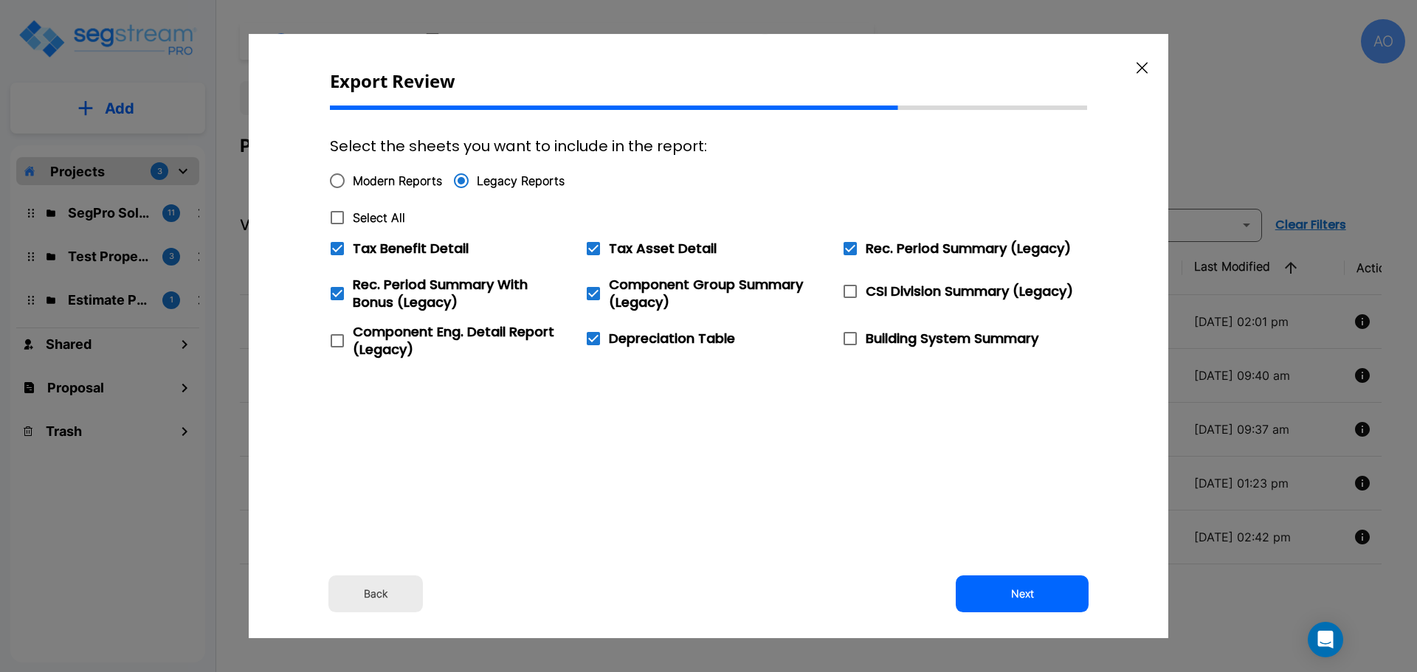
click at [339, 218] on icon at bounding box center [337, 218] width 18 height 18
click at [336, 215] on input "Select All" at bounding box center [329, 208] width 15 height 13
checkbox input "true"
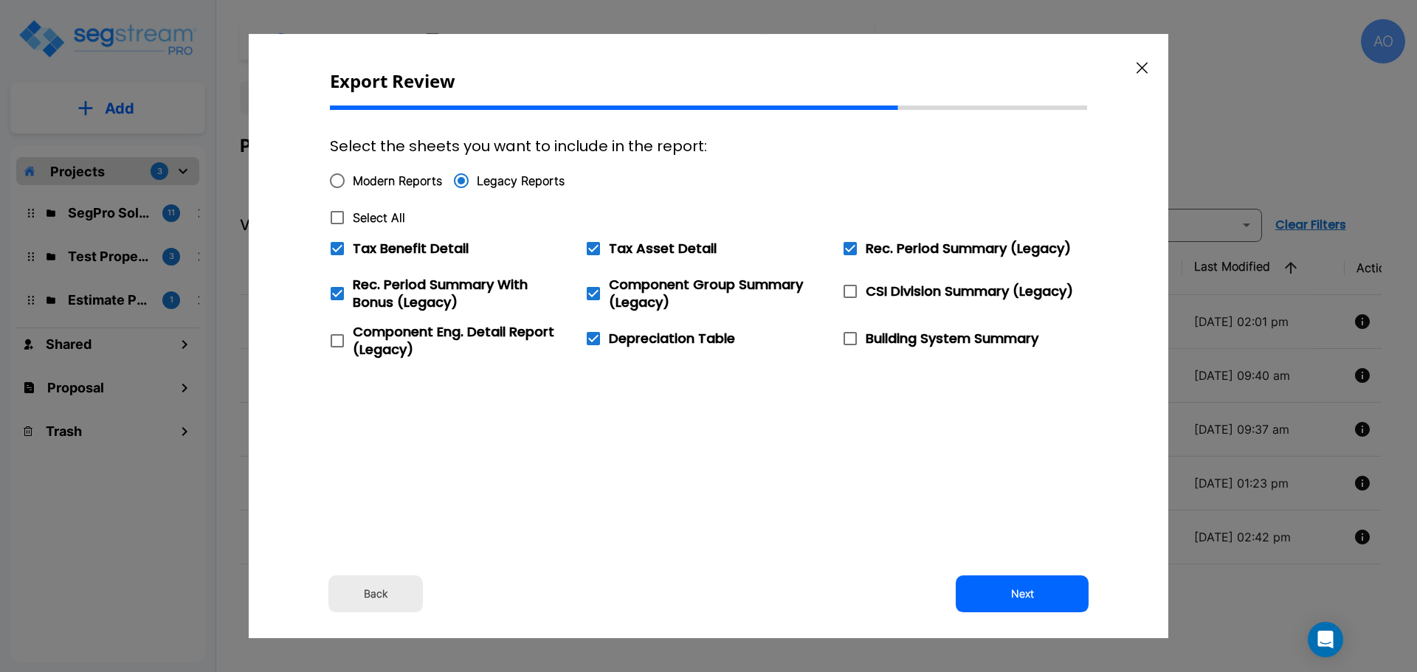
checkbox input "true"
click at [338, 248] on icon at bounding box center [337, 249] width 18 height 18
click at [336, 246] on input "Tax Benefit Detail" at bounding box center [329, 239] width 15 height 13
checkbox input "false"
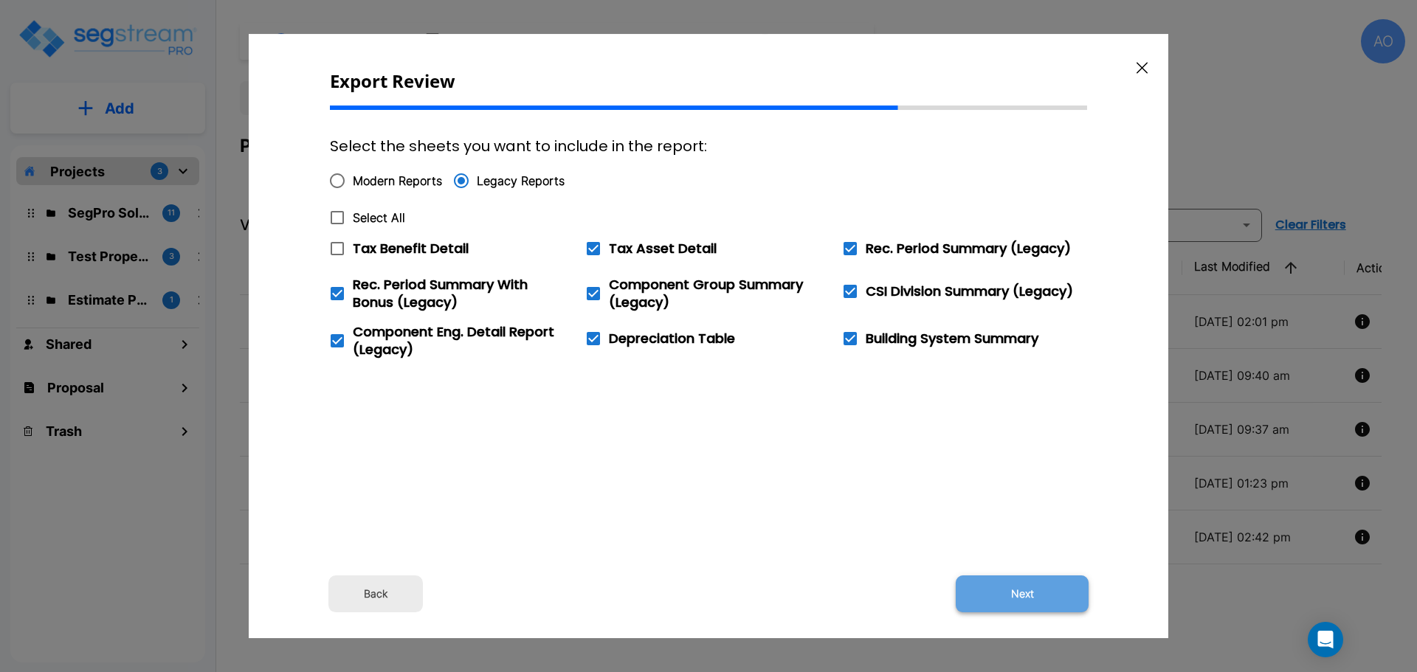
click at [1026, 590] on button "Next" at bounding box center [1022, 594] width 133 height 37
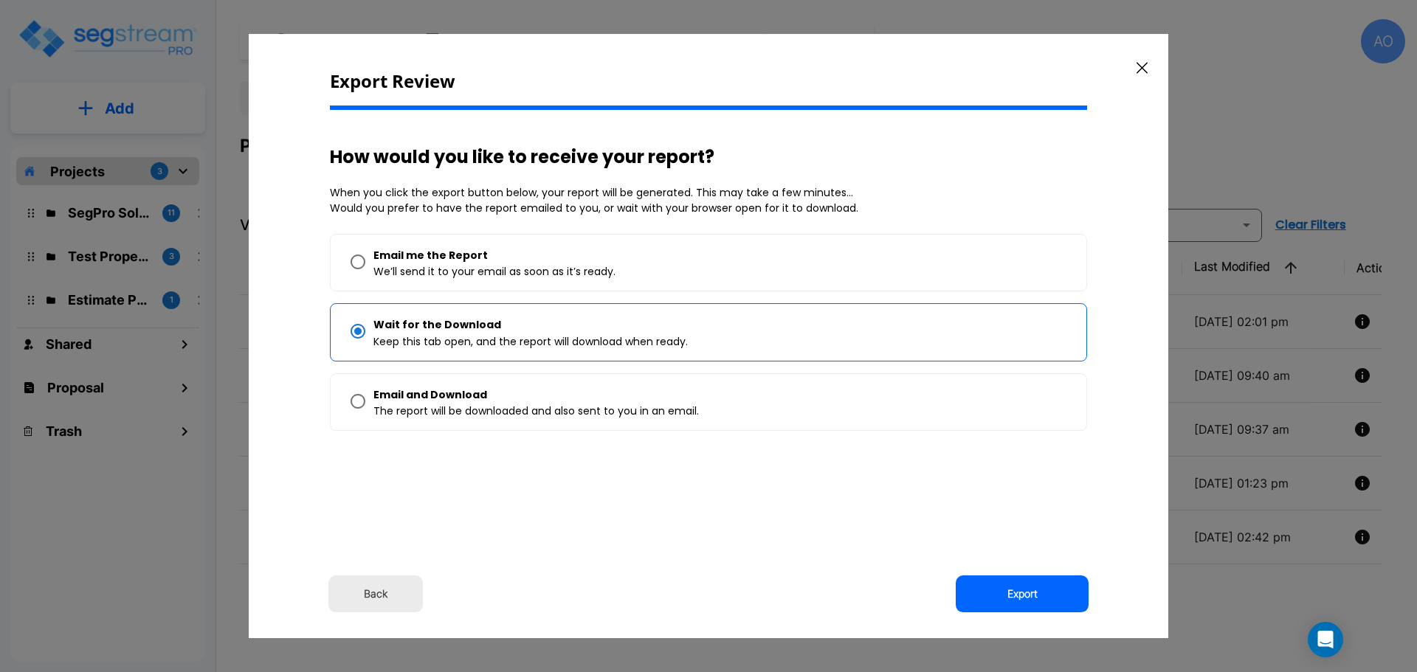
click at [1026, 590] on button "Export" at bounding box center [1022, 594] width 133 height 37
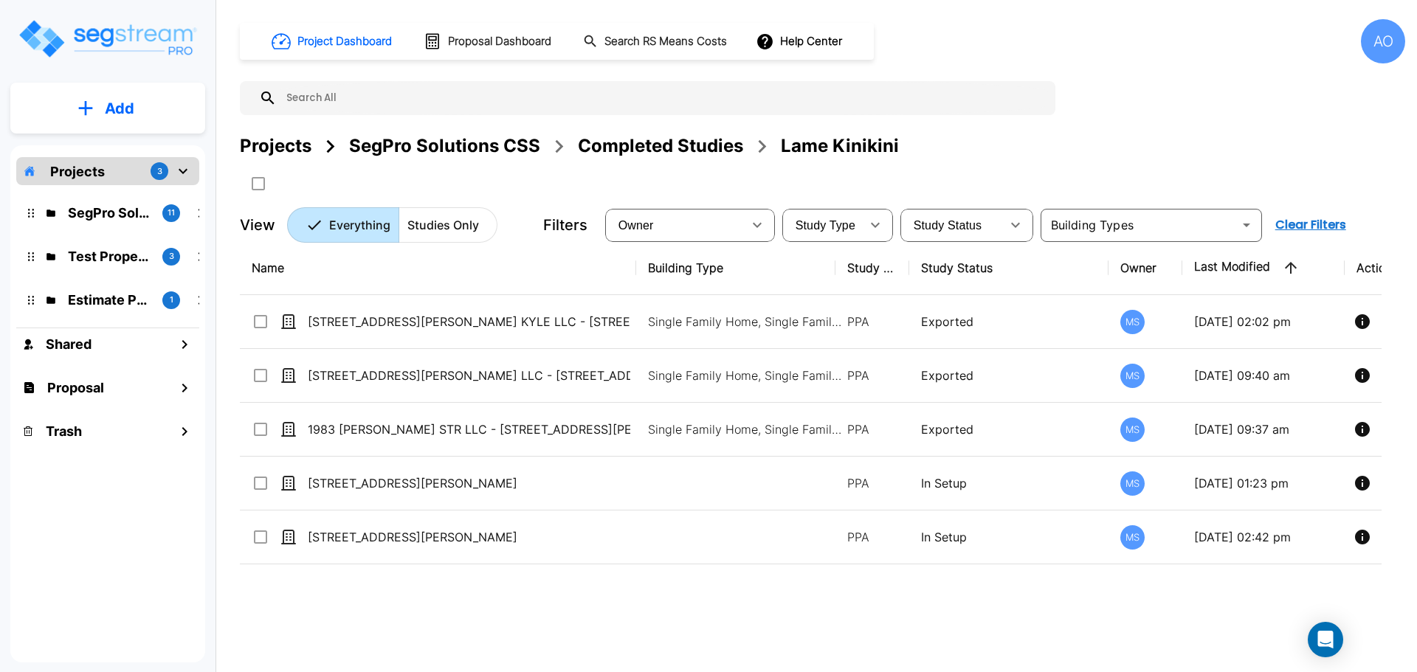
click at [697, 139] on div "Completed Studies" at bounding box center [660, 146] width 165 height 27
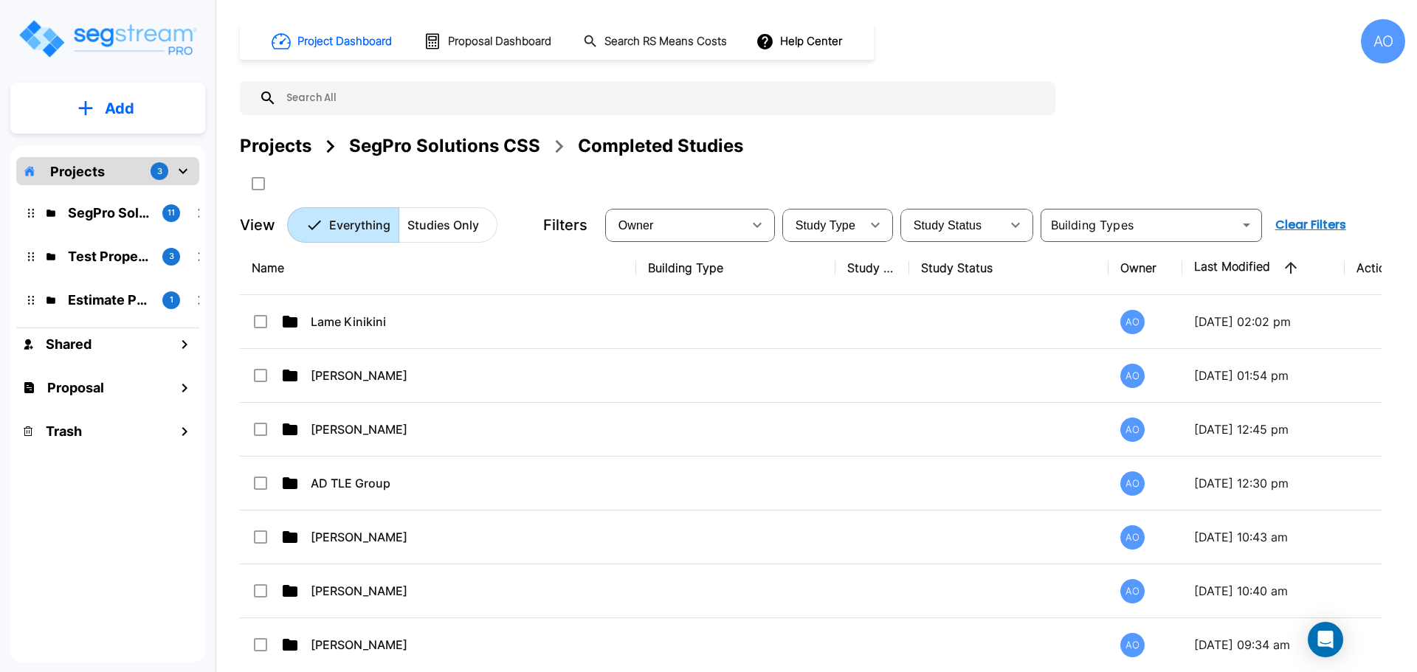
click at [294, 267] on th "Name" at bounding box center [438, 268] width 396 height 54
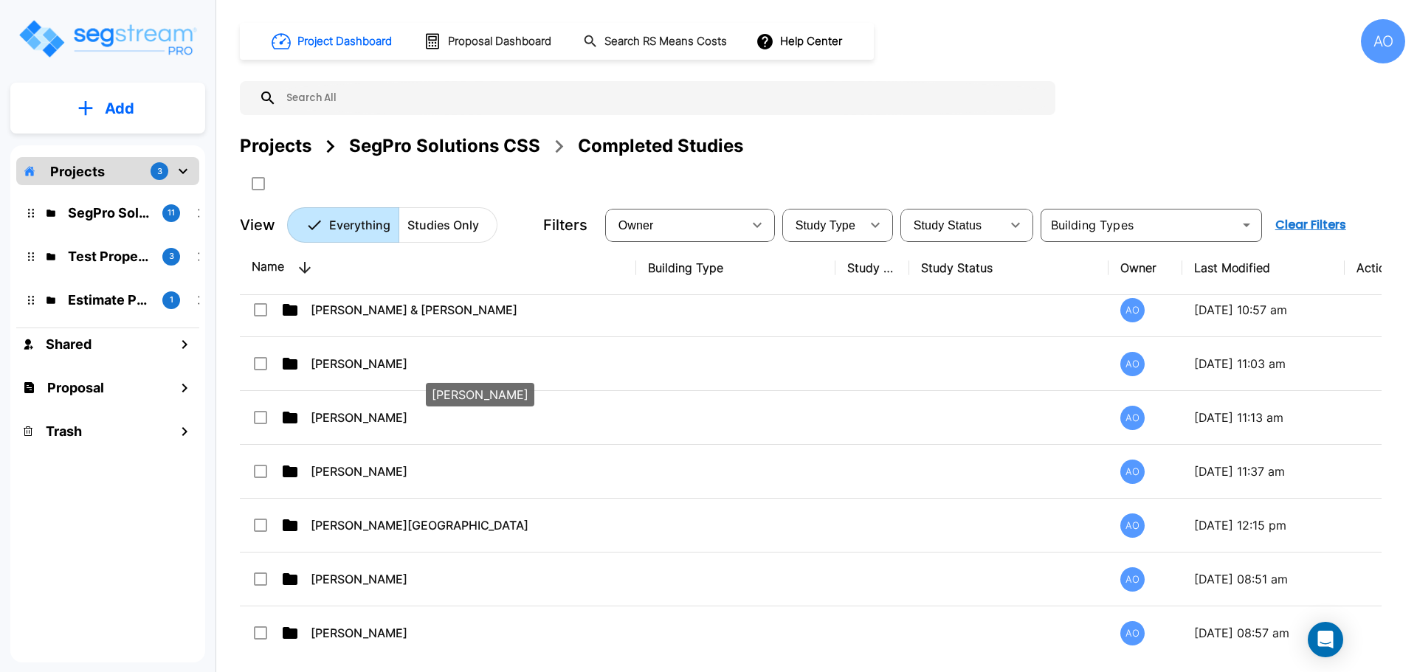
scroll to position [959, 0]
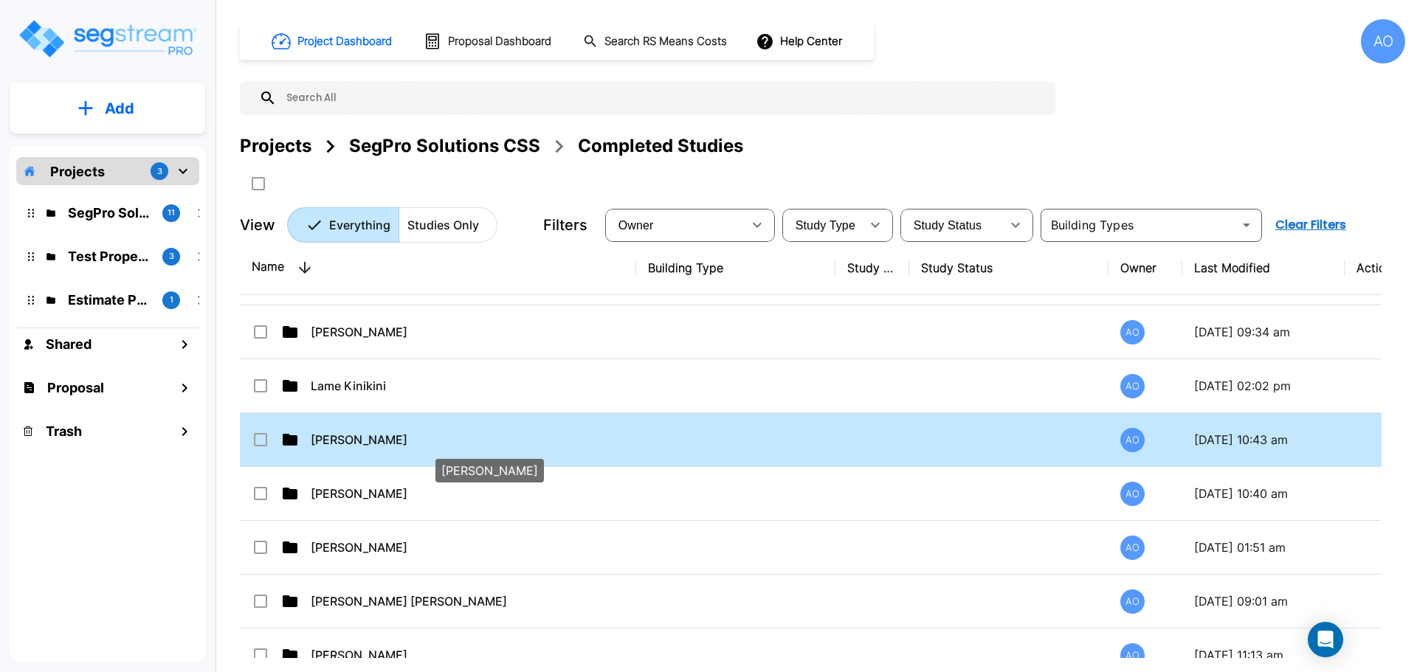
click at [353, 440] on p "[PERSON_NAME]" at bounding box center [472, 440] width 322 height 18
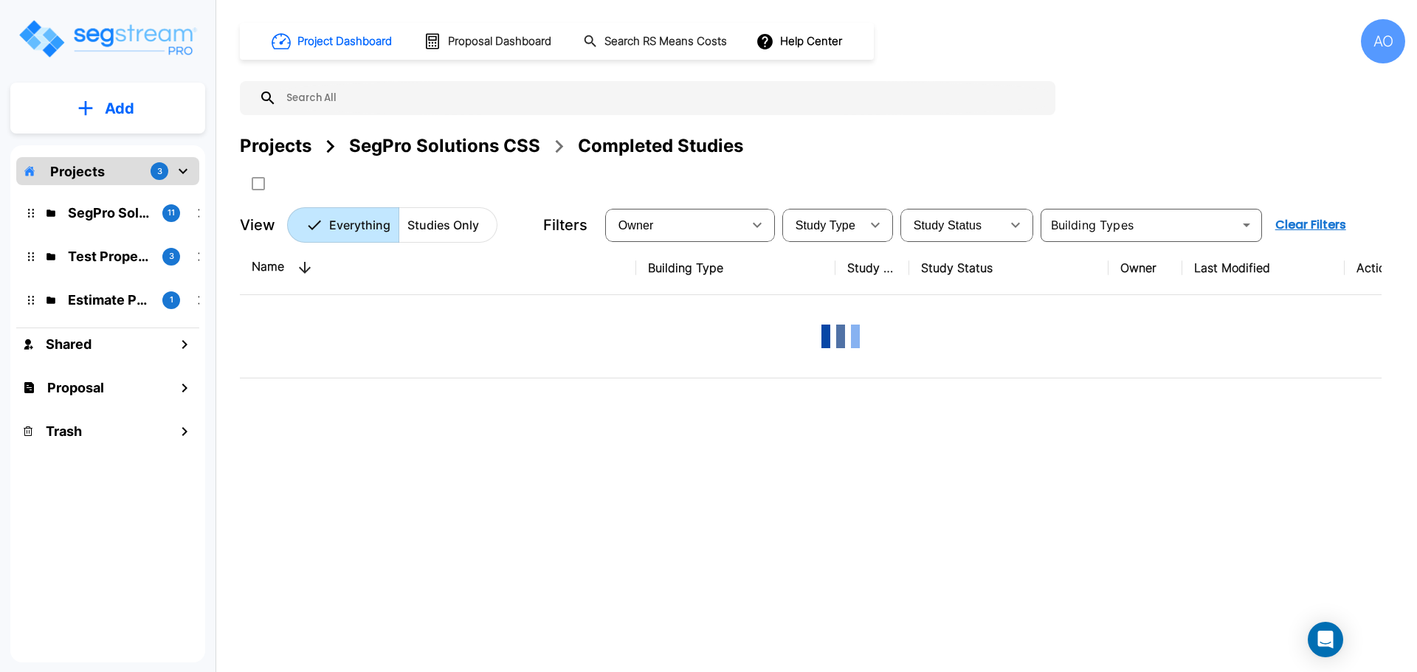
scroll to position [0, 0]
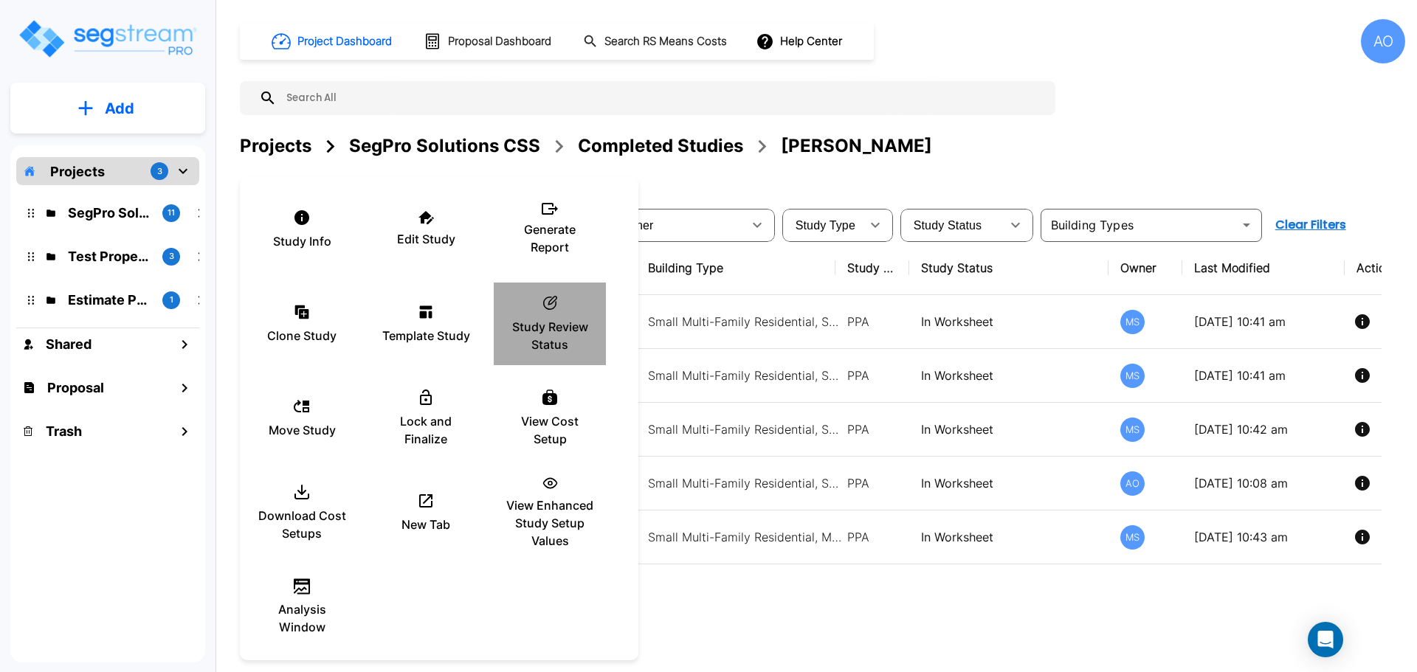
click at [551, 321] on p "Study Review Status" at bounding box center [549, 335] width 89 height 35
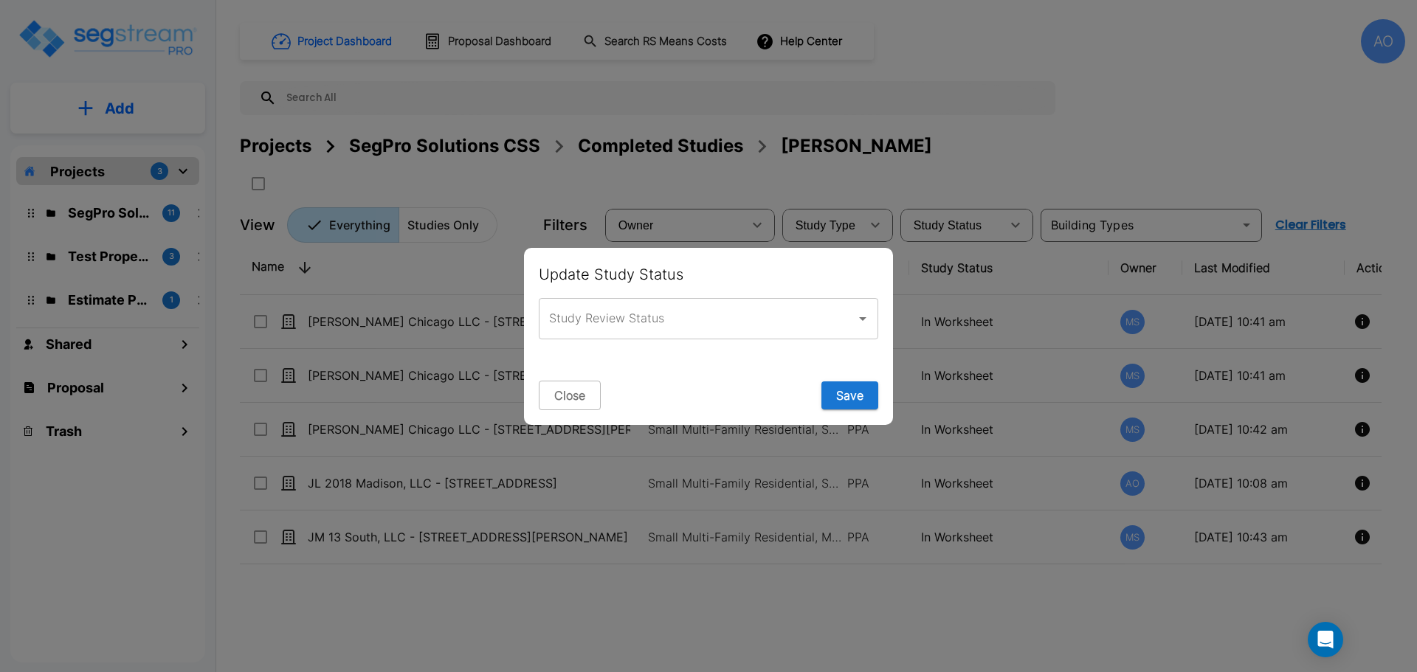
click at [587, 320] on input "Study Review Status" at bounding box center [697, 319] width 304 height 28
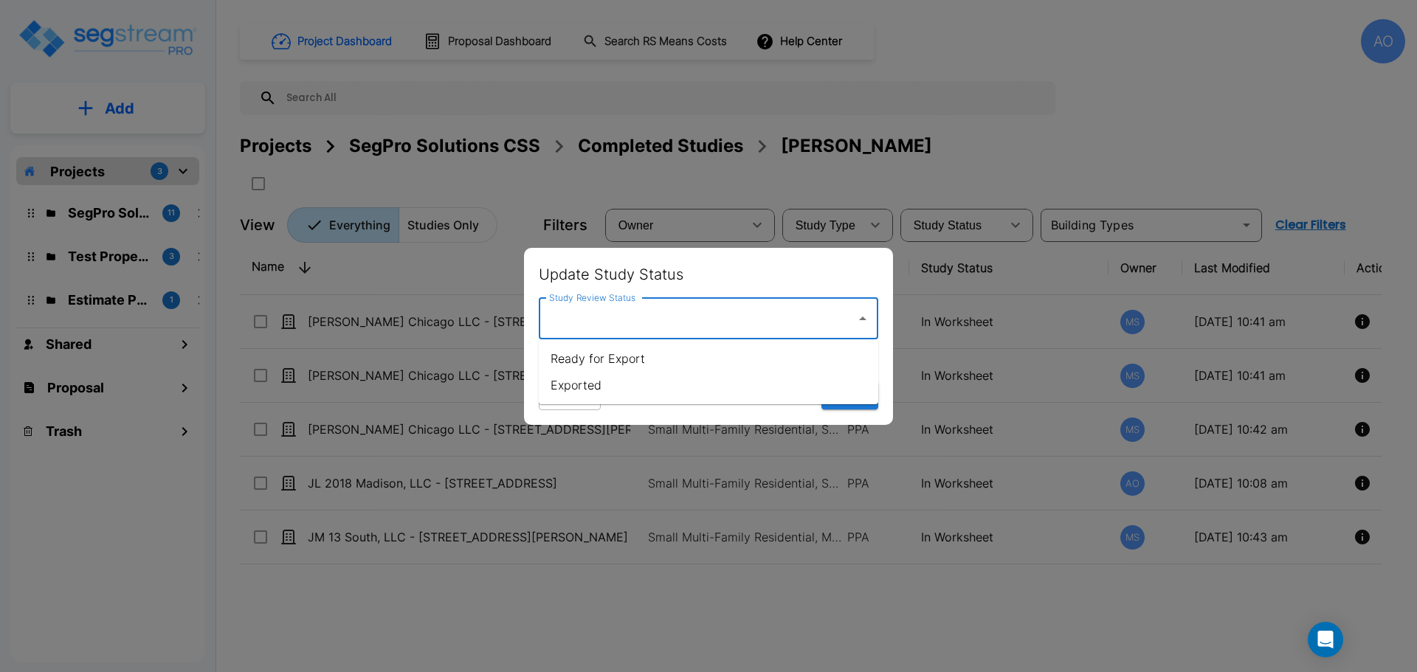
click at [581, 384] on li "Exported" at bounding box center [708, 385] width 339 height 27
type input "Exported"
click at [850, 393] on button "Save" at bounding box center [849, 395] width 57 height 28
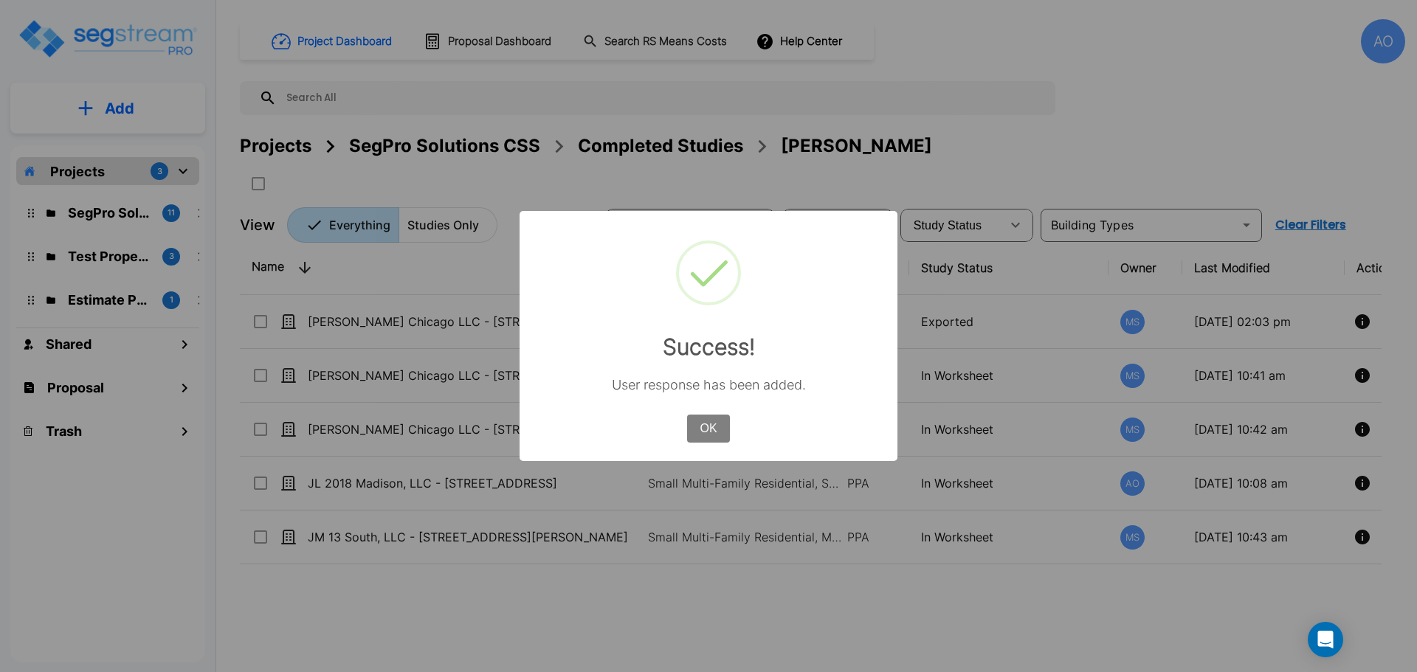
click at [711, 425] on button "OK" at bounding box center [708, 429] width 43 height 28
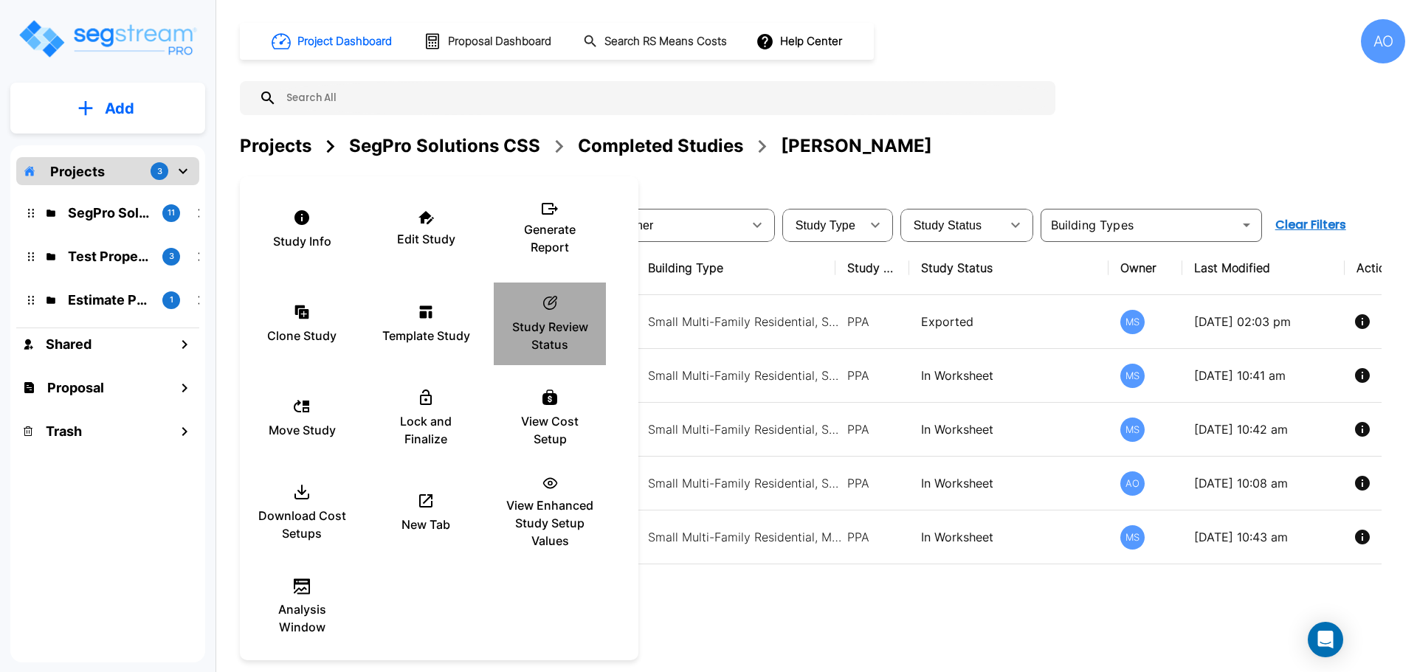
click at [545, 332] on p "Study Review Status" at bounding box center [549, 335] width 89 height 35
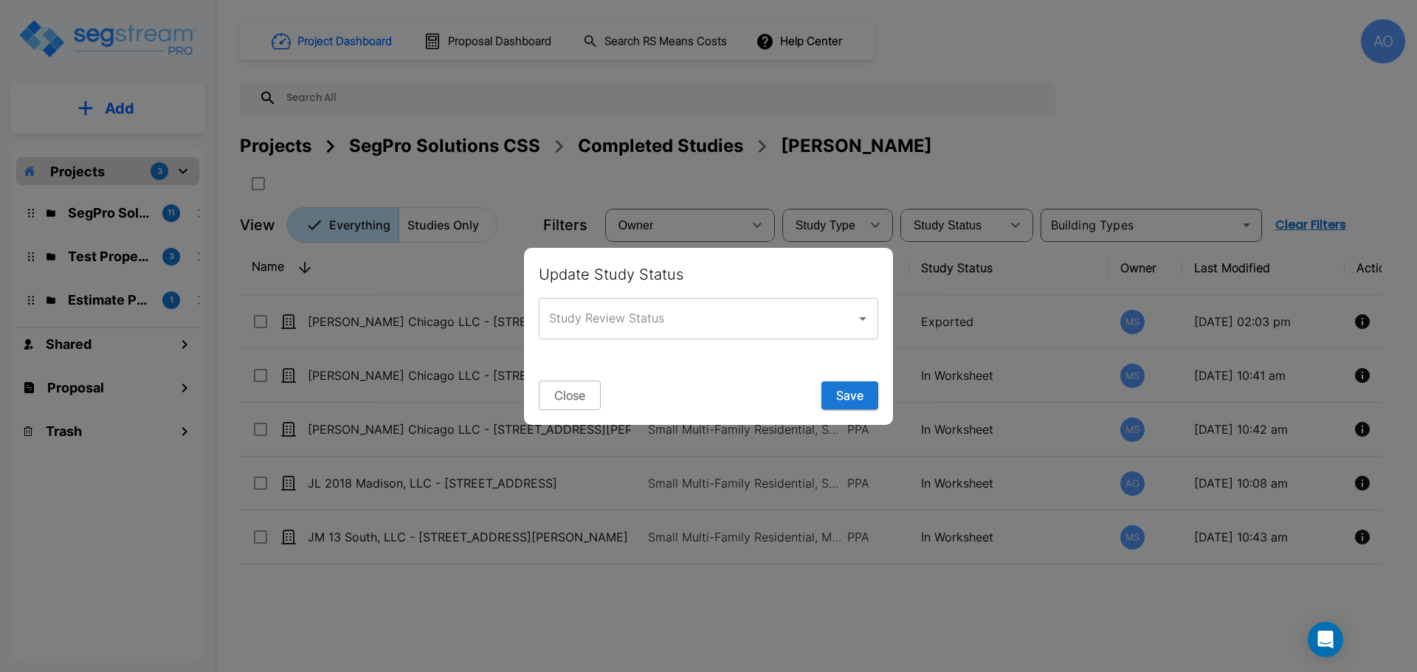
click at [567, 324] on input "Study Review Status" at bounding box center [697, 319] width 304 height 28
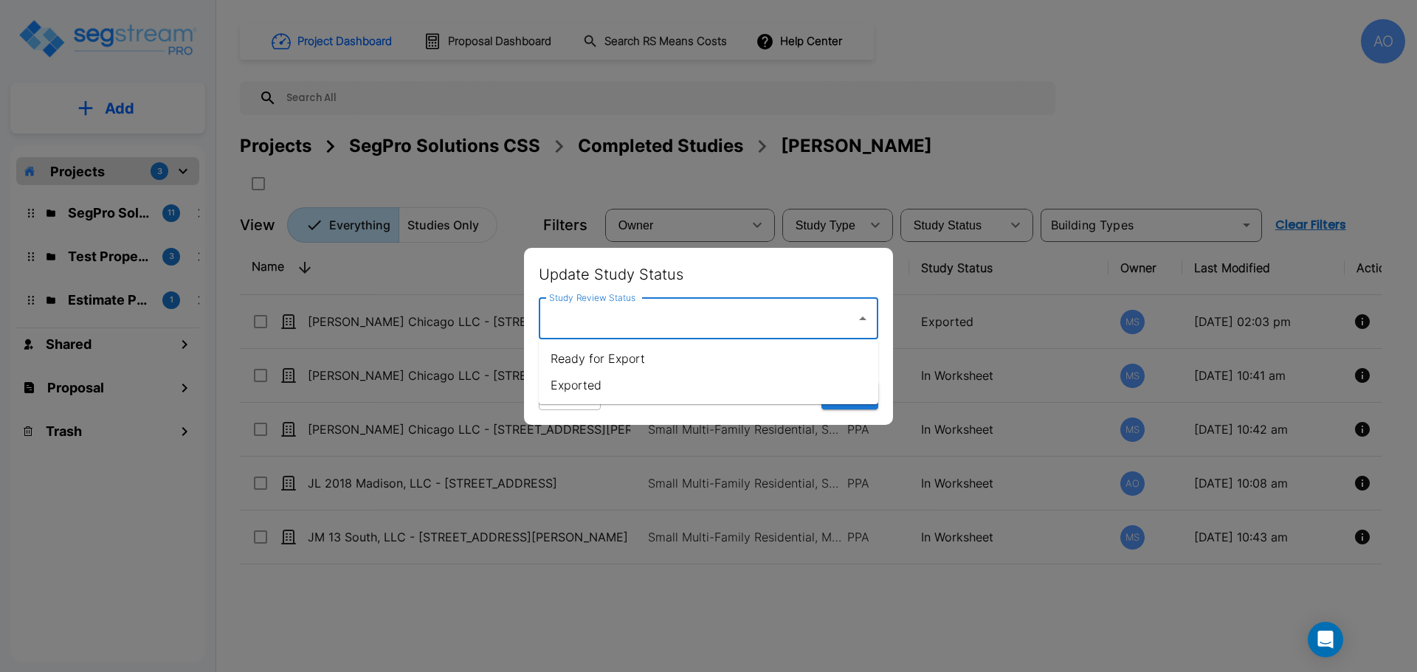
click at [581, 382] on li "Exported" at bounding box center [708, 385] width 339 height 27
type input "Exported"
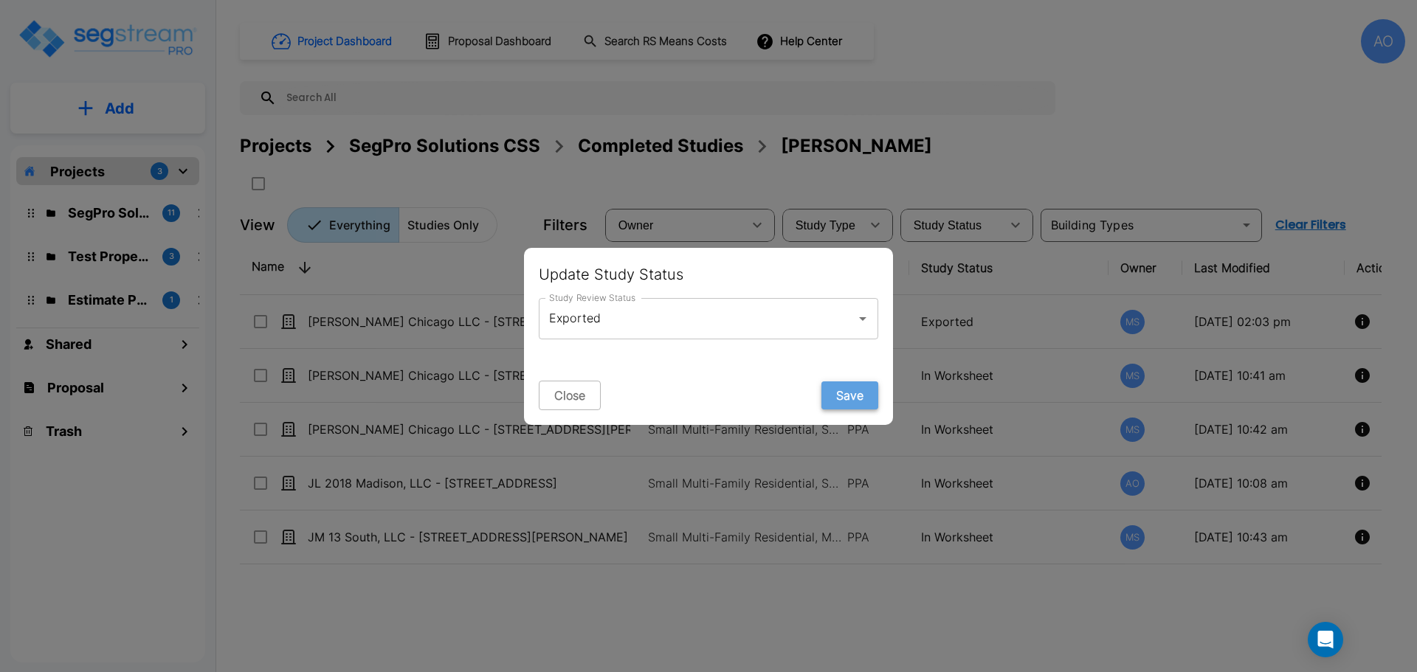
click at [840, 394] on button "Save" at bounding box center [849, 395] width 57 height 28
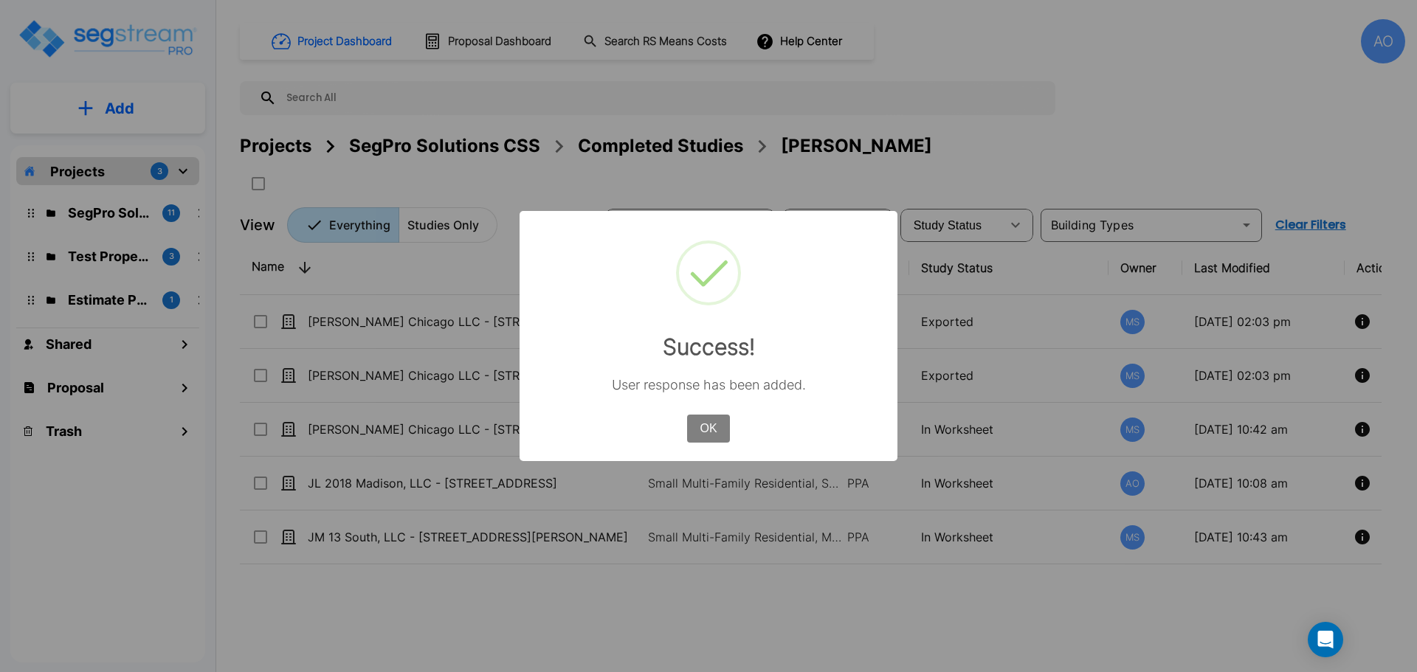
click at [711, 427] on button "OK" at bounding box center [708, 429] width 43 height 28
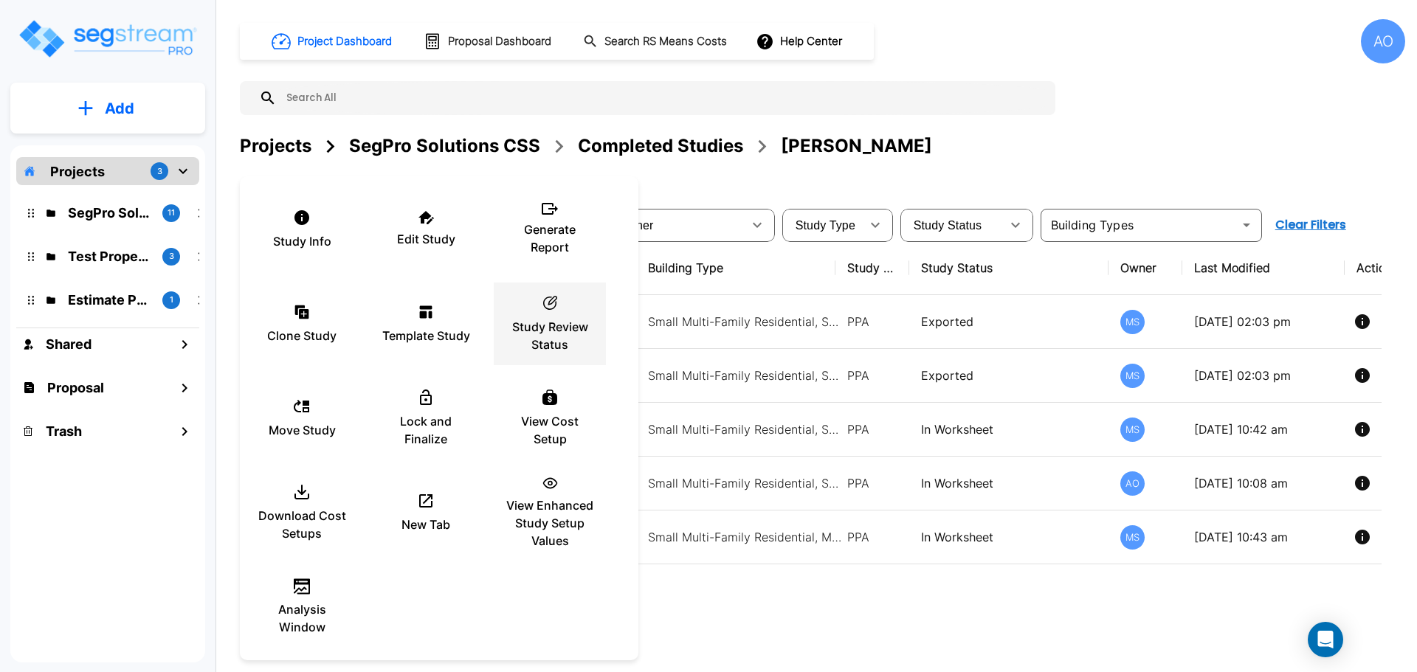
click at [553, 314] on div "ic_fluent_status_24_regular Created with Sketch. Study Review Status" at bounding box center [549, 324] width 89 height 74
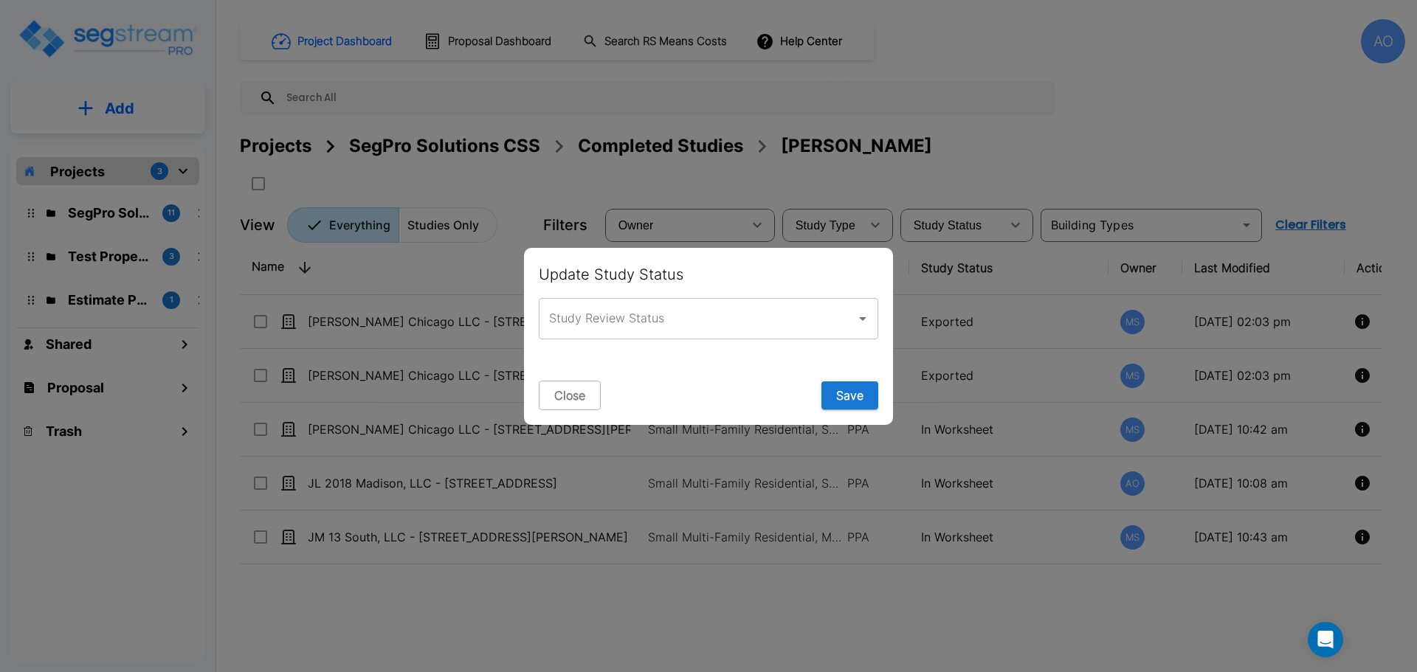
click at [554, 317] on input "Study Review Status" at bounding box center [697, 319] width 304 height 28
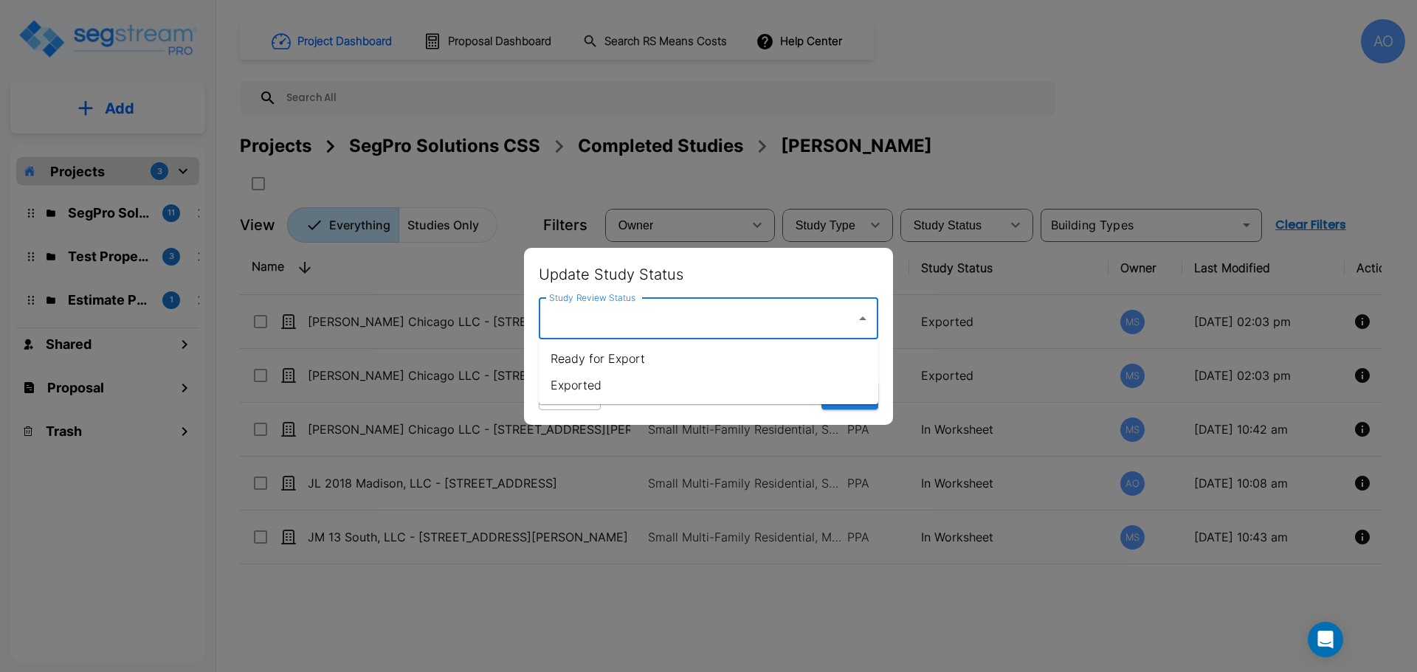
click at [577, 385] on li "Exported" at bounding box center [708, 385] width 339 height 27
type input "Exported"
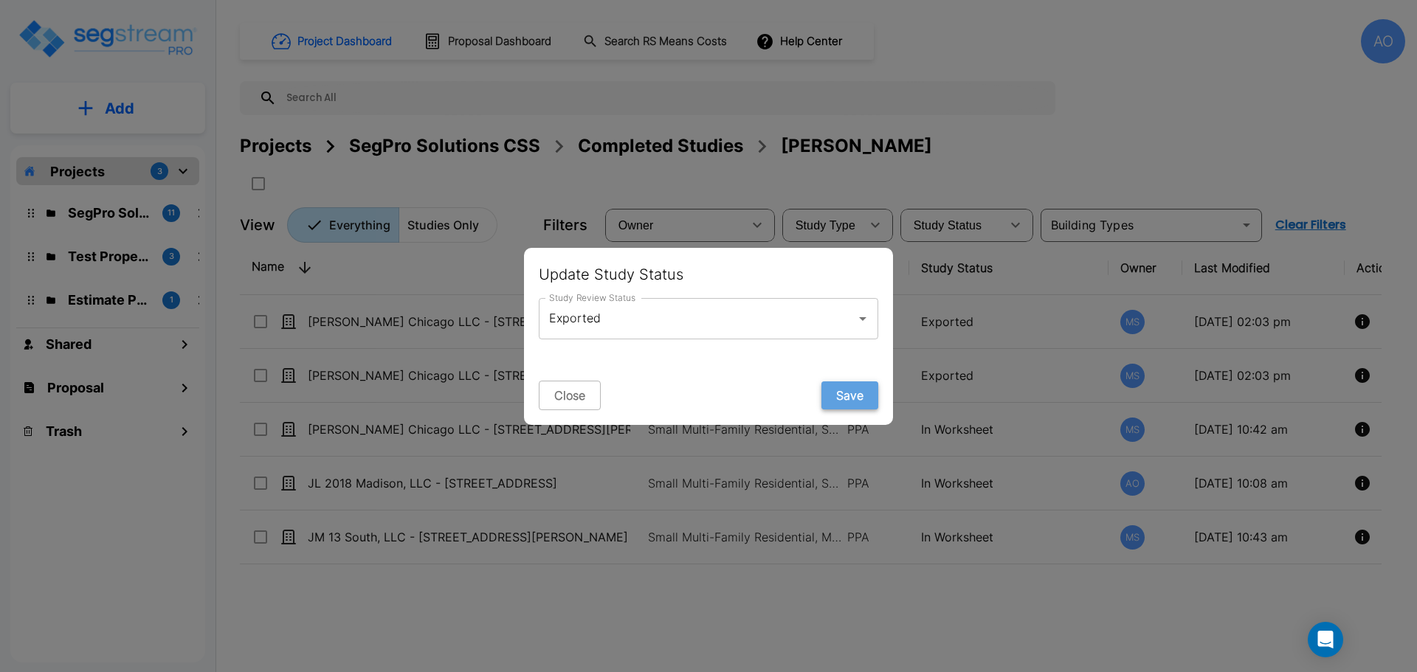
click at [849, 395] on button "Save" at bounding box center [849, 395] width 57 height 28
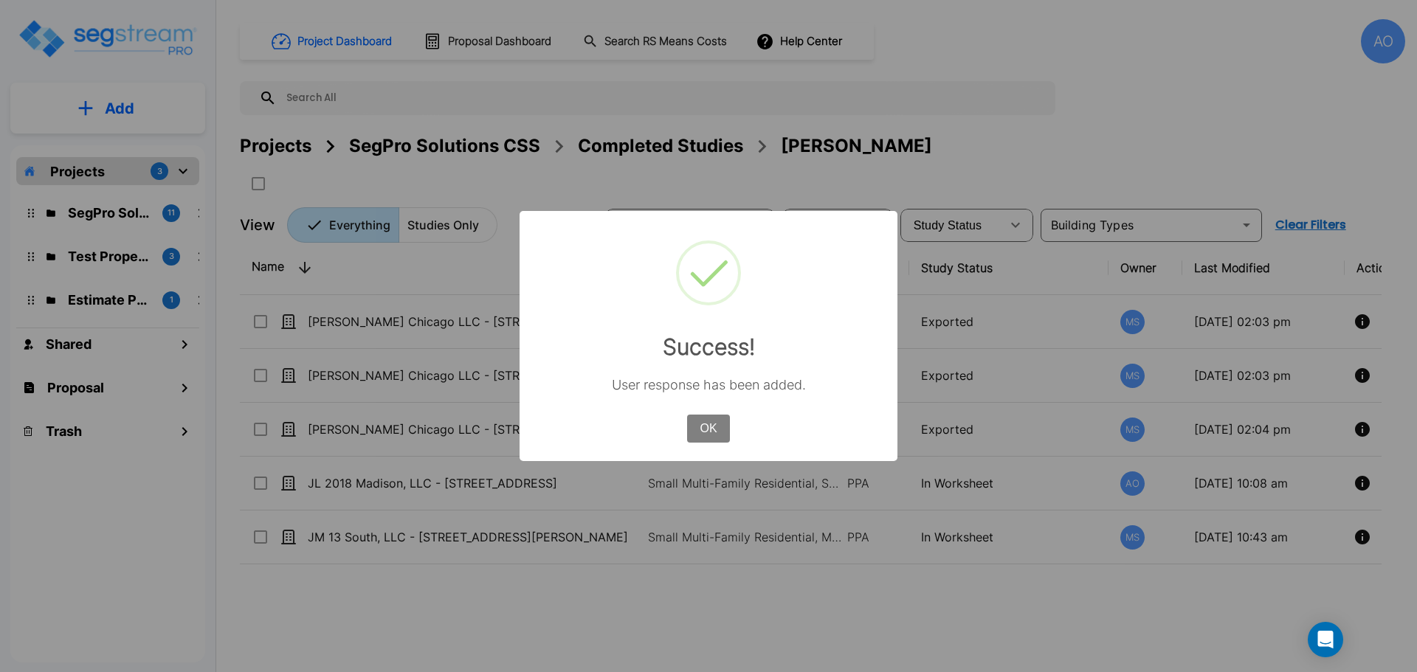
click at [711, 429] on button "OK" at bounding box center [708, 429] width 43 height 28
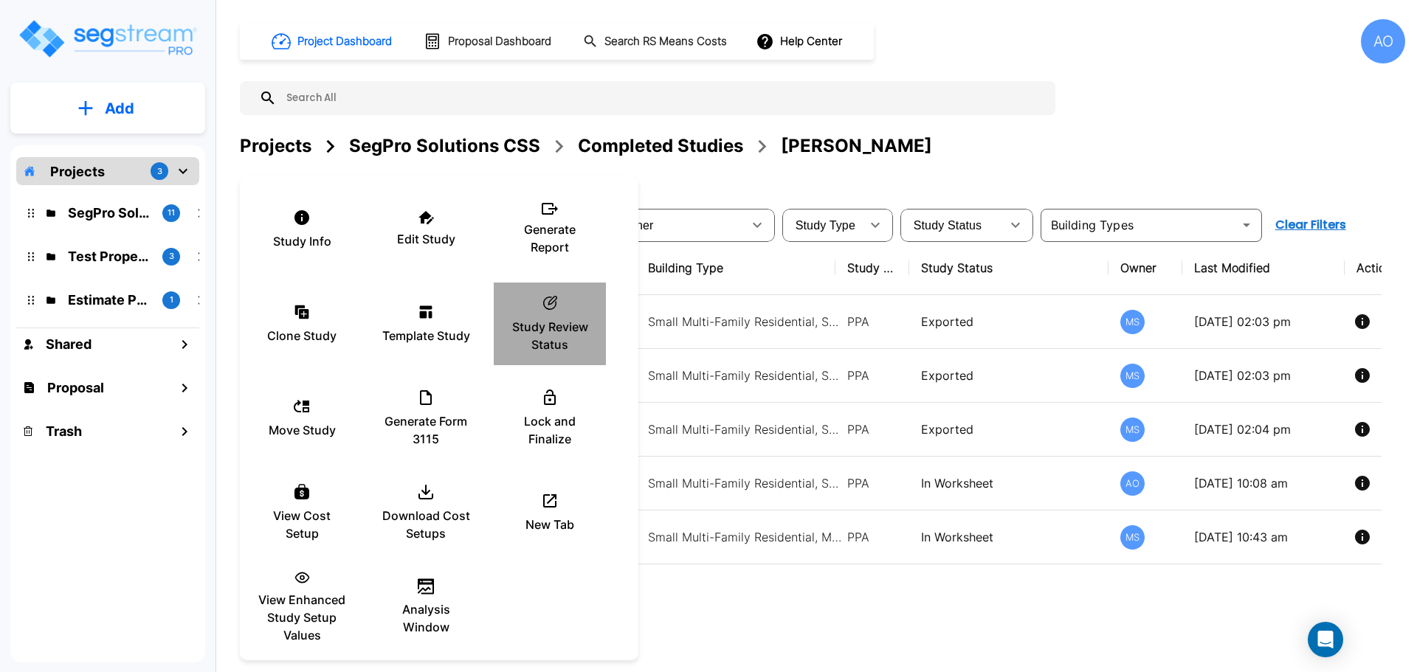
click at [547, 328] on p "Study Review Status" at bounding box center [549, 335] width 89 height 35
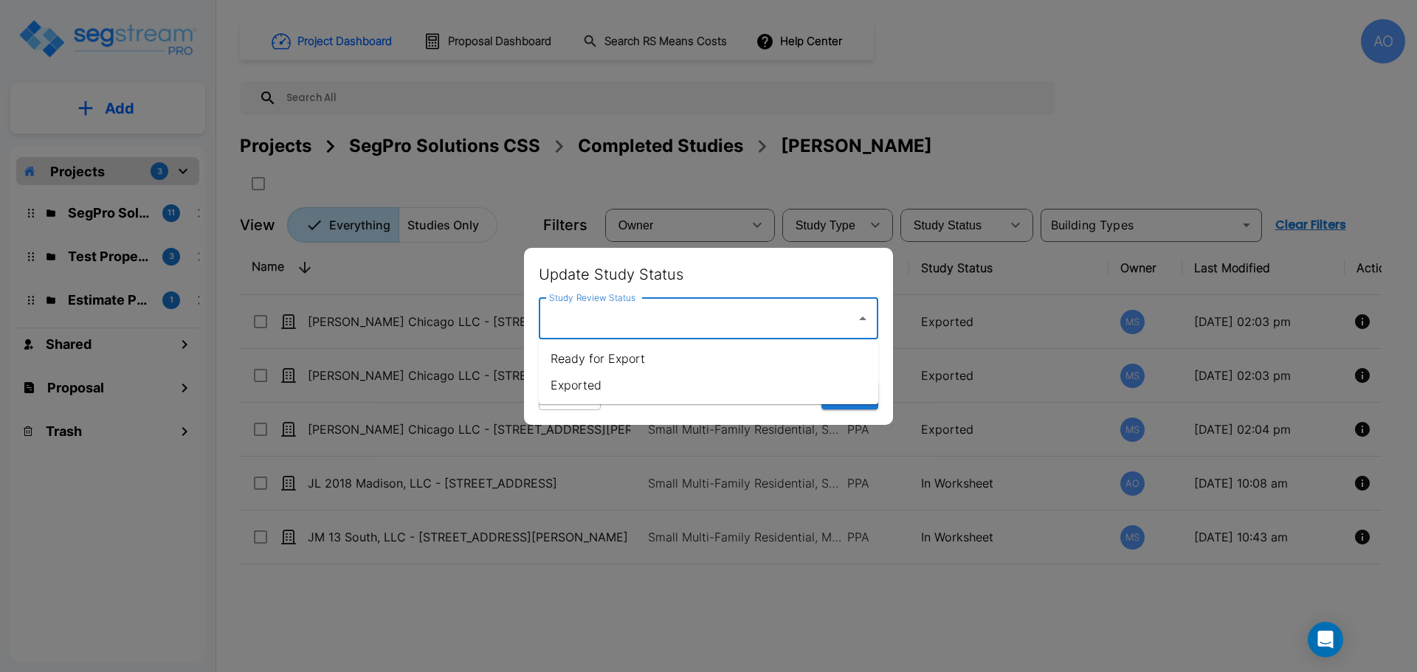
click at [563, 319] on input "Study Review Status" at bounding box center [697, 319] width 304 height 28
click at [581, 387] on li "Exported" at bounding box center [708, 385] width 339 height 27
type input "Exported"
click at [874, 395] on button "Save" at bounding box center [849, 395] width 57 height 28
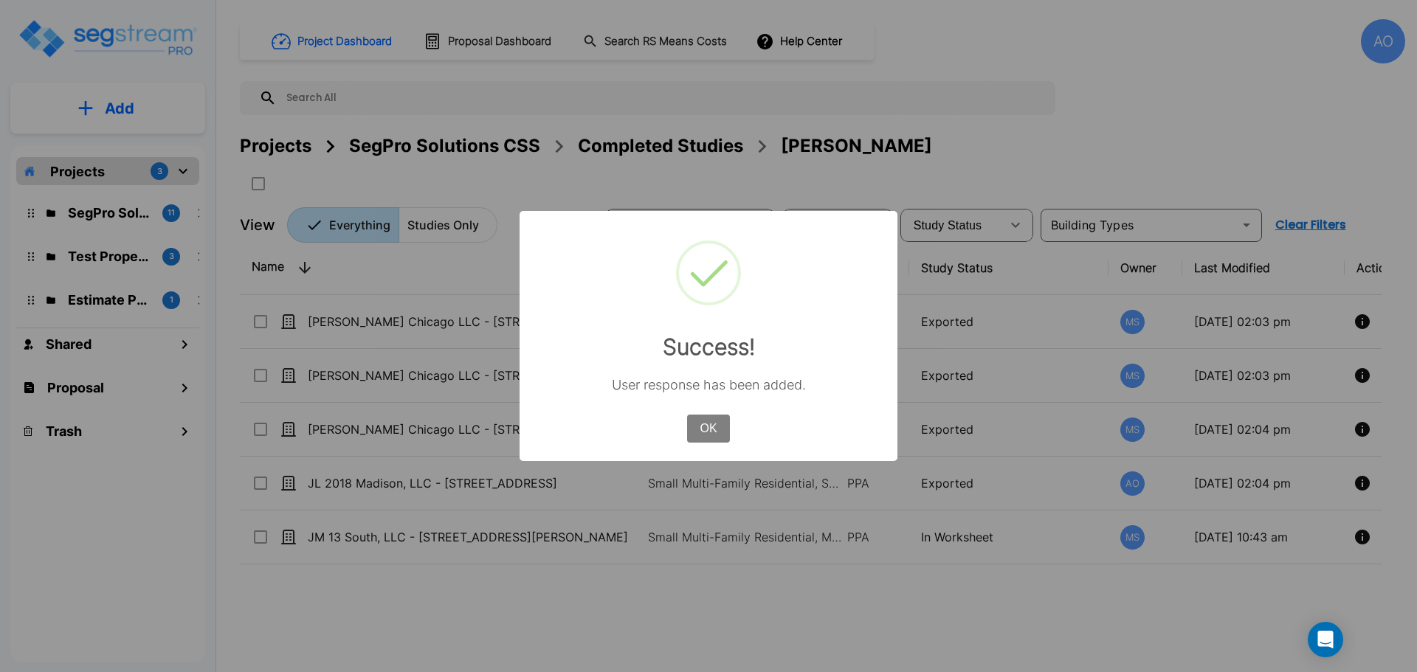
click at [694, 430] on button "OK" at bounding box center [708, 429] width 43 height 28
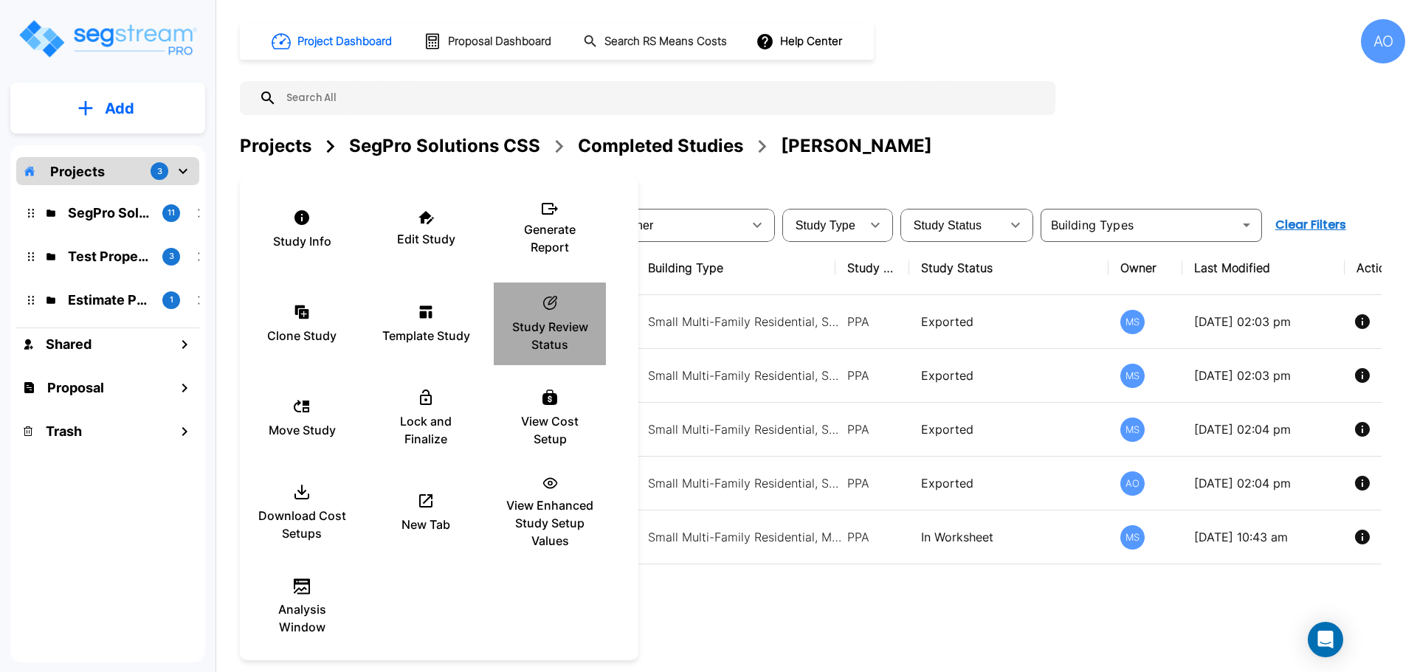
click at [550, 325] on p "Study Review Status" at bounding box center [549, 335] width 89 height 35
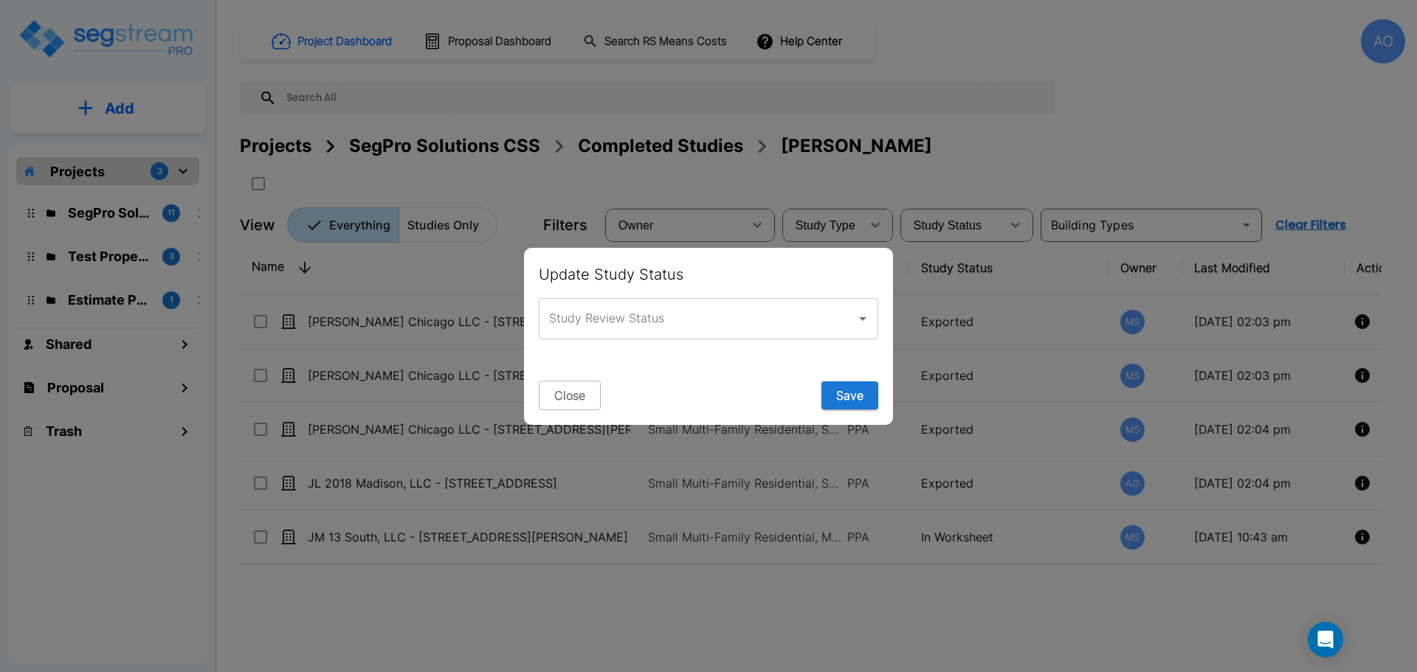
click at [643, 314] on input "Study Review Status" at bounding box center [697, 319] width 304 height 28
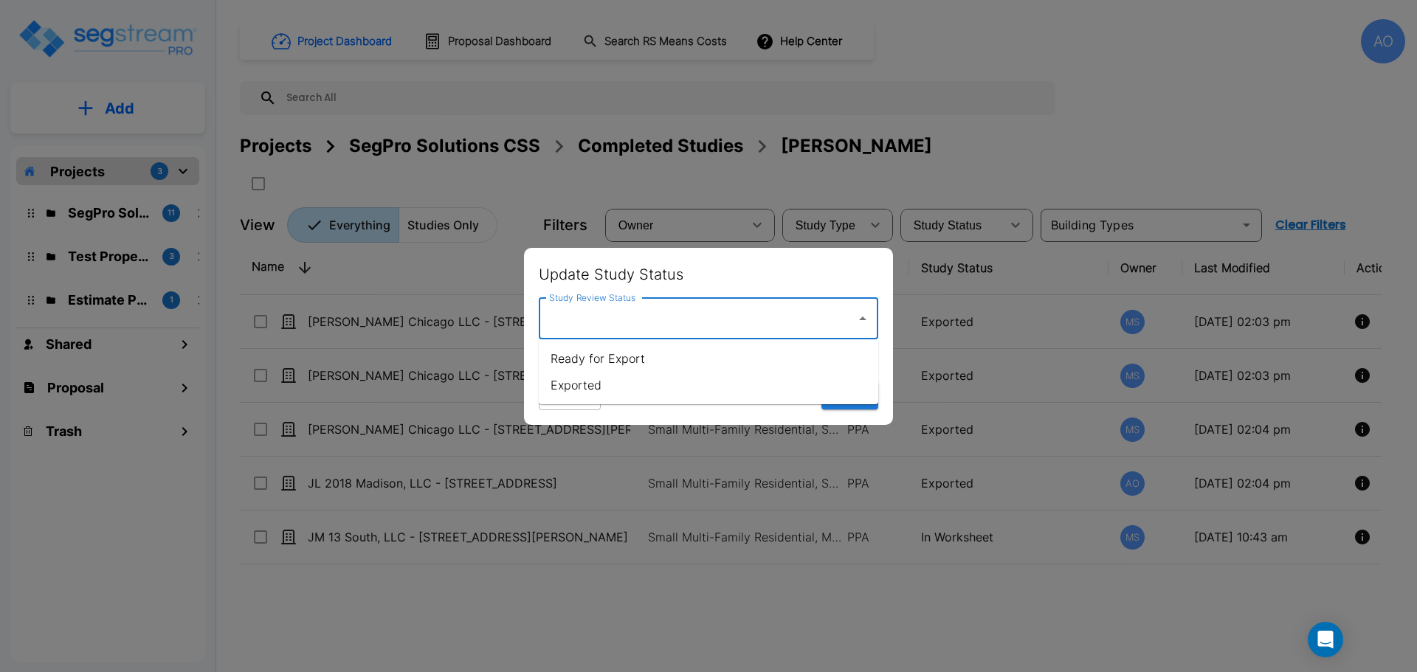
click at [581, 388] on li "Exported" at bounding box center [708, 385] width 339 height 27
type input "Exported"
click at [847, 396] on button "Save" at bounding box center [849, 395] width 57 height 28
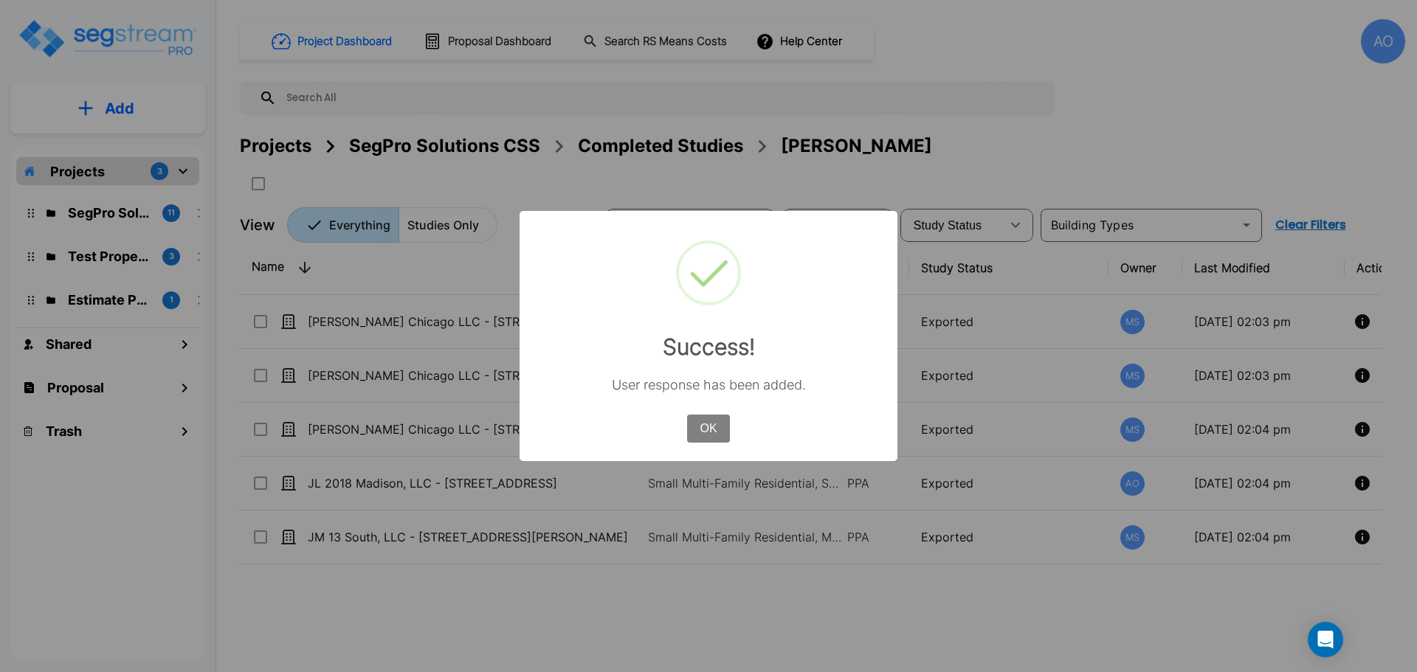
click at [725, 422] on button "OK" at bounding box center [708, 429] width 43 height 28
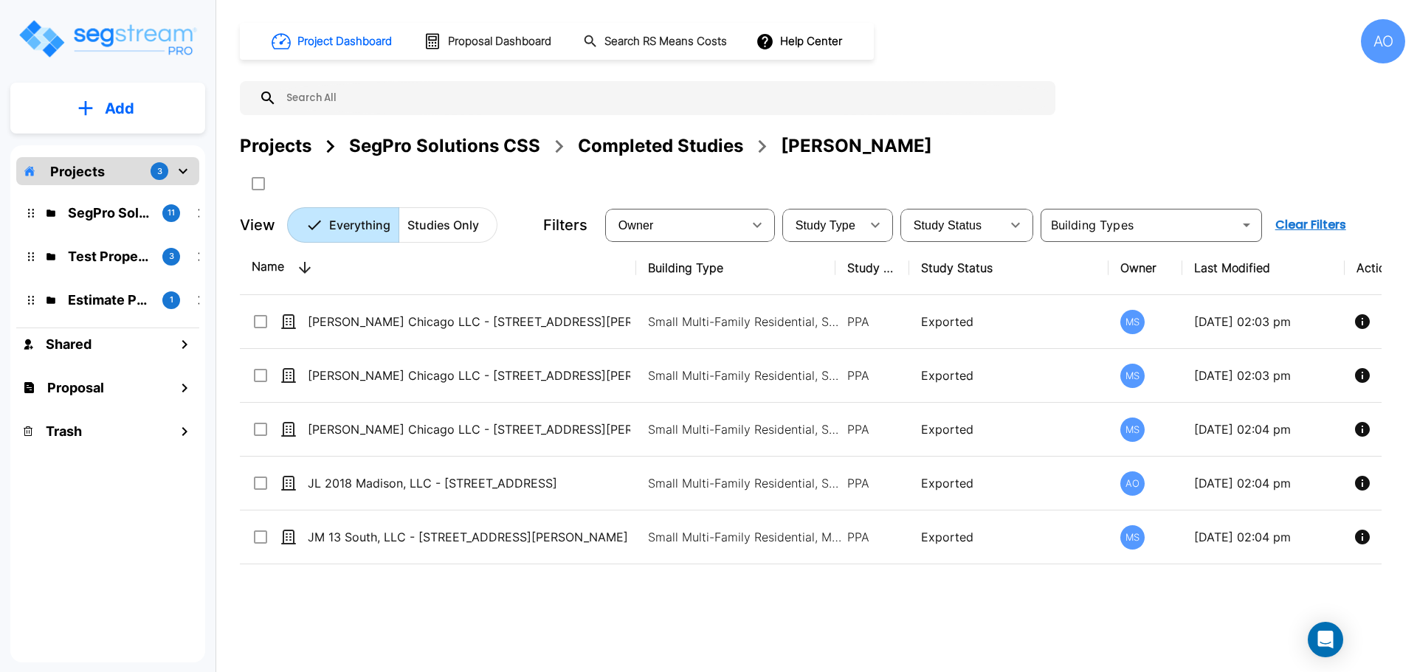
click at [674, 149] on div "Completed Studies" at bounding box center [660, 146] width 165 height 27
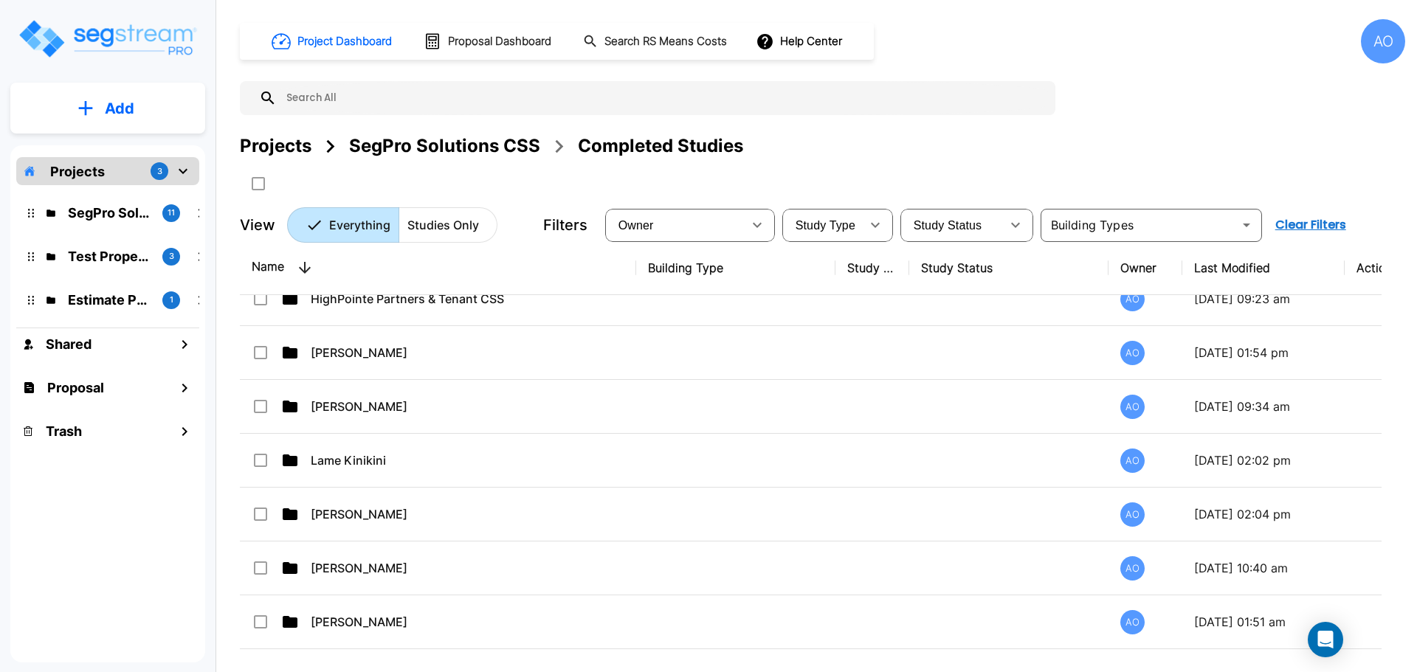
scroll to position [885, 0]
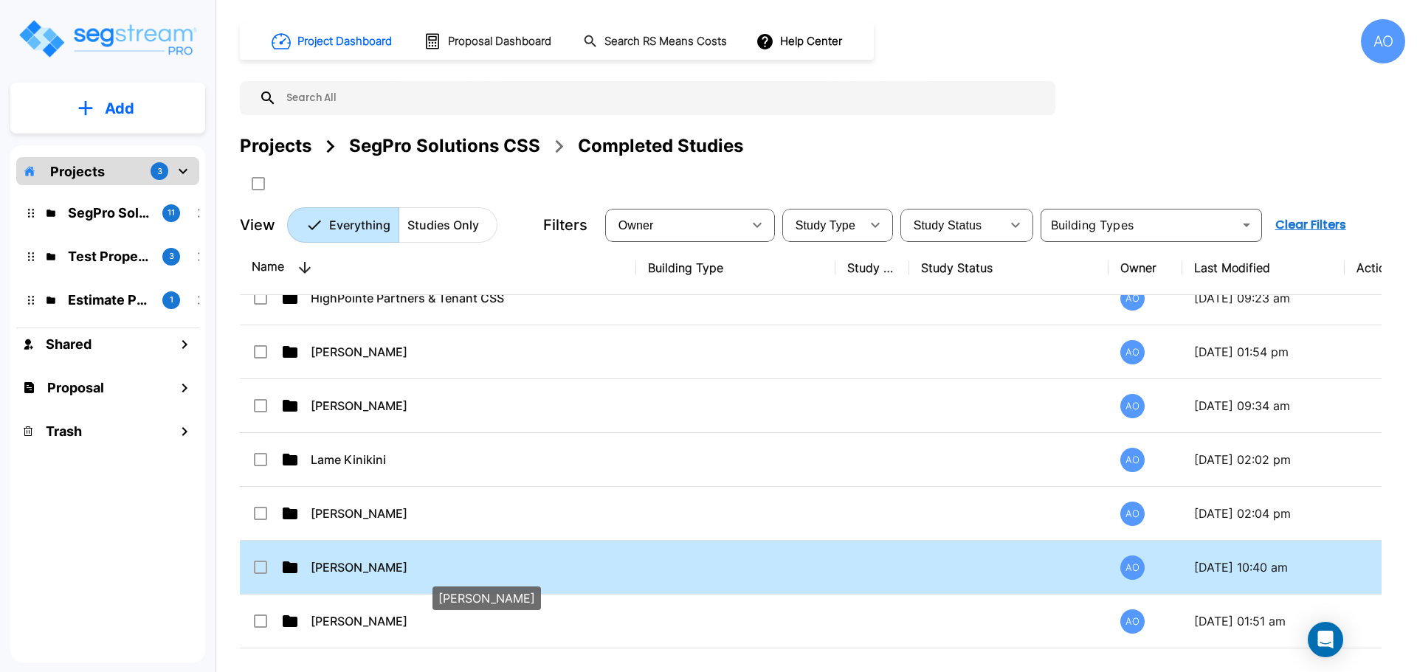
click at [344, 569] on p "[PERSON_NAME]" at bounding box center [472, 568] width 322 height 18
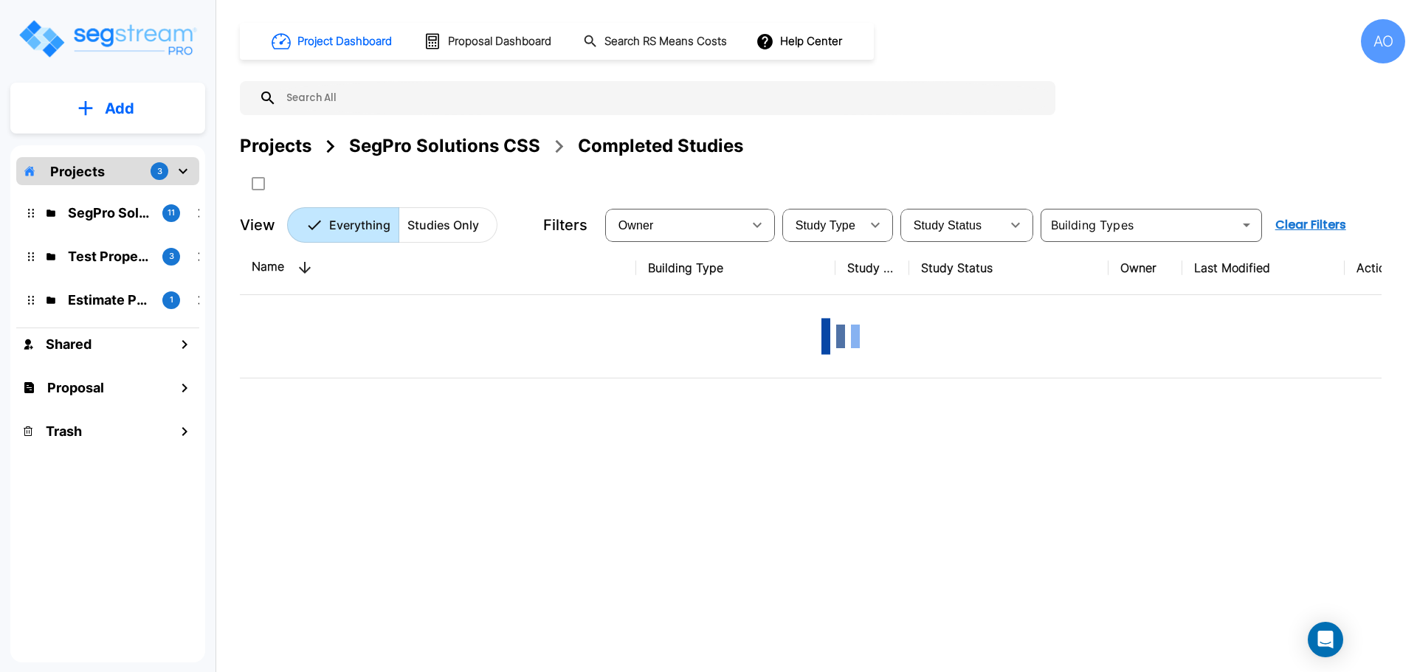
scroll to position [0, 0]
